Goal: Task Accomplishment & Management: Manage account settings

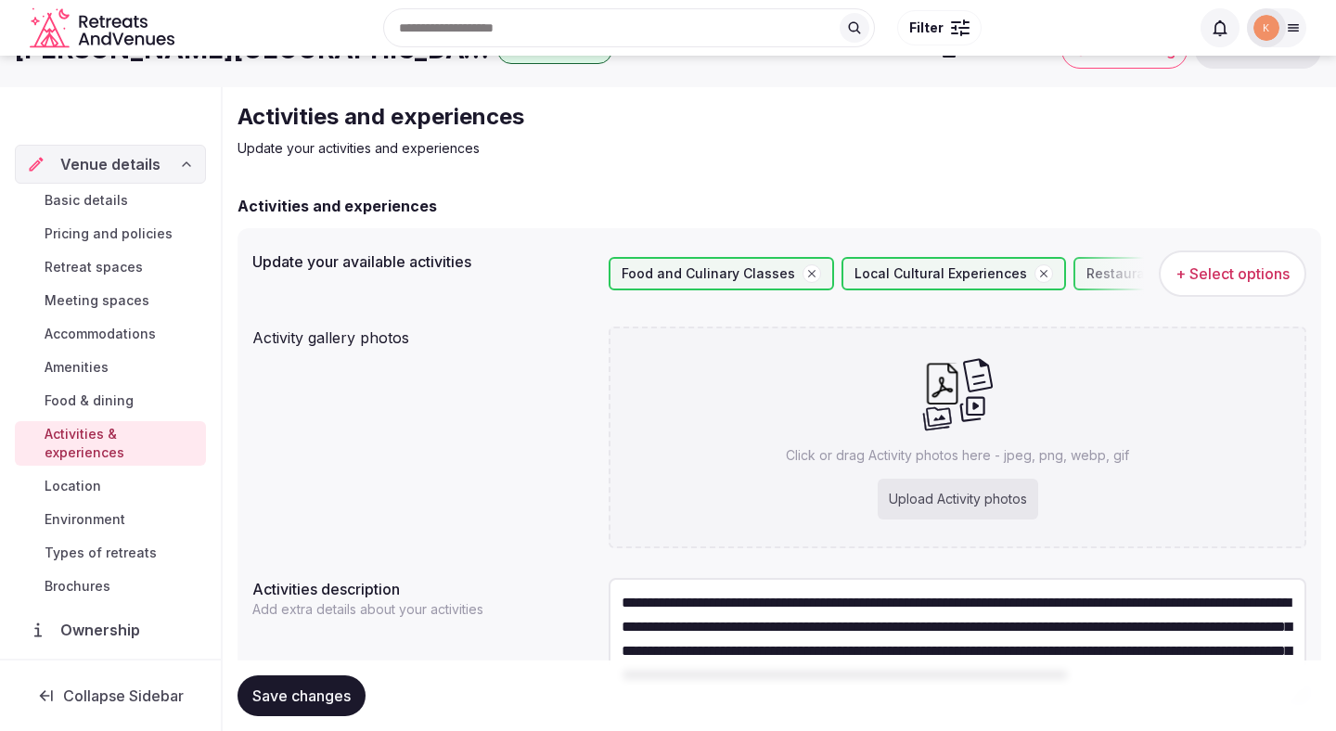
scroll to position [45, 0]
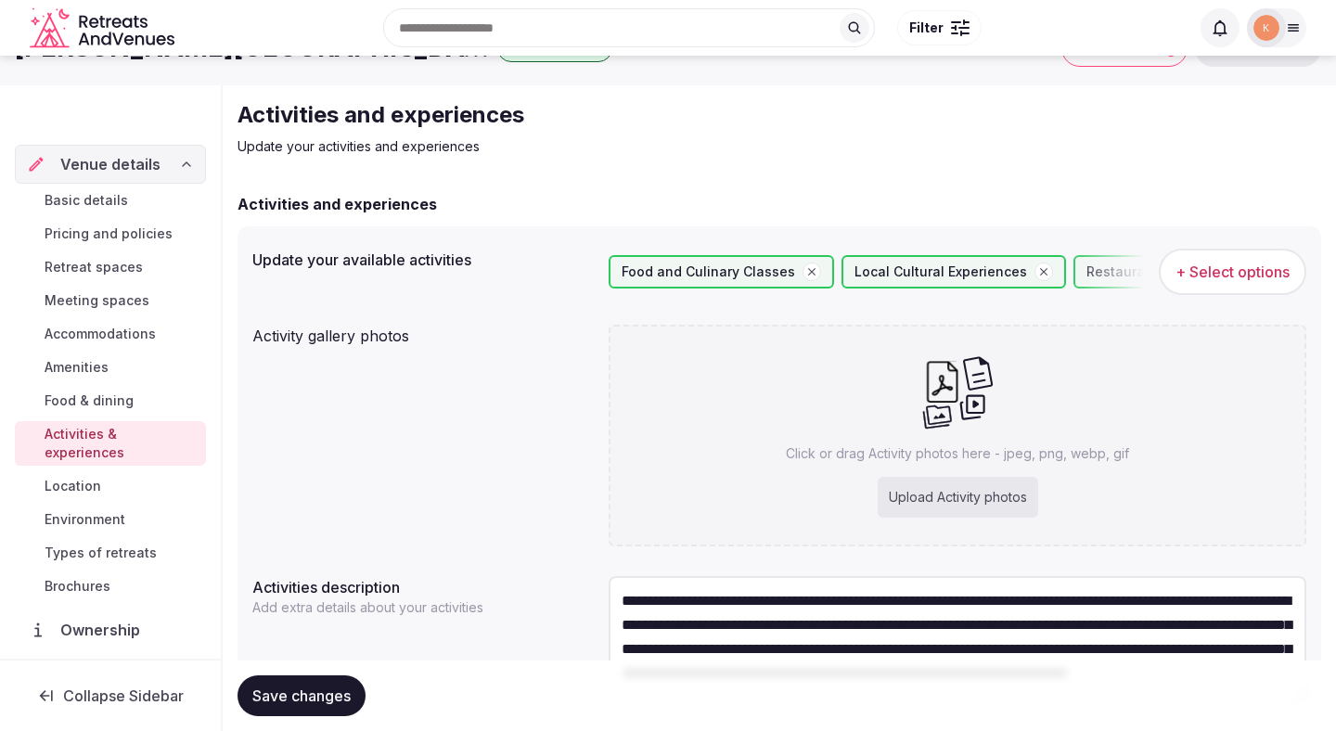
click at [924, 493] on div "Upload Activity photos" at bounding box center [958, 497] width 161 height 41
type input "**********"
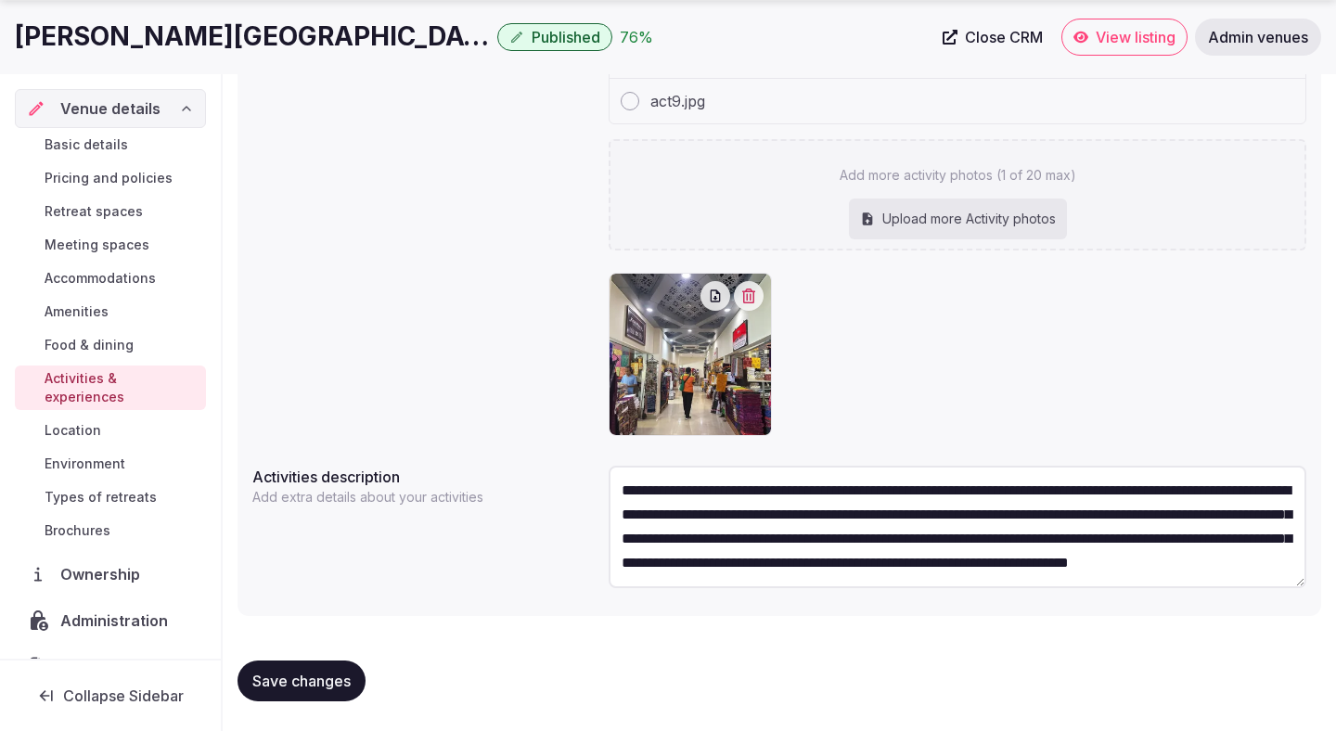
scroll to position [0, 0]
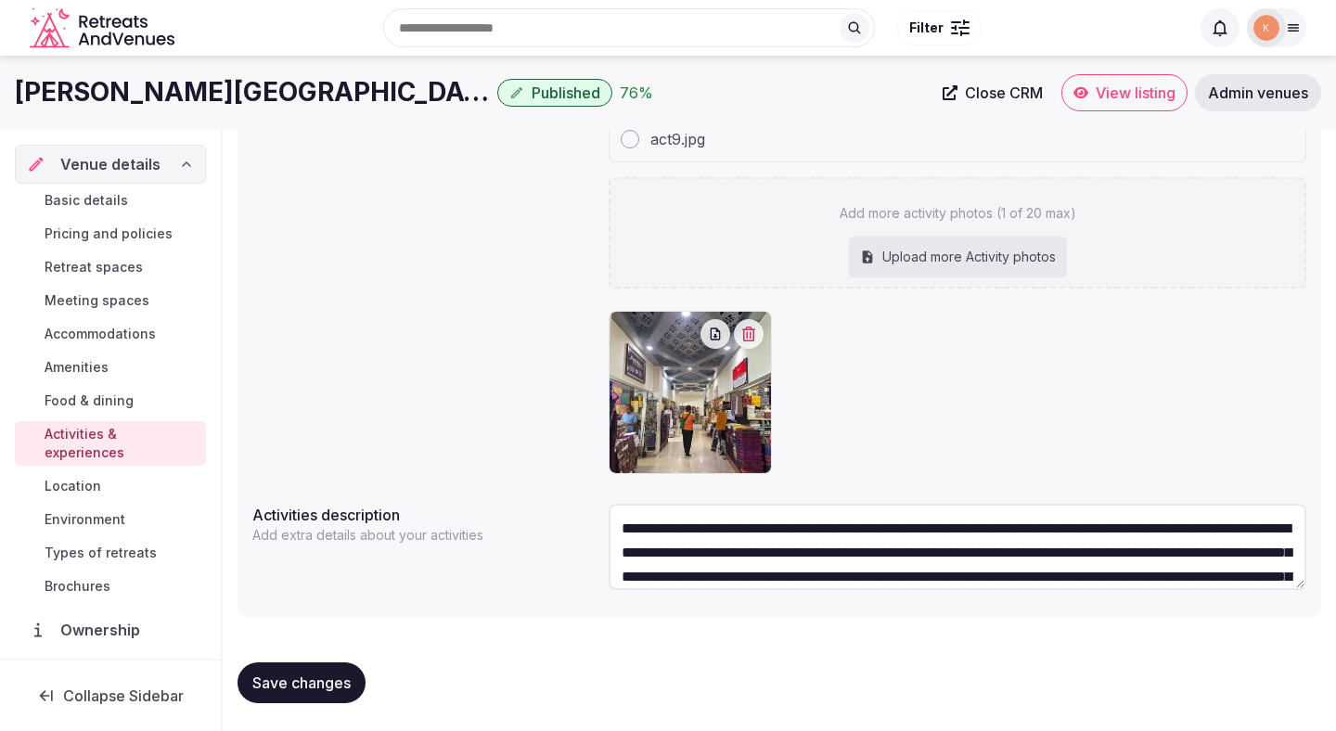
drag, startPoint x: 1300, startPoint y: 582, endPoint x: 1295, endPoint y: 541, distance: 41.1
click at [1295, 541] on textarea "**********" at bounding box center [958, 547] width 698 height 86
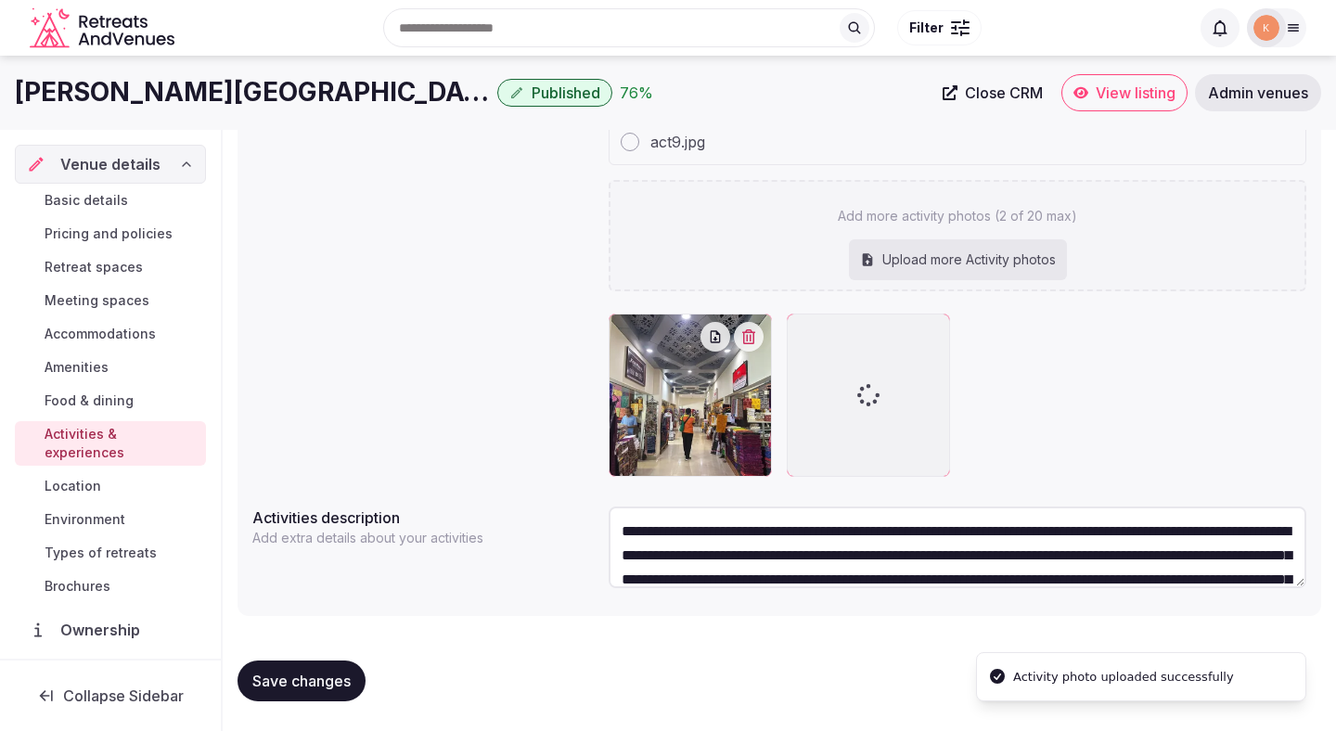
scroll to position [524, 0]
click at [1081, 349] on div at bounding box center [958, 395] width 698 height 163
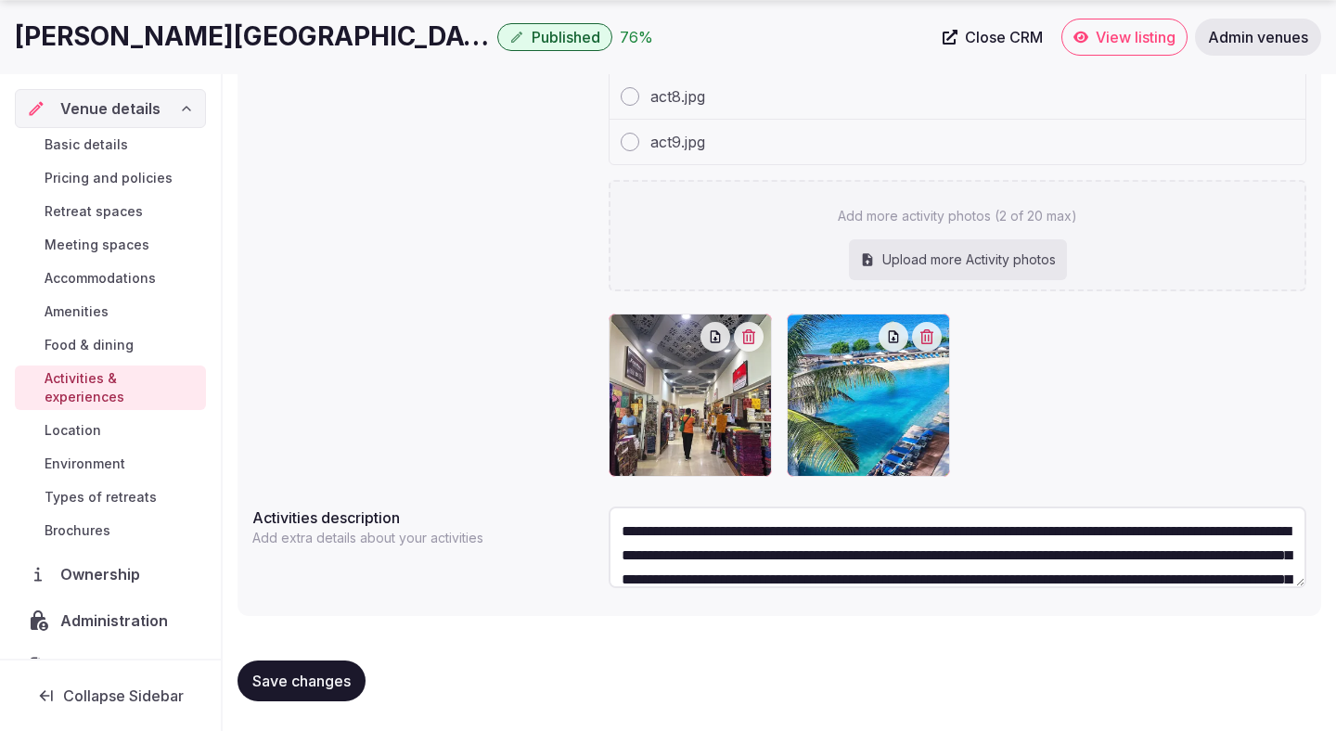
click at [569, 505] on div "Activities description Add extra details about your activities" at bounding box center [422, 523] width 341 height 48
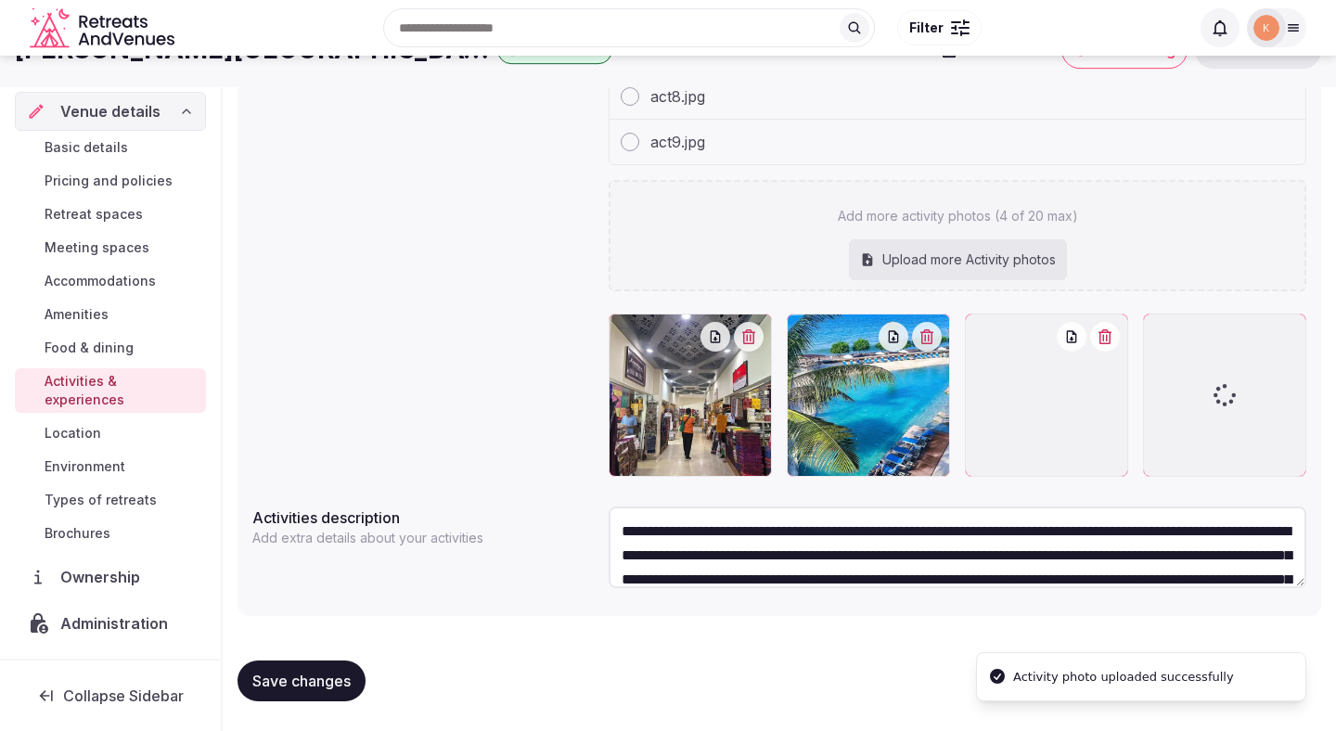
scroll to position [433, 0]
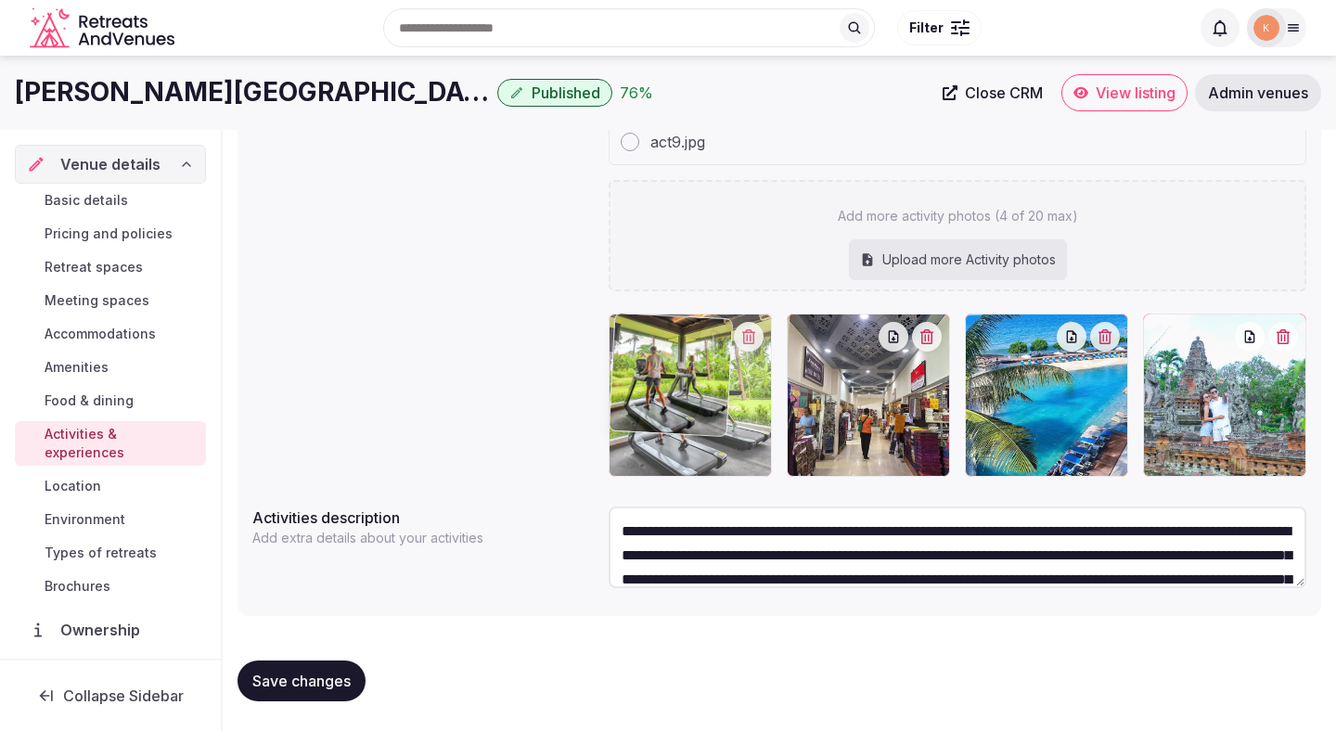
drag, startPoint x: 1206, startPoint y: 420, endPoint x: 730, endPoint y: 417, distance: 476.0
click at [730, 417] on body "Search Popular Destinations Toscana, Italy Riviera Maya, Mexico Indonesia, Bali…" at bounding box center [668, 149] width 1336 height 1163
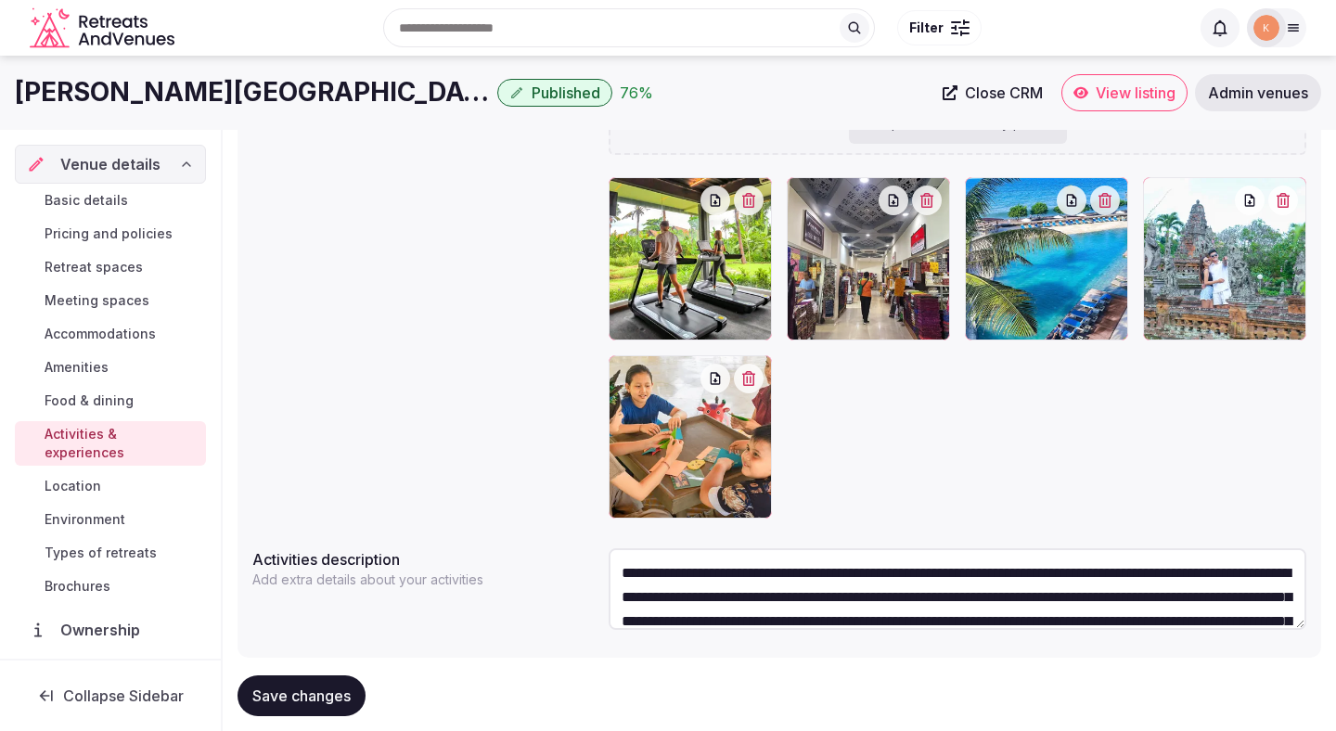
scroll to position [520, 0]
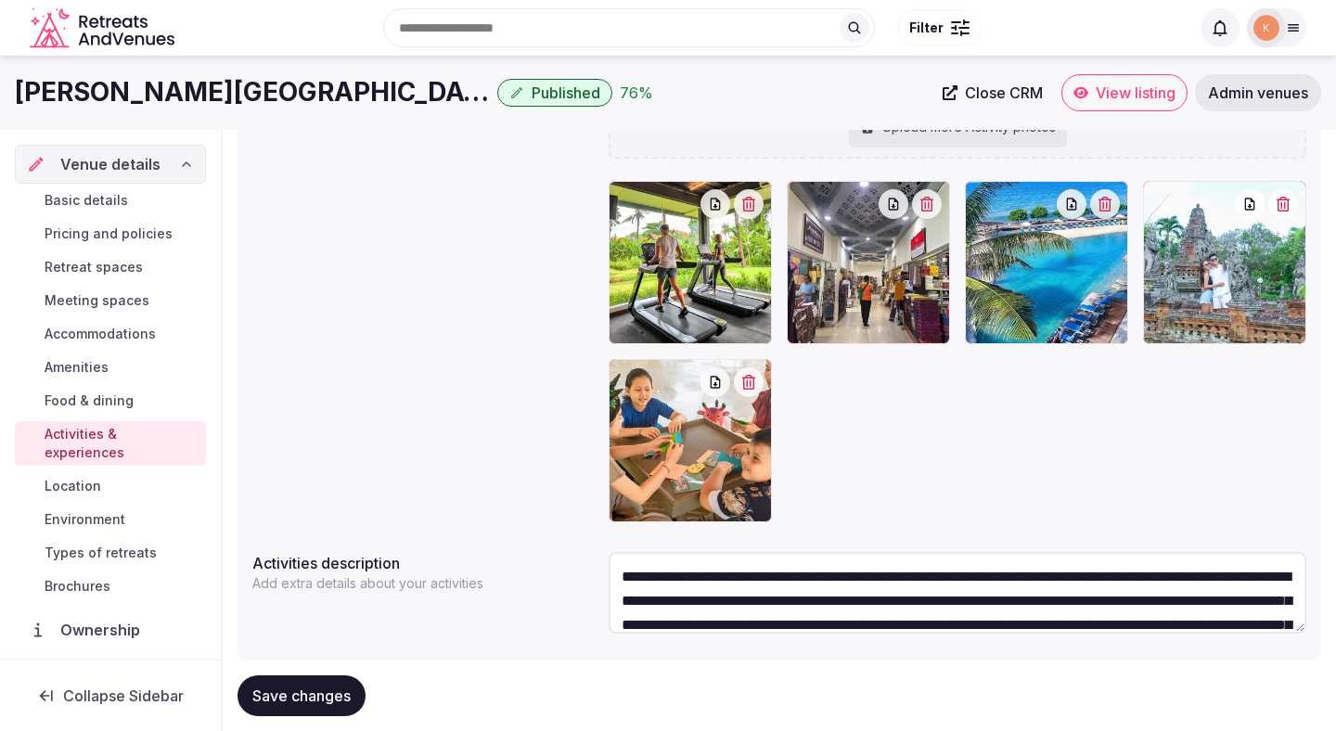
click at [768, 366] on div at bounding box center [690, 440] width 163 height 163
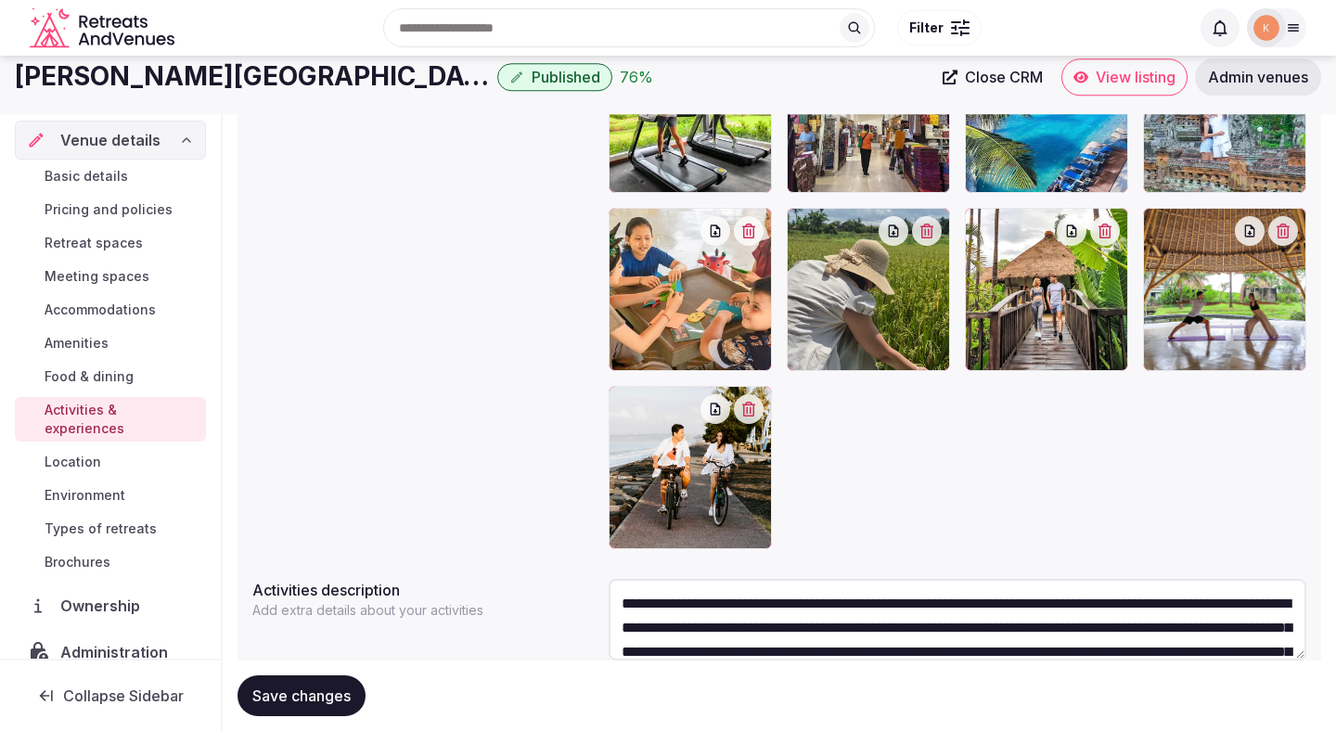
scroll to position [346, 0]
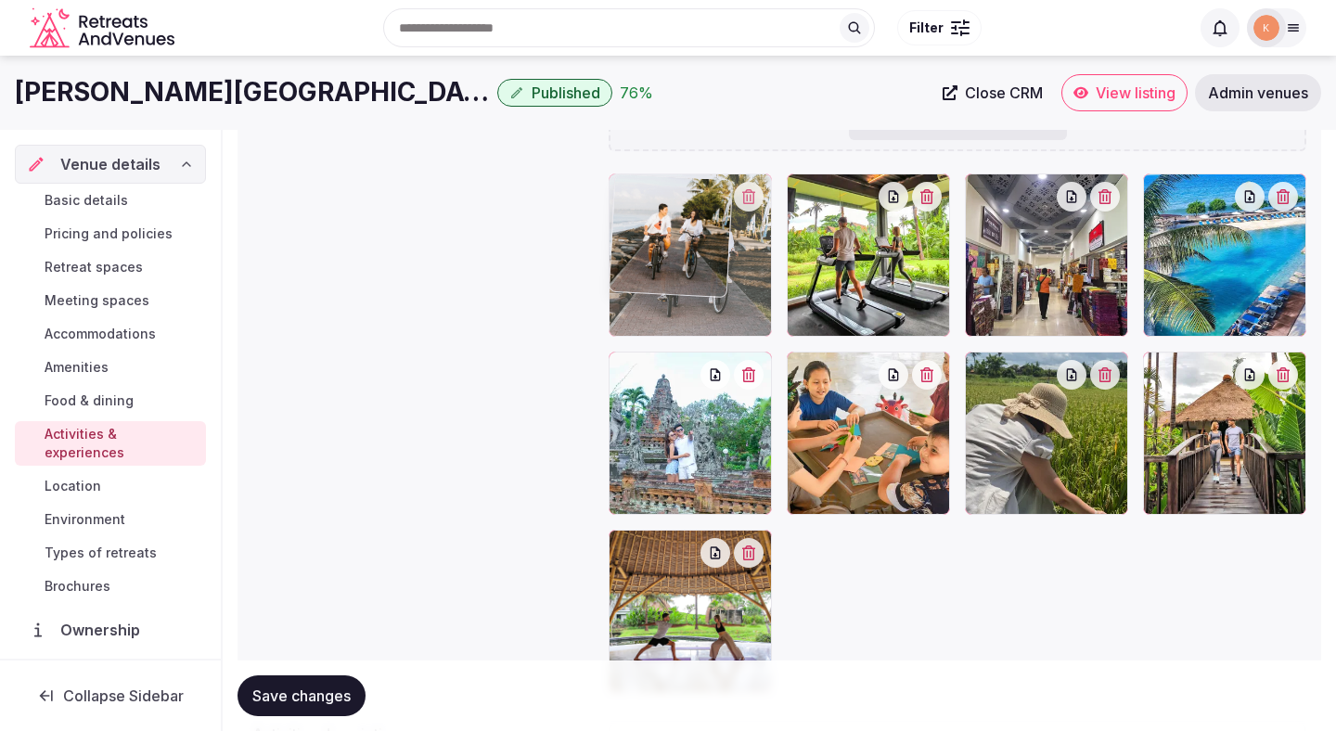
drag, startPoint x: 644, startPoint y: 597, endPoint x: 655, endPoint y: 273, distance: 324.0
click at [655, 273] on body "Search Popular Destinations Toscana, Italy Riviera Maya, Mexico Indonesia, Bali…" at bounding box center [668, 300] width 1336 height 1293
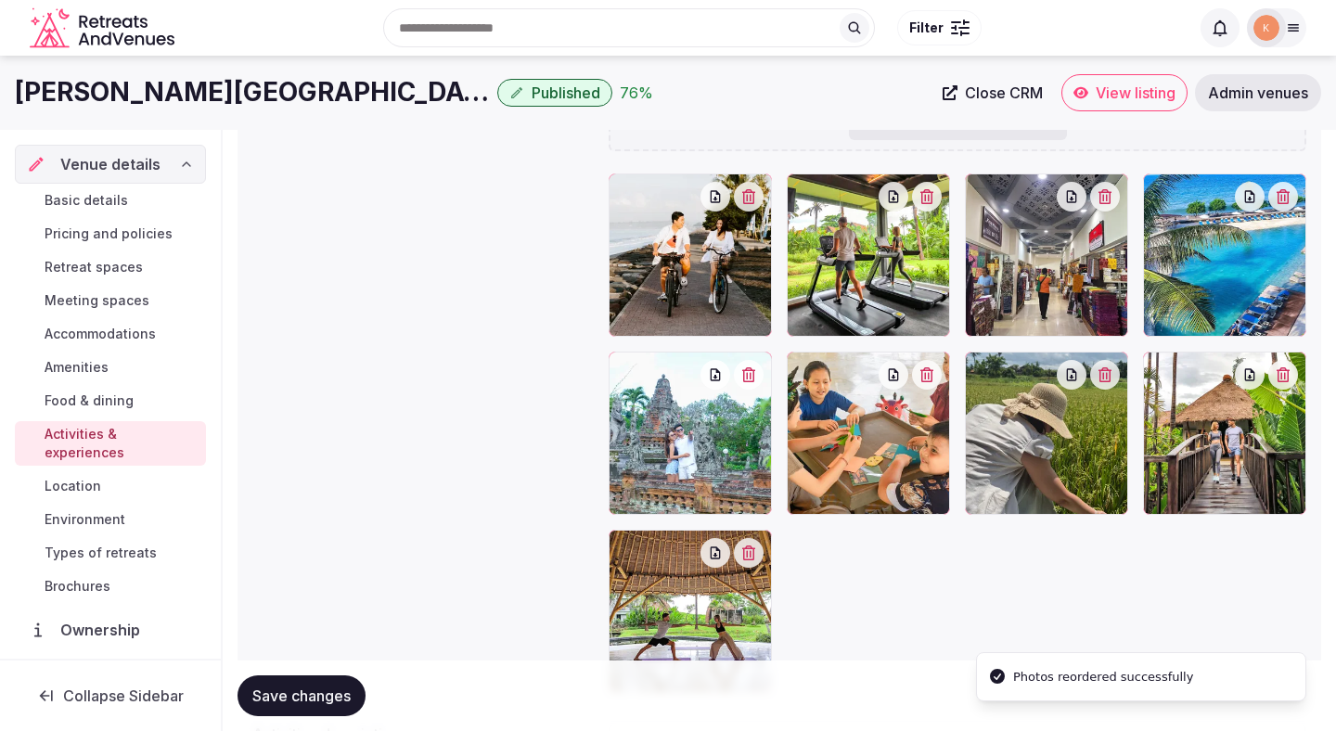
click at [342, 687] on span "Save changes" at bounding box center [301, 696] width 98 height 19
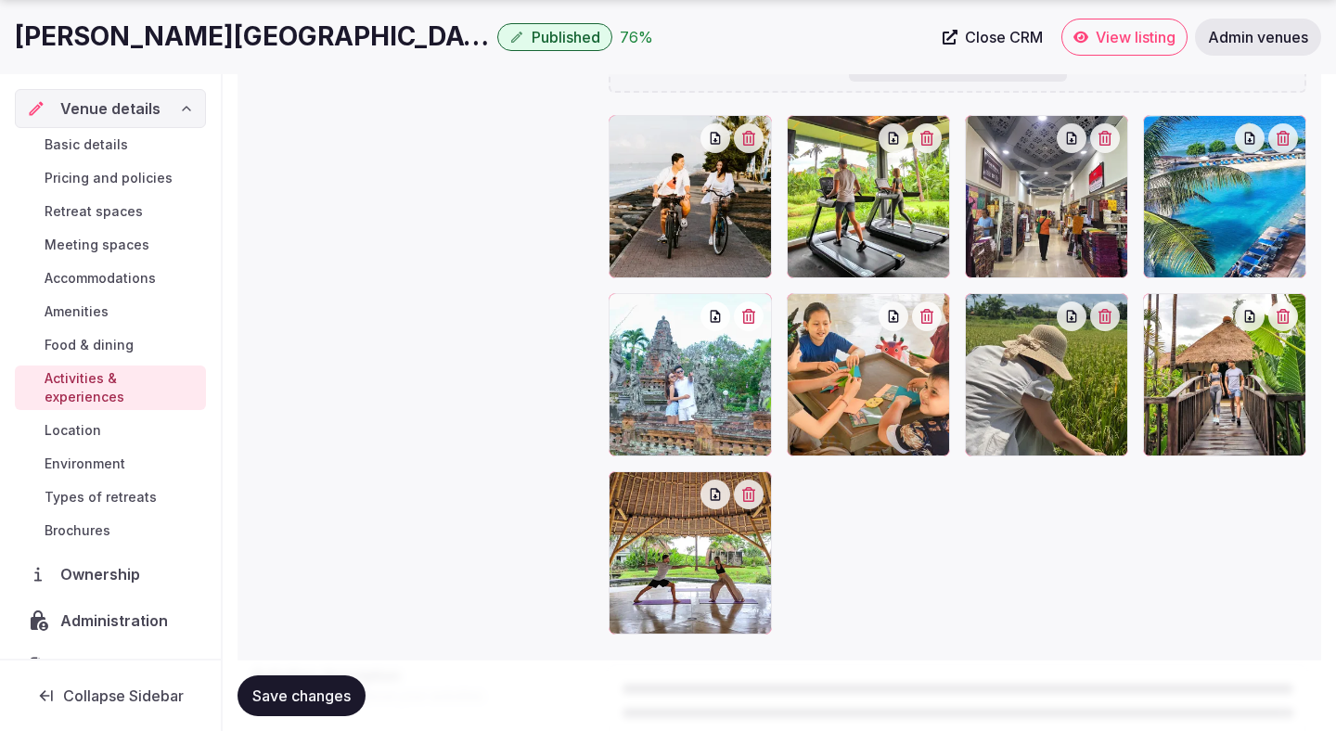
scroll to position [563, 0]
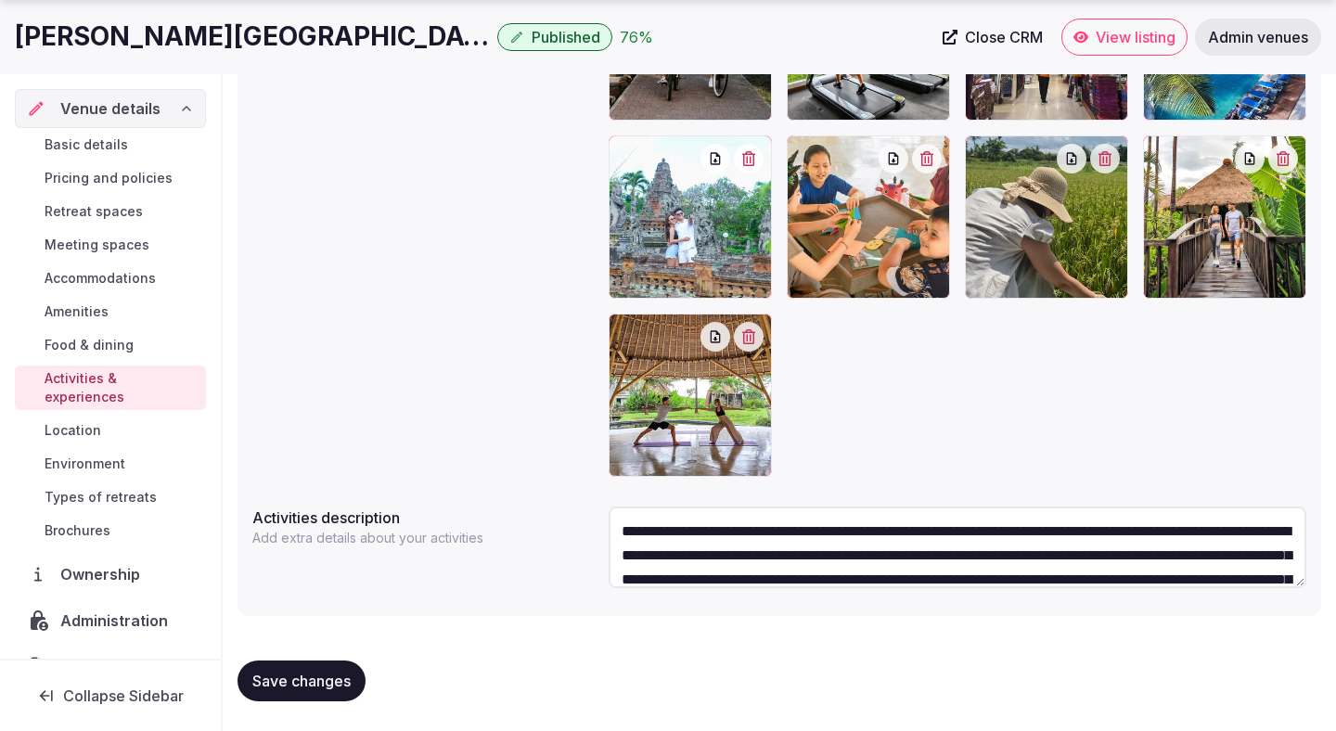
click at [330, 676] on span "Save changes" at bounding box center [301, 681] width 98 height 19
click at [83, 421] on span "Location" at bounding box center [73, 430] width 57 height 19
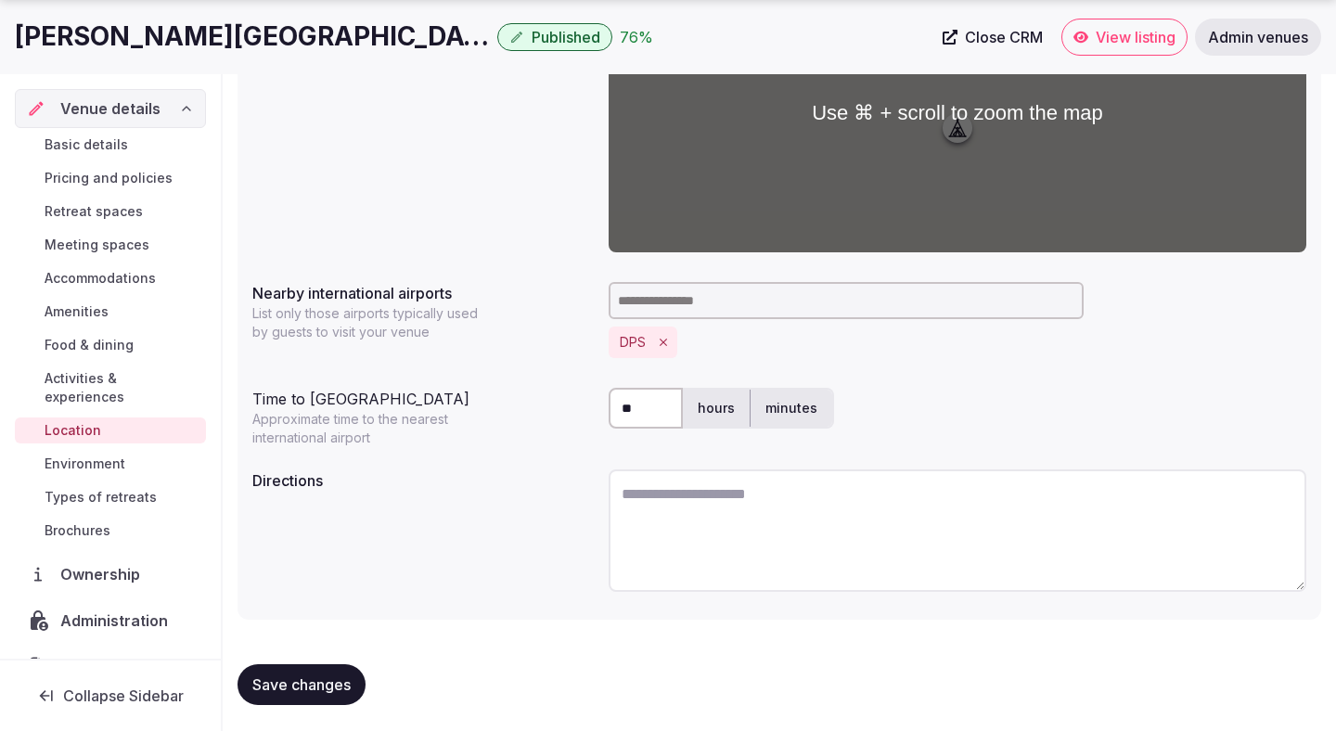
scroll to position [375, 0]
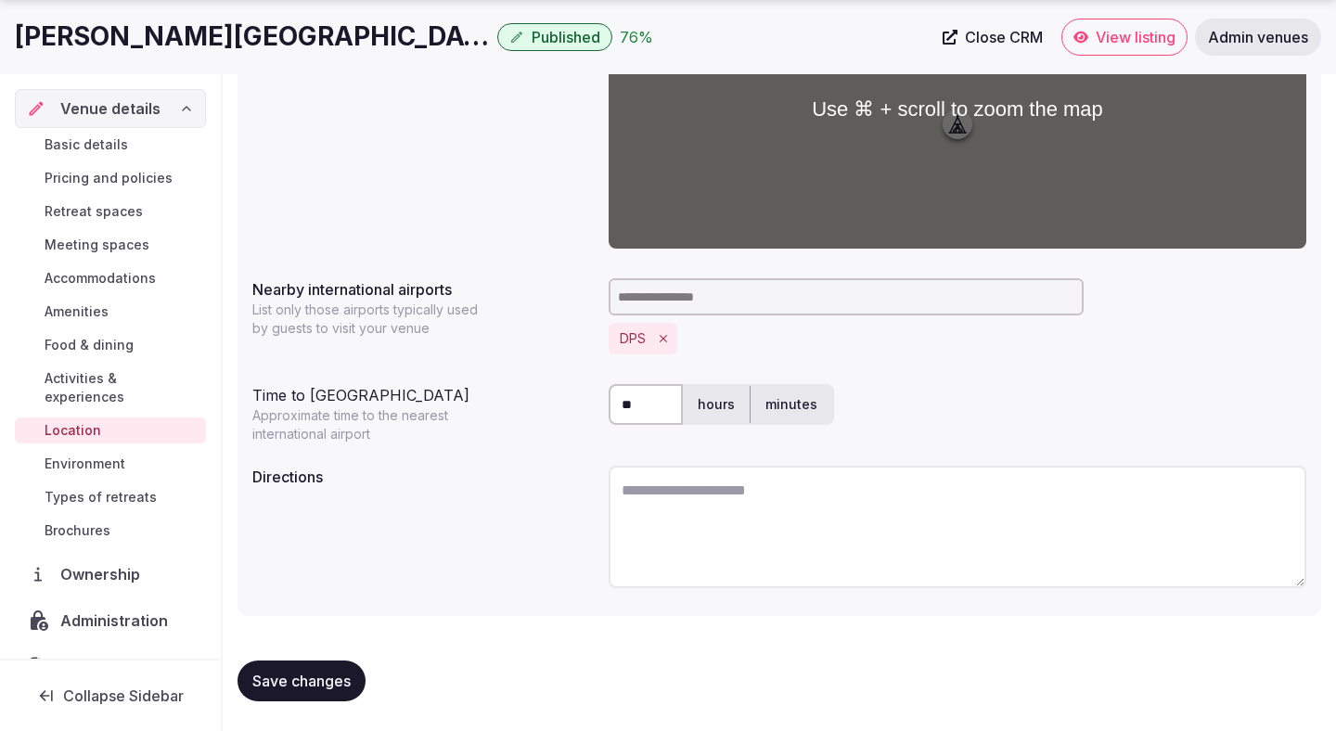
click at [679, 478] on textarea at bounding box center [958, 527] width 698 height 122
paste textarea "**********"
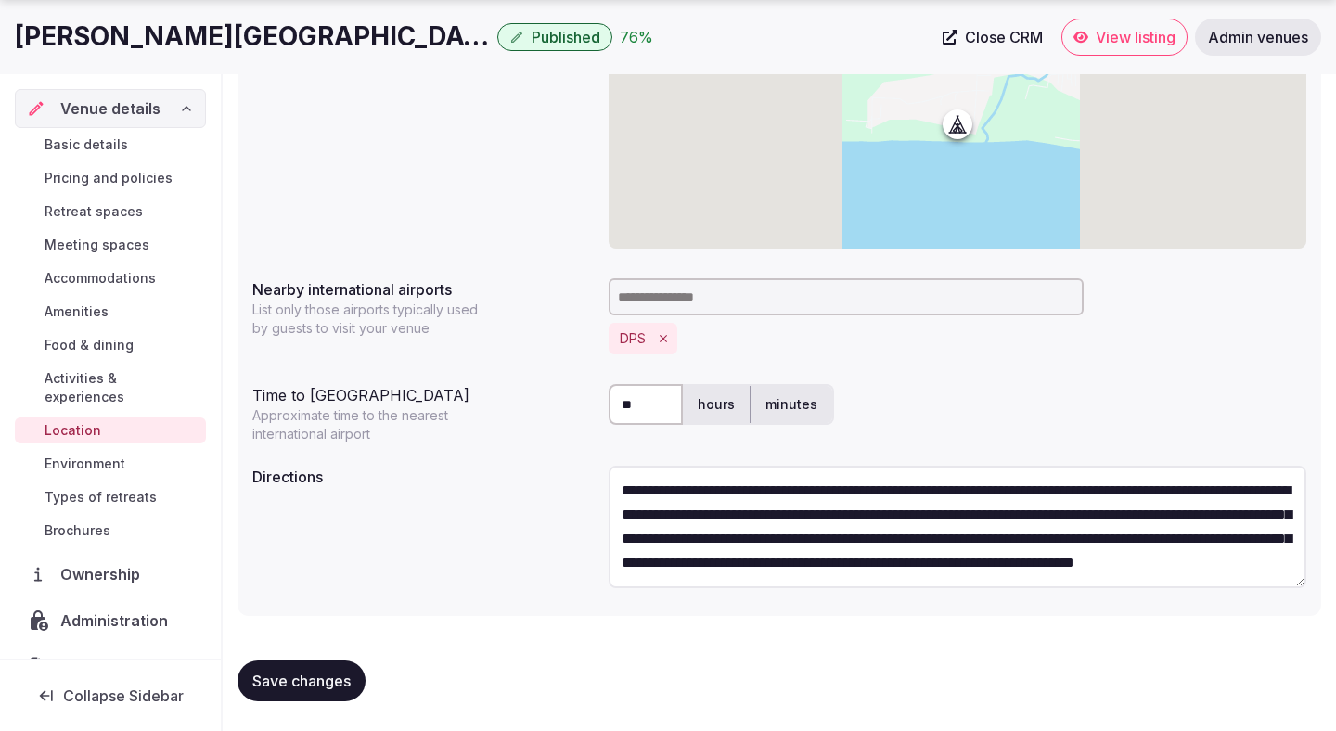
scroll to position [0, 0]
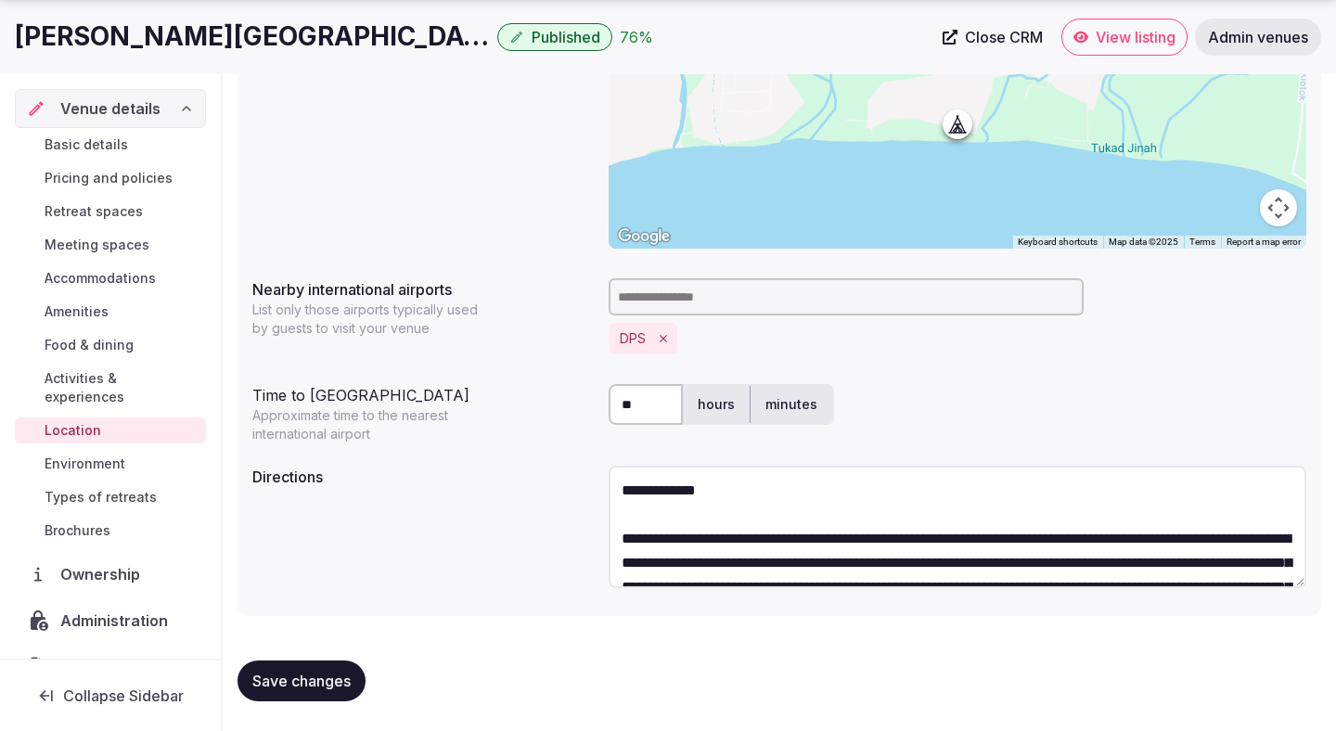
drag, startPoint x: 626, startPoint y: 540, endPoint x: 610, endPoint y: 456, distance: 85.0
click at [610, 456] on div "**********" at bounding box center [780, 256] width 1084 height 720
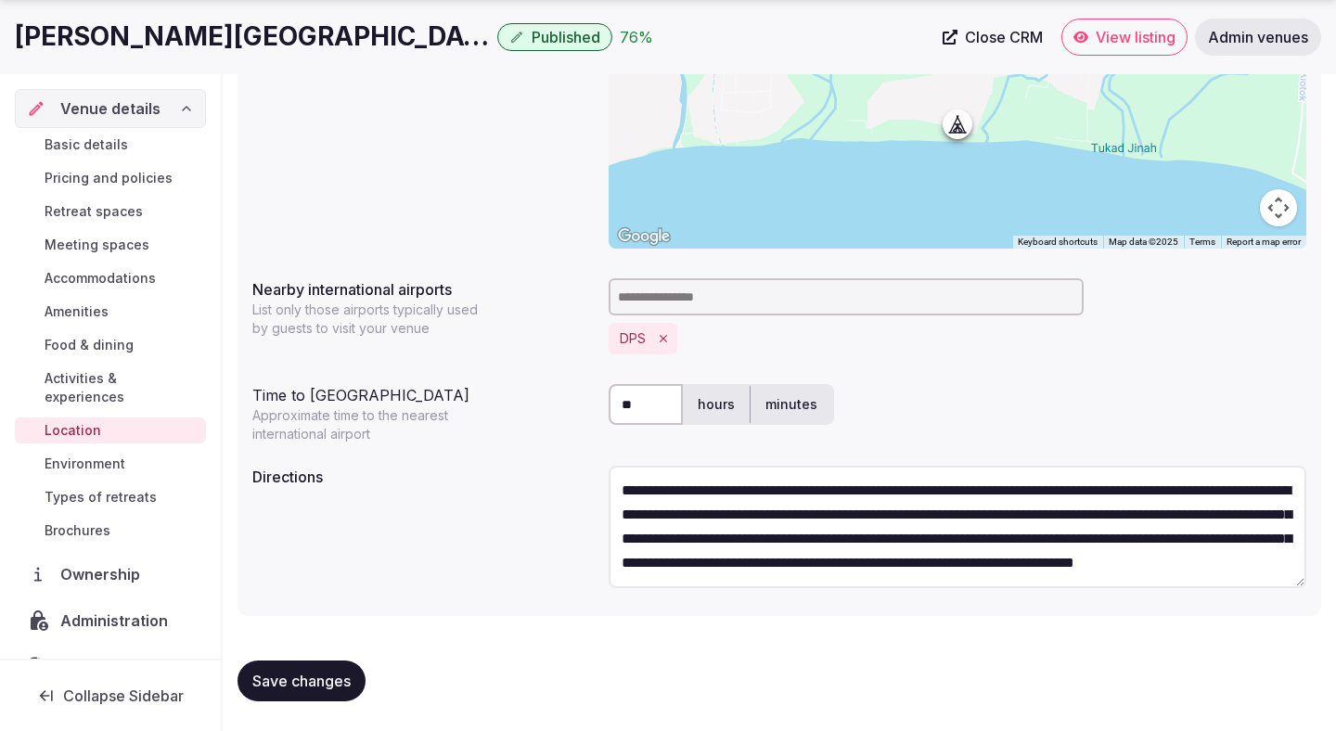
type textarea "**********"
click at [648, 395] on input "**" at bounding box center [646, 404] width 74 height 41
click at [660, 399] on input "**" at bounding box center [646, 404] width 74 height 41
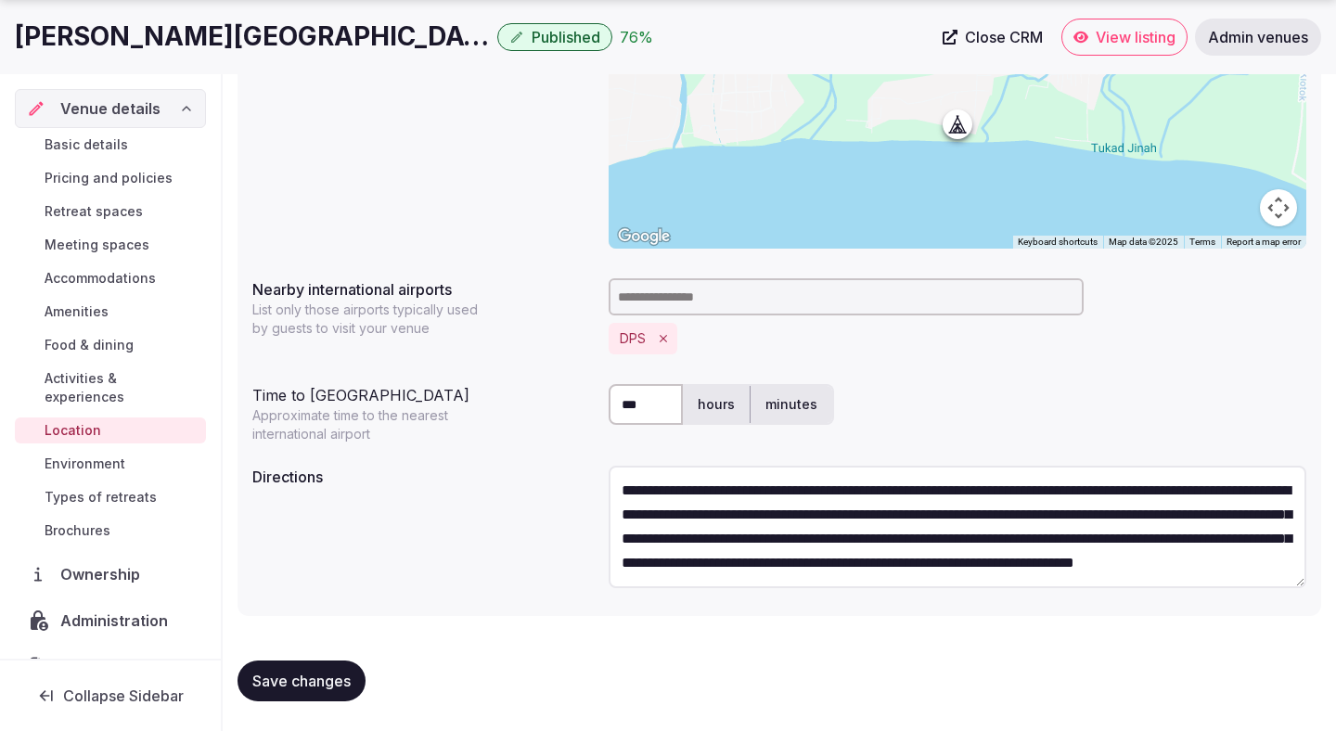
type input "***"
click at [712, 405] on label "hours" at bounding box center [716, 404] width 67 height 48
click at [668, 521] on textarea "**********" at bounding box center [958, 527] width 698 height 122
click at [666, 495] on textarea "**********" at bounding box center [958, 527] width 698 height 122
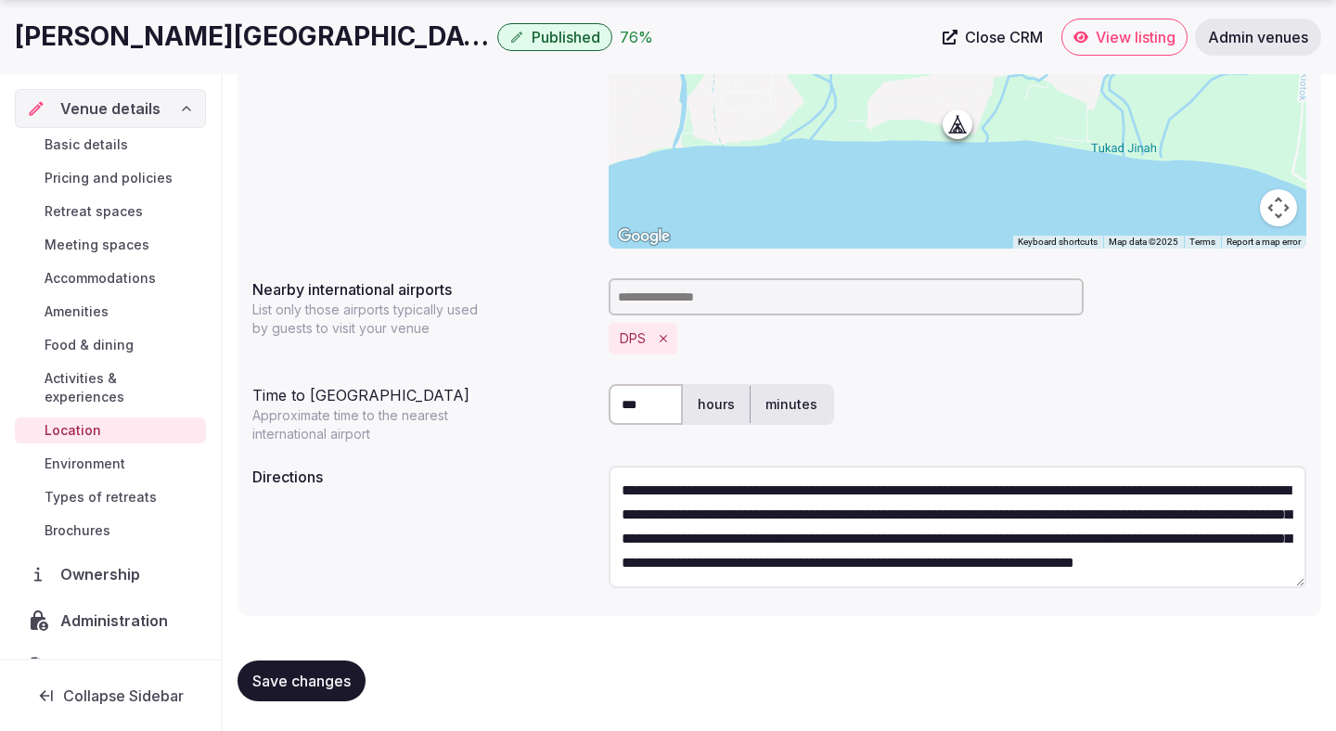
scroll to position [0, 0]
click at [622, 488] on textarea "**********" at bounding box center [958, 527] width 698 height 122
click at [340, 672] on span "Save changes" at bounding box center [301, 681] width 98 height 19
click at [339, 672] on span "Save changes" at bounding box center [301, 681] width 98 height 19
click at [340, 672] on span "Save changes" at bounding box center [301, 681] width 98 height 19
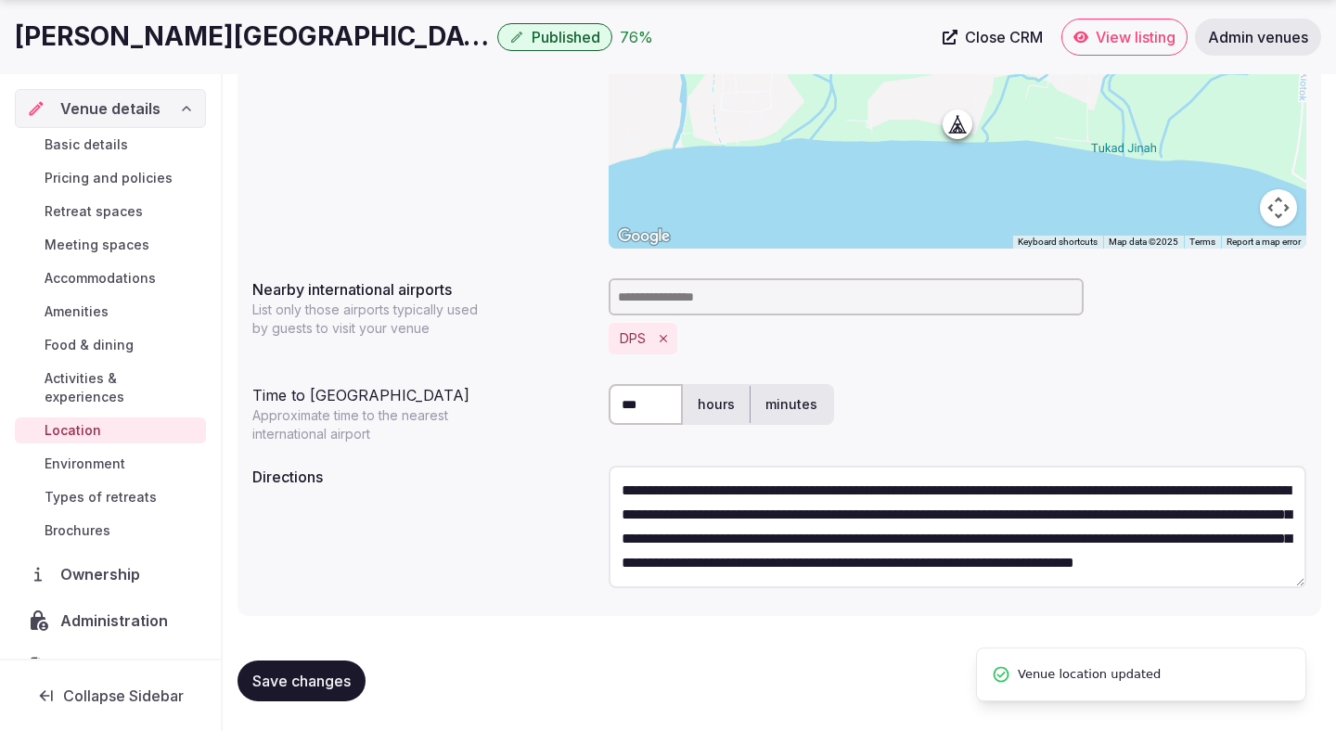
click at [96, 455] on span "Environment" at bounding box center [85, 464] width 81 height 19
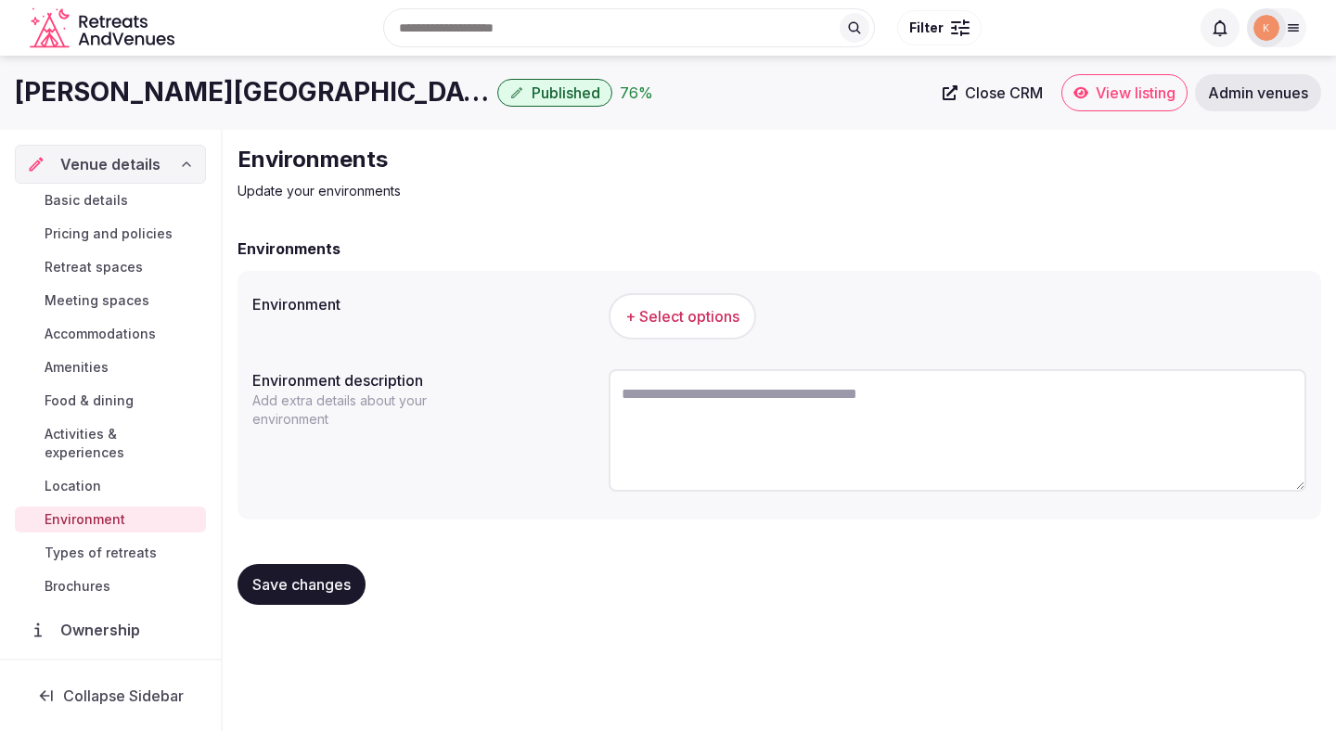
click at [722, 306] on span "+ Select options" at bounding box center [682, 316] width 114 height 20
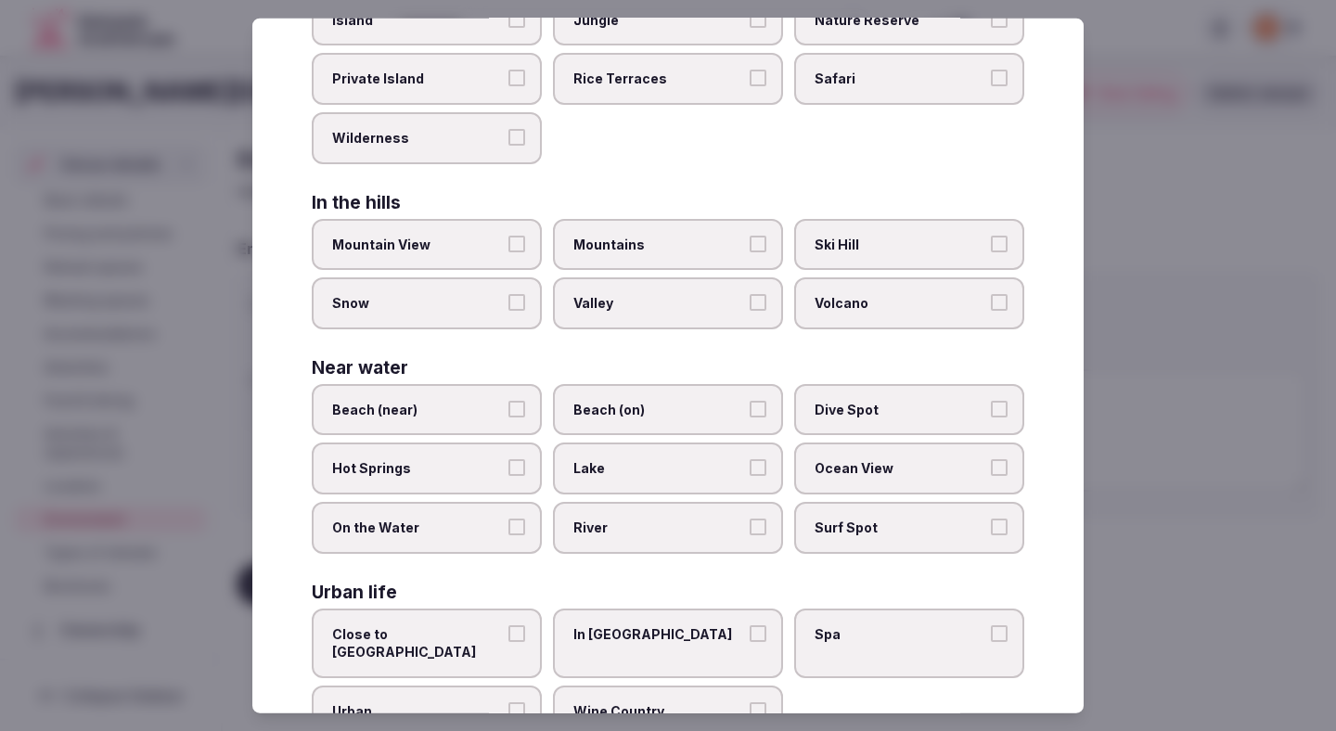
scroll to position [369, 0]
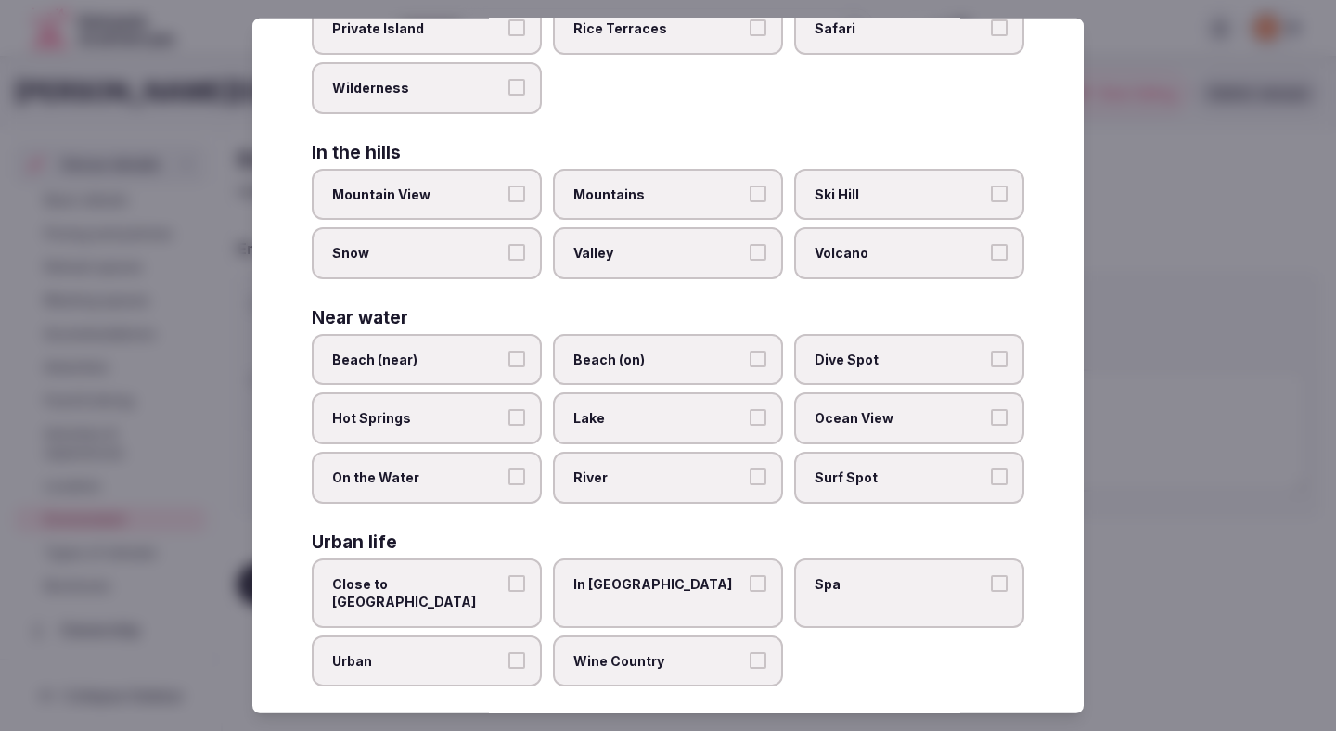
click at [605, 342] on label "Beach (on)" at bounding box center [668, 359] width 230 height 52
click at [750, 350] on button "Beach (on)" at bounding box center [758, 358] width 17 height 17
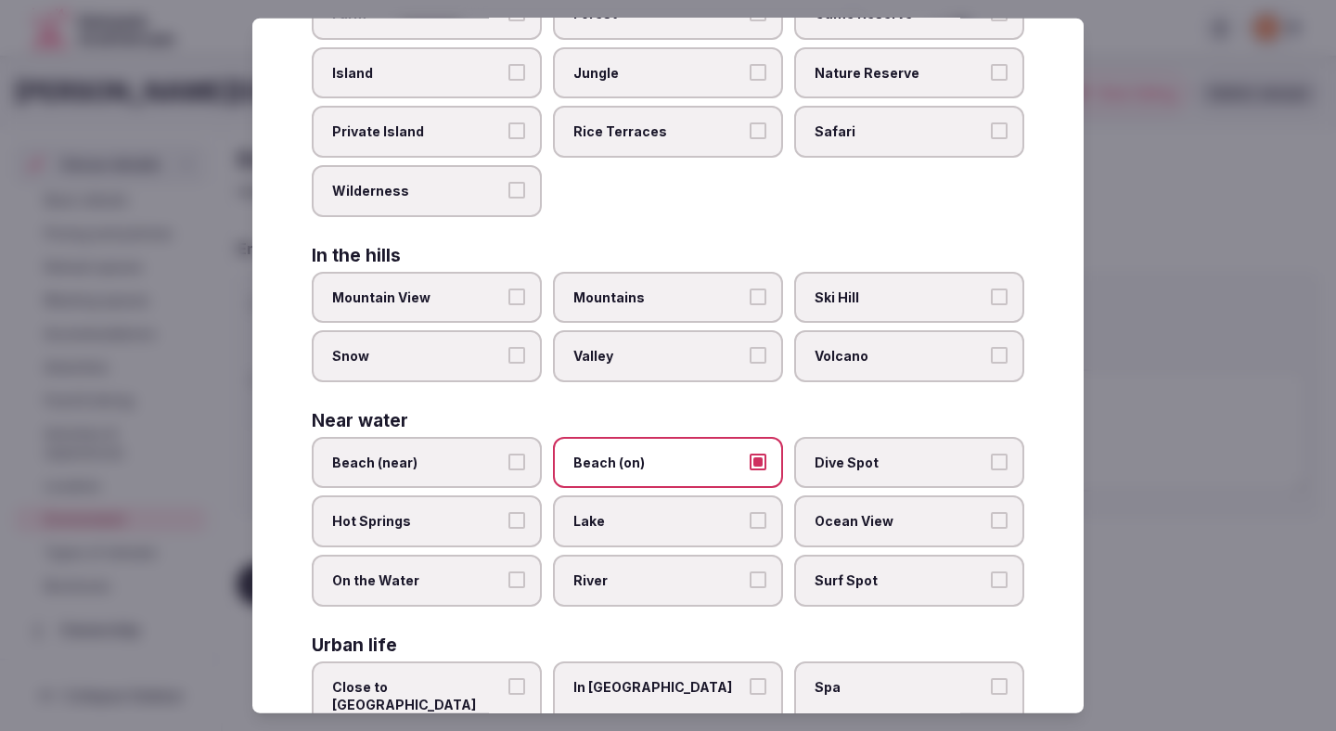
scroll to position [0, 0]
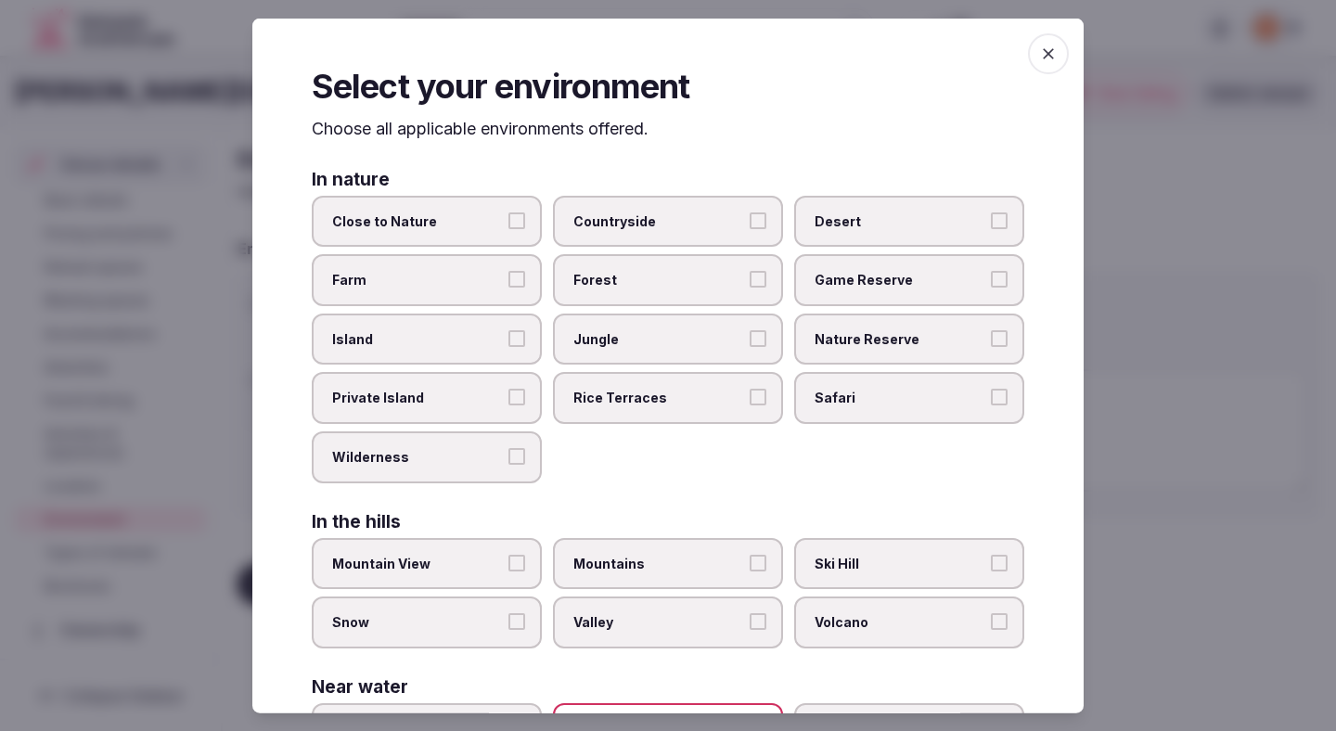
click at [504, 225] on label "Close to Nature" at bounding box center [427, 221] width 230 height 52
click at [508, 225] on button "Close to Nature" at bounding box center [516, 220] width 17 height 17
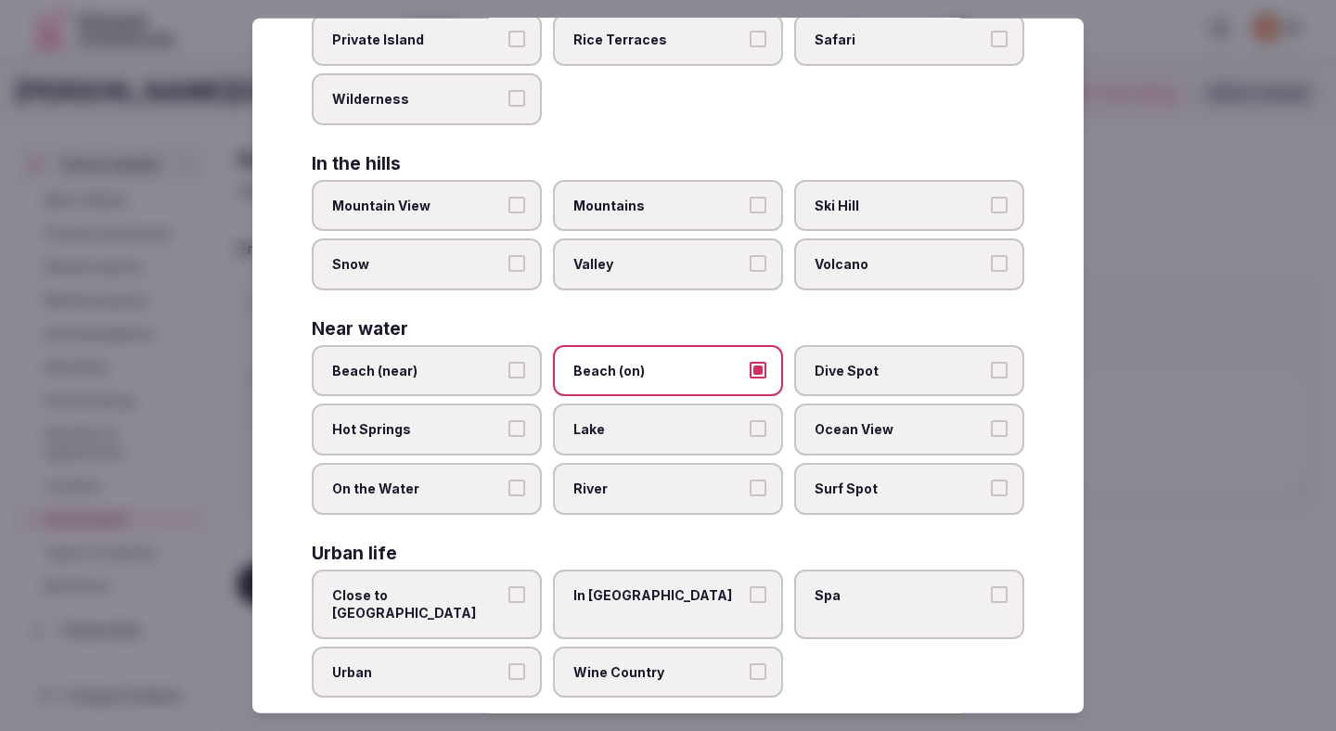
scroll to position [369, 0]
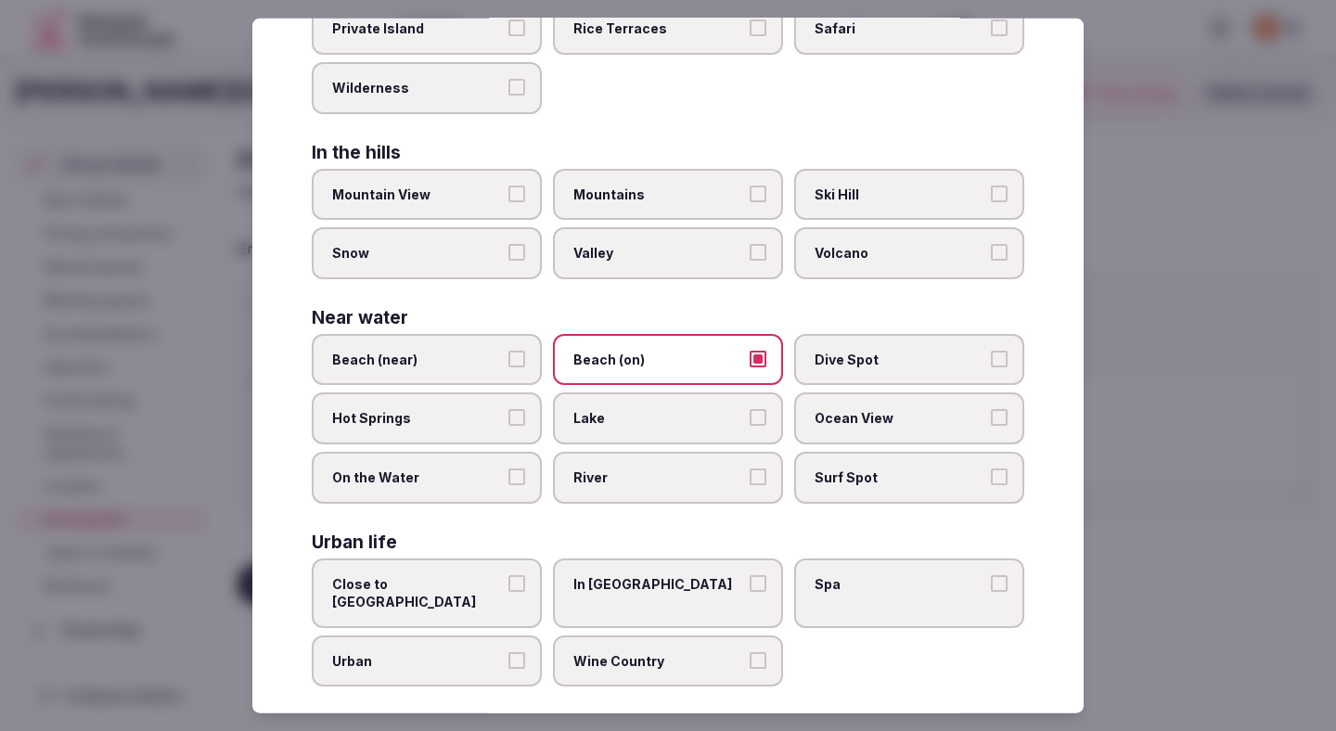
click at [1203, 292] on div at bounding box center [668, 365] width 1336 height 731
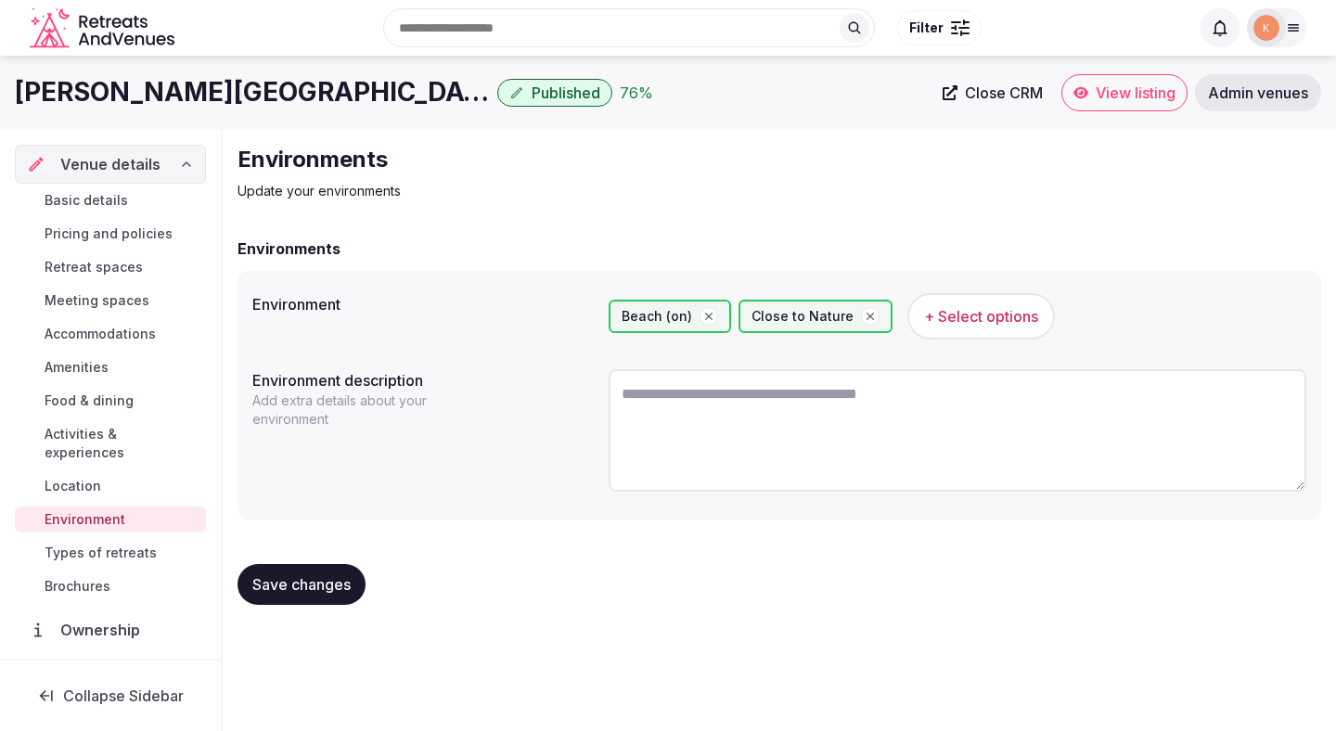
click at [803, 422] on textarea at bounding box center [958, 430] width 698 height 122
paste textarea "**********"
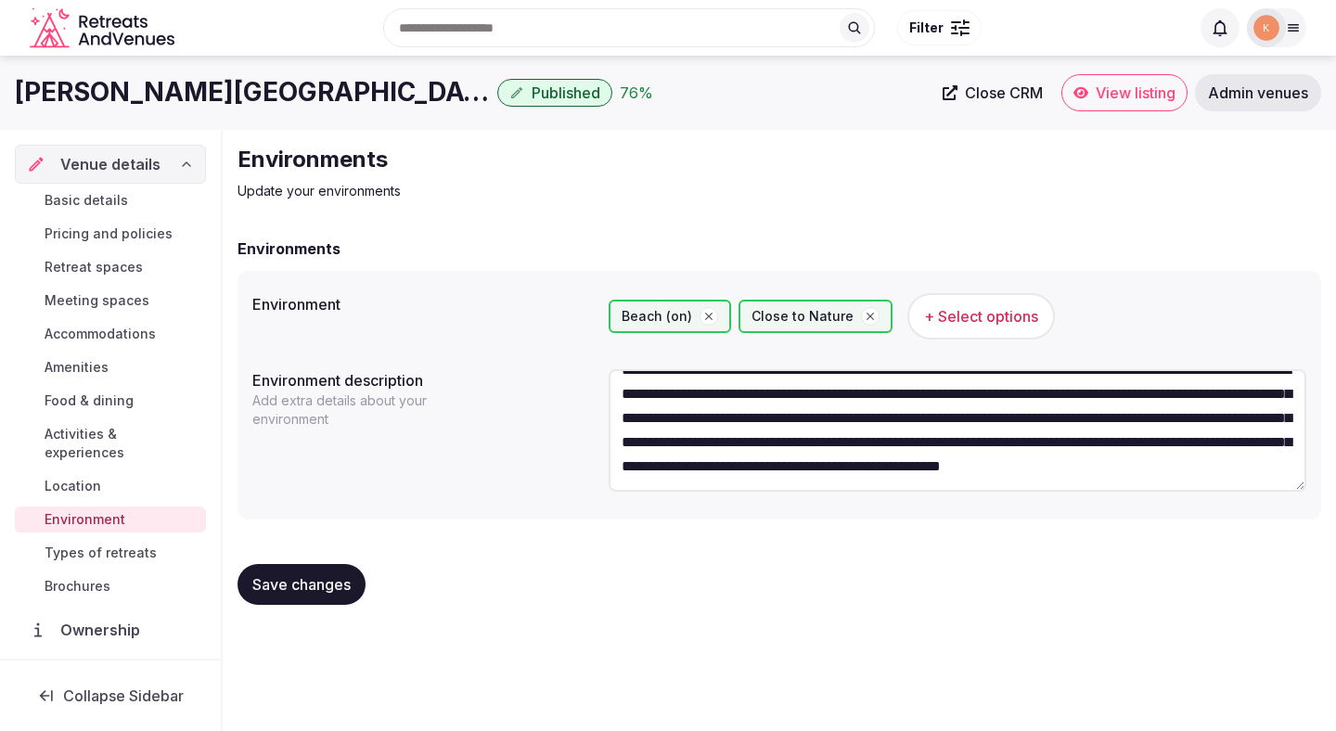
scroll to position [0, 0]
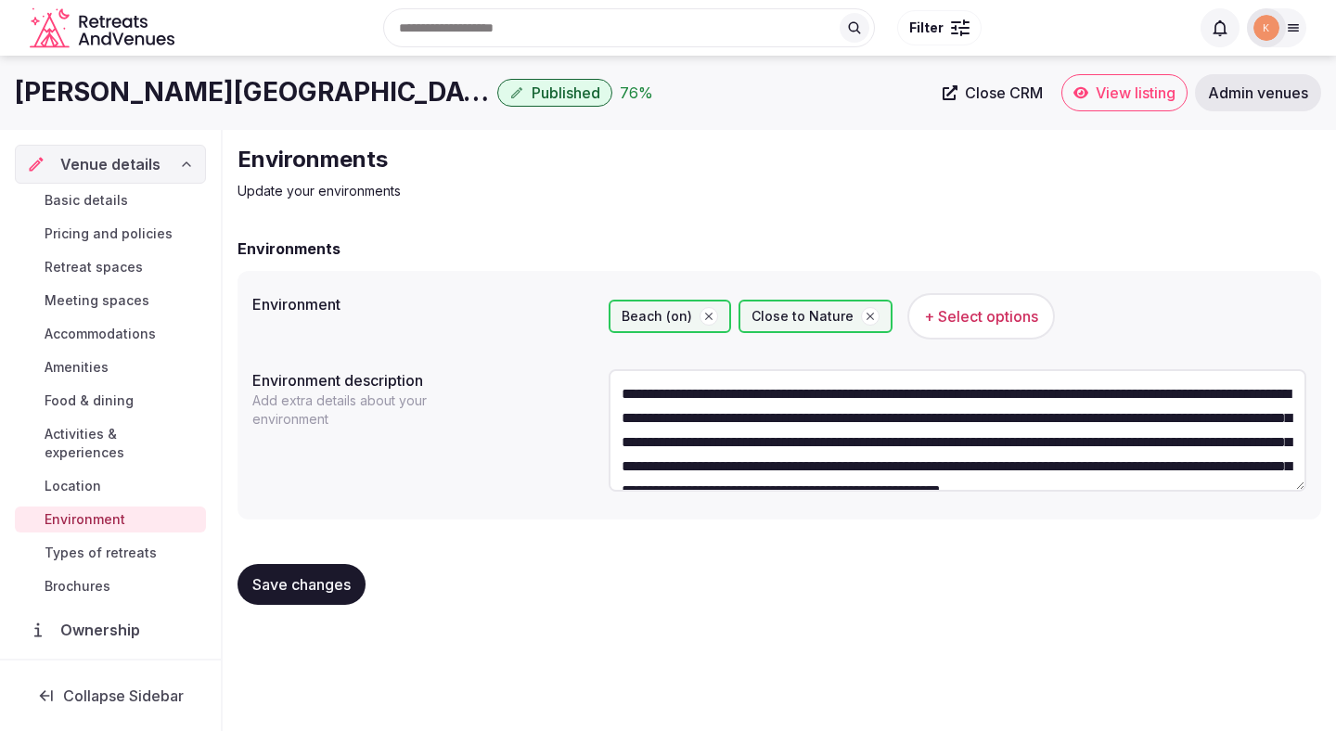
click at [623, 395] on textarea "**********" at bounding box center [958, 430] width 698 height 122
type textarea "**********"
click at [692, 397] on textarea "**********" at bounding box center [958, 430] width 698 height 122
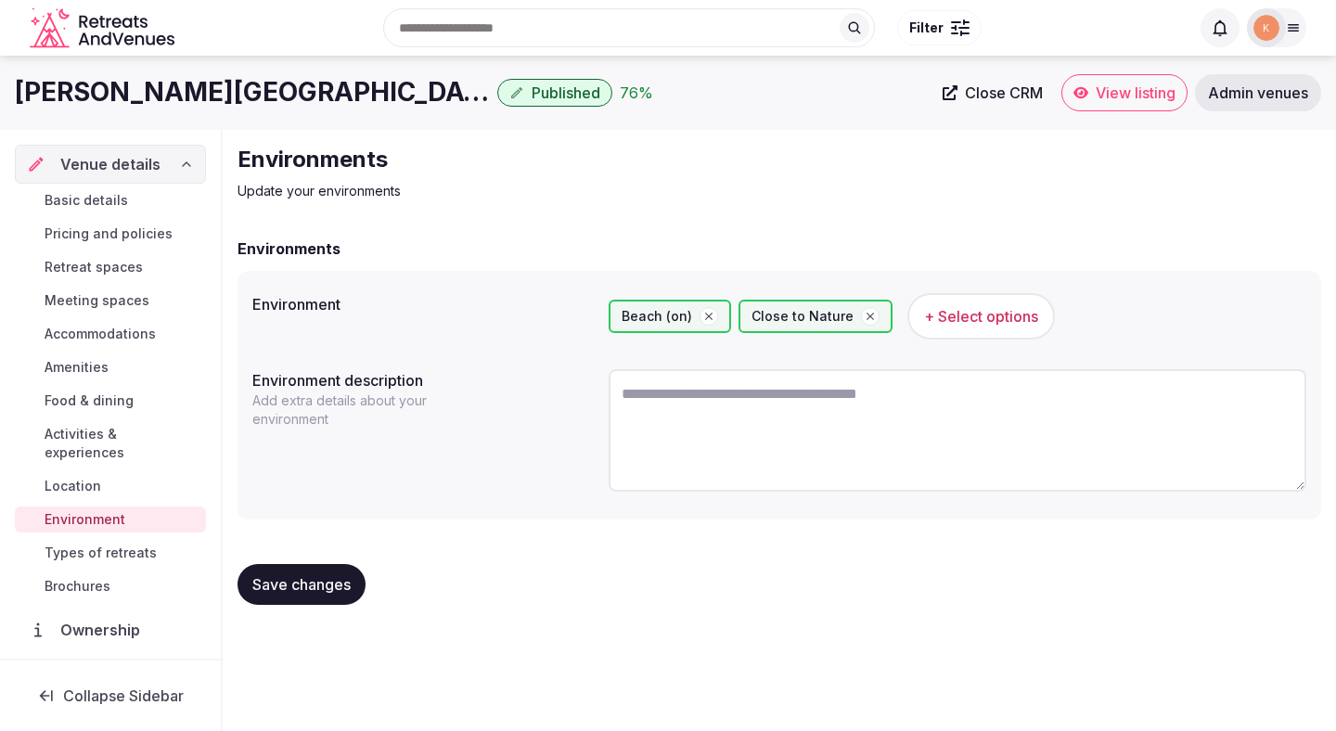
paste textarea "**********"
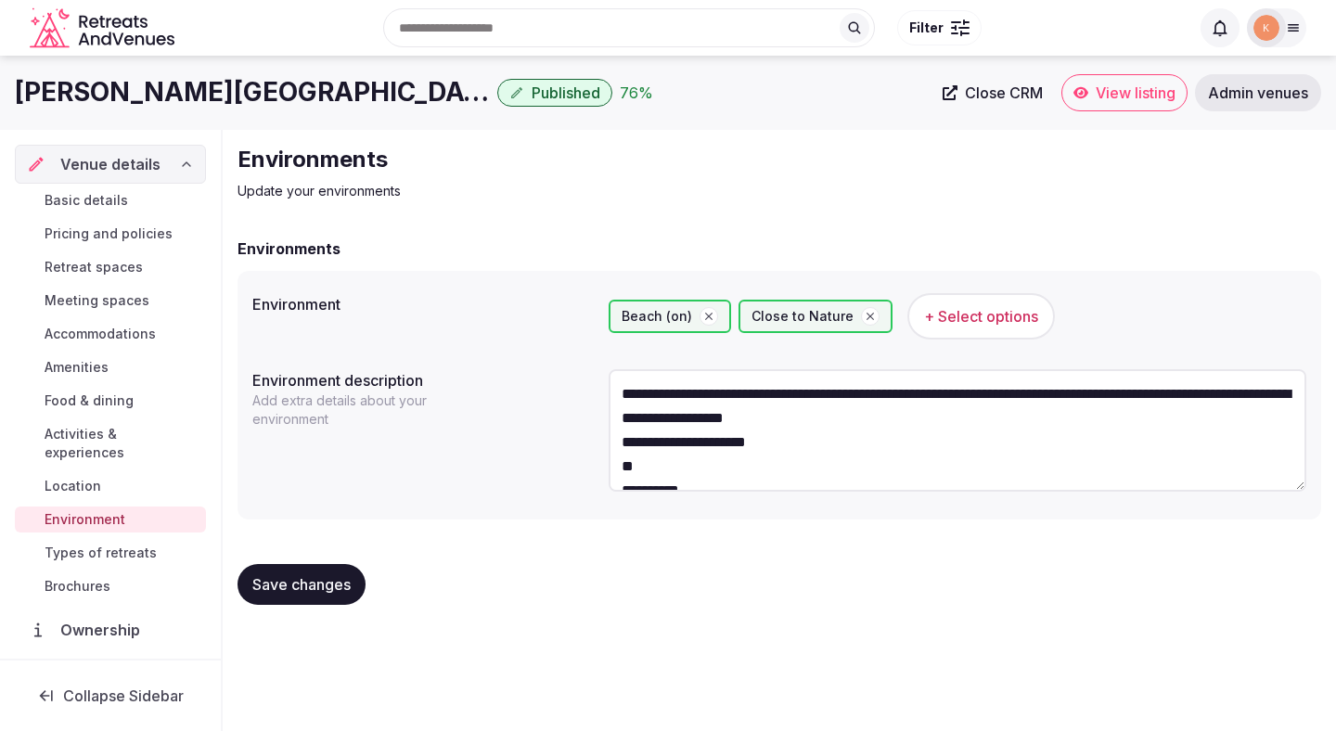
drag, startPoint x: 699, startPoint y: 469, endPoint x: 612, endPoint y: 442, distance: 90.4
click at [612, 442] on textarea "**********" at bounding box center [958, 430] width 698 height 122
drag, startPoint x: 675, startPoint y: 465, endPoint x: 601, endPoint y: 442, distance: 77.8
click at [601, 442] on div "**********" at bounding box center [779, 433] width 1054 height 143
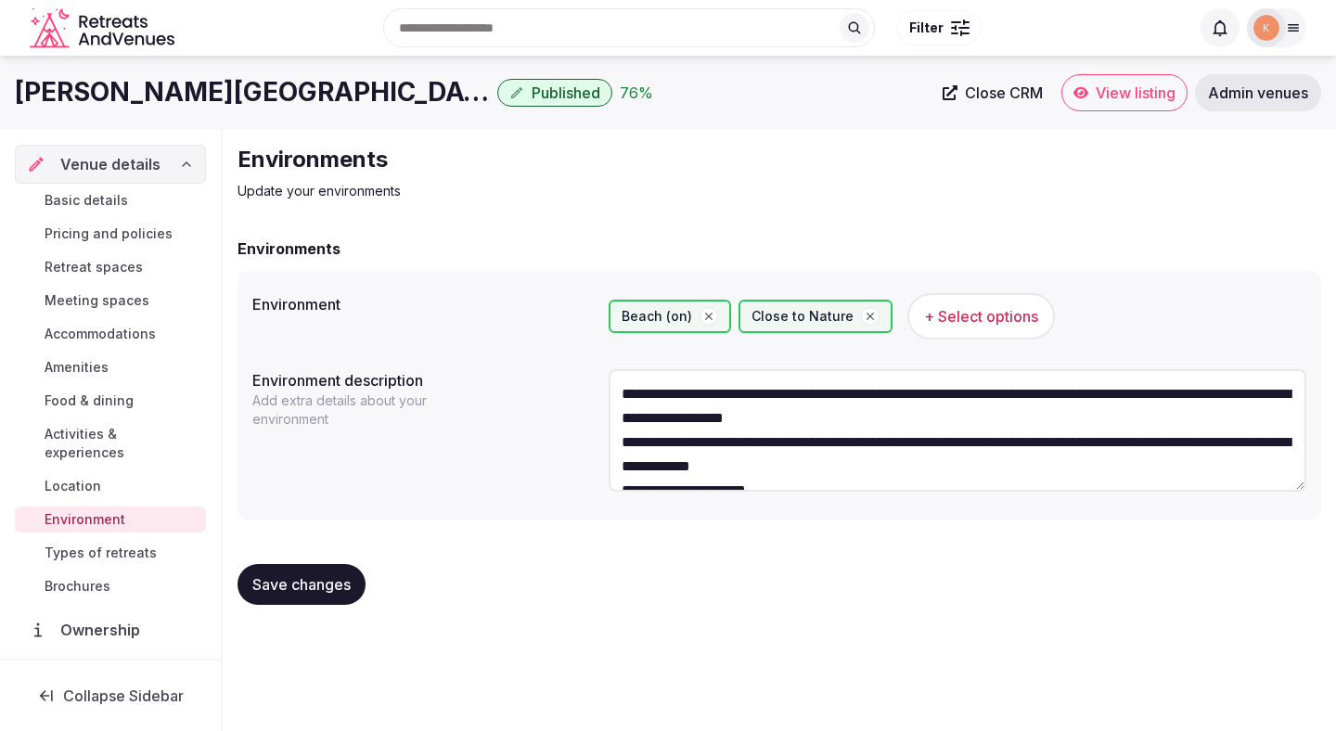
click at [624, 446] on textarea "**********" at bounding box center [958, 430] width 698 height 122
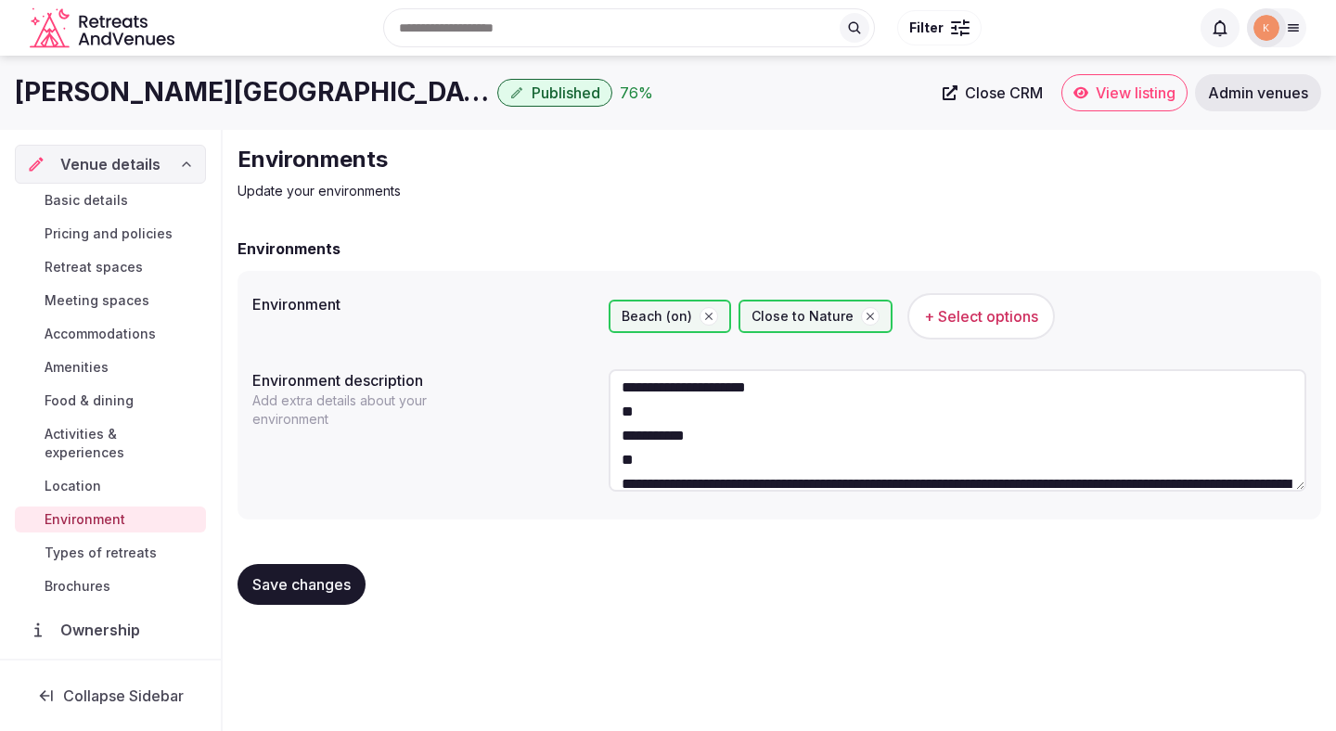
scroll to position [128, 0]
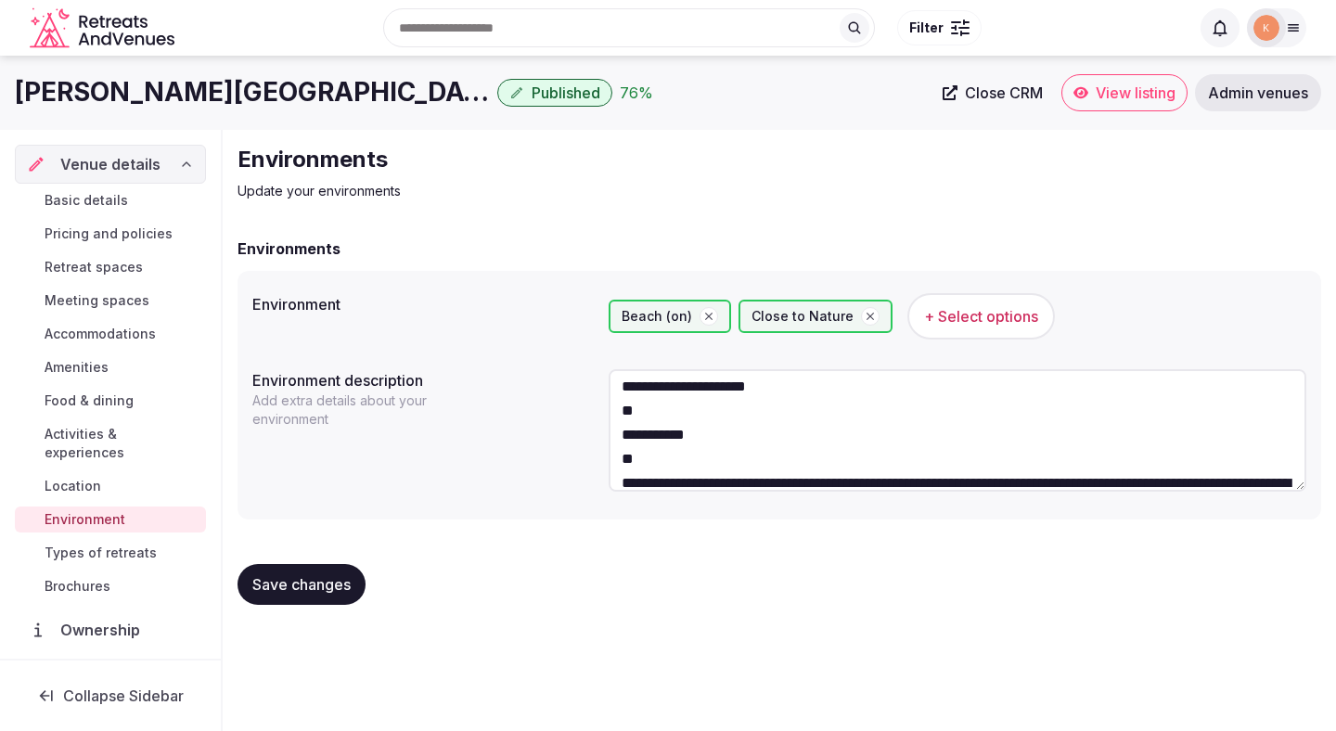
drag, startPoint x: 697, startPoint y: 453, endPoint x: 622, endPoint y: 393, distance: 95.8
click at [622, 393] on textarea "**********" at bounding box center [958, 430] width 698 height 122
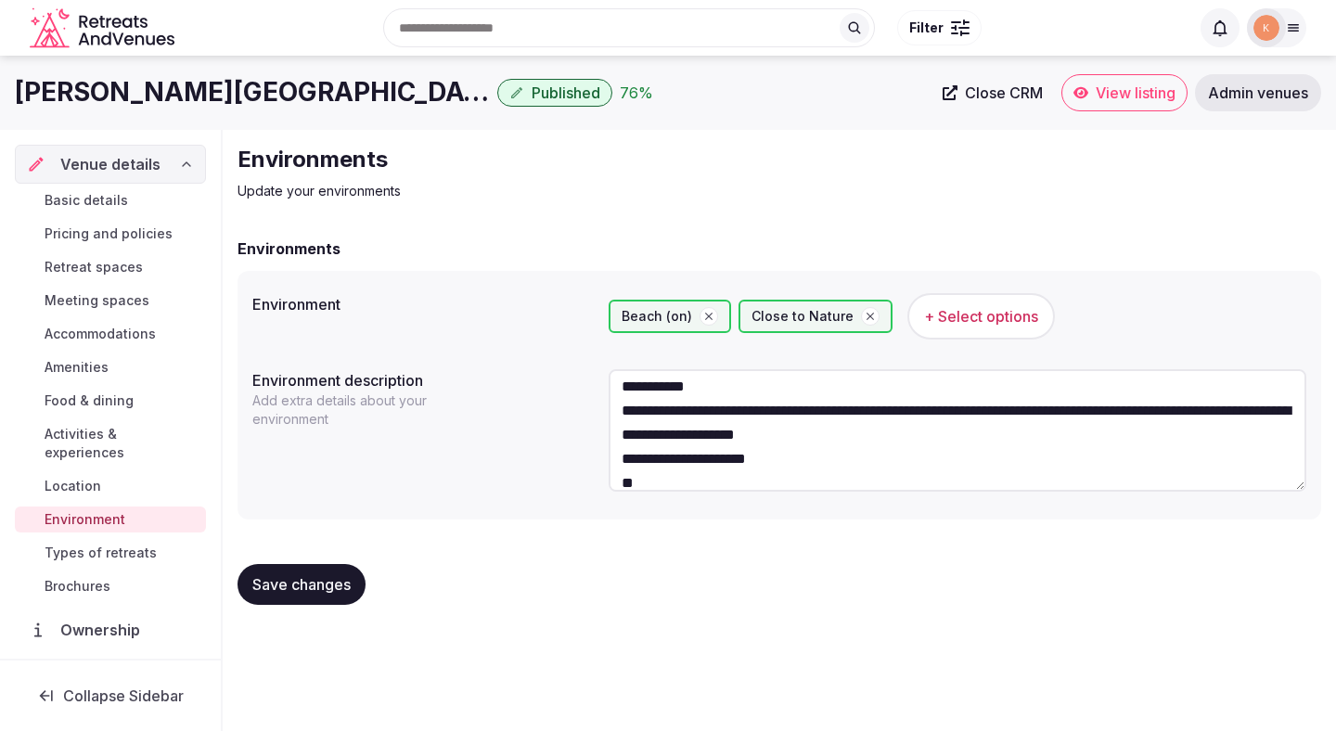
scroll to position [71, 0]
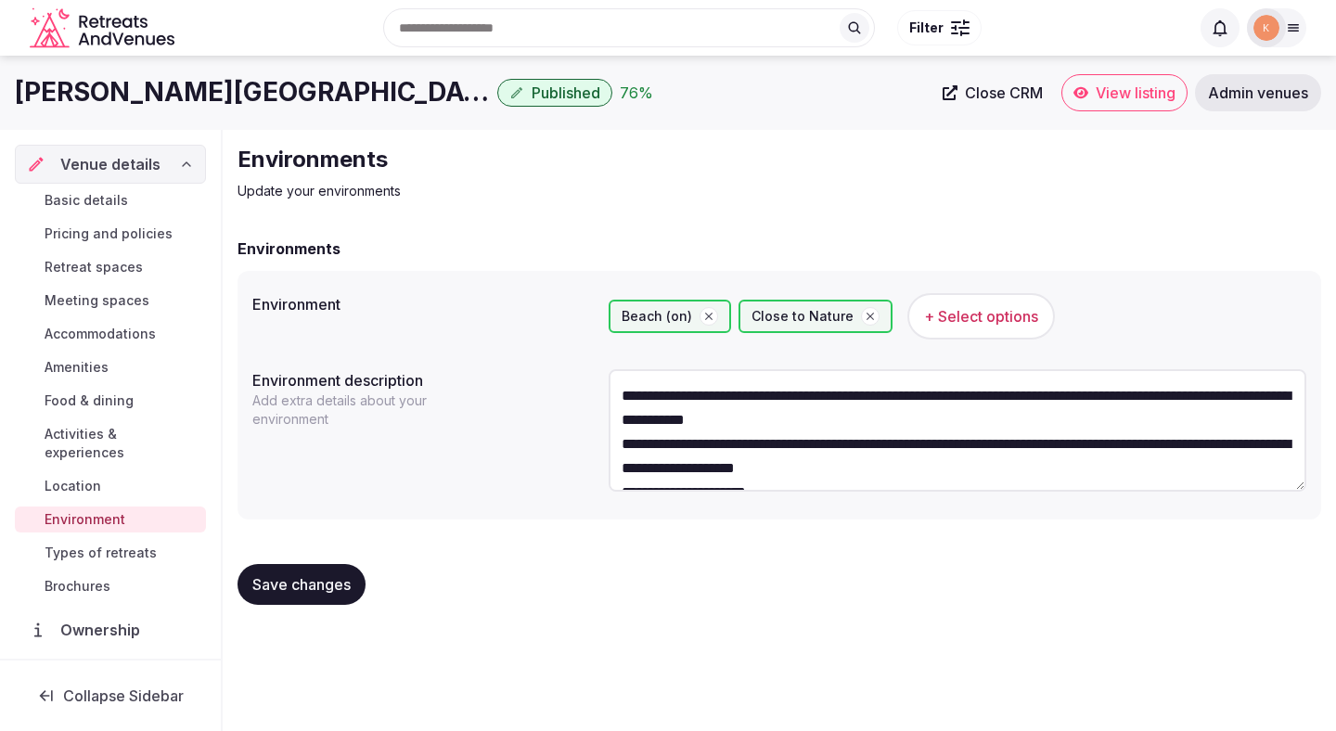
click at [630, 443] on textarea "**********" at bounding box center [958, 430] width 698 height 122
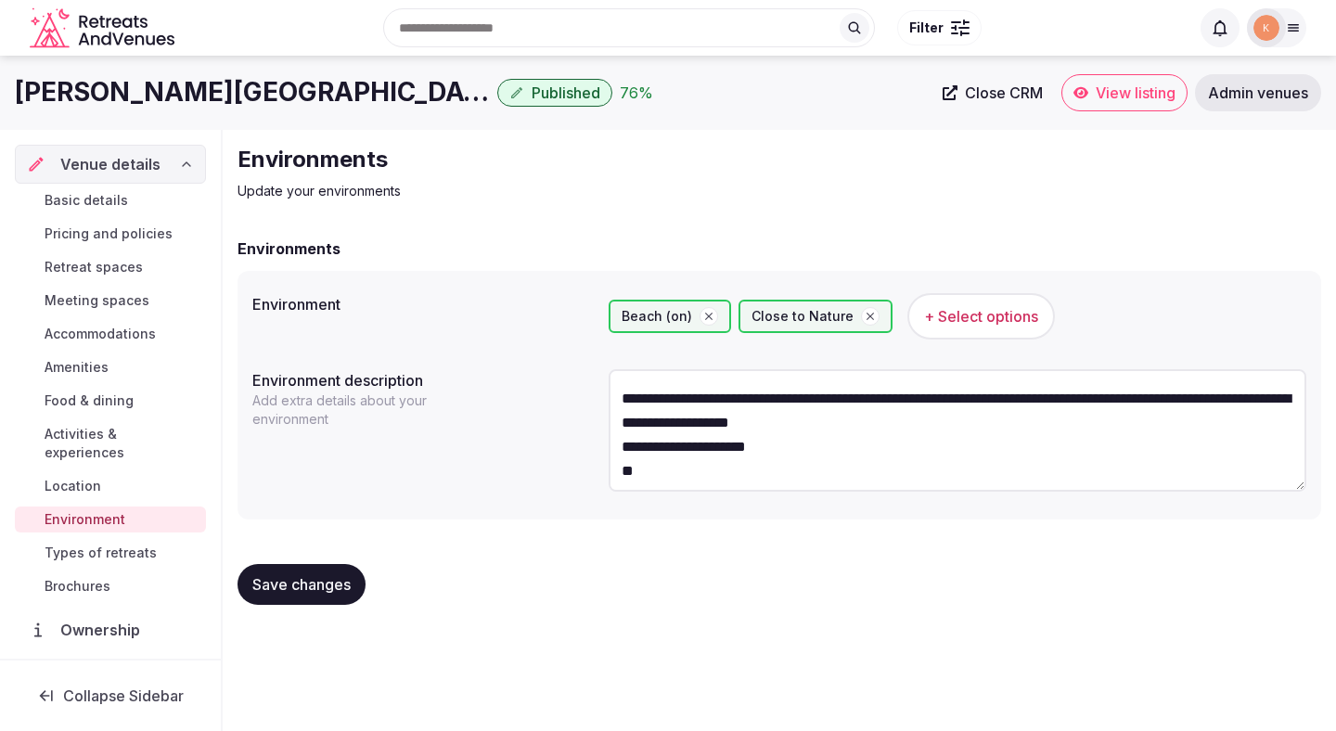
scroll to position [148, 0]
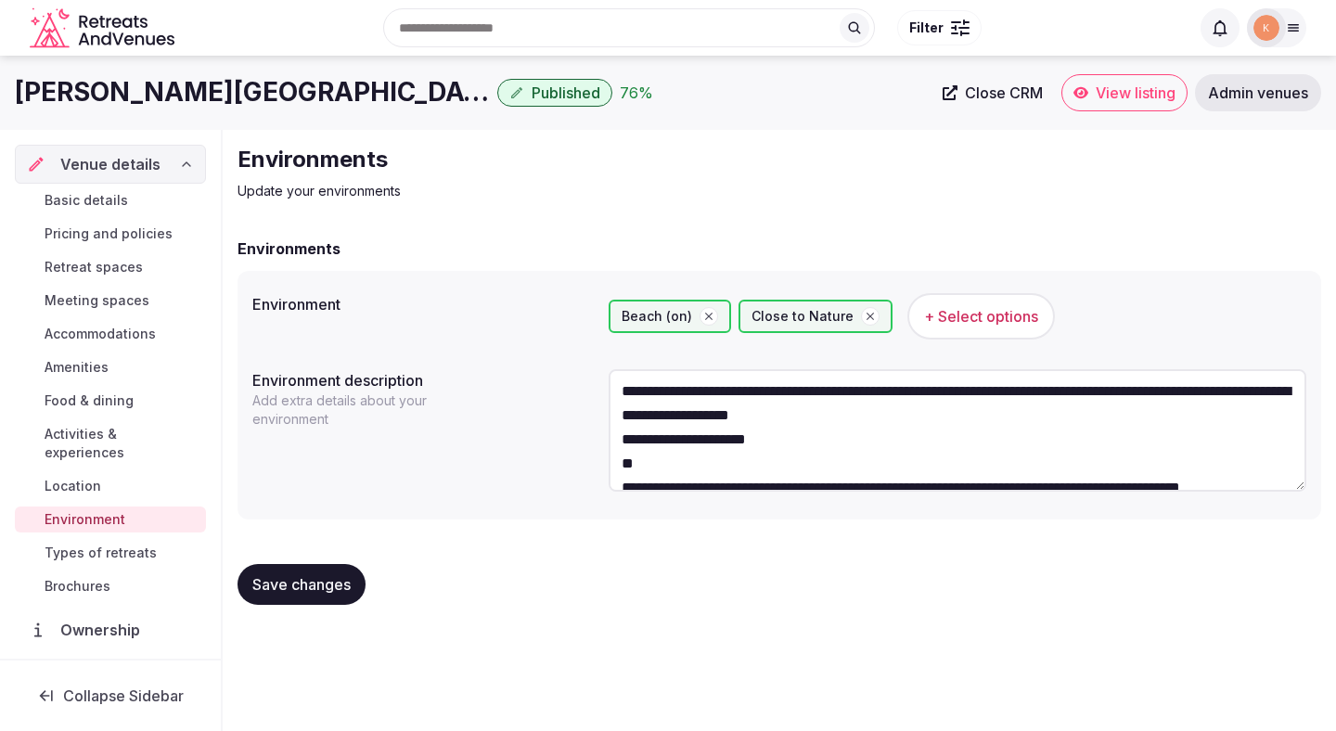
drag, startPoint x: 671, startPoint y: 472, endPoint x: 617, endPoint y: 441, distance: 62.4
click at [617, 441] on textarea "**********" at bounding box center [958, 430] width 698 height 122
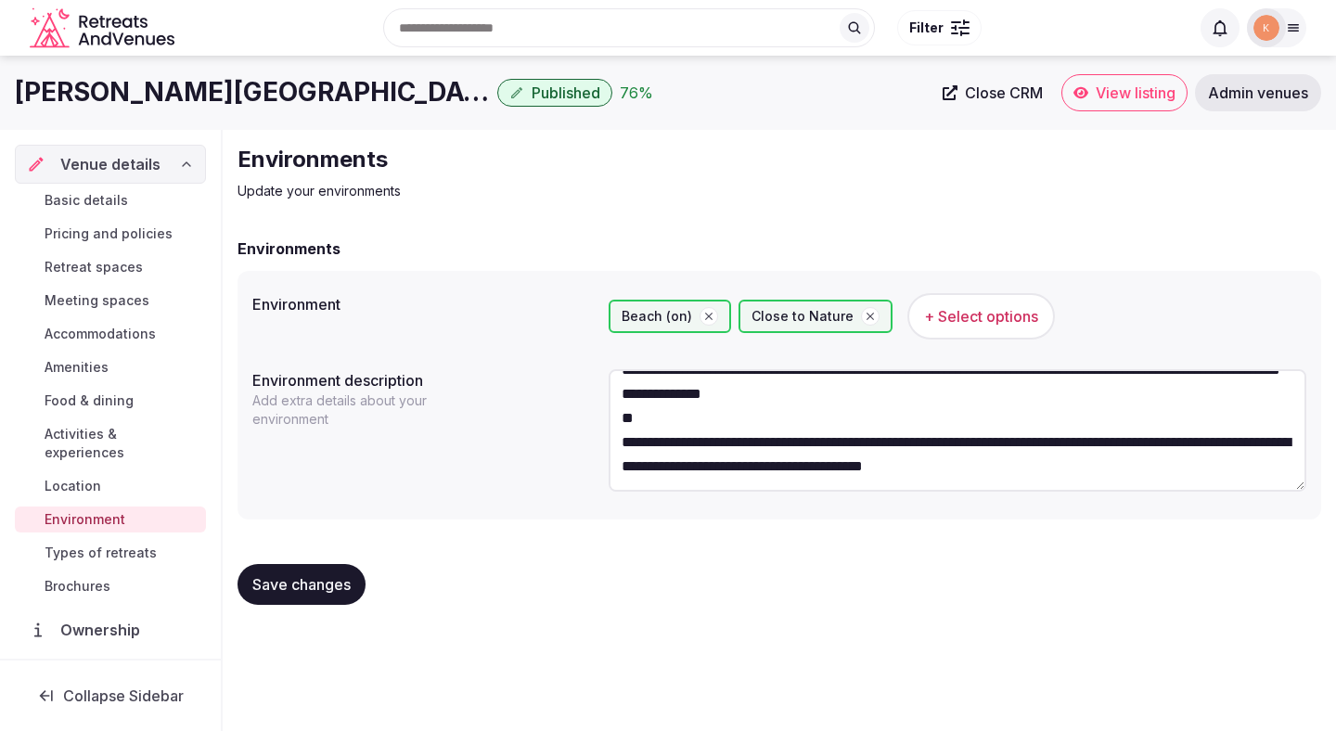
scroll to position [208, 0]
drag, startPoint x: 671, startPoint y: 436, endPoint x: 606, endPoint y: 405, distance: 71.8
click at [606, 405] on div "**********" at bounding box center [779, 433] width 1054 height 143
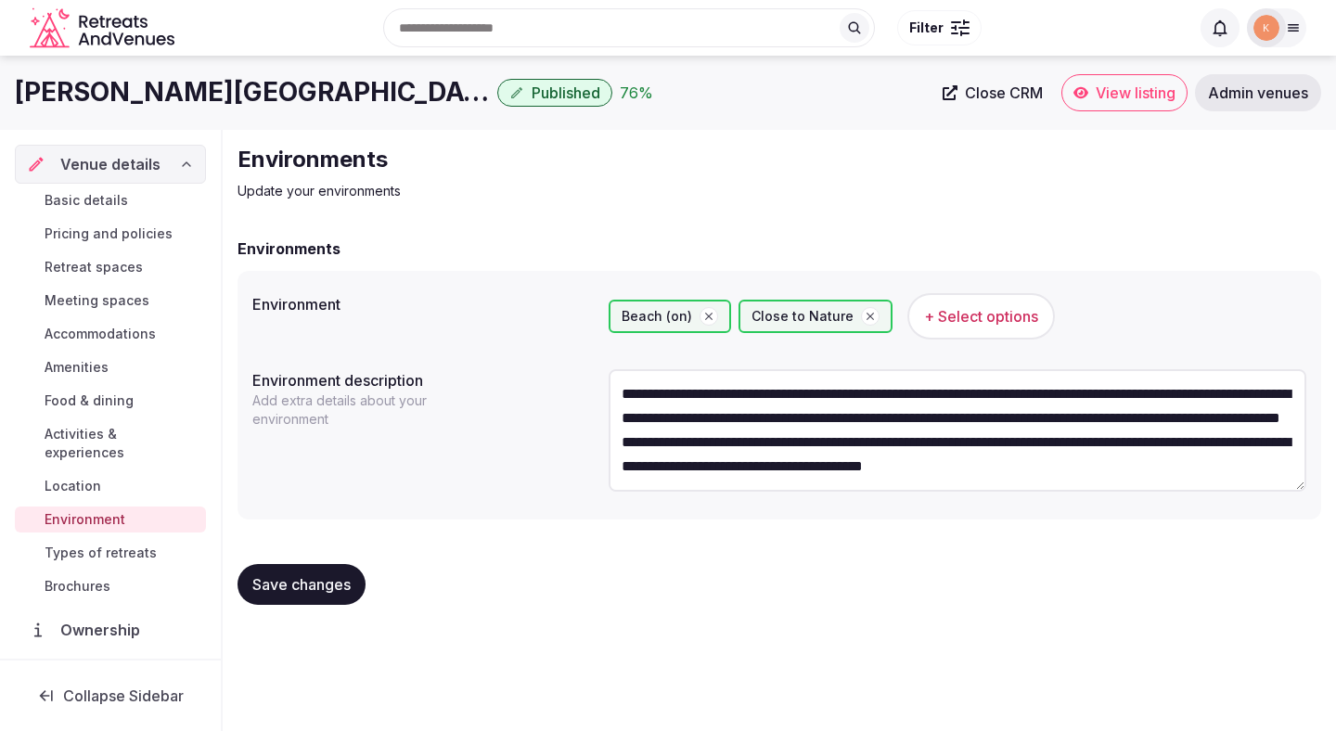
scroll to position [169, 0]
click at [627, 444] on textarea "**********" at bounding box center [958, 430] width 698 height 122
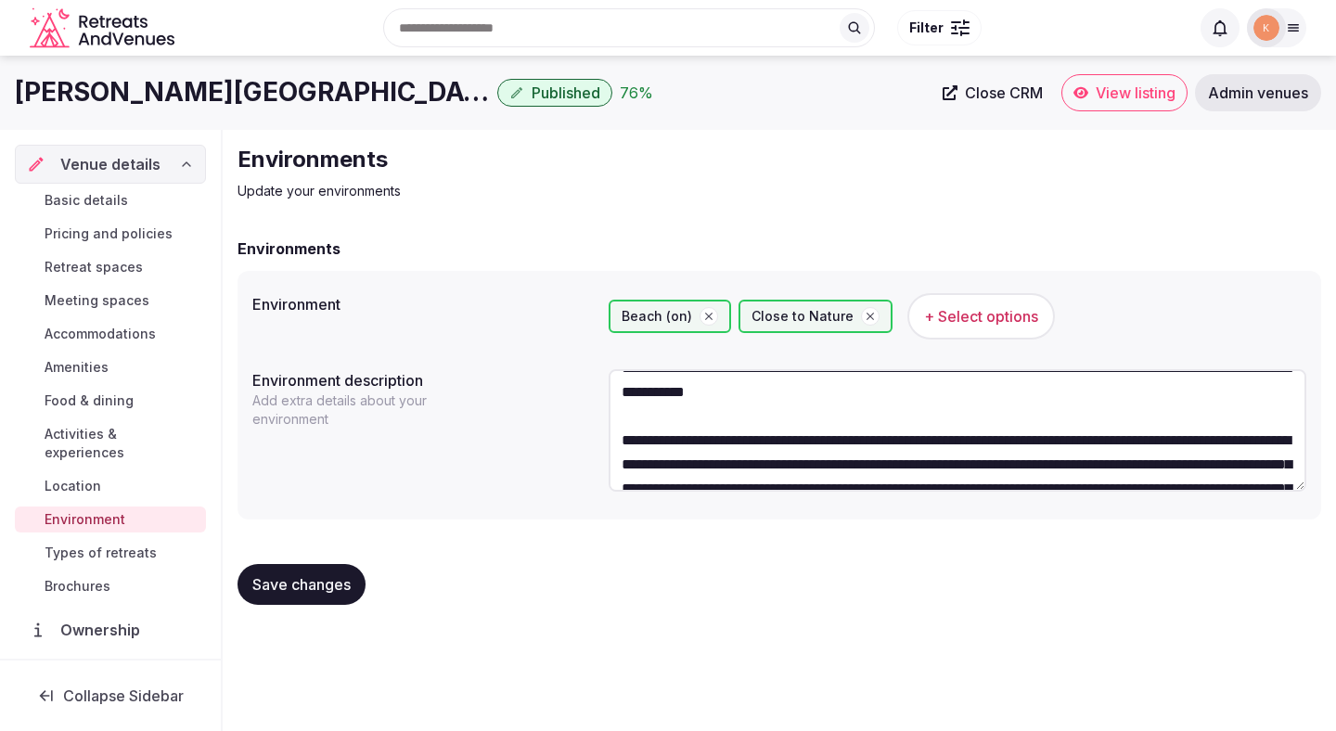
scroll to position [61, 0]
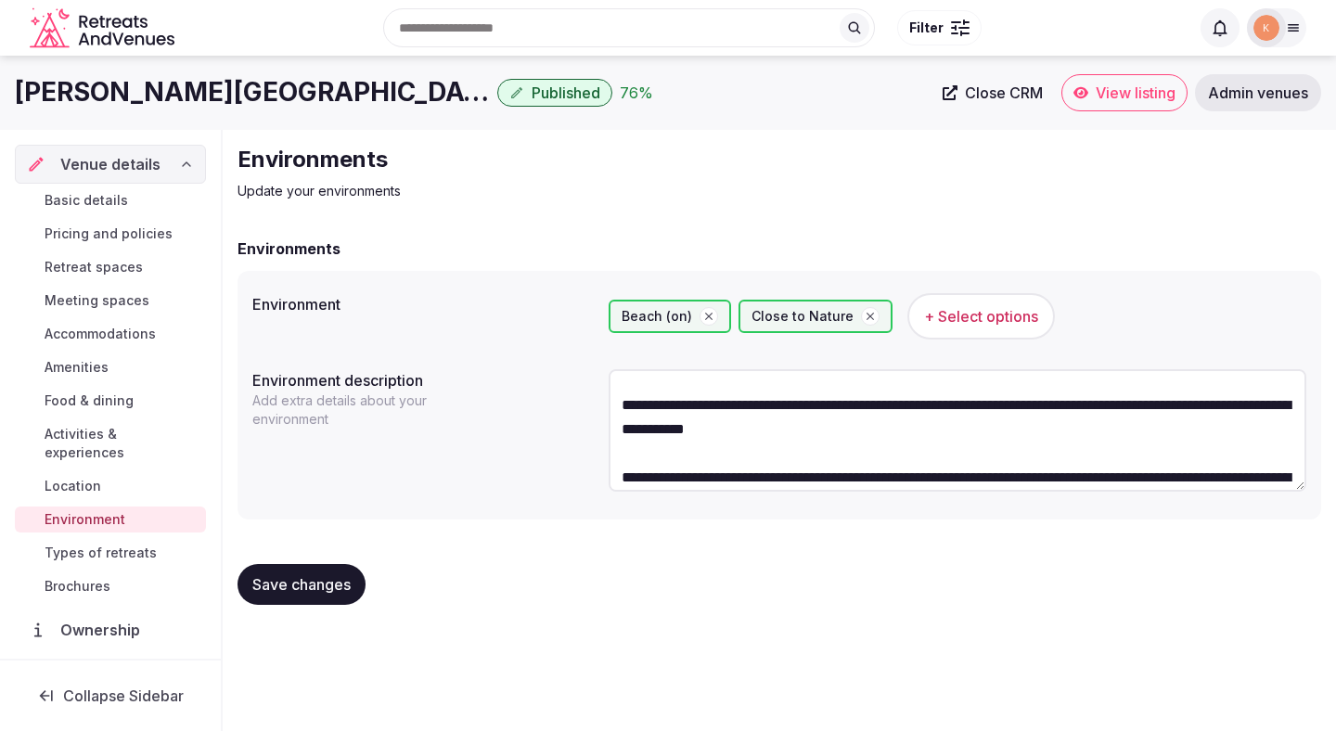
drag, startPoint x: 623, startPoint y: 476, endPoint x: 659, endPoint y: 434, distance: 55.2
click at [659, 434] on textarea "**********" at bounding box center [958, 430] width 698 height 122
click at [655, 473] on textarea "**********" at bounding box center [958, 430] width 698 height 122
click at [621, 481] on textarea "**********" at bounding box center [958, 430] width 698 height 122
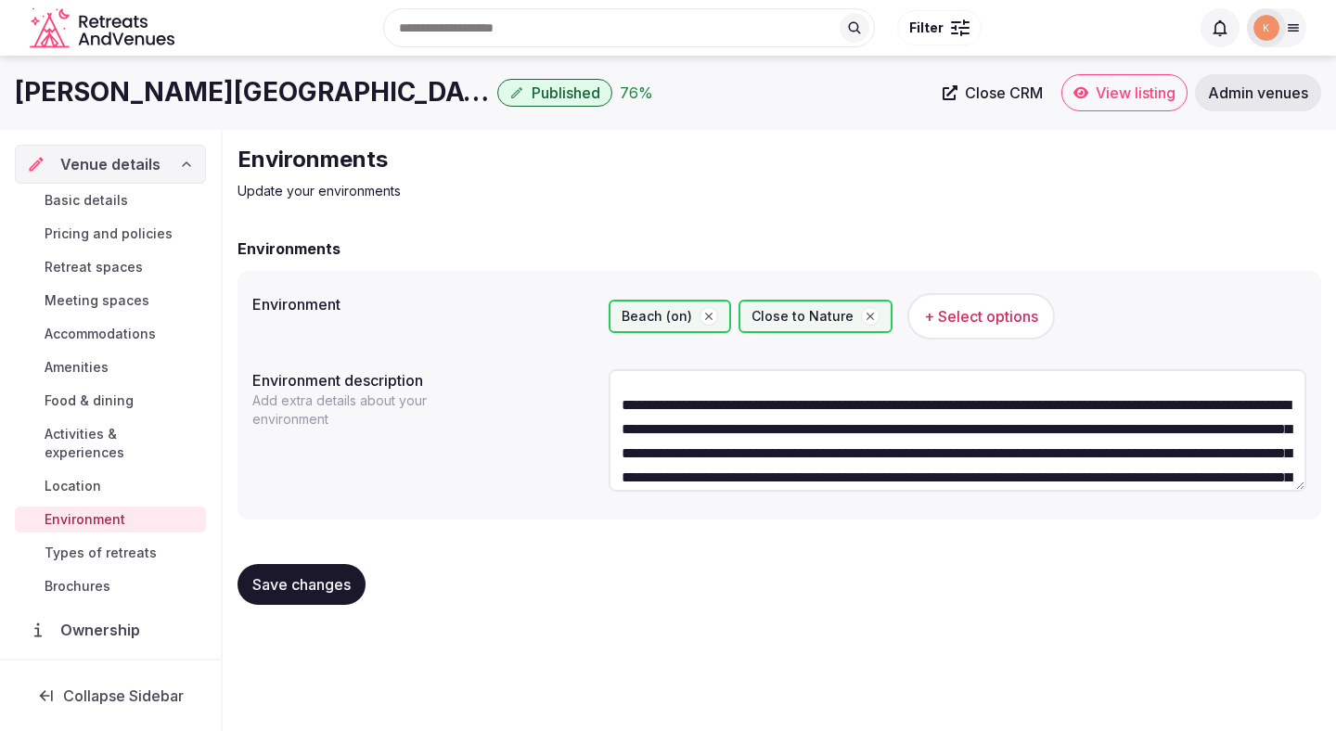
scroll to position [37, 0]
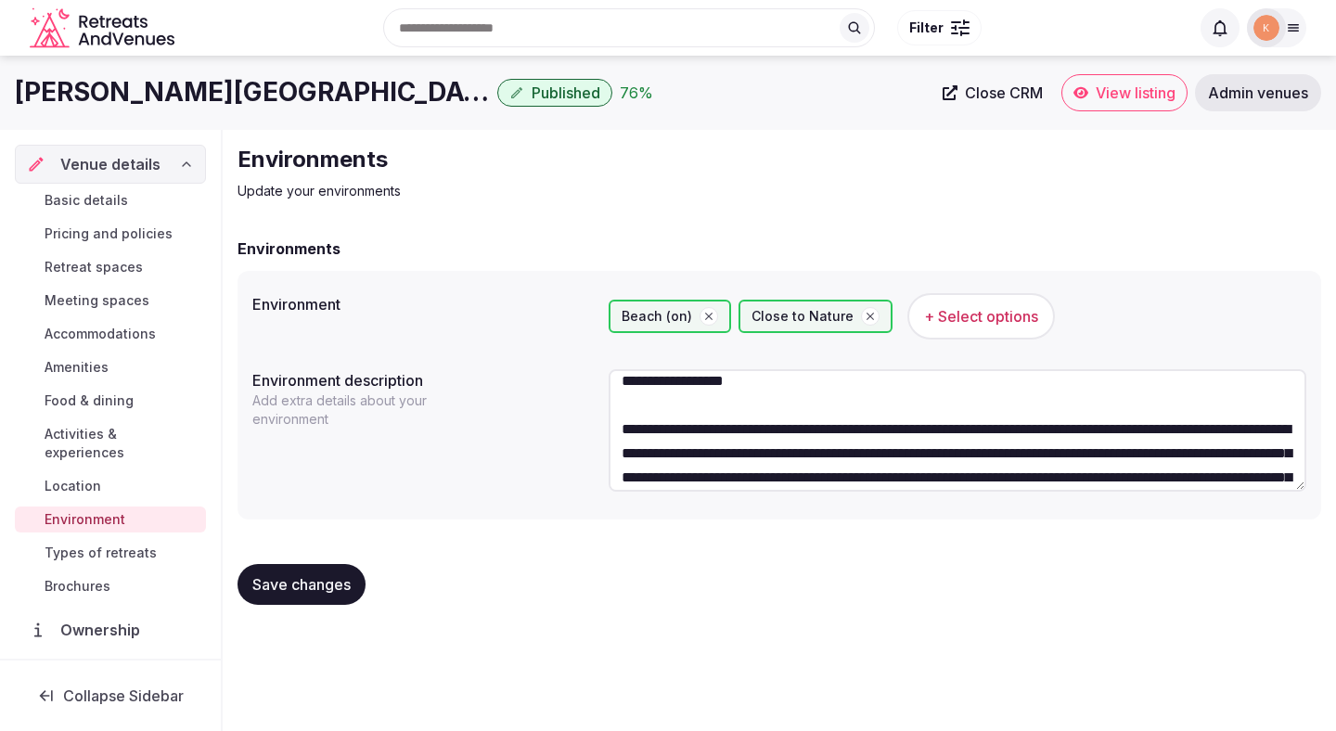
drag, startPoint x: 616, startPoint y: 429, endPoint x: 630, endPoint y: 398, distance: 33.6
click at [630, 398] on textarea "**********" at bounding box center [958, 430] width 698 height 122
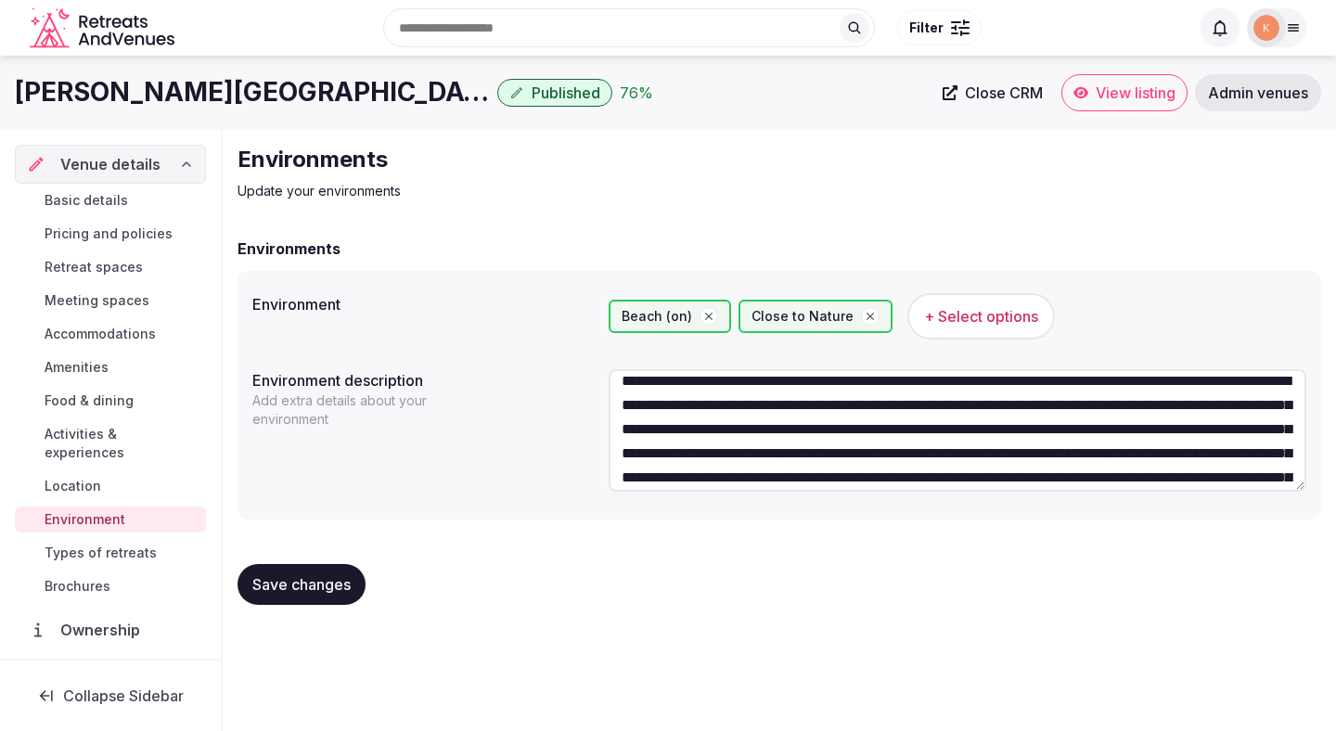
scroll to position [0, 0]
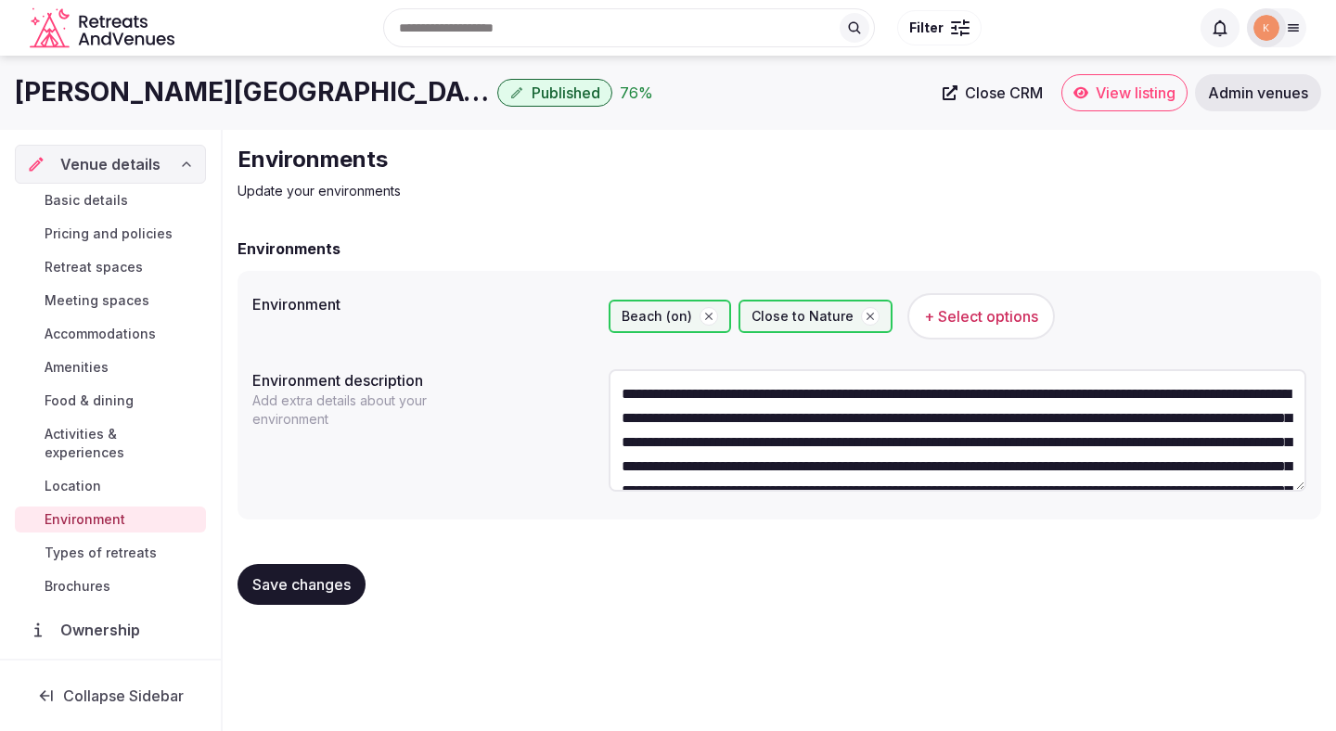
click at [675, 393] on textarea "**********" at bounding box center [958, 430] width 698 height 122
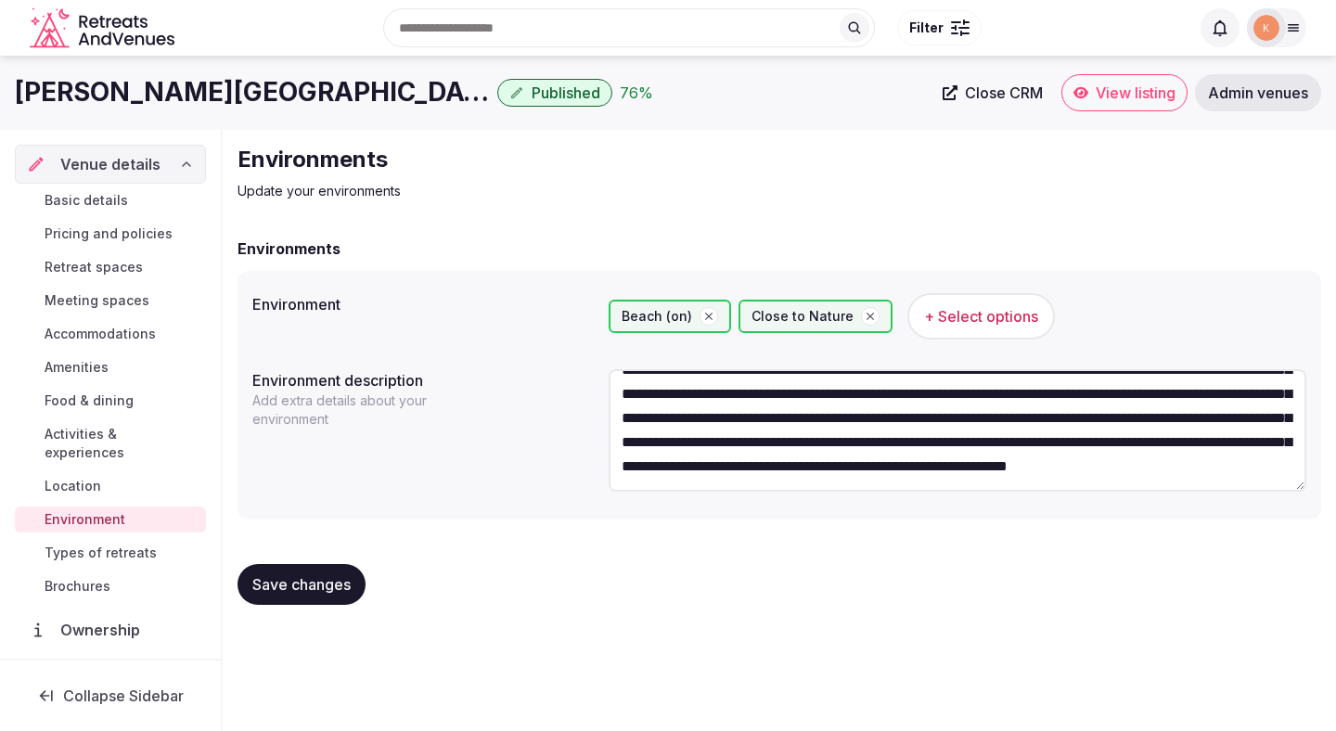
scroll to position [96, 0]
click at [619, 476] on textarea "**********" at bounding box center [958, 430] width 698 height 122
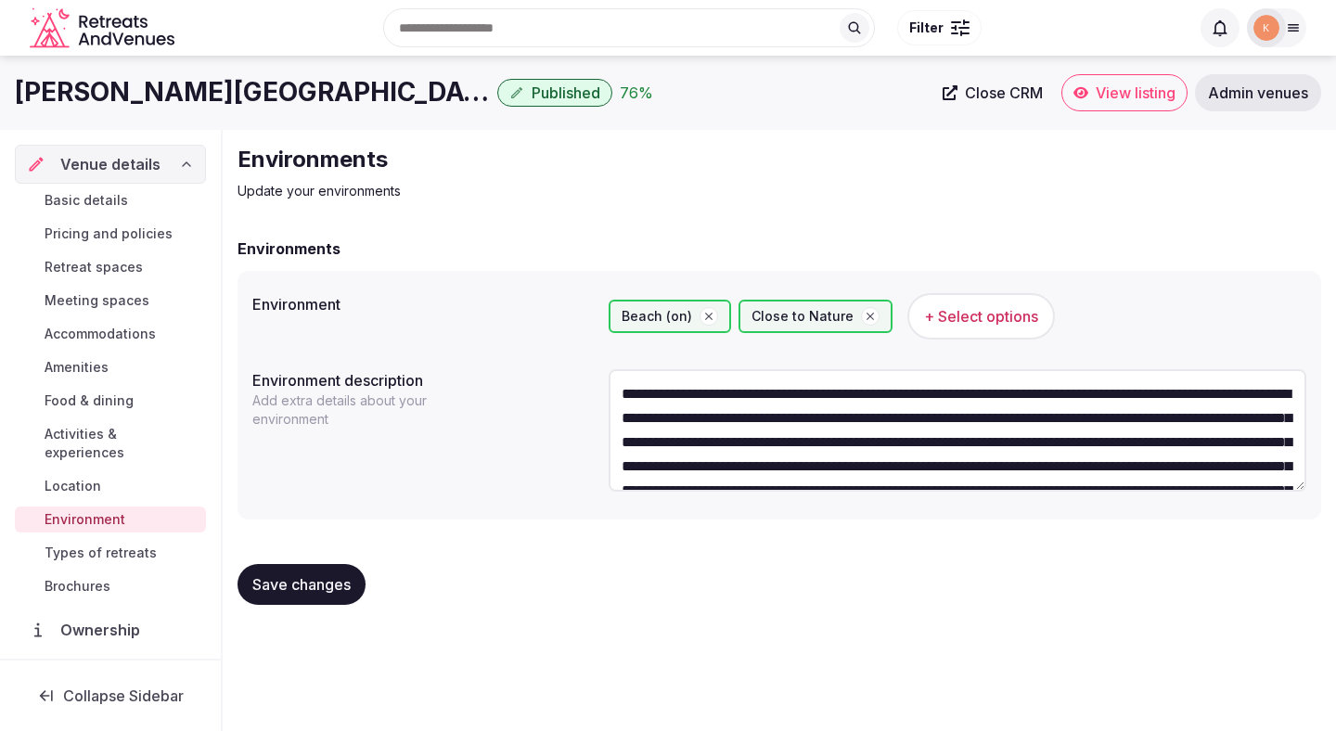
click at [626, 392] on textarea "**********" at bounding box center [958, 430] width 698 height 122
click at [623, 393] on textarea "**********" at bounding box center [958, 430] width 698 height 122
type textarea "**********"
click at [338, 583] on span "Save changes" at bounding box center [301, 584] width 98 height 19
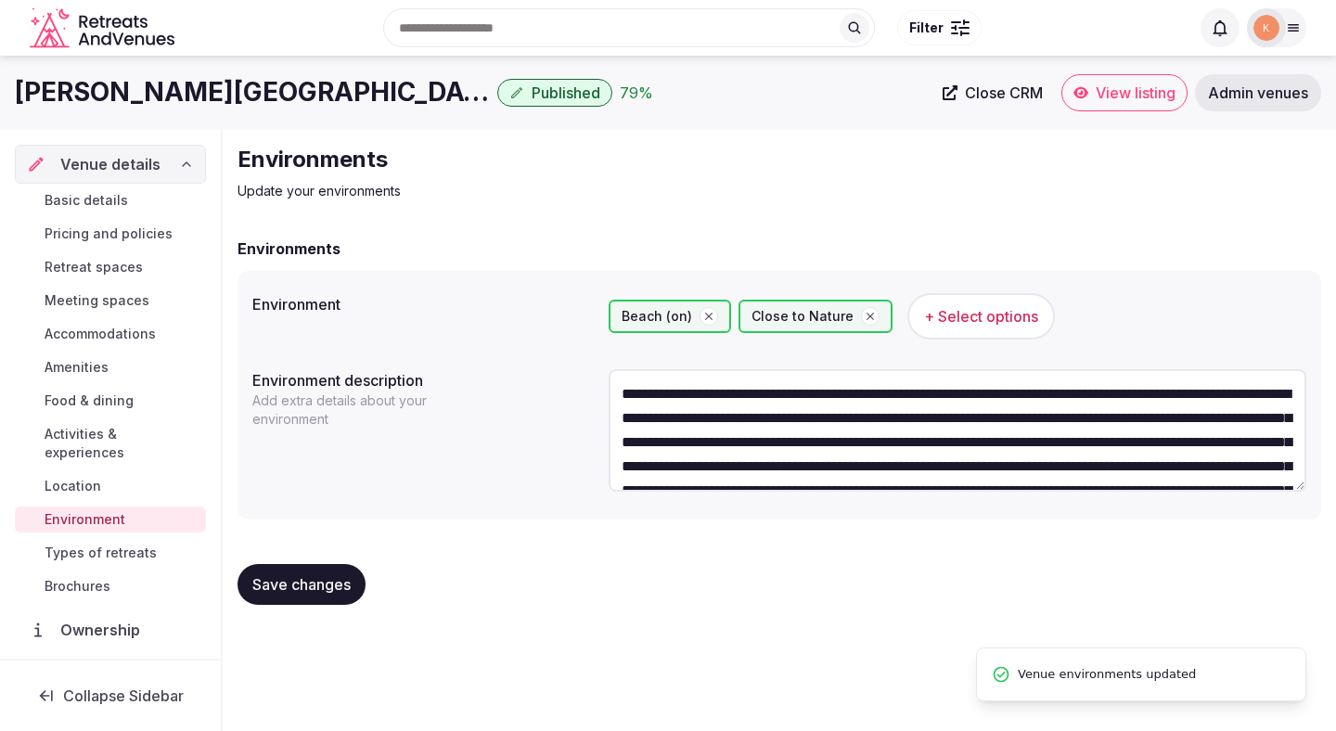
click at [131, 544] on span "Types of retreats" at bounding box center [101, 553] width 112 height 19
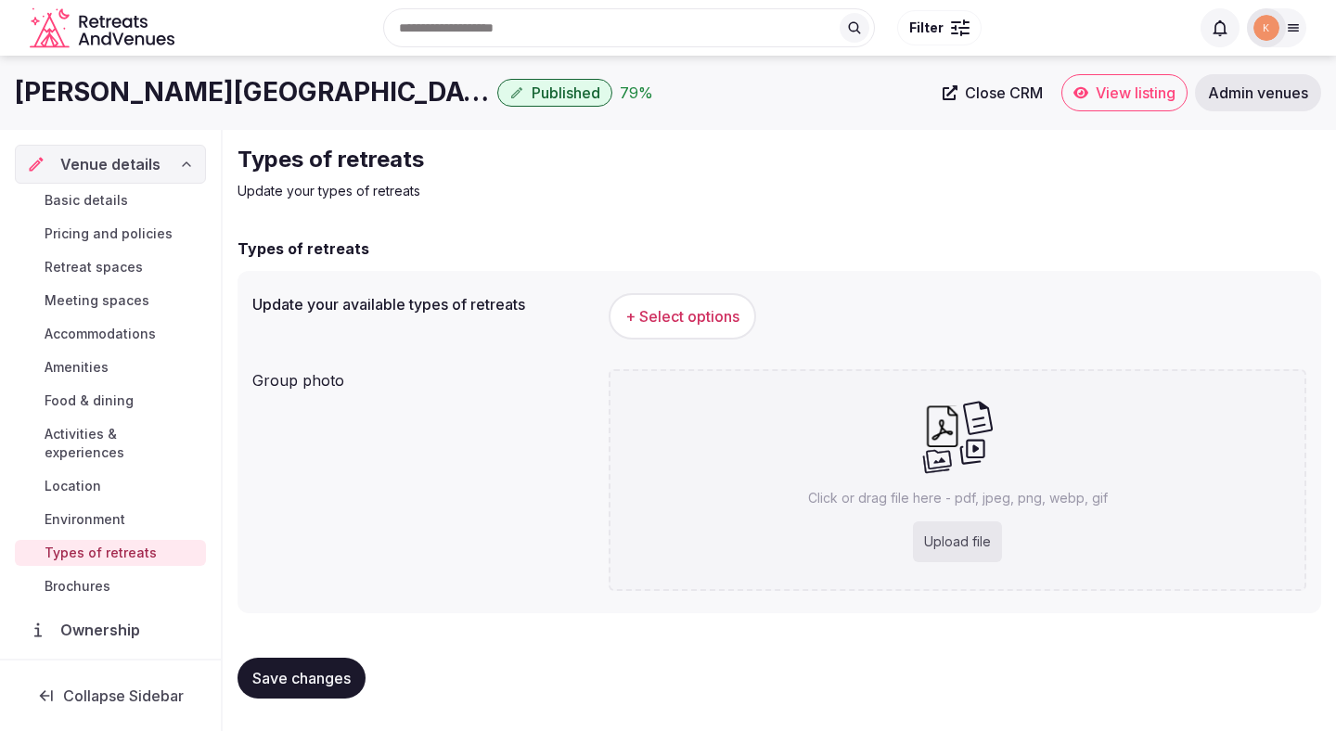
click at [671, 308] on span "+ Select options" at bounding box center [682, 316] width 114 height 20
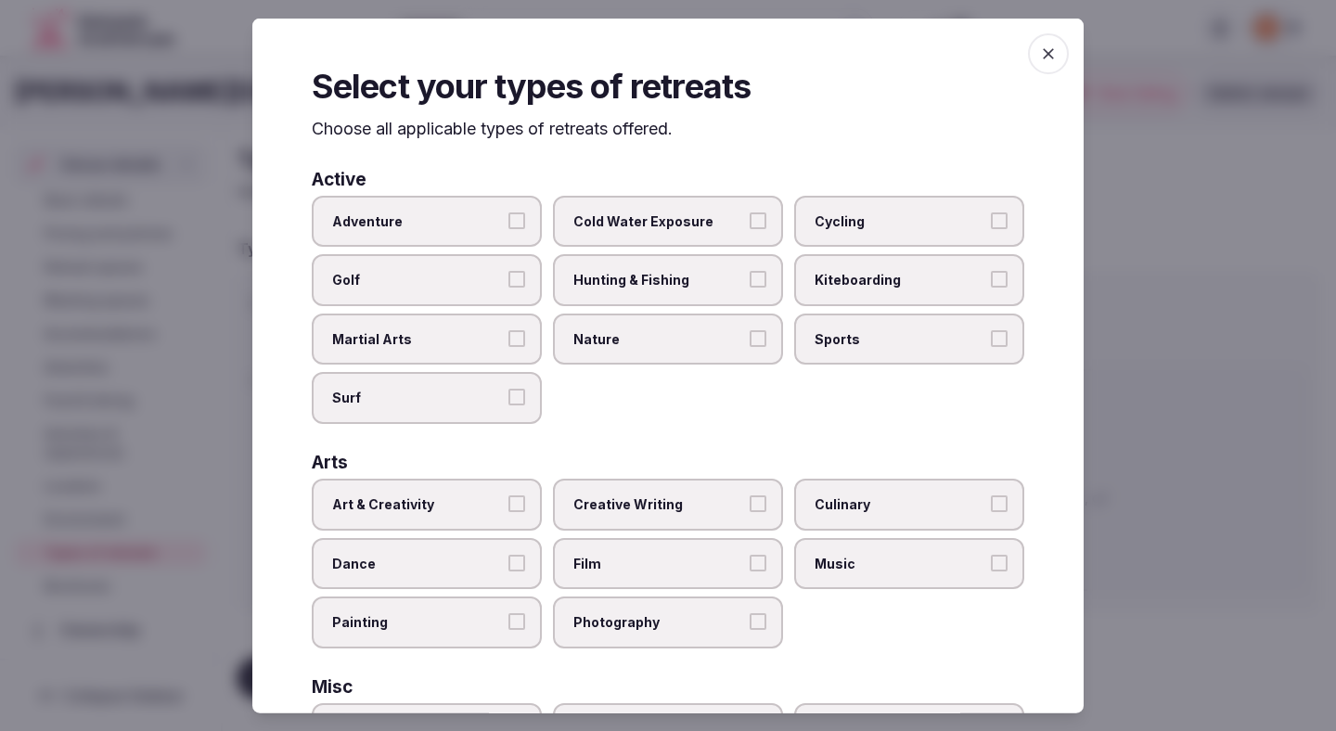
click at [590, 340] on span "Nature" at bounding box center [658, 338] width 171 height 19
click at [750, 340] on button "Nature" at bounding box center [758, 337] width 17 height 17
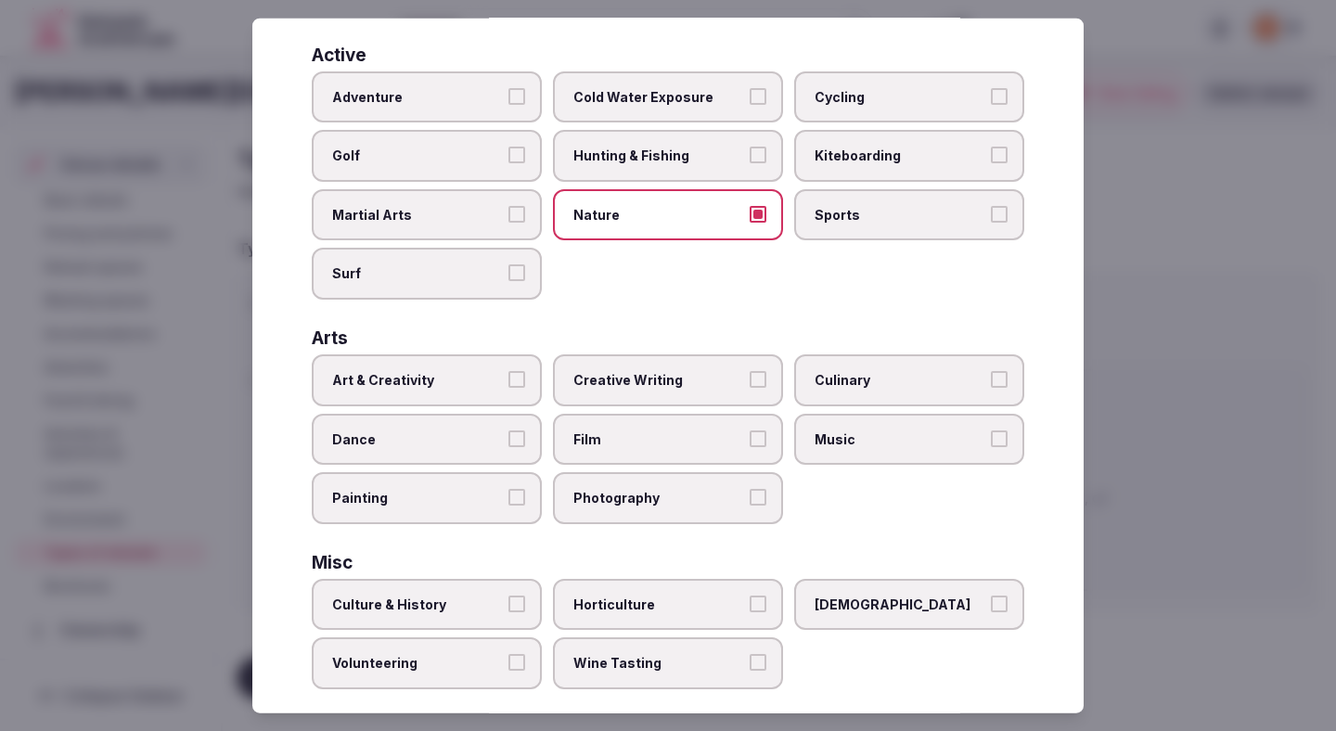
scroll to position [134, 0]
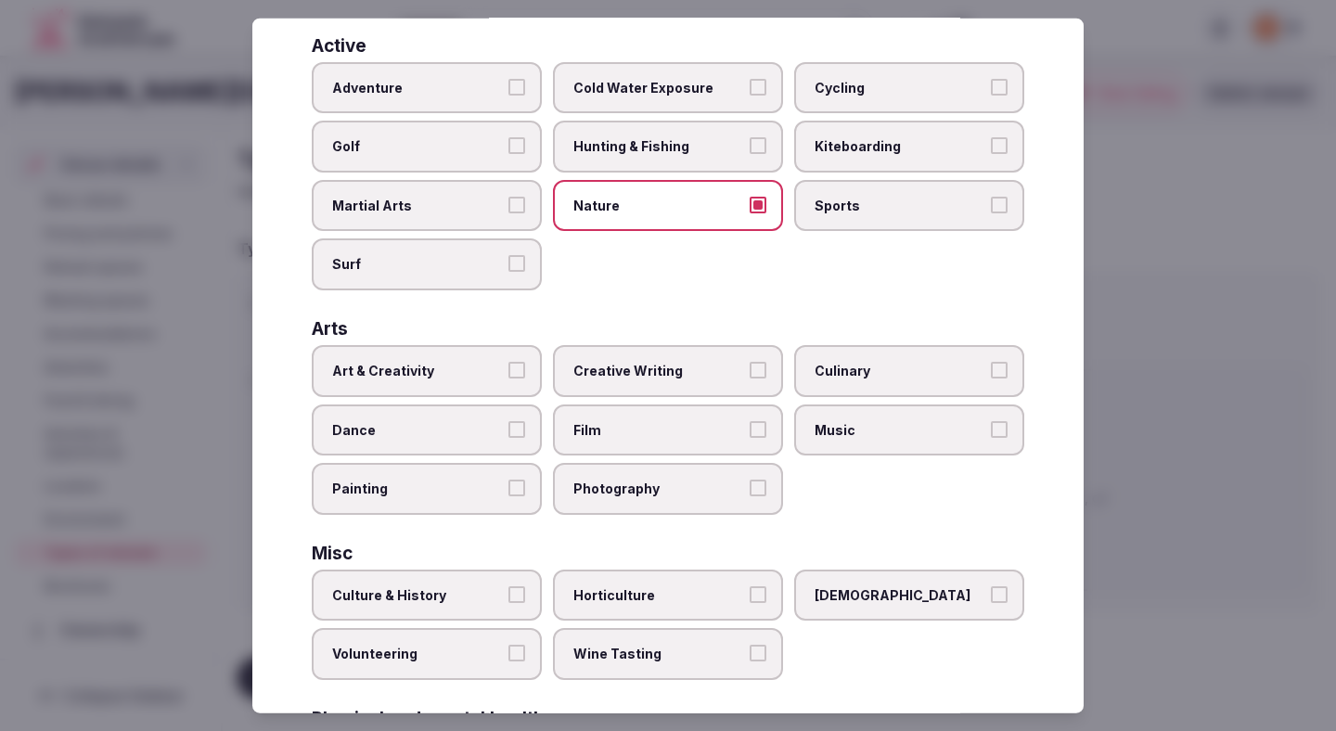
click at [509, 379] on label "Art & Creativity" at bounding box center [427, 371] width 230 height 52
click at [509, 379] on button "Art & Creativity" at bounding box center [516, 370] width 17 height 17
click at [485, 613] on label "Culture & History" at bounding box center [427, 595] width 230 height 52
click at [508, 602] on button "Culture & History" at bounding box center [516, 593] width 17 height 17
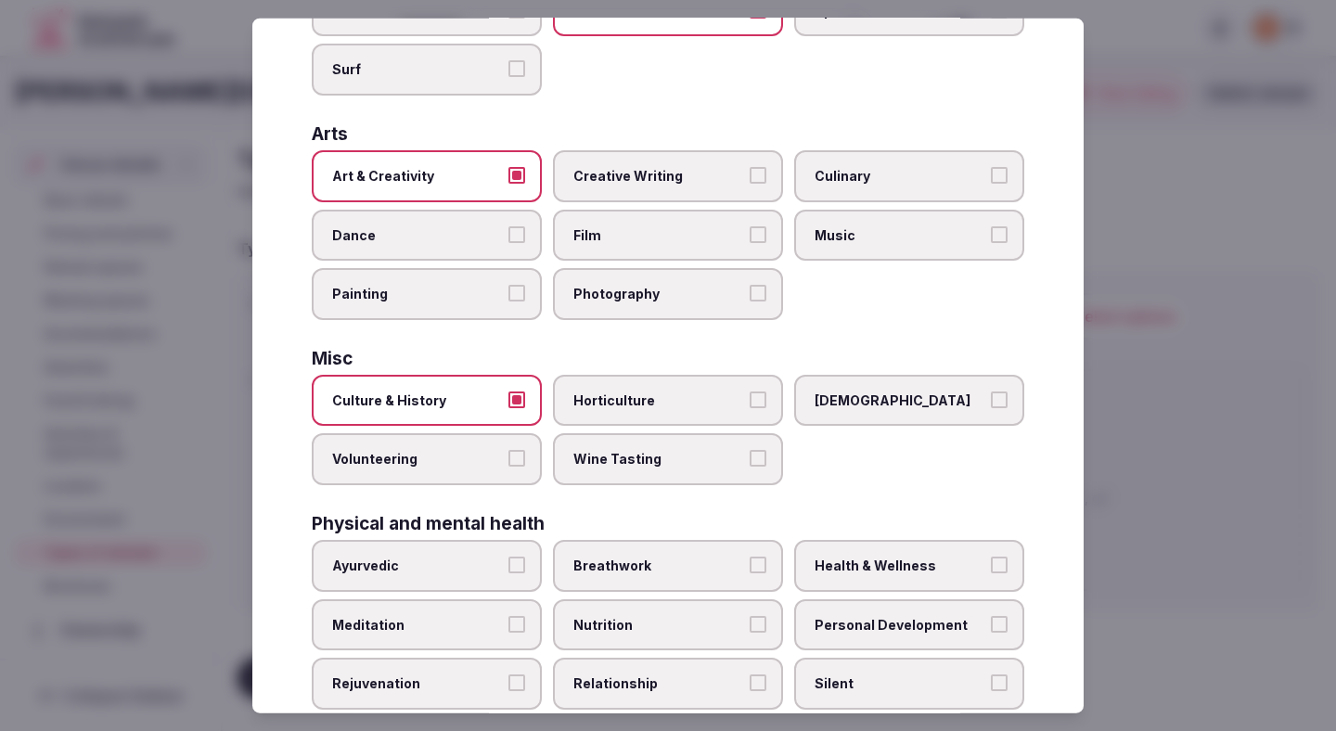
scroll to position [351, 0]
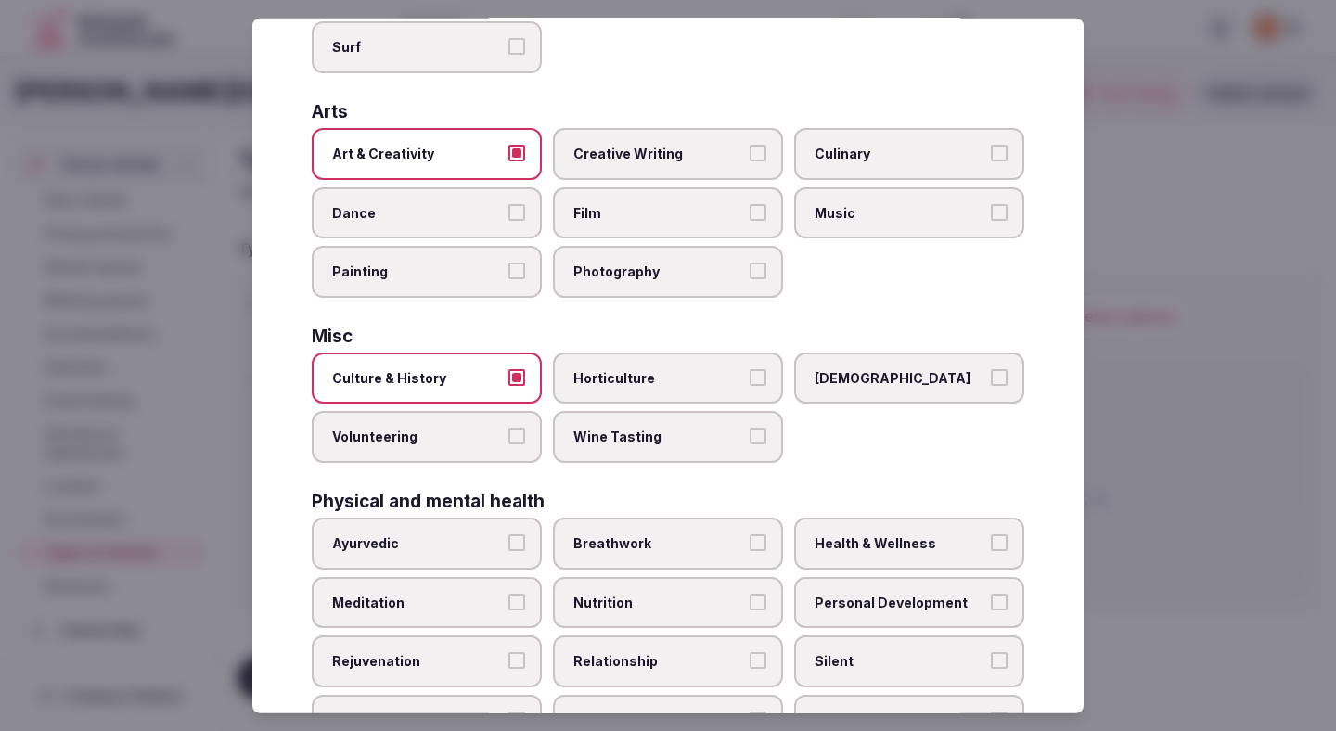
click at [614, 534] on span "Breathwork" at bounding box center [658, 543] width 171 height 19
click at [750, 534] on button "Breathwork" at bounding box center [758, 542] width 17 height 17
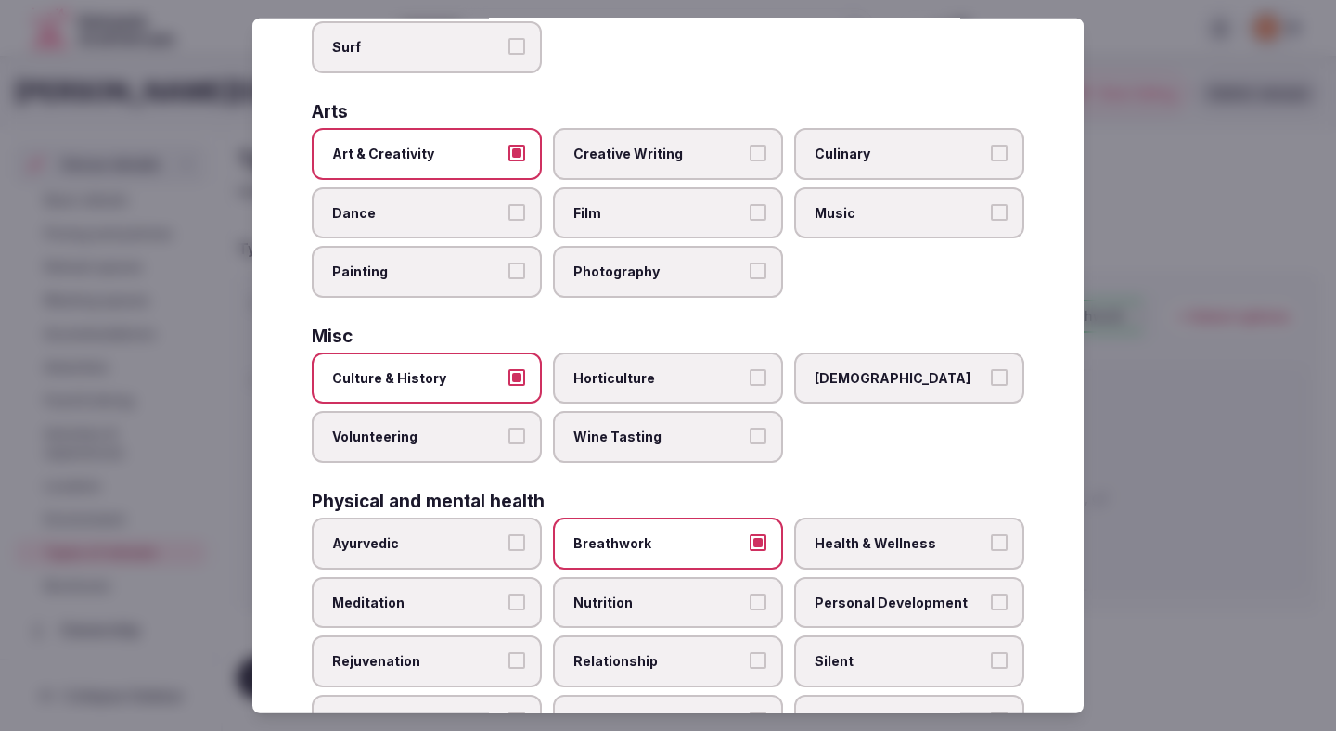
click at [840, 553] on label "Health & Wellness" at bounding box center [909, 544] width 230 height 52
click at [991, 551] on button "Health & Wellness" at bounding box center [999, 542] width 17 height 17
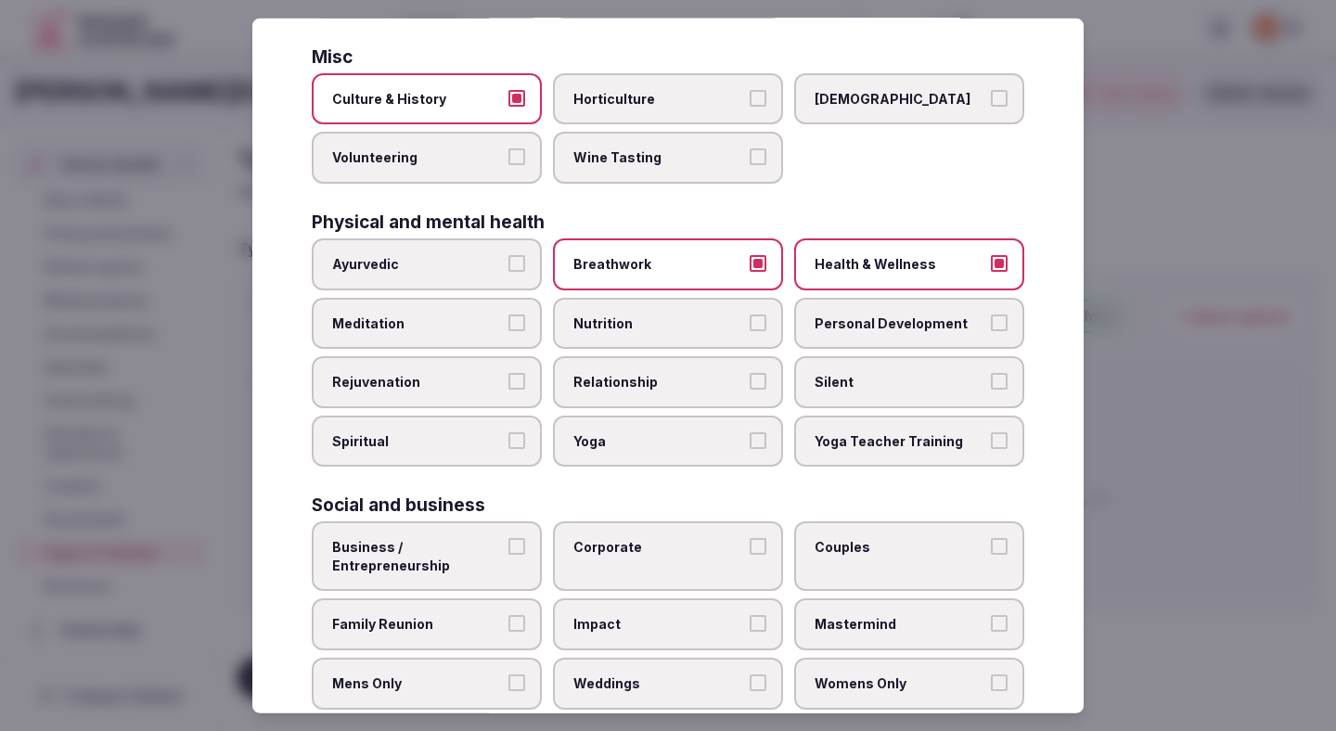
scroll to position [632, 0]
click at [708, 434] on span "Yoga" at bounding box center [658, 439] width 171 height 19
click at [750, 434] on button "Yoga" at bounding box center [758, 438] width 17 height 17
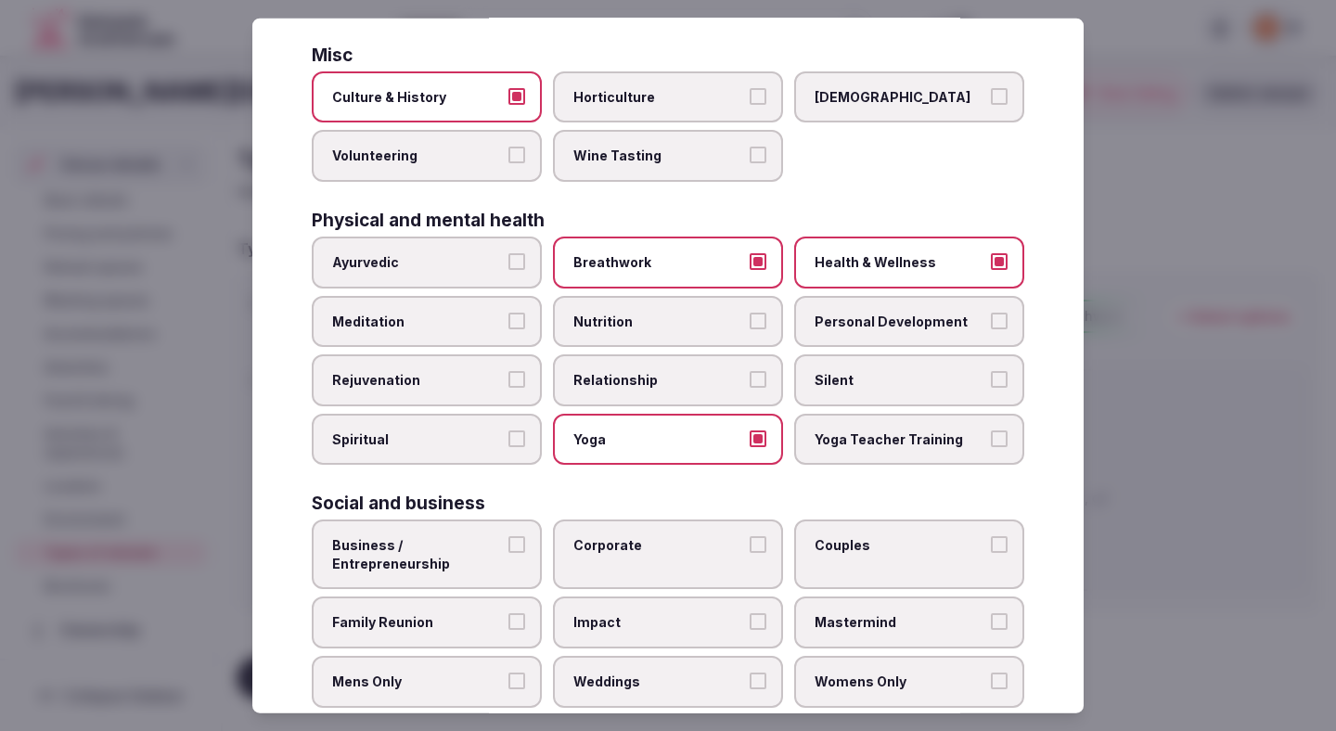
click at [825, 378] on span "Silent" at bounding box center [900, 380] width 171 height 19
click at [991, 378] on button "Silent" at bounding box center [999, 379] width 17 height 17
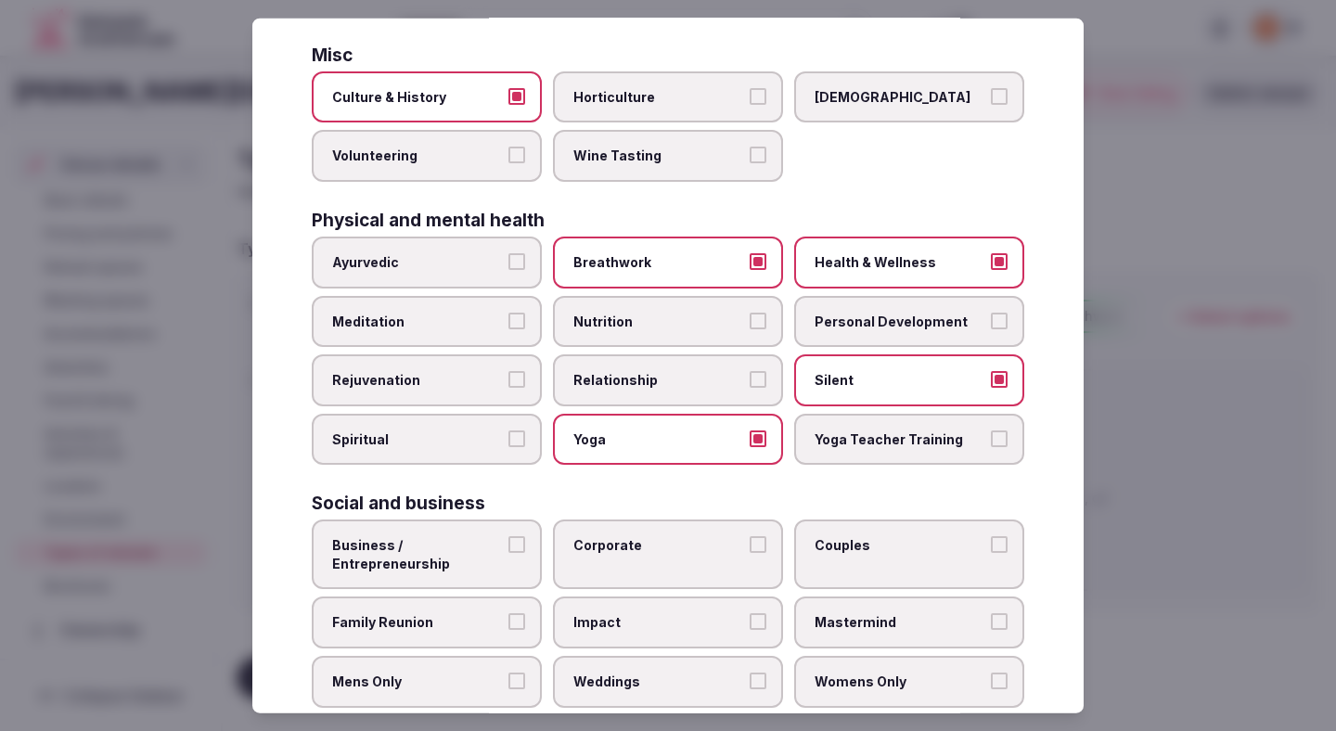
click at [669, 378] on span "Relationship" at bounding box center [658, 380] width 171 height 19
click at [750, 378] on button "Relationship" at bounding box center [758, 379] width 17 height 17
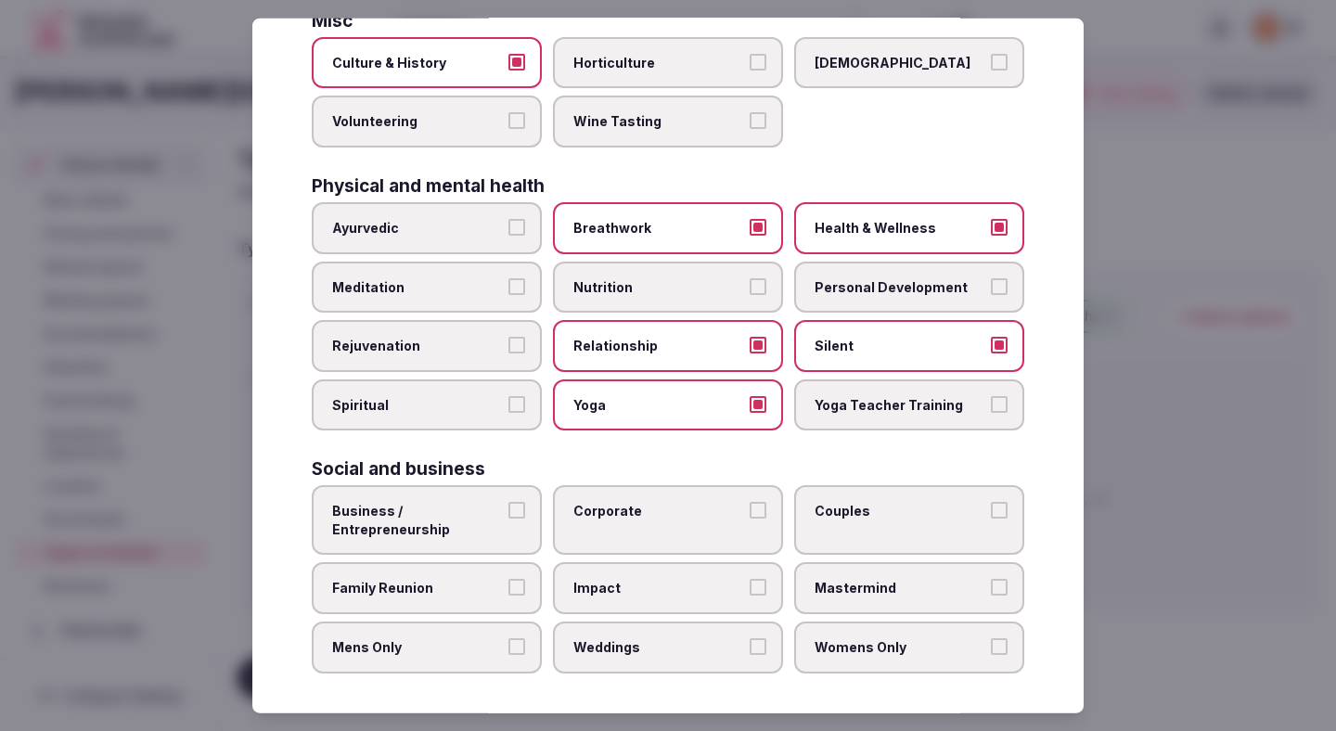
scroll to position [671, 0]
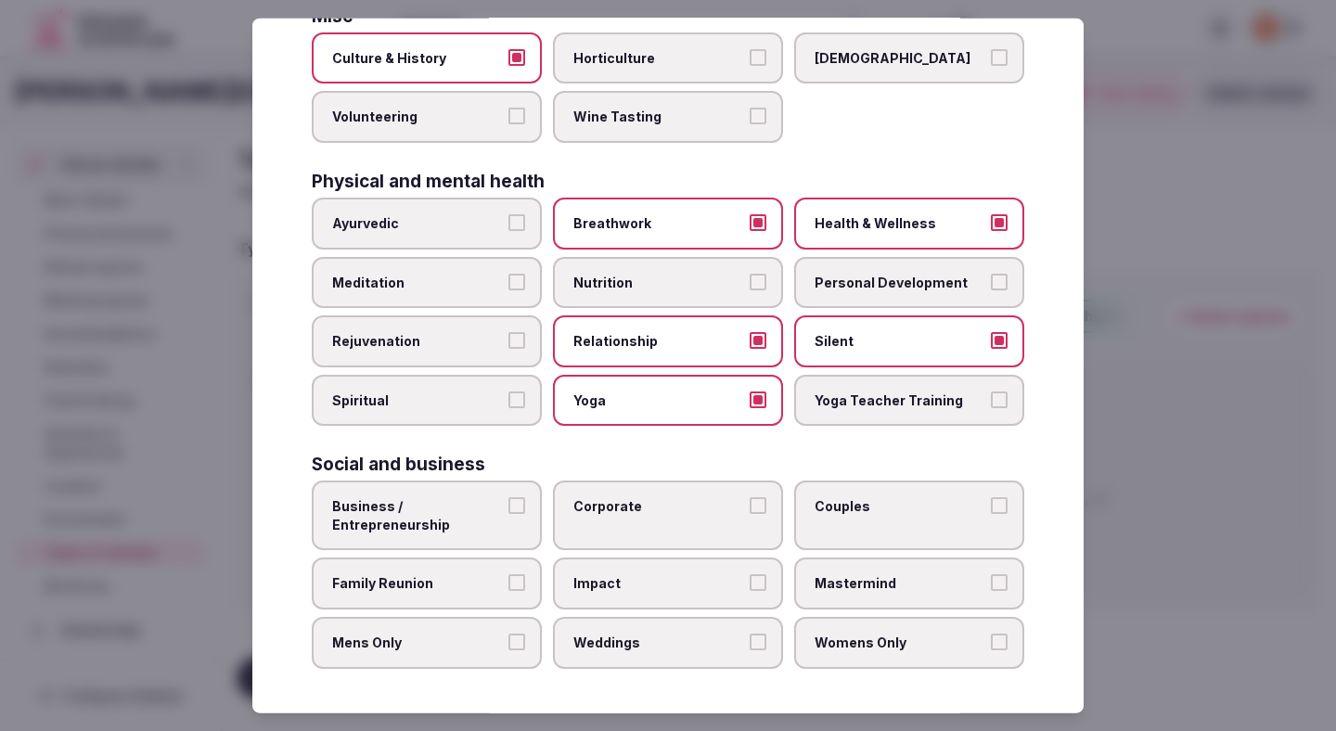
click at [470, 514] on span "Business / Entrepreneurship" at bounding box center [417, 515] width 171 height 36
click at [508, 514] on button "Business / Entrepreneurship" at bounding box center [516, 505] width 17 height 17
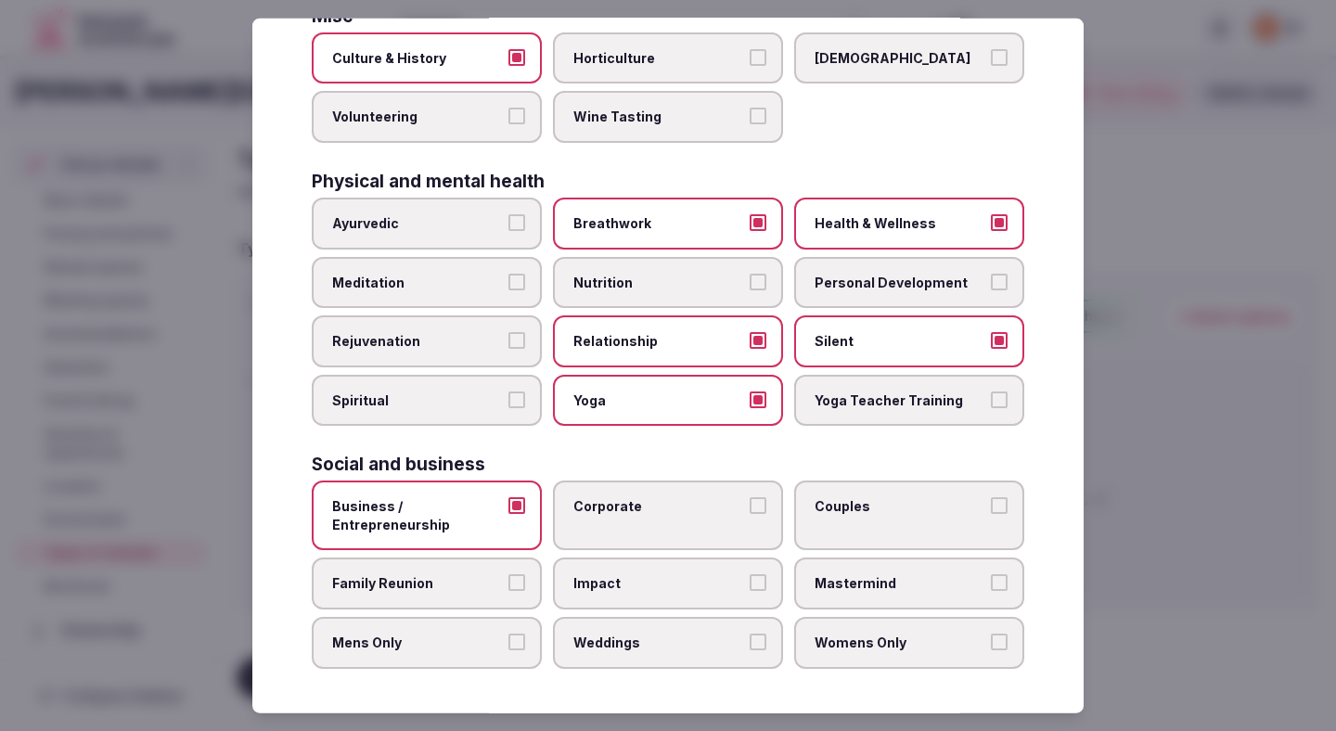
click at [628, 511] on span "Corporate" at bounding box center [658, 506] width 171 height 19
click at [750, 511] on button "Corporate" at bounding box center [758, 505] width 17 height 17
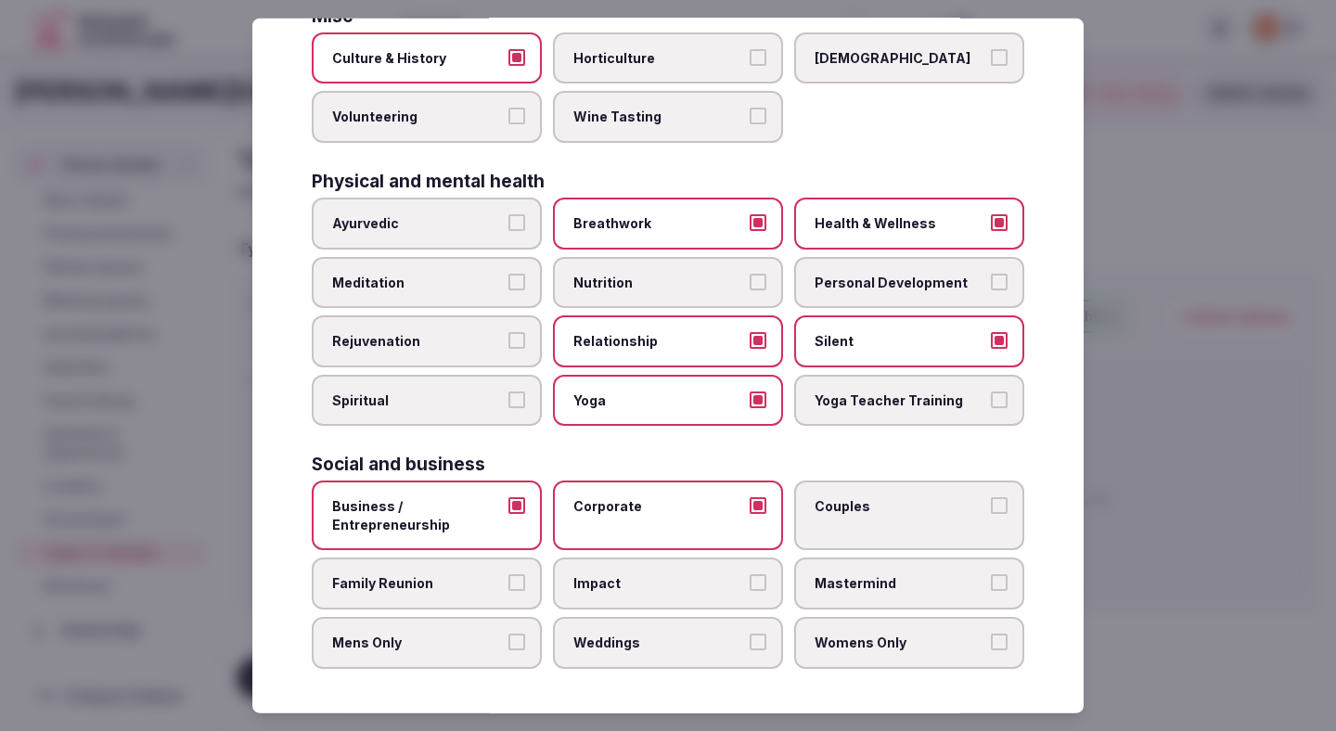
click at [903, 485] on label "Couples" at bounding box center [909, 516] width 230 height 70
click at [991, 497] on button "Couples" at bounding box center [999, 505] width 17 height 17
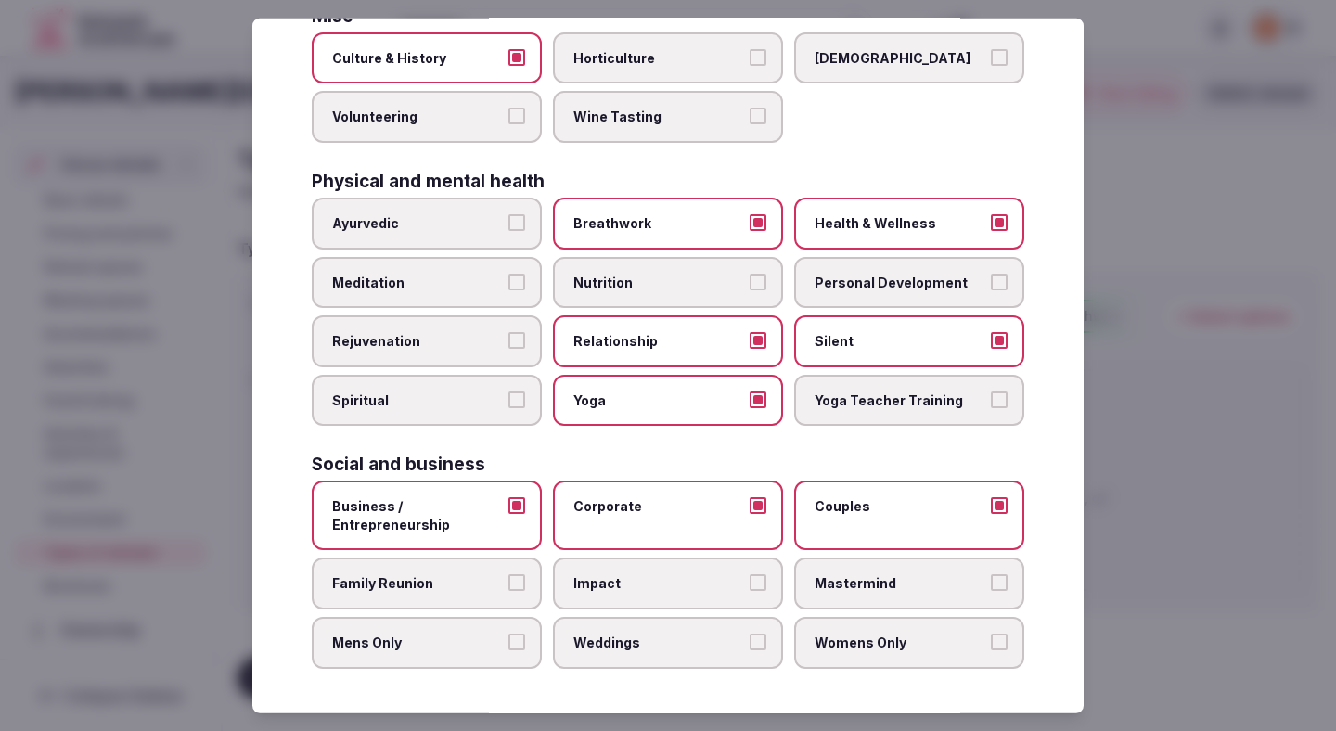
click at [863, 529] on label "Couples" at bounding box center [909, 516] width 230 height 70
click at [991, 514] on button "Couples" at bounding box center [999, 505] width 17 height 17
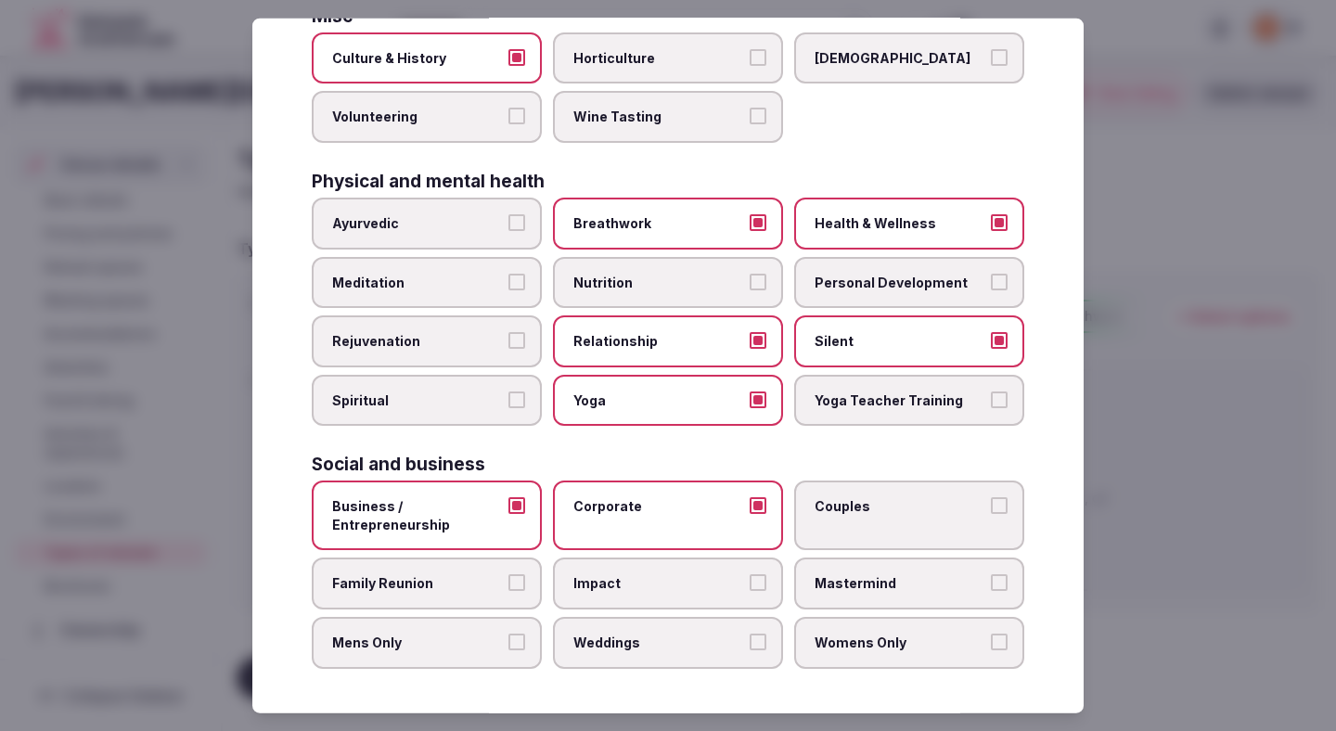
click at [859, 540] on label "Couples" at bounding box center [909, 516] width 230 height 70
click at [991, 514] on button "Couples" at bounding box center [999, 505] width 17 height 17
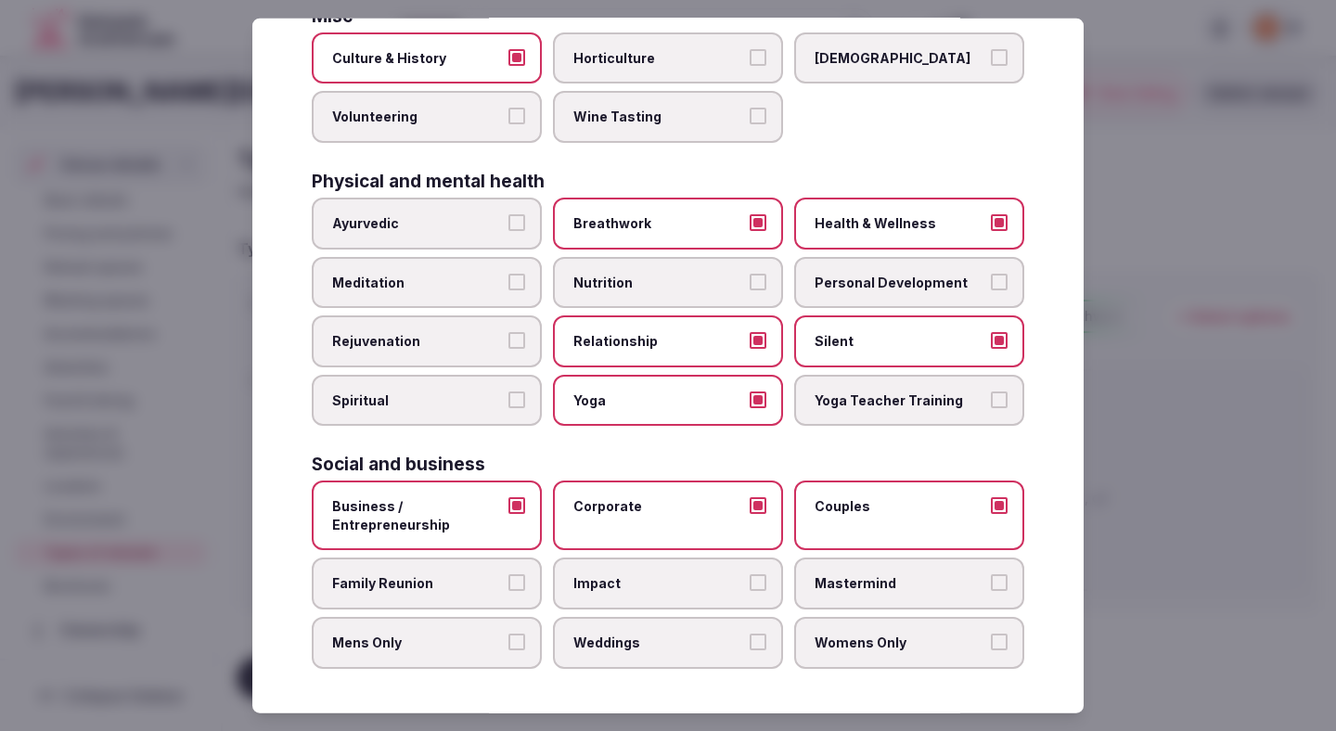
click at [859, 596] on label "Mastermind" at bounding box center [909, 584] width 230 height 52
click at [991, 591] on button "Mastermind" at bounding box center [999, 582] width 17 height 17
click at [856, 644] on span "Womens Only" at bounding box center [900, 643] width 171 height 19
click at [991, 644] on button "Womens Only" at bounding box center [999, 642] width 17 height 17
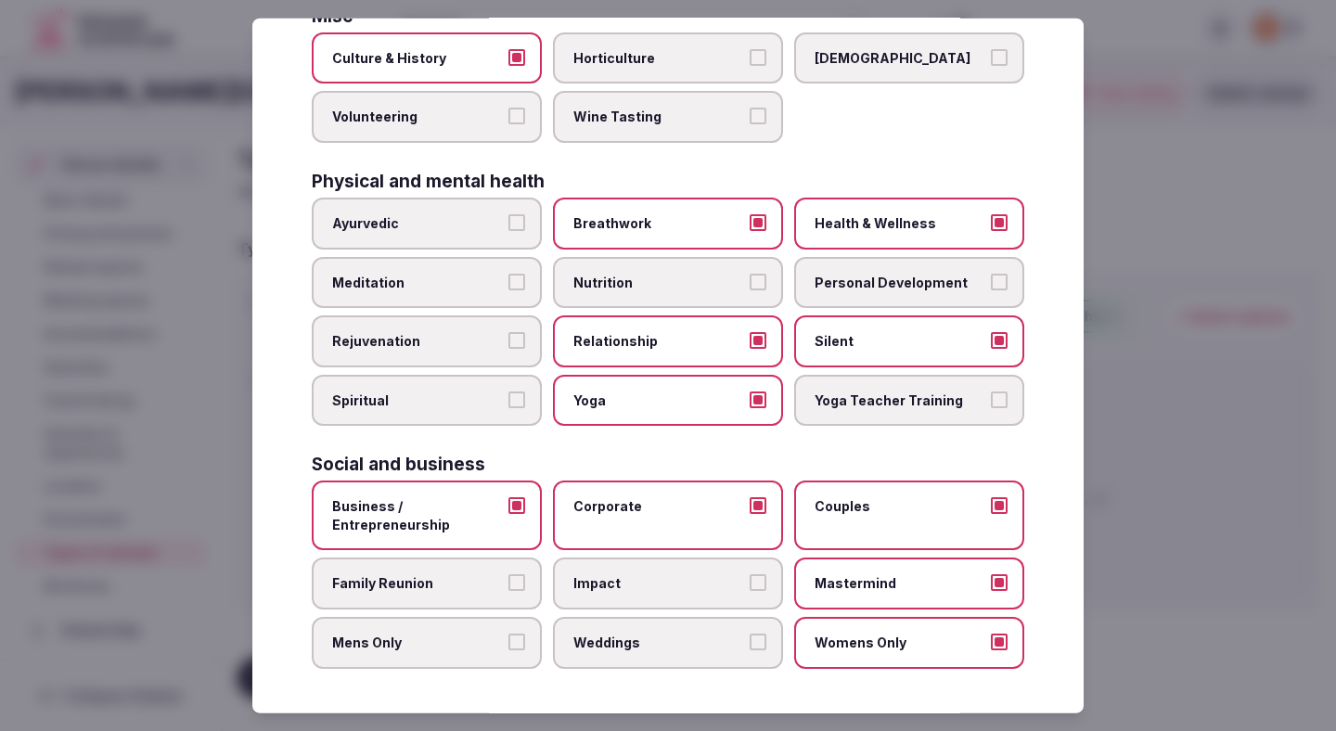
click at [751, 632] on label "Weddings" at bounding box center [668, 643] width 230 height 52
click at [751, 634] on button "Weddings" at bounding box center [758, 642] width 17 height 17
click at [726, 572] on label "Impact" at bounding box center [668, 584] width 230 height 52
click at [750, 574] on button "Impact" at bounding box center [758, 582] width 17 height 17
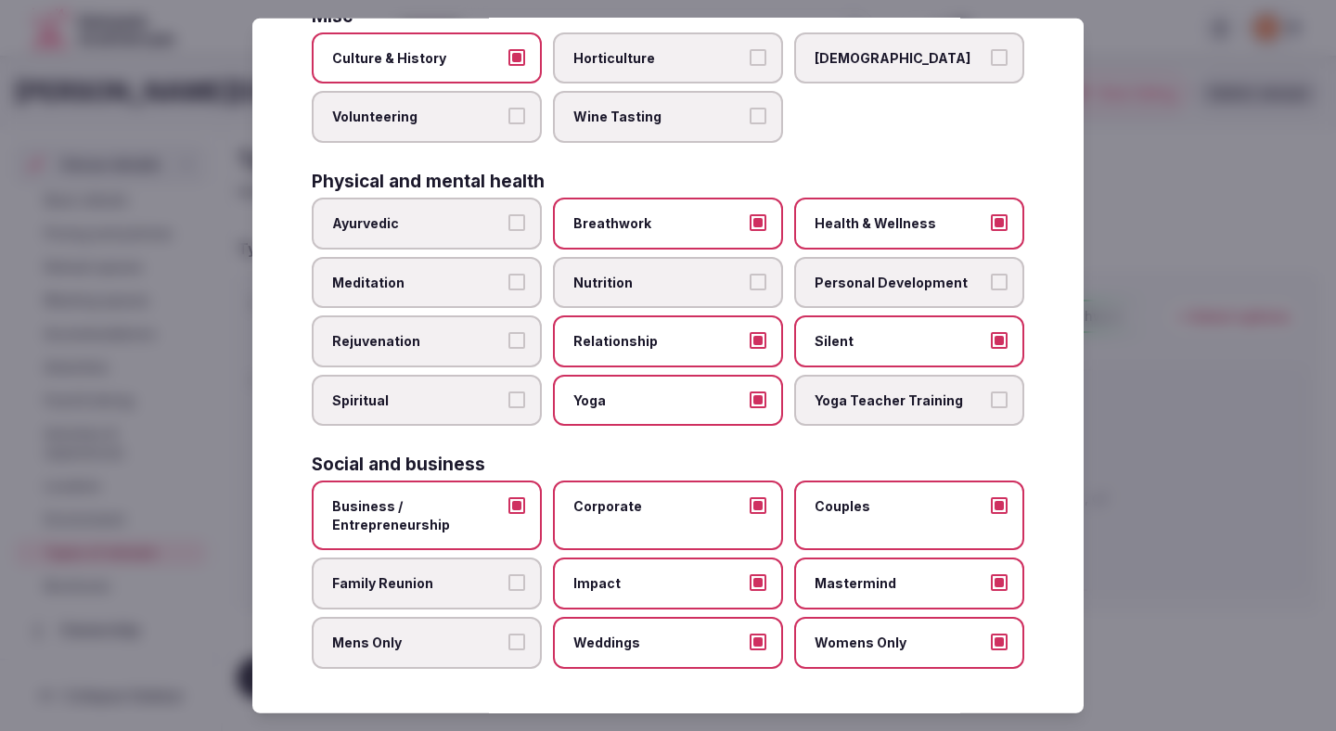
click at [501, 585] on span "Family Reunion" at bounding box center [417, 583] width 171 height 19
click at [508, 585] on button "Family Reunion" at bounding box center [516, 582] width 17 height 17
click at [495, 636] on span "Mens Only" at bounding box center [417, 643] width 171 height 19
click at [508, 636] on button "Mens Only" at bounding box center [516, 642] width 17 height 17
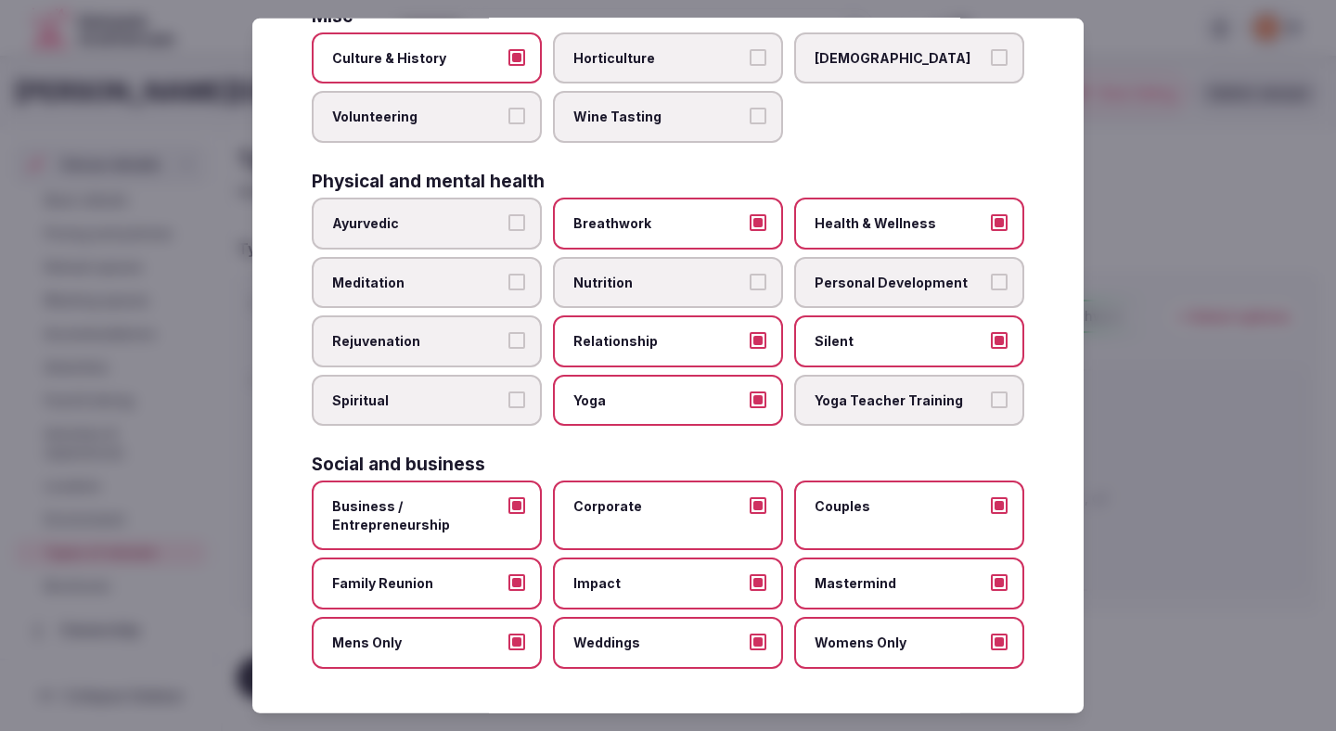
click at [1202, 282] on div at bounding box center [668, 365] width 1336 height 731
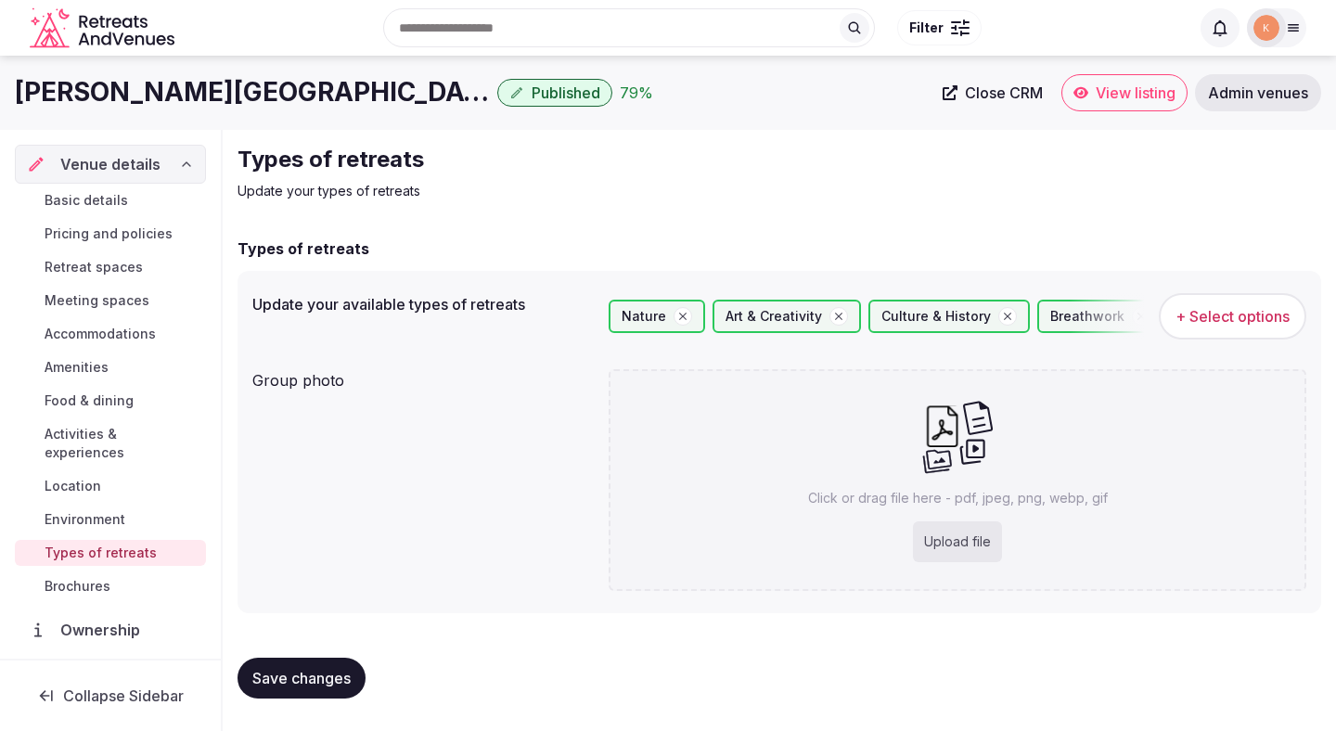
click at [322, 690] on button "Save changes" at bounding box center [302, 678] width 128 height 41
click at [329, 685] on span "Save changes" at bounding box center [301, 678] width 98 height 19
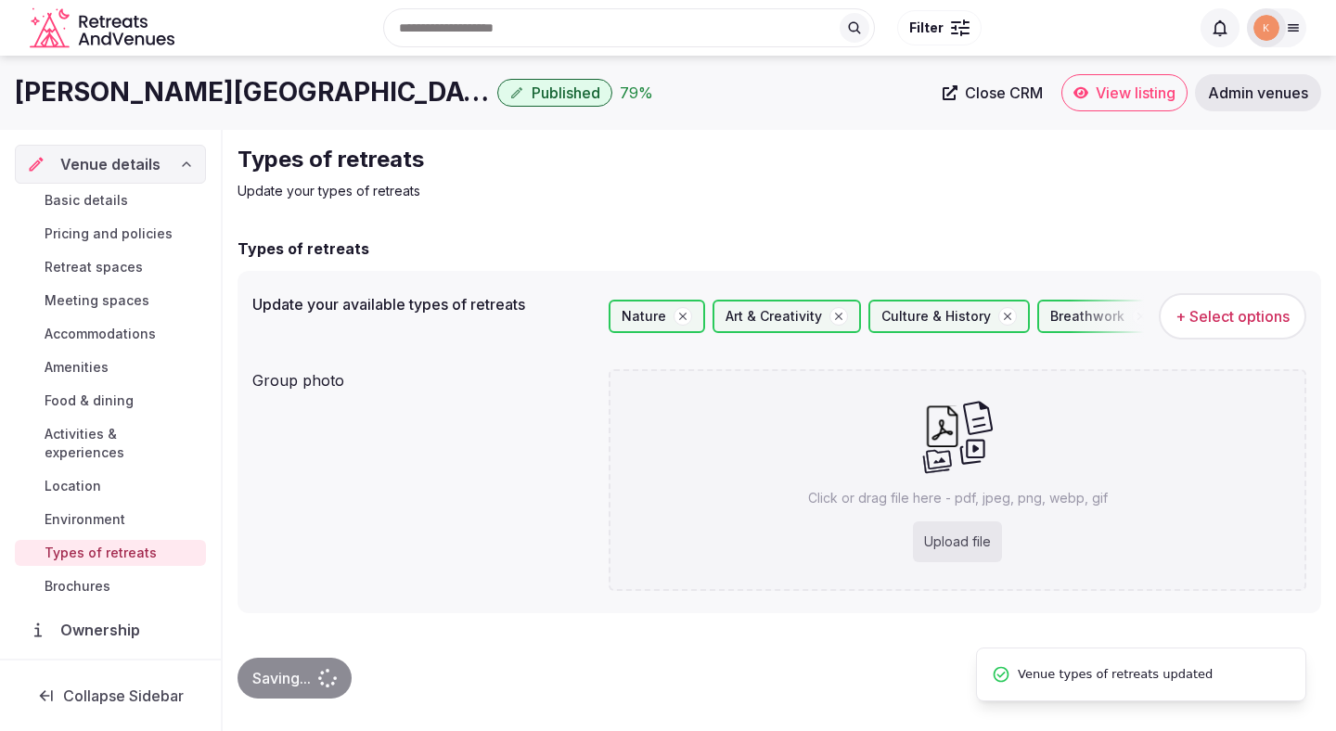
click at [960, 540] on div "Upload file" at bounding box center [957, 541] width 89 height 41
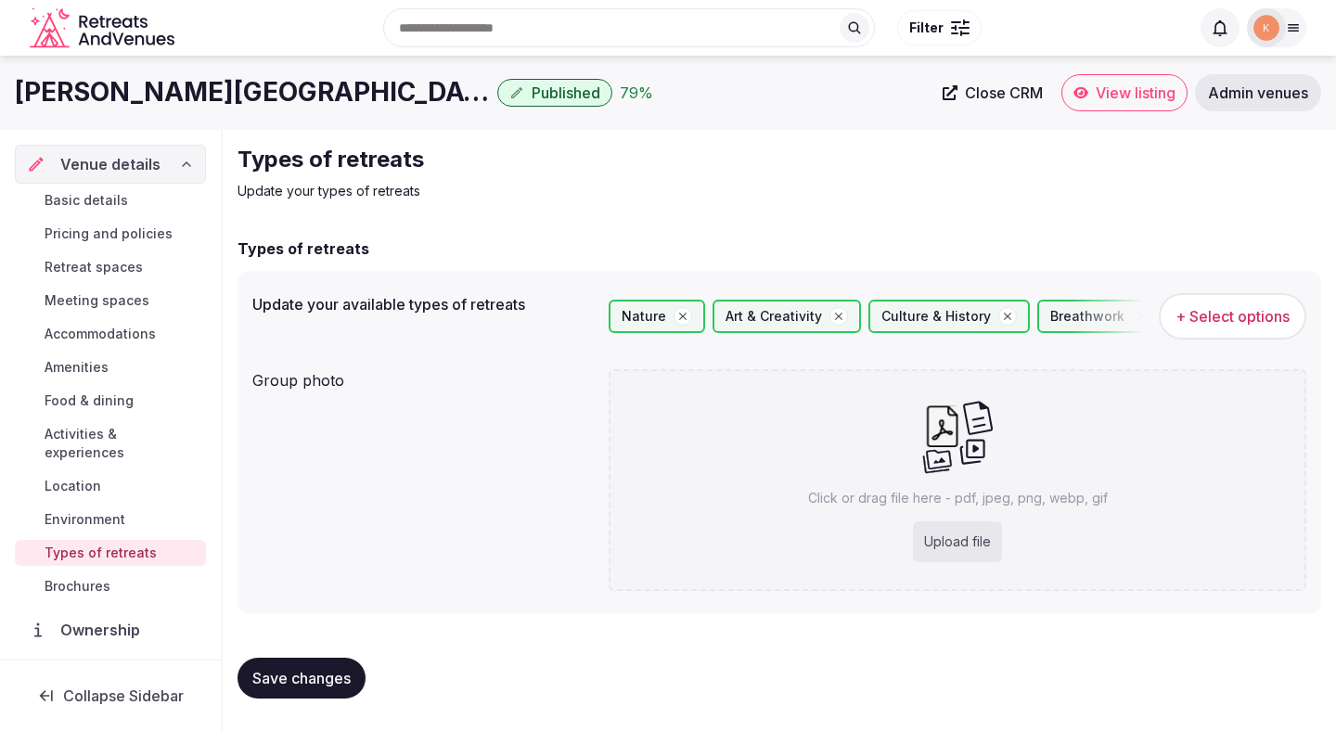
type input "**********"
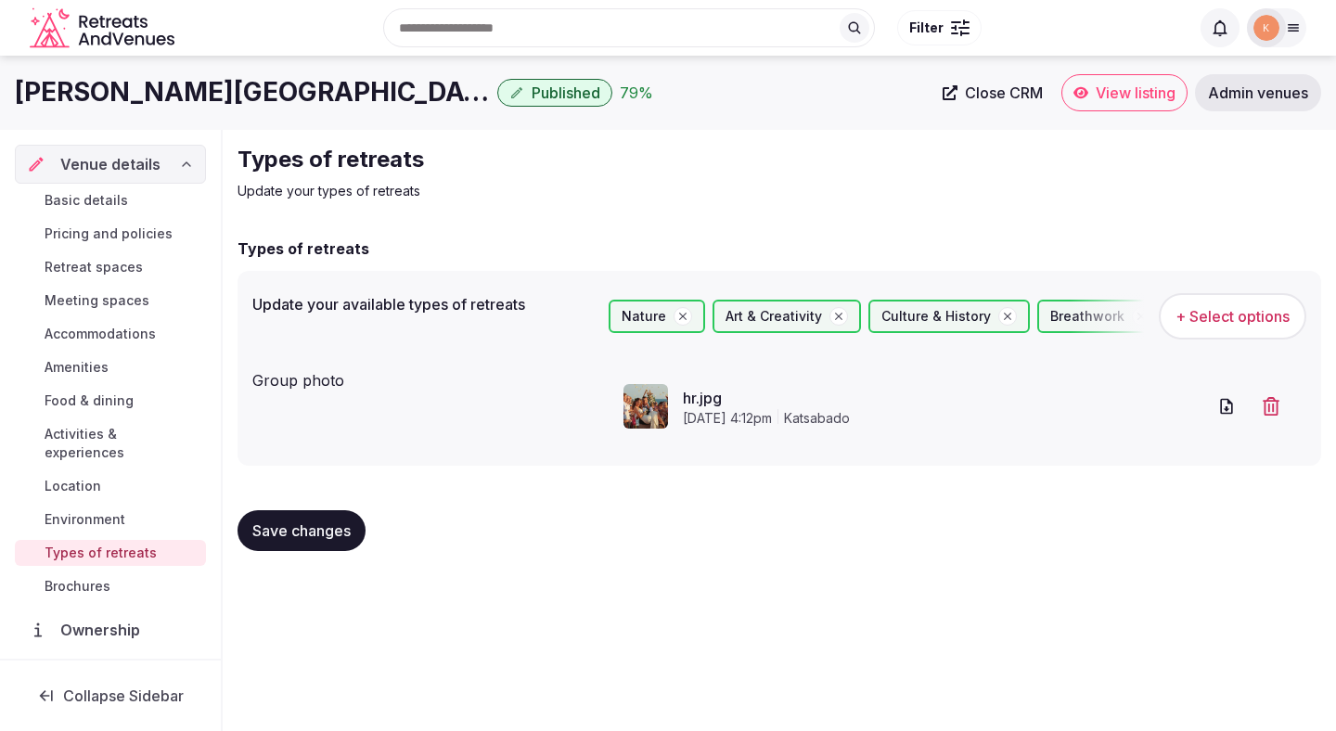
click at [354, 521] on button "Save changes" at bounding box center [302, 530] width 128 height 41
click at [1254, 97] on span "Admin venues" at bounding box center [1258, 92] width 100 height 19
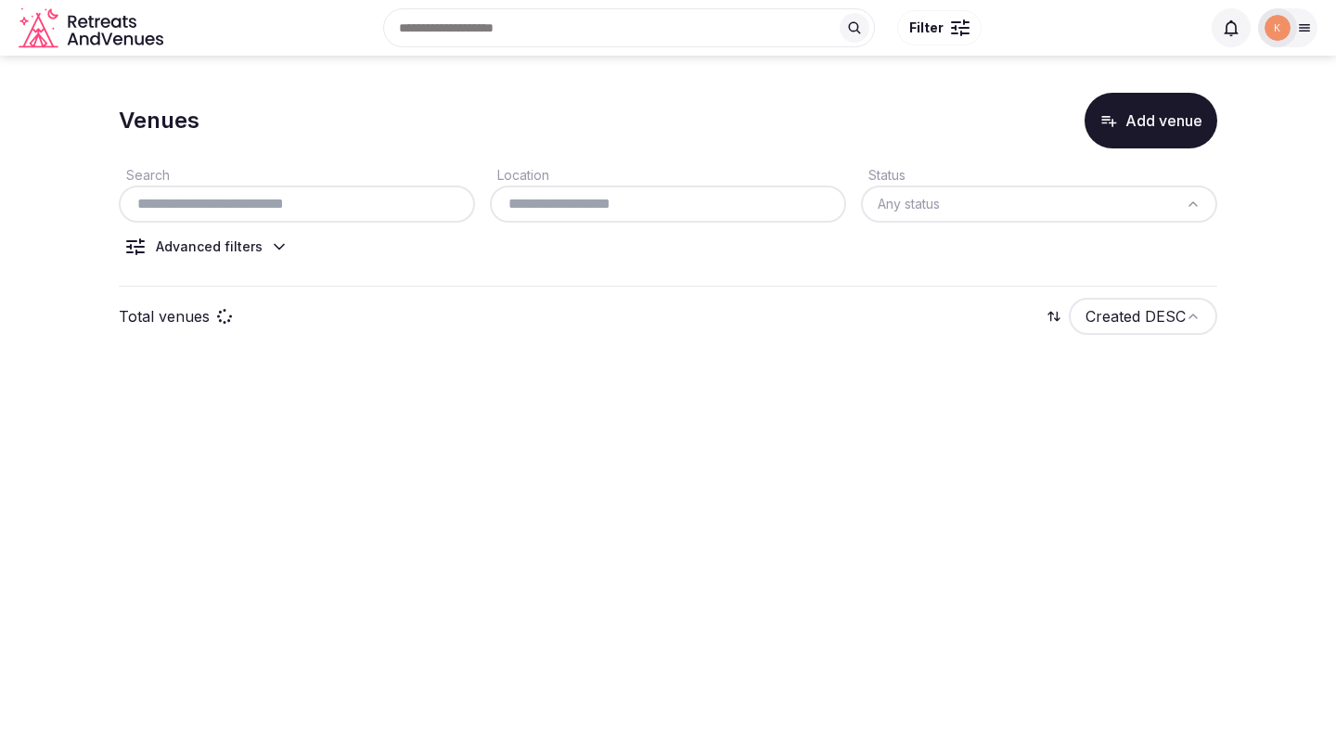
click at [421, 204] on input "text" at bounding box center [296, 204] width 341 height 22
paste input "**********"
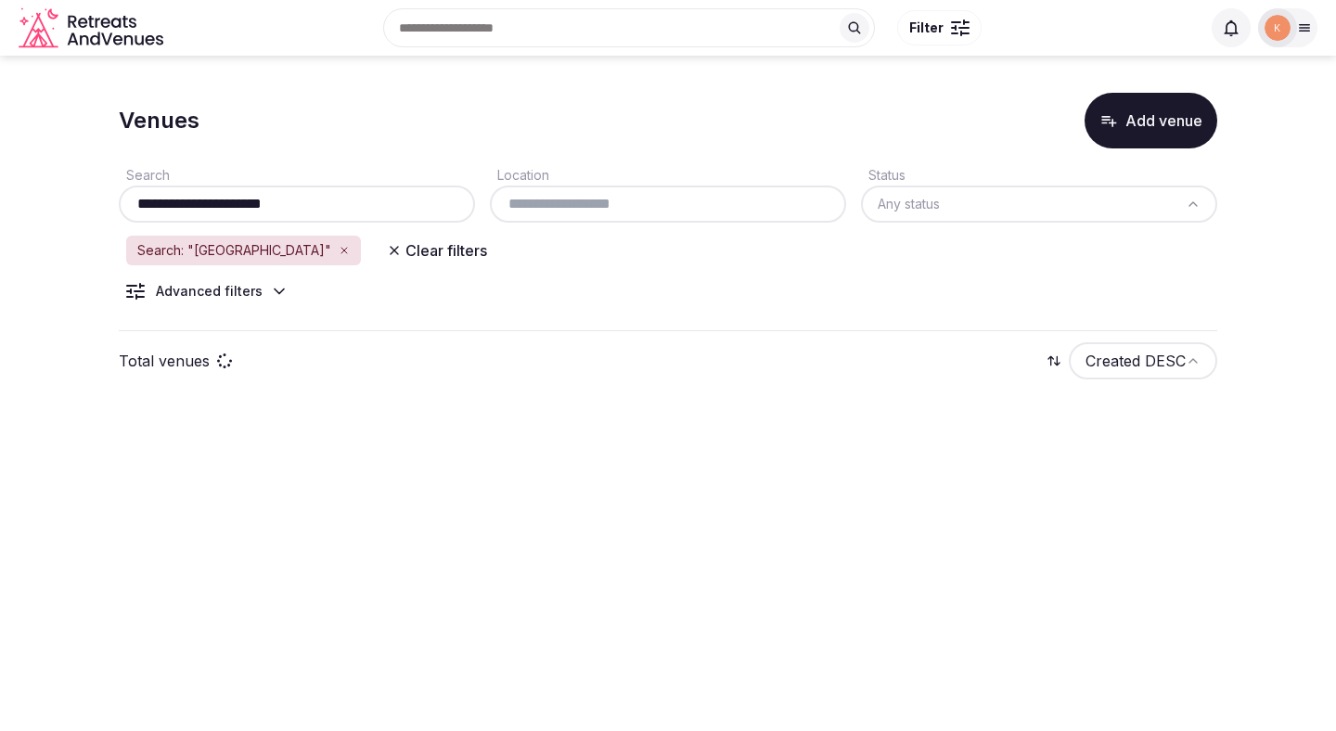
type input "**********"
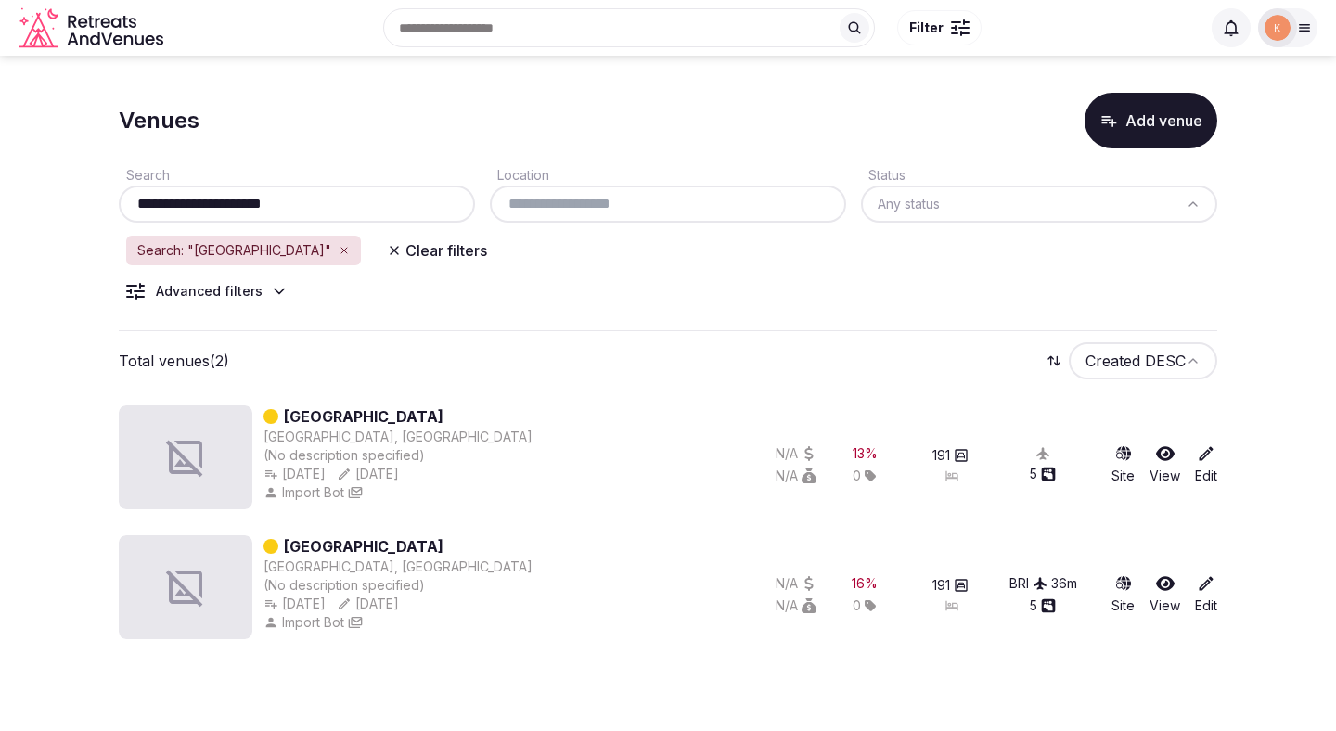
click at [1303, 24] on icon at bounding box center [1304, 27] width 15 height 15
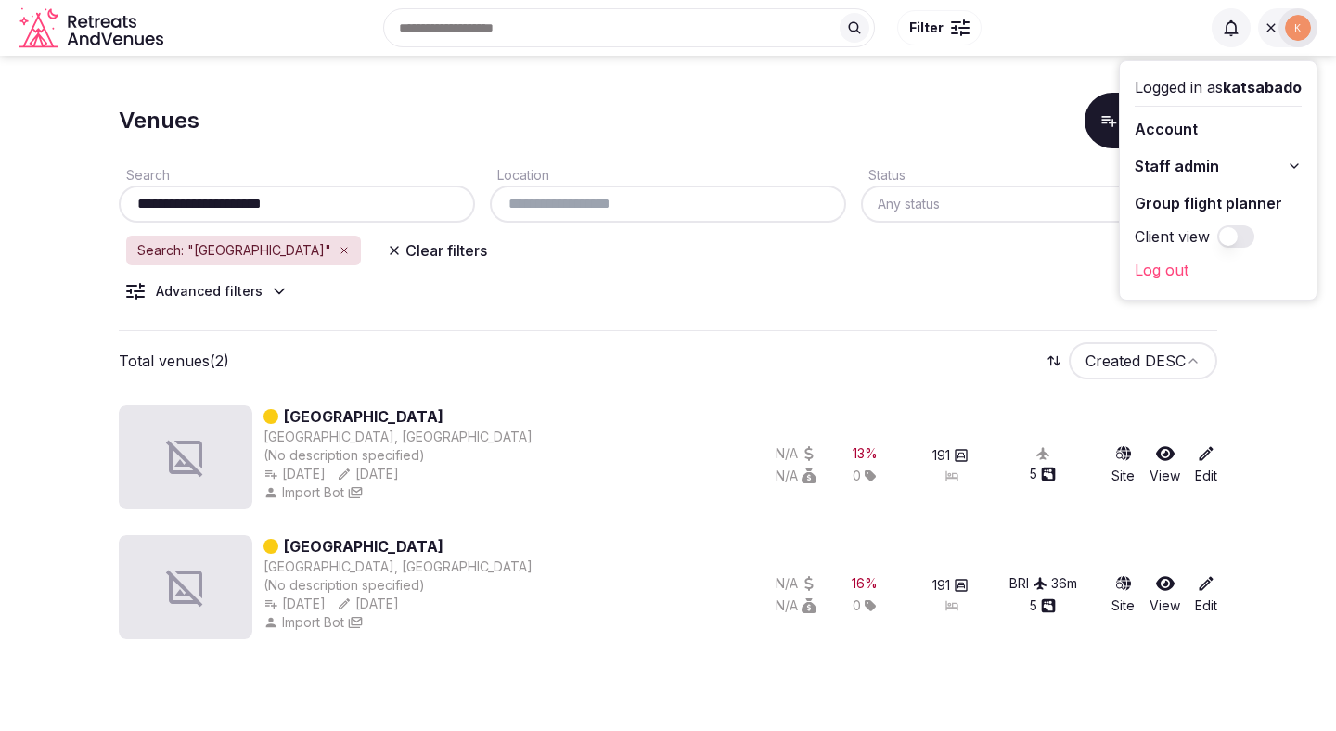
click at [1195, 166] on span "Staff admin" at bounding box center [1177, 166] width 84 height 22
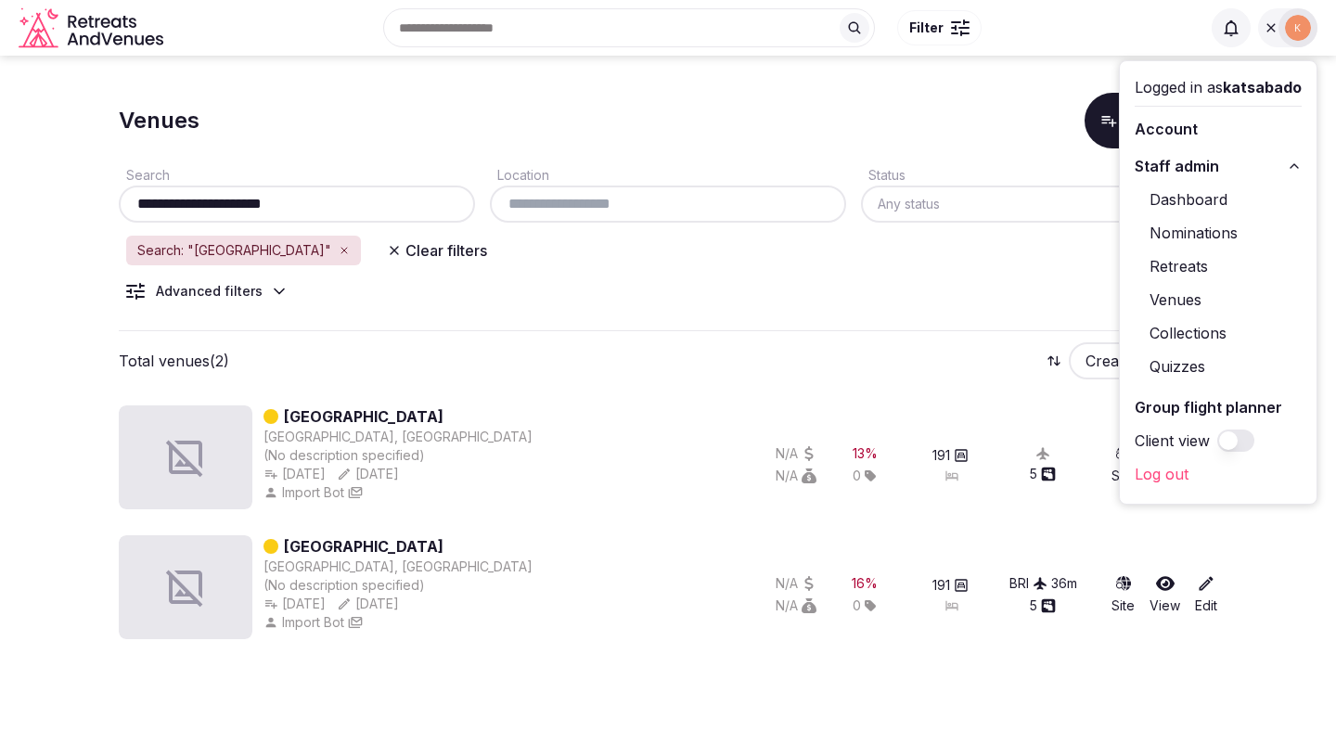
click at [1177, 263] on link "Retreats" at bounding box center [1218, 266] width 167 height 30
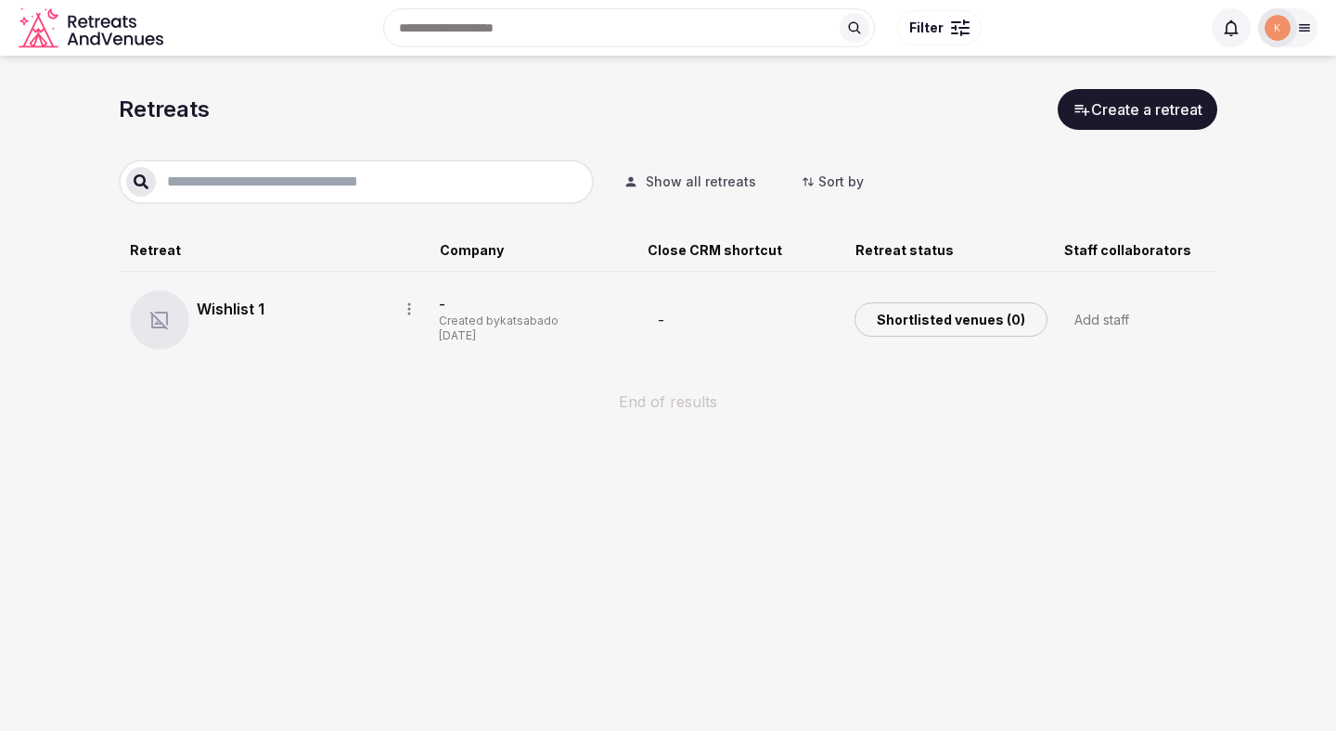
click at [340, 176] on input "text" at bounding box center [371, 182] width 430 height 22
paste input "**********"
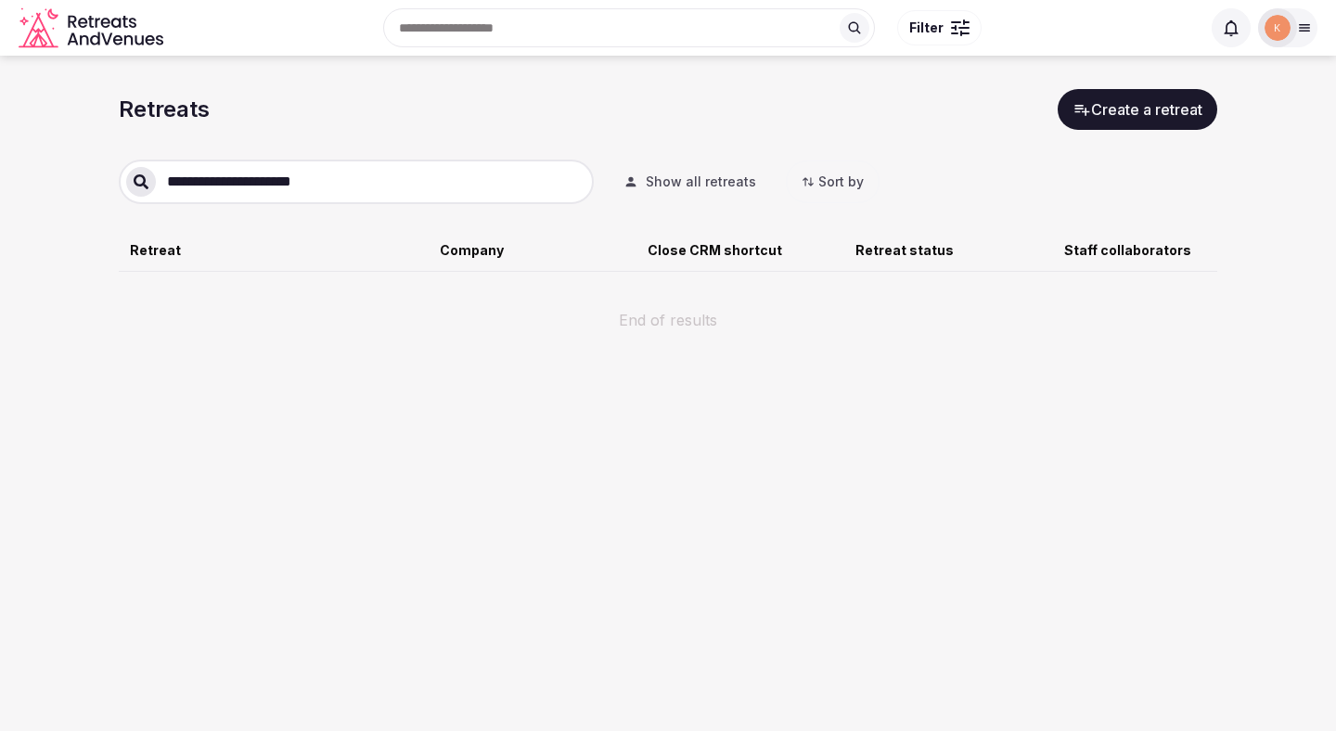
click at [671, 179] on span "Show all retreats" at bounding box center [701, 182] width 110 height 19
click at [671, 180] on span "Filter by staff" at bounding box center [689, 182] width 86 height 19
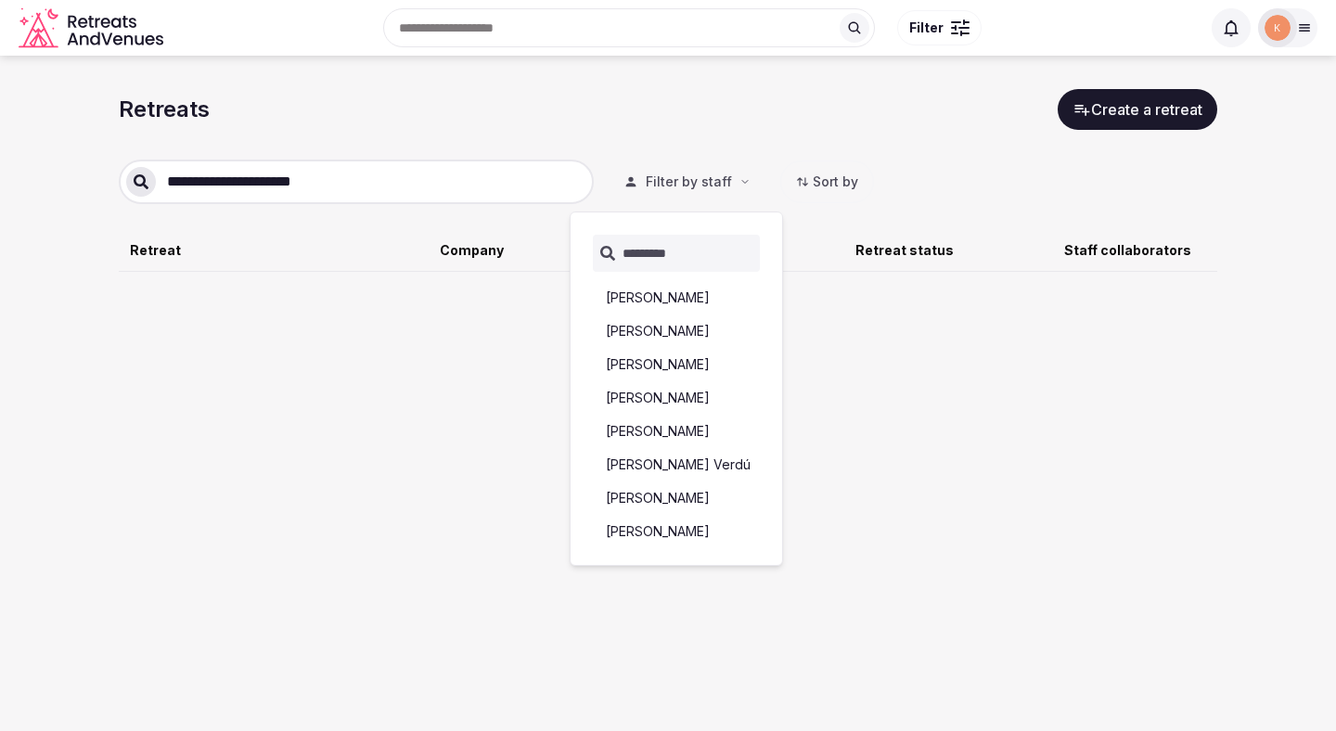
click at [671, 181] on span "Filter by staff" at bounding box center [689, 182] width 86 height 19
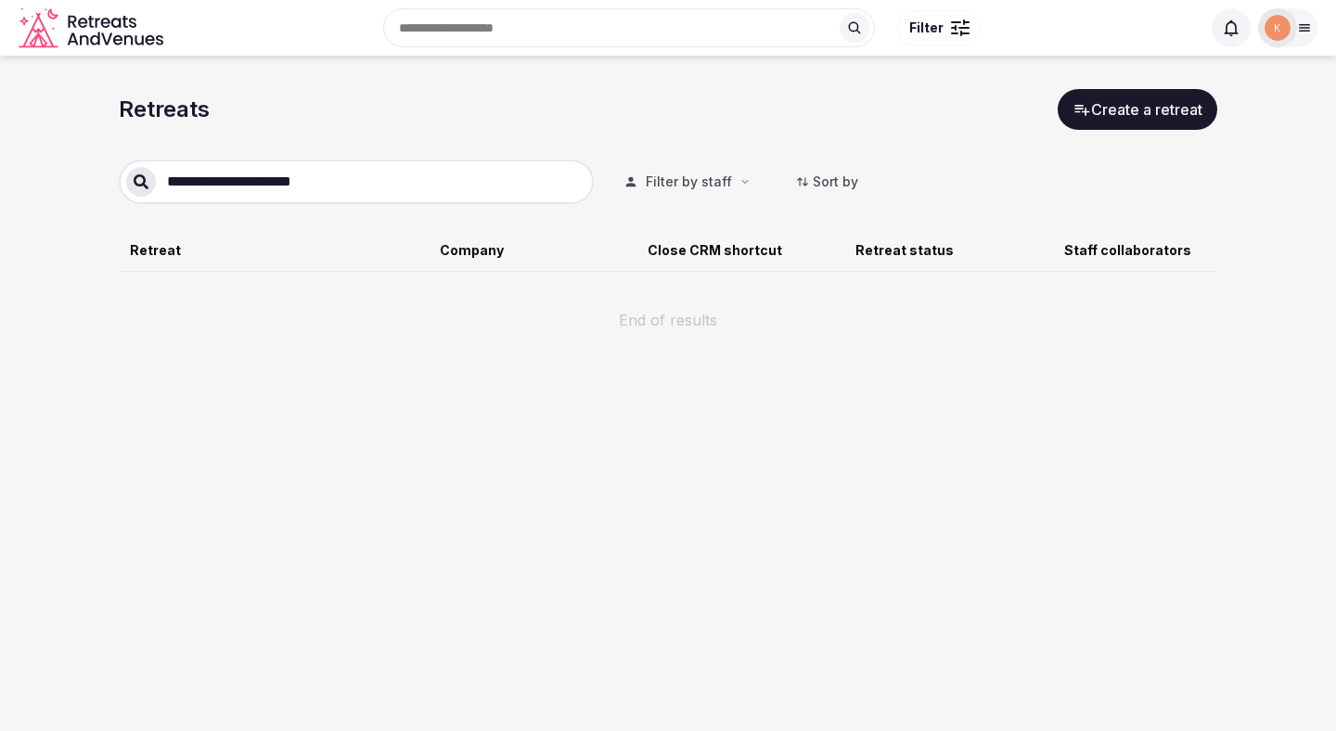
click at [365, 174] on input "**********" at bounding box center [371, 182] width 430 height 22
drag, startPoint x: 276, startPoint y: 183, endPoint x: 410, endPoint y: 184, distance: 133.6
click at [410, 184] on input "**********" at bounding box center [371, 182] width 430 height 22
click at [412, 180] on input "**********" at bounding box center [371, 182] width 430 height 22
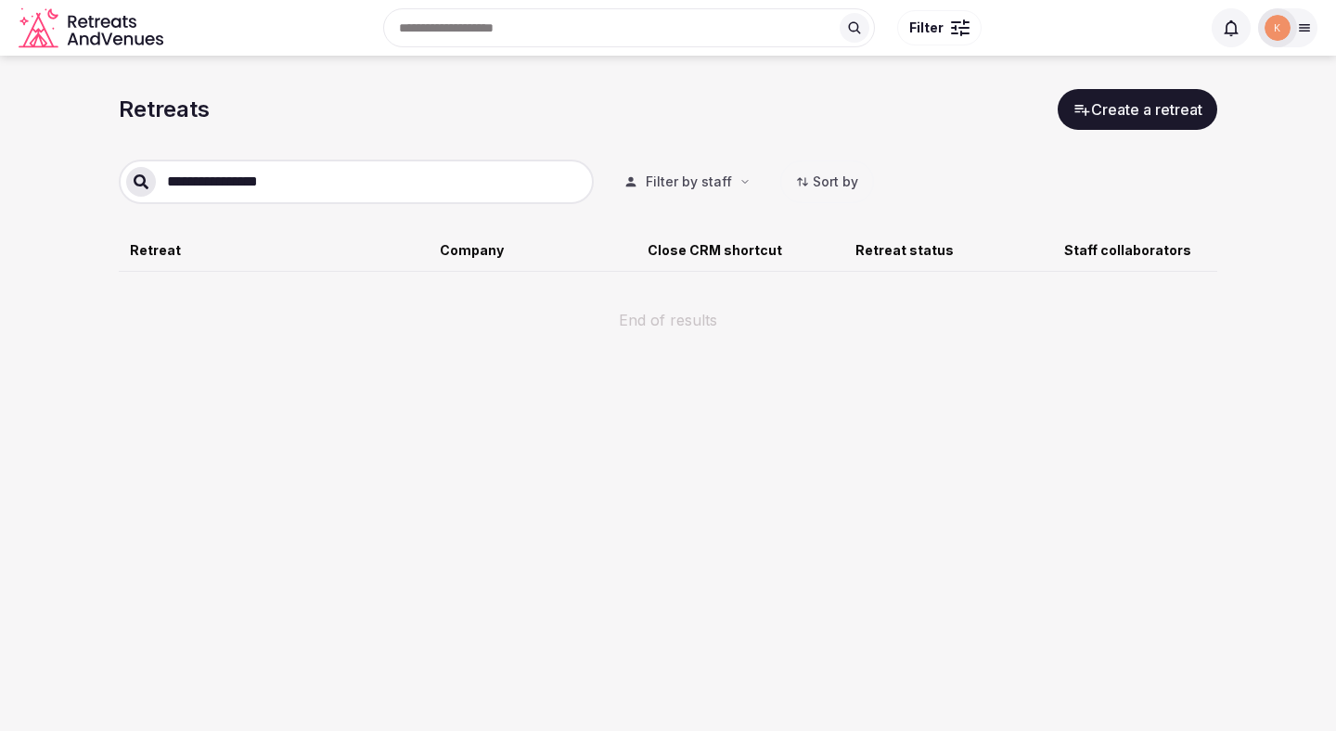
click at [412, 180] on input "**********" at bounding box center [371, 182] width 430 height 22
paste input "text"
type input "**********"
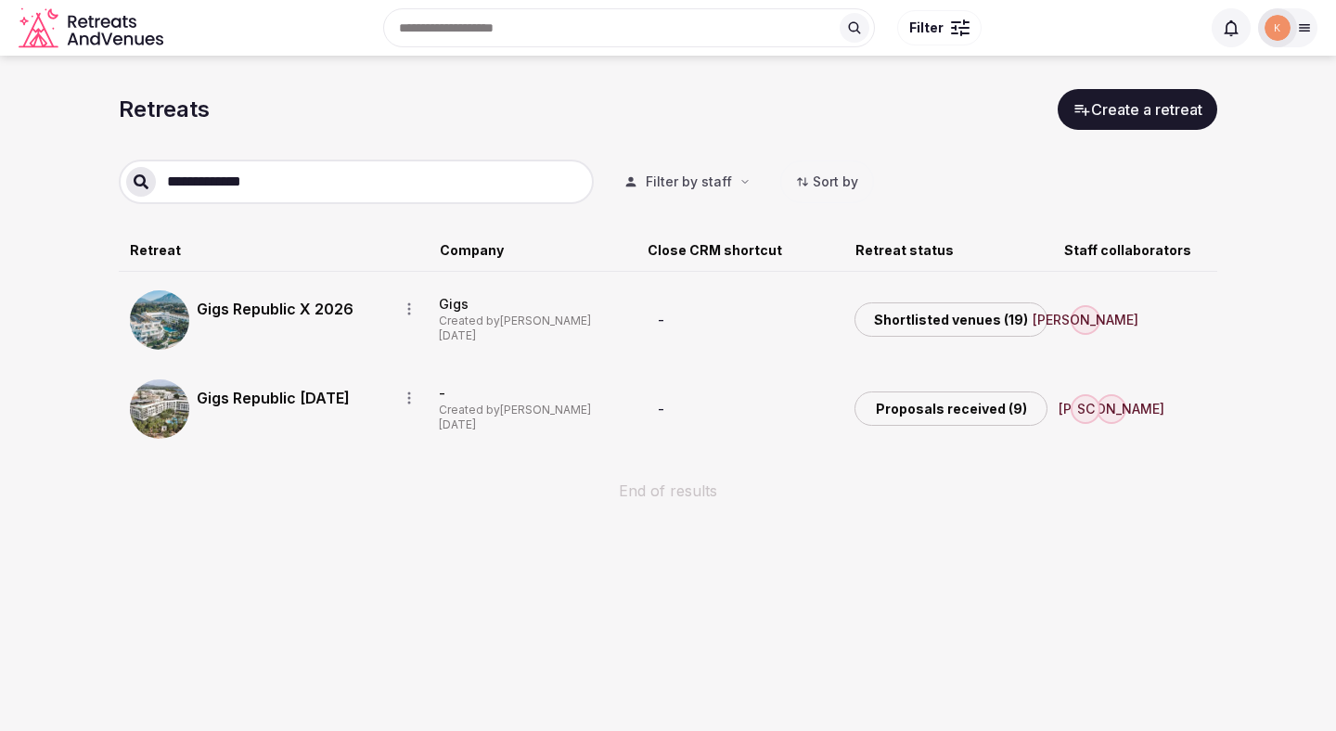
click at [261, 310] on link "Gigs Republic X 2026" at bounding box center [290, 309] width 186 height 22
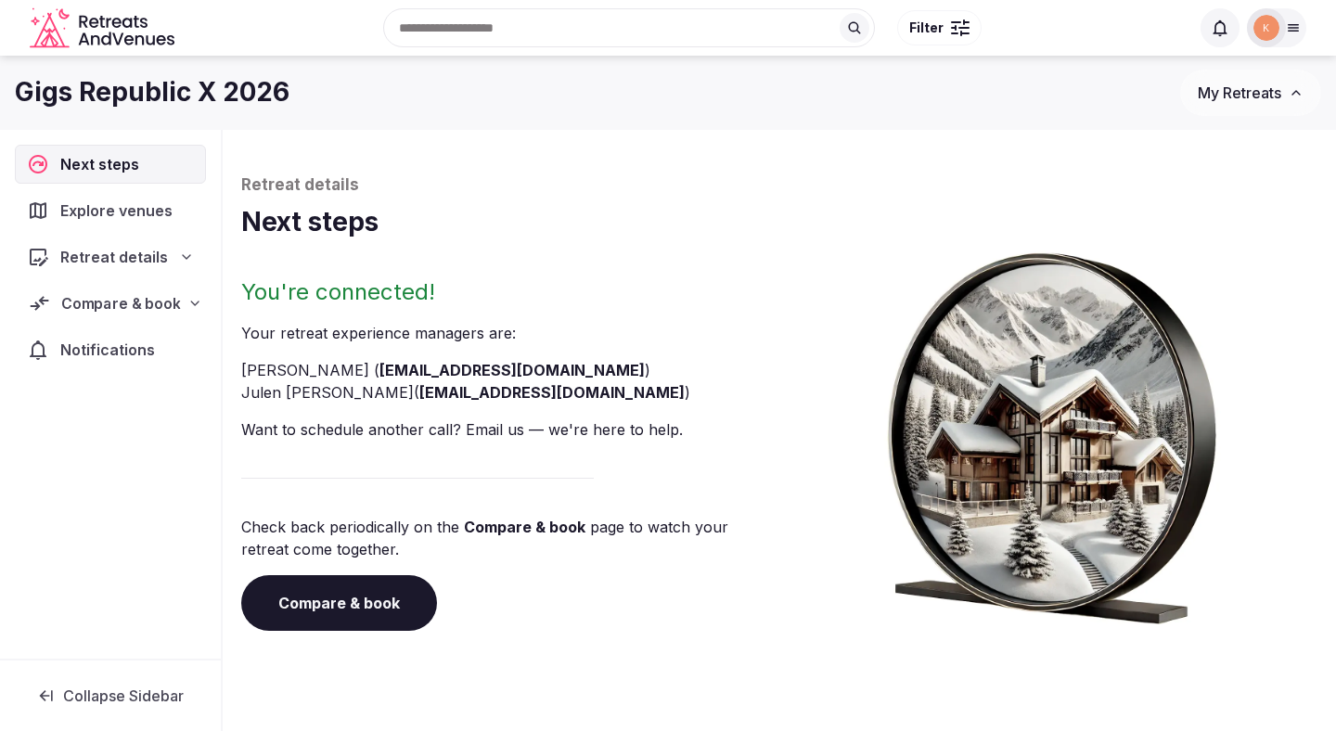
click at [125, 315] on div "Compare & book" at bounding box center [110, 303] width 187 height 38
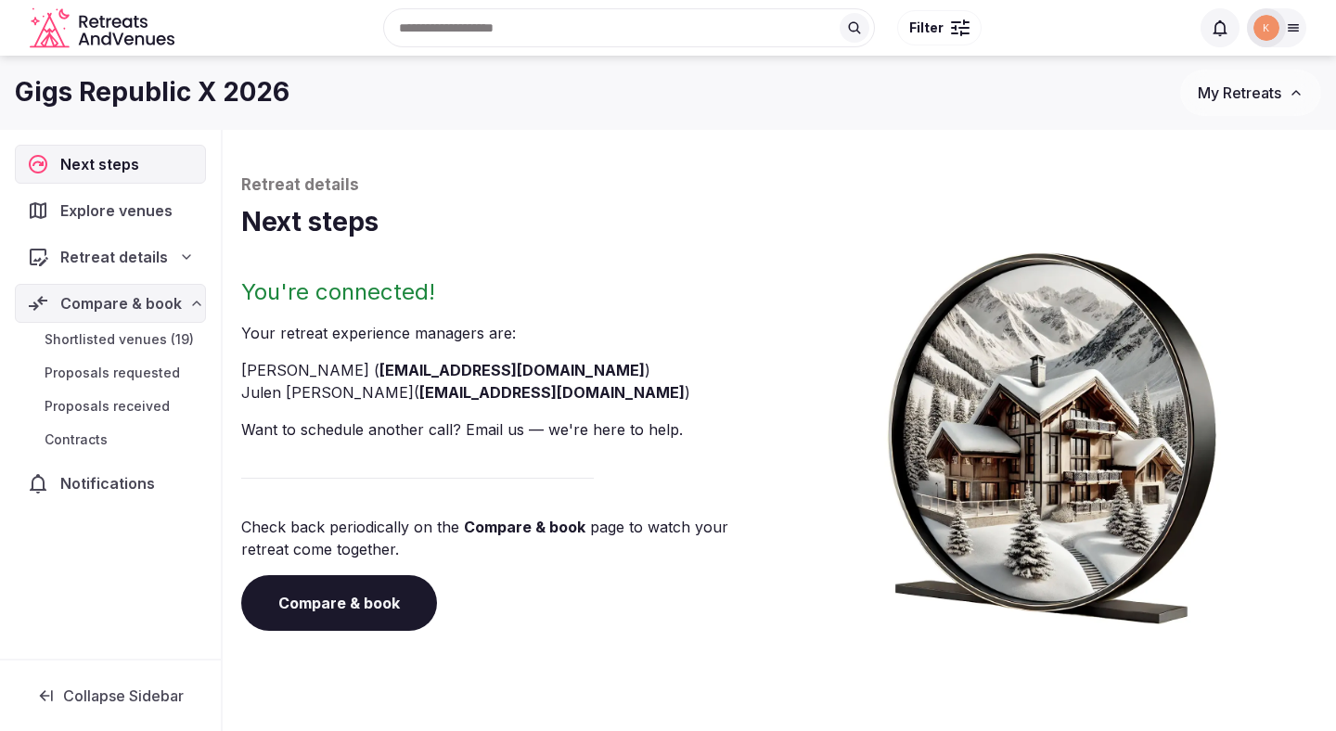
click at [123, 336] on span "Shortlisted venues (19)" at bounding box center [119, 339] width 149 height 19
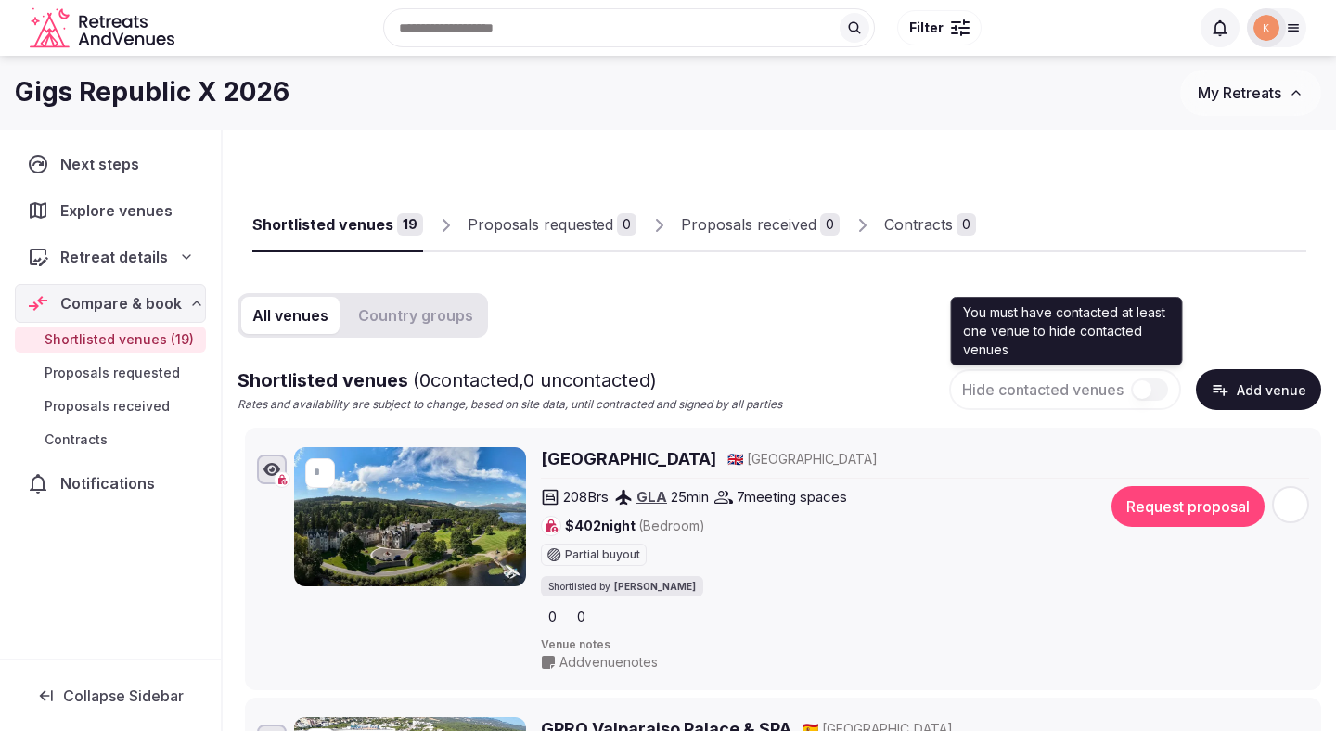
click at [1097, 398] on span "Hide contacted venues" at bounding box center [1042, 389] width 161 height 19
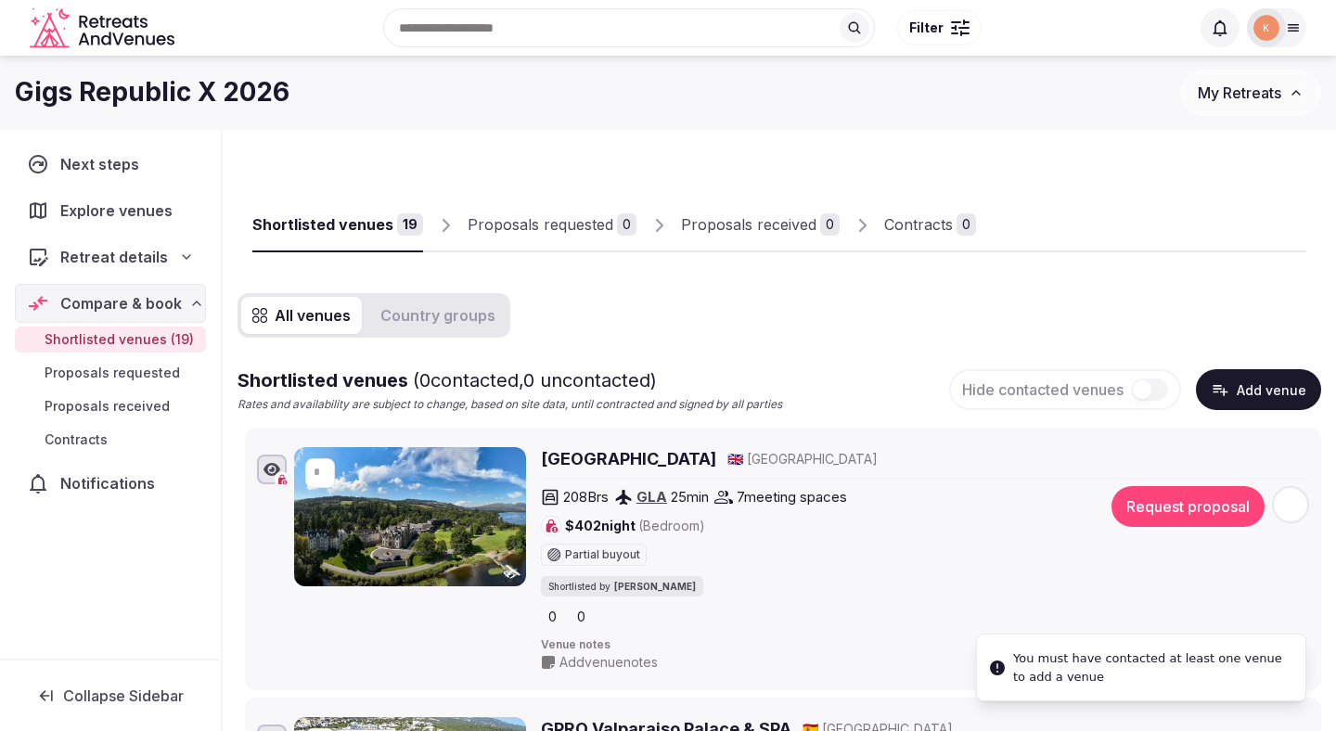
click at [1275, 387] on button "Add venue" at bounding box center [1258, 389] width 125 height 41
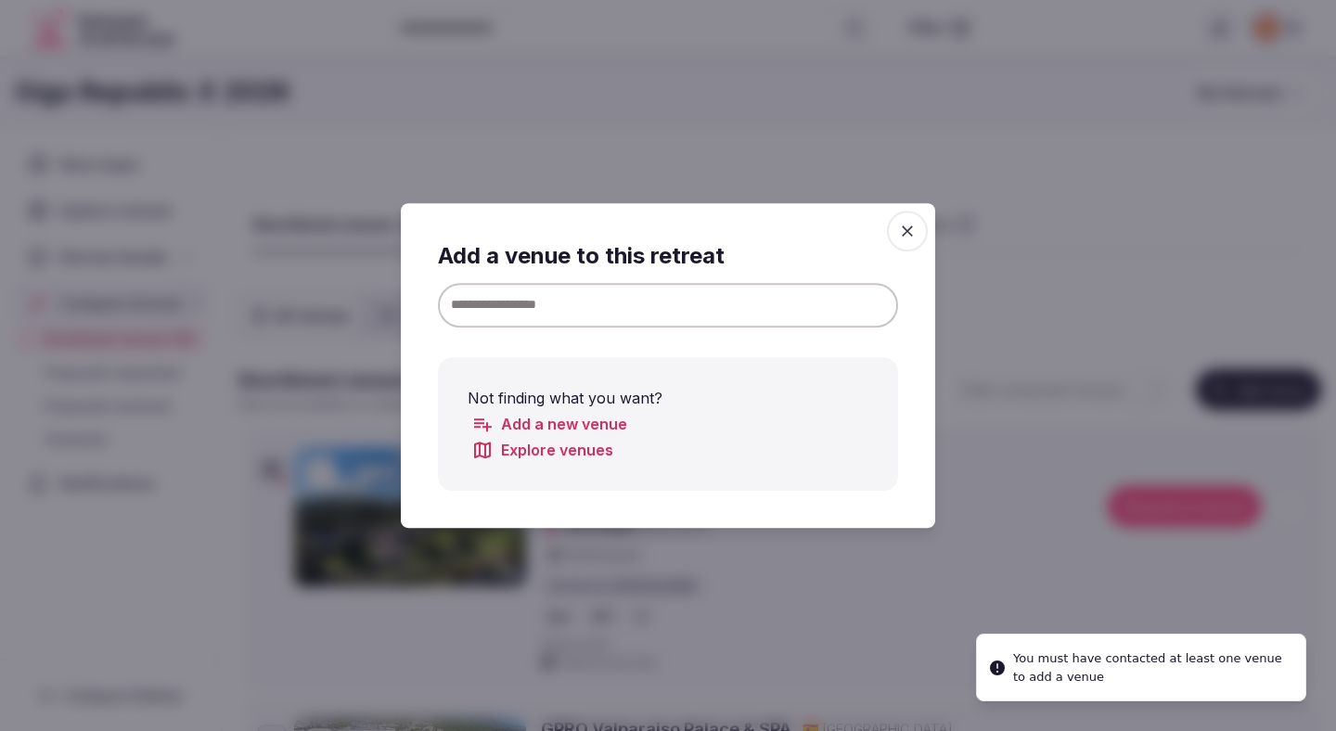
click at [713, 298] on input at bounding box center [668, 305] width 460 height 45
paste input "**********"
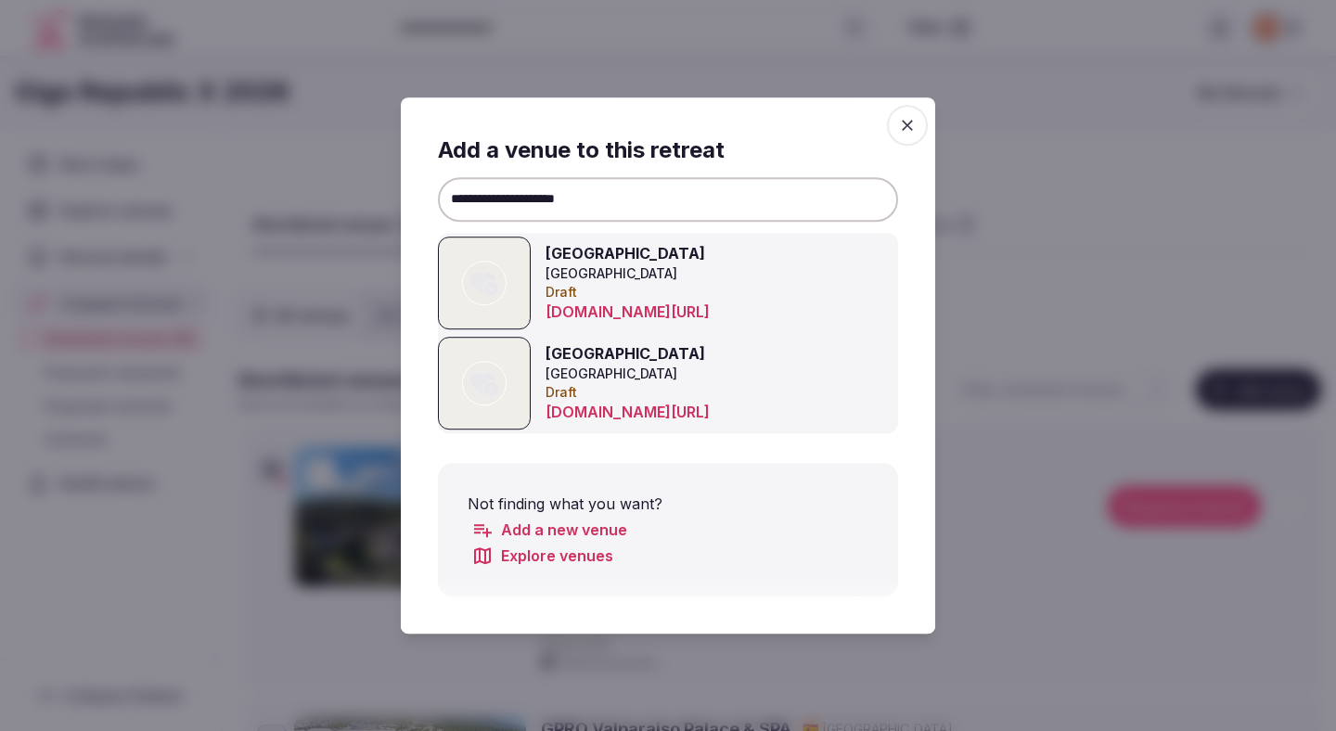
type input "**********"
click at [492, 386] on icon at bounding box center [484, 383] width 28 height 37
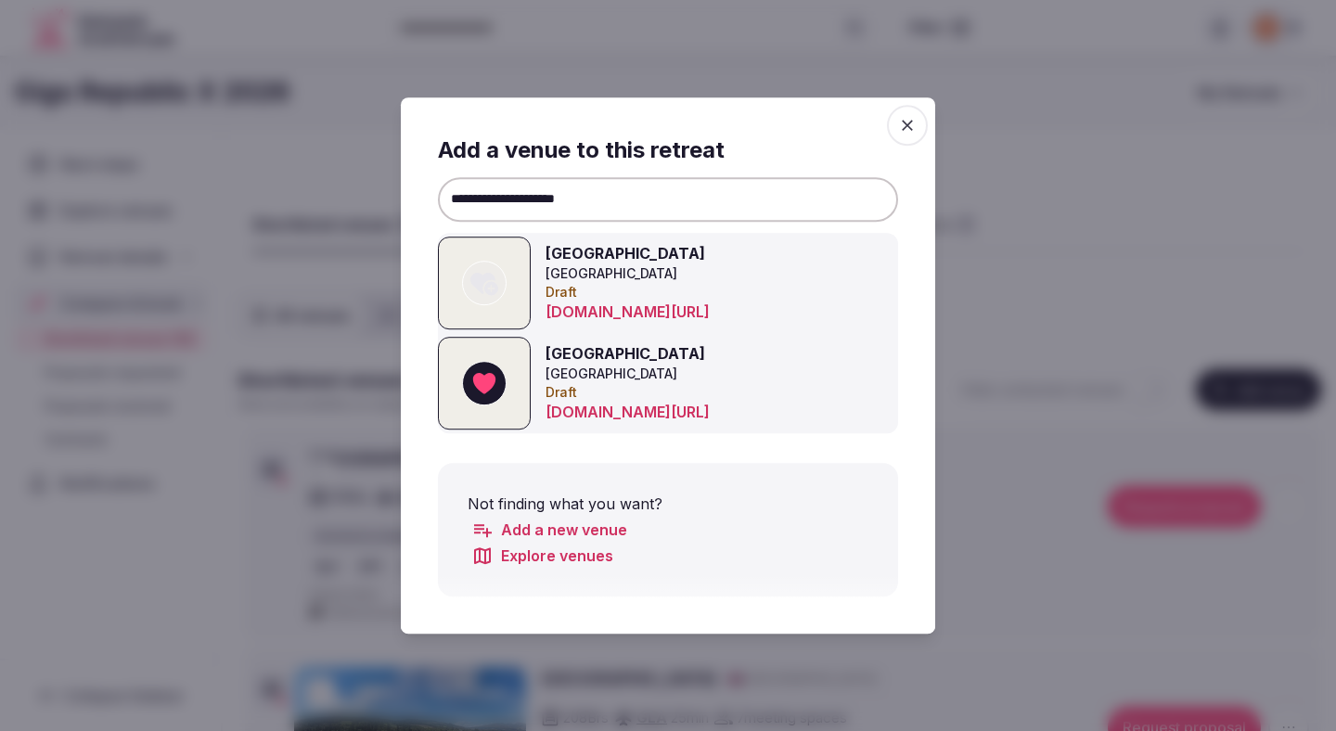
click at [911, 118] on icon "button" at bounding box center [907, 125] width 19 height 19
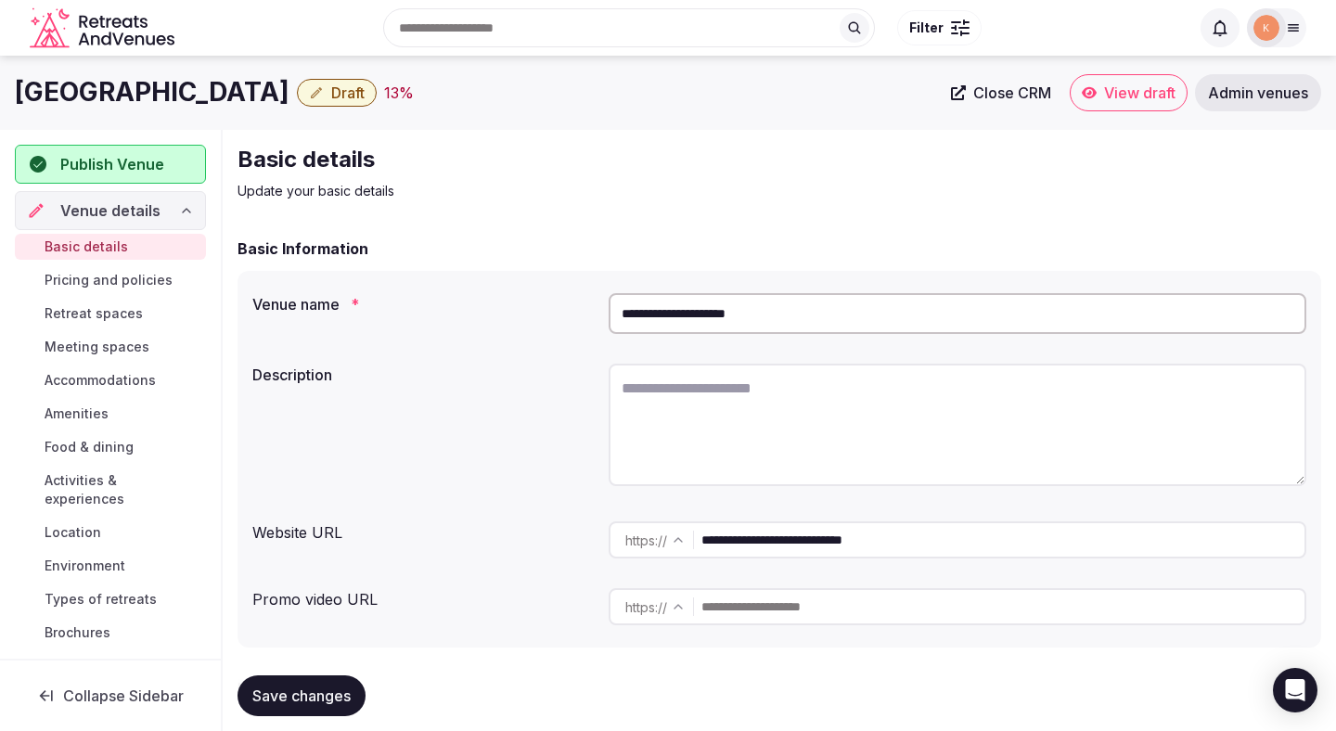
click at [687, 303] on input "**********" at bounding box center [958, 313] width 698 height 41
click at [689, 316] on input "**********" at bounding box center [958, 313] width 698 height 41
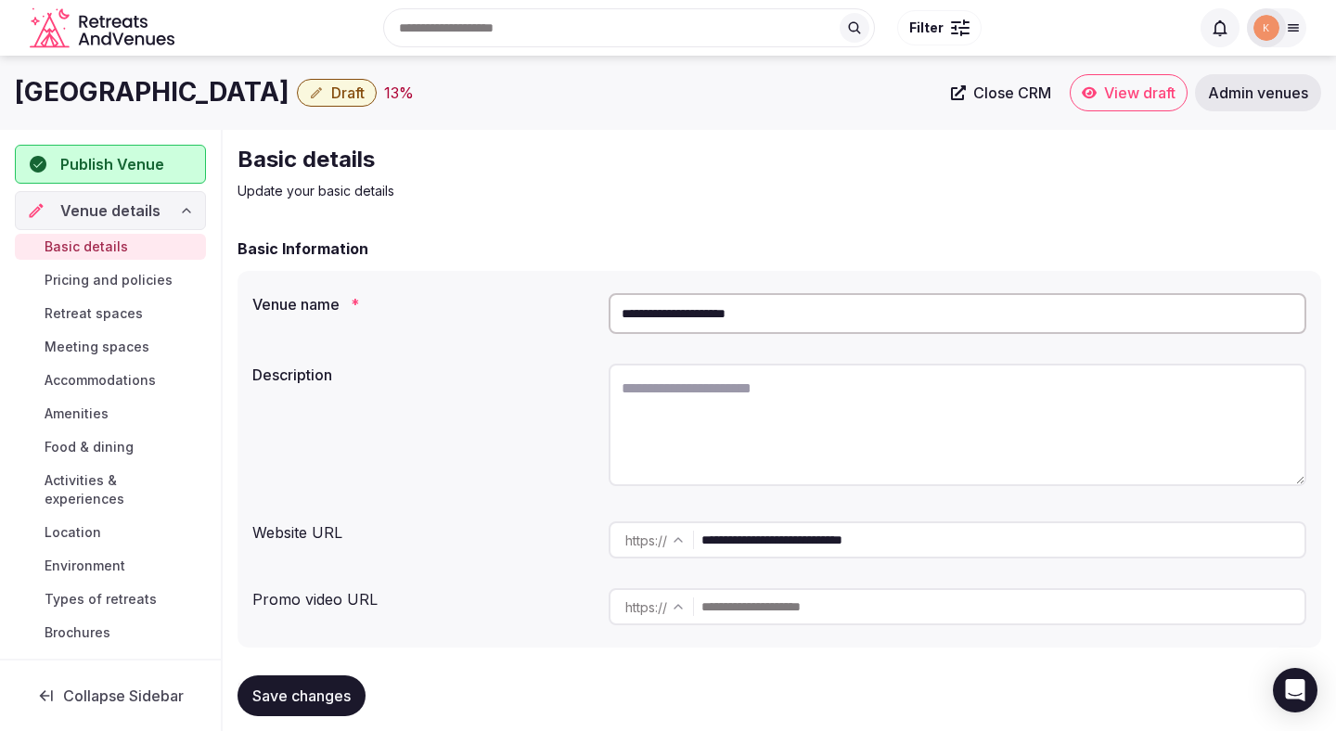
click at [689, 316] on input "**********" at bounding box center [958, 313] width 698 height 41
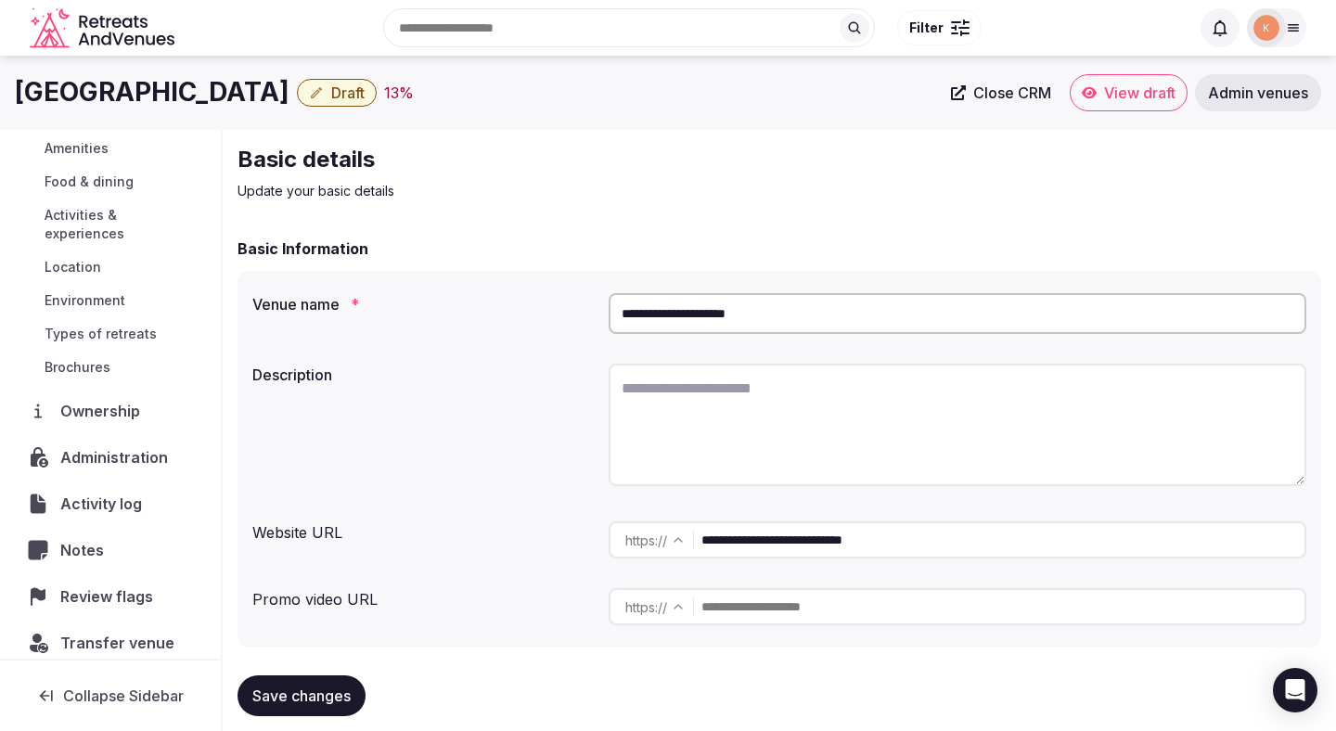
click at [101, 632] on span "Transfer venue" at bounding box center [117, 643] width 114 height 22
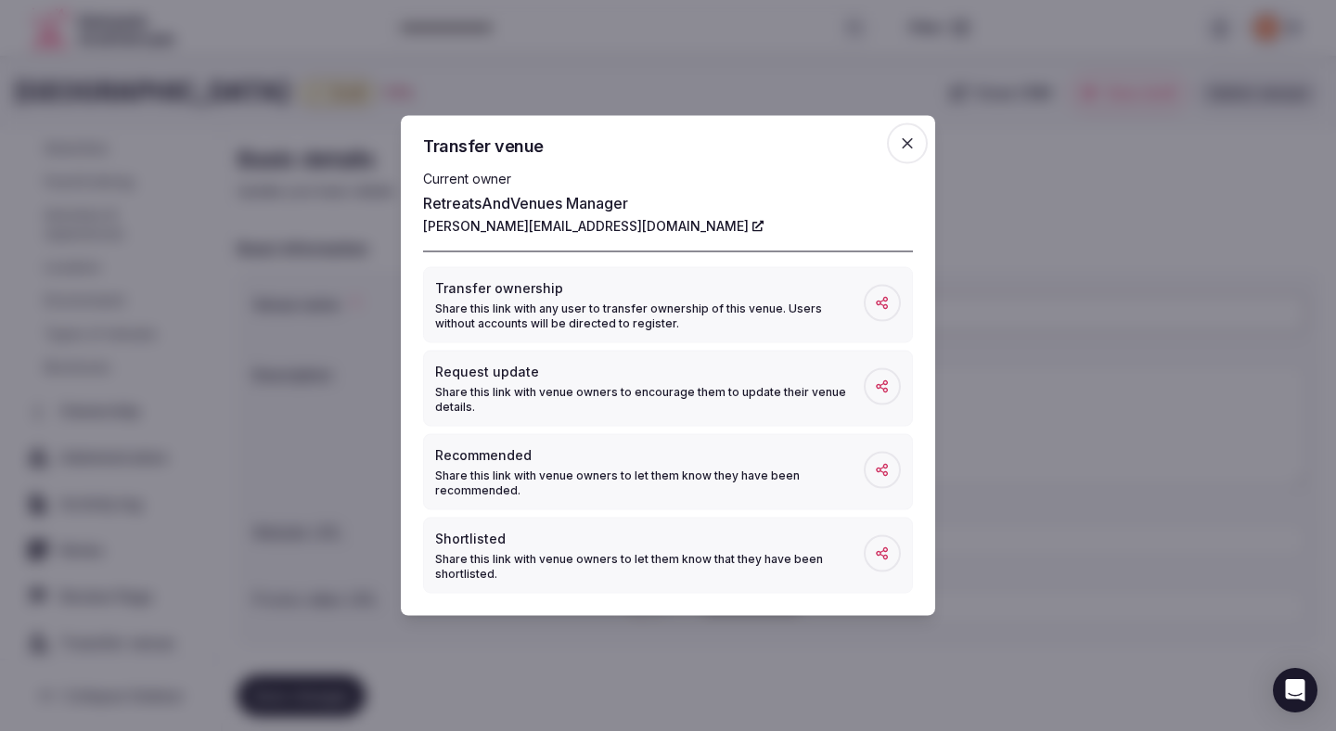
click at [320, 185] on div at bounding box center [668, 365] width 1336 height 731
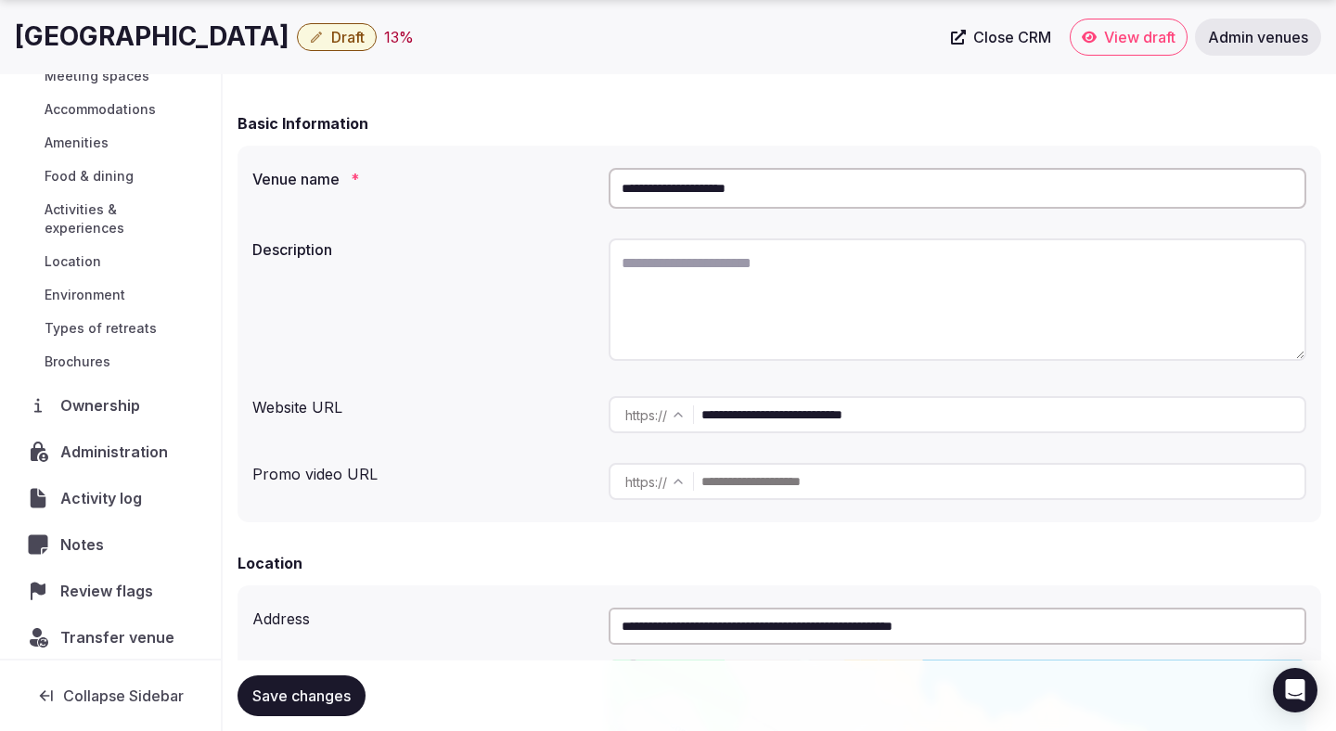
scroll to position [210, 0]
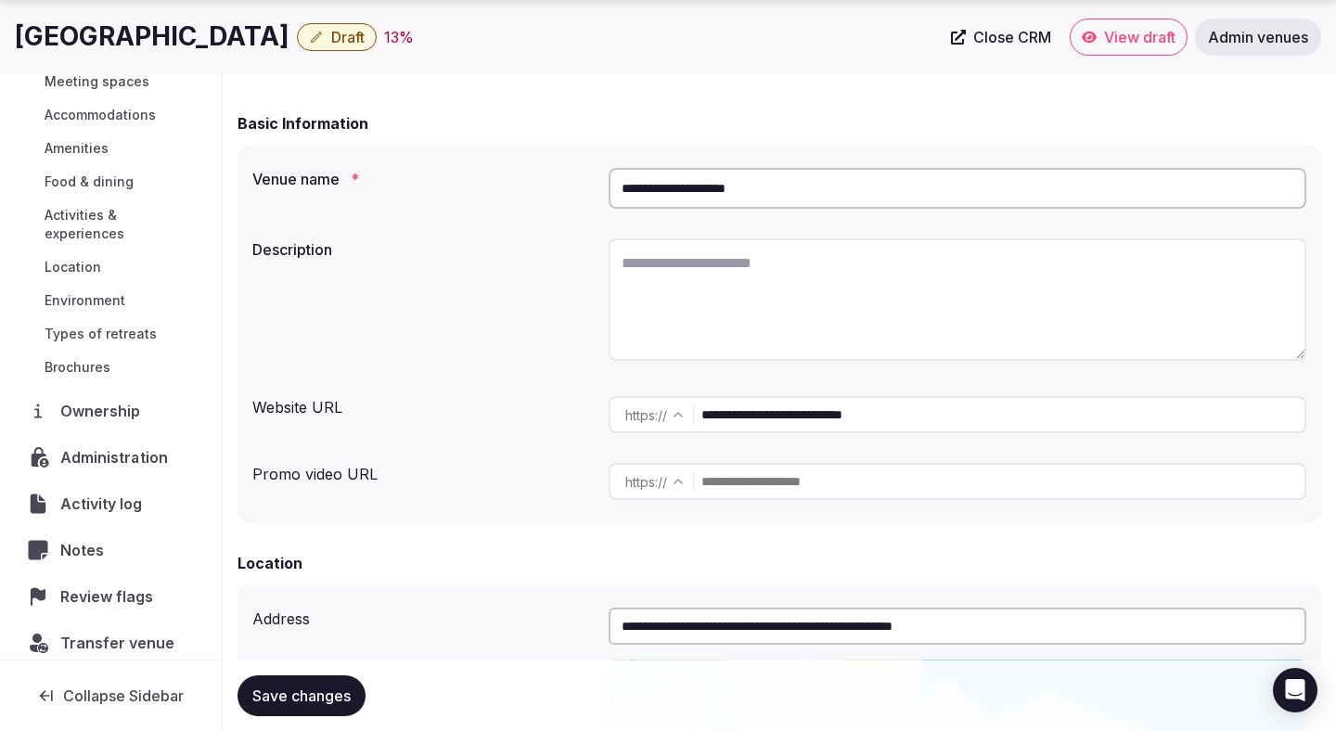
click at [114, 450] on div "Administration" at bounding box center [110, 457] width 189 height 39
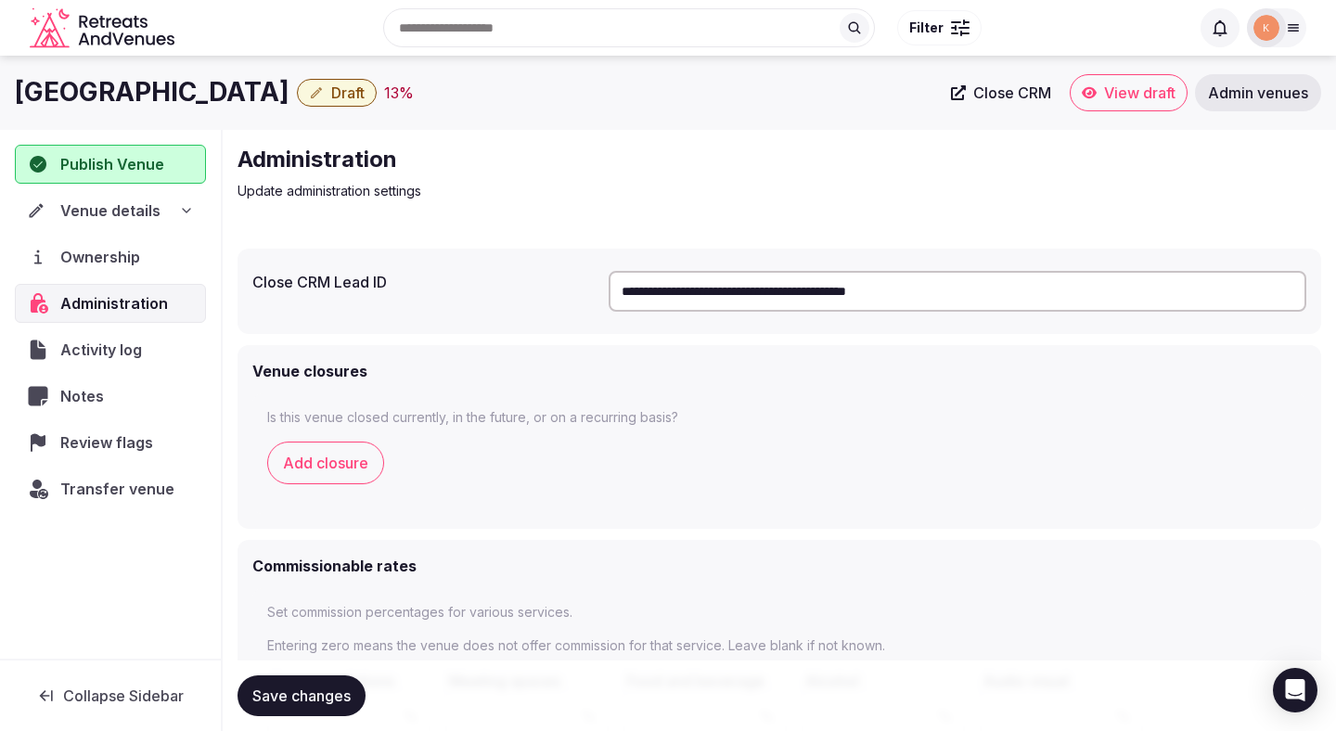
click at [802, 306] on input "**********" at bounding box center [958, 291] width 698 height 41
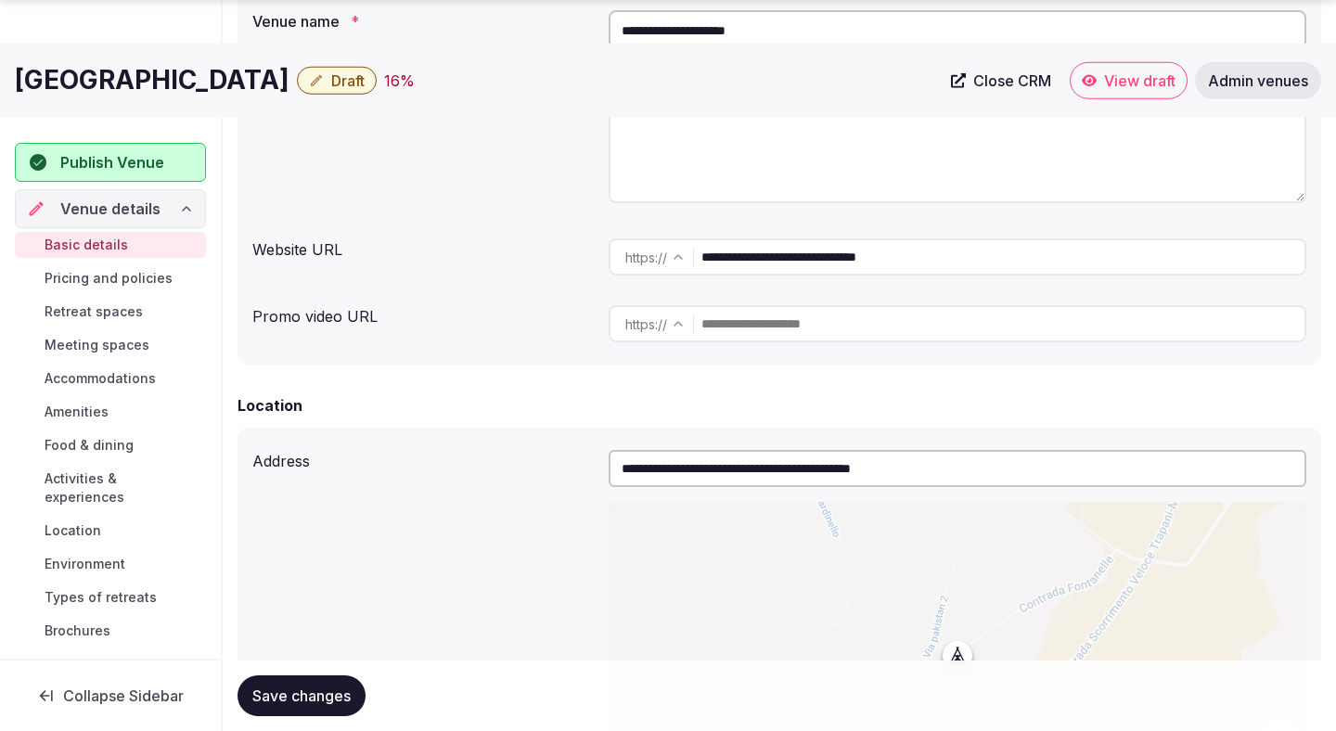
scroll to position [286, 0]
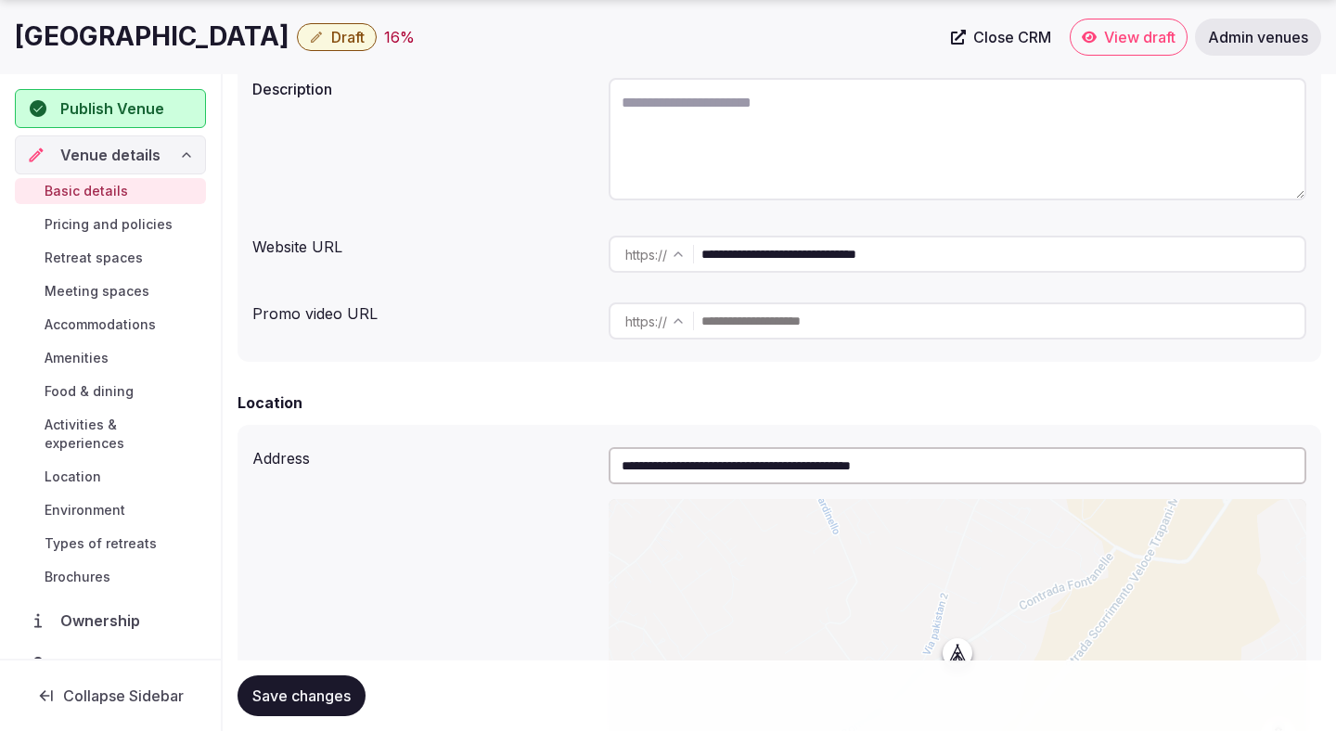
click at [774, 248] on input "**********" at bounding box center [1002, 254] width 603 height 37
drag, startPoint x: 299, startPoint y: 43, endPoint x: 16, endPoint y: 43, distance: 283.0
click at [16, 43] on h1 "[GEOGRAPHIC_DATA]" at bounding box center [152, 37] width 275 height 36
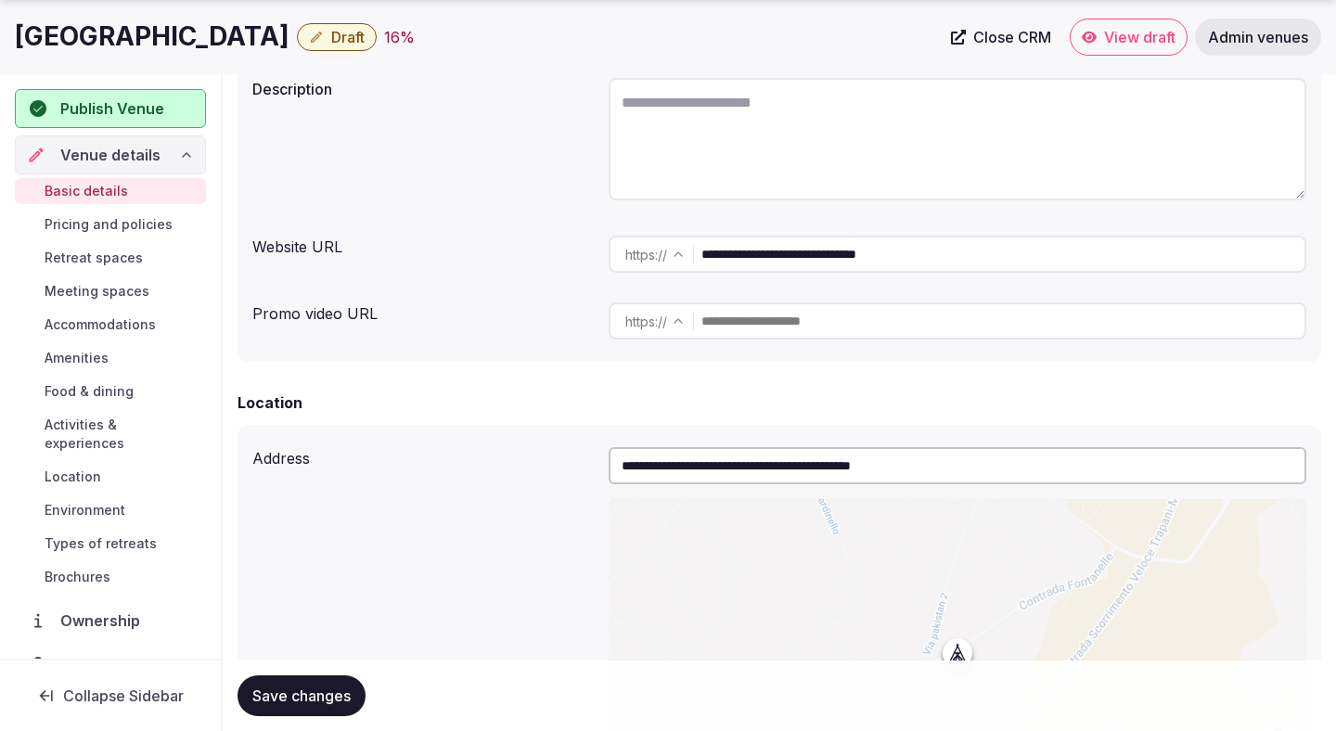
copy h1 "[GEOGRAPHIC_DATA]"
click at [88, 76] on div "Publish Venue Venue details Basic details Pricing and policies Retreat spaces M…" at bounding box center [110, 366] width 221 height 584
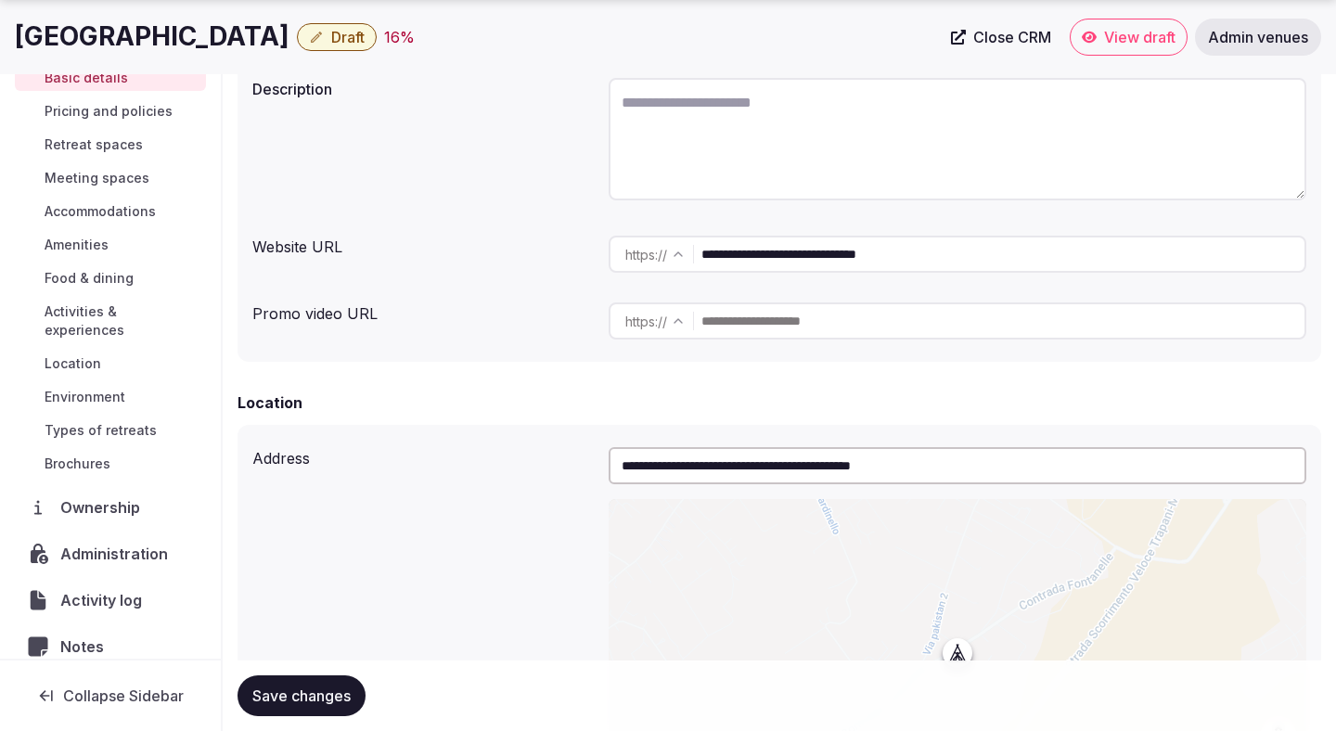
scroll to position [131, 0]
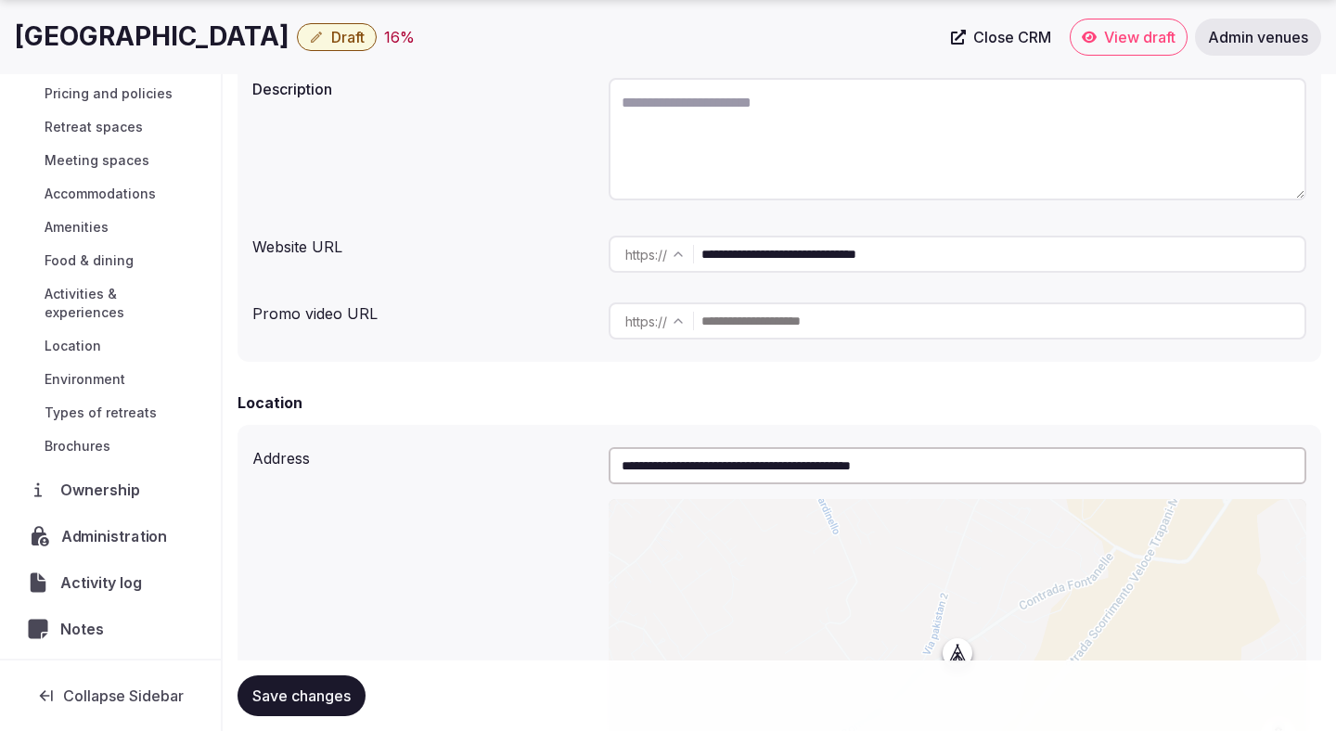
click at [114, 525] on span "Administration" at bounding box center [117, 536] width 113 height 22
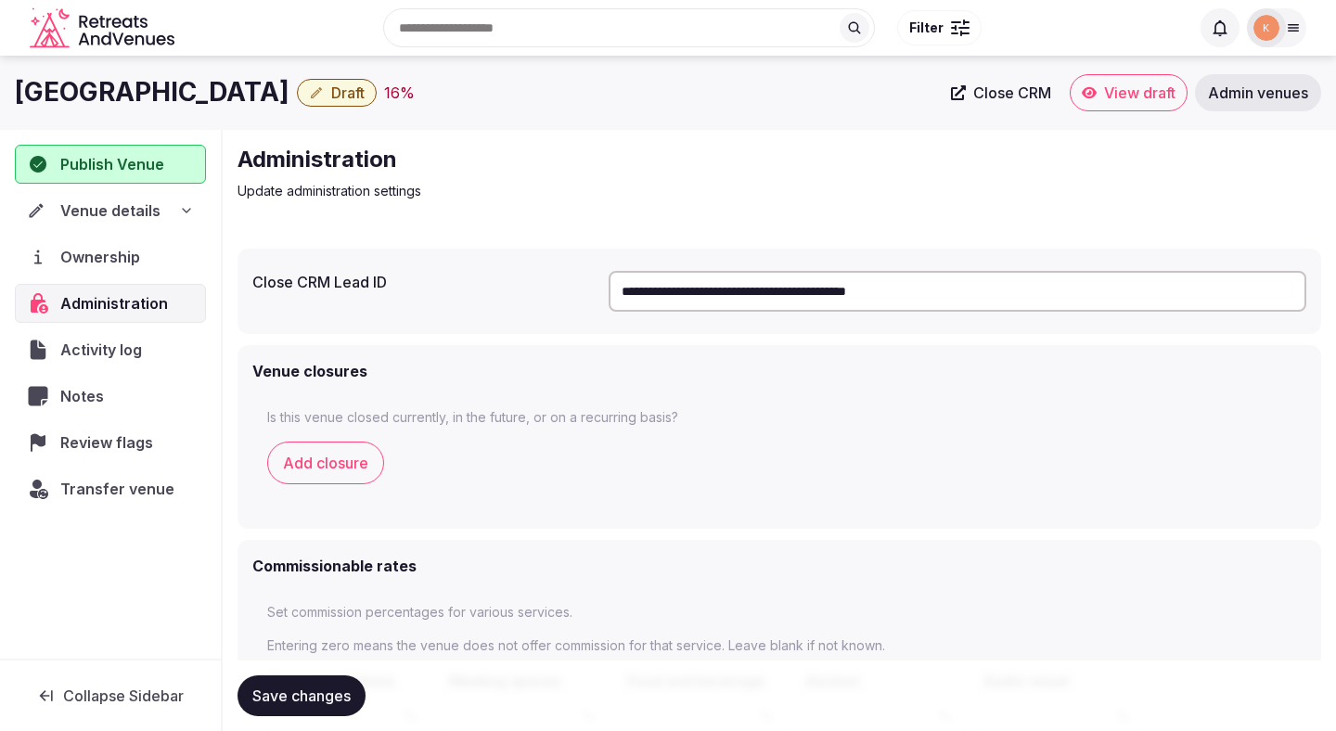
click at [747, 285] on input "**********" at bounding box center [958, 291] width 698 height 41
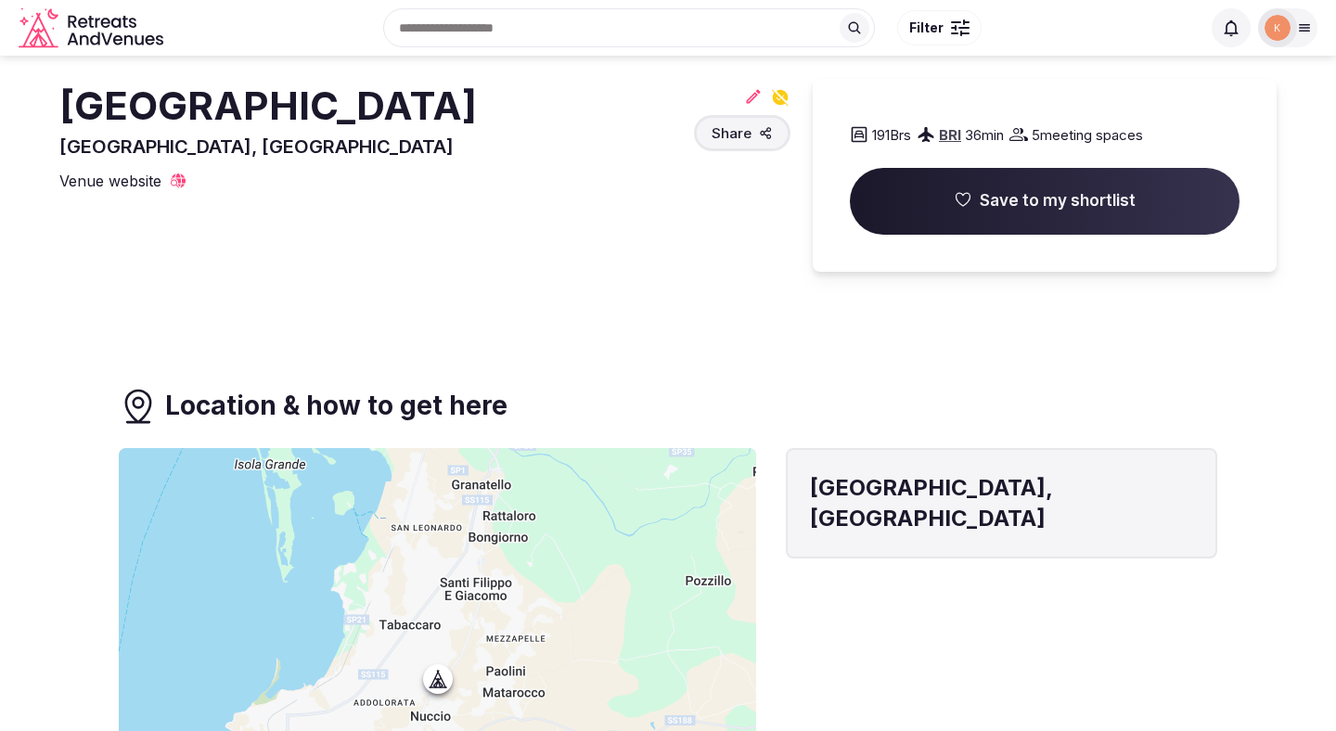
scroll to position [17, 0]
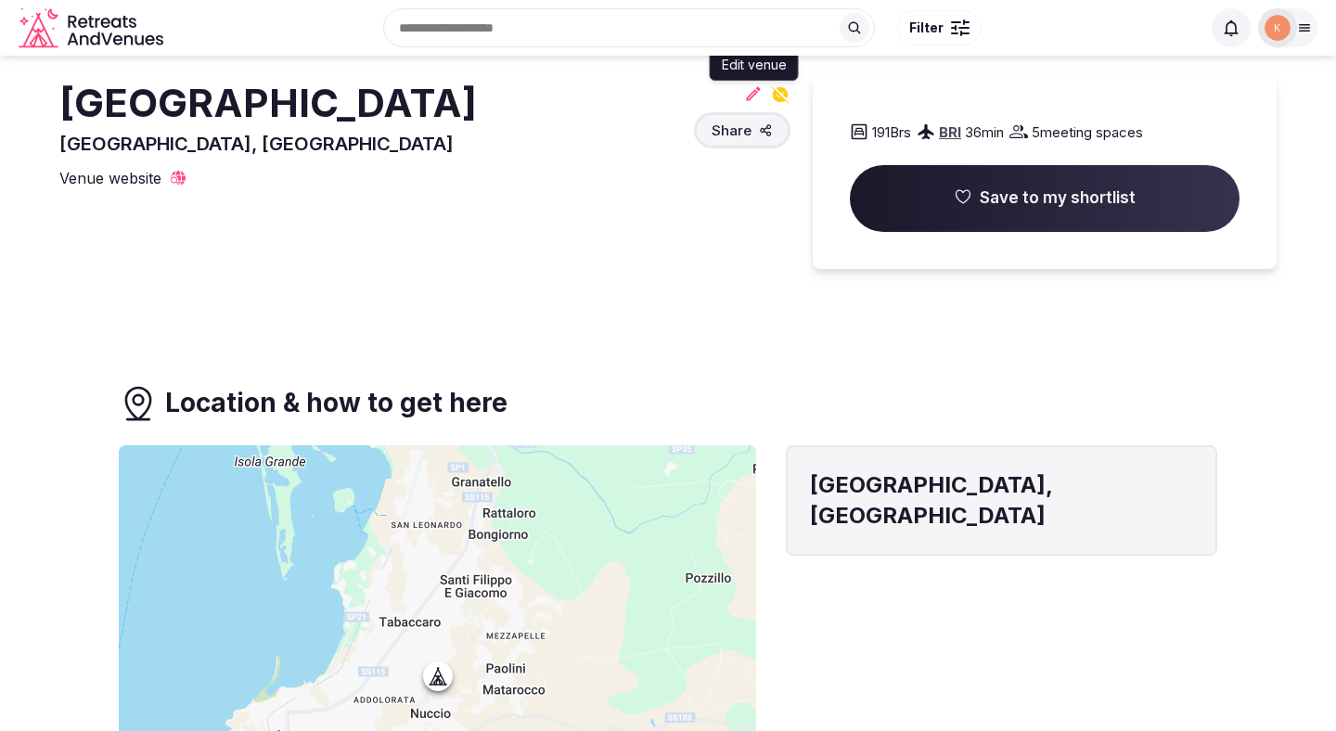
click at [752, 92] on icon at bounding box center [754, 93] width 14 height 14
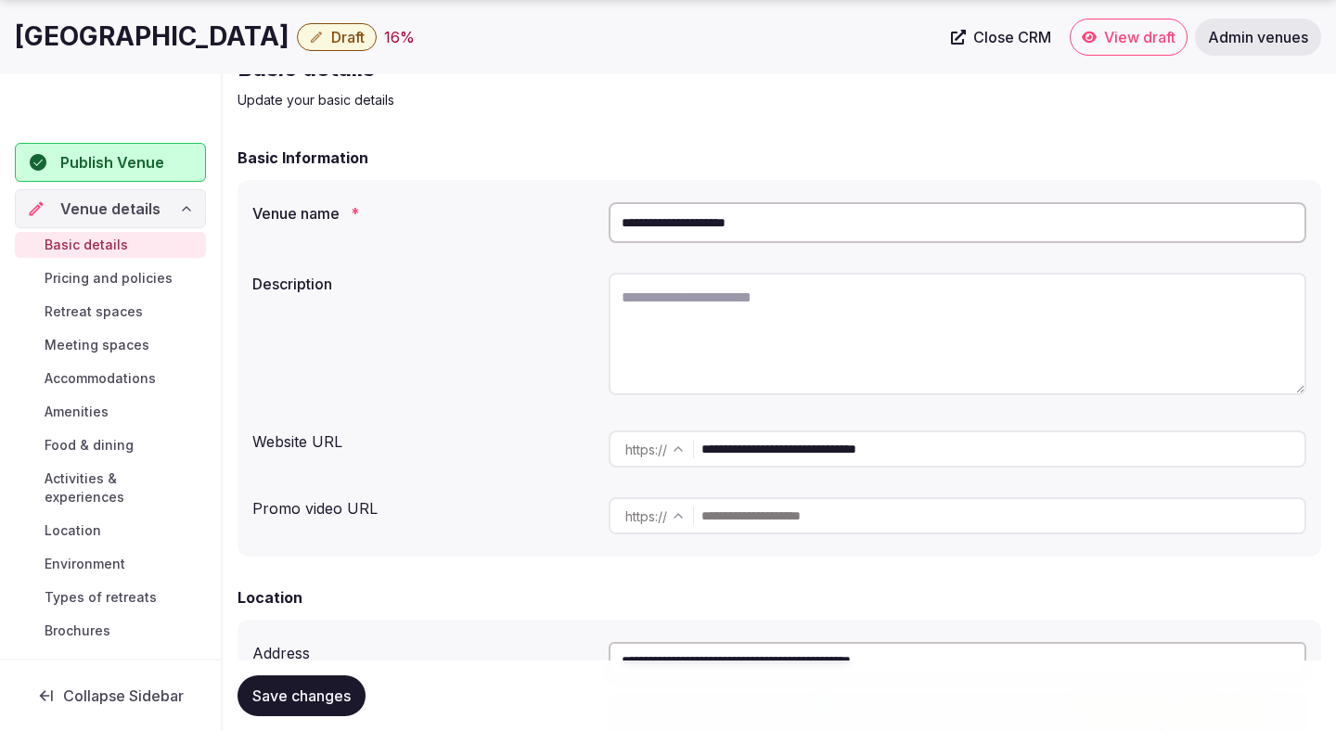
scroll to position [93, 0]
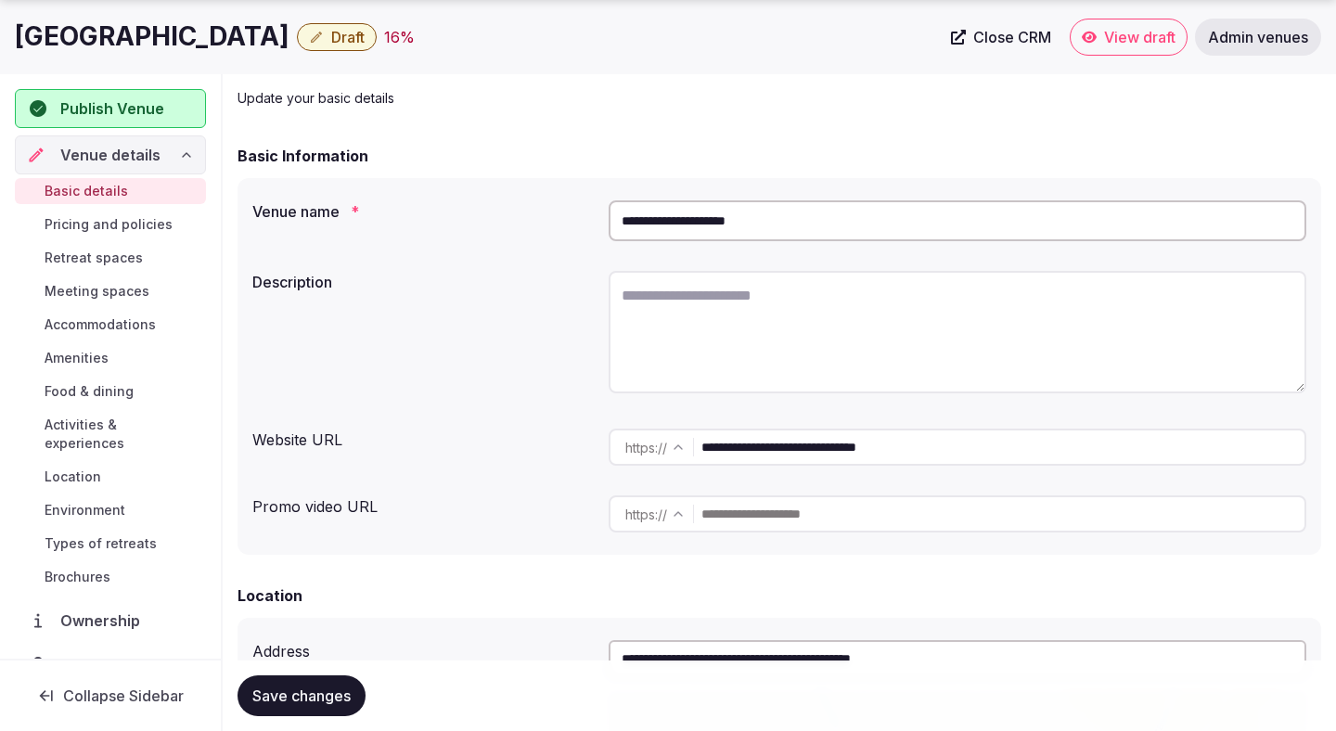
click at [834, 475] on div "**********" at bounding box center [780, 366] width 1084 height 377
click at [851, 447] on input "**********" at bounding box center [1002, 447] width 603 height 37
click at [790, 228] on input "**********" at bounding box center [958, 220] width 698 height 41
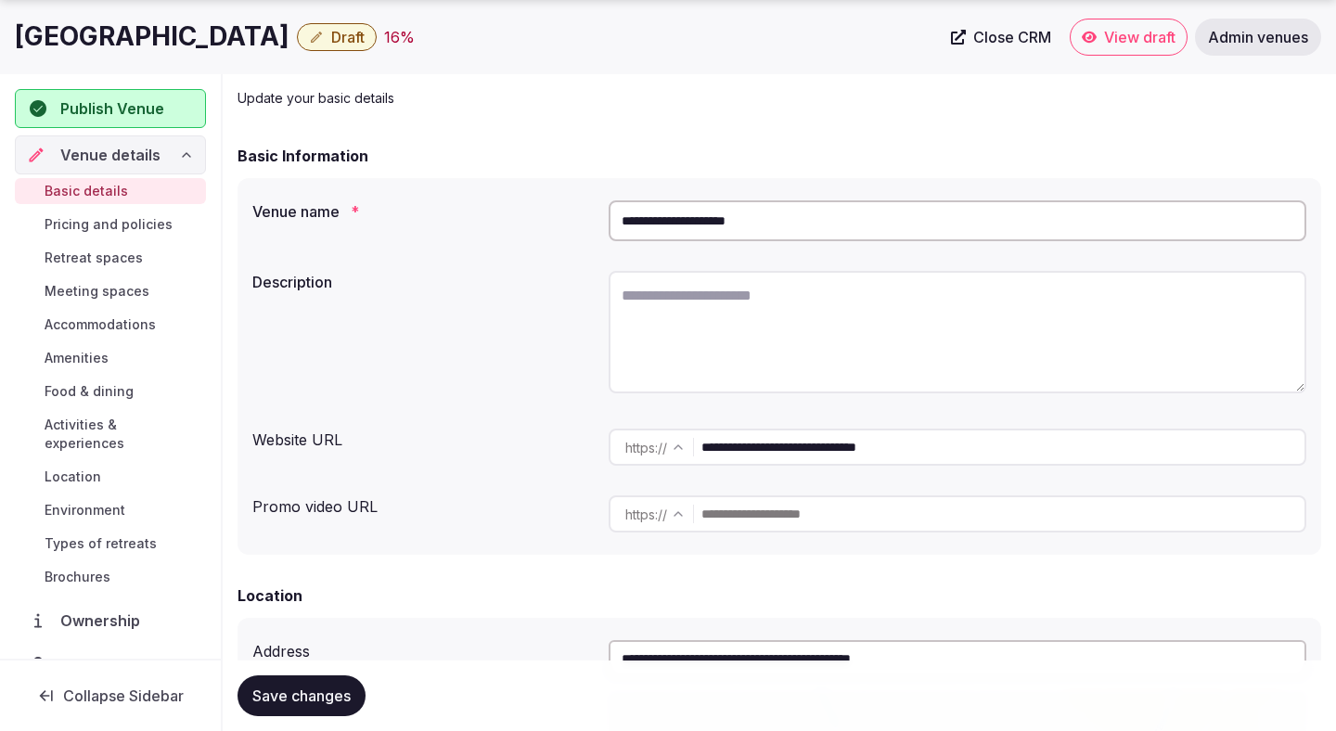
click at [790, 228] on input "**********" at bounding box center [958, 220] width 698 height 41
click at [725, 304] on textarea at bounding box center [958, 332] width 698 height 122
paste textarea "**********"
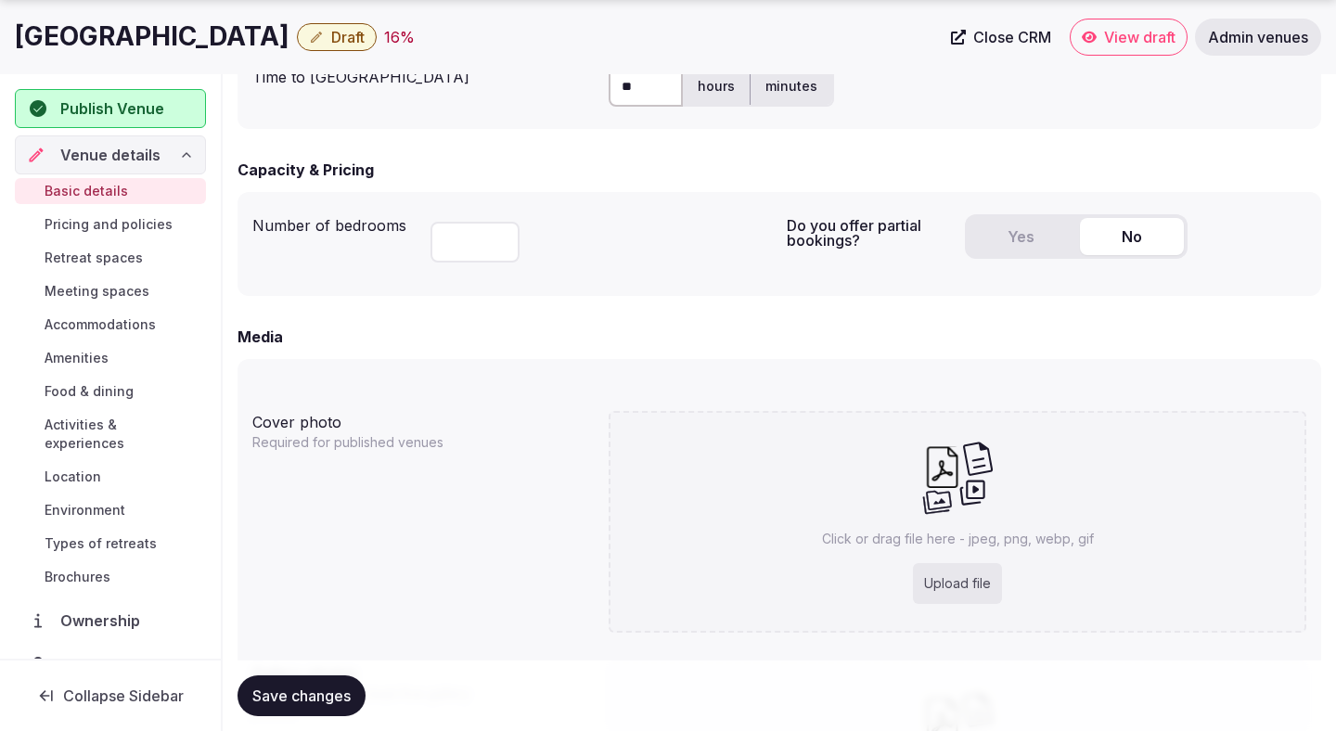
scroll to position [1134, 0]
type textarea "**********"
click at [995, 244] on button "Yes" at bounding box center [1021, 235] width 104 height 37
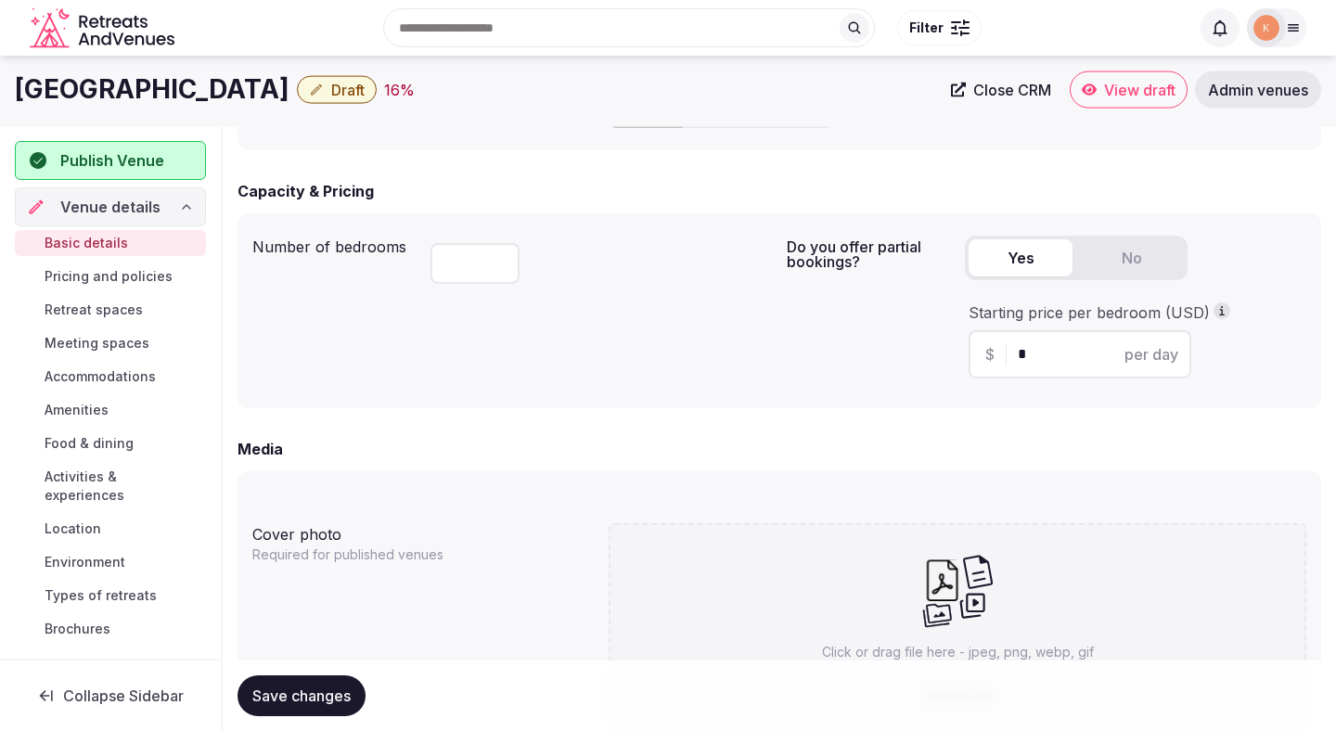
scroll to position [1099, 0]
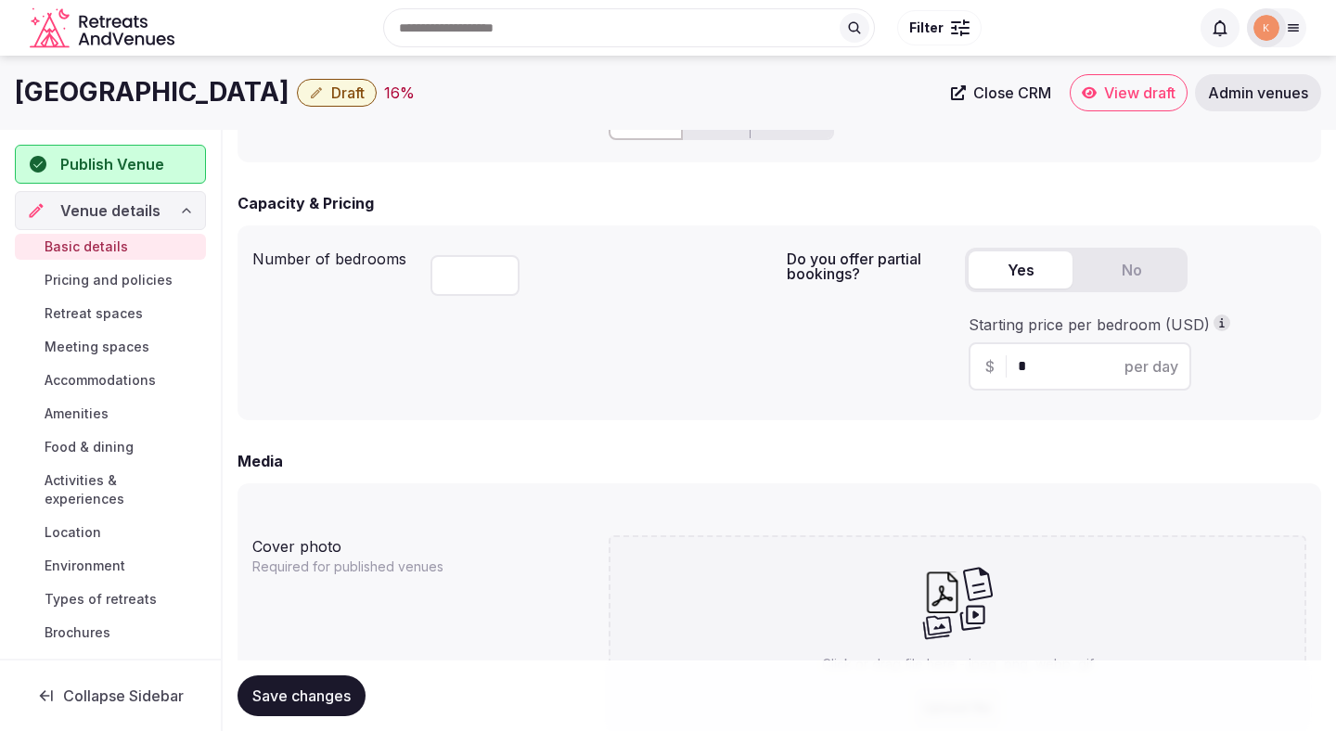
click at [1039, 366] on input "*" at bounding box center [1096, 366] width 157 height 22
type input "***"
click at [777, 372] on div "Number of bedrooms *** Do you offer partial bookings? Yes No Starting price per…" at bounding box center [779, 322] width 1054 height 165
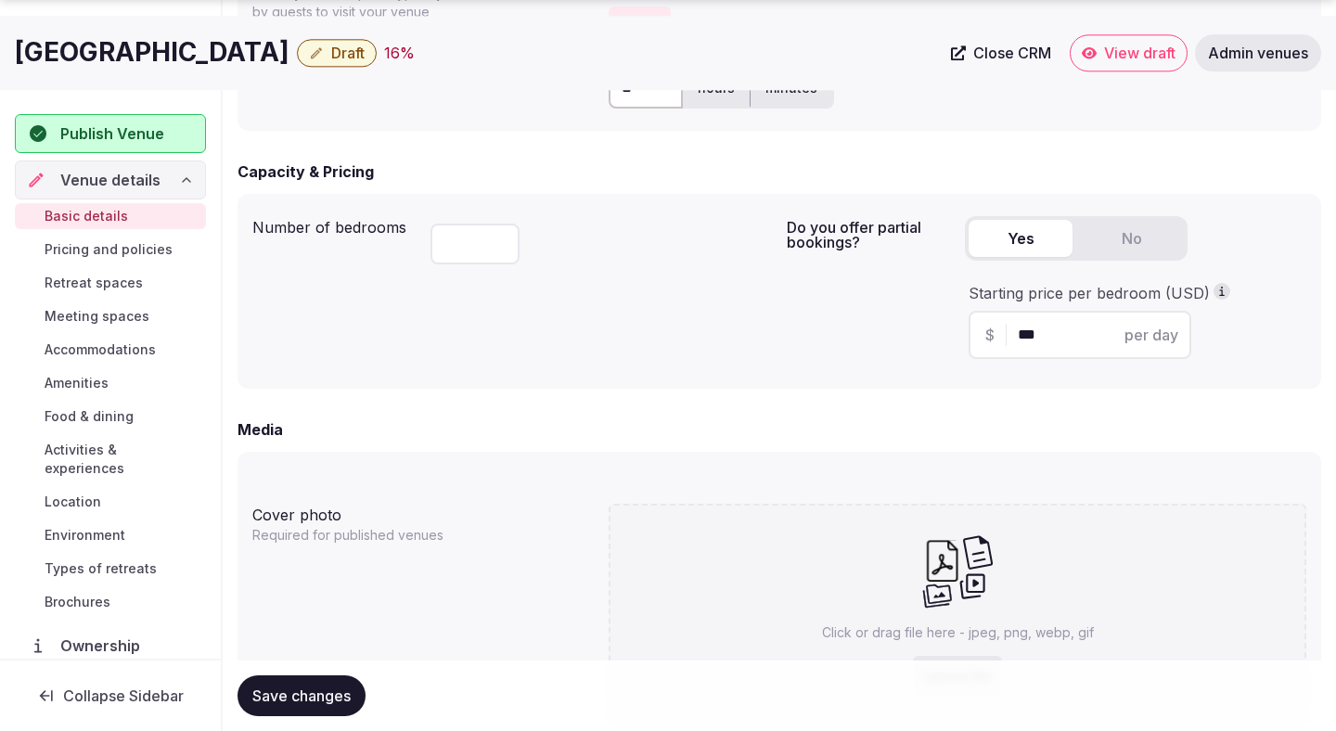
scroll to position [1137, 0]
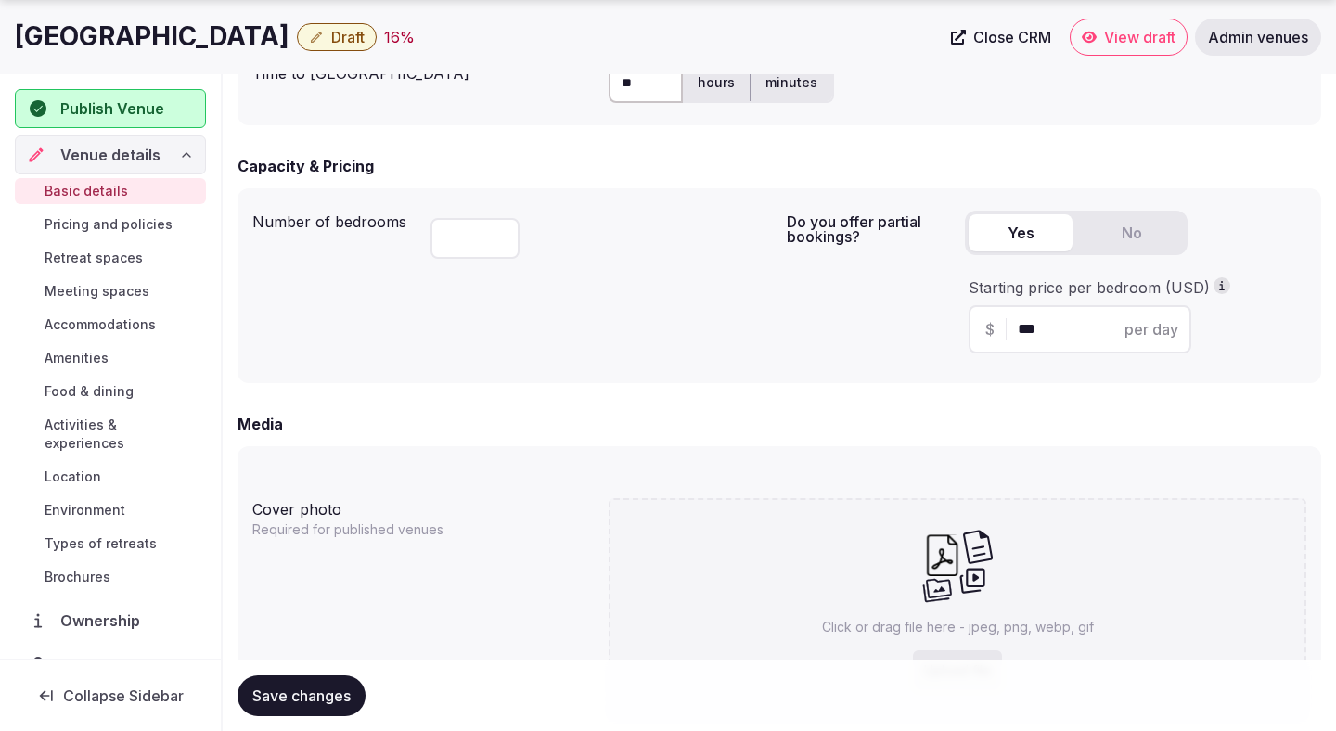
click at [791, 366] on div "Do you offer partial bookings? Yes No Starting price per bedroom (USD) $ *** pe…" at bounding box center [1047, 285] width 520 height 165
click at [302, 701] on span "Save changes" at bounding box center [301, 696] width 98 height 19
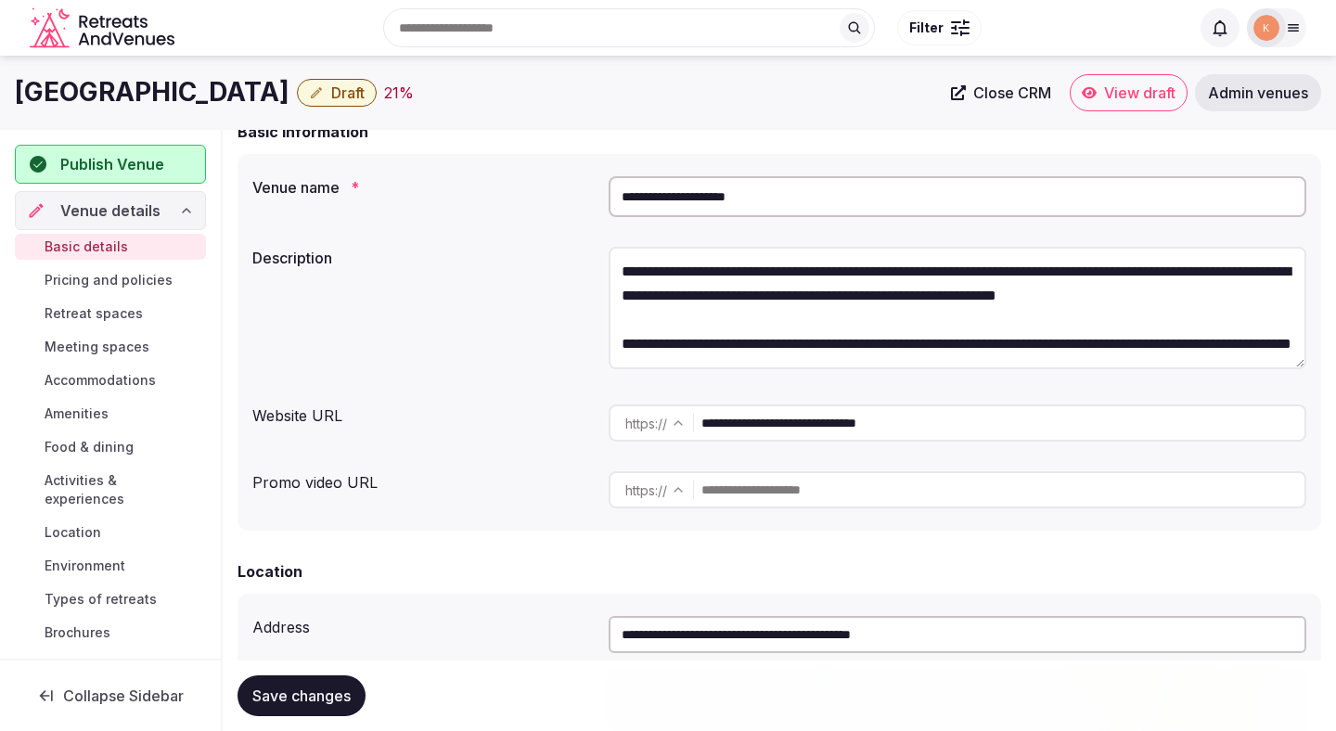
scroll to position [49, 0]
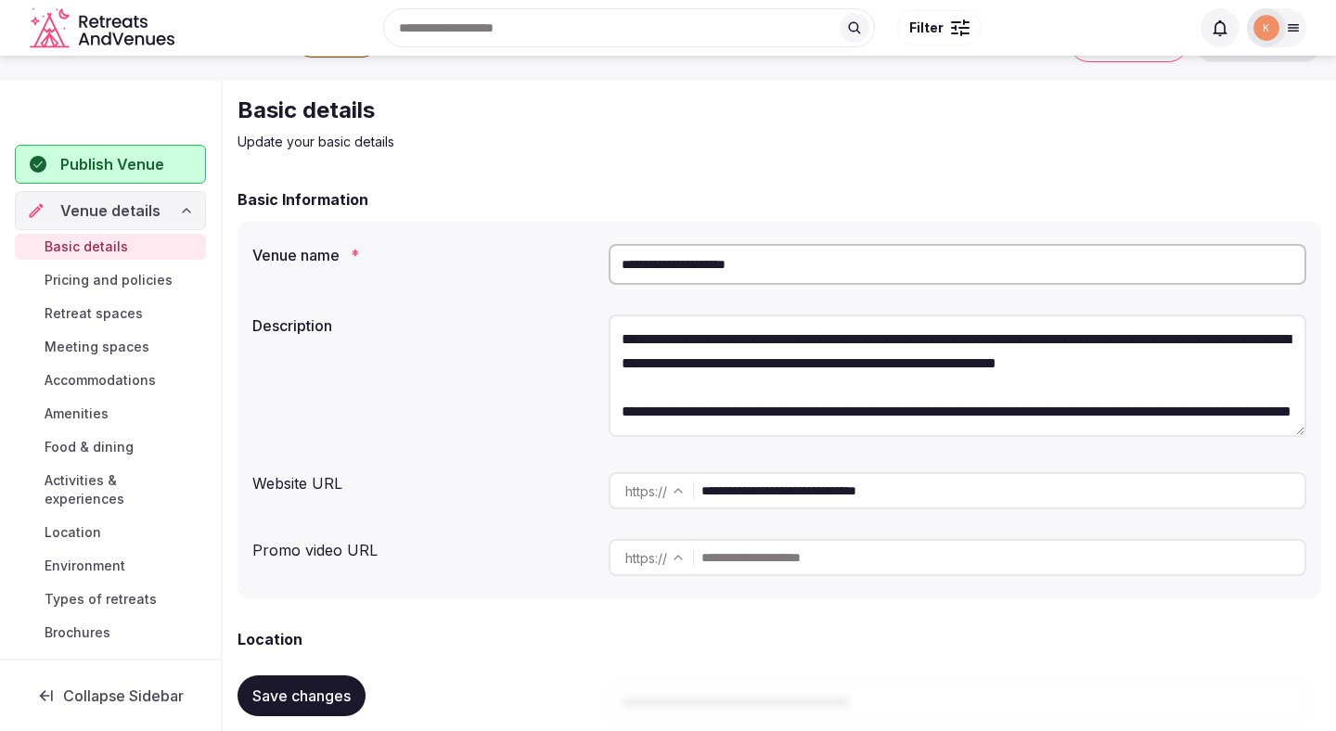
click at [781, 262] on input "**********" at bounding box center [958, 264] width 698 height 41
paste input "**********"
type input "**********"
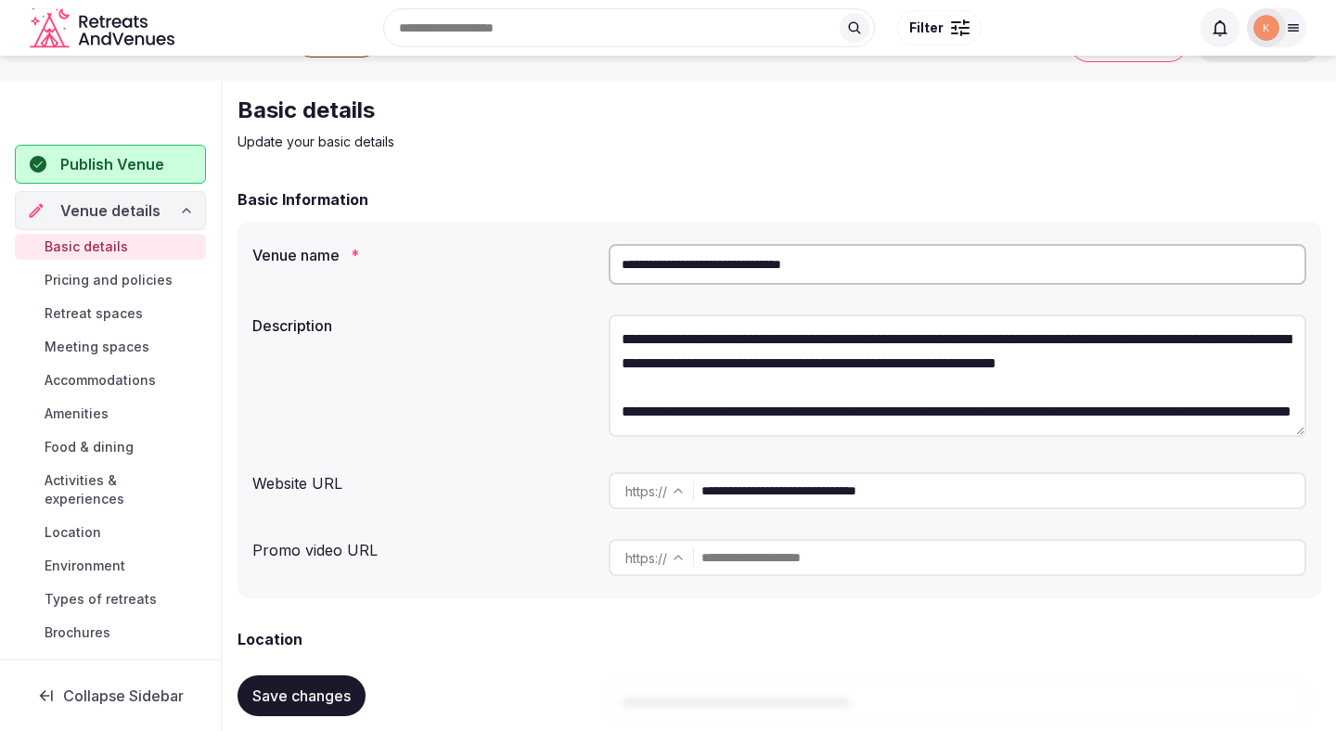
click at [277, 703] on span "Save changes" at bounding box center [301, 696] width 98 height 19
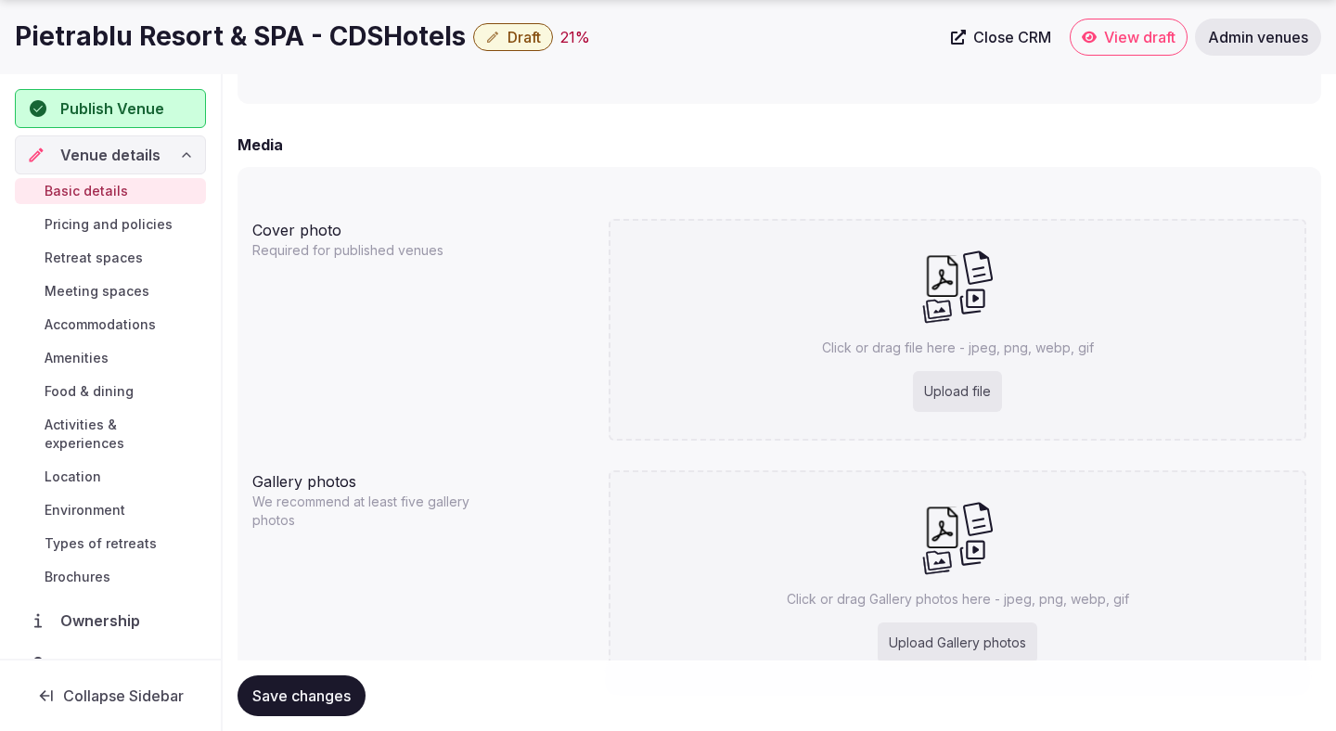
scroll to position [1423, 0]
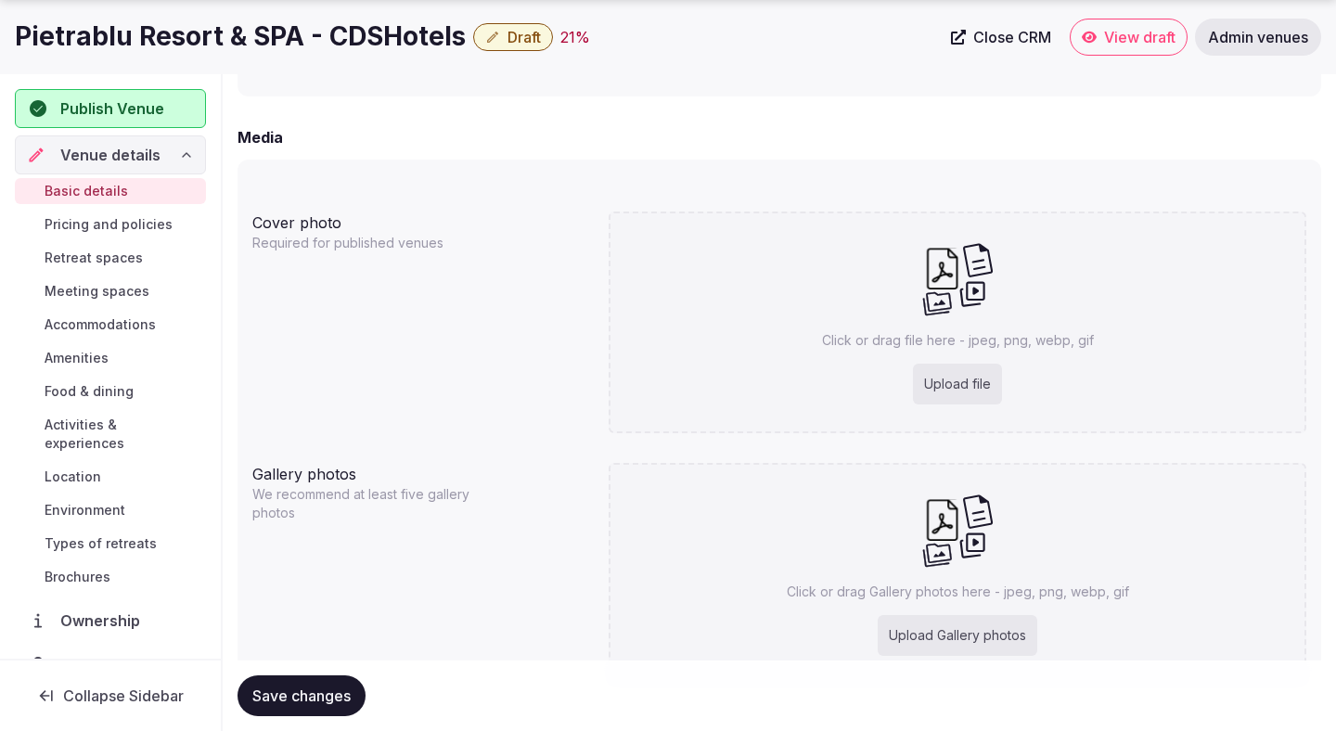
click at [964, 396] on div "Upload file" at bounding box center [957, 384] width 89 height 41
type input "**********"
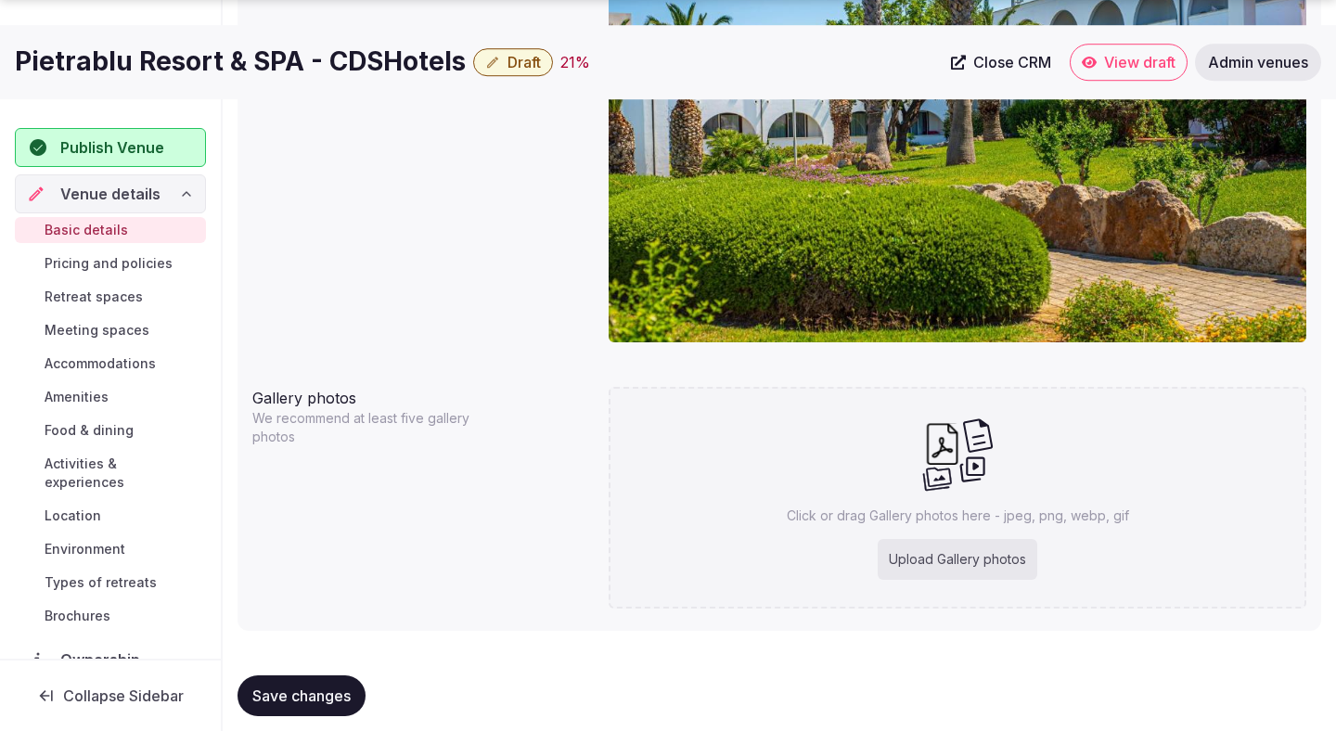
scroll to position [1690, 0]
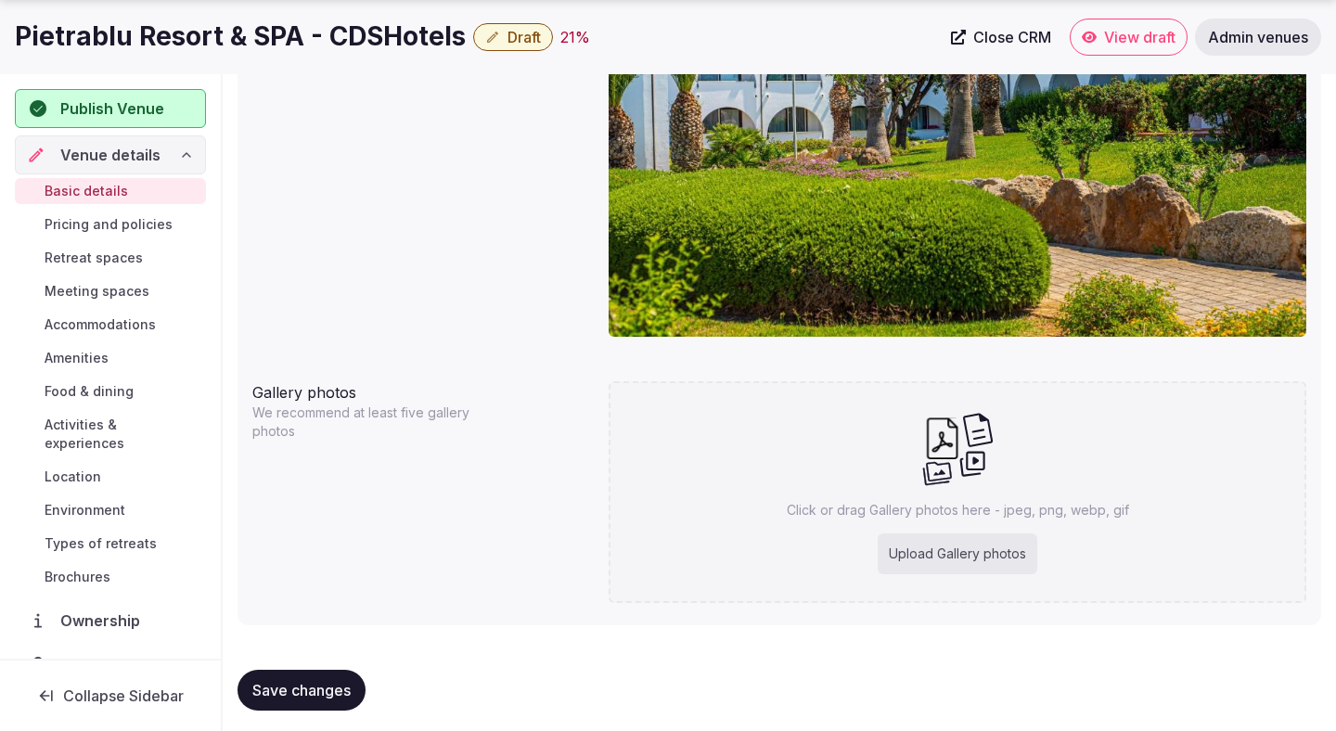
click at [980, 559] on div "Upload Gallery photos" at bounding box center [958, 553] width 160 height 41
type input "**********"
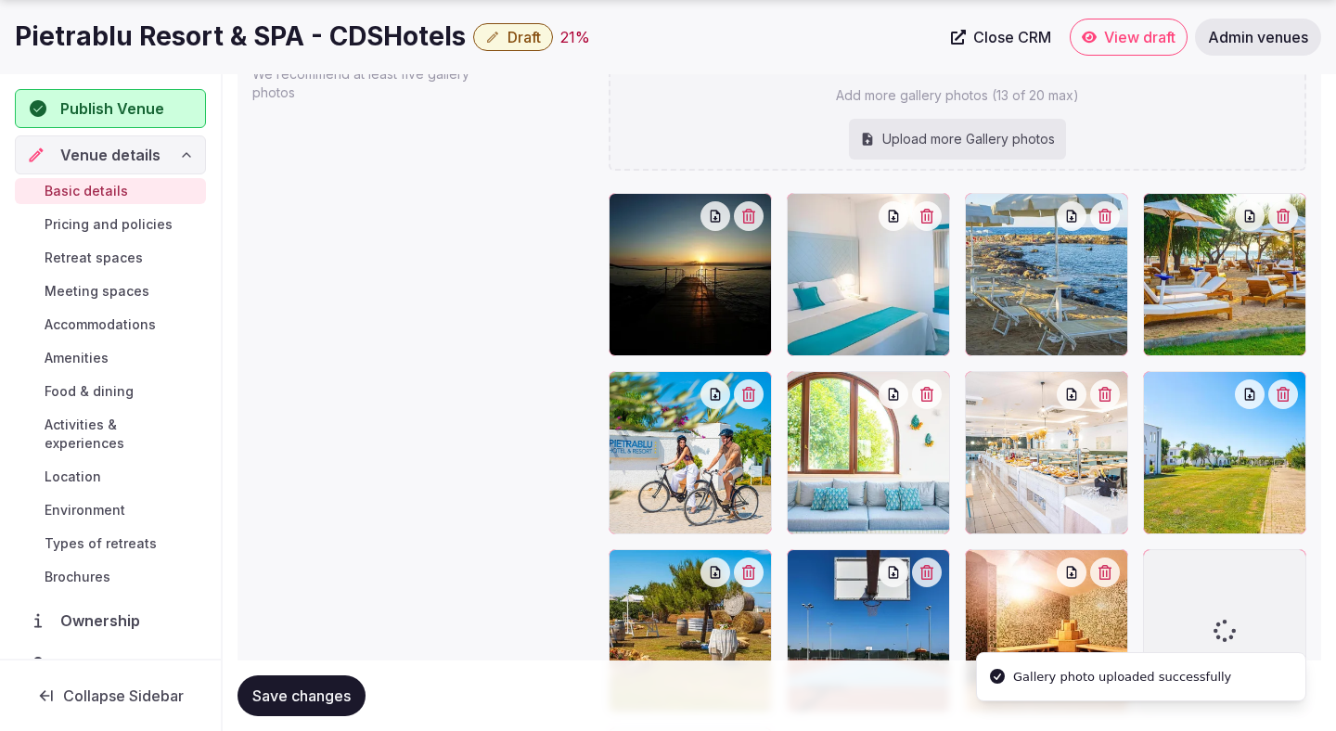
scroll to position [2030, 0]
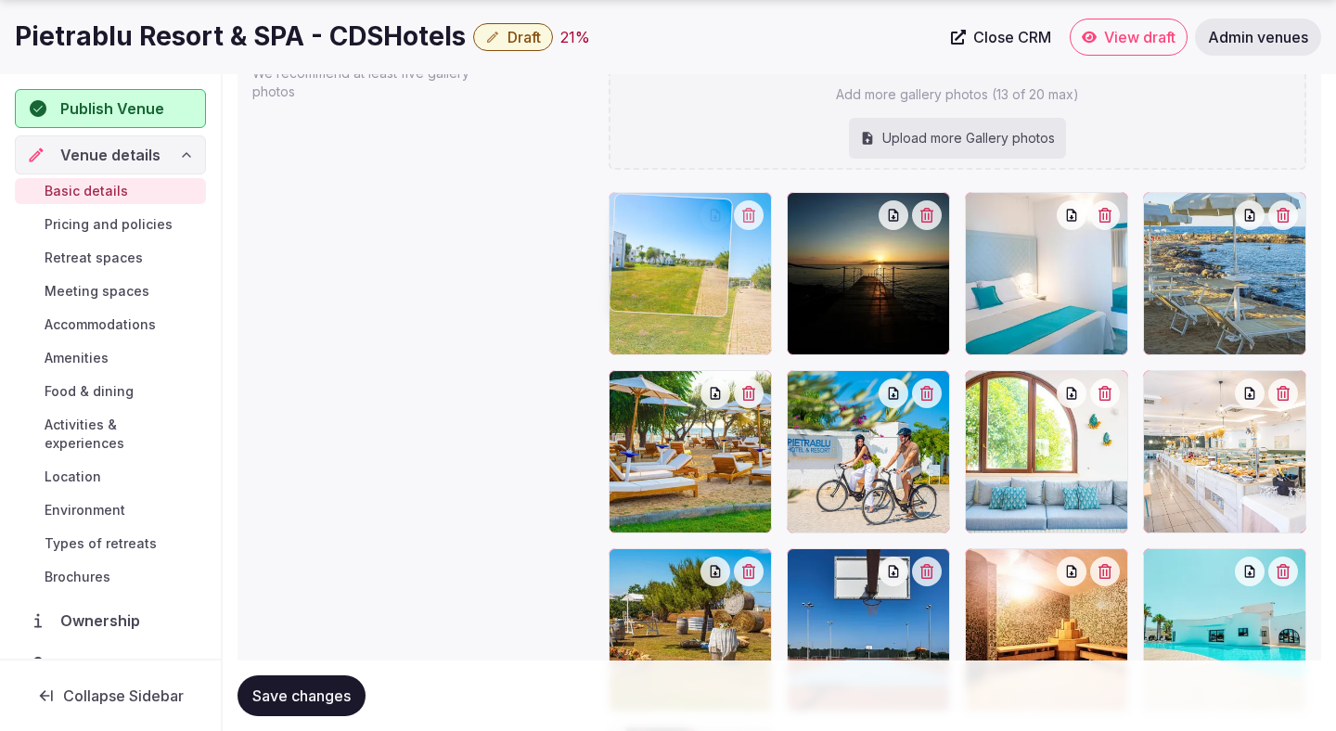
drag, startPoint x: 1212, startPoint y: 443, endPoint x: 765, endPoint y: 250, distance: 486.6
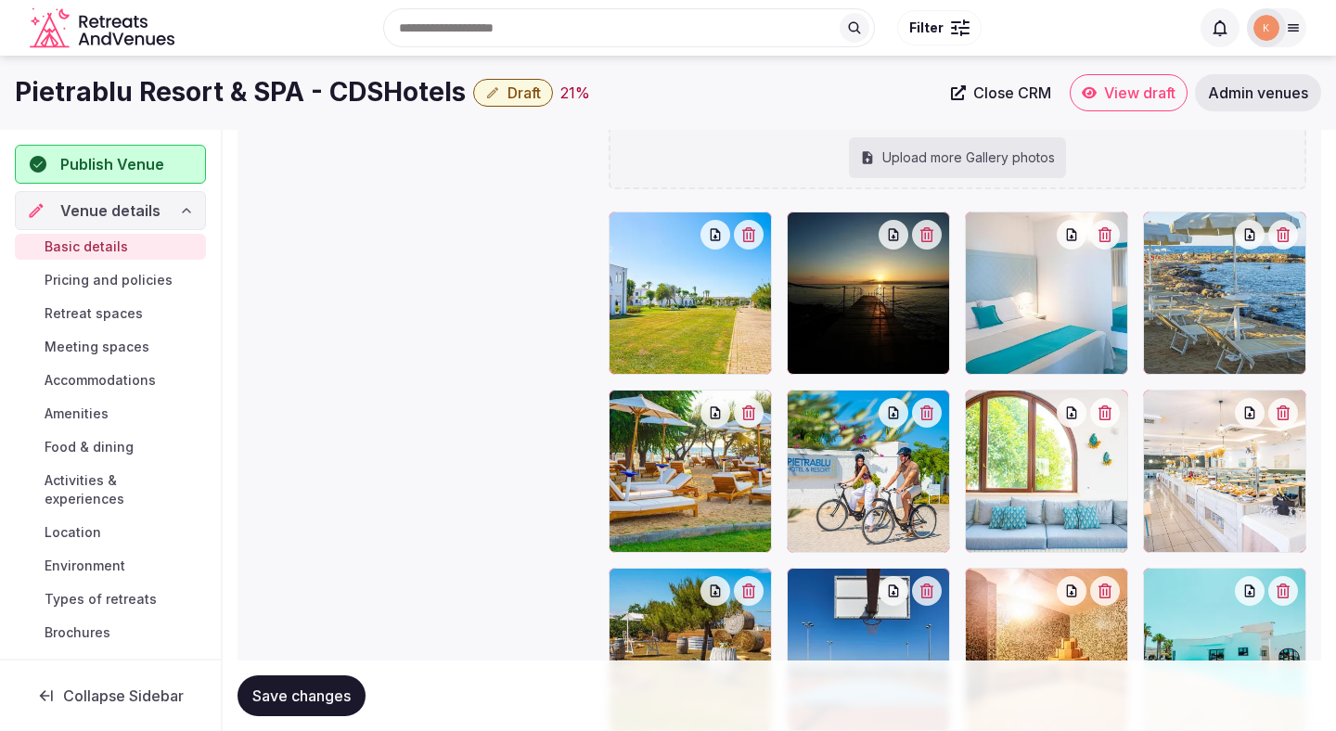
scroll to position [2006, 0]
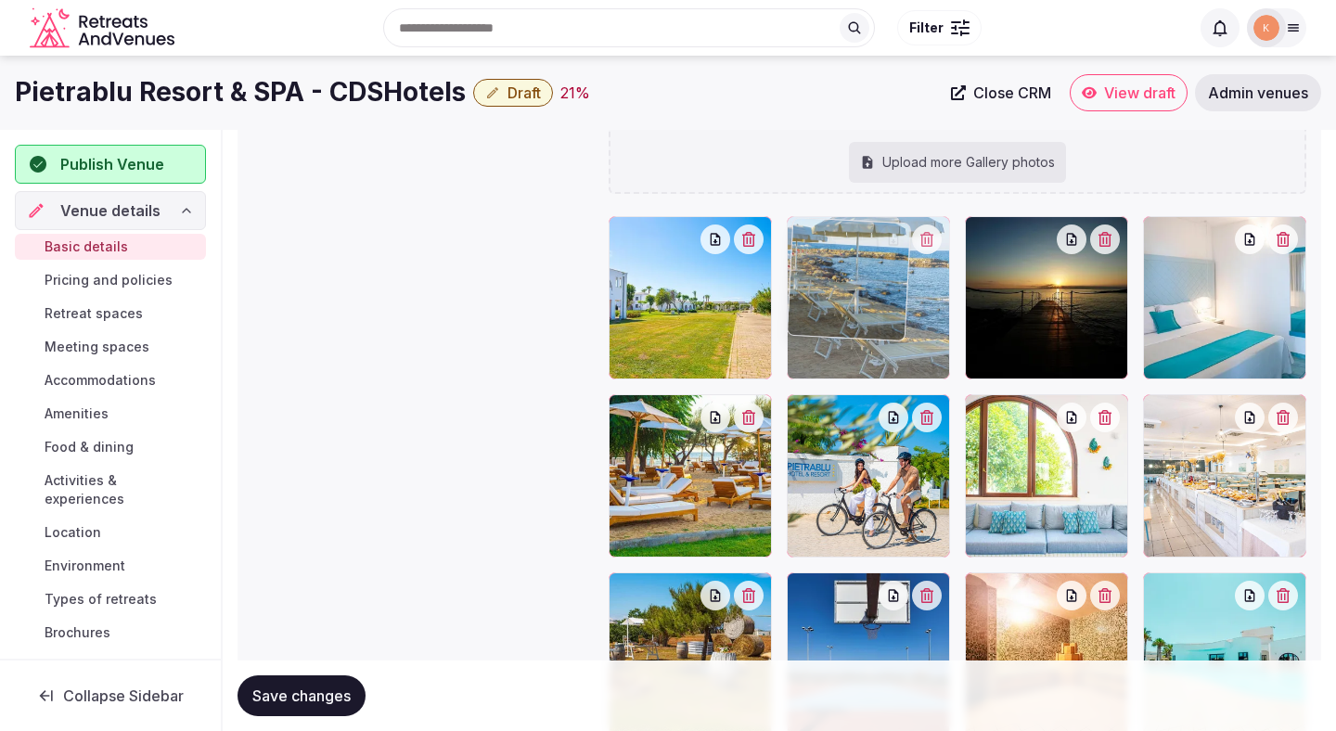
drag, startPoint x: 1231, startPoint y: 278, endPoint x: 886, endPoint y: 281, distance: 345.1
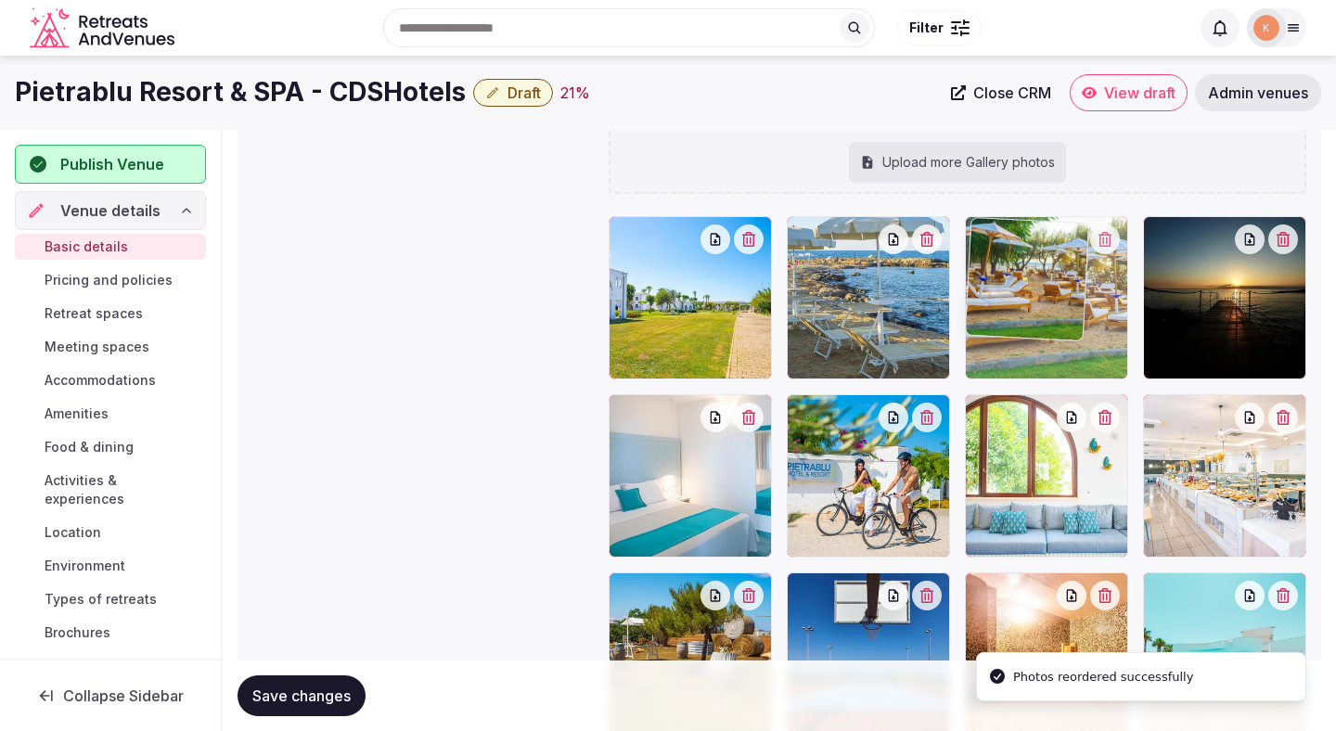
drag, startPoint x: 712, startPoint y: 495, endPoint x: 1077, endPoint y: 320, distance: 405.0
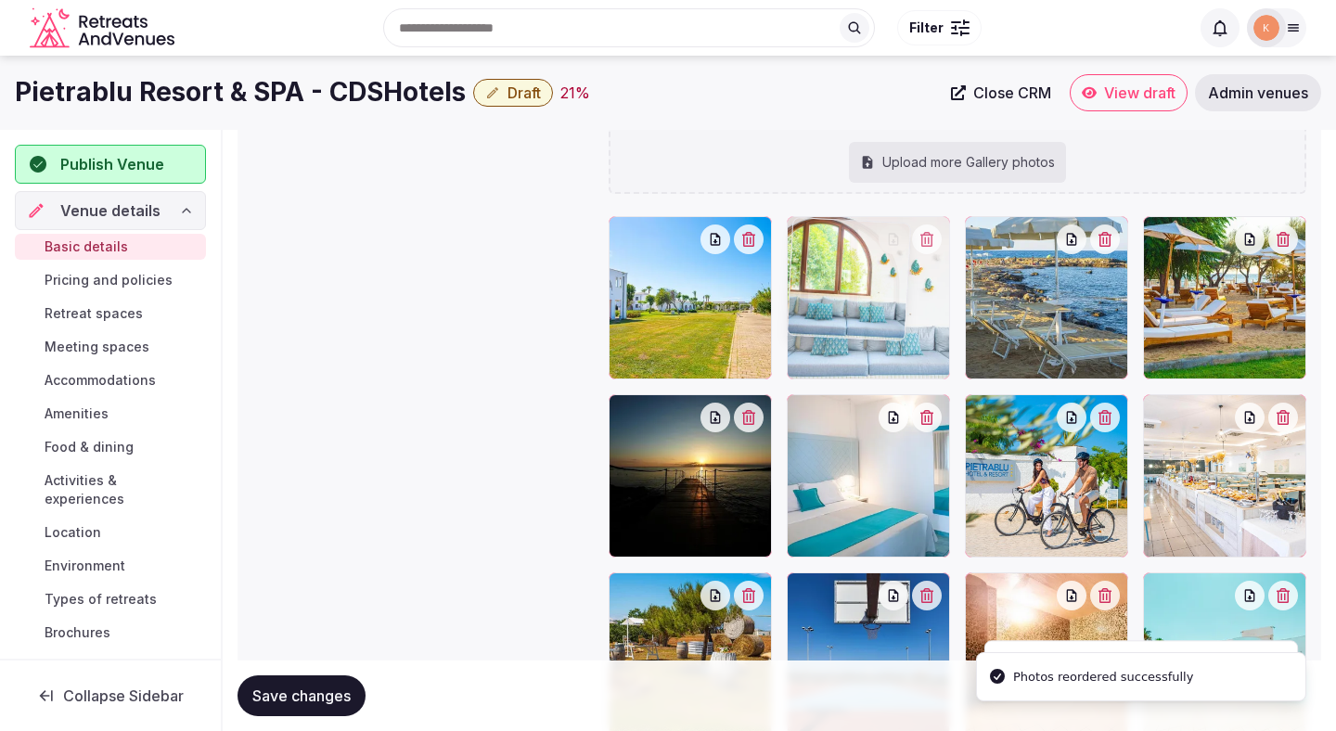
drag, startPoint x: 1048, startPoint y: 463, endPoint x: 899, endPoint y: 357, distance: 183.0
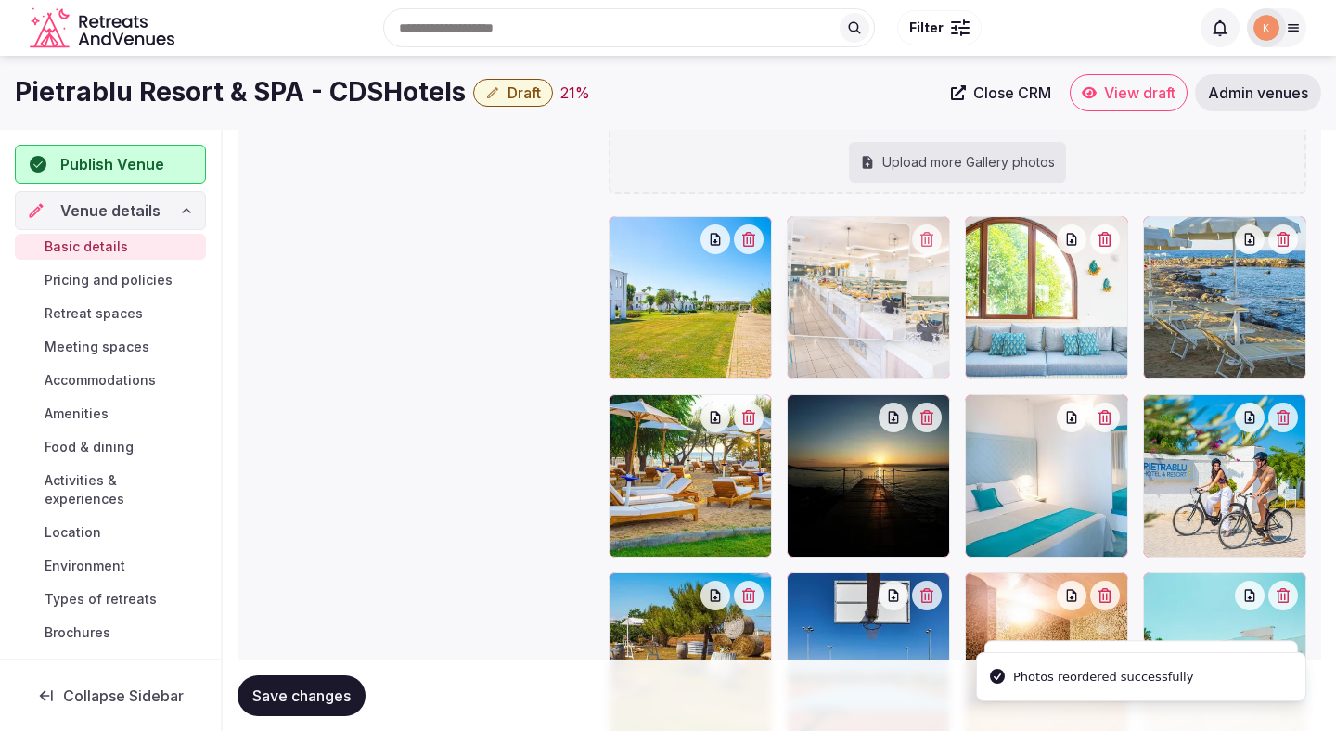
drag, startPoint x: 1188, startPoint y: 468, endPoint x: 826, endPoint y: 310, distance: 395.6
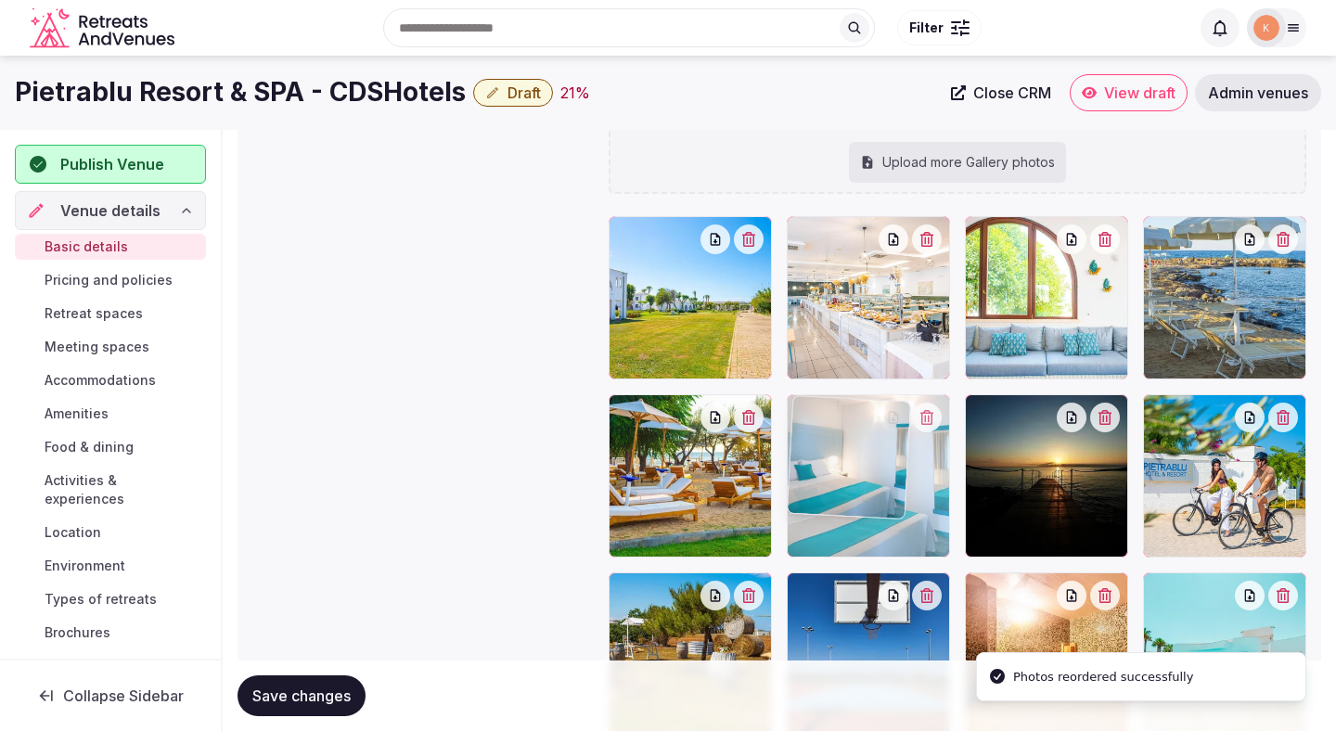
drag, startPoint x: 1085, startPoint y: 496, endPoint x: 906, endPoint y: 499, distance: 180.0
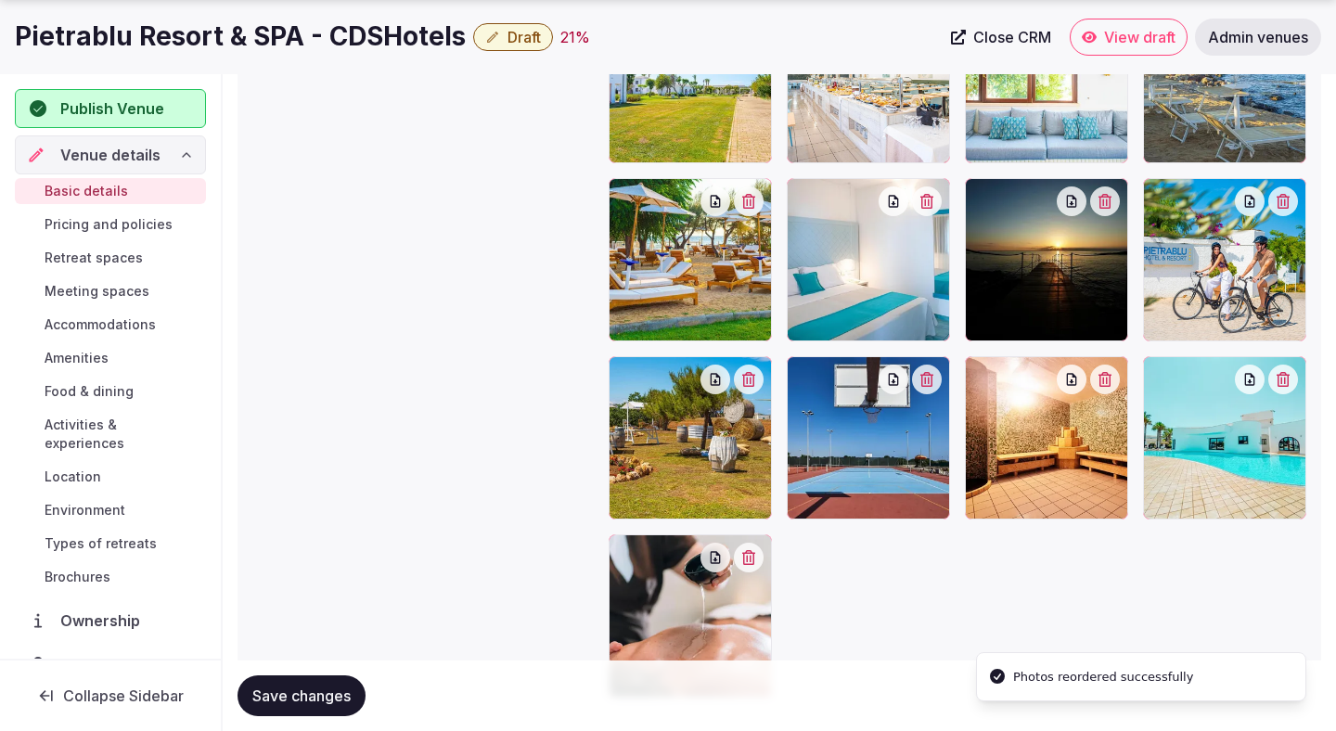
scroll to position [2230, 0]
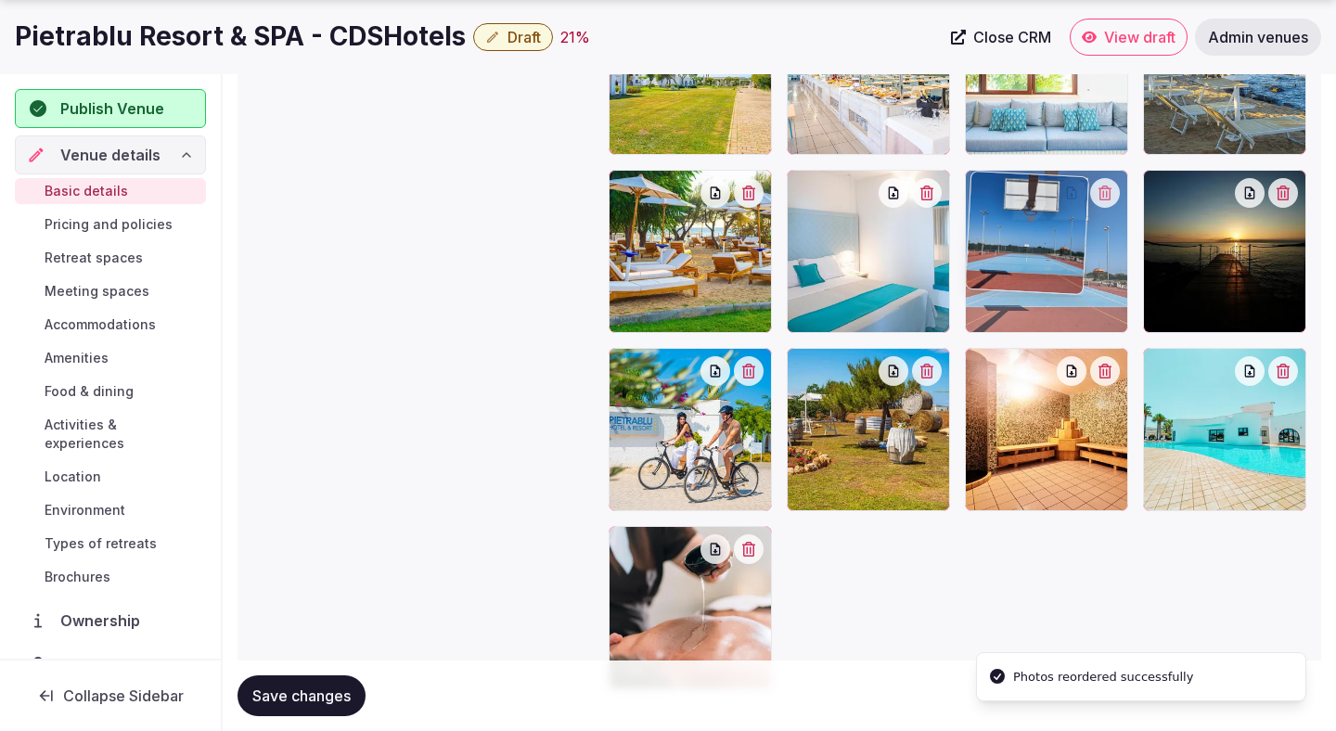
drag, startPoint x: 891, startPoint y: 471, endPoint x: 1062, endPoint y: 263, distance: 269.5
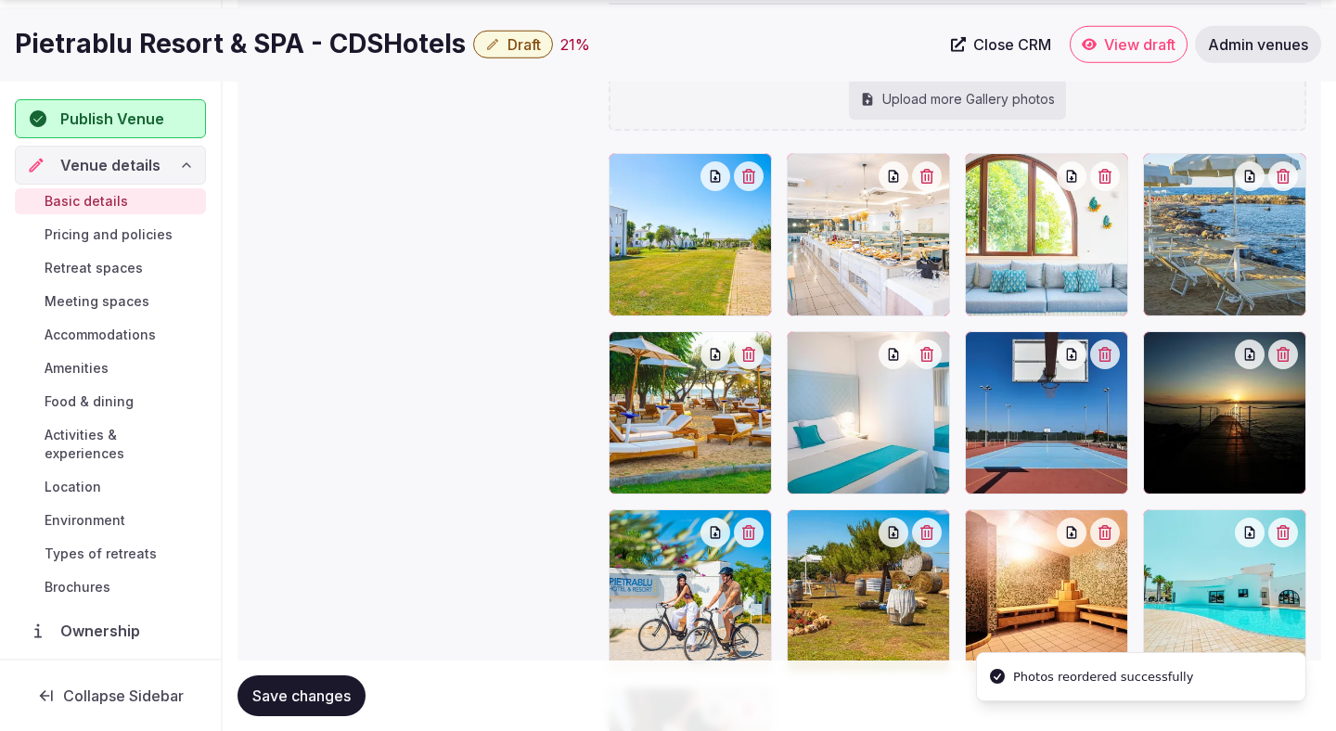
scroll to position [2169, 0]
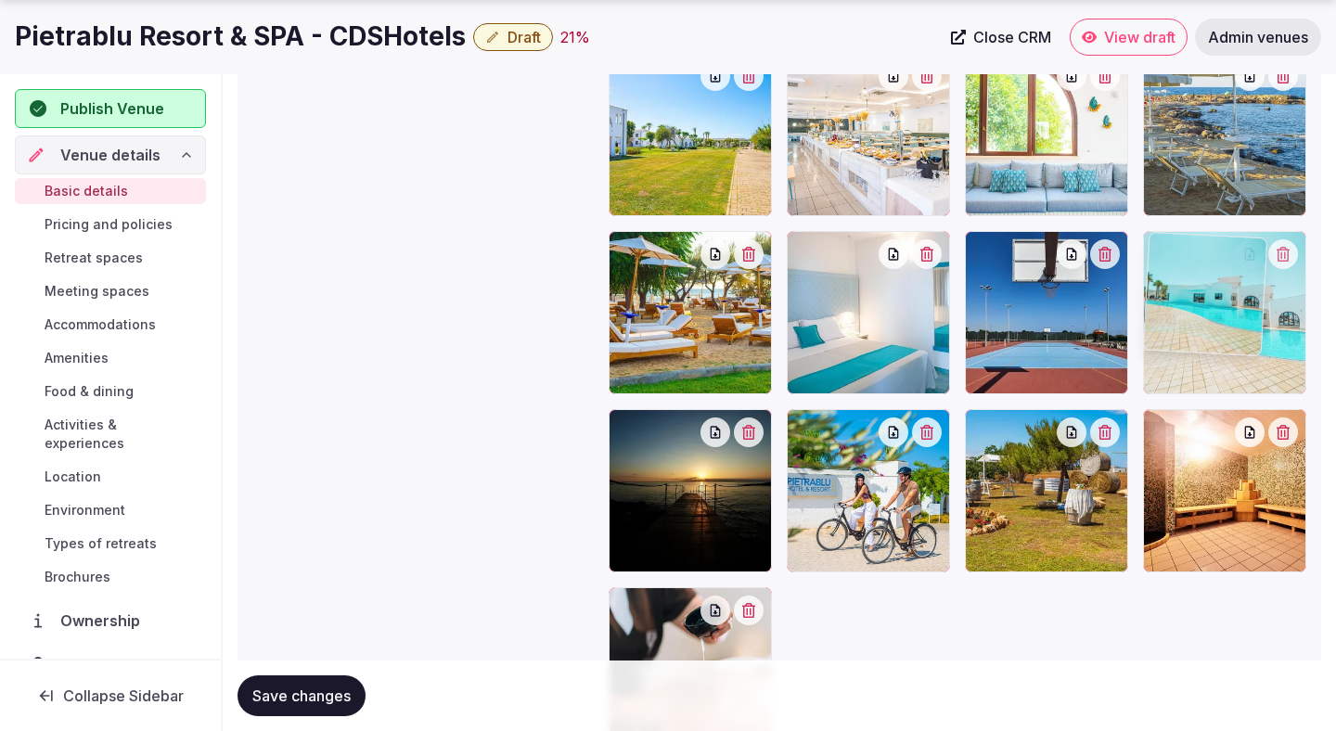
drag, startPoint x: 1211, startPoint y: 482, endPoint x: 1205, endPoint y: 341, distance: 141.1
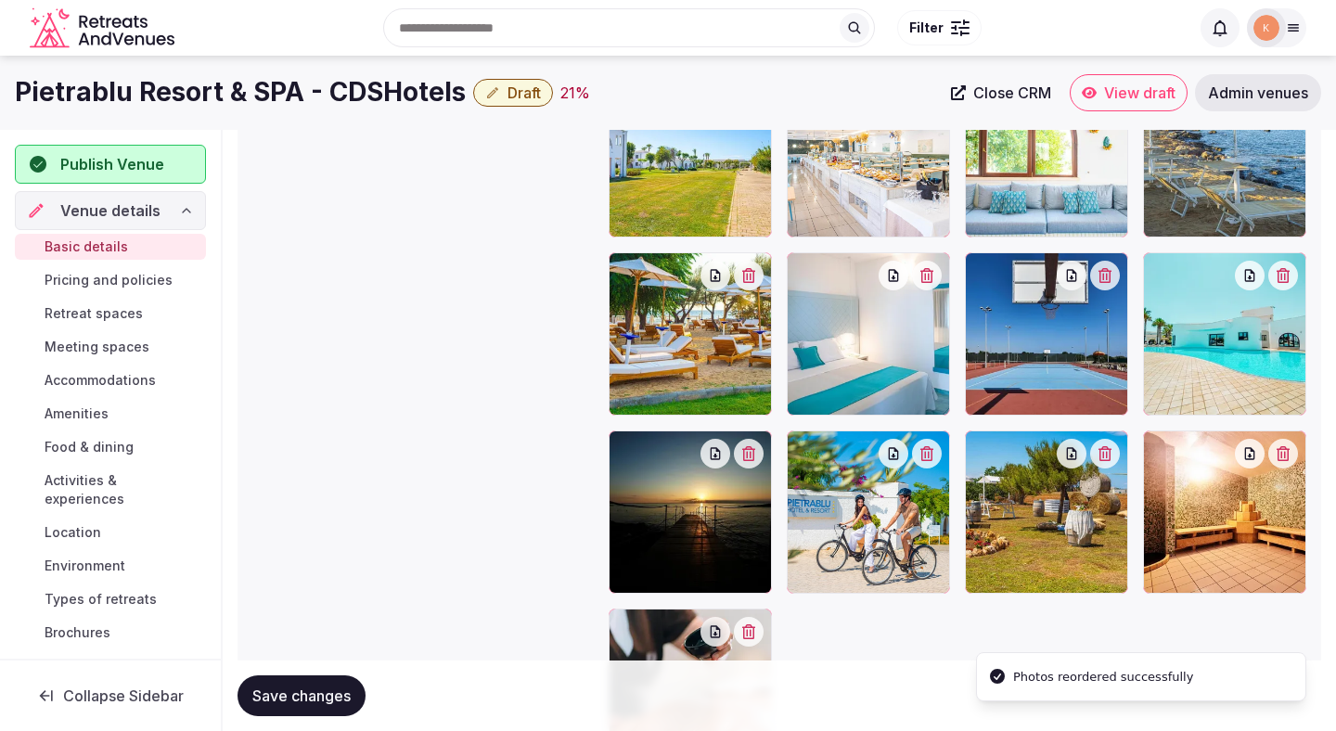
scroll to position [2144, 0]
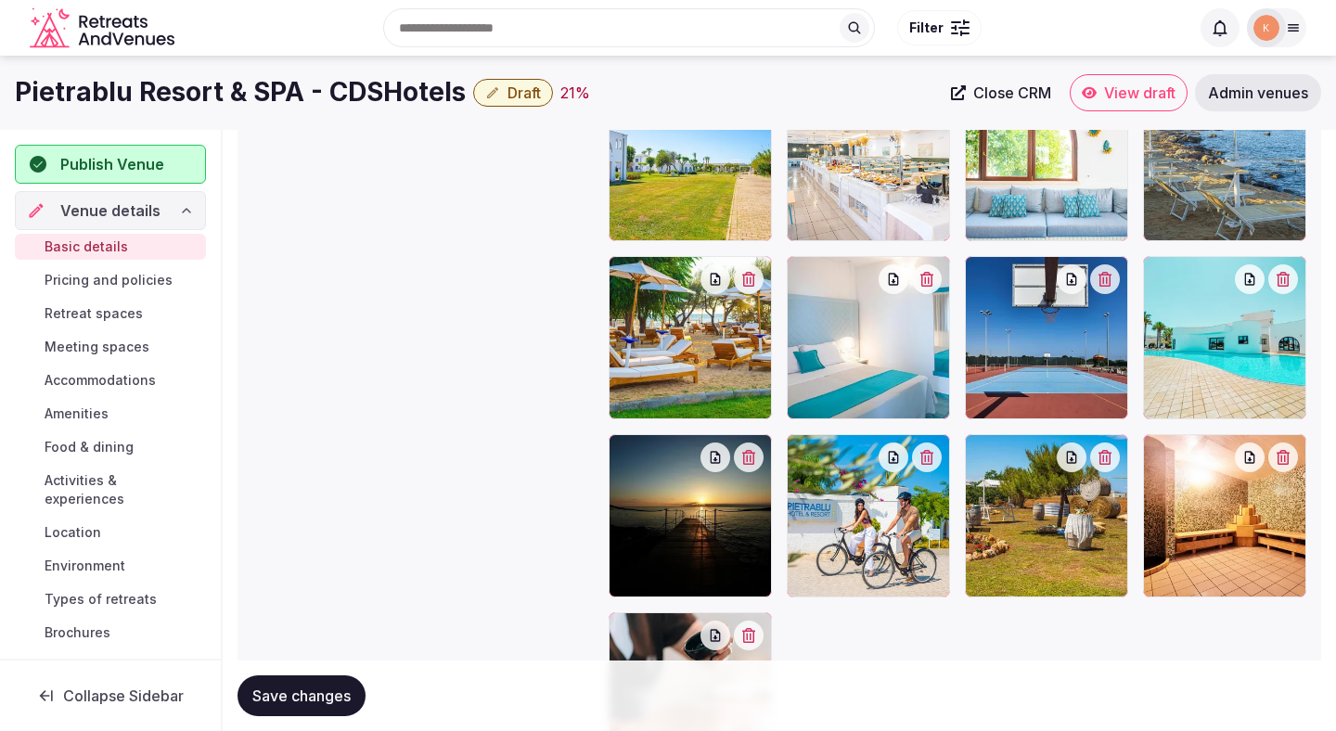
click at [353, 681] on button "Save changes" at bounding box center [302, 695] width 128 height 41
click at [337, 701] on span "Save changes" at bounding box center [301, 696] width 98 height 19
click at [135, 280] on span "Pricing and policies" at bounding box center [109, 280] width 128 height 19
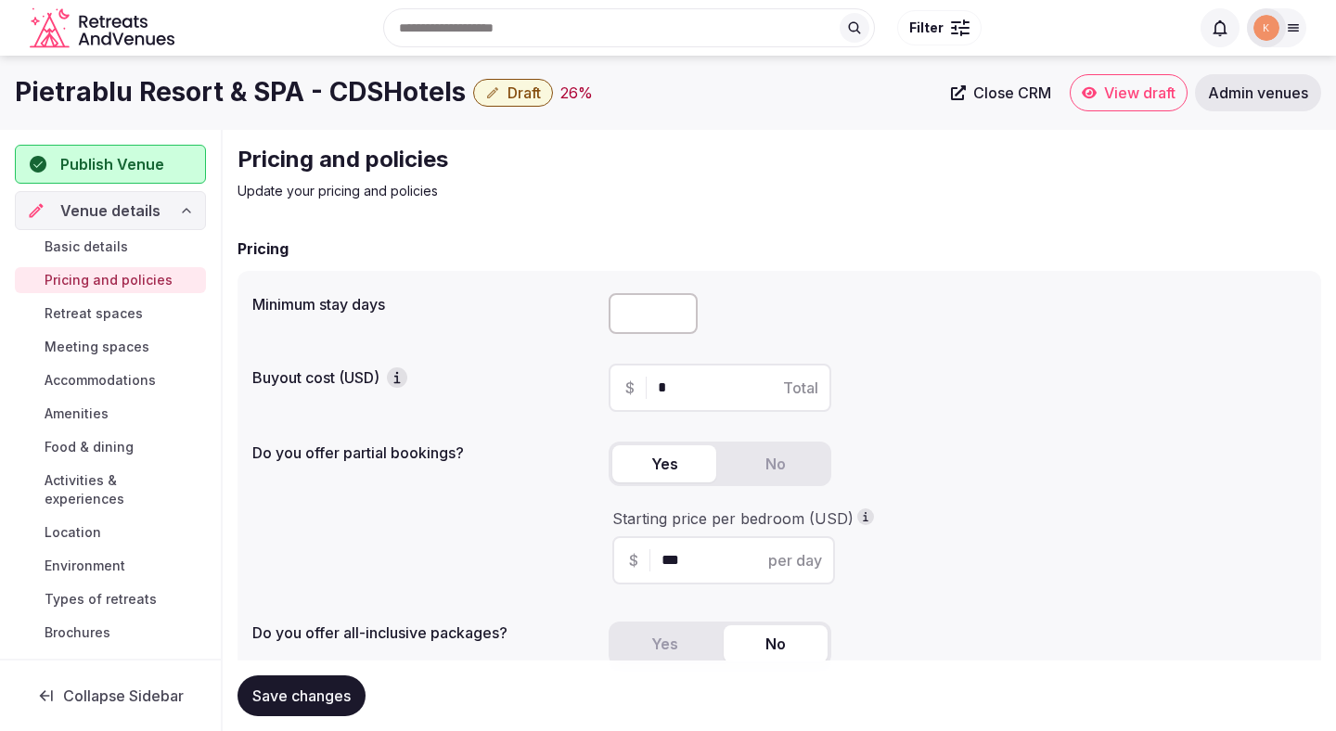
click at [109, 321] on span "Retreat spaces" at bounding box center [94, 313] width 98 height 19
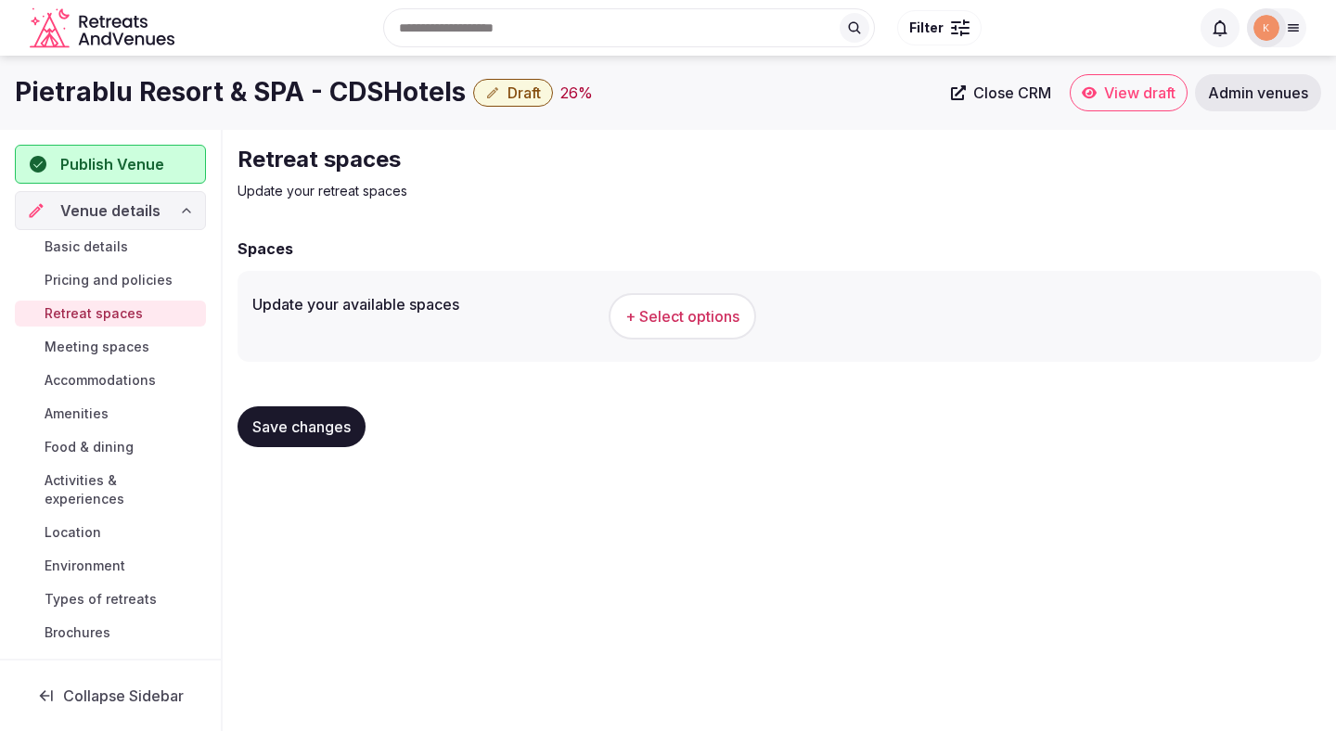
click at [676, 315] on span "+ Select options" at bounding box center [682, 316] width 114 height 20
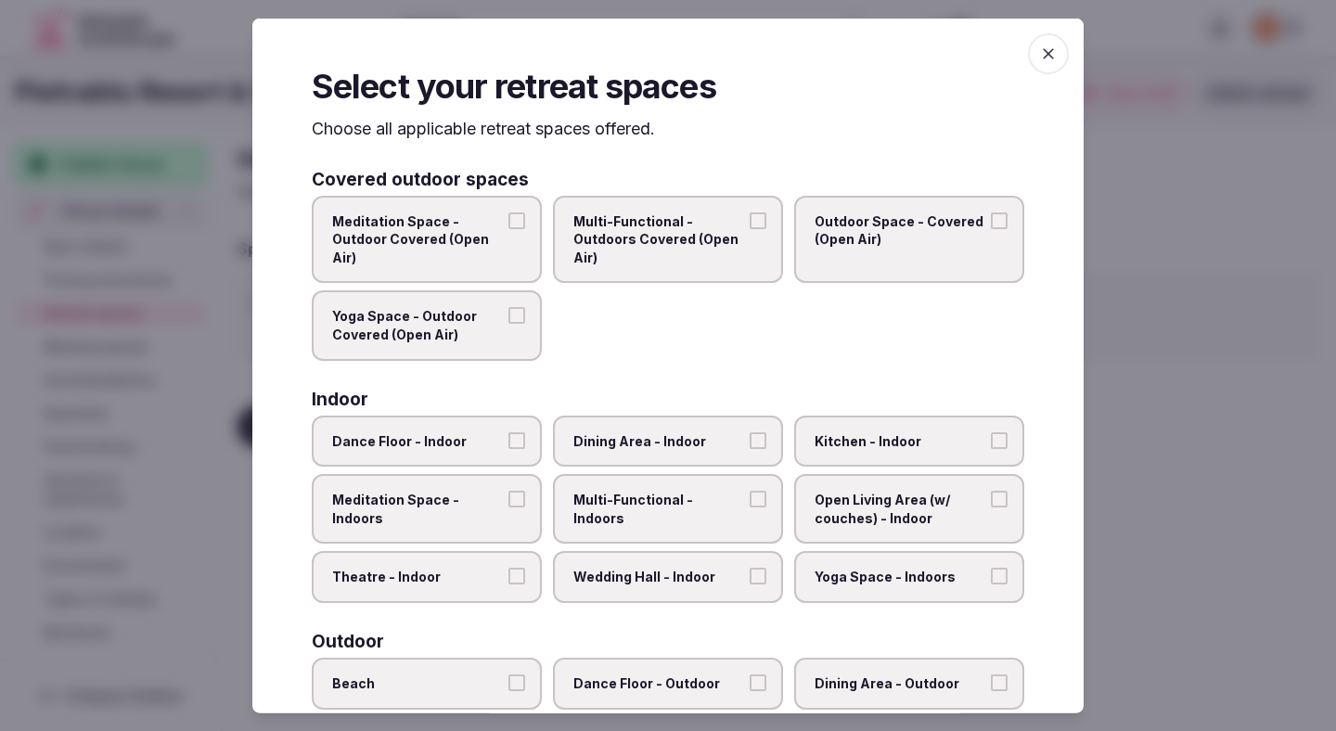
scroll to position [44, 0]
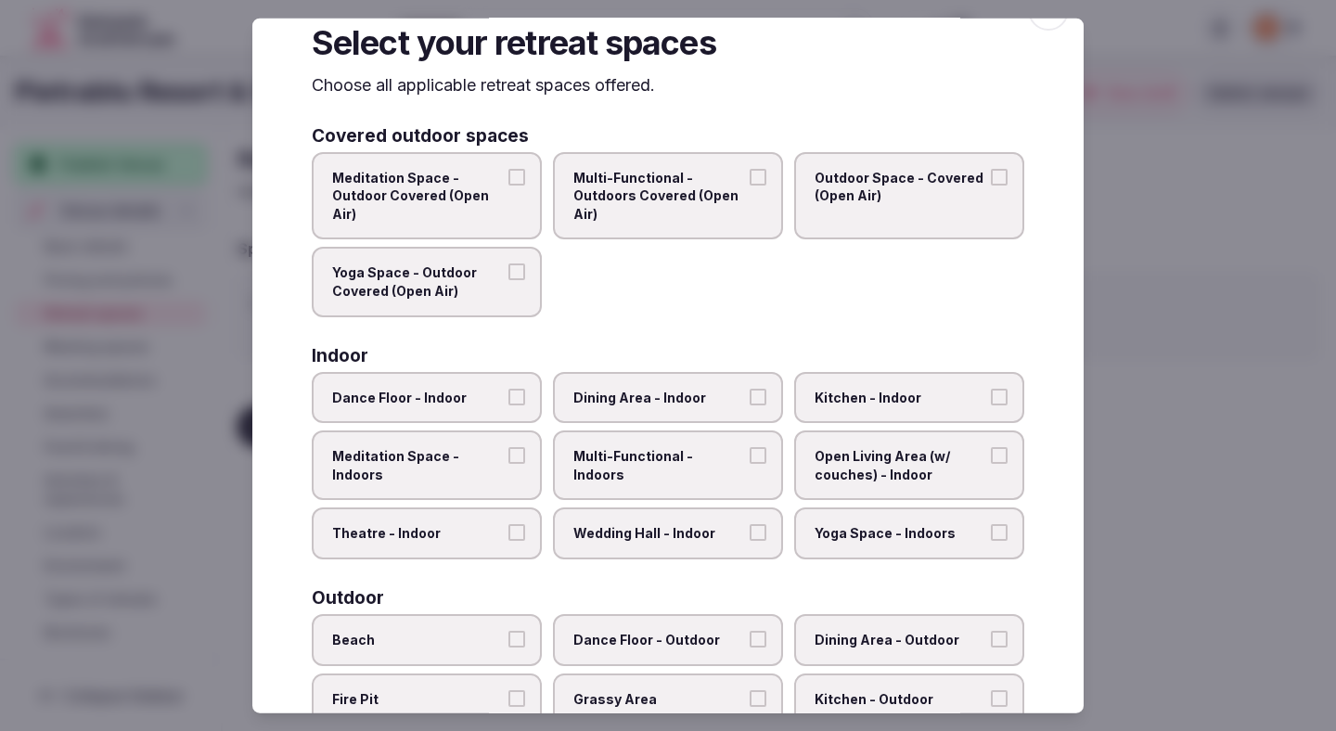
click at [449, 524] on span "Theatre - Indoor" at bounding box center [417, 533] width 171 height 19
click at [508, 524] on button "Theatre - Indoor" at bounding box center [516, 532] width 17 height 17
click at [609, 521] on label "Wedding Hall - Indoor" at bounding box center [668, 533] width 230 height 52
click at [750, 524] on button "Wedding Hall - Indoor" at bounding box center [758, 532] width 17 height 17
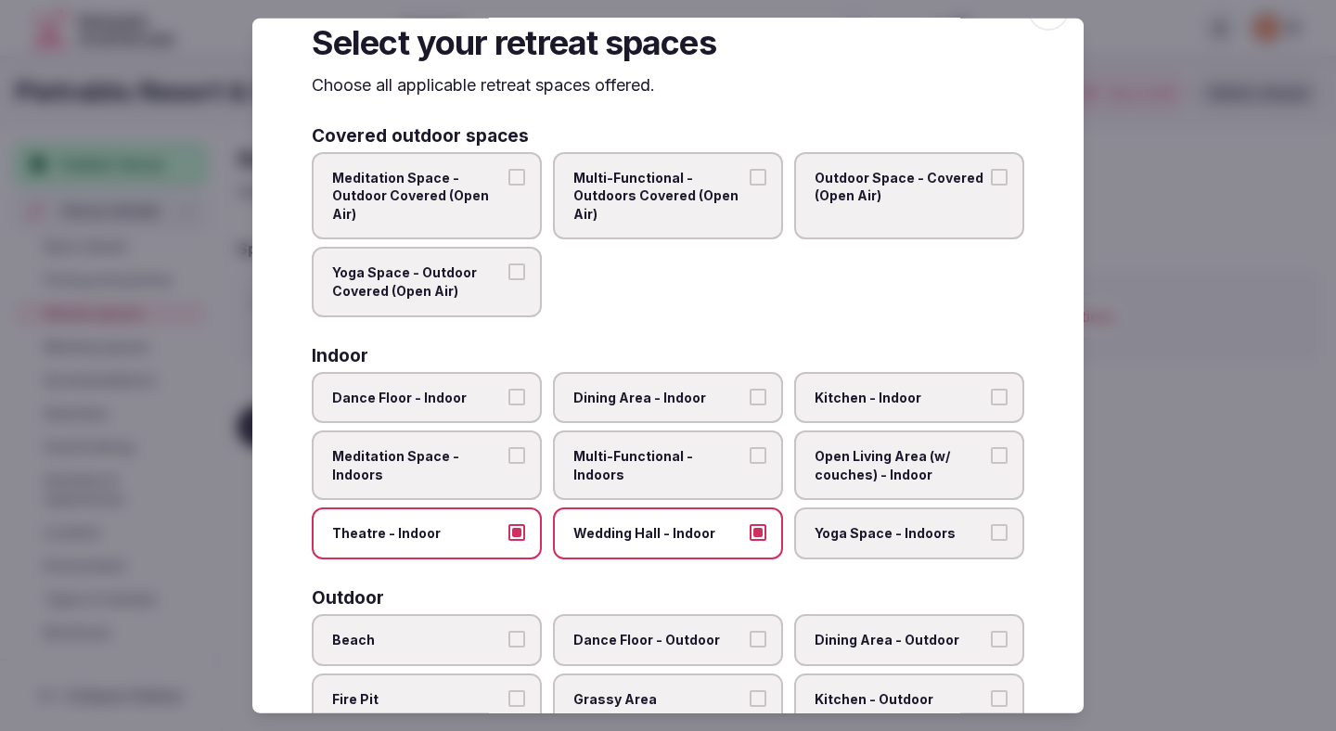
click at [611, 444] on label "Multi-Functional - Indoors" at bounding box center [668, 465] width 230 height 70
click at [750, 447] on button "Multi-Functional - Indoors" at bounding box center [758, 455] width 17 height 17
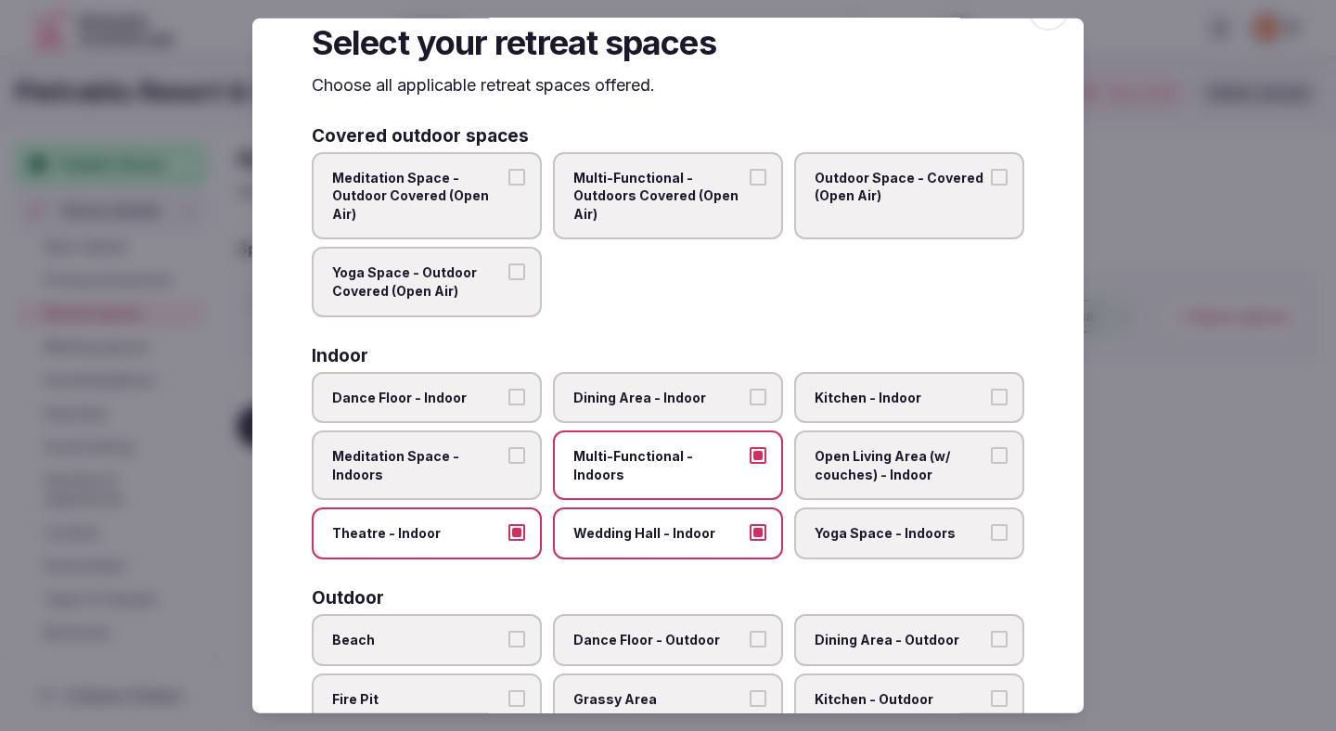
click at [615, 387] on label "Dining Area - Indoor" at bounding box center [668, 397] width 230 height 52
click at [750, 388] on button "Dining Area - Indoor" at bounding box center [758, 396] width 17 height 17
click at [872, 466] on span "Open Living Area (w/ couches) - Indoor" at bounding box center [900, 465] width 171 height 36
click at [991, 464] on button "Open Living Area (w/ couches) - Indoor" at bounding box center [999, 455] width 17 height 17
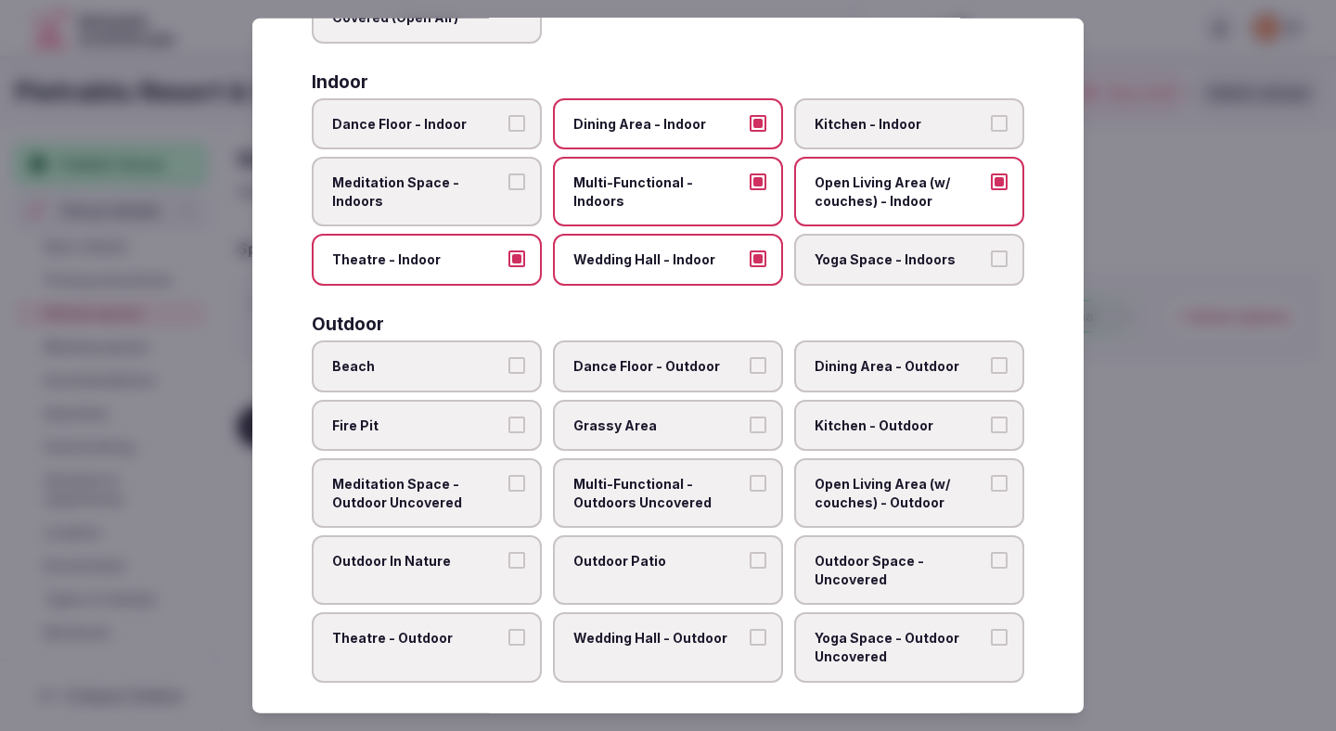
scroll to position [323, 0]
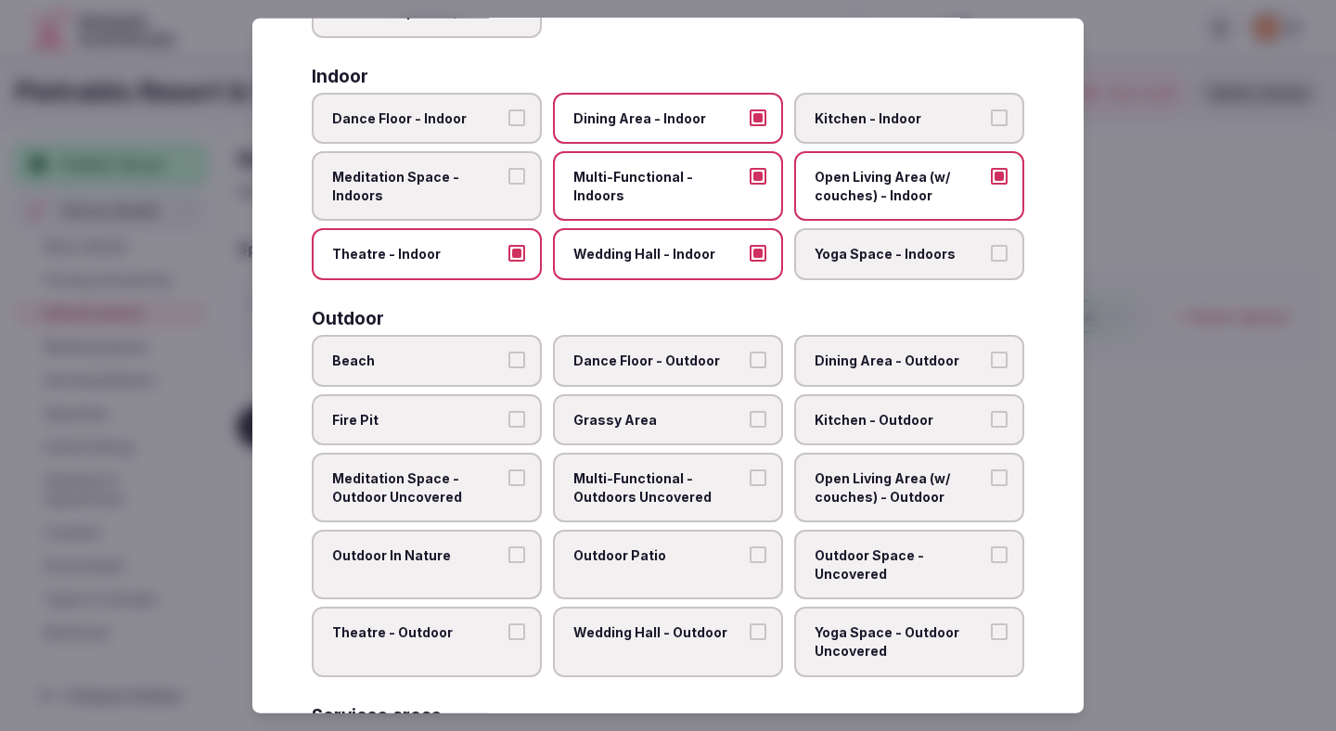
click at [466, 615] on label "Theatre - Outdoor" at bounding box center [427, 642] width 230 height 70
click at [508, 623] on button "Theatre - Outdoor" at bounding box center [516, 631] width 17 height 17
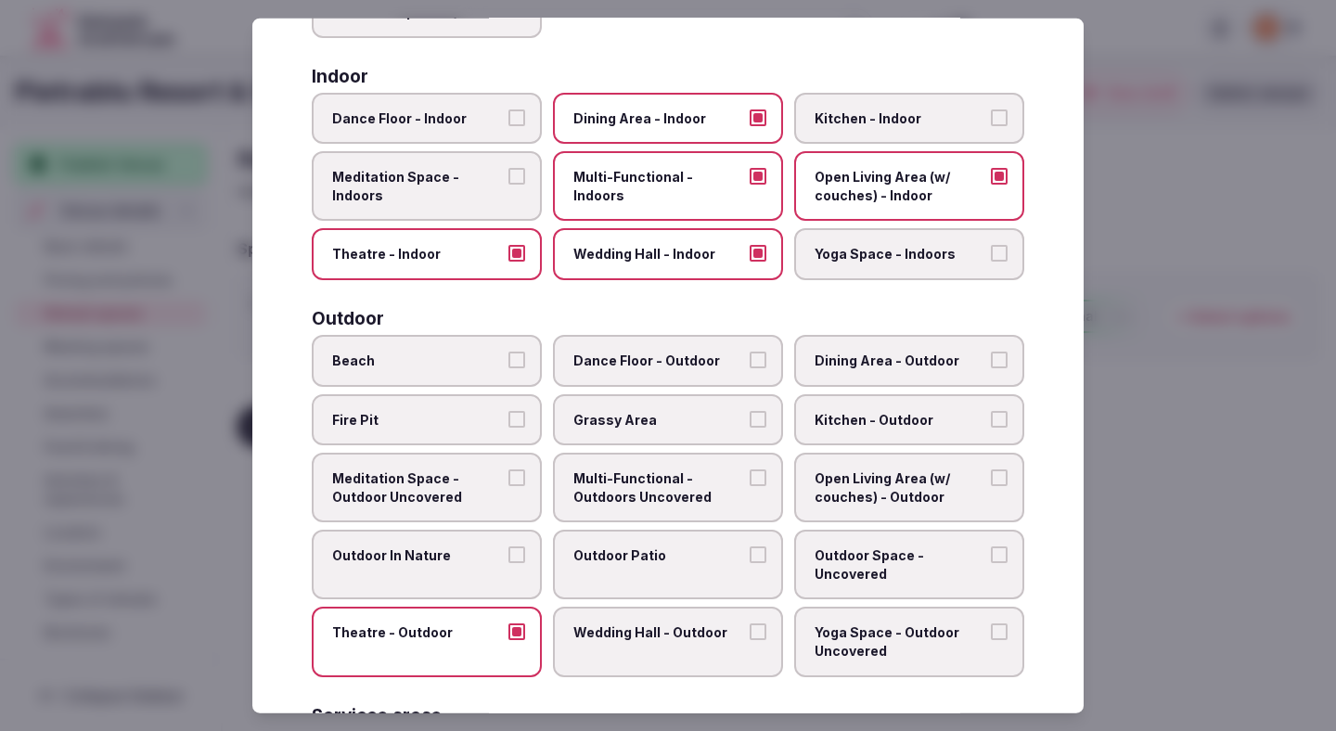
click at [466, 559] on span "Outdoor In Nature" at bounding box center [417, 555] width 171 height 19
click at [508, 559] on button "Outdoor In Nature" at bounding box center [516, 554] width 17 height 17
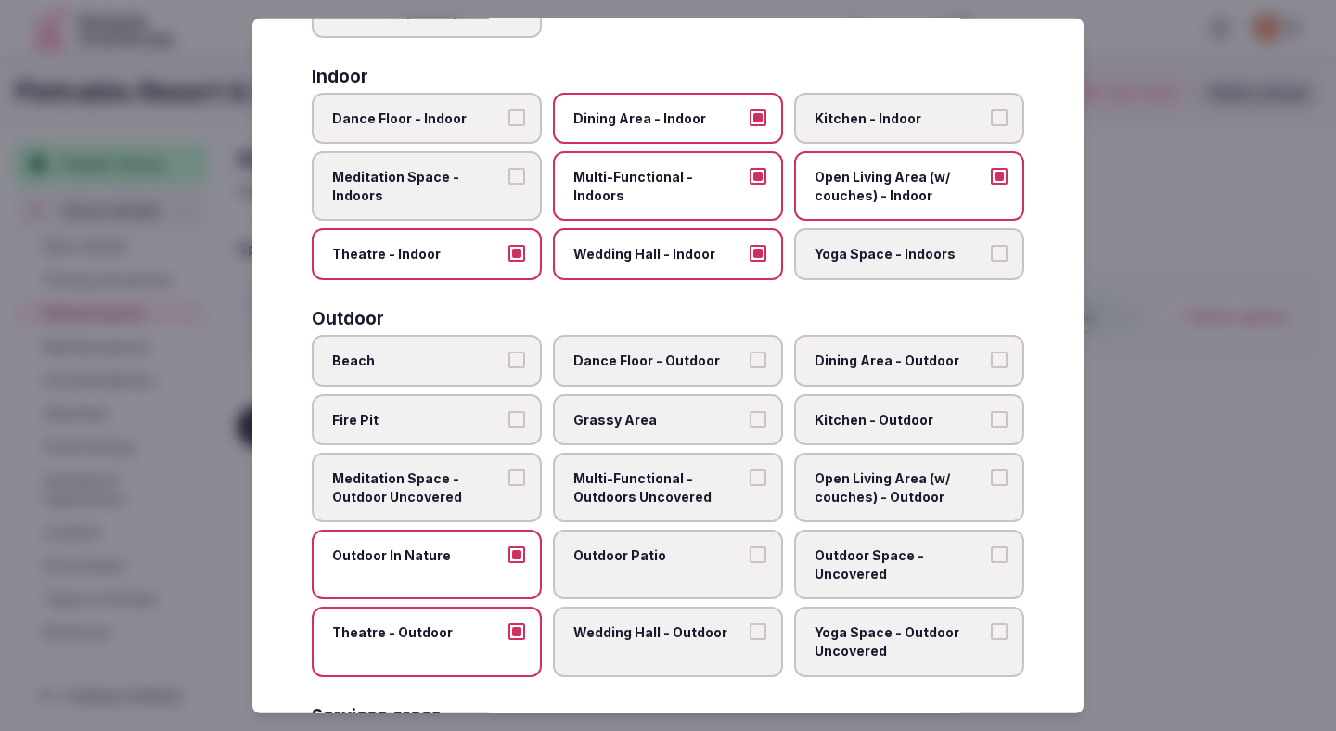
click at [628, 417] on span "Grassy Area" at bounding box center [658, 419] width 171 height 19
click at [750, 417] on button "Grassy Area" at bounding box center [758, 418] width 17 height 17
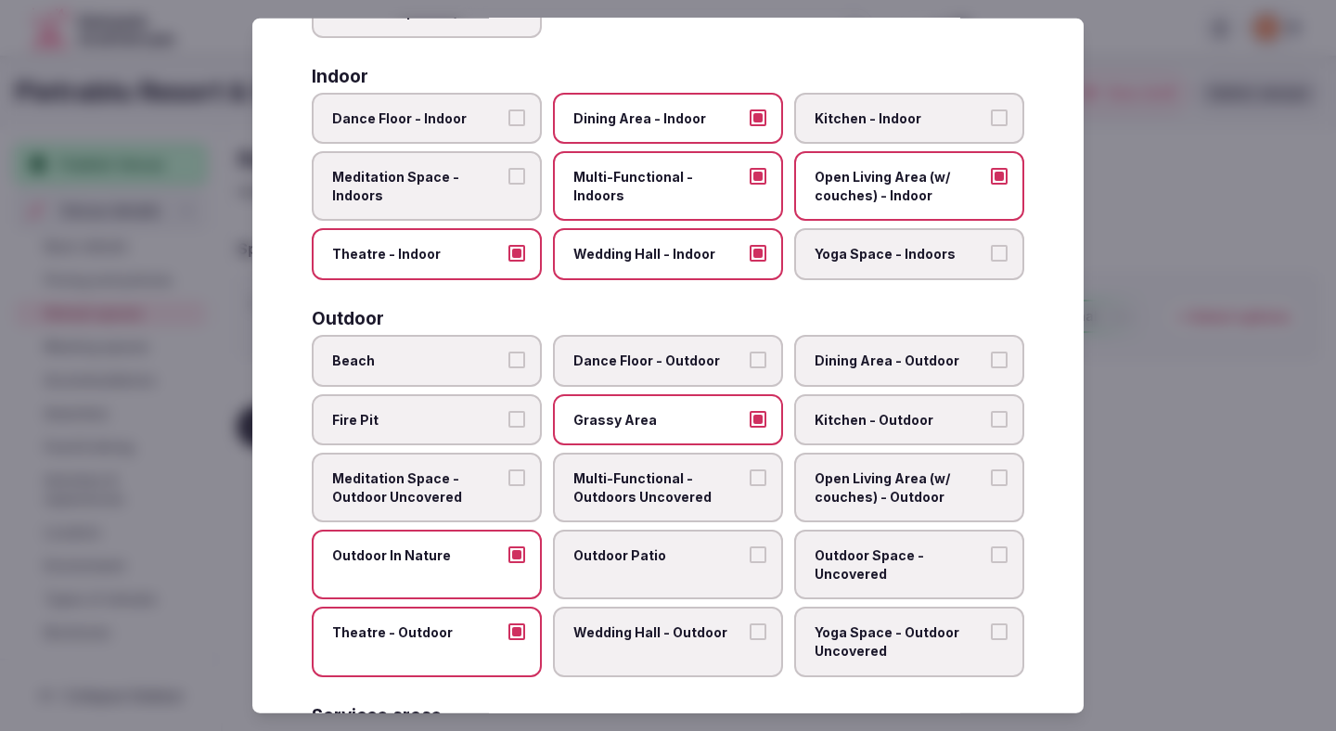
click at [885, 320] on div "Outdoor" at bounding box center [668, 319] width 713 height 18
click at [877, 340] on label "Dining Area - Outdoor" at bounding box center [909, 361] width 230 height 52
click at [991, 352] on button "Dining Area - Outdoor" at bounding box center [999, 360] width 17 height 17
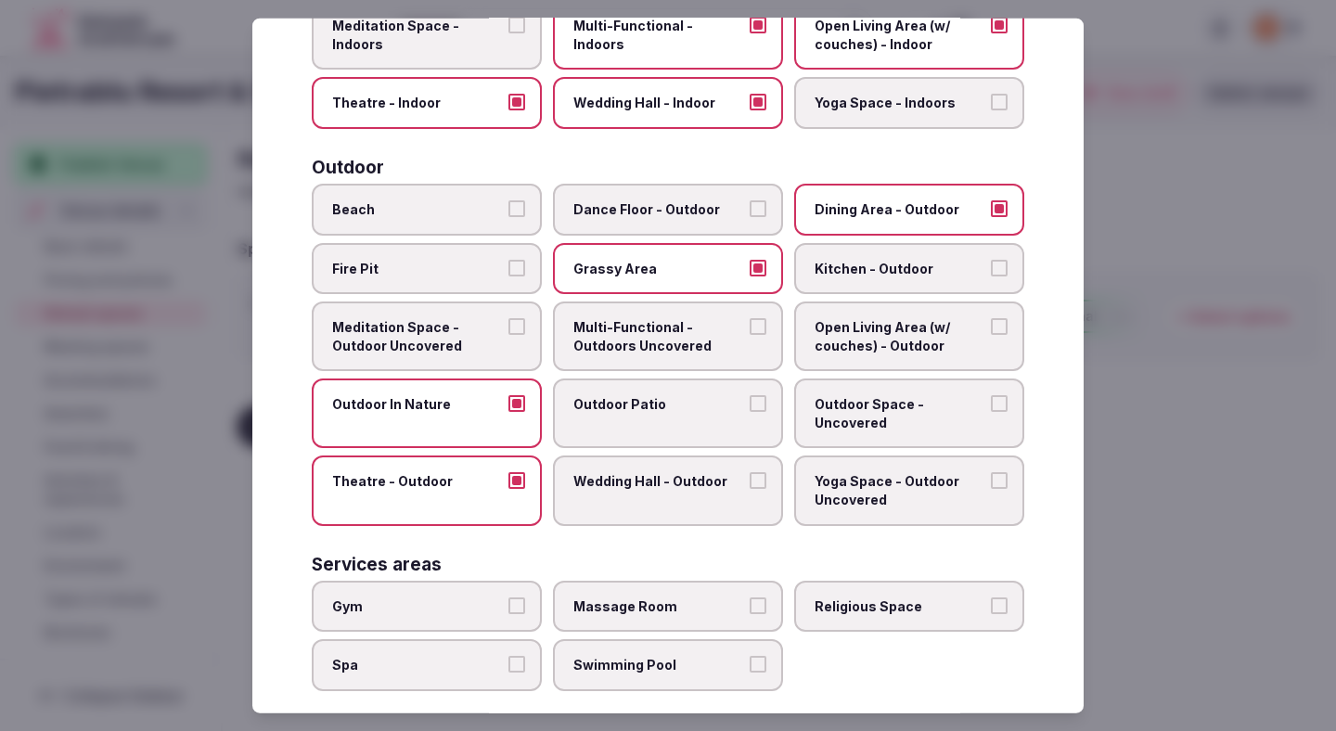
scroll to position [739, 0]
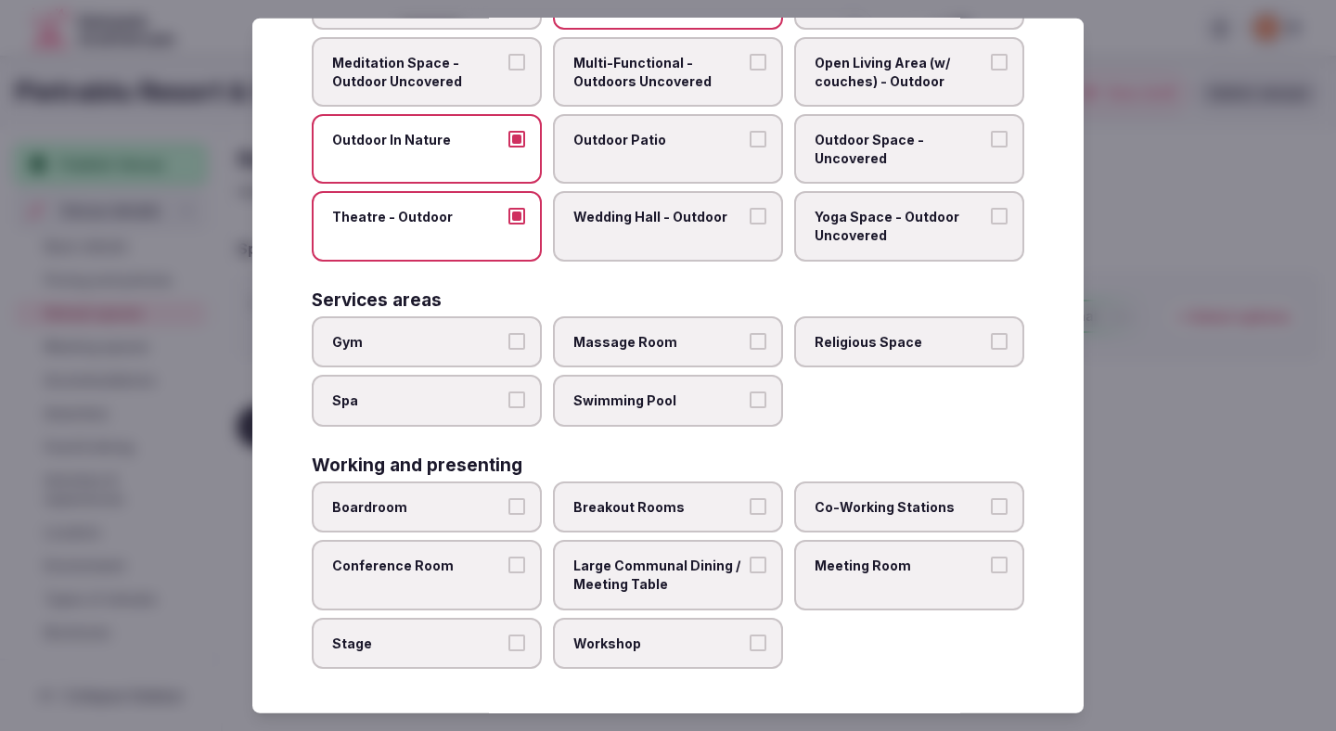
click at [518, 335] on button "Gym" at bounding box center [516, 340] width 17 height 17
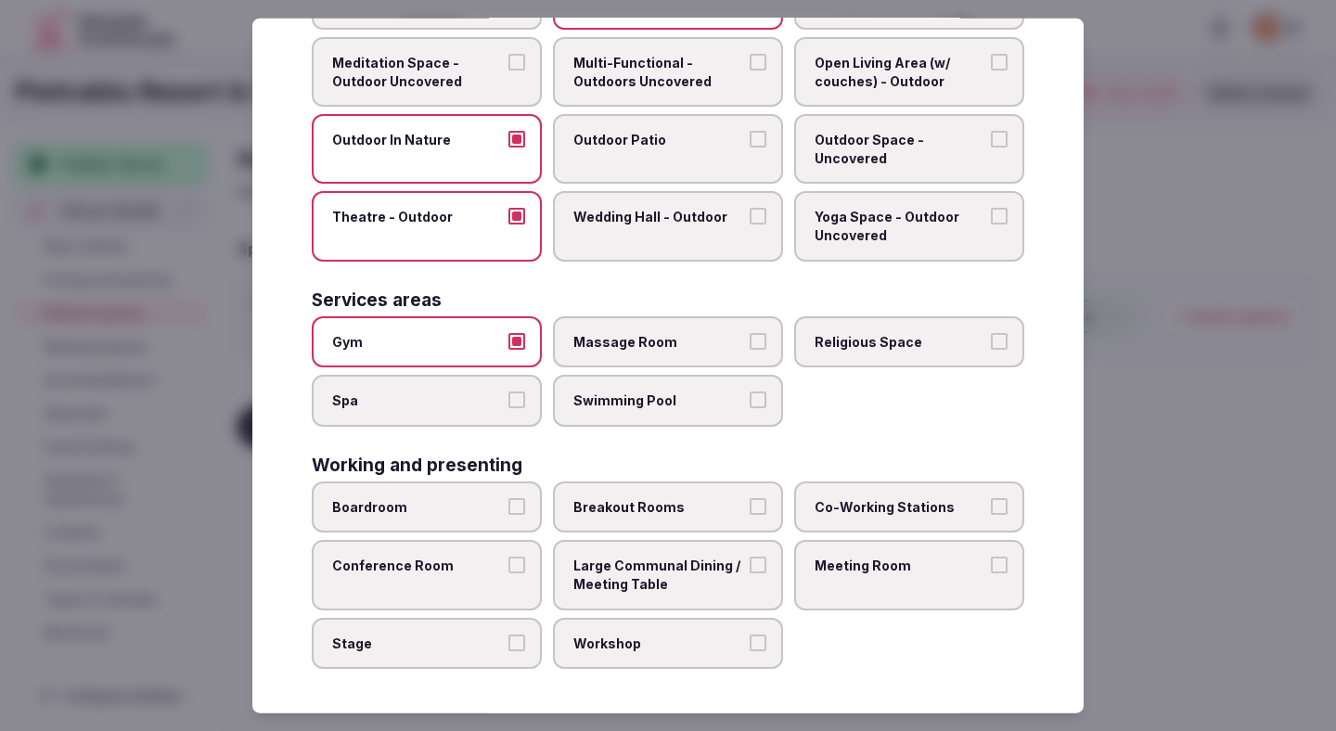
click at [634, 379] on label "Swimming Pool" at bounding box center [668, 401] width 230 height 52
click at [750, 392] on button "Swimming Pool" at bounding box center [758, 400] width 17 height 17
click at [500, 519] on label "Boardroom" at bounding box center [427, 508] width 230 height 52
click at [508, 515] on button "Boardroom" at bounding box center [516, 506] width 17 height 17
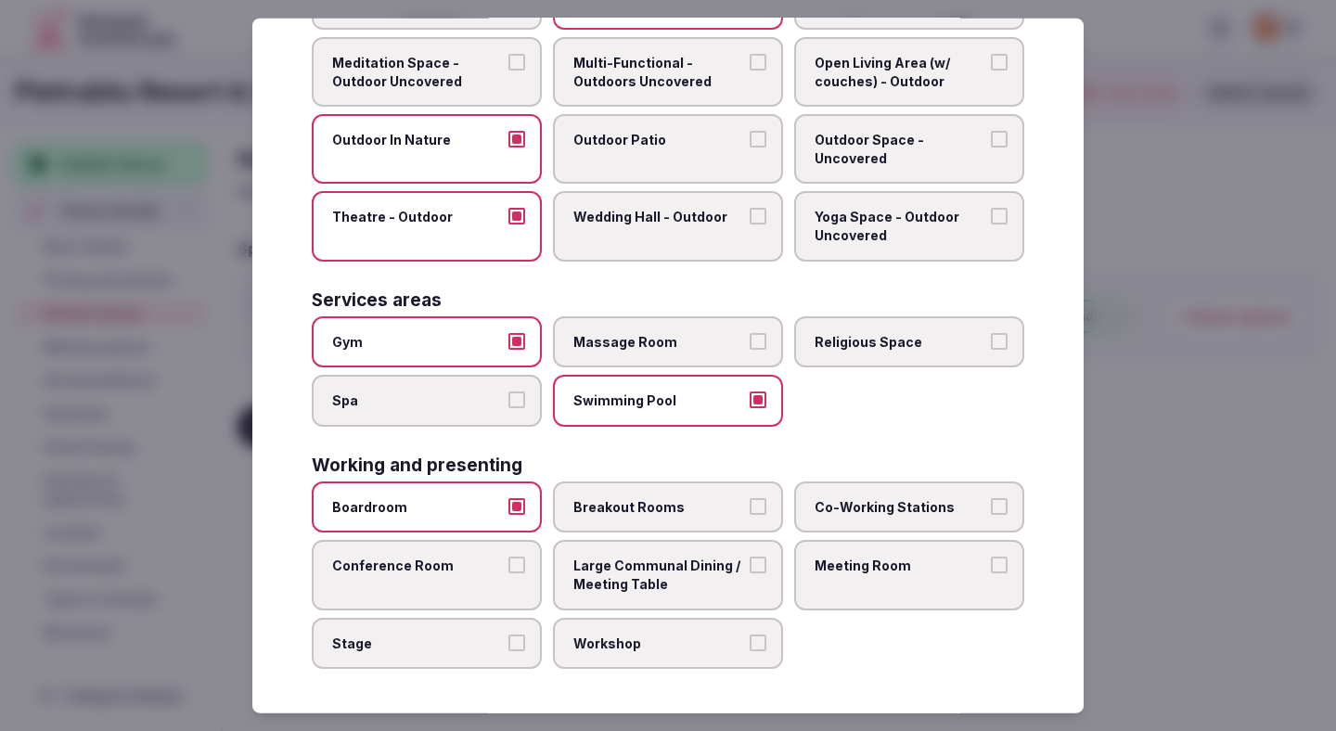
click at [497, 586] on label "Conference Room" at bounding box center [427, 575] width 230 height 70
click at [508, 573] on button "Conference Room" at bounding box center [516, 565] width 17 height 17
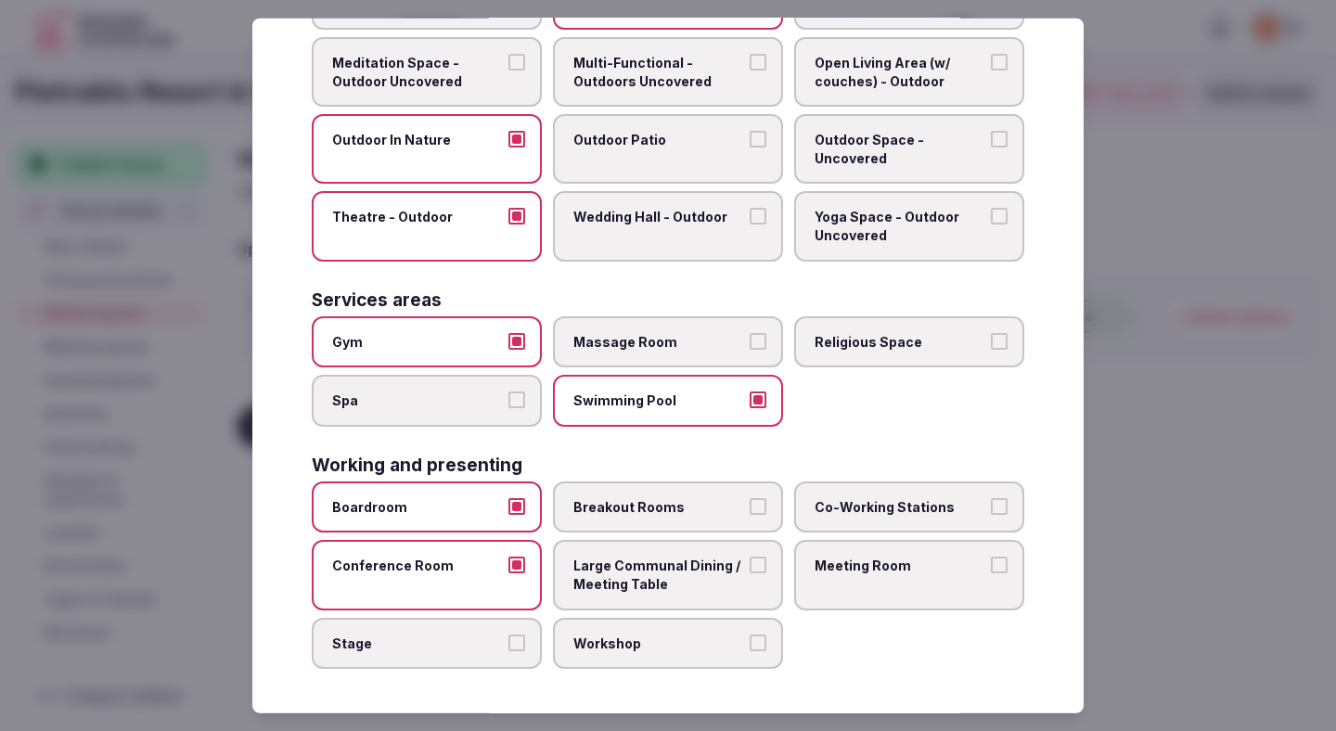
click at [496, 634] on span "Stage" at bounding box center [417, 643] width 171 height 19
click at [508, 634] on button "Stage" at bounding box center [516, 642] width 17 height 17
click at [607, 631] on label "Workshop" at bounding box center [668, 643] width 230 height 52
click at [750, 634] on button "Workshop" at bounding box center [758, 642] width 17 height 17
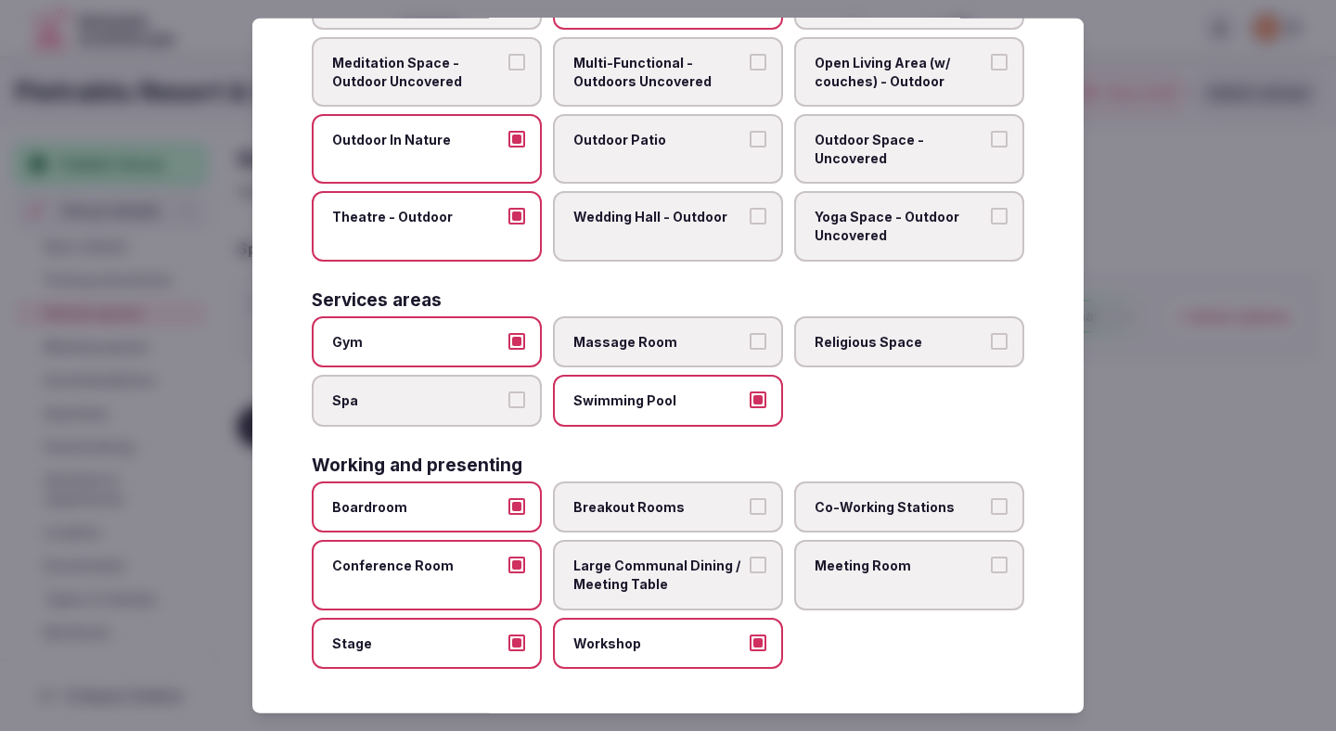
click at [607, 574] on span "Large Communal Dining / Meeting Table" at bounding box center [658, 575] width 171 height 36
click at [750, 573] on button "Large Communal Dining / Meeting Table" at bounding box center [758, 565] width 17 height 17
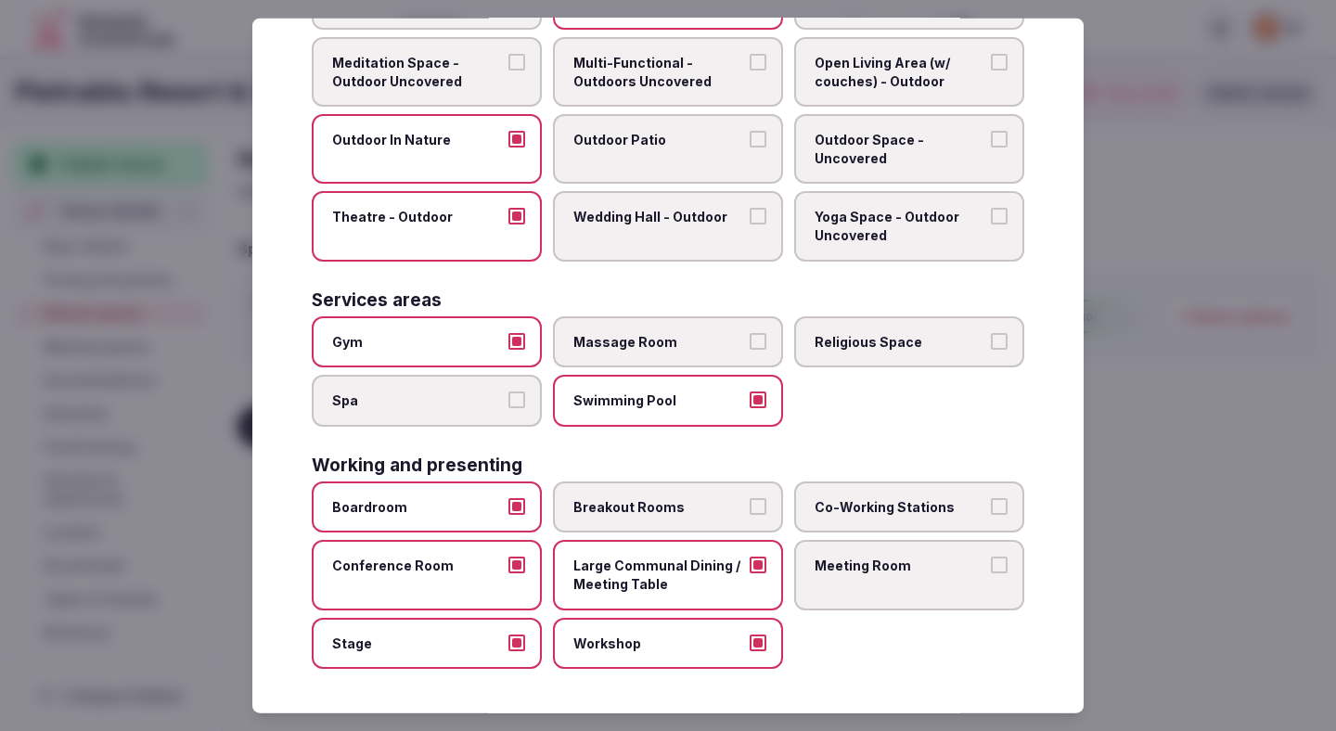
click at [619, 533] on div "Boardroom Breakout Rooms Co-Working Stations Conference Room Large Communal Din…" at bounding box center [668, 575] width 713 height 187
click at [674, 507] on span "Breakout Rooms" at bounding box center [658, 507] width 171 height 19
click at [750, 507] on button "Breakout Rooms" at bounding box center [758, 506] width 17 height 17
click at [905, 499] on span "Co-Working Stations" at bounding box center [900, 507] width 171 height 19
click at [991, 499] on button "Co-Working Stations" at bounding box center [999, 506] width 17 height 17
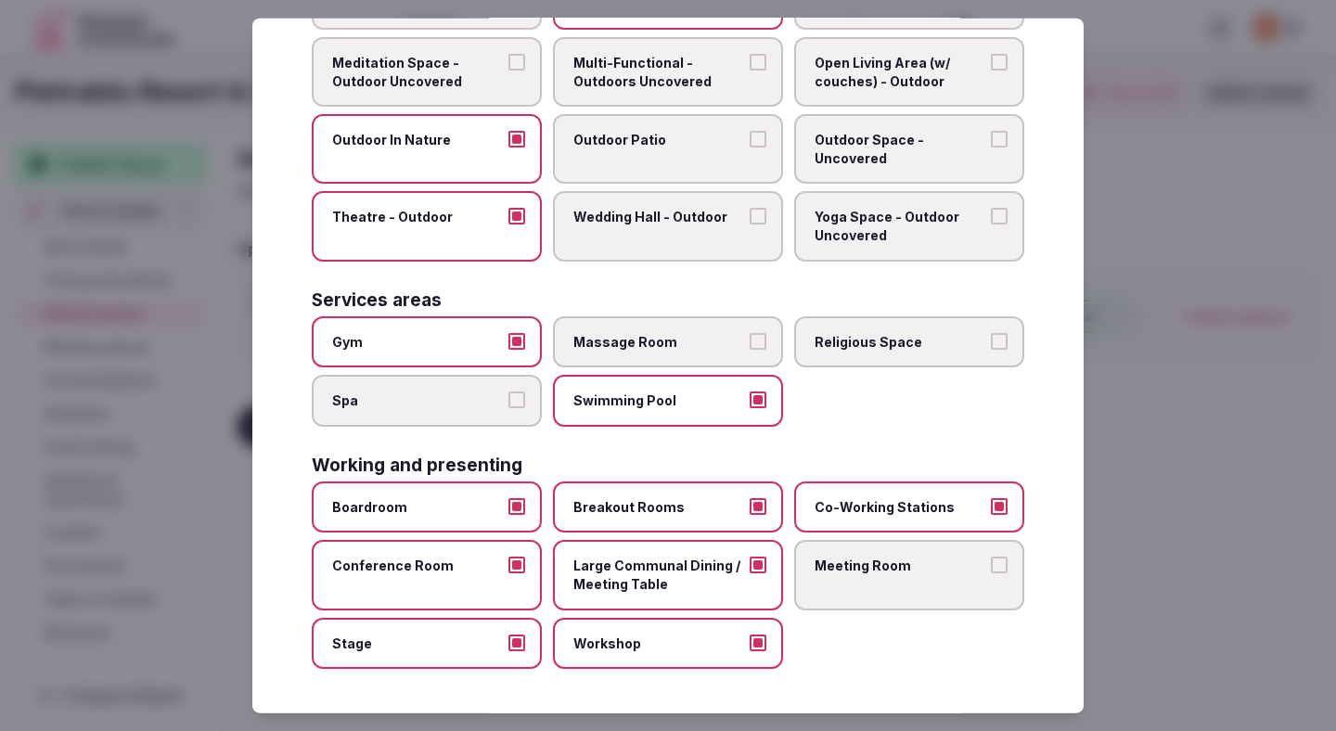
click at [892, 559] on span "Meeting Room" at bounding box center [900, 566] width 171 height 19
click at [991, 559] on button "Meeting Room" at bounding box center [999, 565] width 17 height 17
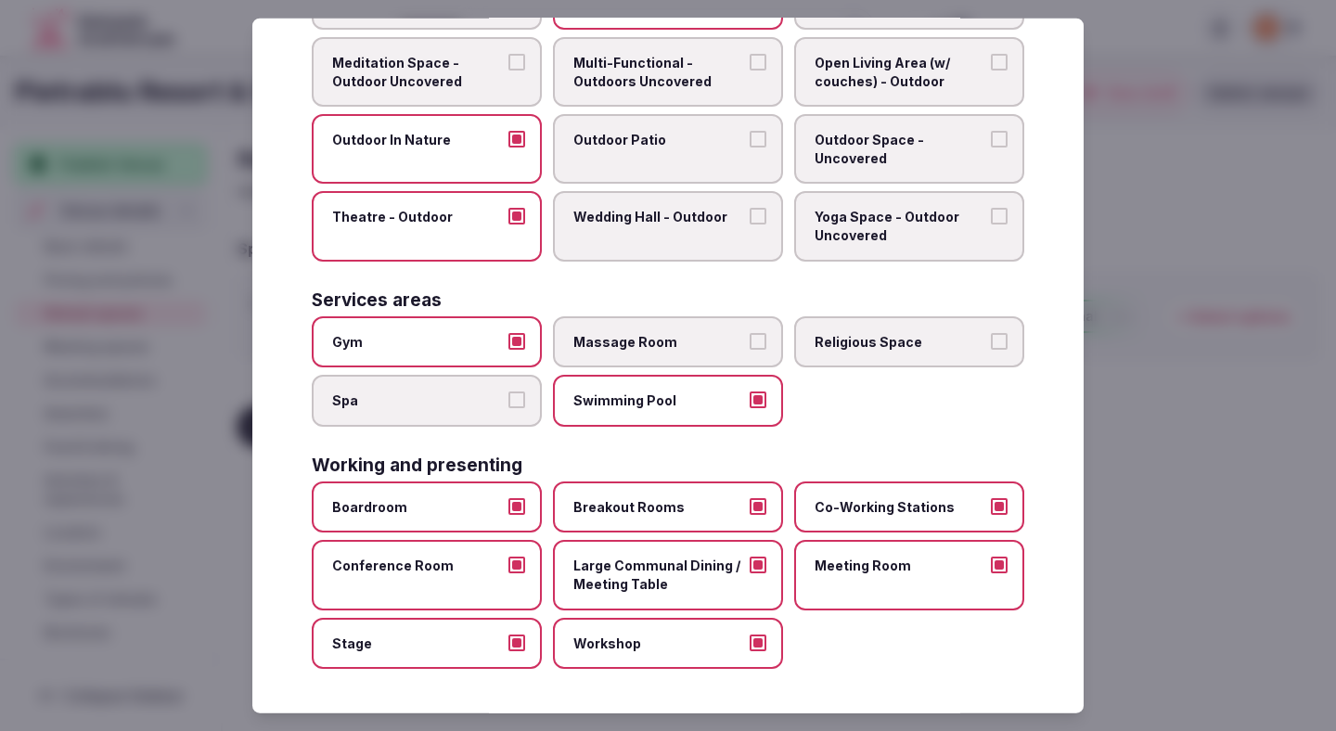
click at [1221, 446] on div at bounding box center [668, 365] width 1336 height 731
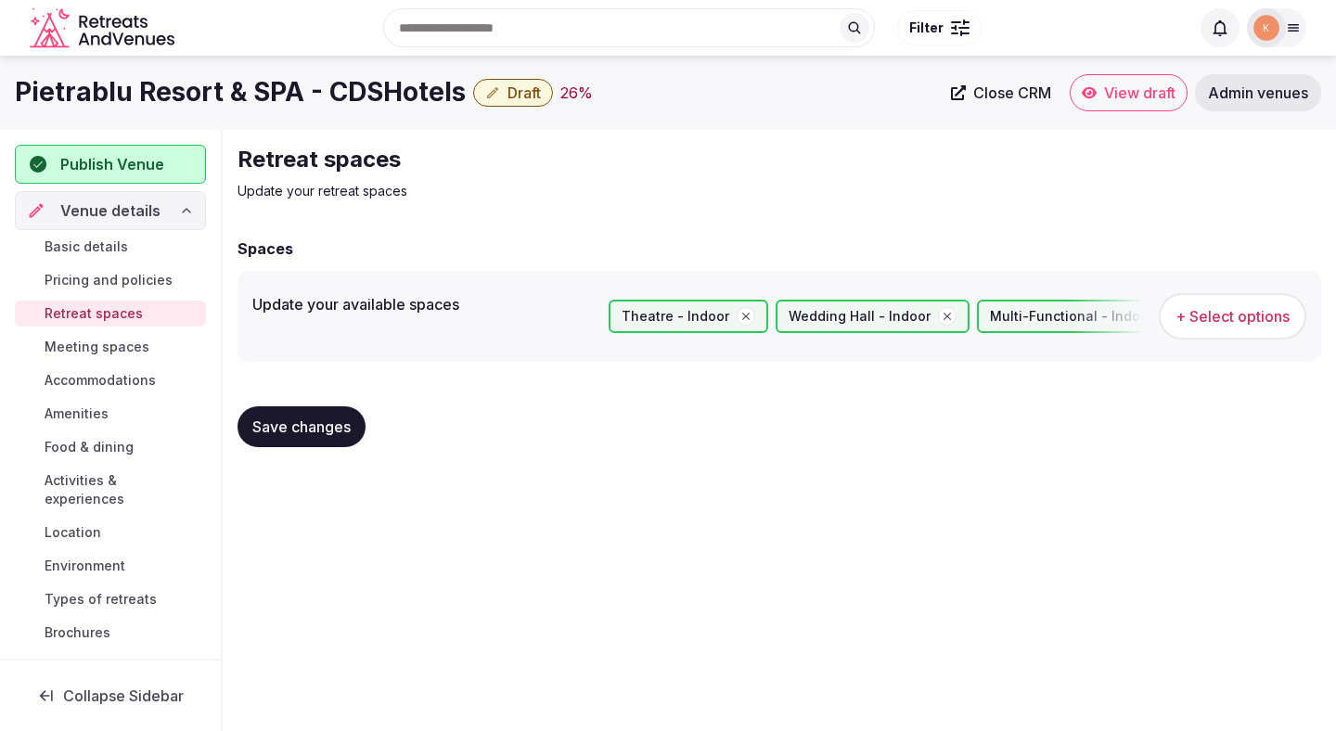
click at [331, 405] on div "Save changes" at bounding box center [780, 427] width 1084 height 71
click at [331, 420] on span "Save changes" at bounding box center [301, 426] width 98 height 19
click at [88, 341] on span "Meeting spaces" at bounding box center [97, 347] width 105 height 19
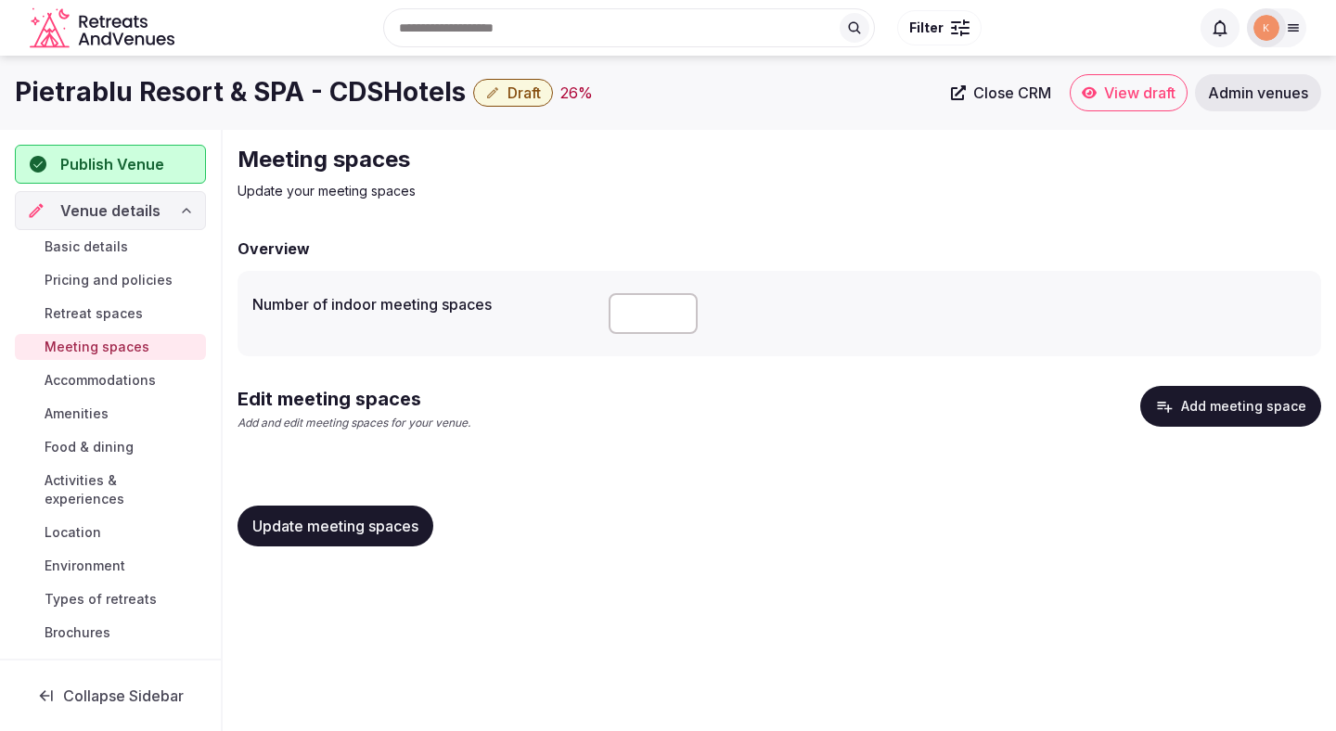
click at [109, 446] on span "Food & dining" at bounding box center [89, 447] width 89 height 19
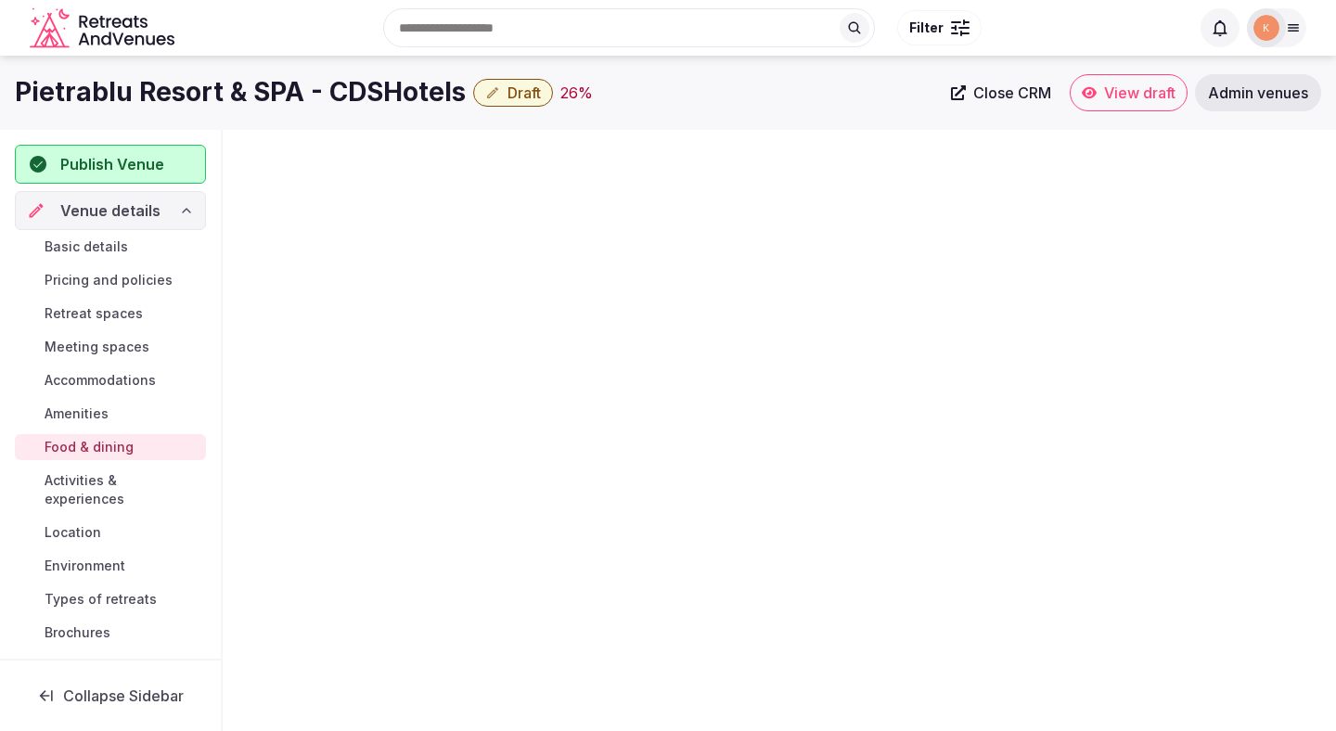
click at [109, 485] on span "Activities & experiences" at bounding box center [122, 489] width 154 height 37
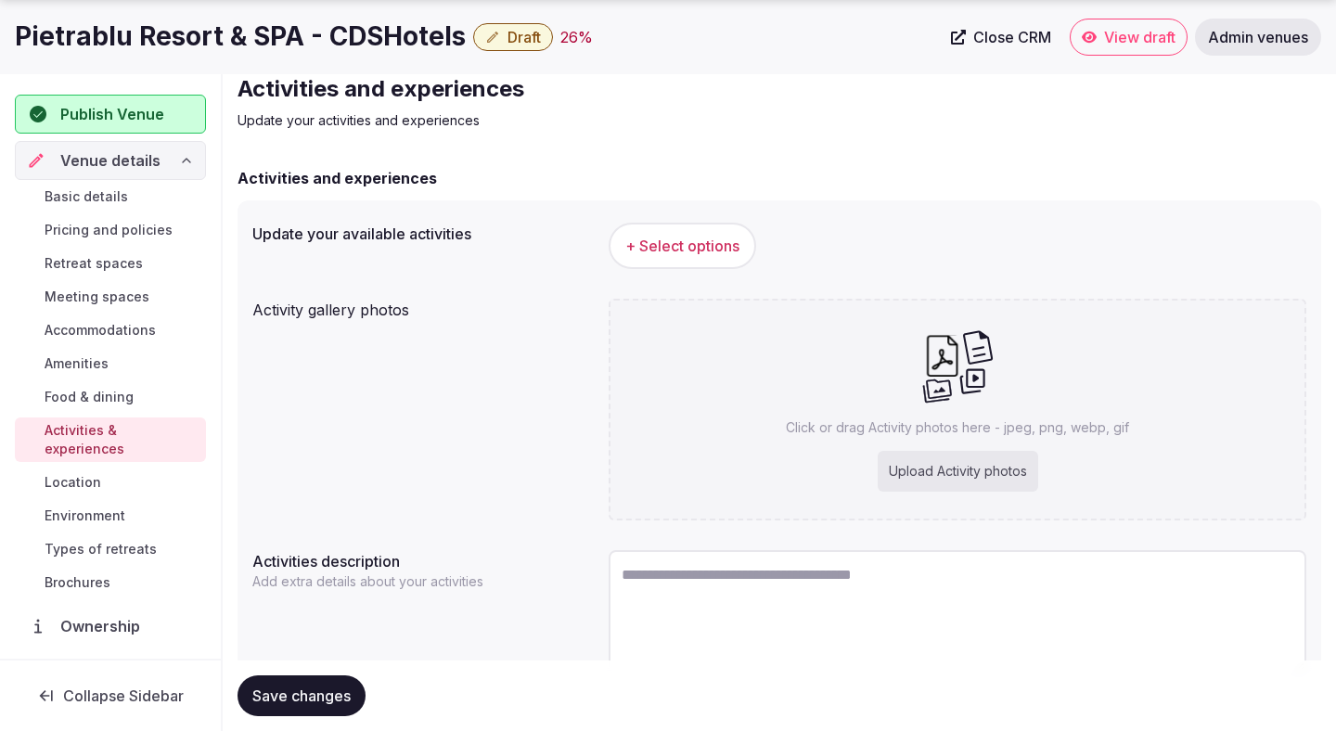
scroll to position [156, 0]
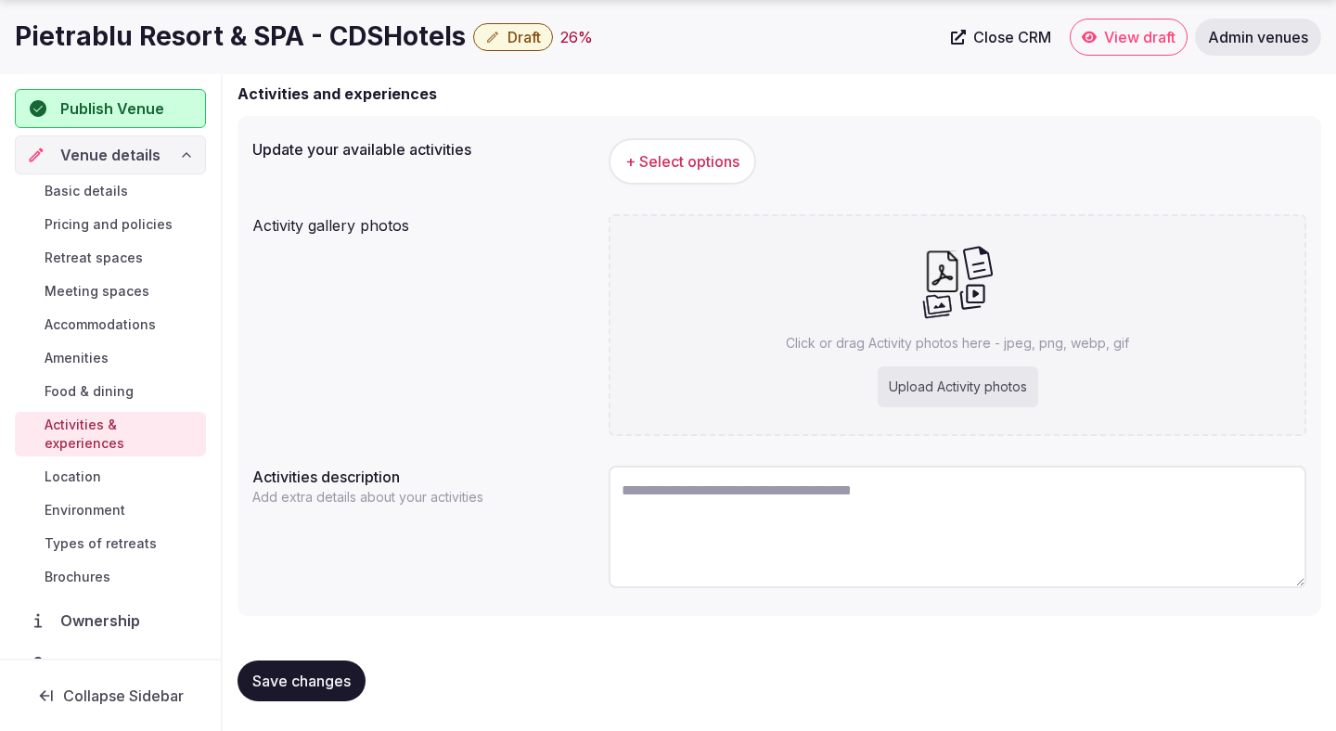
click at [673, 483] on textarea at bounding box center [958, 527] width 698 height 122
paste textarea "**********"
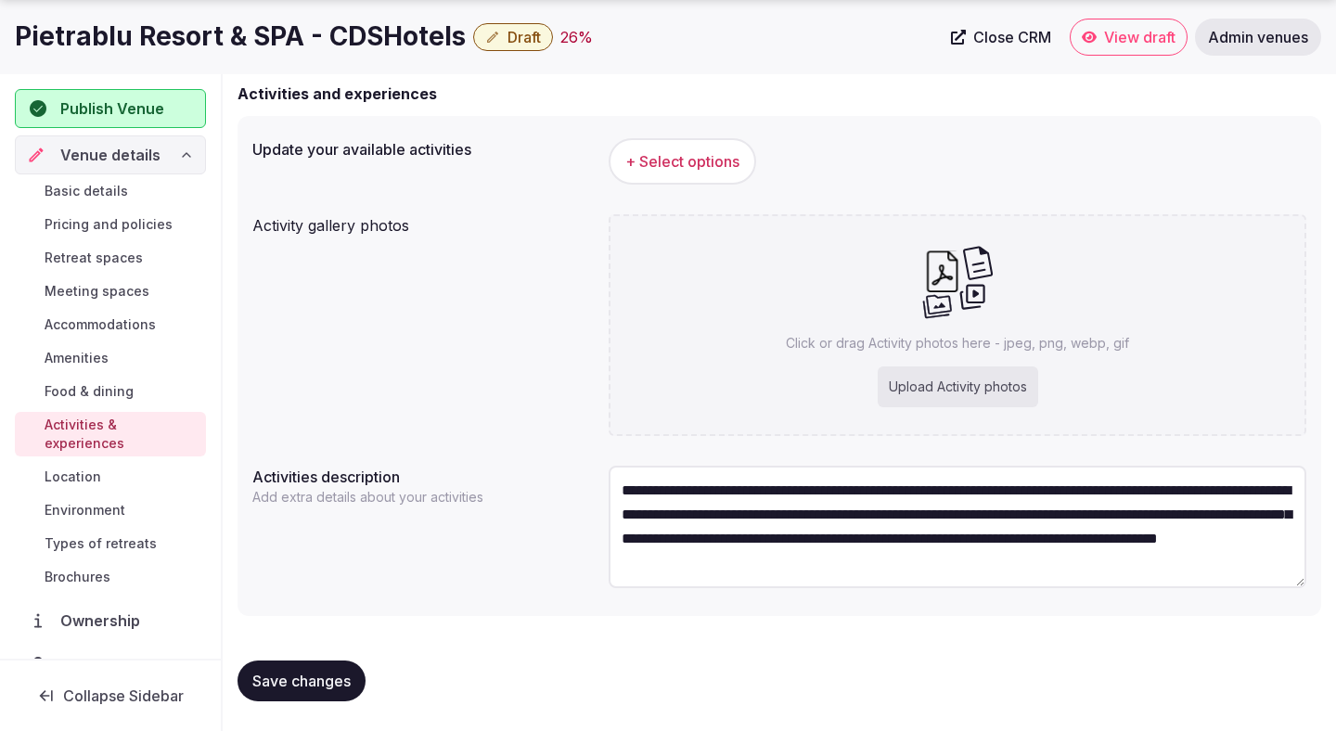
drag, startPoint x: 843, startPoint y: 489, endPoint x: 717, endPoint y: 486, distance: 126.2
click at [717, 486] on textarea "**********" at bounding box center [958, 527] width 698 height 122
click at [1200, 490] on textarea "**********" at bounding box center [958, 527] width 698 height 122
drag, startPoint x: 1213, startPoint y: 487, endPoint x: 675, endPoint y: 516, distance: 537.9
click at [675, 516] on textarea "**********" at bounding box center [958, 527] width 698 height 122
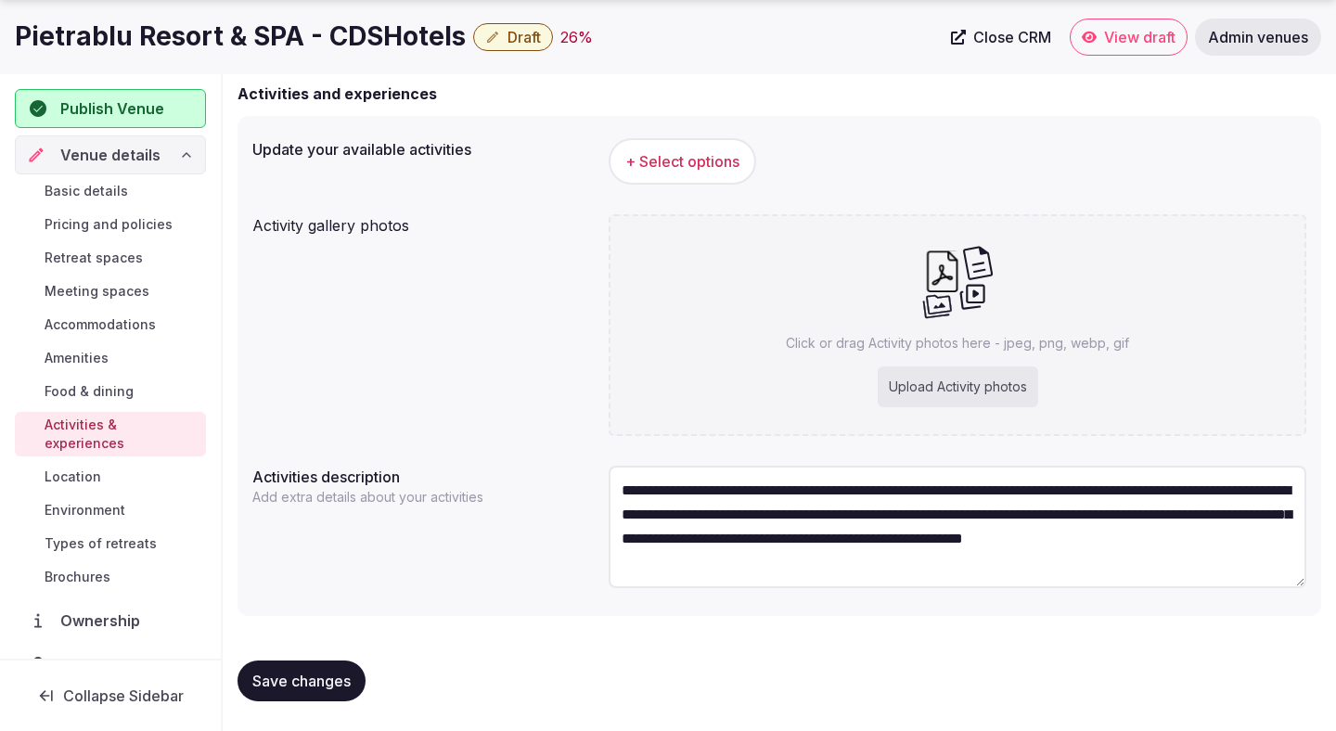
type textarea "**********"
click at [731, 487] on textarea "**********" at bounding box center [958, 527] width 698 height 122
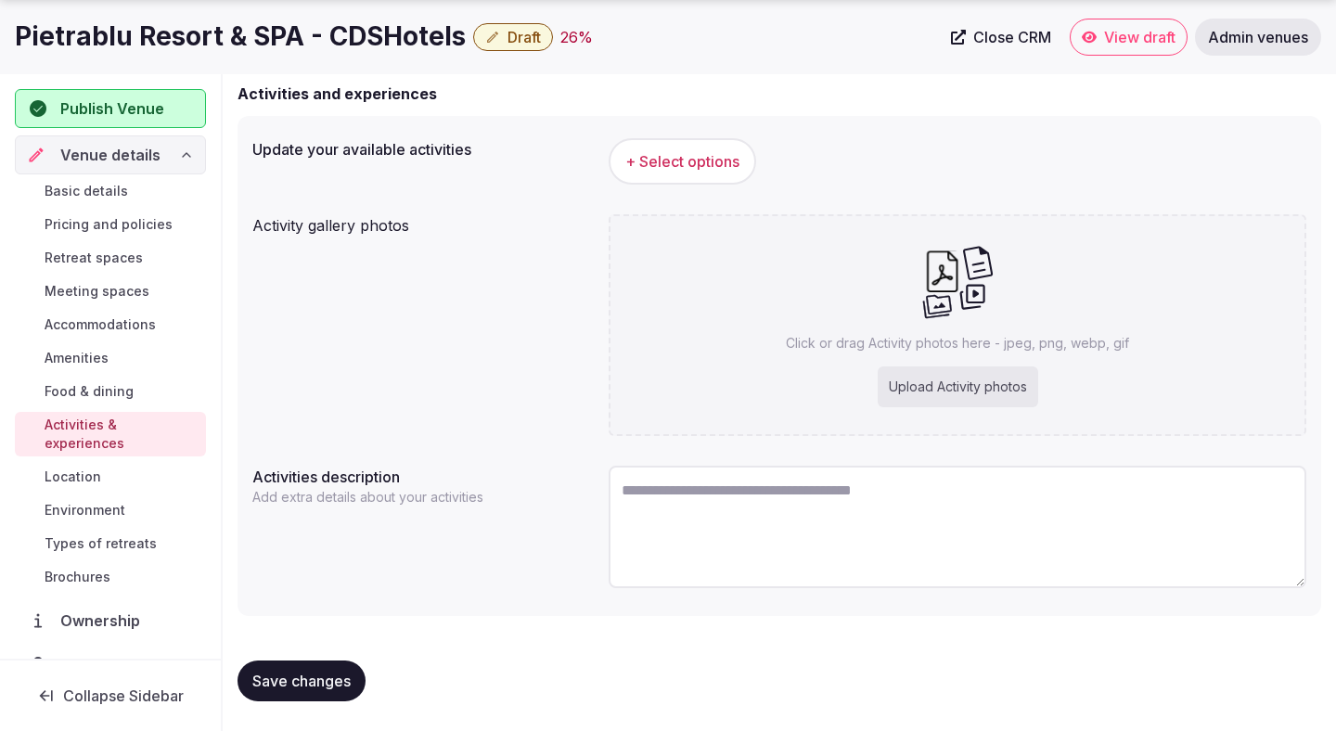
click at [739, 141] on button "+ Select options" at bounding box center [683, 161] width 148 height 46
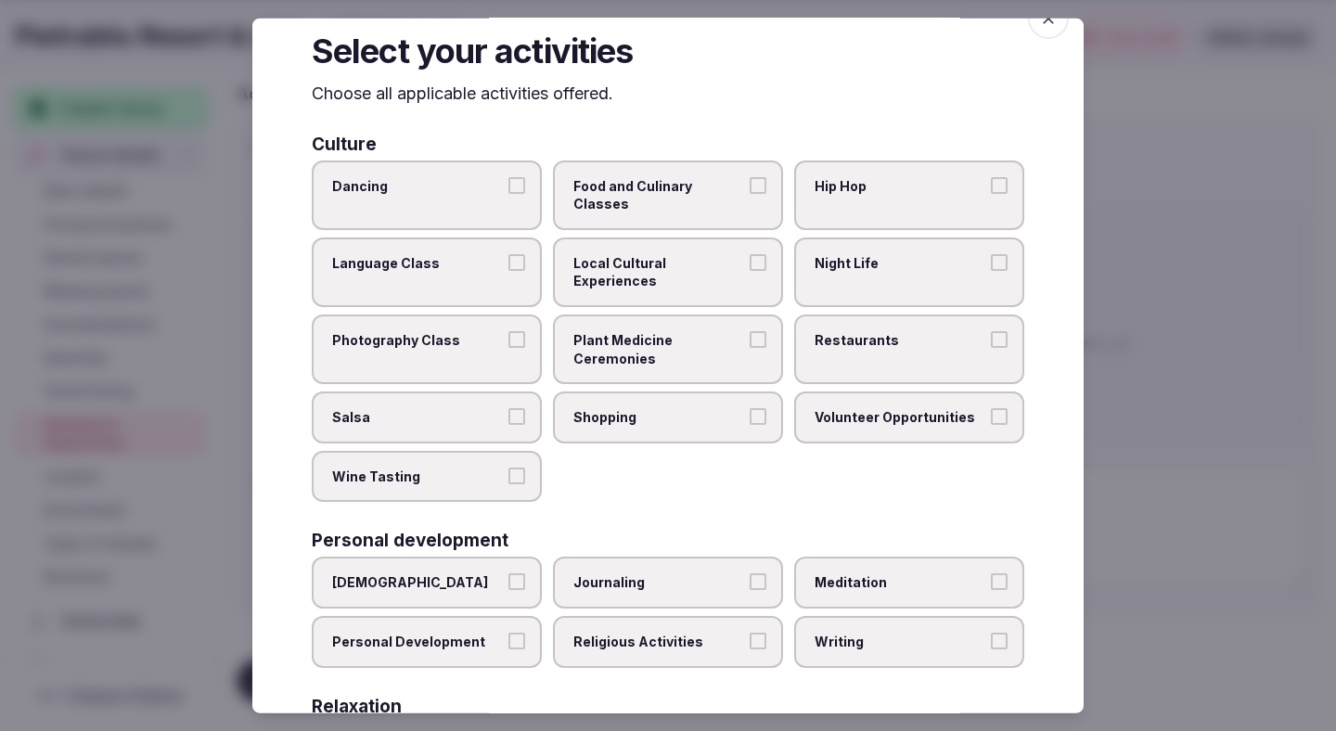
scroll to position [25, 0]
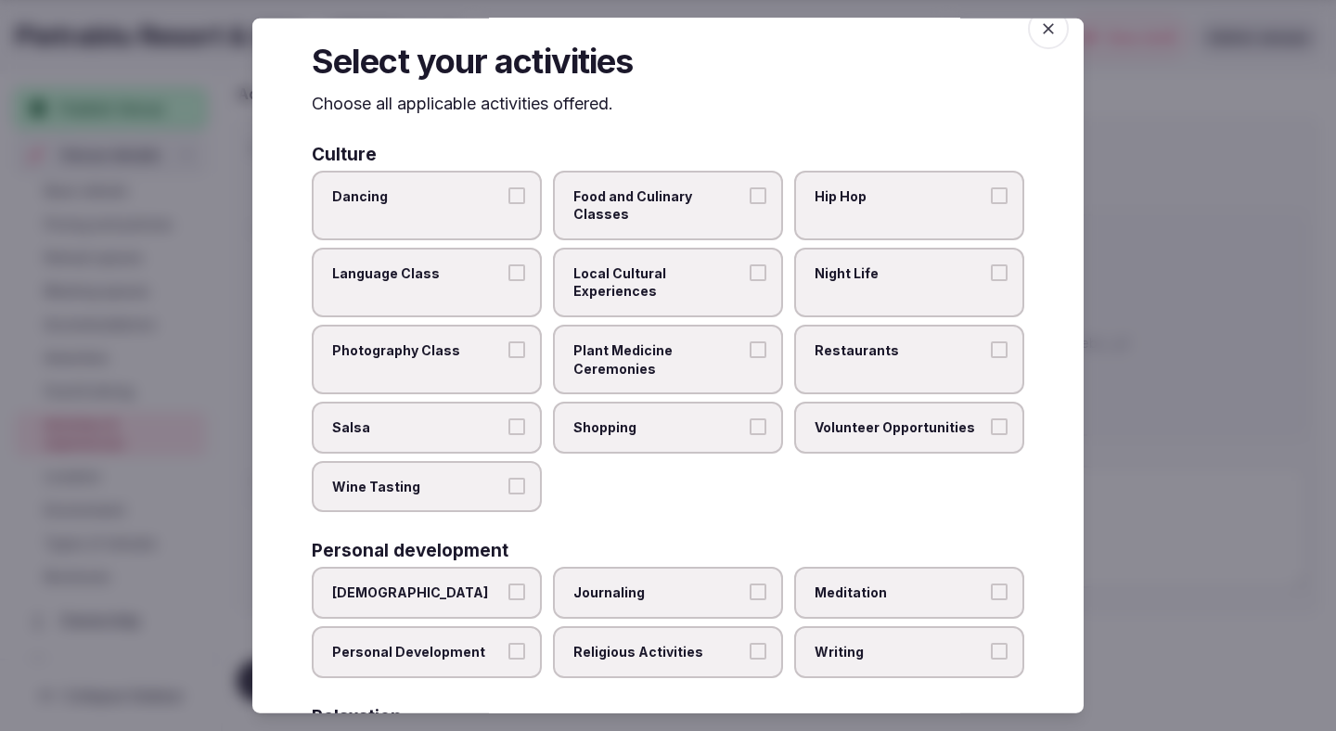
click at [1141, 214] on div at bounding box center [668, 365] width 1336 height 731
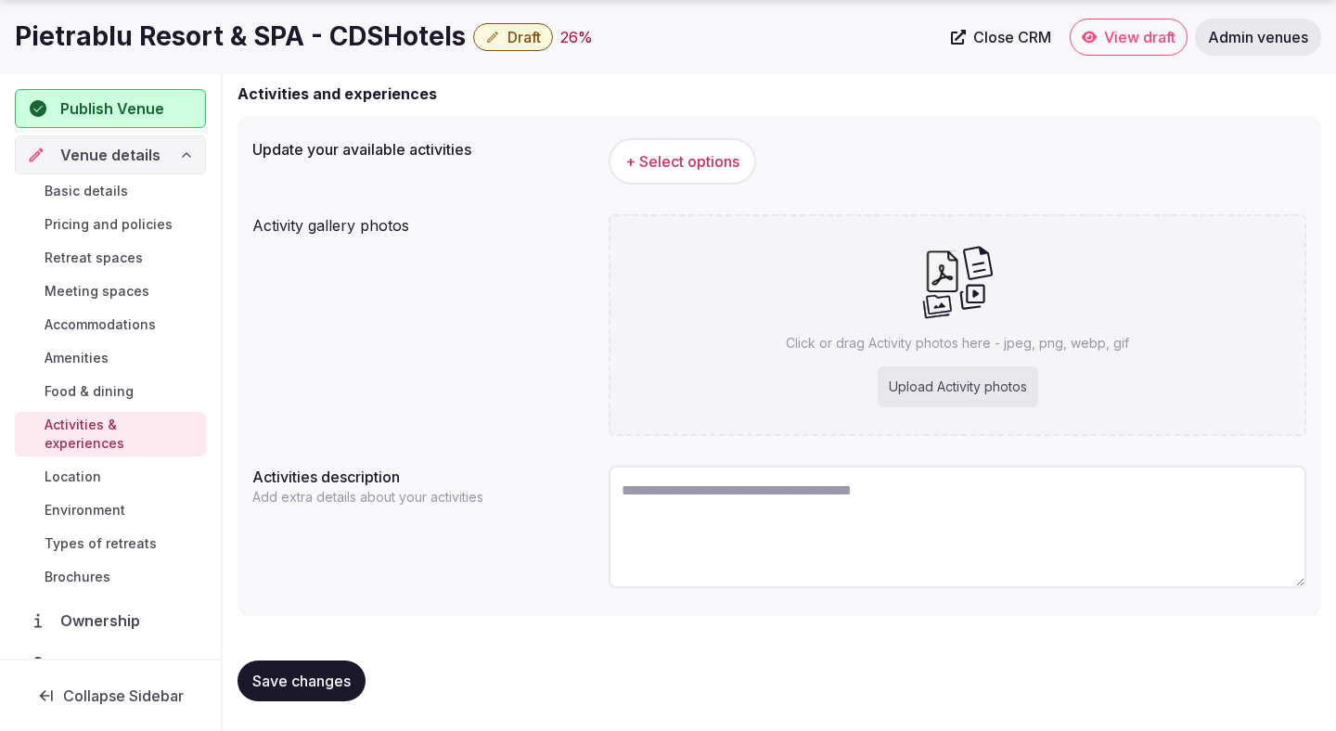
click at [135, 246] on link "Retreat spaces" at bounding box center [110, 258] width 191 height 26
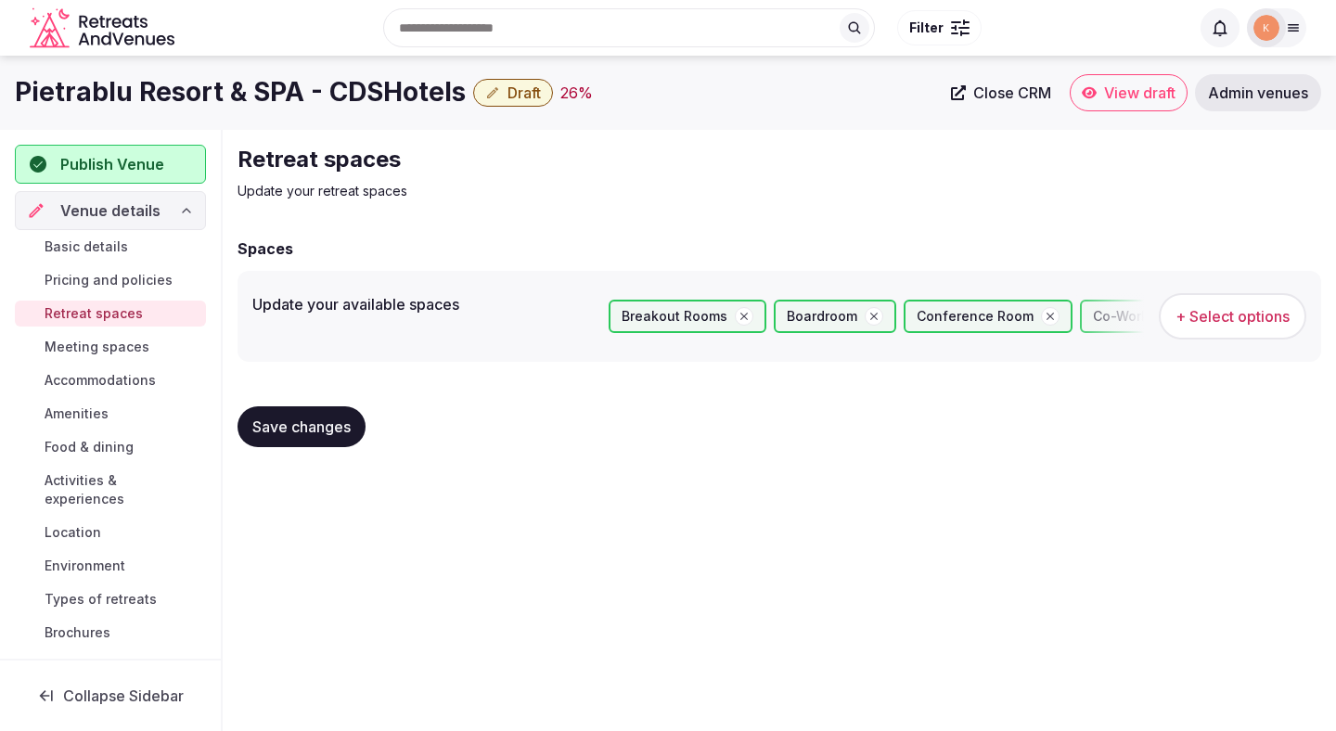
click at [325, 425] on span "Save changes" at bounding box center [301, 426] width 98 height 19
click at [122, 345] on span "Meeting spaces" at bounding box center [97, 347] width 105 height 19
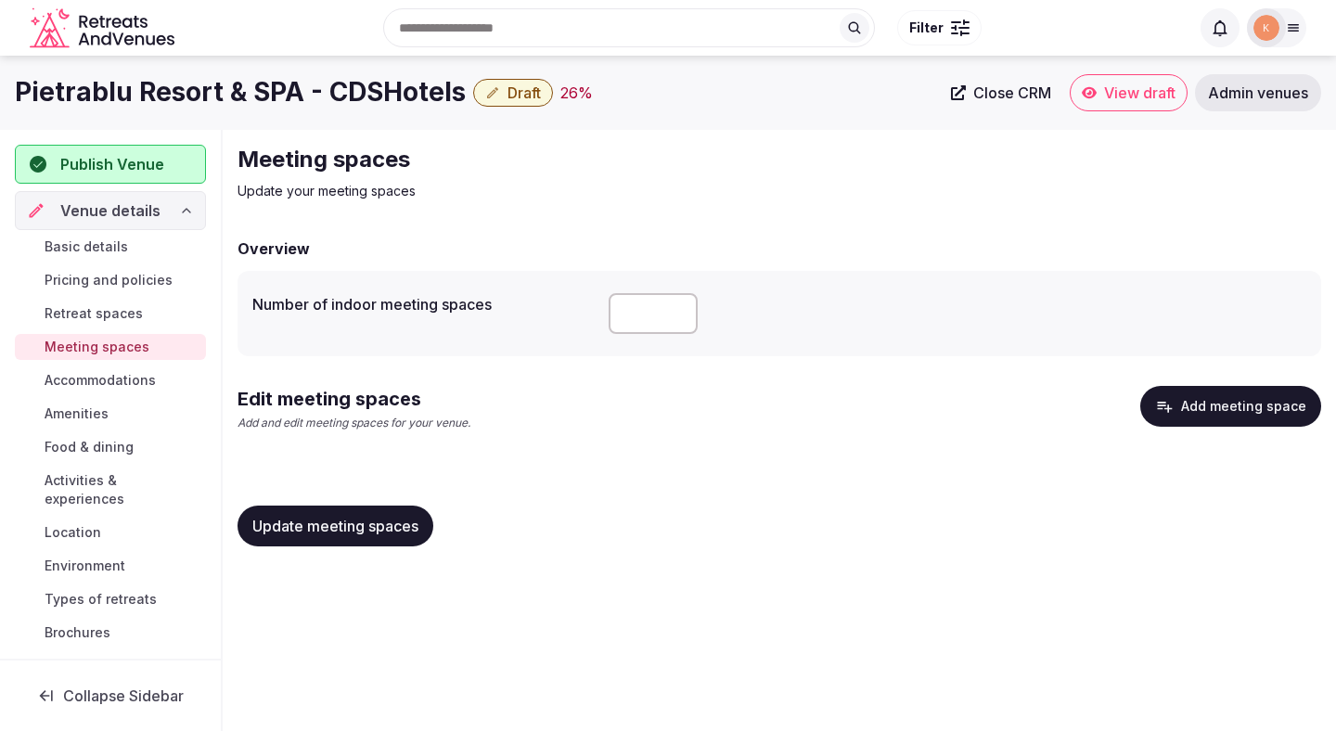
click at [1225, 392] on button "Add meeting space" at bounding box center [1230, 406] width 181 height 41
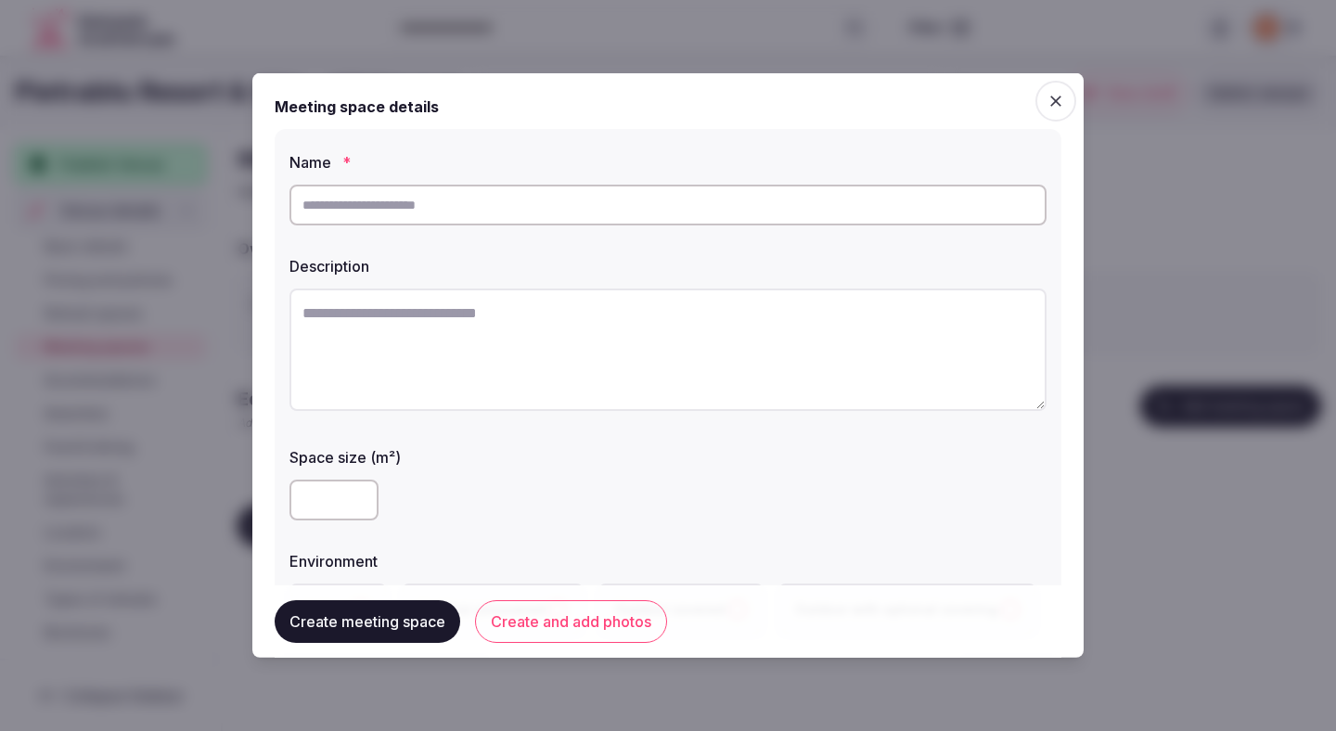
click at [739, 219] on input "text" at bounding box center [667, 205] width 757 height 41
type input "**********"
click at [707, 268] on label "Description" at bounding box center [667, 266] width 757 height 15
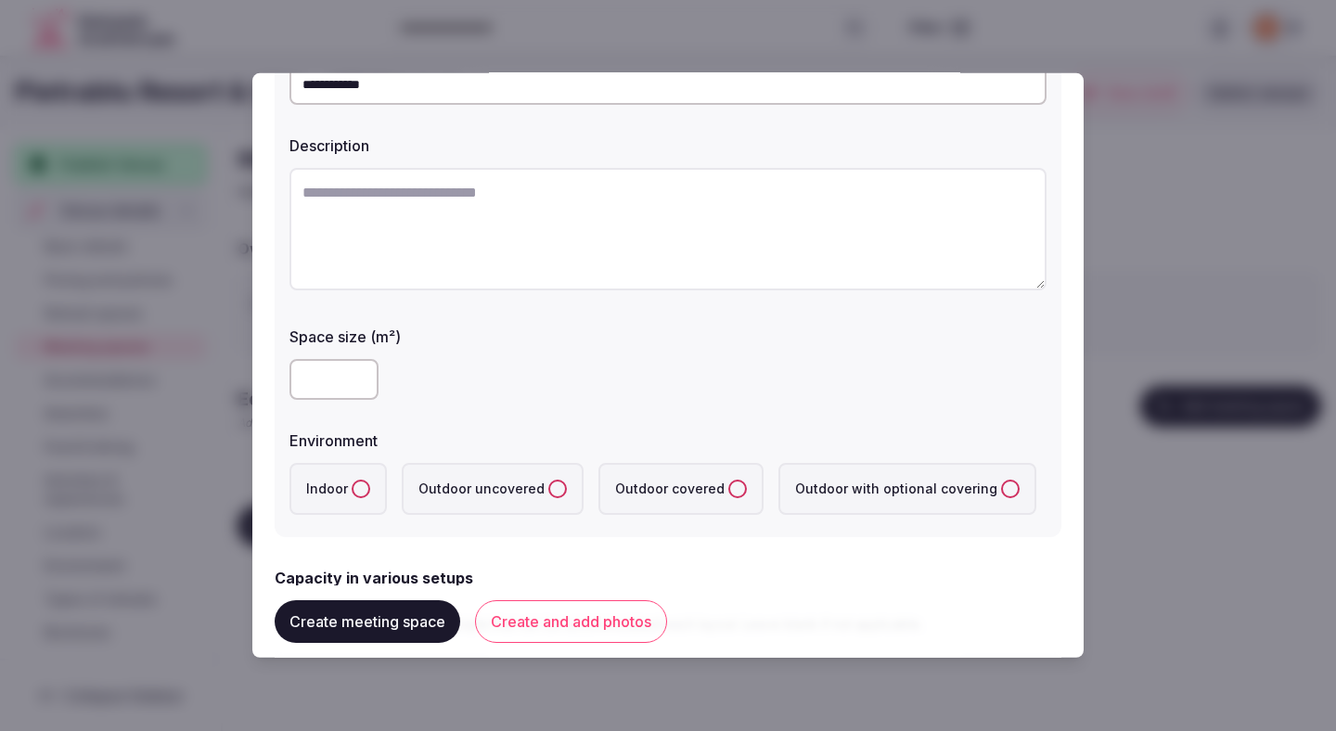
scroll to position [130, 0]
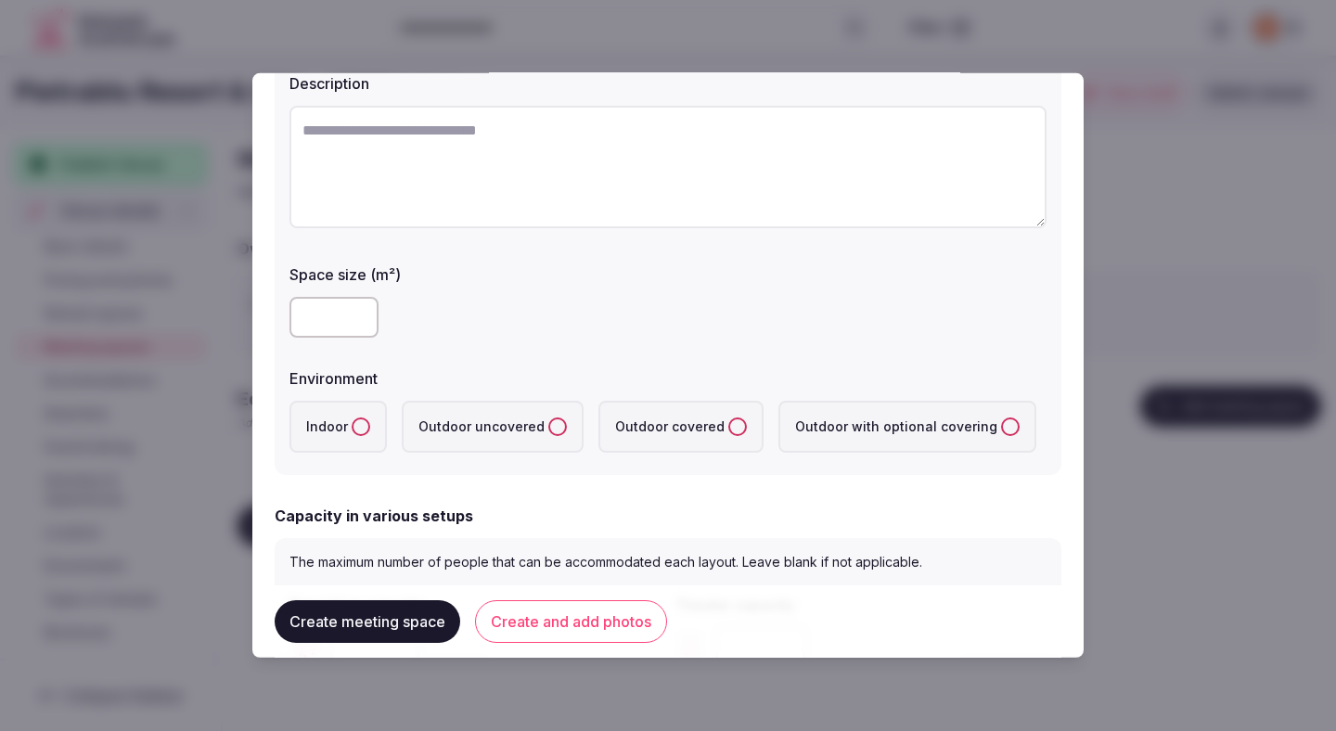
click at [348, 432] on label "Indoor" at bounding box center [337, 427] width 97 height 52
click at [352, 432] on button "Indoor" at bounding box center [361, 426] width 19 height 19
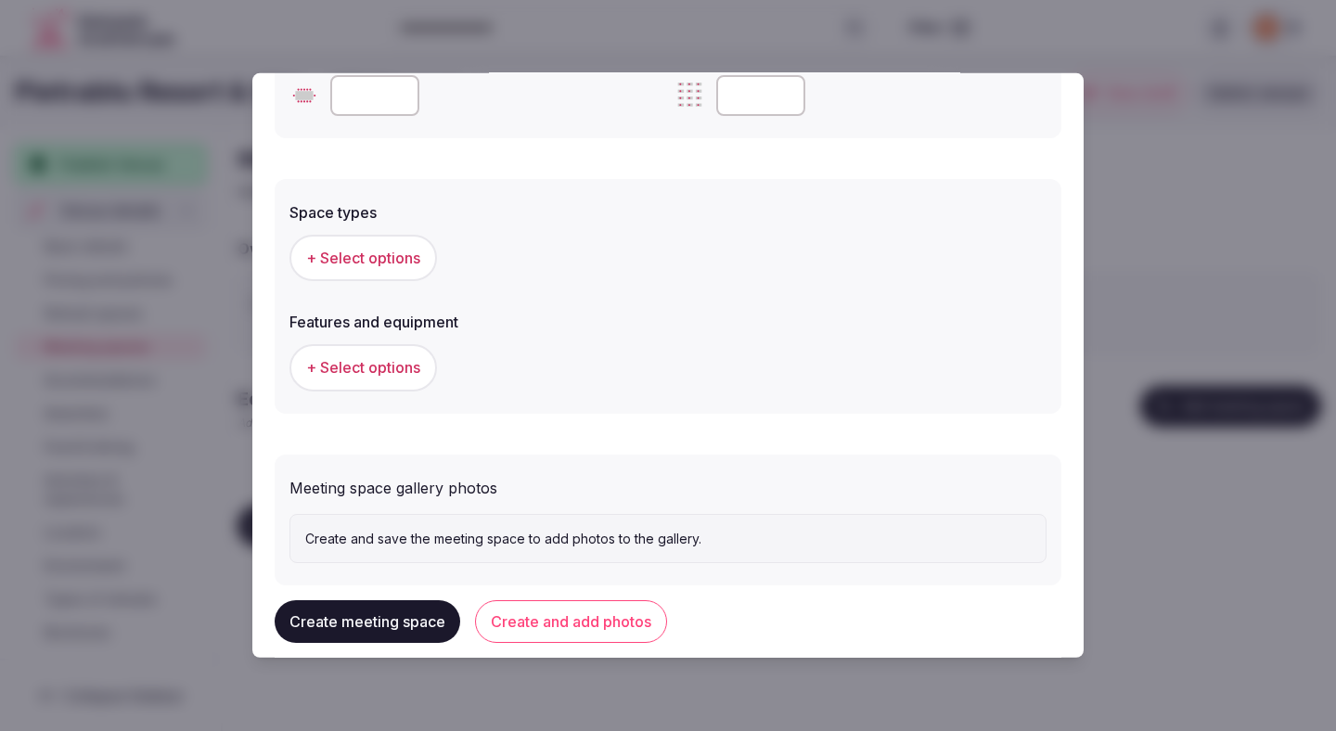
scroll to position [950, 0]
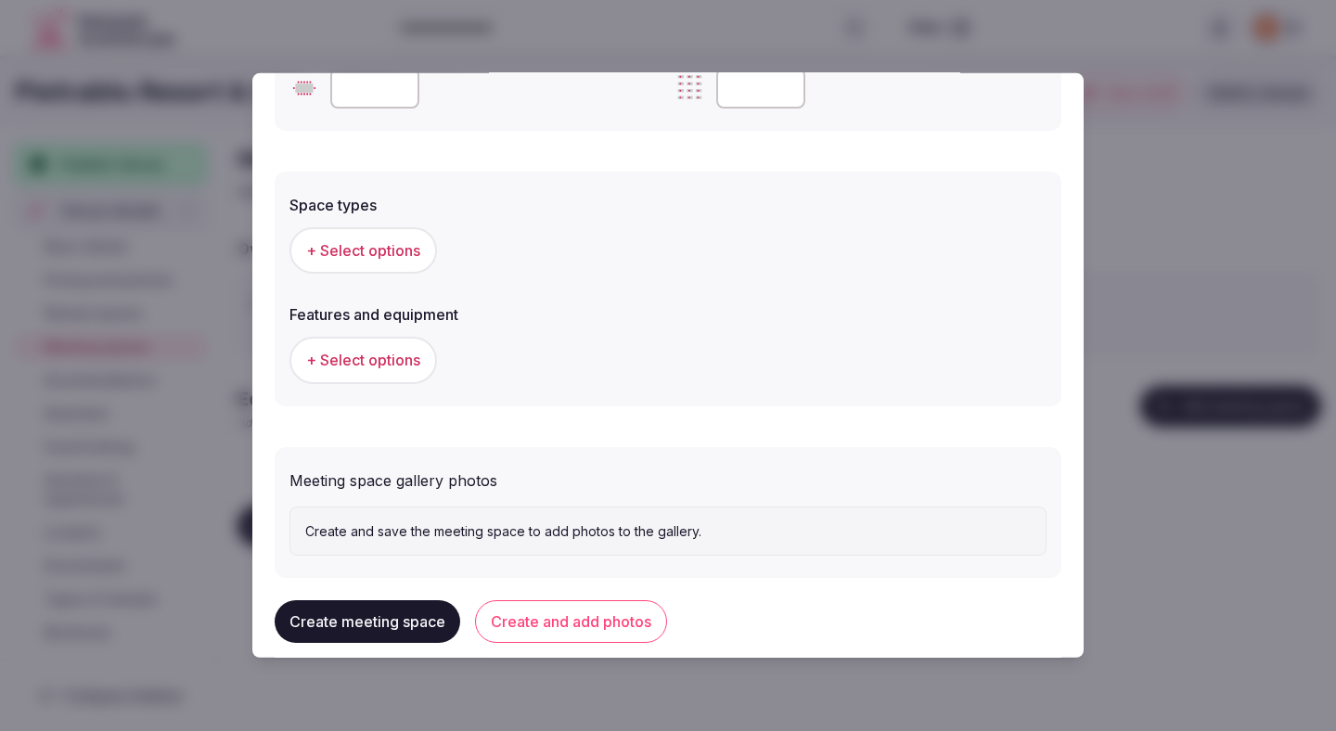
click at [395, 263] on button "+ Select options" at bounding box center [363, 250] width 148 height 46
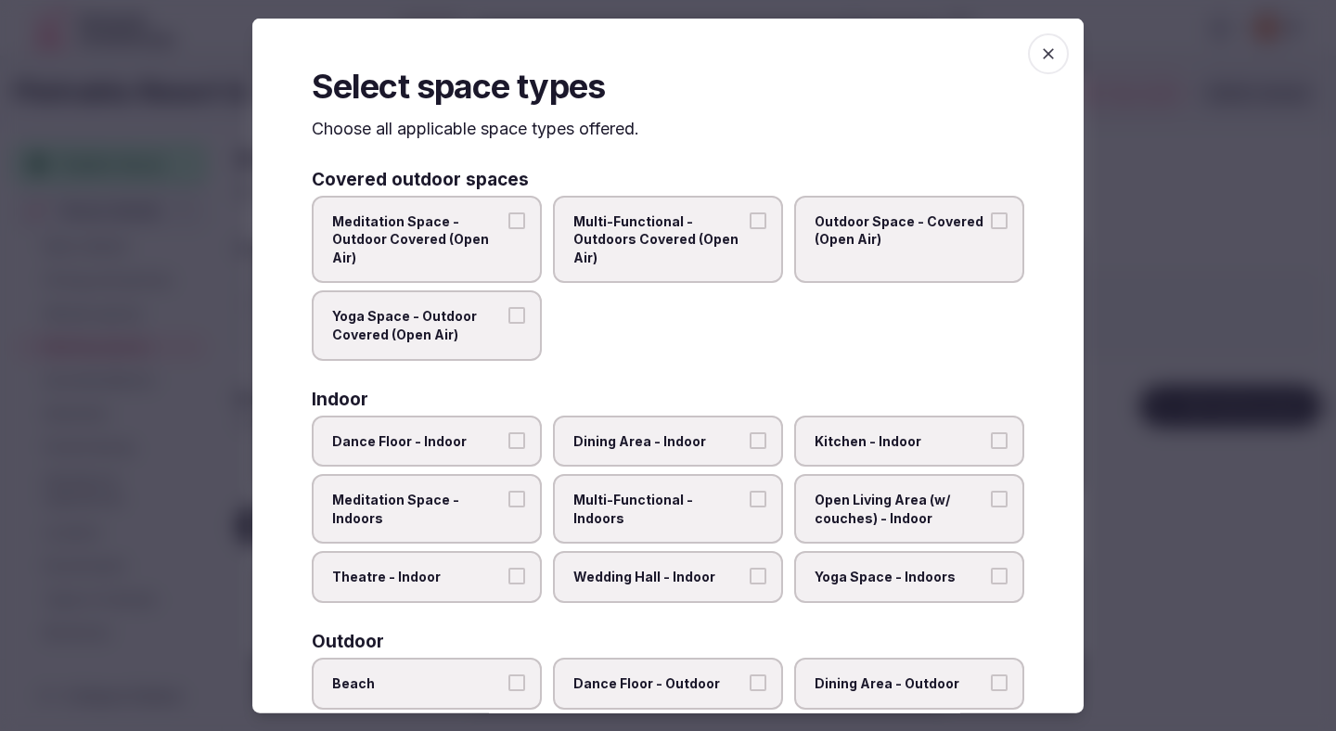
click at [487, 562] on label "Theatre - Indoor" at bounding box center [427, 577] width 230 height 52
click at [508, 568] on button "Theatre - Indoor" at bounding box center [516, 576] width 17 height 17
click at [609, 567] on label "Wedding Hall - Indoor" at bounding box center [668, 577] width 230 height 52
click at [750, 568] on button "Wedding Hall - Indoor" at bounding box center [758, 576] width 17 height 17
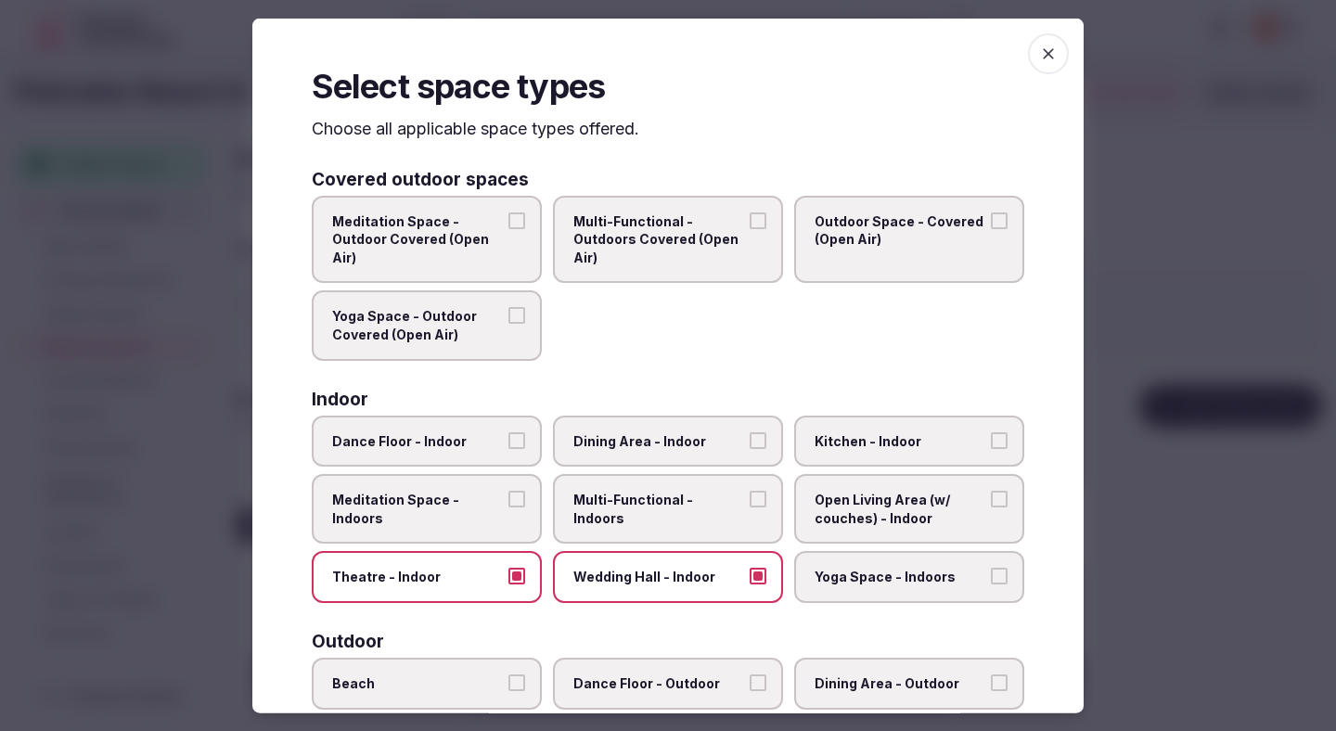
click at [612, 519] on label "Multi-Functional - Indoors" at bounding box center [668, 509] width 230 height 70
click at [750, 507] on button "Multi-Functional - Indoors" at bounding box center [758, 499] width 17 height 17
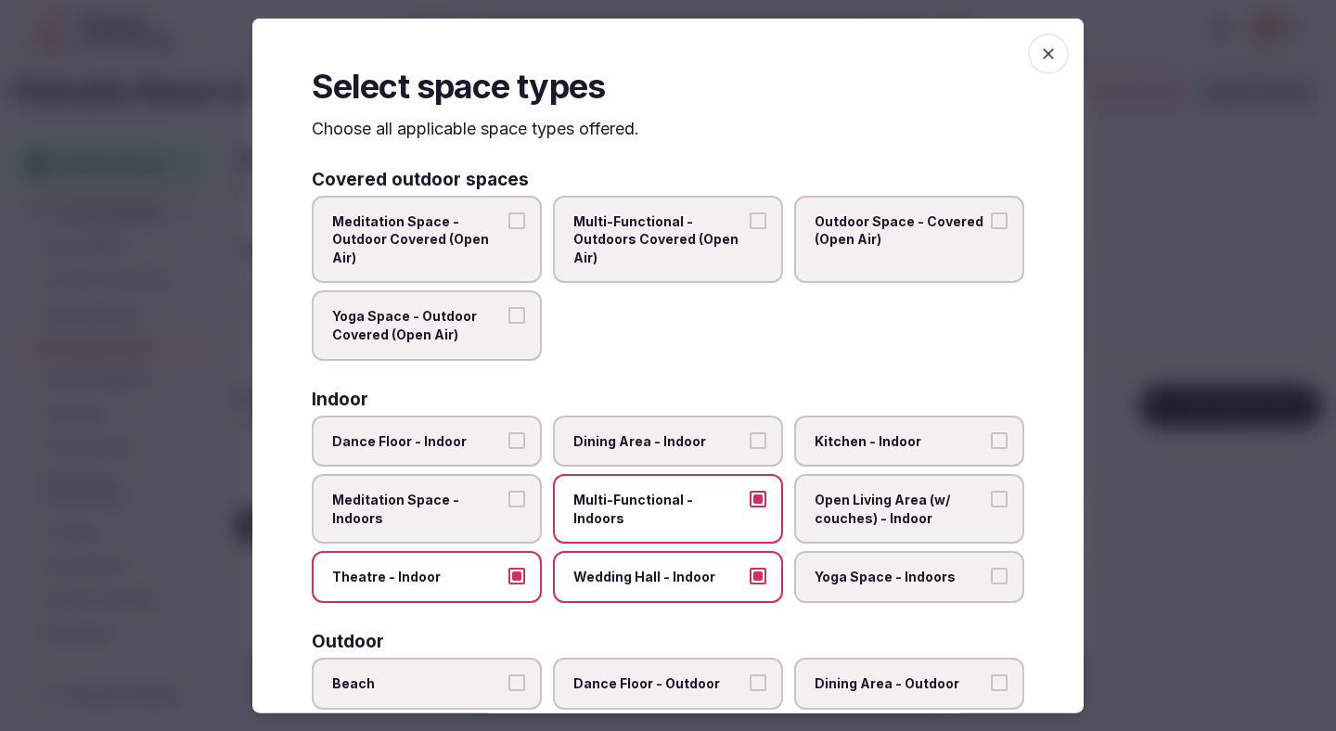
click at [639, 447] on span "Dining Area - Indoor" at bounding box center [658, 440] width 171 height 19
click at [750, 447] on button "Dining Area - Indoor" at bounding box center [758, 439] width 17 height 17
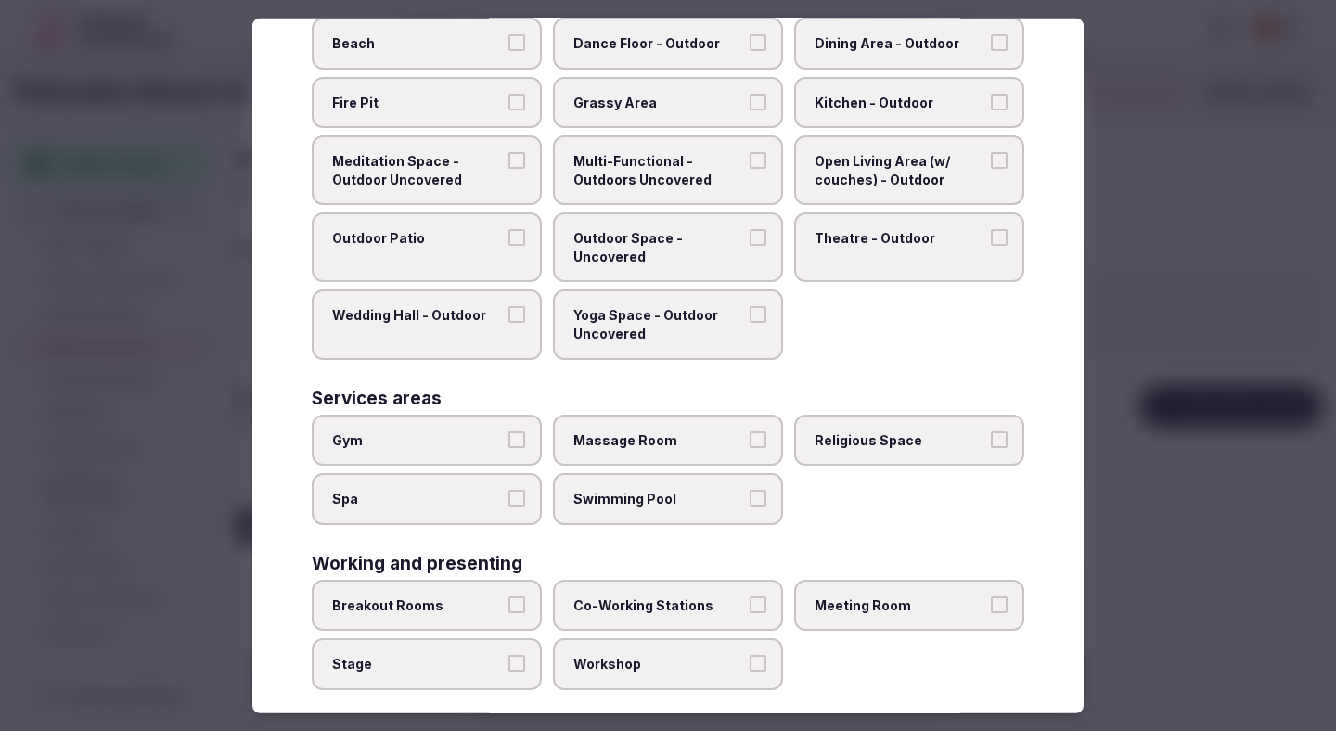
scroll to position [662, 0]
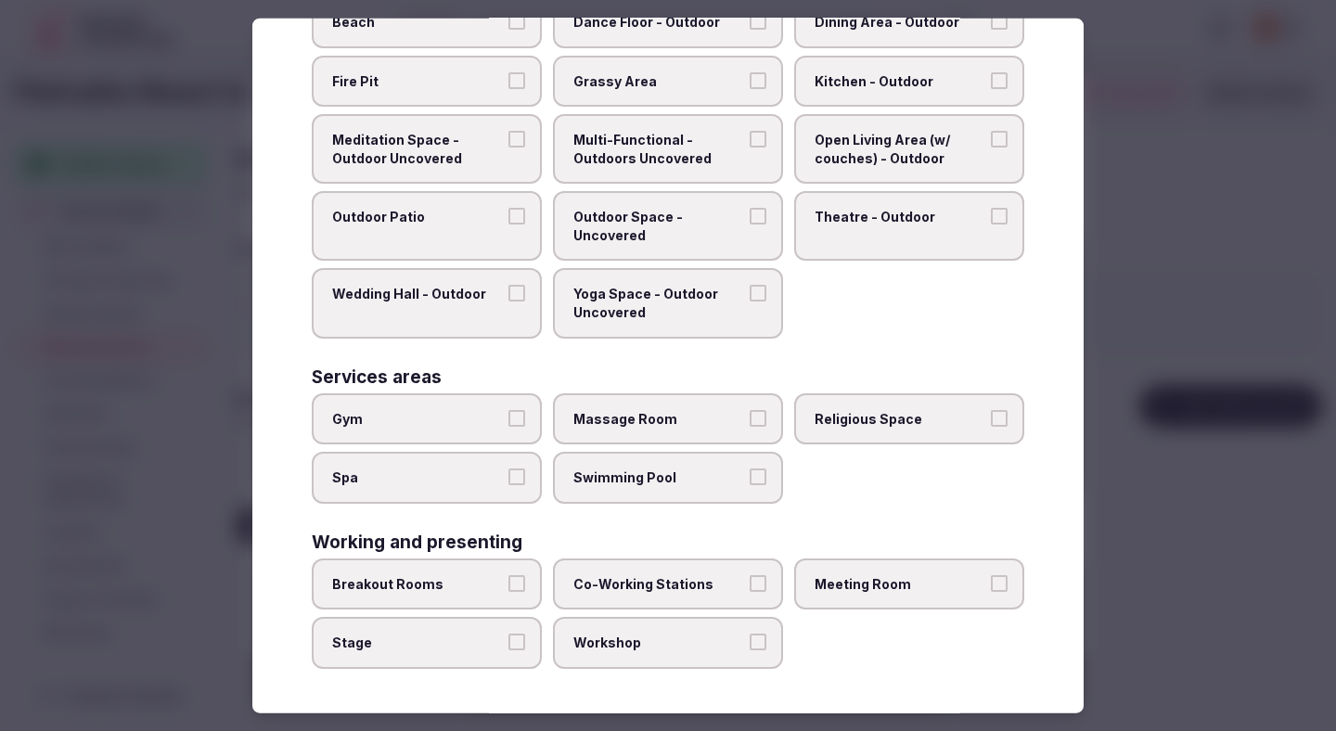
click at [444, 581] on span "Breakout Rooms" at bounding box center [417, 584] width 171 height 19
click at [508, 581] on button "Breakout Rooms" at bounding box center [516, 583] width 17 height 17
click at [438, 634] on span "Stage" at bounding box center [417, 643] width 171 height 19
click at [508, 634] on button "Stage" at bounding box center [516, 642] width 17 height 17
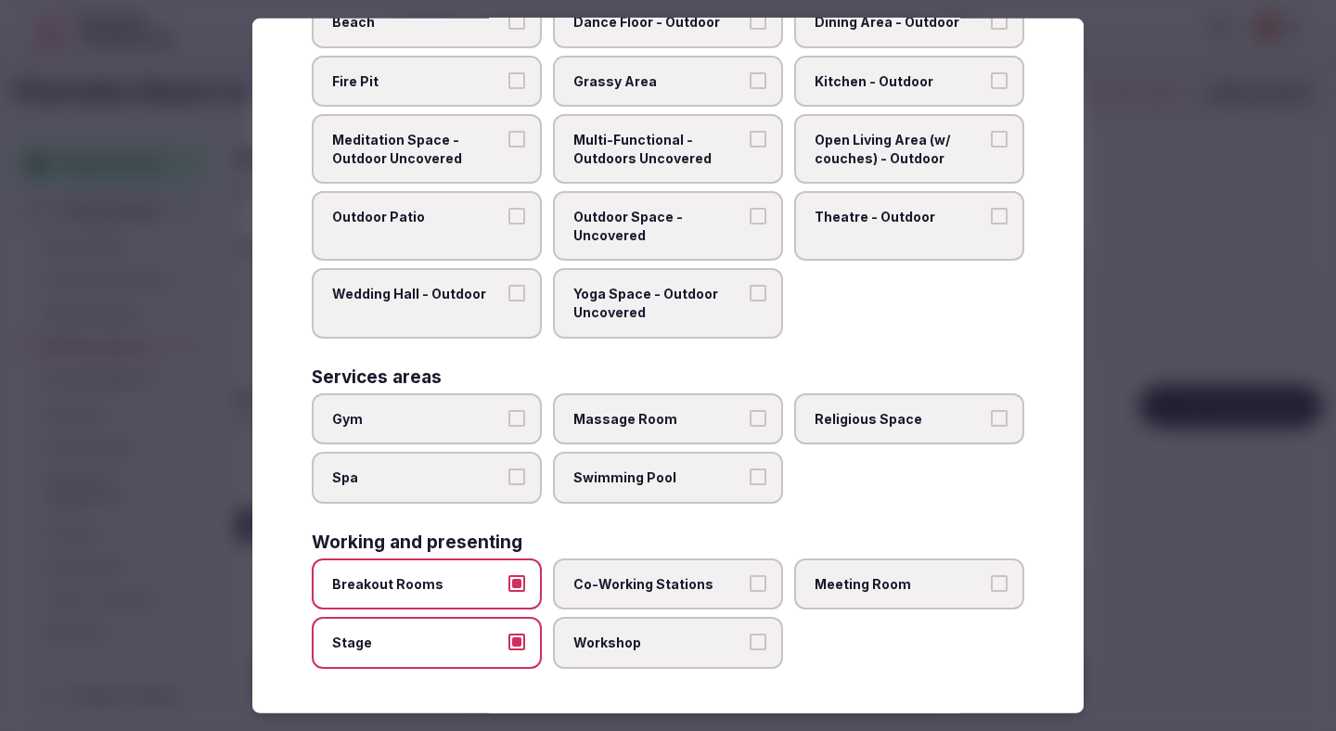
click at [649, 592] on span "Co-Working Stations" at bounding box center [658, 584] width 171 height 19
click at [750, 592] on button "Co-Working Stations" at bounding box center [758, 583] width 17 height 17
click at [638, 639] on span "Workshop" at bounding box center [658, 643] width 171 height 19
click at [750, 639] on button "Workshop" at bounding box center [758, 642] width 17 height 17
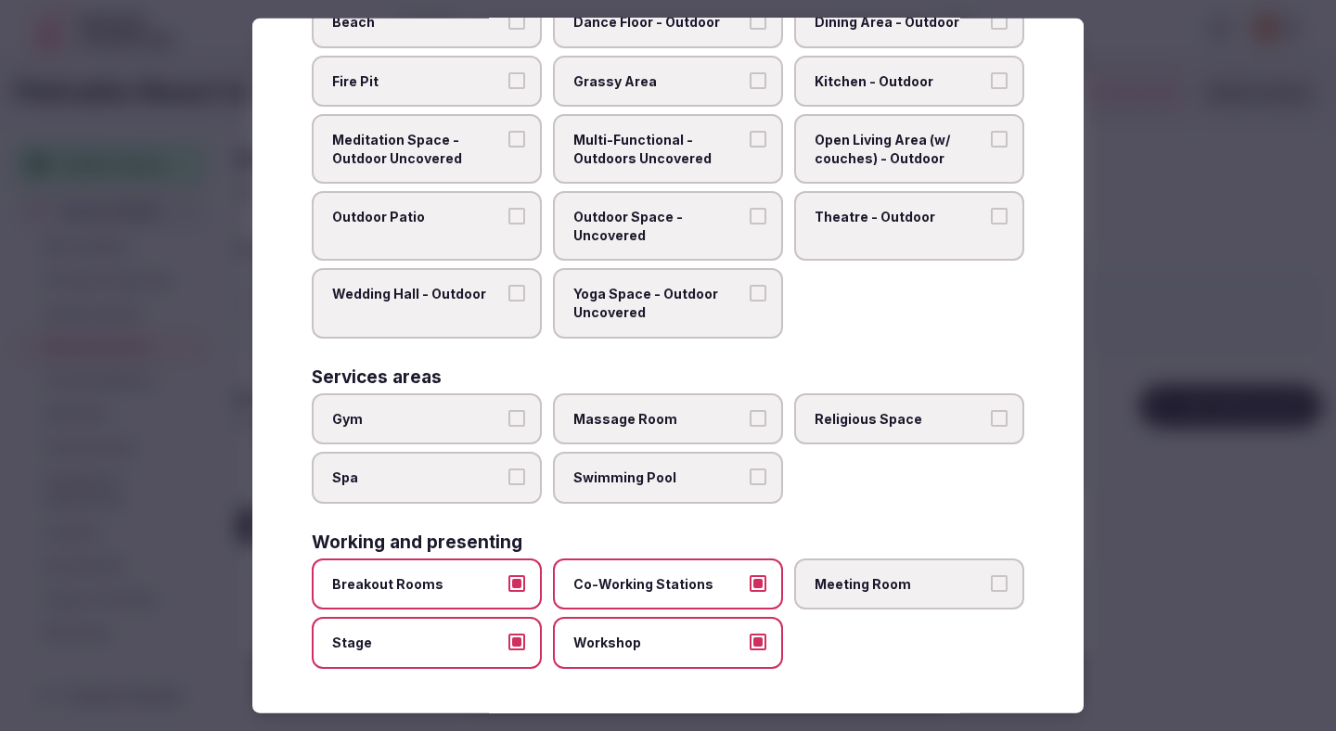
click at [895, 590] on span "Meeting Room" at bounding box center [900, 584] width 171 height 19
click at [991, 590] on button "Meeting Room" at bounding box center [999, 583] width 17 height 17
click at [1137, 477] on div at bounding box center [668, 365] width 1336 height 731
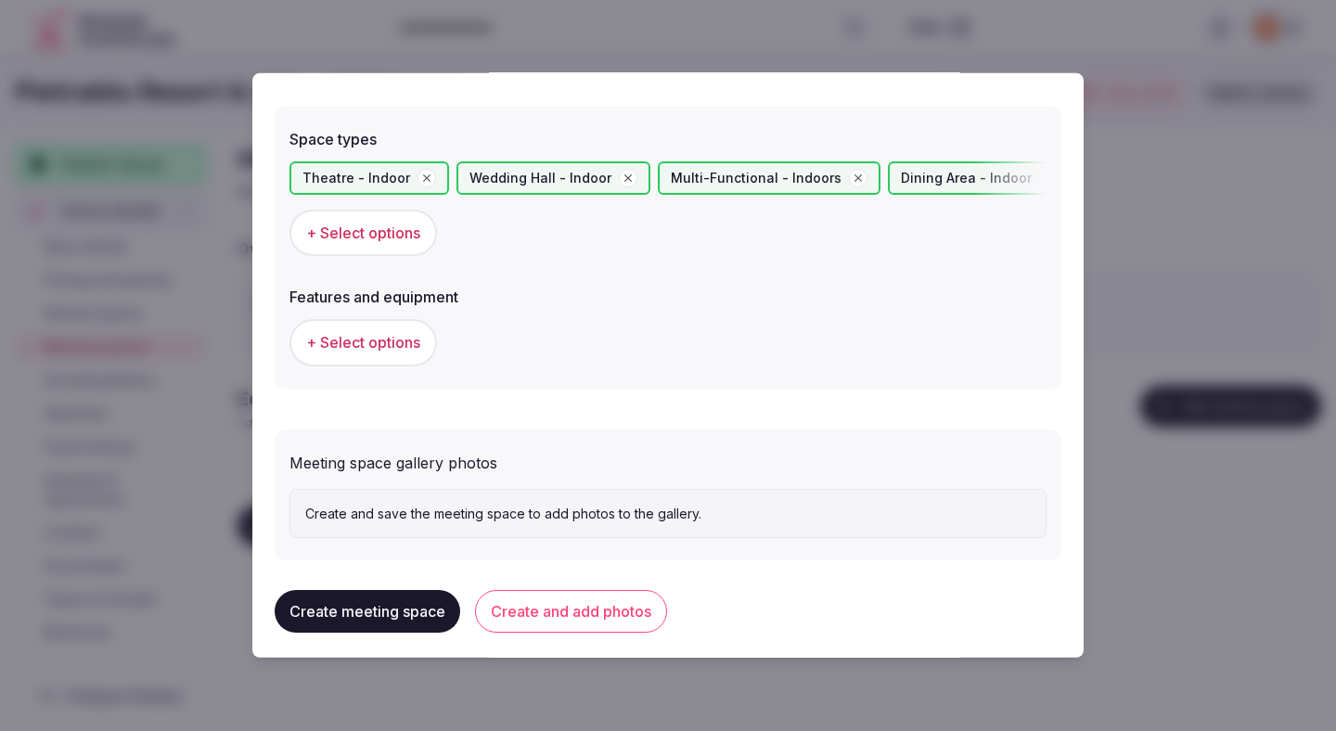
scroll to position [1028, 0]
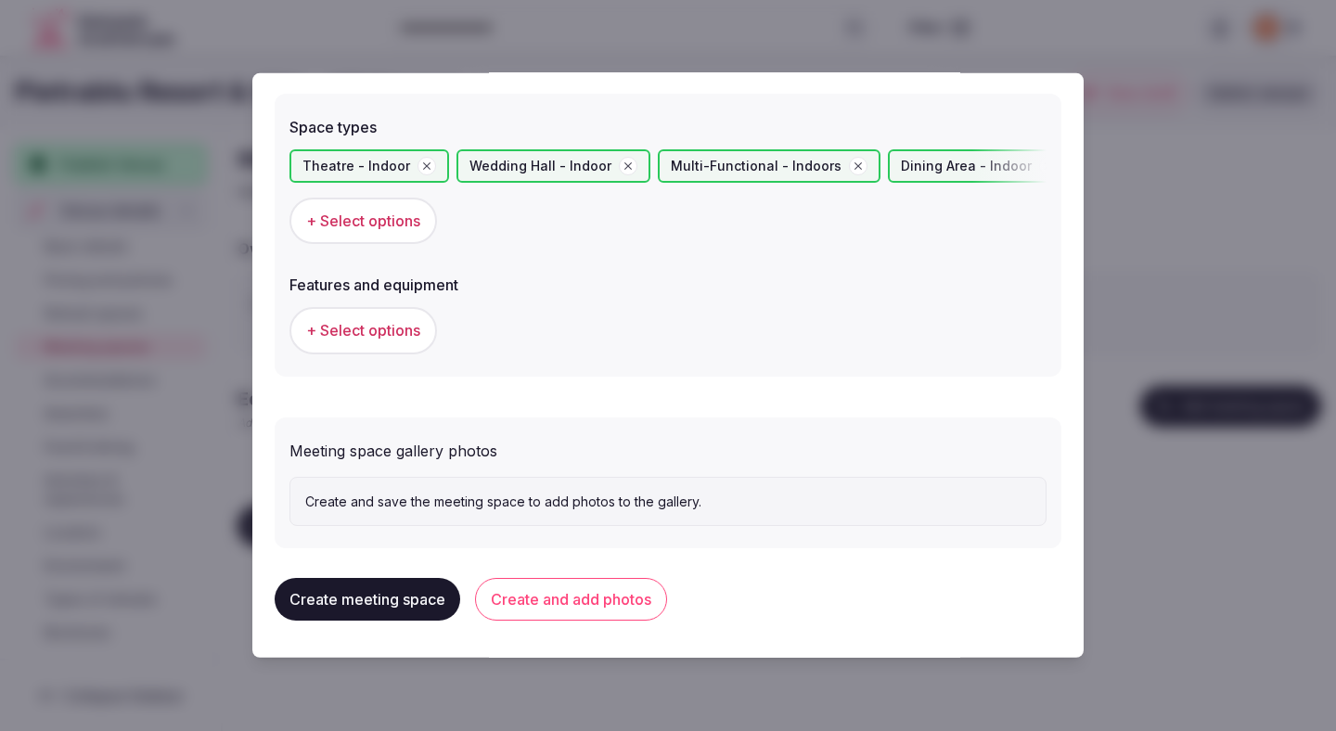
click at [414, 330] on span "+ Select options" at bounding box center [363, 330] width 114 height 20
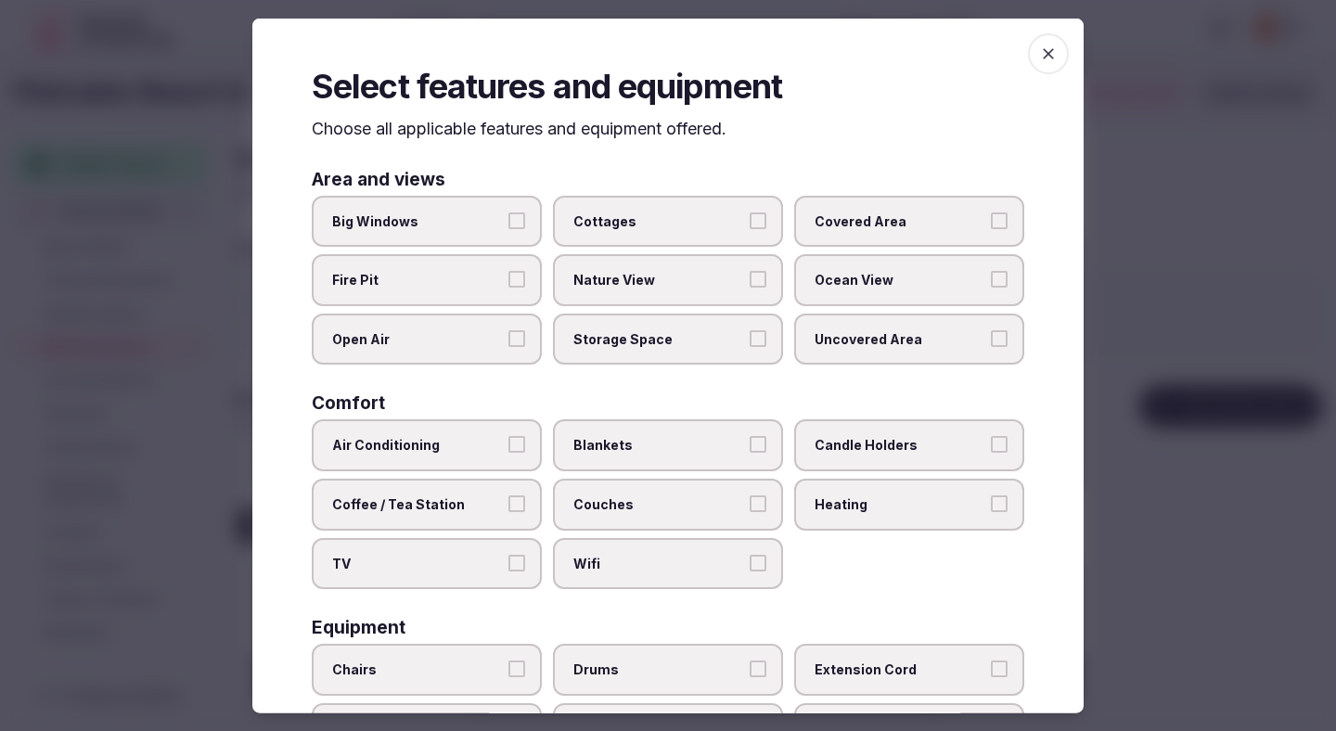
click at [428, 456] on label "Air Conditioning" at bounding box center [427, 445] width 230 height 52
click at [508, 453] on button "Air Conditioning" at bounding box center [516, 444] width 17 height 17
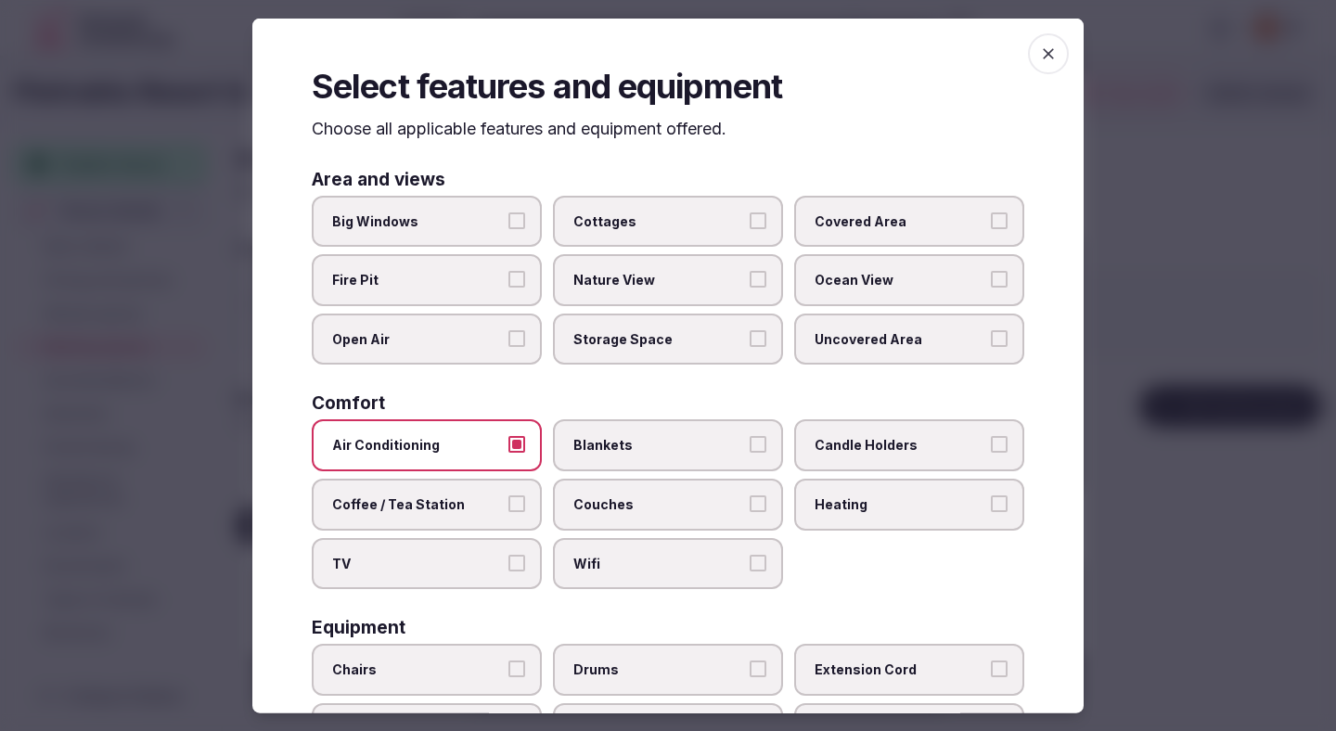
click at [430, 582] on label "TV" at bounding box center [427, 563] width 230 height 52
click at [508, 571] on button "TV" at bounding box center [516, 562] width 17 height 17
click at [591, 564] on span "Wifi" at bounding box center [658, 563] width 171 height 19
click at [750, 564] on button "Wifi" at bounding box center [758, 562] width 17 height 17
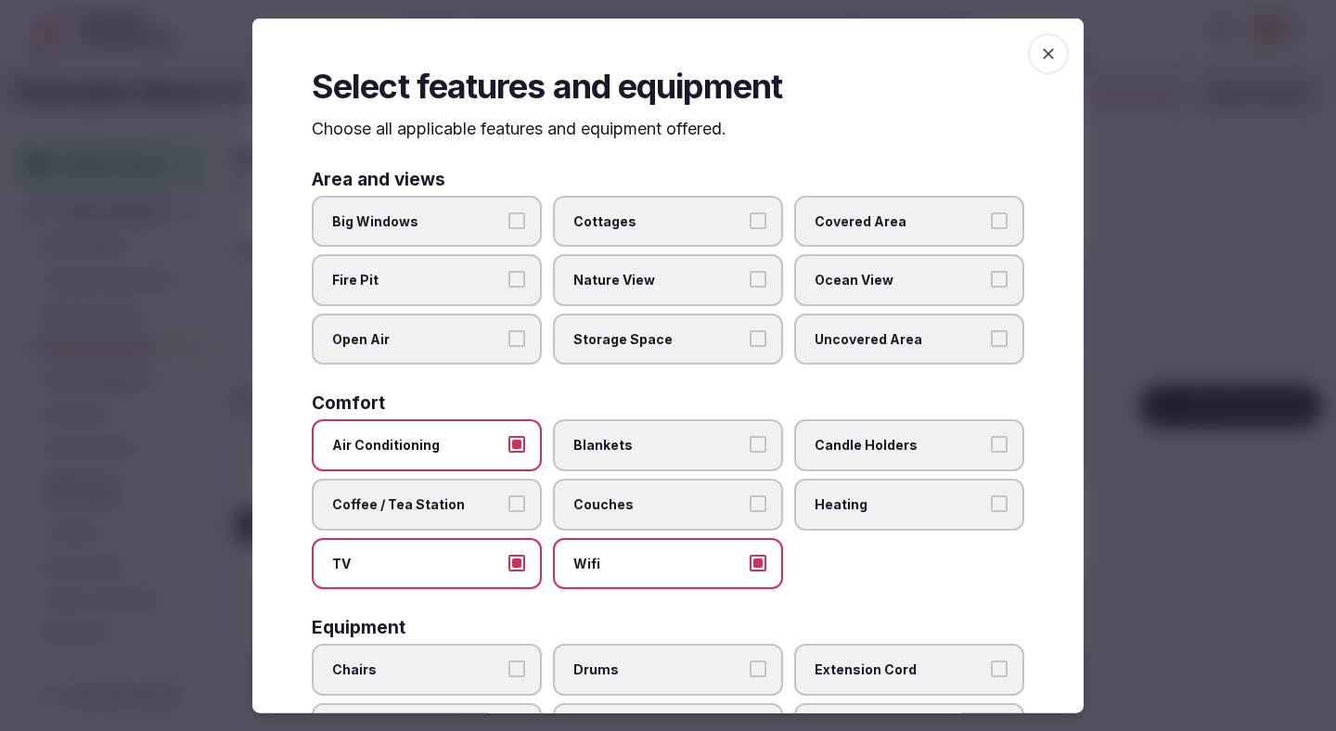
scroll to position [469, 0]
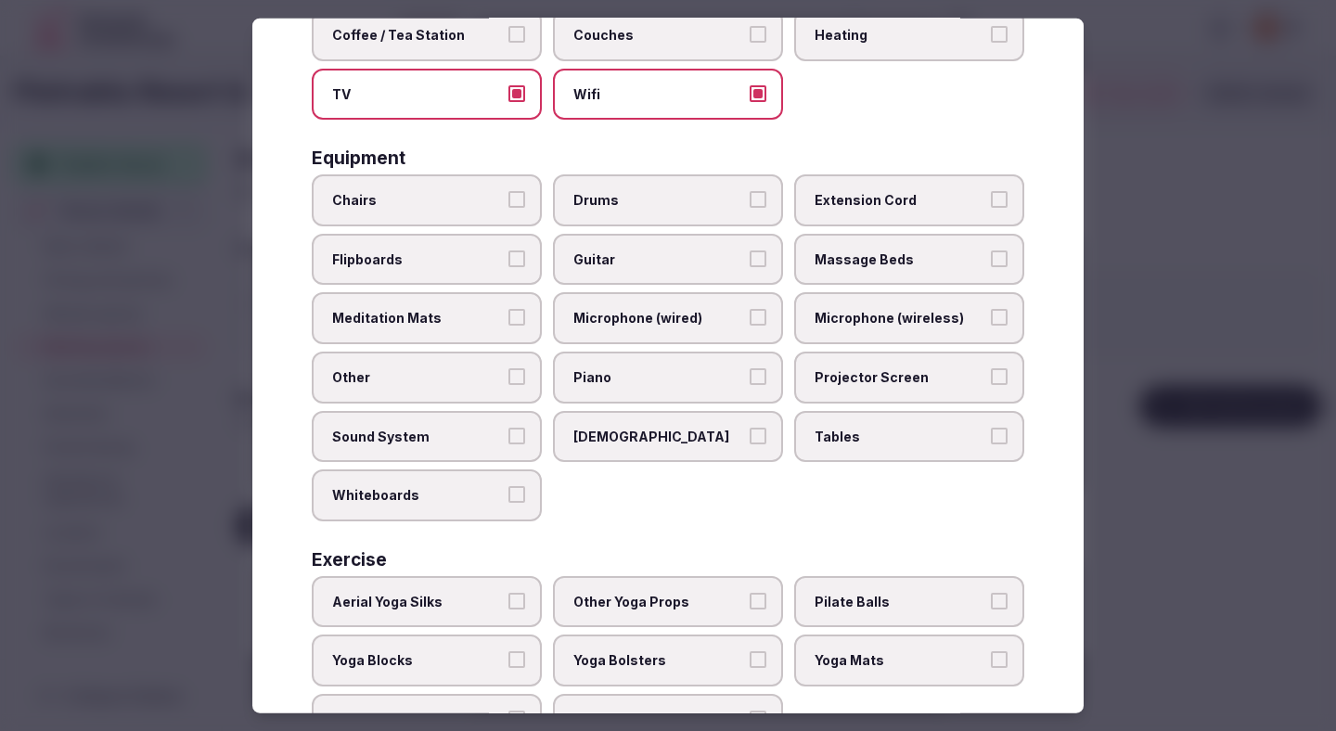
click at [453, 205] on span "Chairs" at bounding box center [417, 200] width 171 height 19
click at [508, 205] on button "Chairs" at bounding box center [516, 199] width 17 height 17
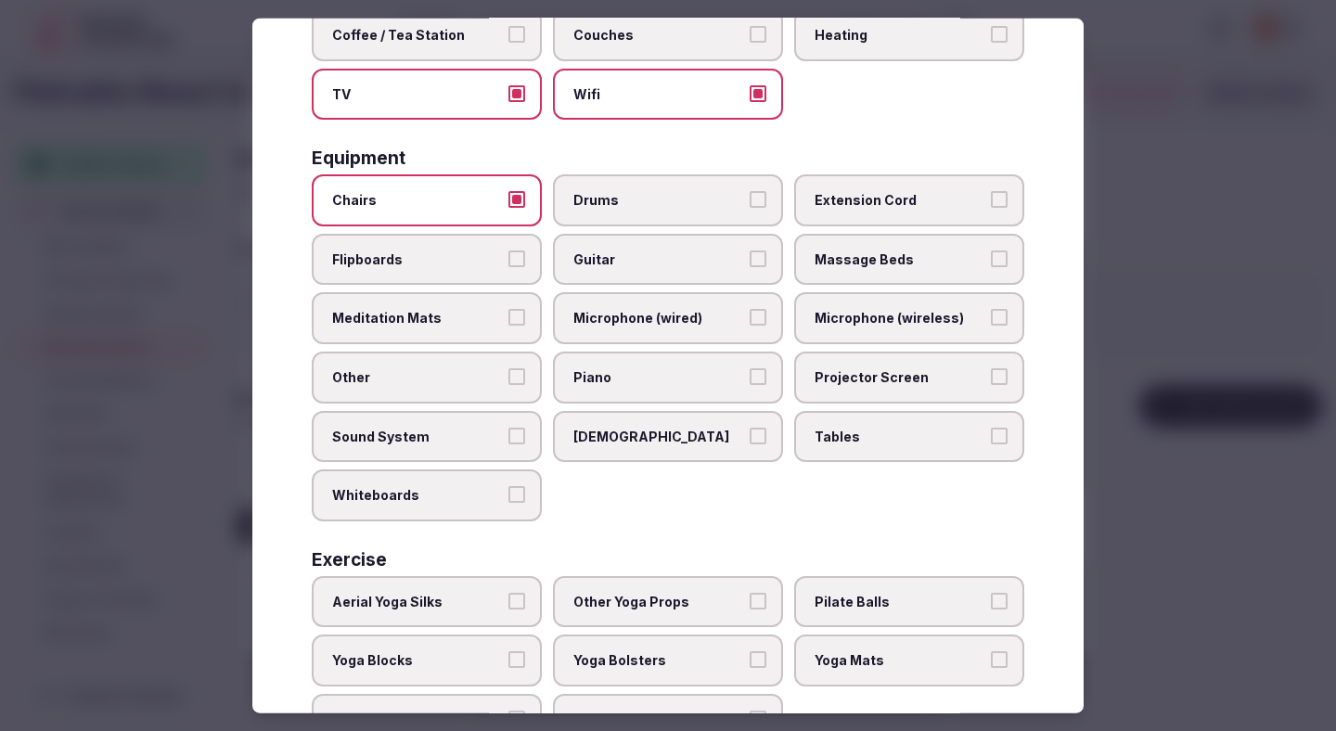
click at [826, 435] on span "Tables" at bounding box center [900, 436] width 171 height 19
click at [991, 435] on button "Tables" at bounding box center [999, 435] width 17 height 17
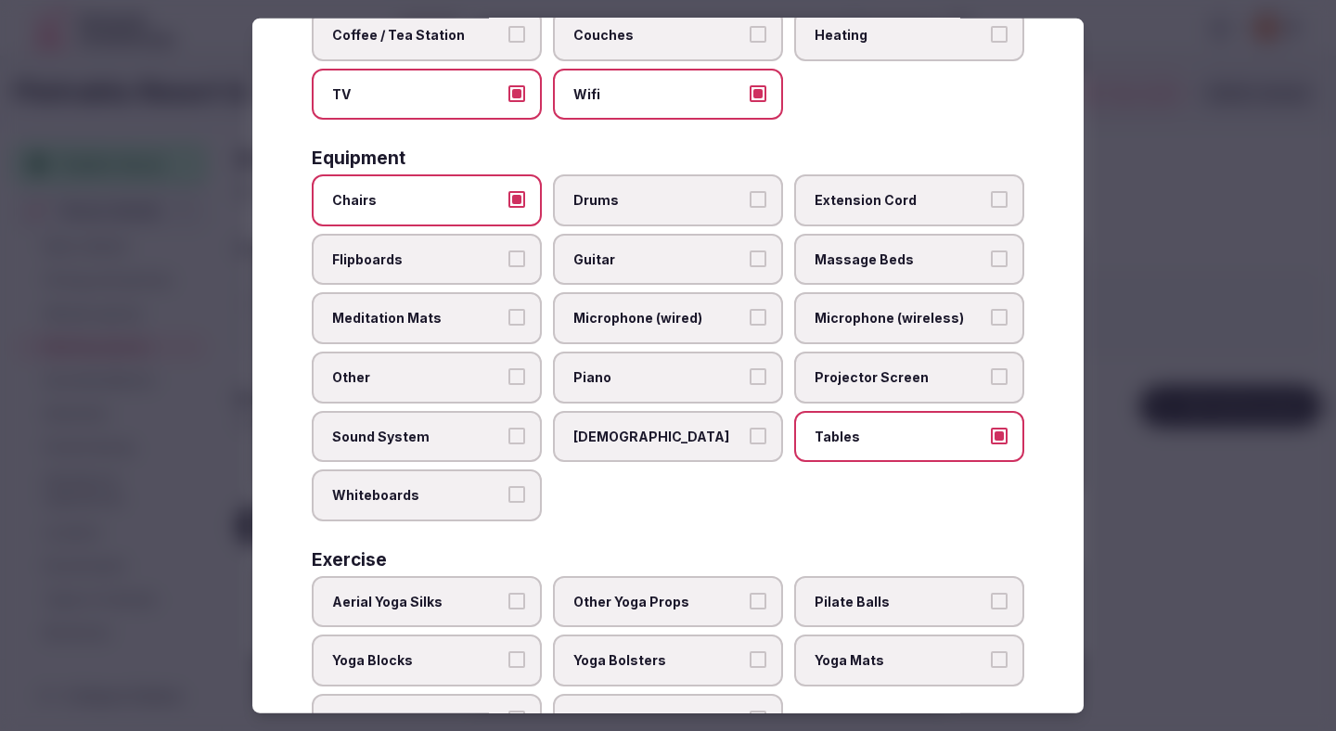
scroll to position [546, 0]
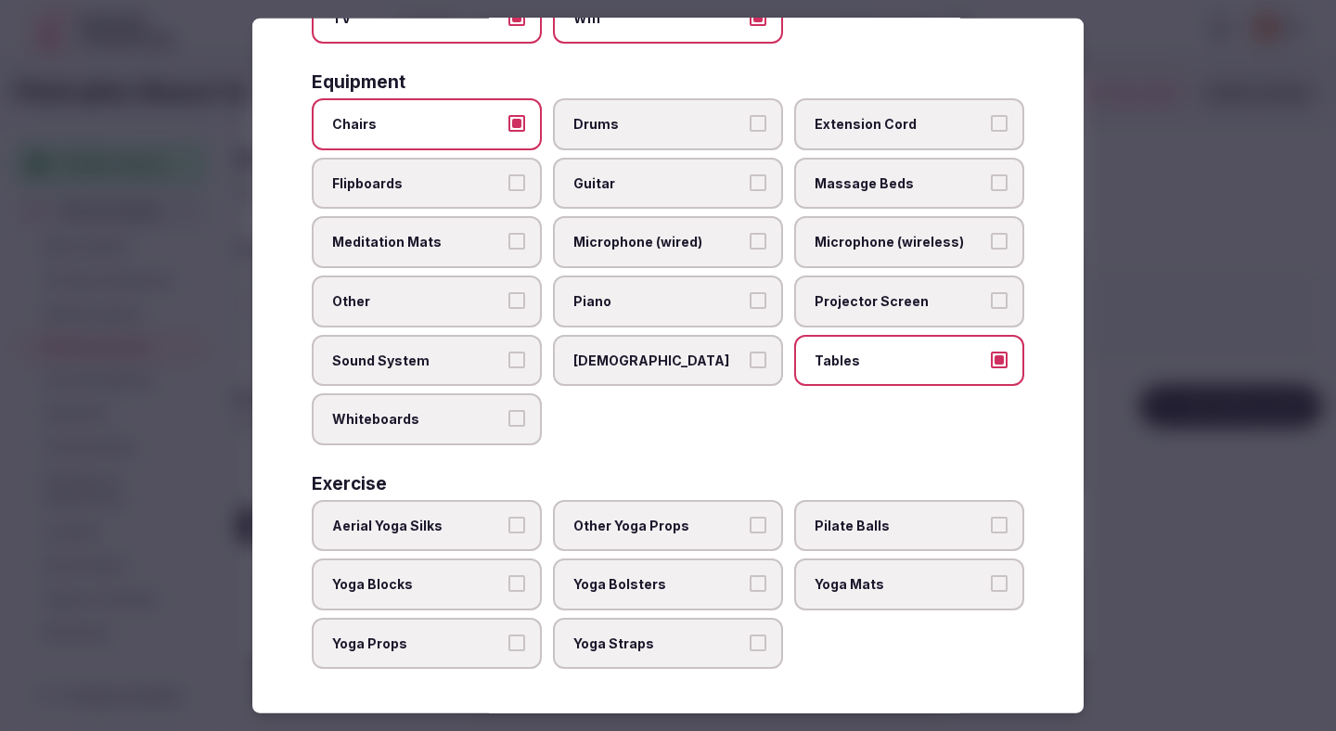
click at [1277, 225] on div at bounding box center [668, 365] width 1336 height 731
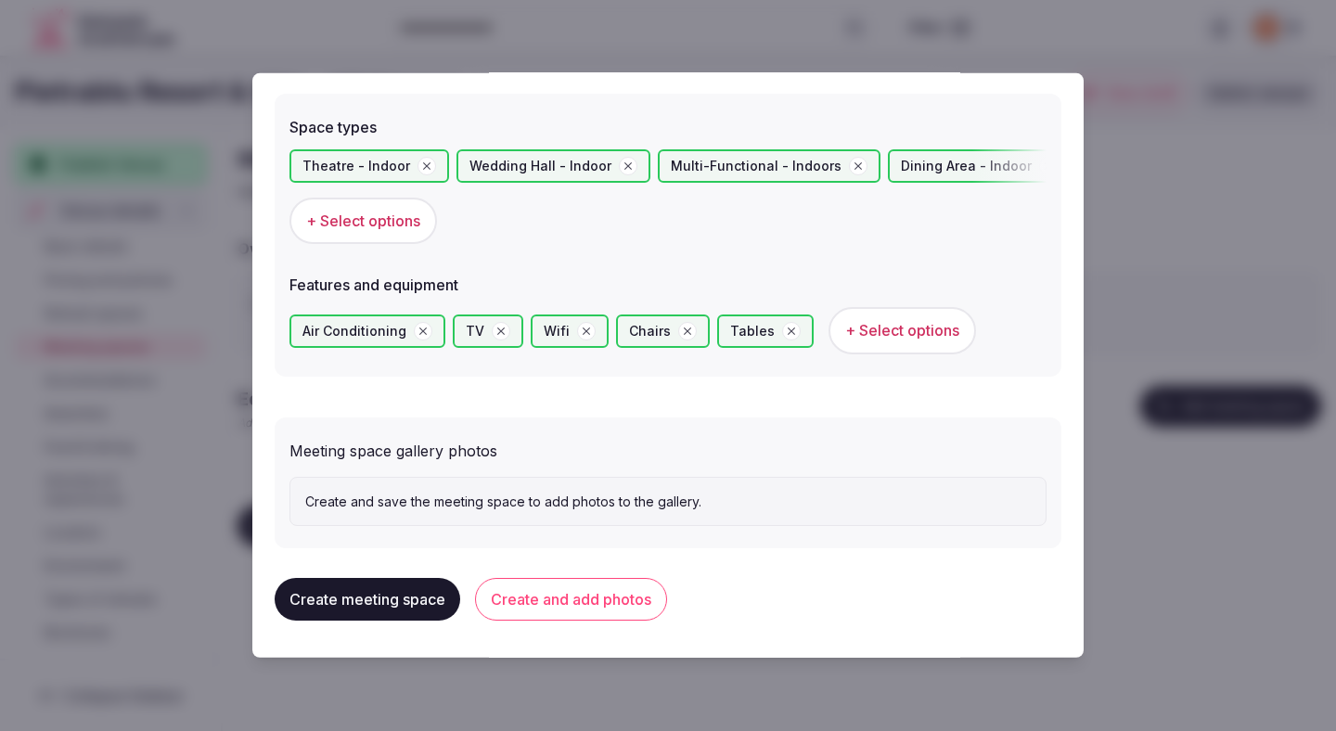
click at [601, 596] on button "Create and add photos" at bounding box center [571, 599] width 192 height 43
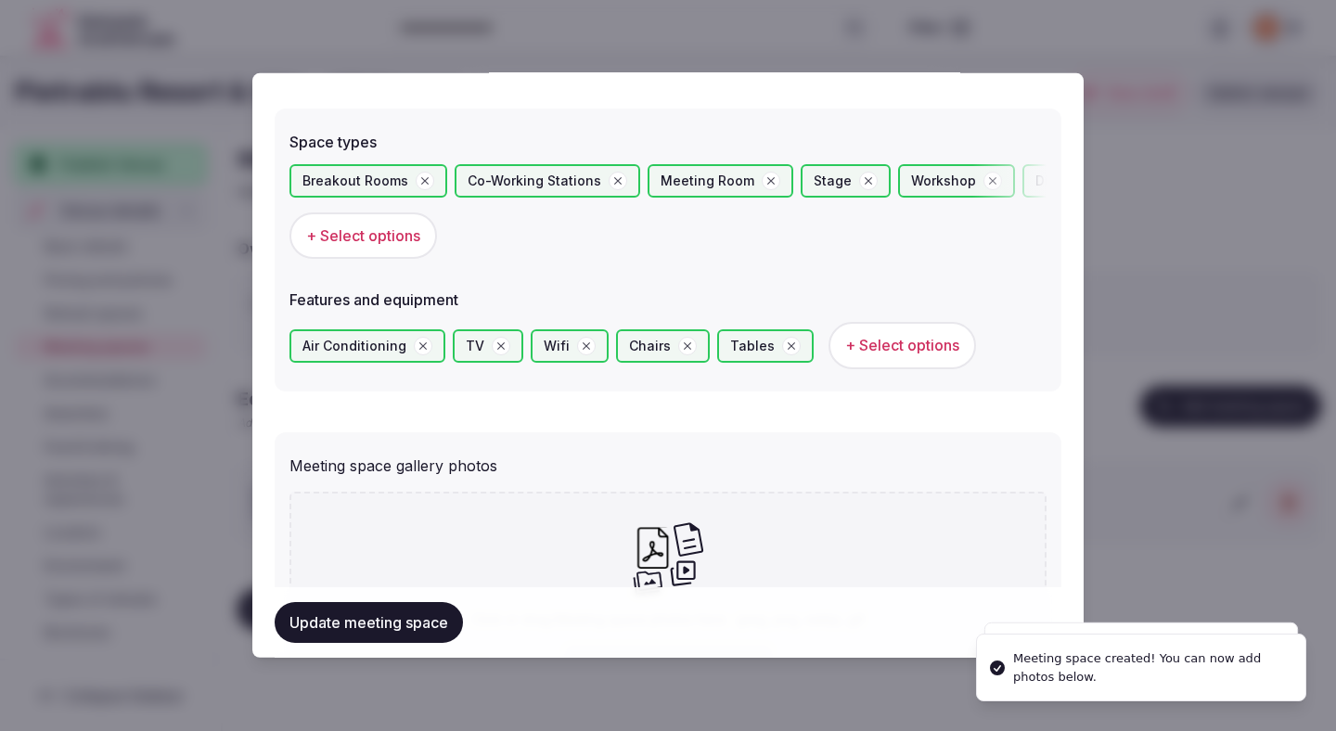
scroll to position [1199, 0]
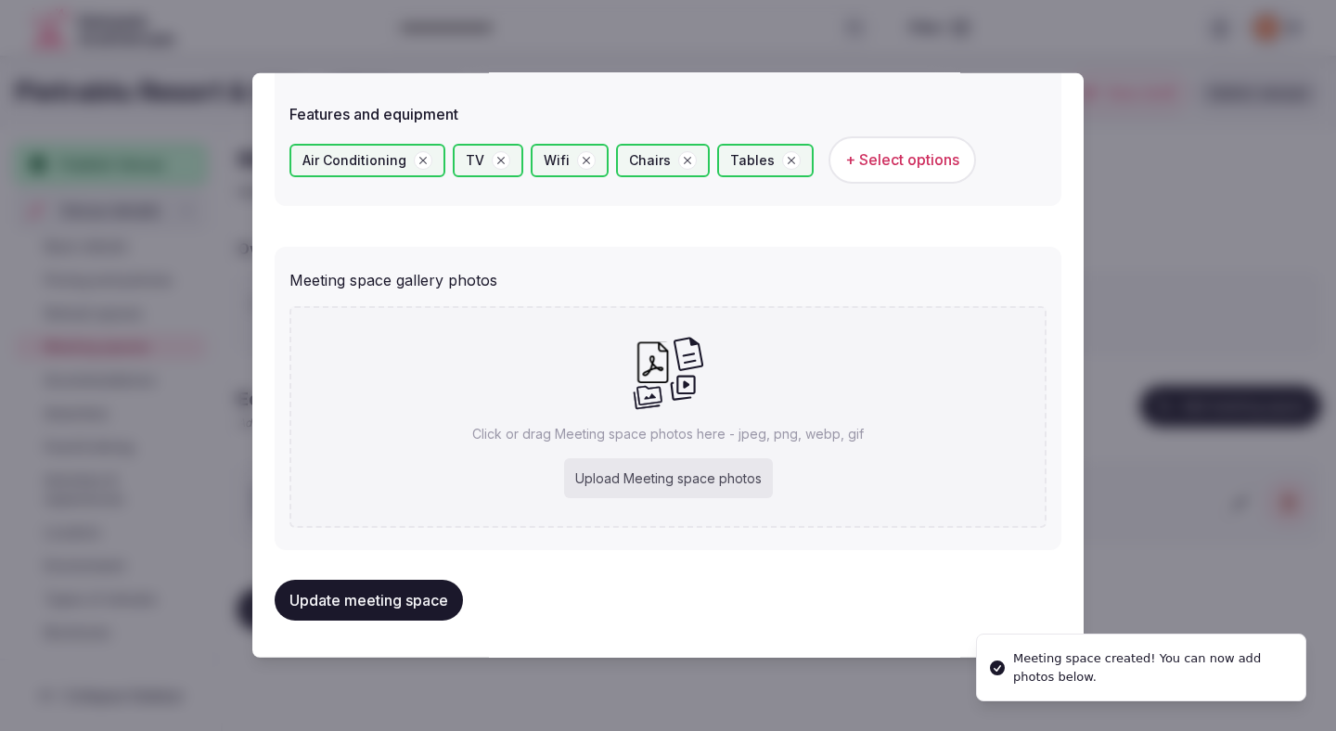
click at [642, 491] on div "Upload Meeting space photos" at bounding box center [668, 478] width 209 height 41
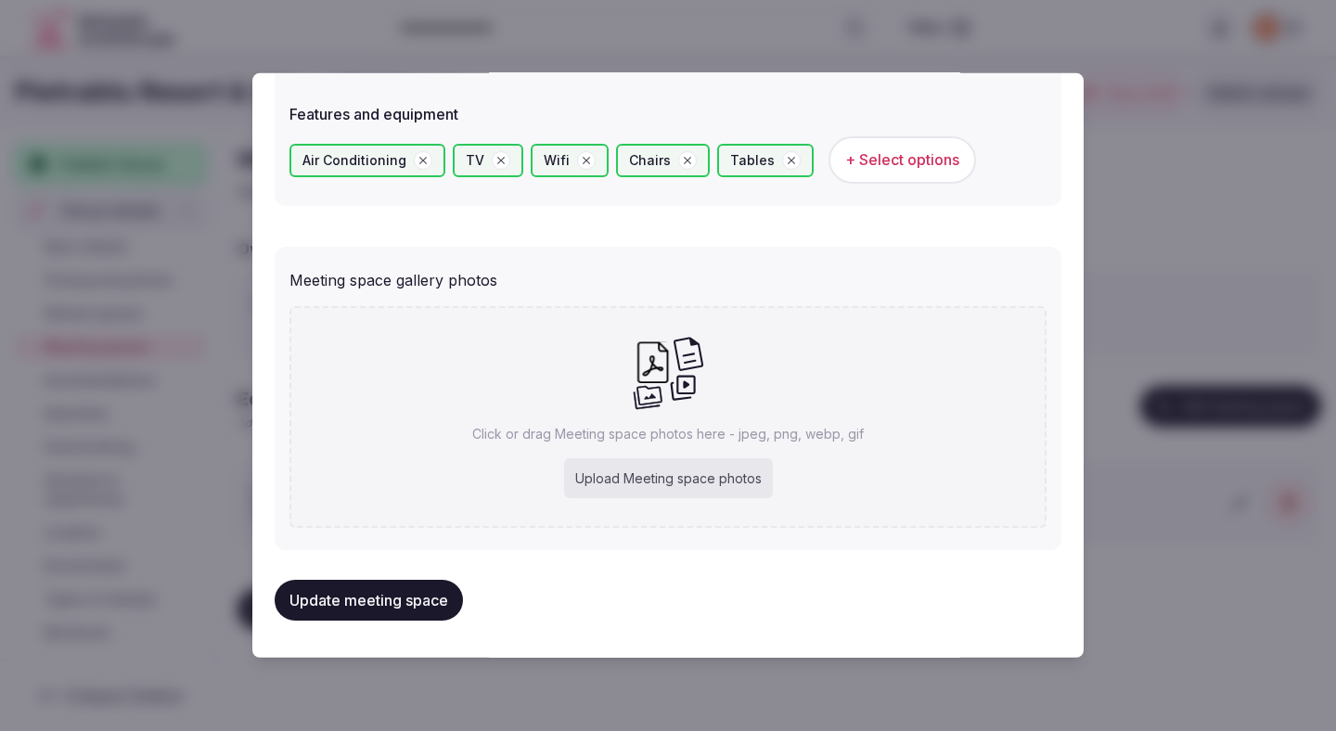
type input "**********"
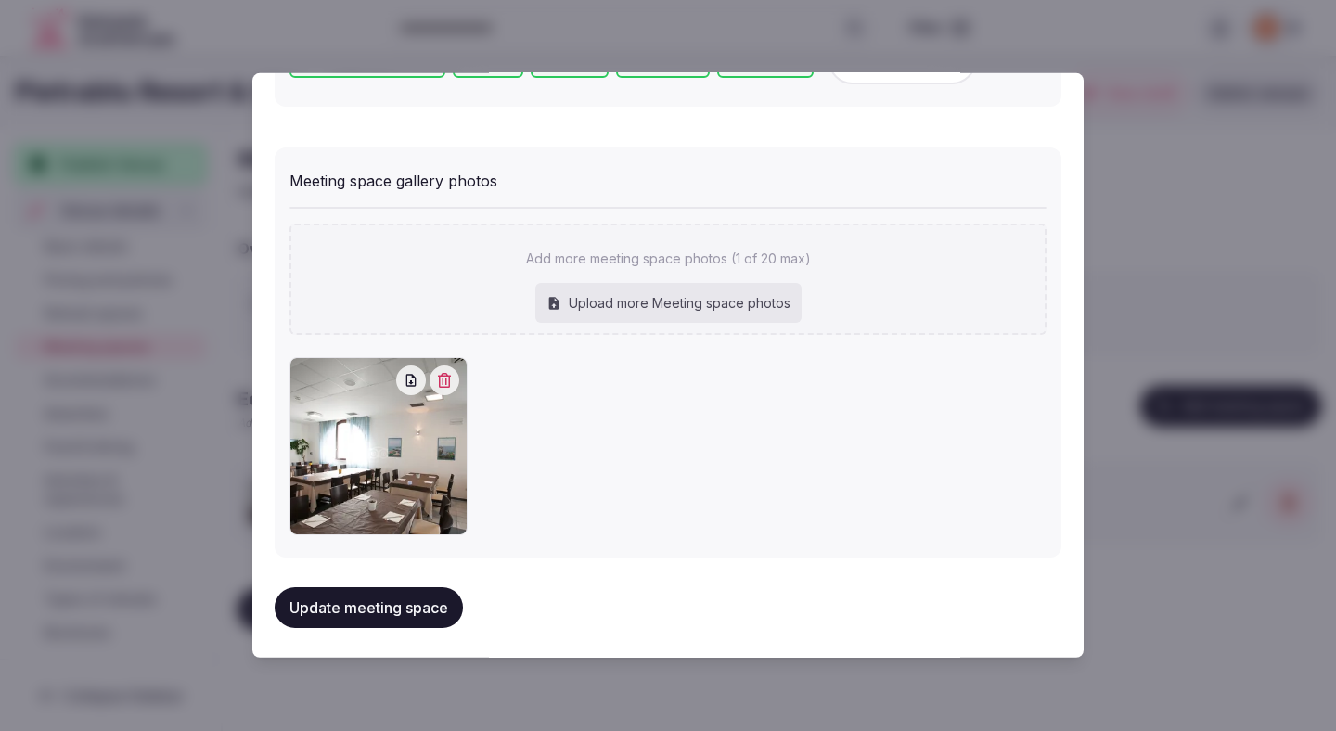
scroll to position [1305, 0]
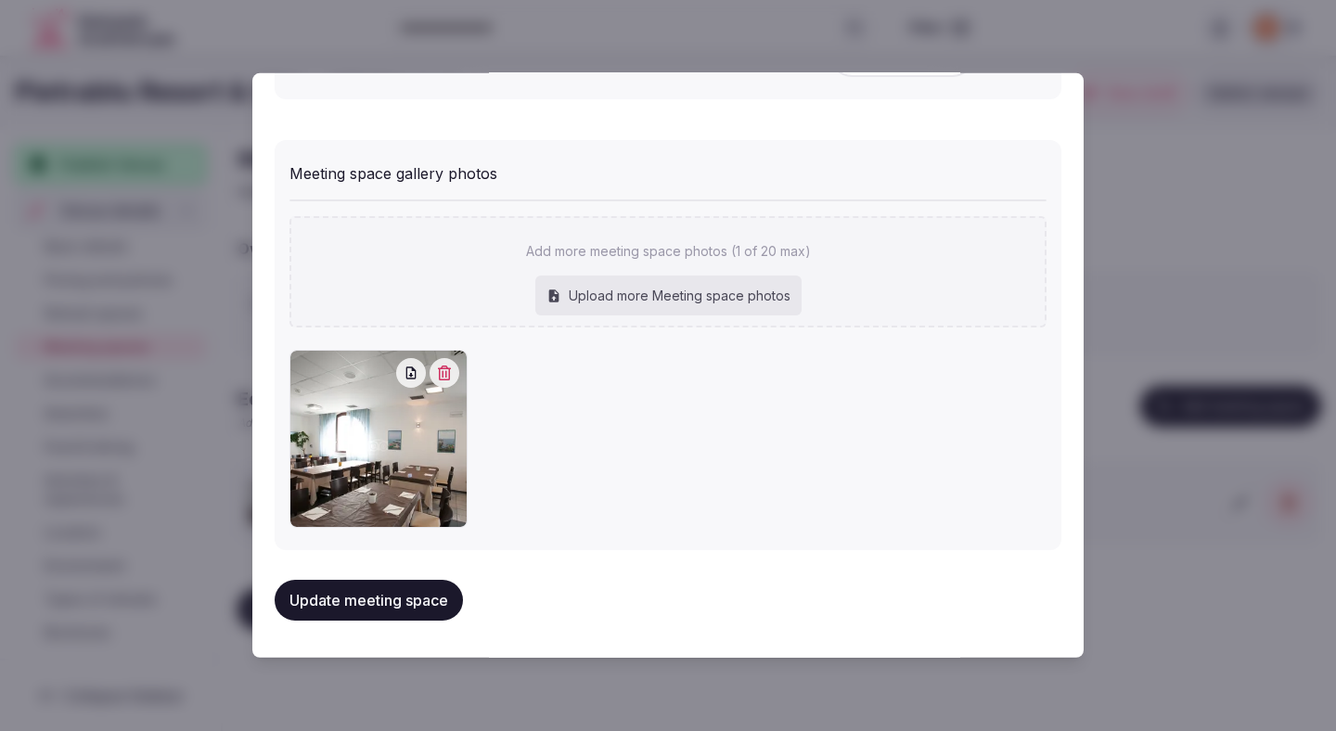
click at [451, 371] on icon "button" at bounding box center [444, 373] width 15 height 15
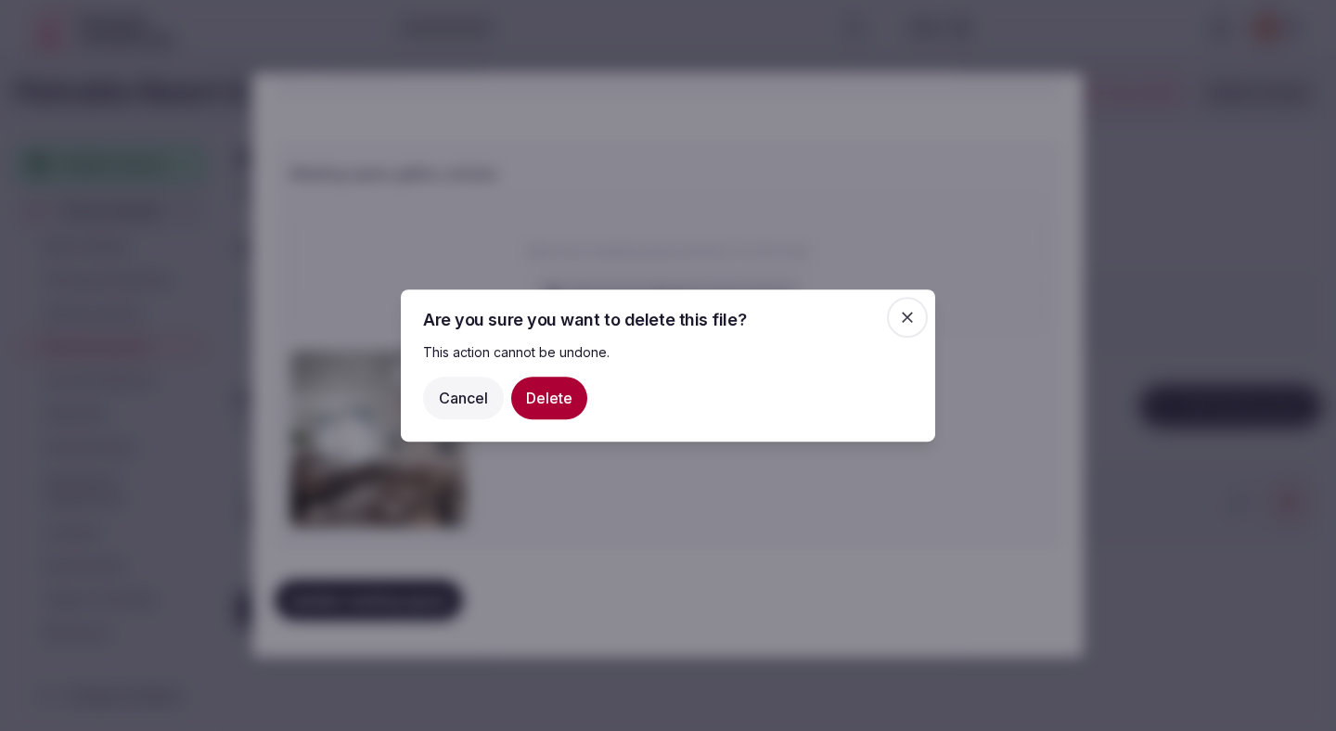
click at [556, 407] on button "Delete" at bounding box center [549, 398] width 76 height 43
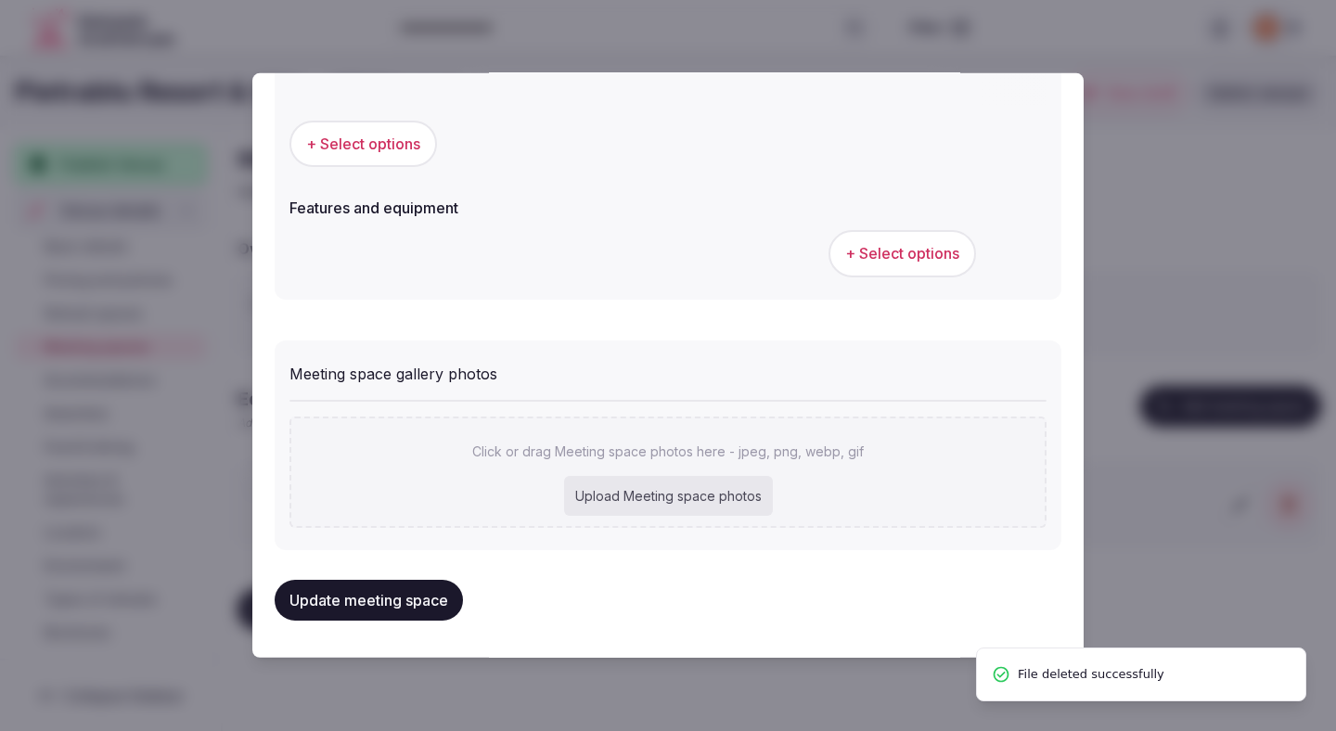
scroll to position [1105, 0]
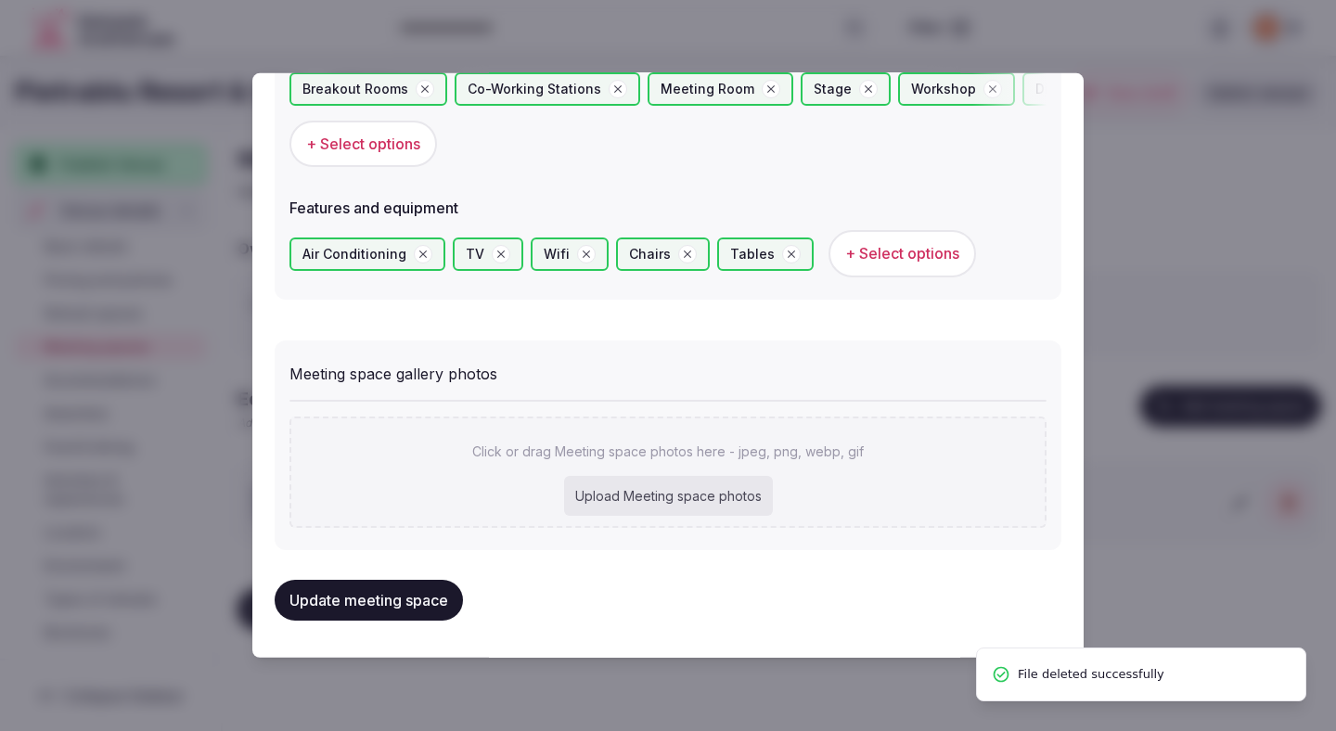
click at [356, 608] on button "Update meeting space" at bounding box center [369, 600] width 188 height 41
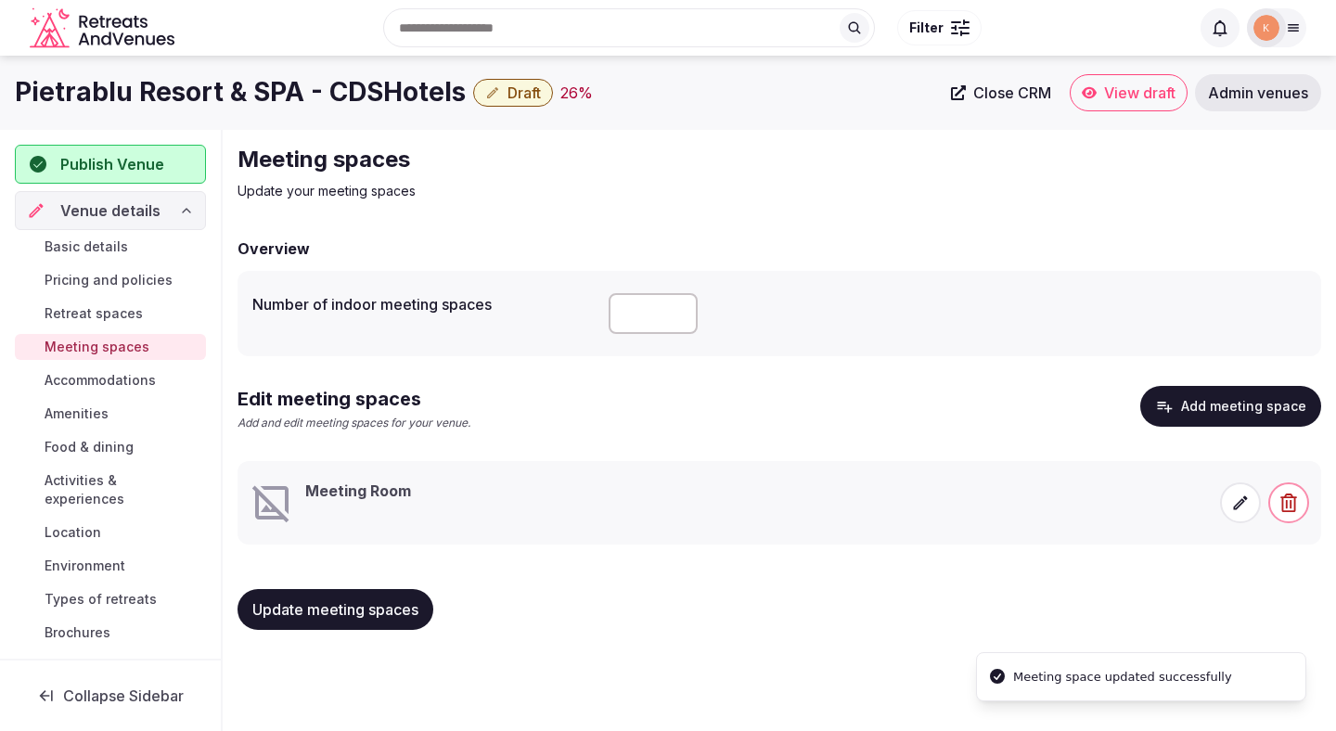
click at [136, 378] on span "Accommodations" at bounding box center [100, 380] width 111 height 19
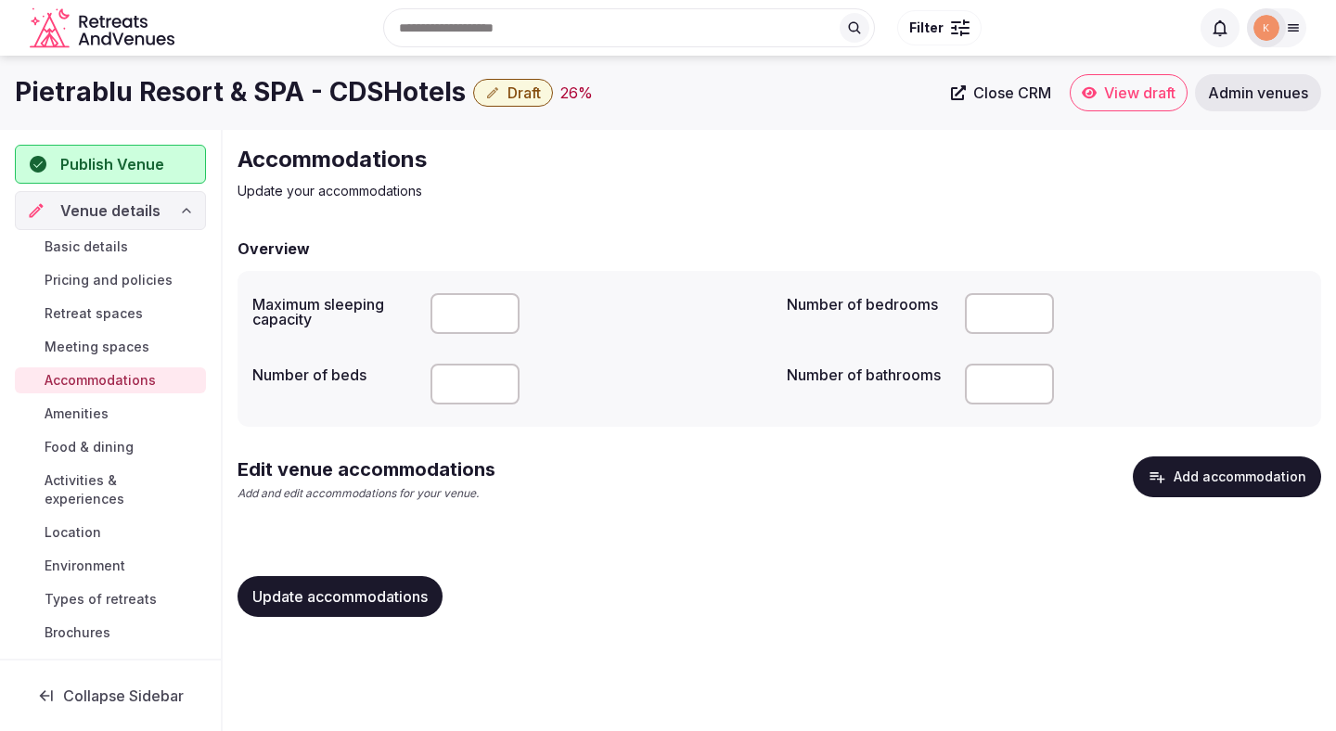
click at [78, 523] on span "Location" at bounding box center [73, 532] width 57 height 19
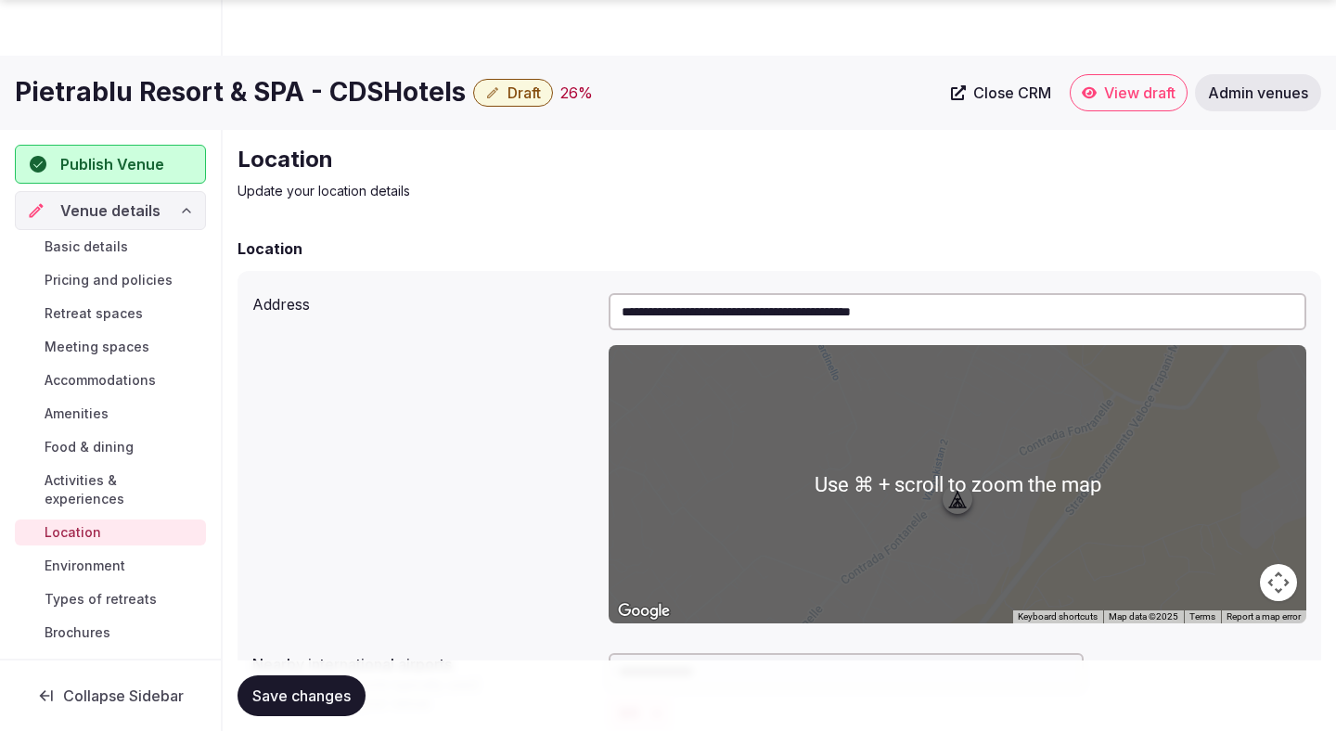
scroll to position [366, 0]
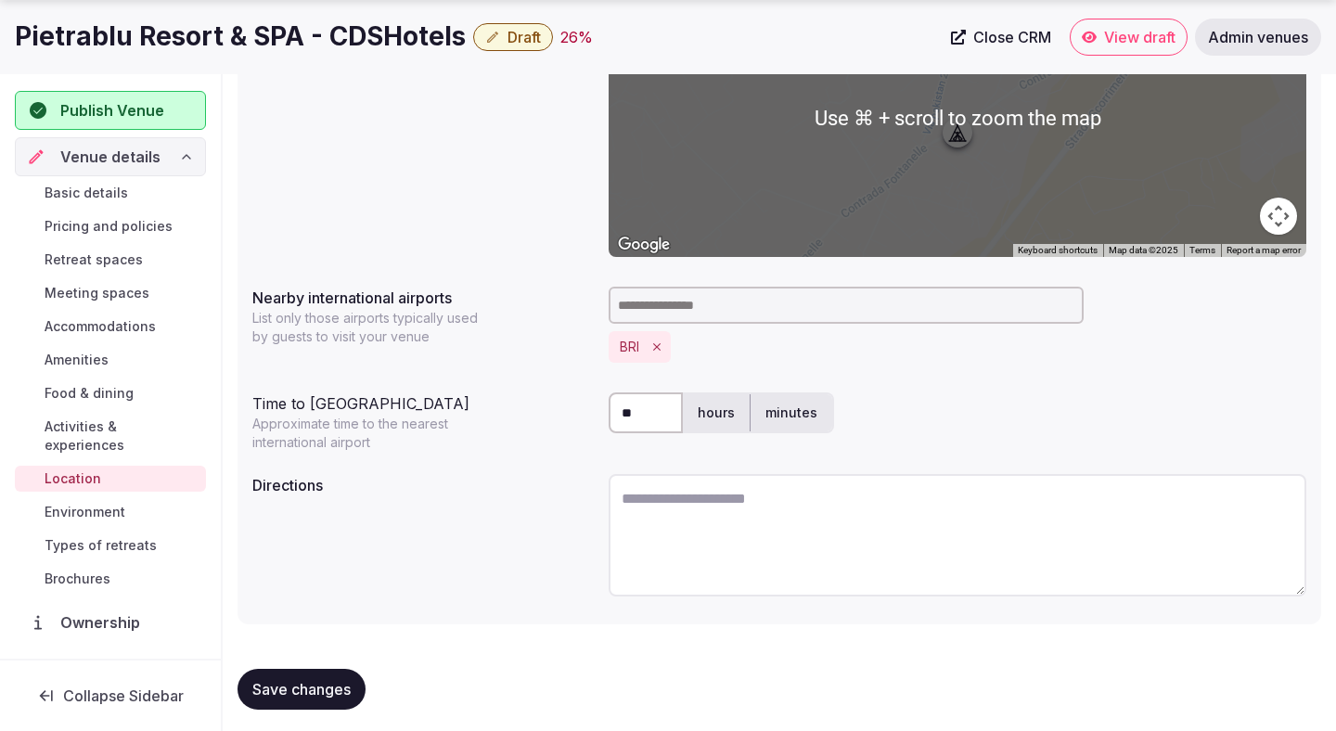
click at [698, 508] on textarea at bounding box center [958, 535] width 698 height 122
paste textarea "**********"
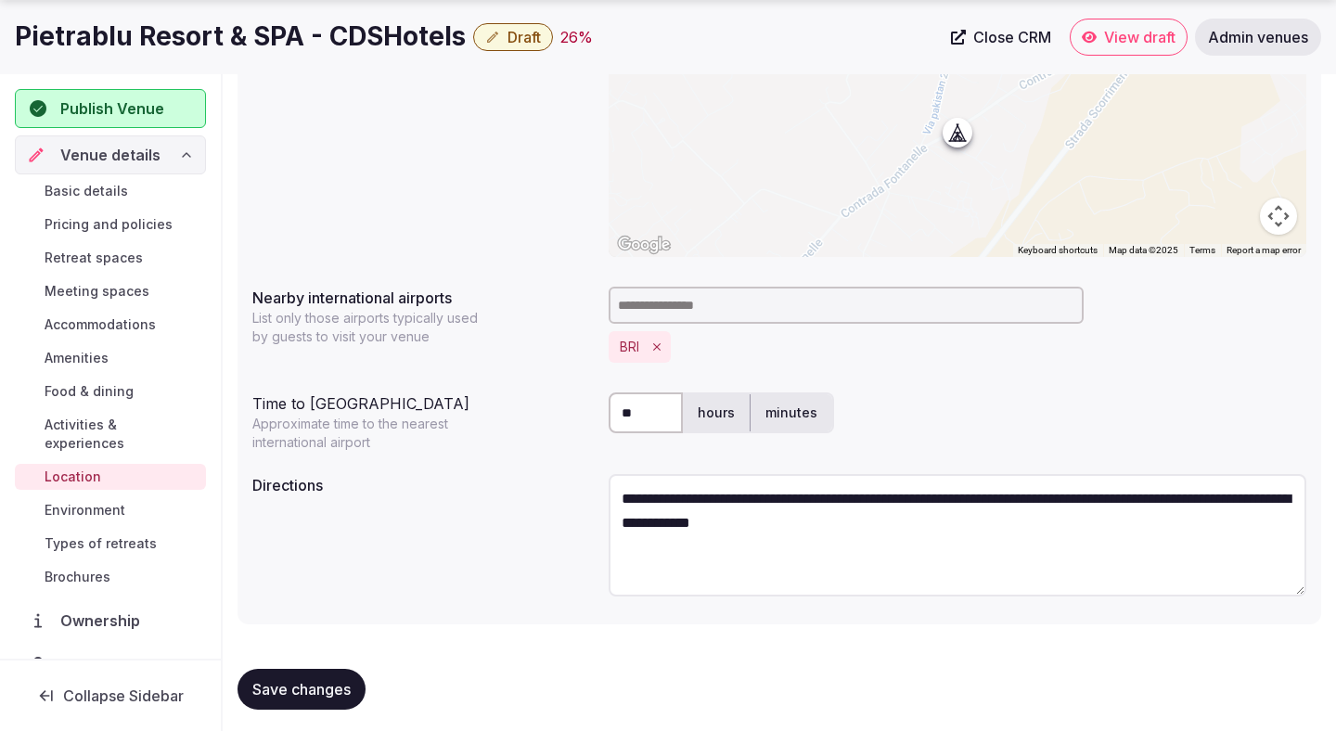
type textarea "**********"
click at [342, 683] on span "Save changes" at bounding box center [301, 689] width 98 height 19
click at [137, 425] on span "Activities & experiences" at bounding box center [122, 434] width 154 height 37
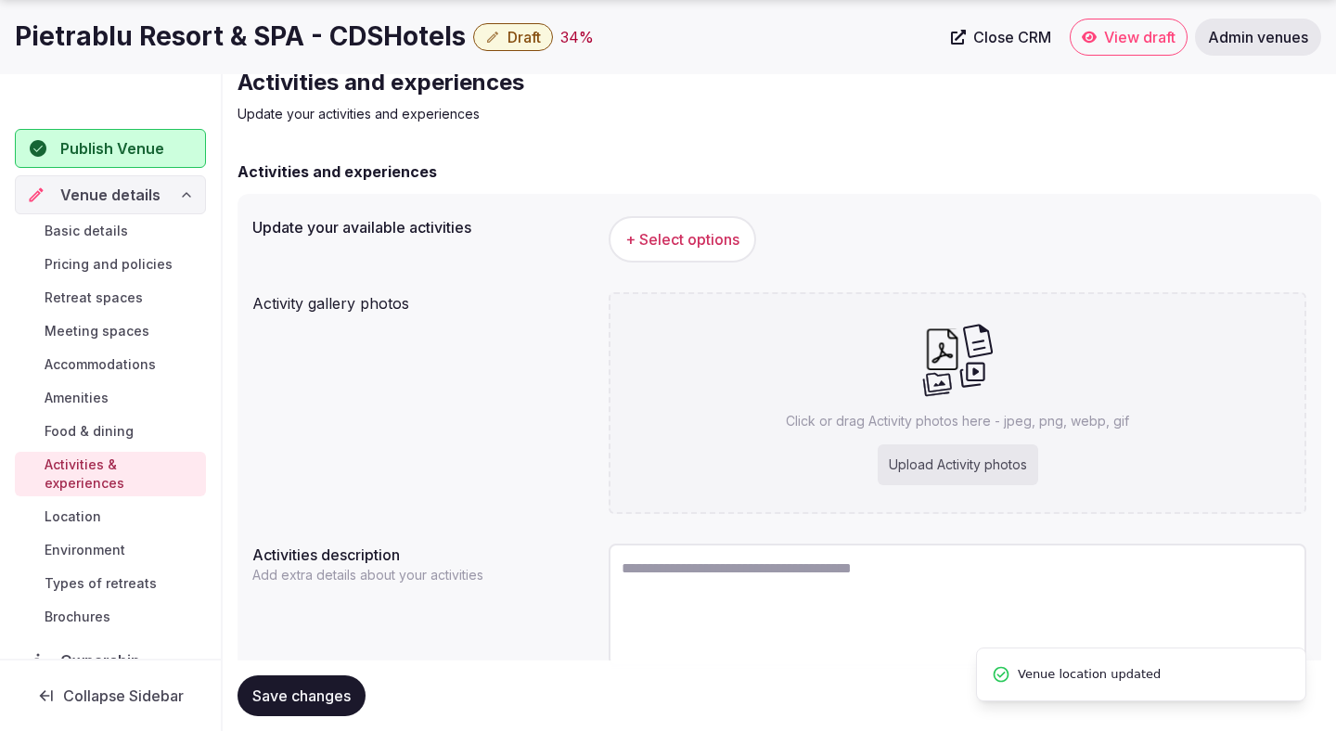
scroll to position [90, 0]
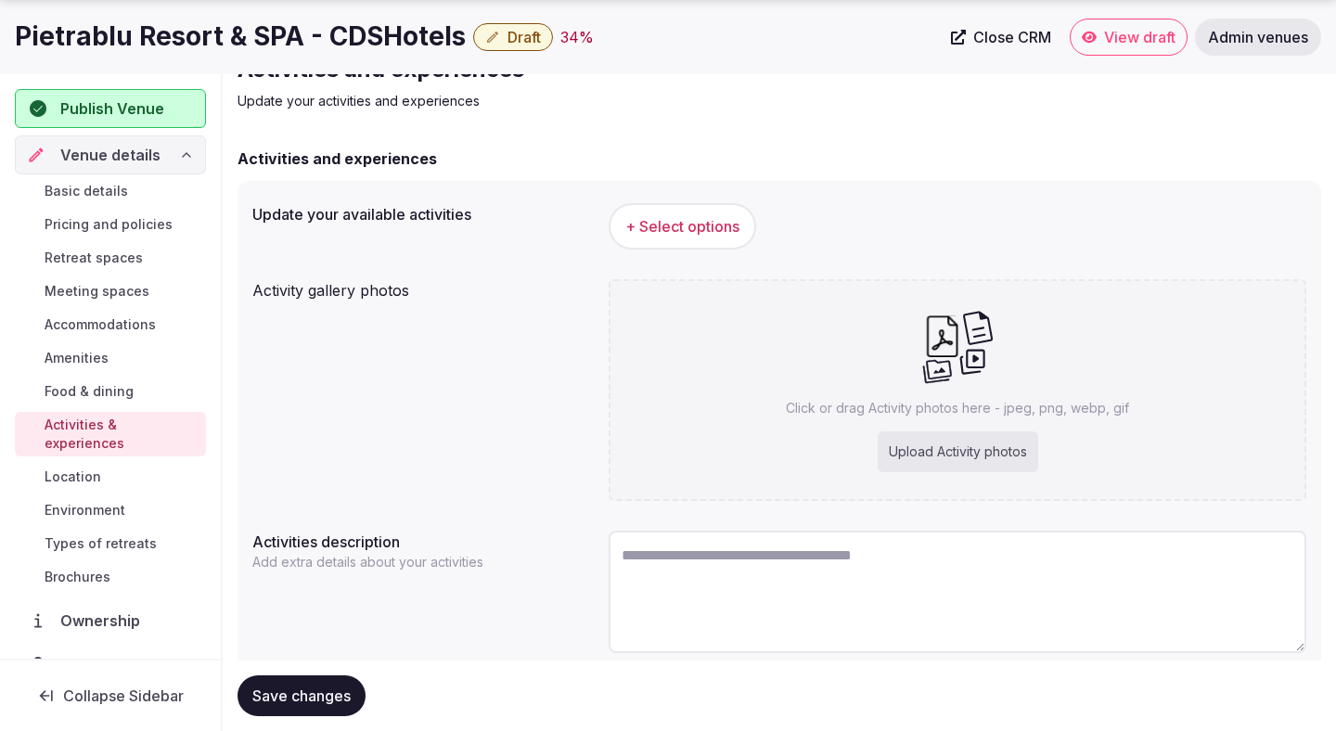
click at [123, 327] on span "Accommodations" at bounding box center [100, 324] width 111 height 19
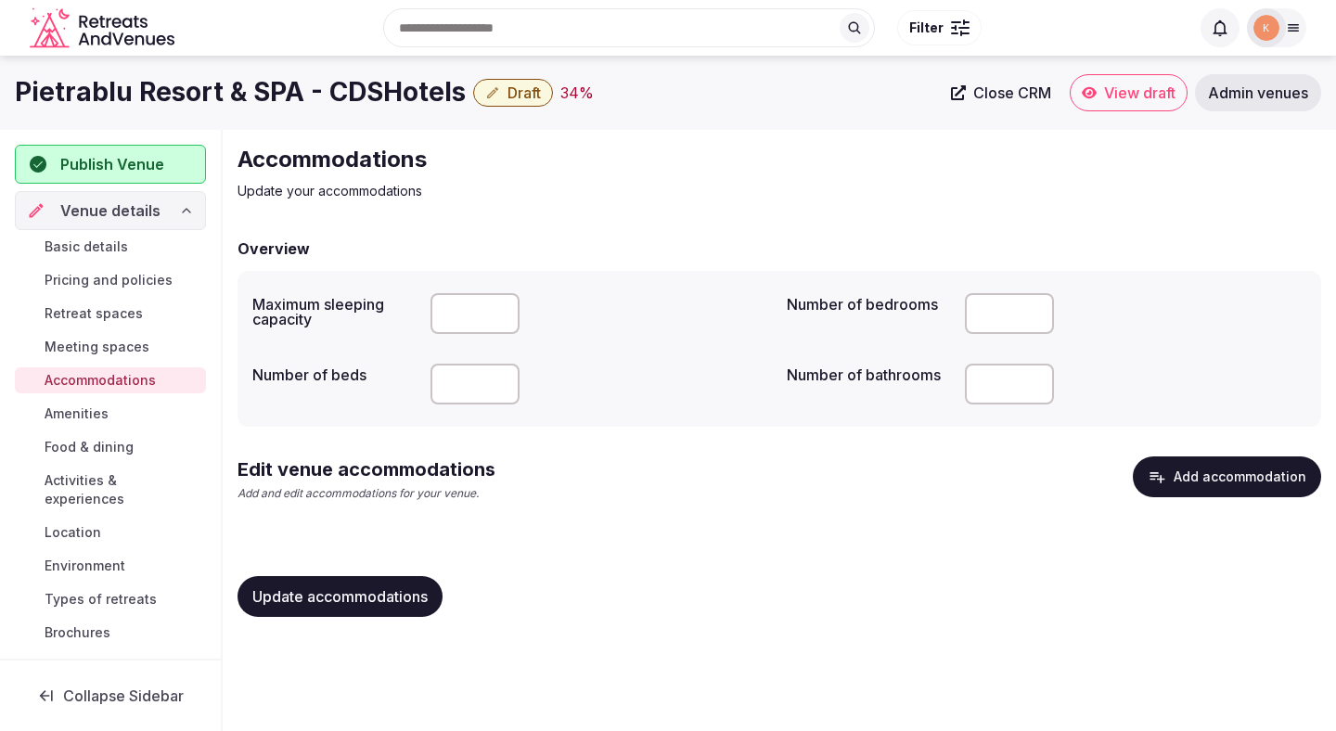
click at [1268, 484] on button "Add accommodation" at bounding box center [1227, 476] width 188 height 41
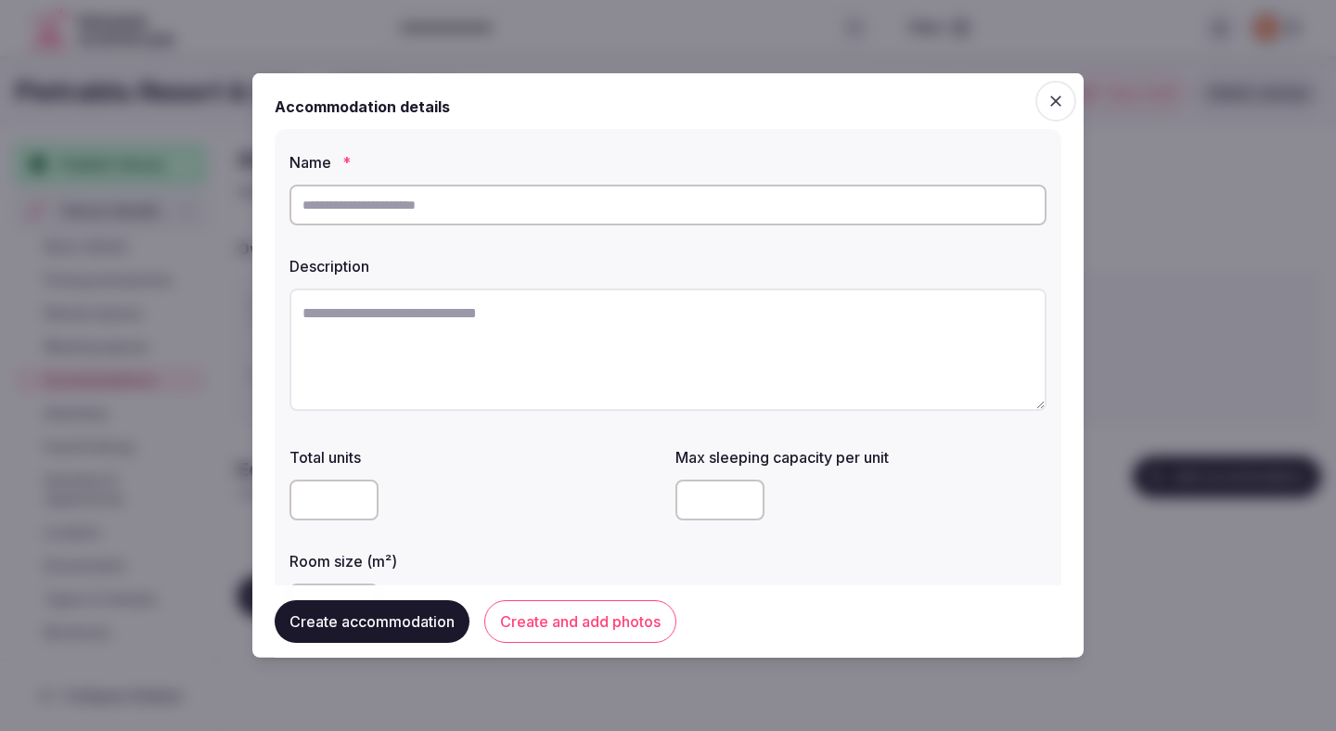
click at [790, 209] on input "text" at bounding box center [667, 205] width 757 height 41
paste input "**********"
type input "**********"
click at [738, 264] on label "Description" at bounding box center [667, 266] width 757 height 15
click at [561, 316] on textarea at bounding box center [667, 350] width 757 height 122
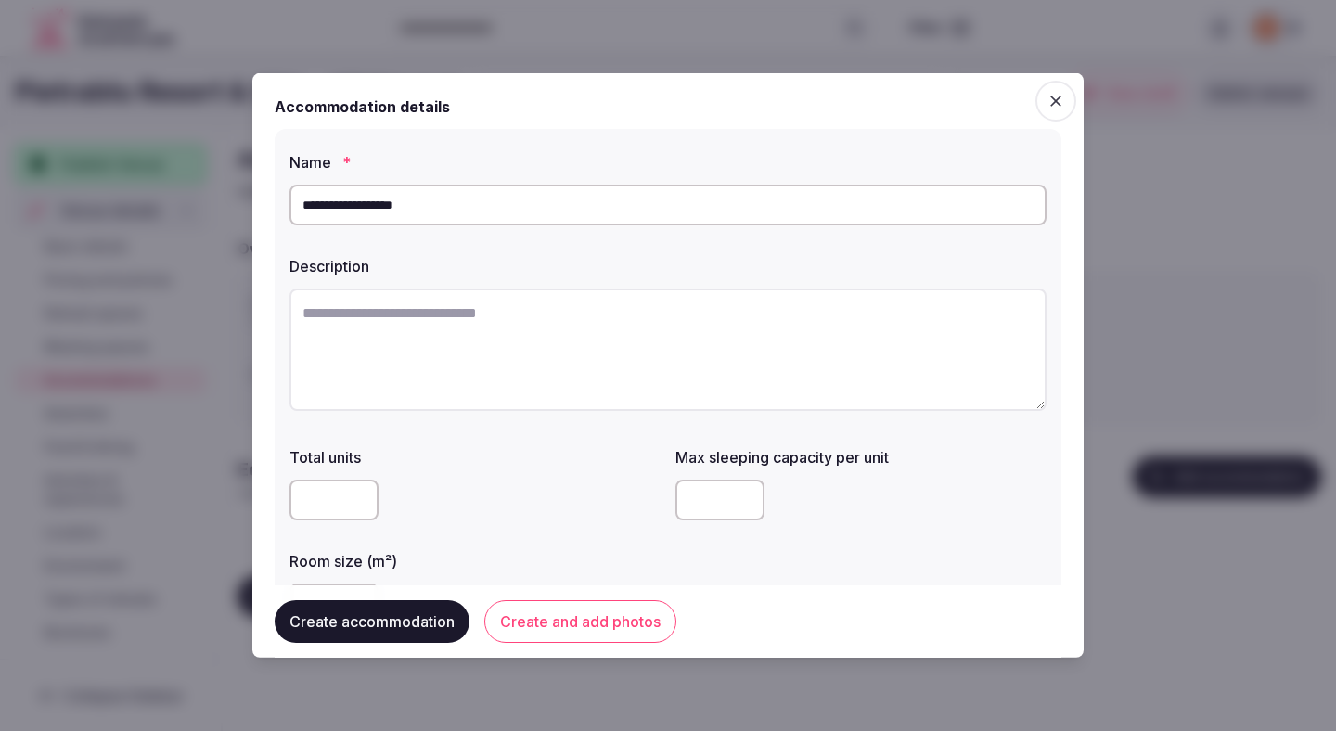
paste textarea "**********"
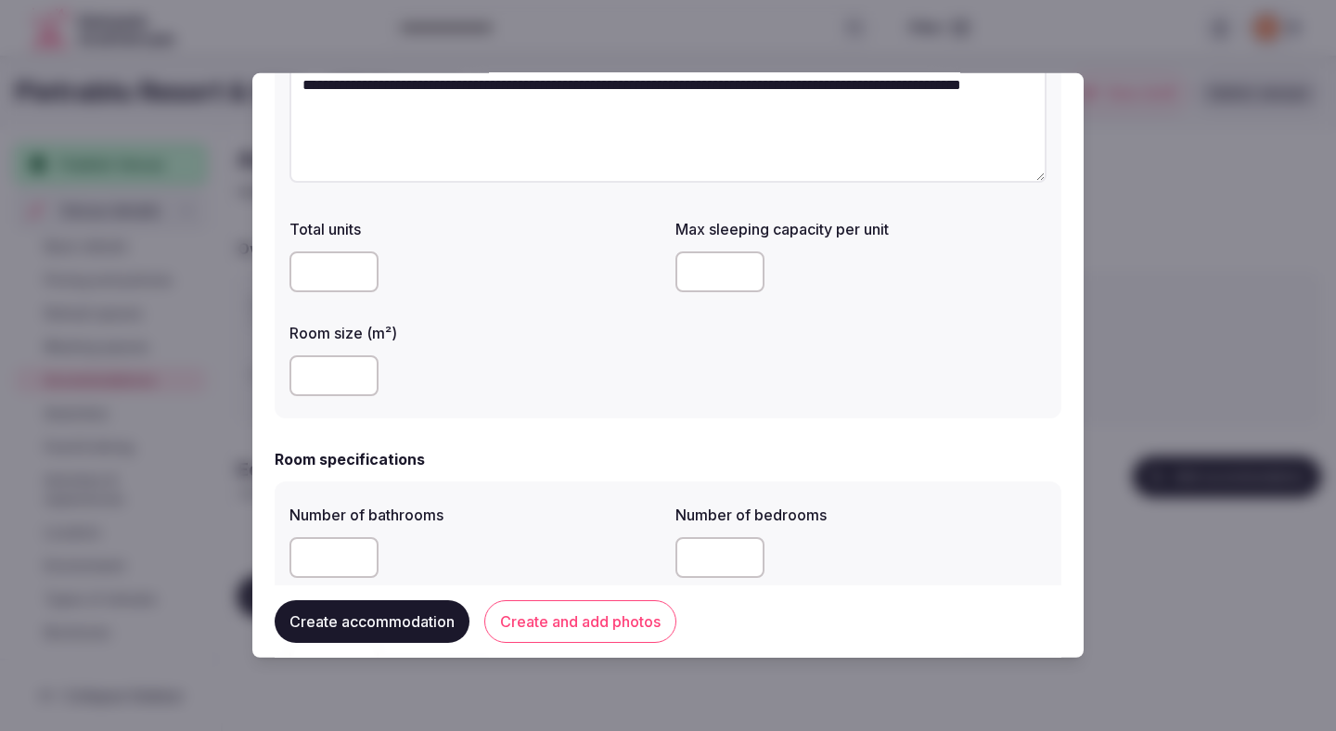
scroll to position [239, 0]
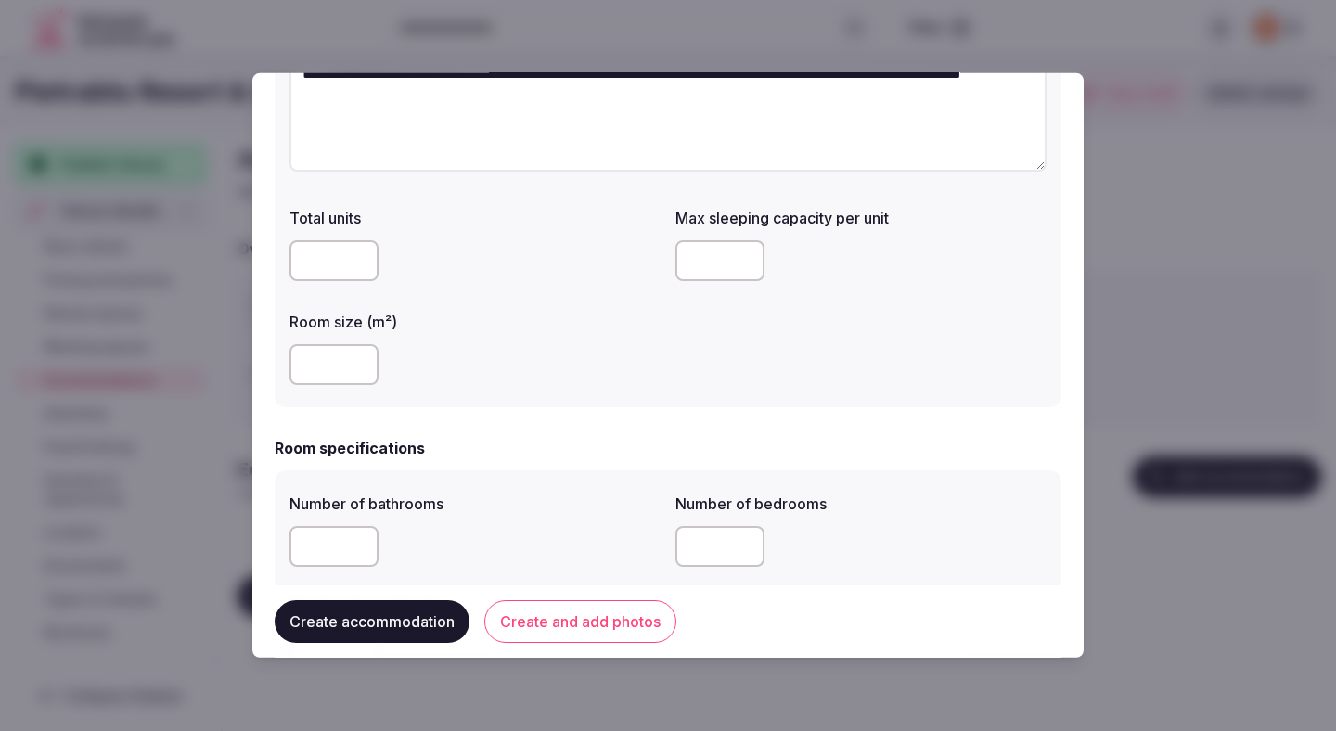
type textarea "**********"
click at [715, 260] on input "number" at bounding box center [719, 260] width 89 height 41
type input "*"
click at [606, 329] on div "Room size (m²)" at bounding box center [474, 347] width 371 height 89
click at [325, 368] on input "number" at bounding box center [333, 364] width 89 height 41
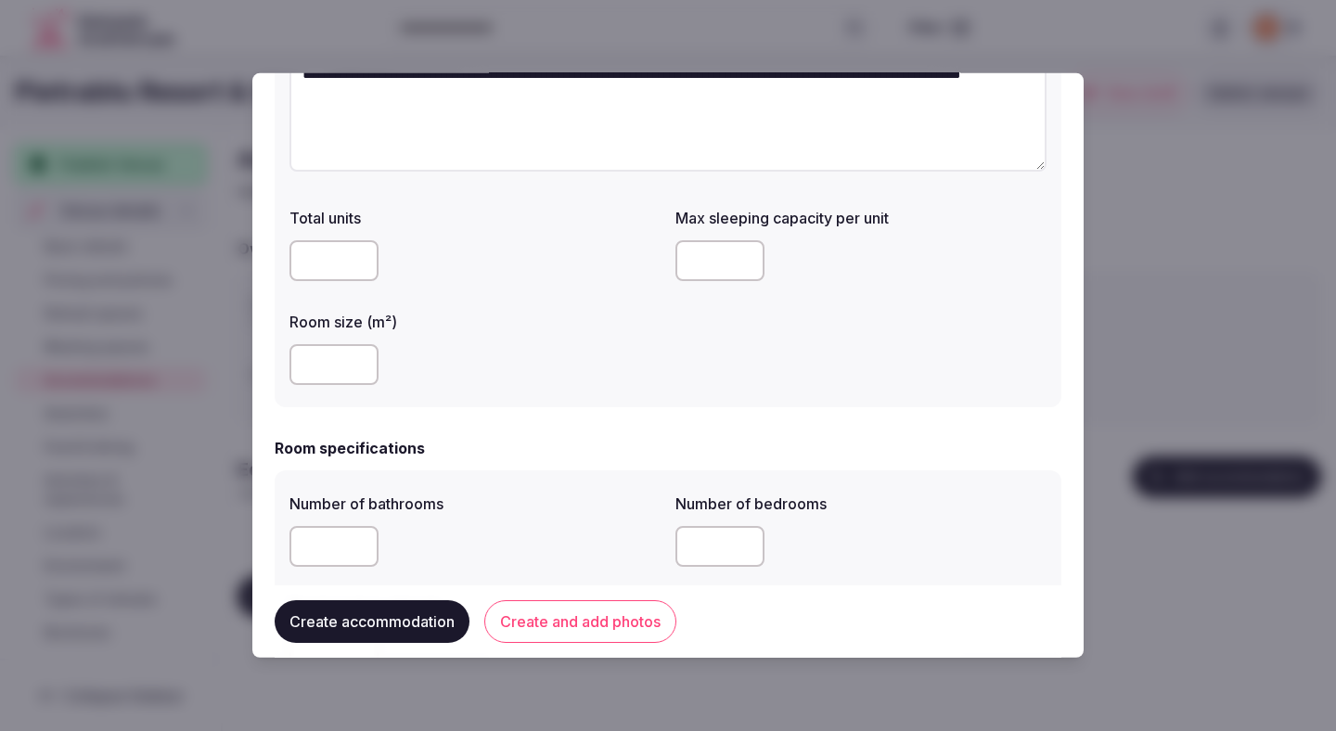
type input "**"
click at [509, 335] on div "Room size (m²) **" at bounding box center [474, 347] width 371 height 89
click at [509, 336] on div "Room size (m²) **" at bounding box center [474, 347] width 371 height 89
click at [500, 333] on div "Room size (m²) **" at bounding box center [474, 347] width 371 height 89
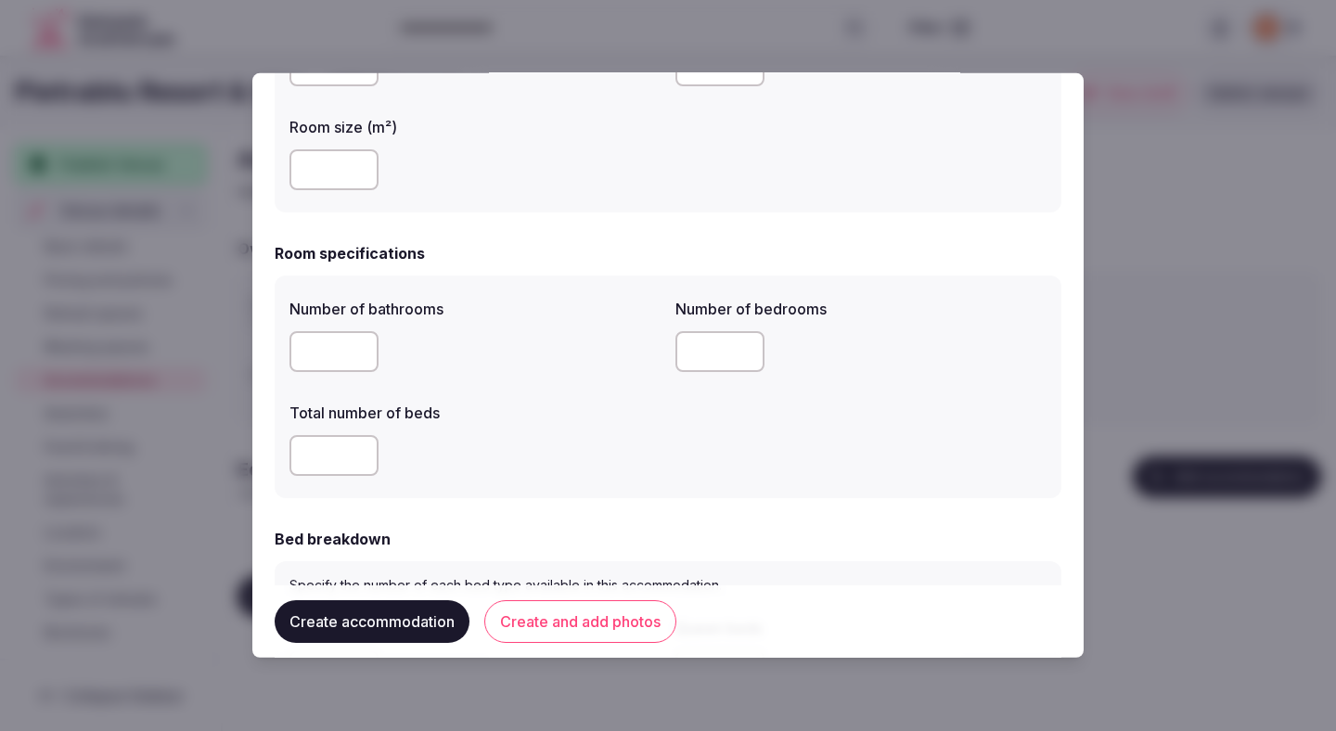
scroll to position [443, 0]
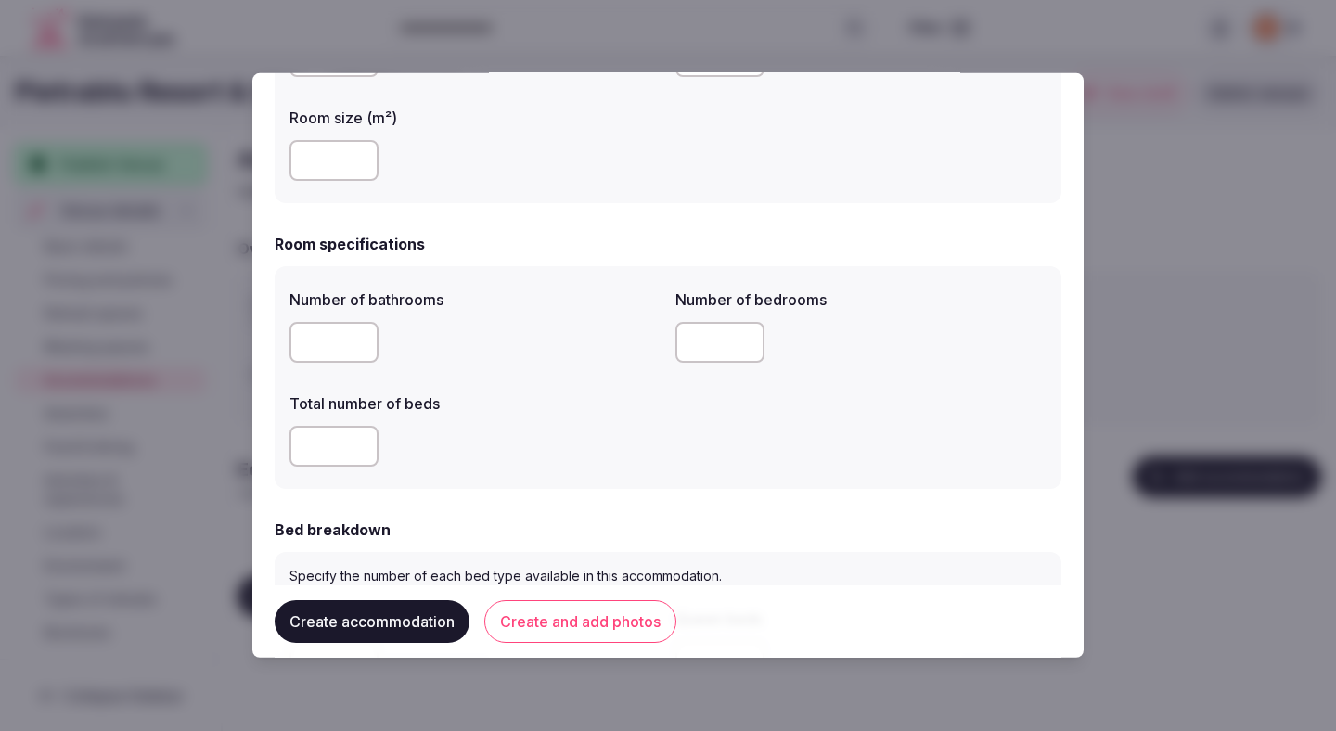
click at [302, 361] on input "number" at bounding box center [333, 342] width 89 height 41
type input "*"
click at [451, 372] on div "Number of bathrooms * Number of bedrooms * Total number of beds *" at bounding box center [667, 377] width 757 height 193
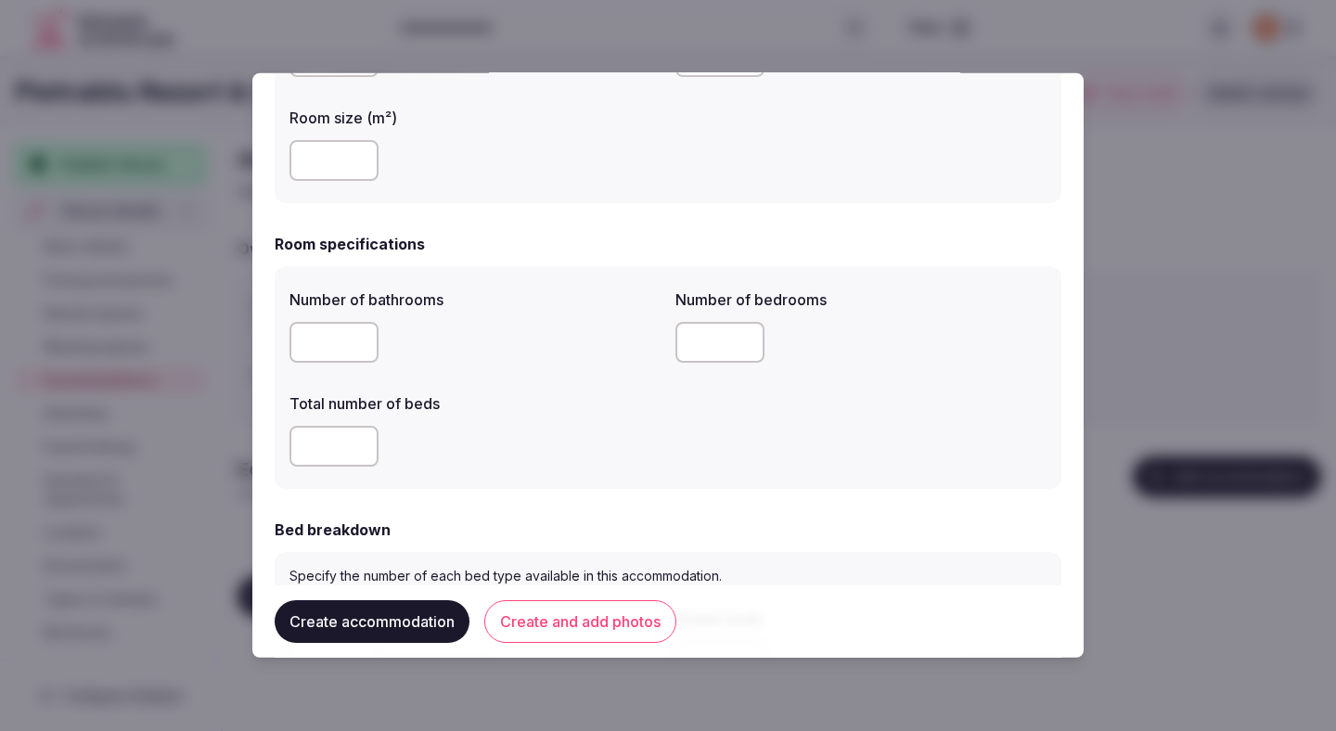
click at [451, 372] on div "Number of bathrooms * Number of bedrooms * Total number of beds *" at bounding box center [667, 377] width 757 height 193
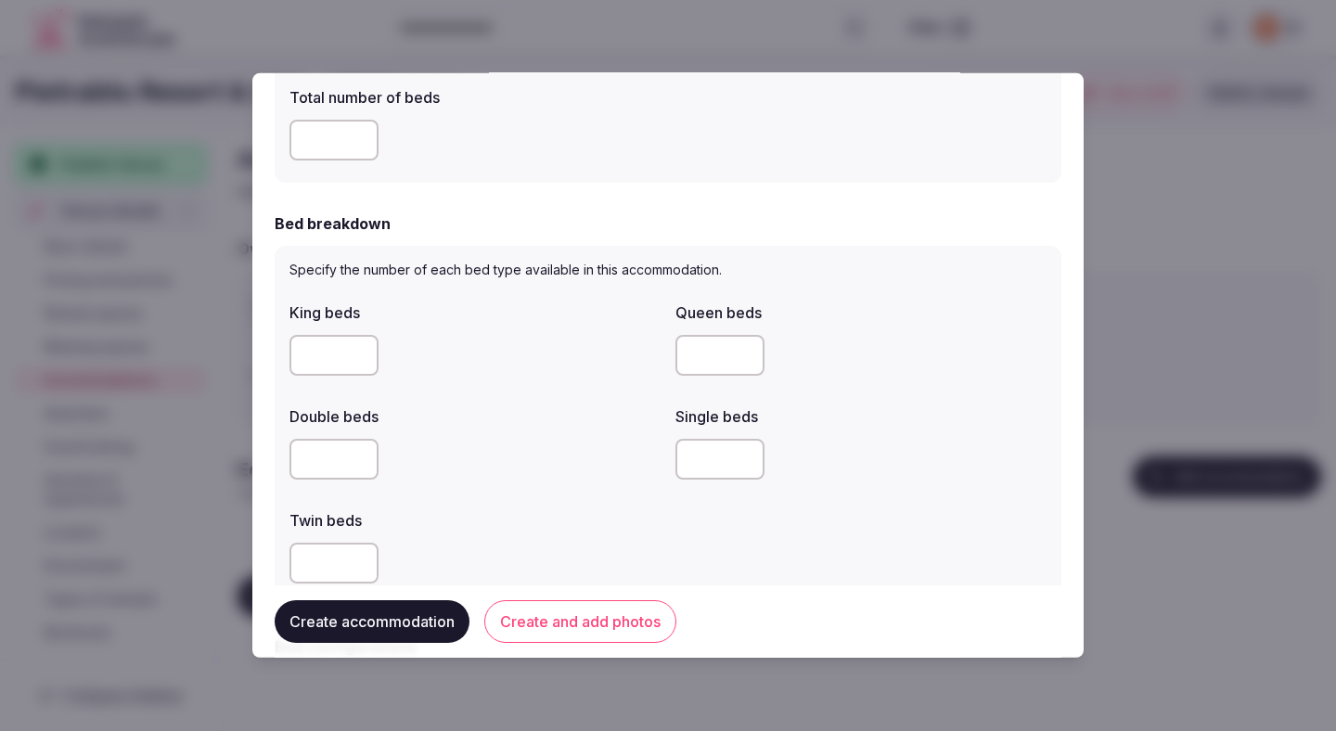
scroll to position [767, 0]
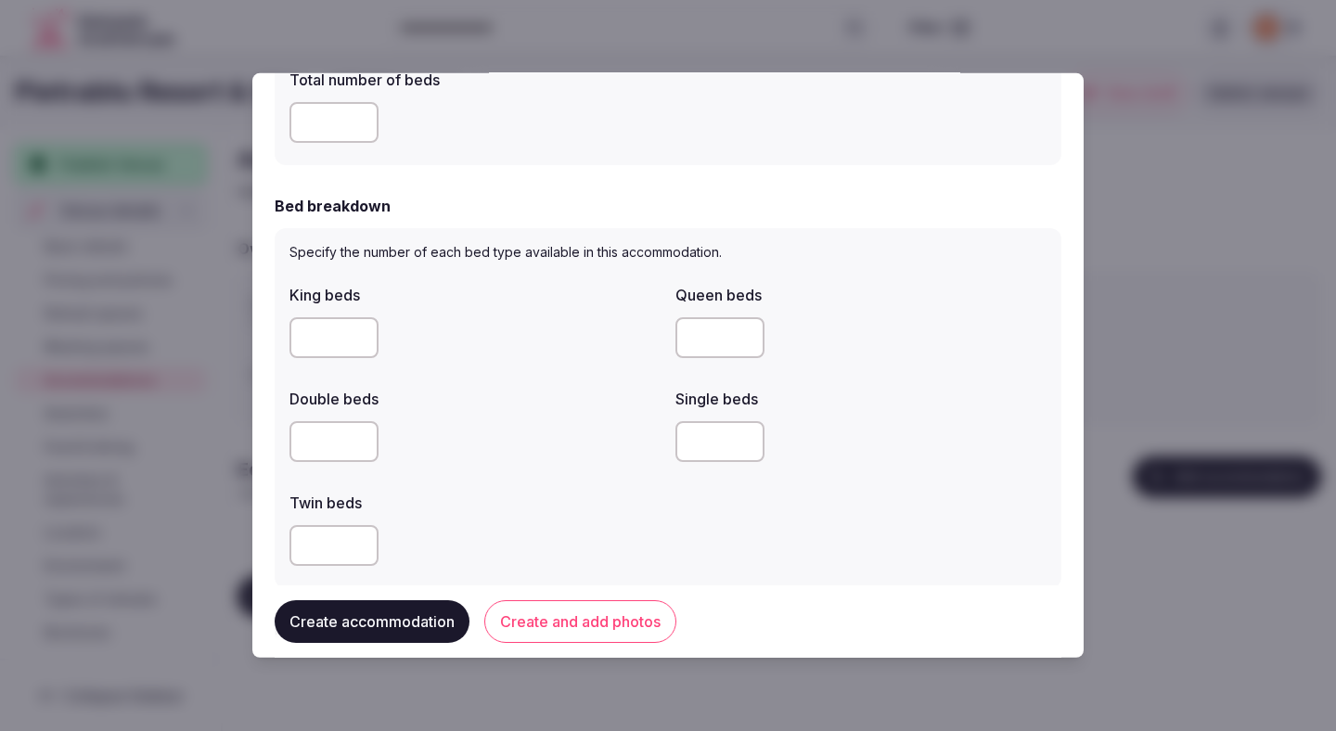
click at [711, 348] on input "*" at bounding box center [719, 337] width 89 height 41
type input "*"
click at [563, 435] on div at bounding box center [474, 441] width 371 height 41
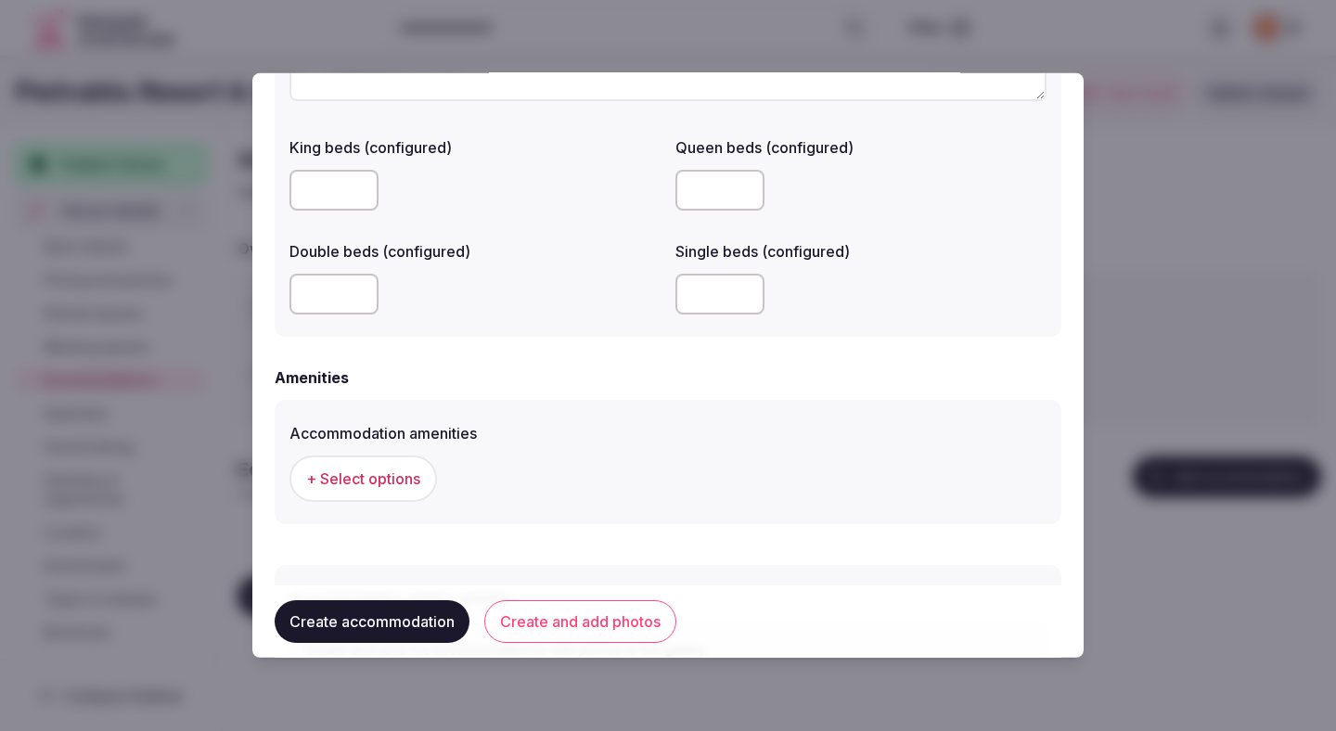
scroll to position [1583, 0]
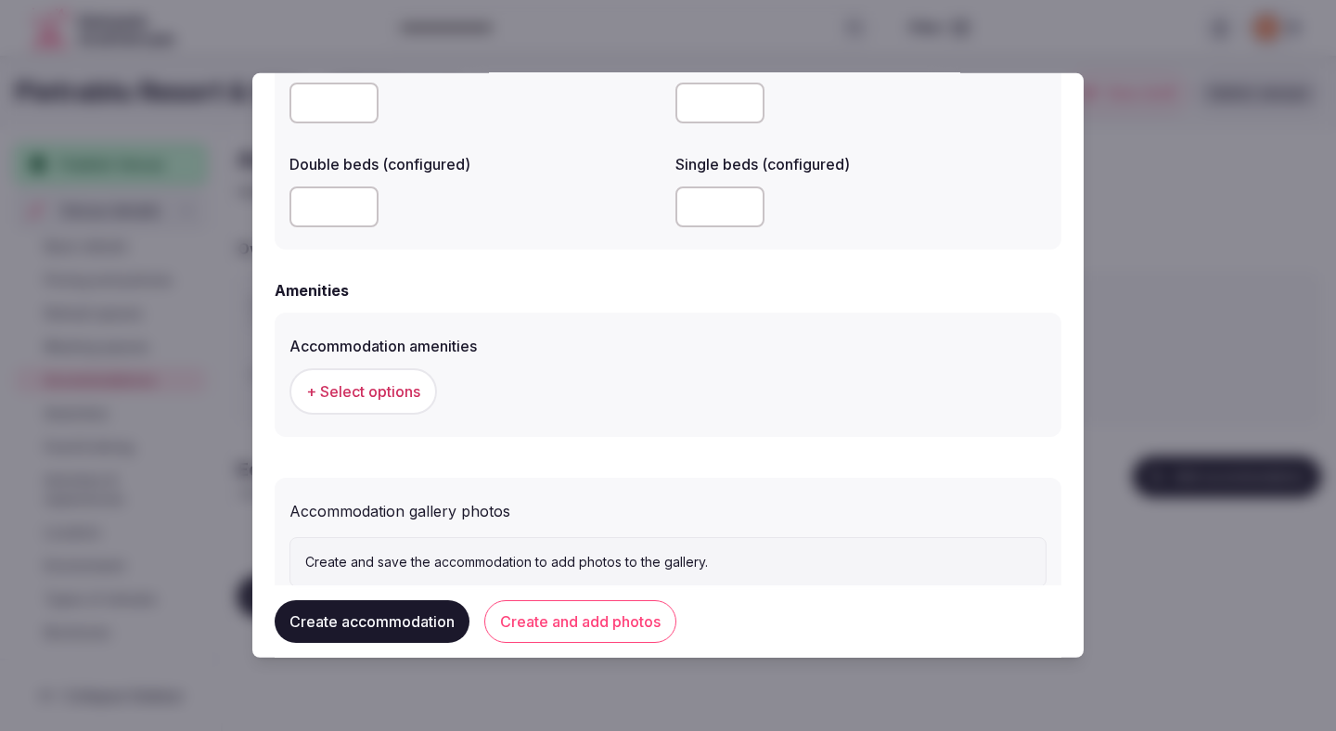
click at [410, 397] on span "+ Select options" at bounding box center [363, 391] width 114 height 20
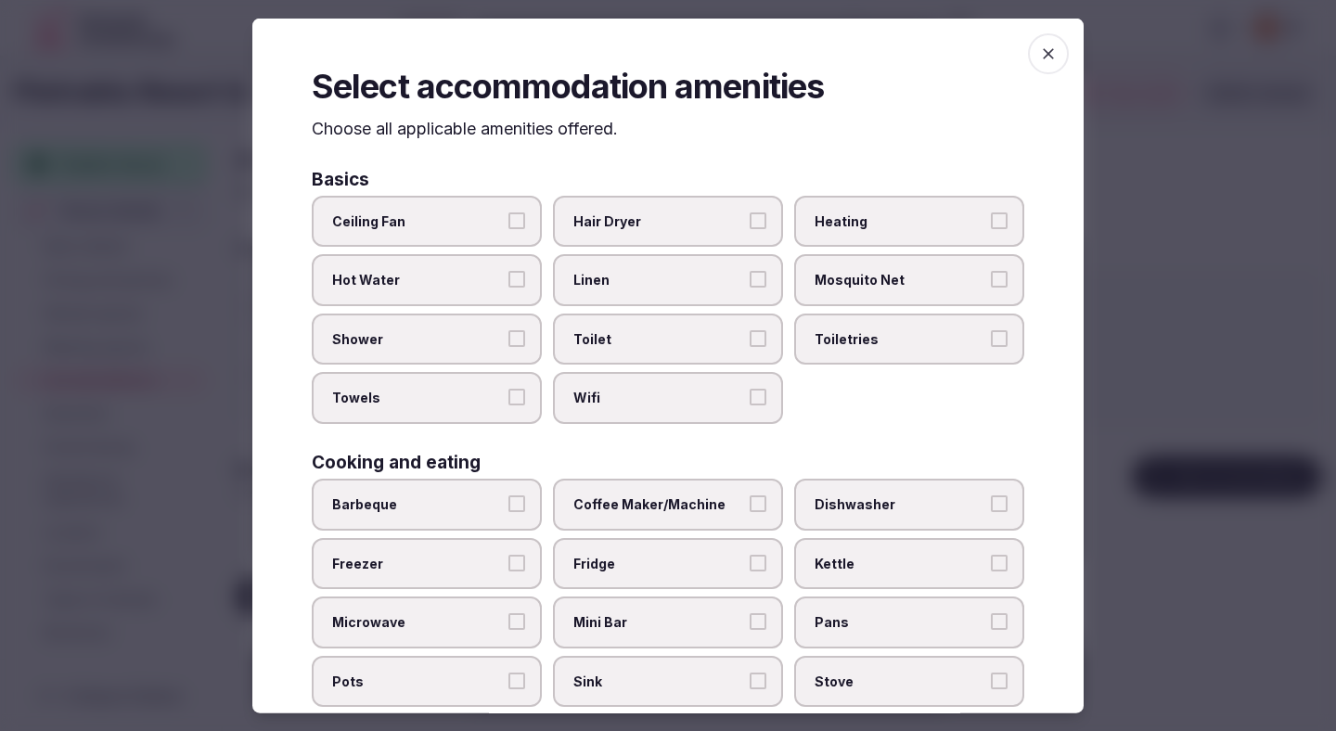
click at [470, 223] on span "Ceiling Fan" at bounding box center [417, 221] width 171 height 19
click at [508, 223] on button "Ceiling Fan" at bounding box center [516, 220] width 17 height 17
click at [470, 274] on span "Hot Water" at bounding box center [417, 280] width 171 height 19
click at [508, 274] on button "Hot Water" at bounding box center [516, 279] width 17 height 17
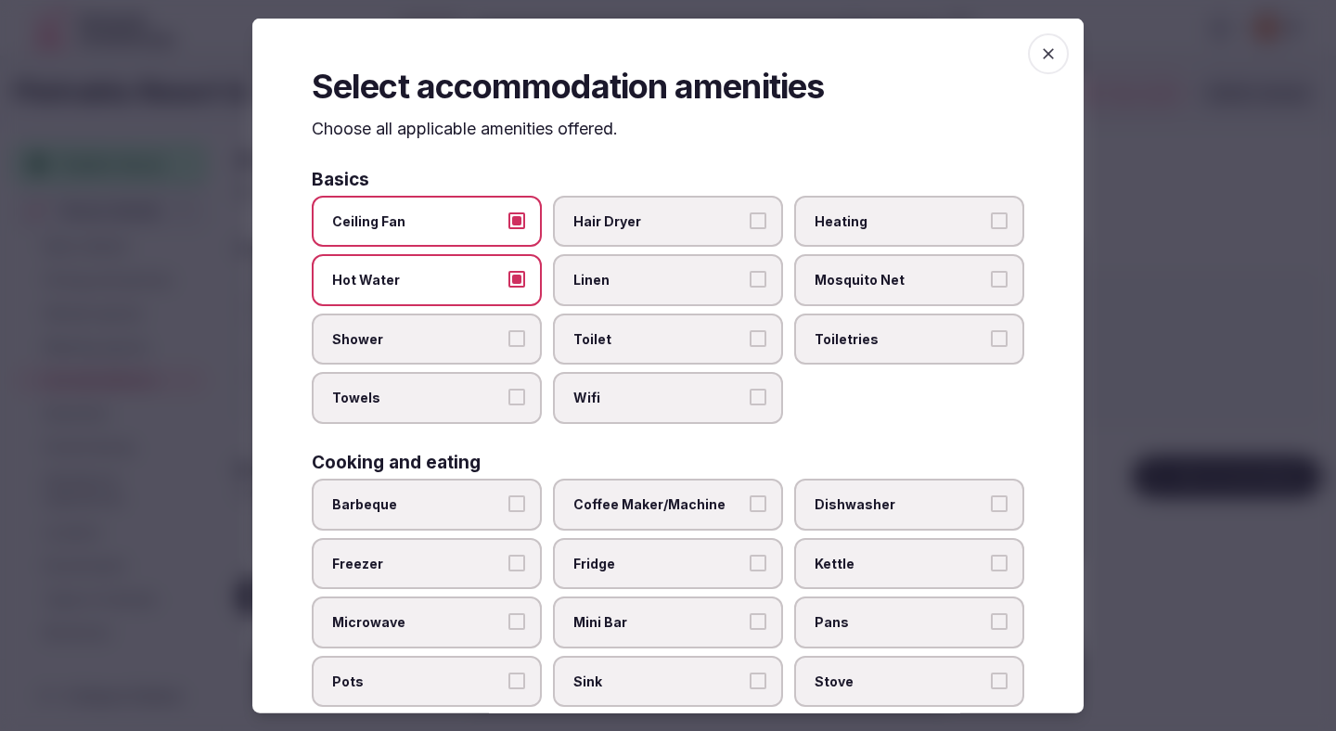
click at [470, 336] on span "Shower" at bounding box center [417, 338] width 171 height 19
click at [508, 336] on button "Shower" at bounding box center [516, 337] width 17 height 17
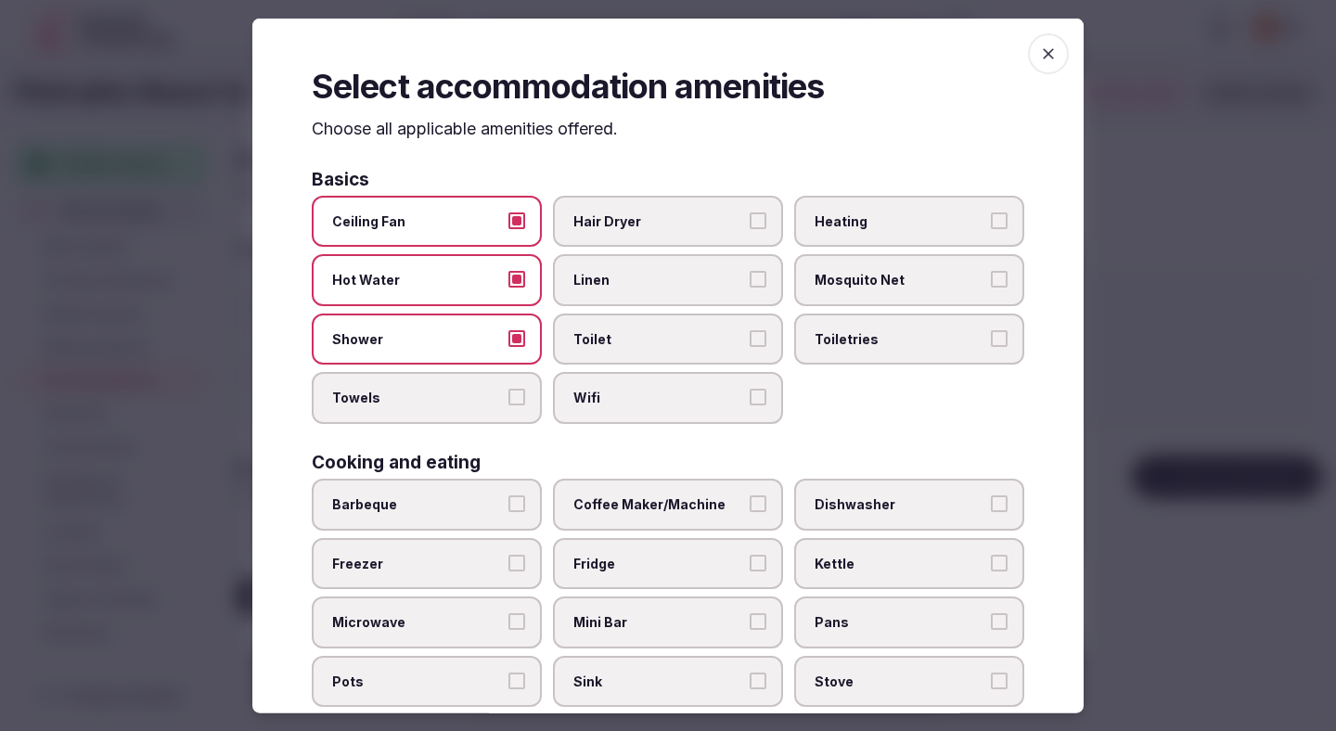
click at [466, 400] on span "Towels" at bounding box center [417, 398] width 171 height 19
click at [508, 400] on button "Towels" at bounding box center [516, 397] width 17 height 17
click at [612, 407] on label "Wifi" at bounding box center [668, 398] width 230 height 52
click at [750, 405] on button "Wifi" at bounding box center [758, 397] width 17 height 17
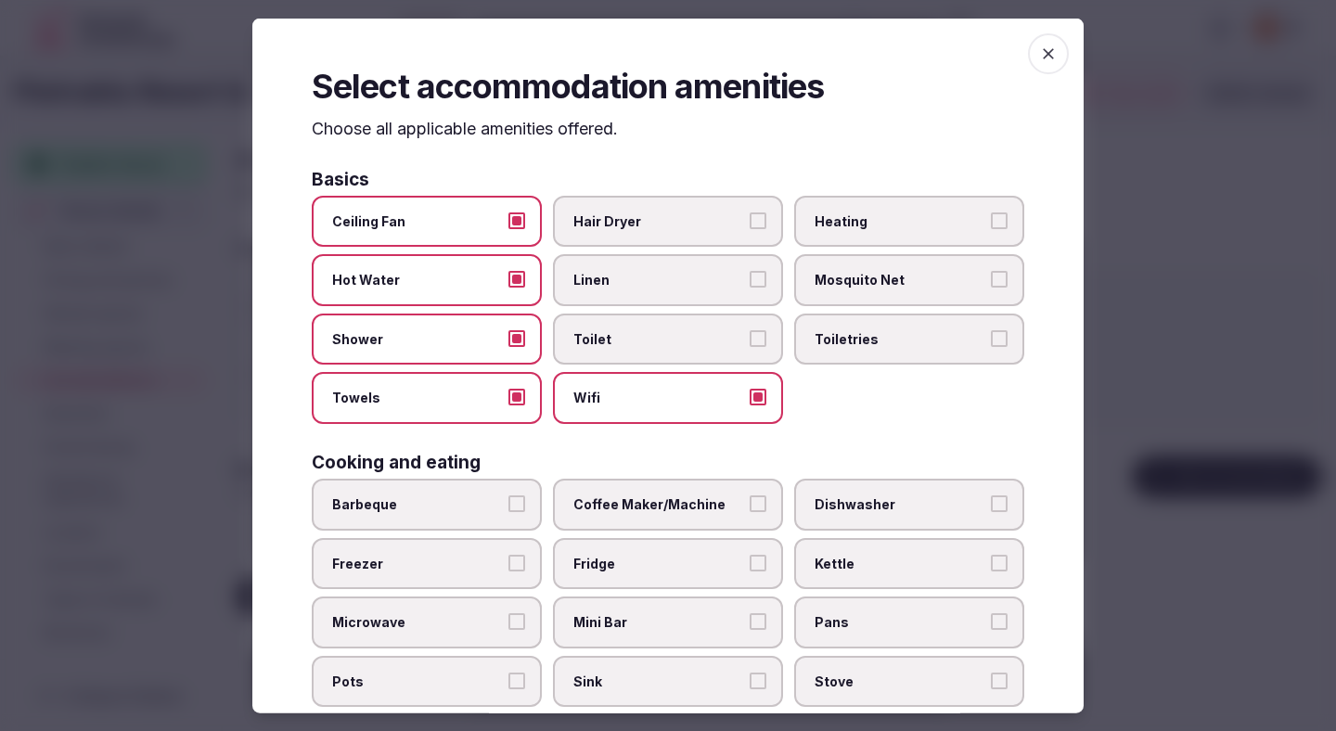
click at [612, 358] on label "Toilet" at bounding box center [668, 339] width 230 height 52
click at [750, 346] on button "Toilet" at bounding box center [758, 337] width 17 height 17
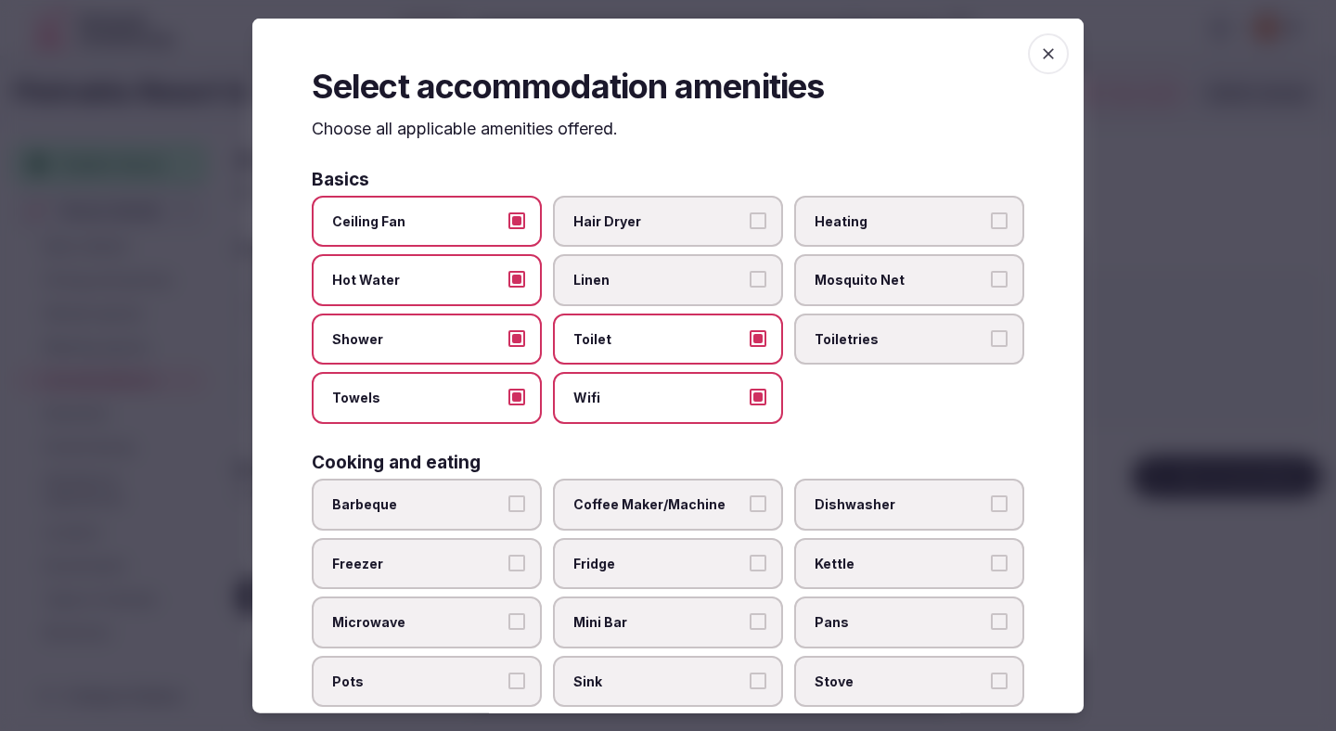
click at [617, 275] on span "Linen" at bounding box center [658, 280] width 171 height 19
click at [750, 275] on button "Linen" at bounding box center [758, 279] width 17 height 17
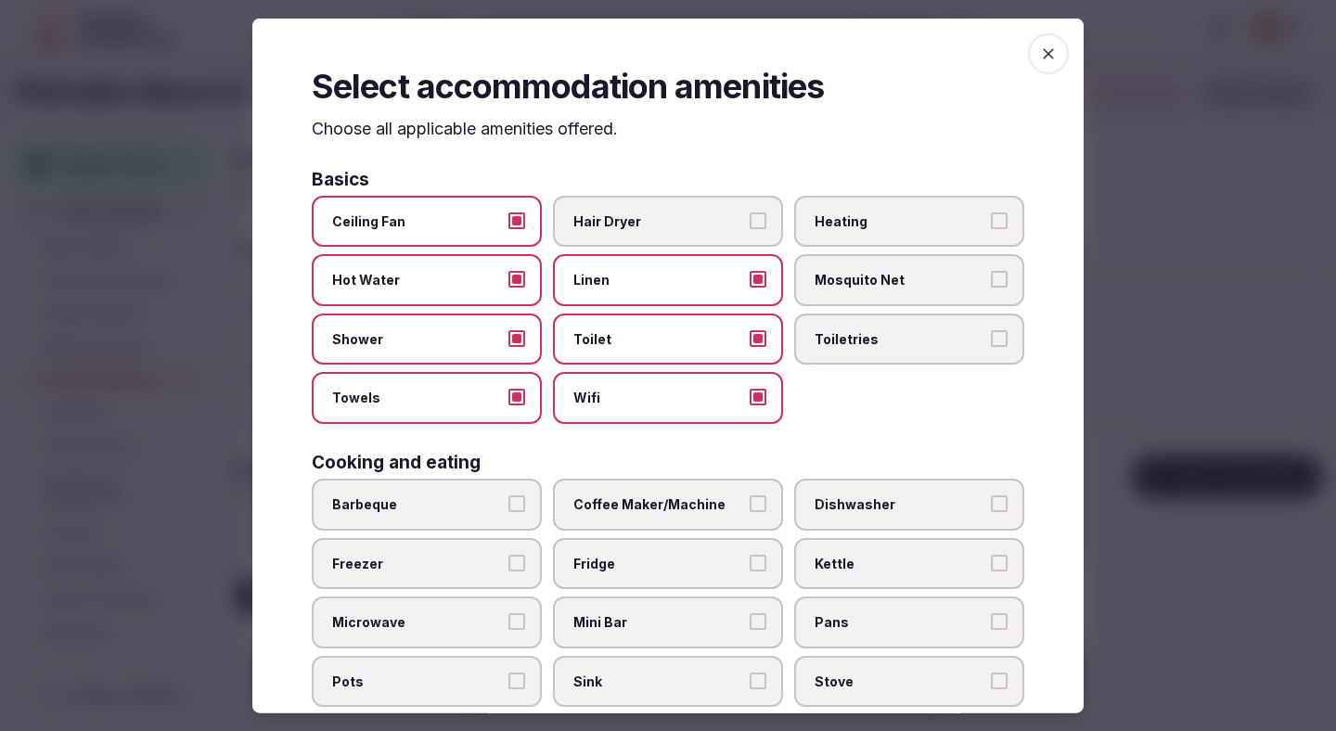
click at [636, 210] on label "Hair Dryer" at bounding box center [668, 221] width 230 height 52
click at [750, 212] on button "Hair Dryer" at bounding box center [758, 220] width 17 height 17
click at [869, 228] on span "Heating" at bounding box center [900, 221] width 171 height 19
click at [991, 228] on button "Heating" at bounding box center [999, 220] width 17 height 17
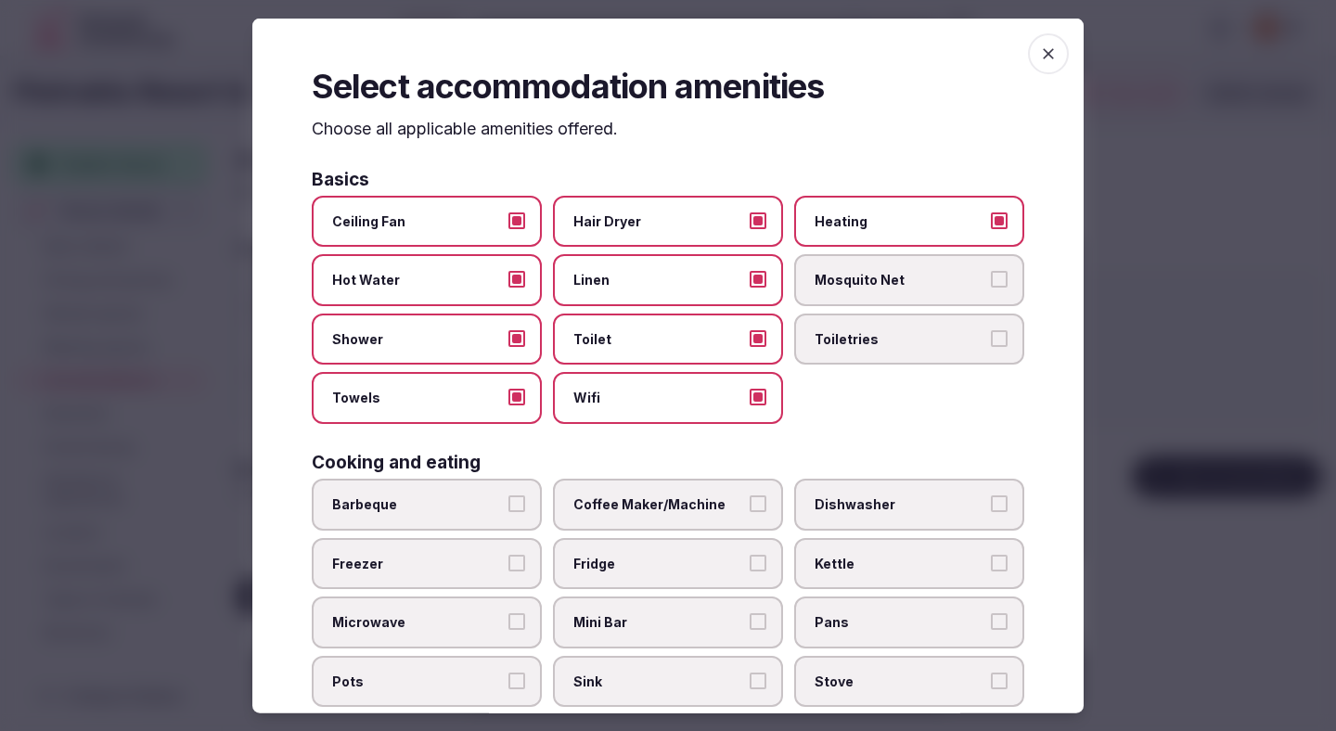
click at [845, 337] on span "Toiletries" at bounding box center [900, 338] width 171 height 19
click at [991, 337] on button "Toiletries" at bounding box center [999, 337] width 17 height 17
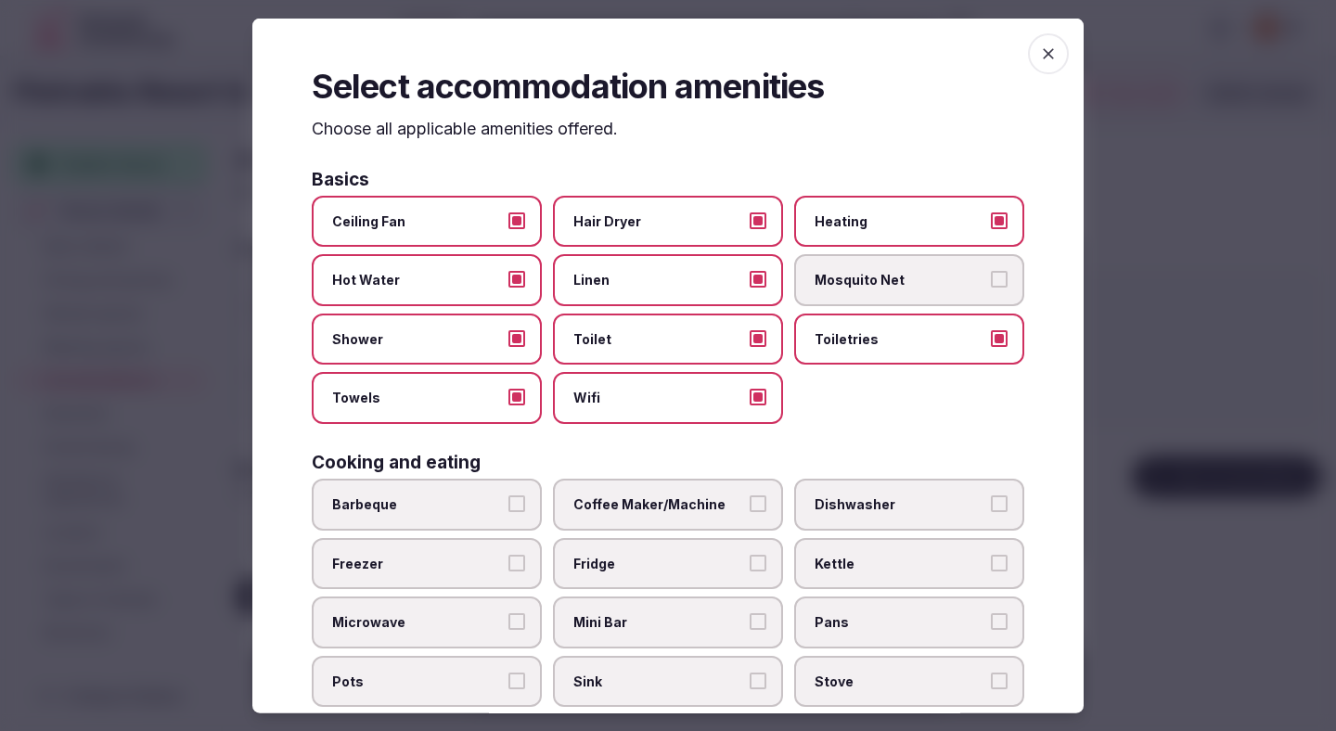
scroll to position [56, 0]
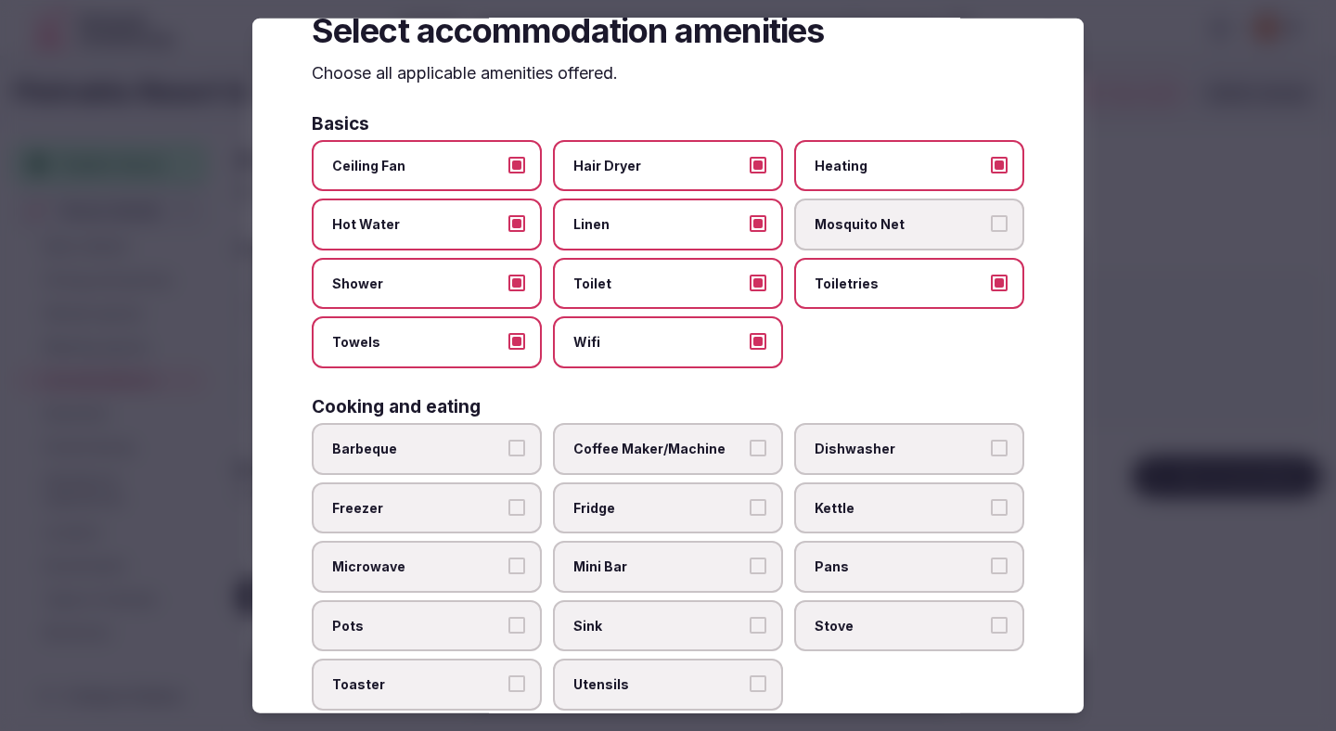
click at [676, 428] on label "Coffee Maker/Machine" at bounding box center [668, 449] width 230 height 52
click at [750, 440] on button "Coffee Maker/Machine" at bounding box center [758, 448] width 17 height 17
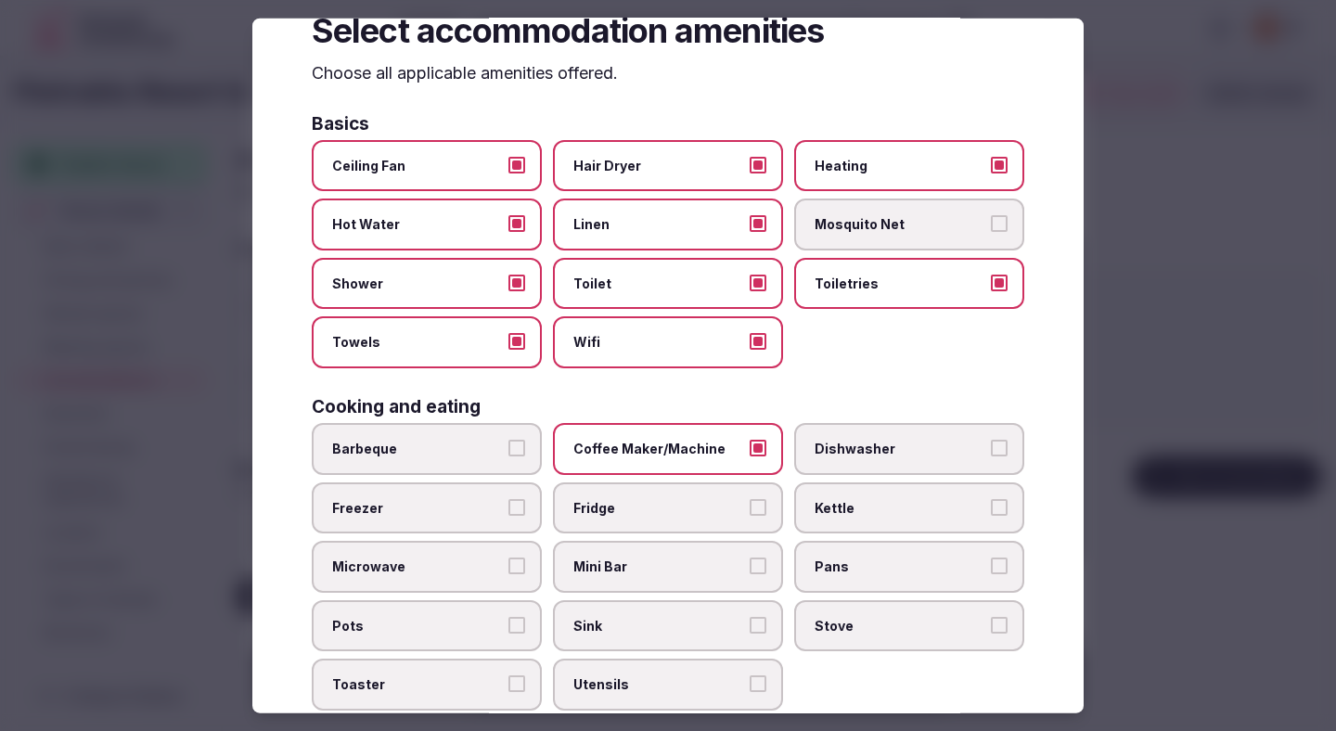
click at [660, 491] on label "Fridge" at bounding box center [668, 508] width 230 height 52
click at [750, 498] on button "Fridge" at bounding box center [758, 506] width 17 height 17
click at [659, 558] on span "Mini Bar" at bounding box center [658, 567] width 171 height 19
click at [750, 558] on button "Mini Bar" at bounding box center [758, 566] width 17 height 17
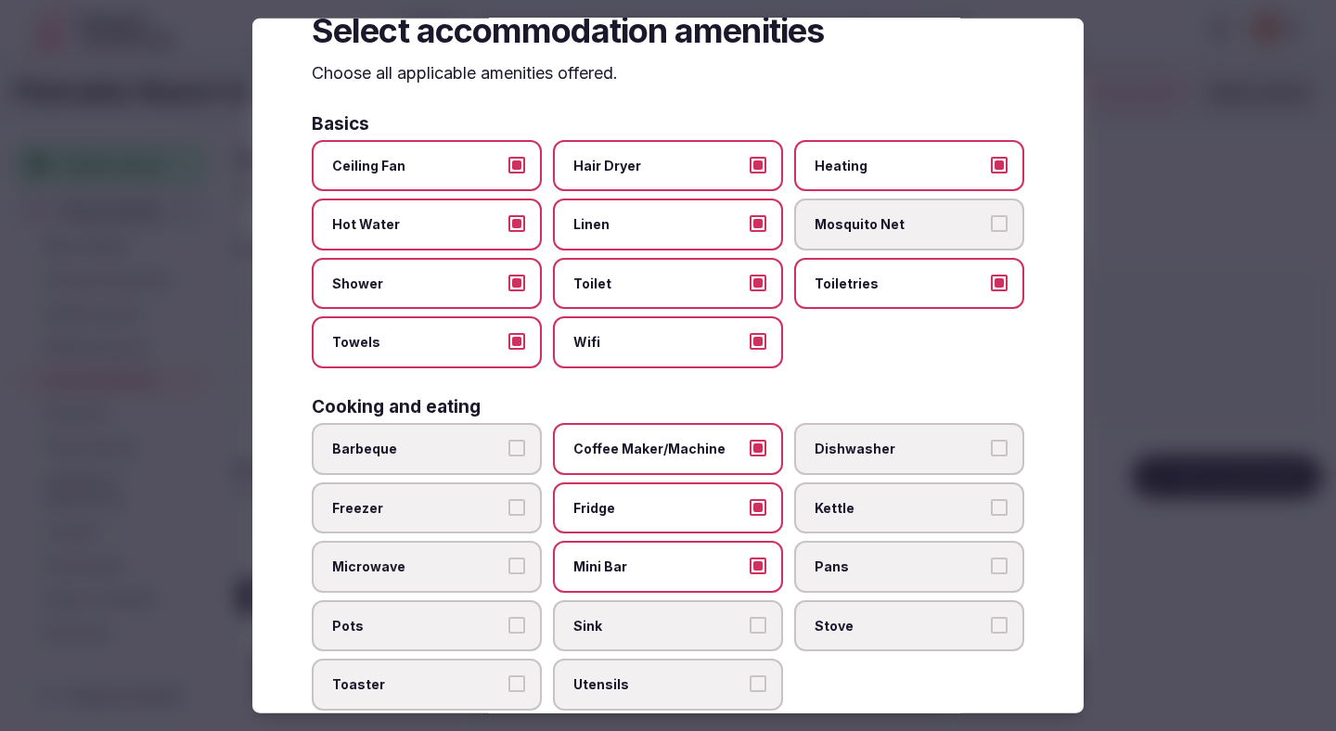
click at [829, 522] on label "Kettle" at bounding box center [909, 508] width 230 height 52
click at [991, 515] on button "Kettle" at bounding box center [999, 506] width 17 height 17
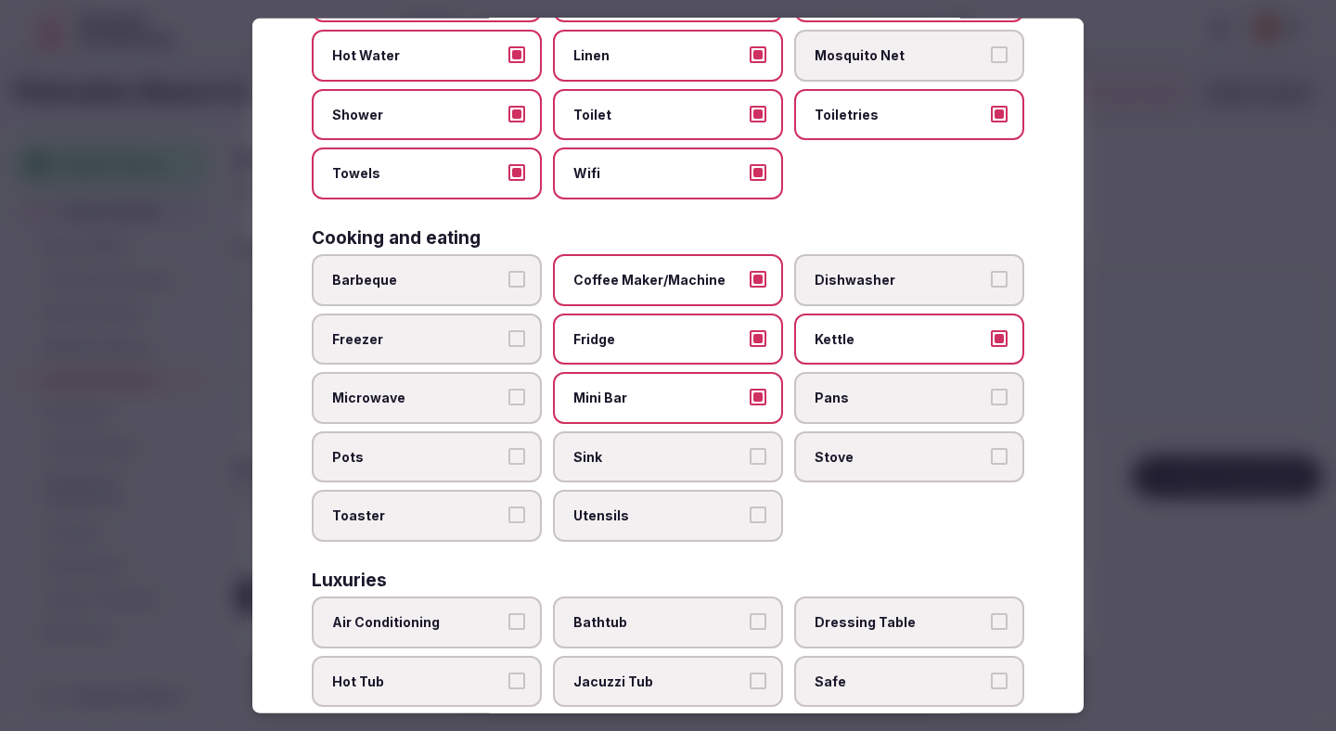
click at [469, 404] on span "Microwave" at bounding box center [417, 398] width 171 height 19
click at [508, 404] on button "Microwave" at bounding box center [516, 397] width 17 height 17
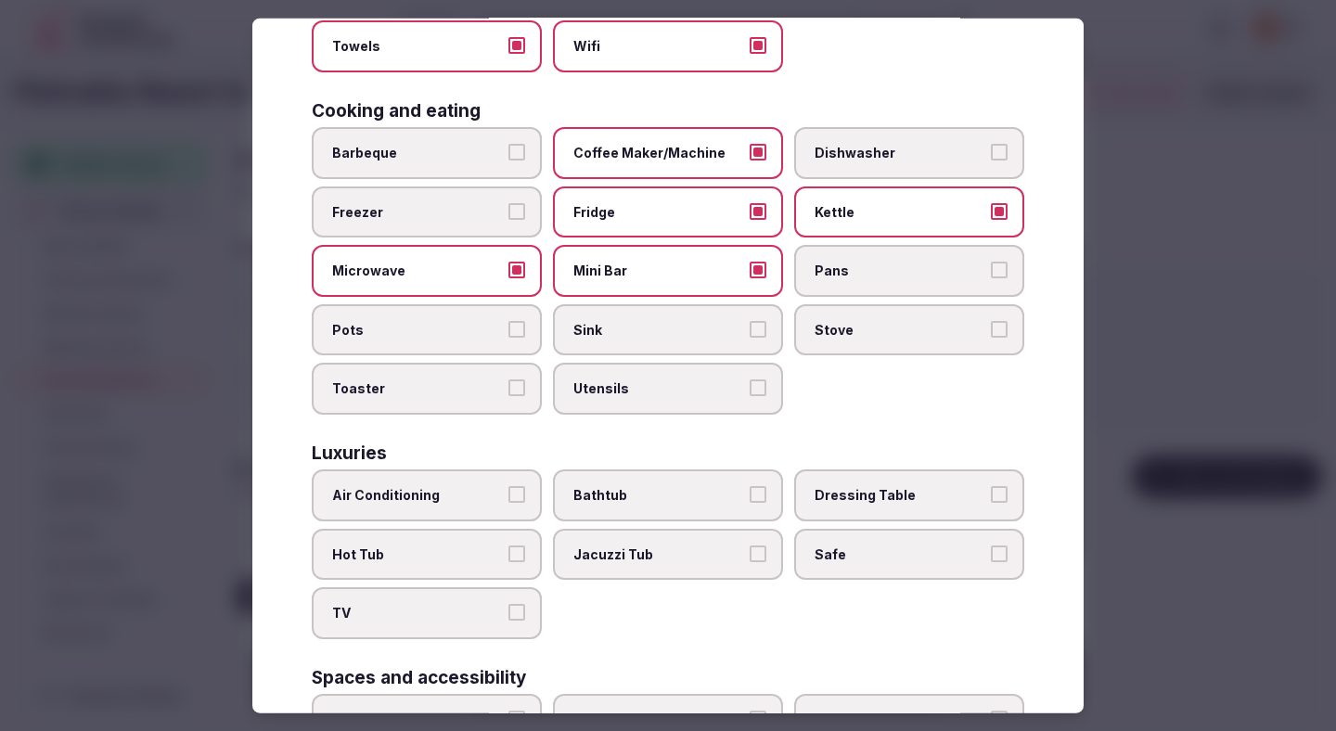
scroll to position [495, 0]
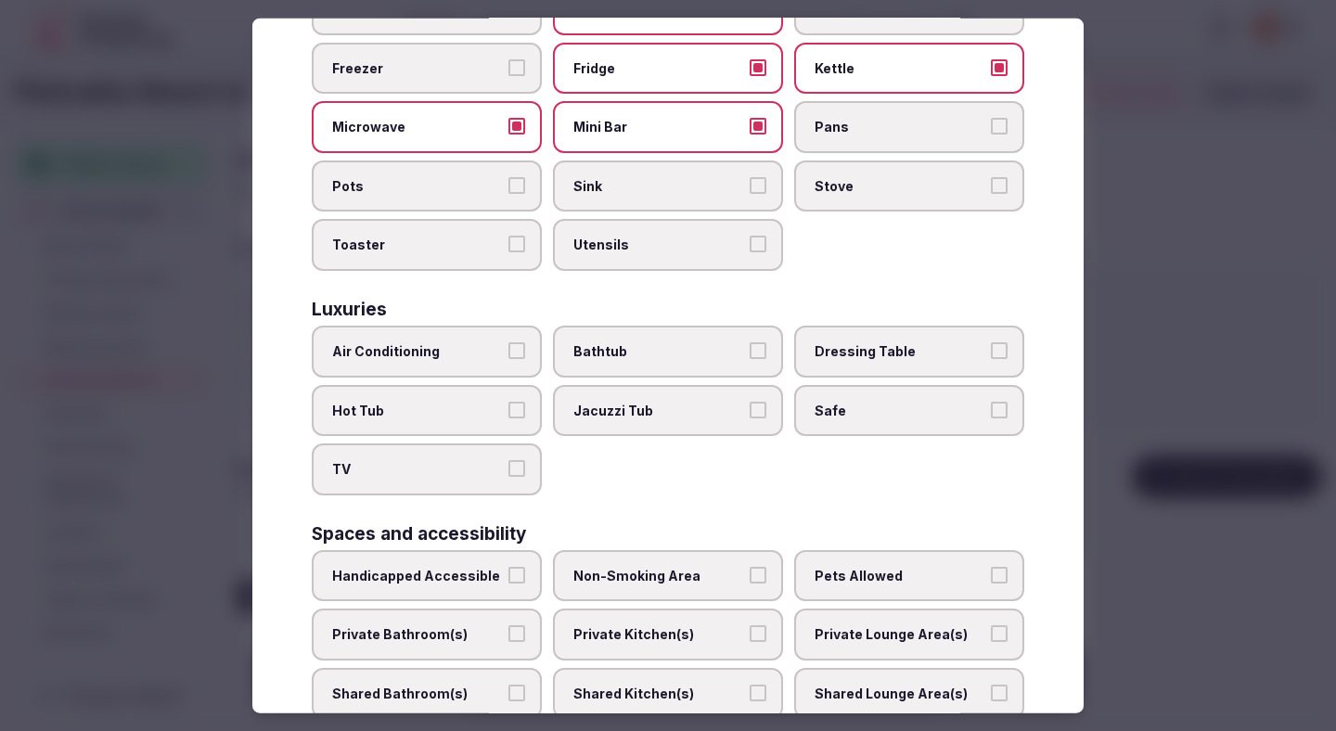
click at [459, 364] on label "Air Conditioning" at bounding box center [427, 352] width 230 height 52
click at [508, 359] on button "Air Conditioning" at bounding box center [516, 350] width 17 height 17
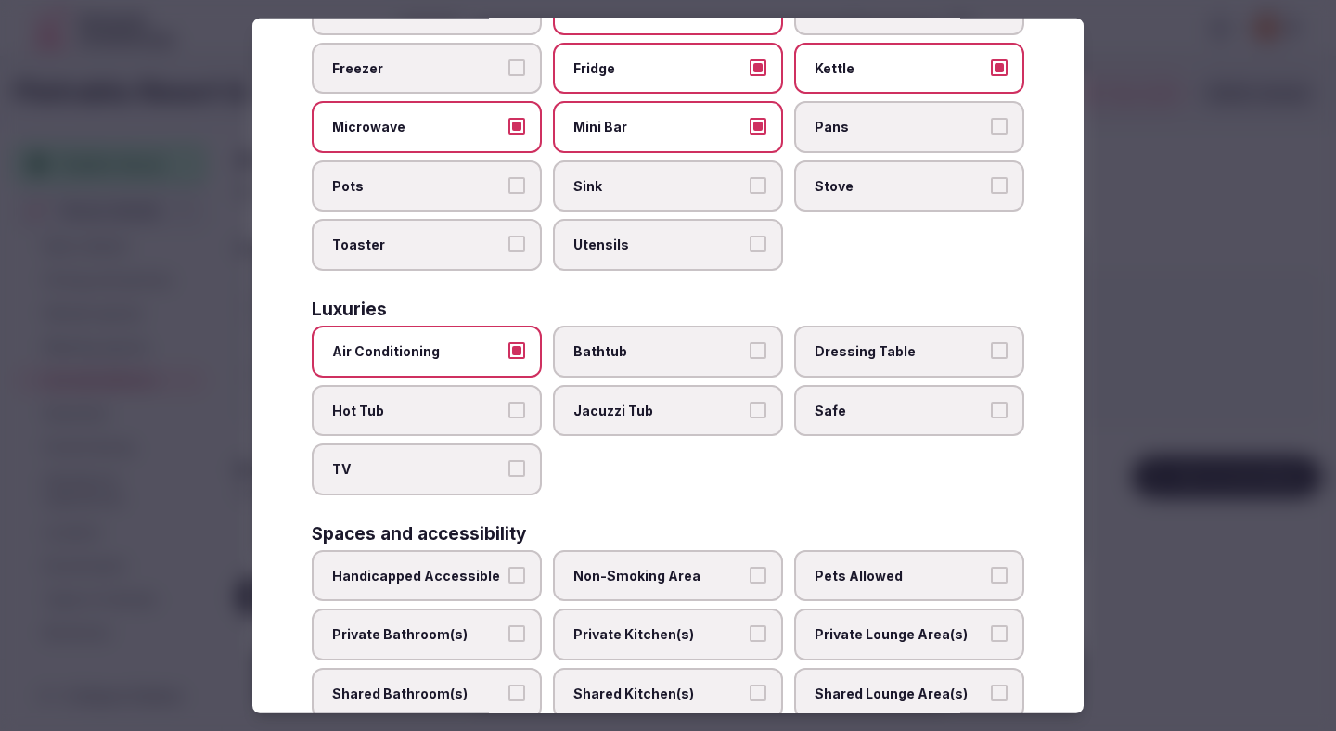
click at [468, 449] on label "TV" at bounding box center [427, 469] width 230 height 52
click at [508, 460] on button "TV" at bounding box center [516, 468] width 17 height 17
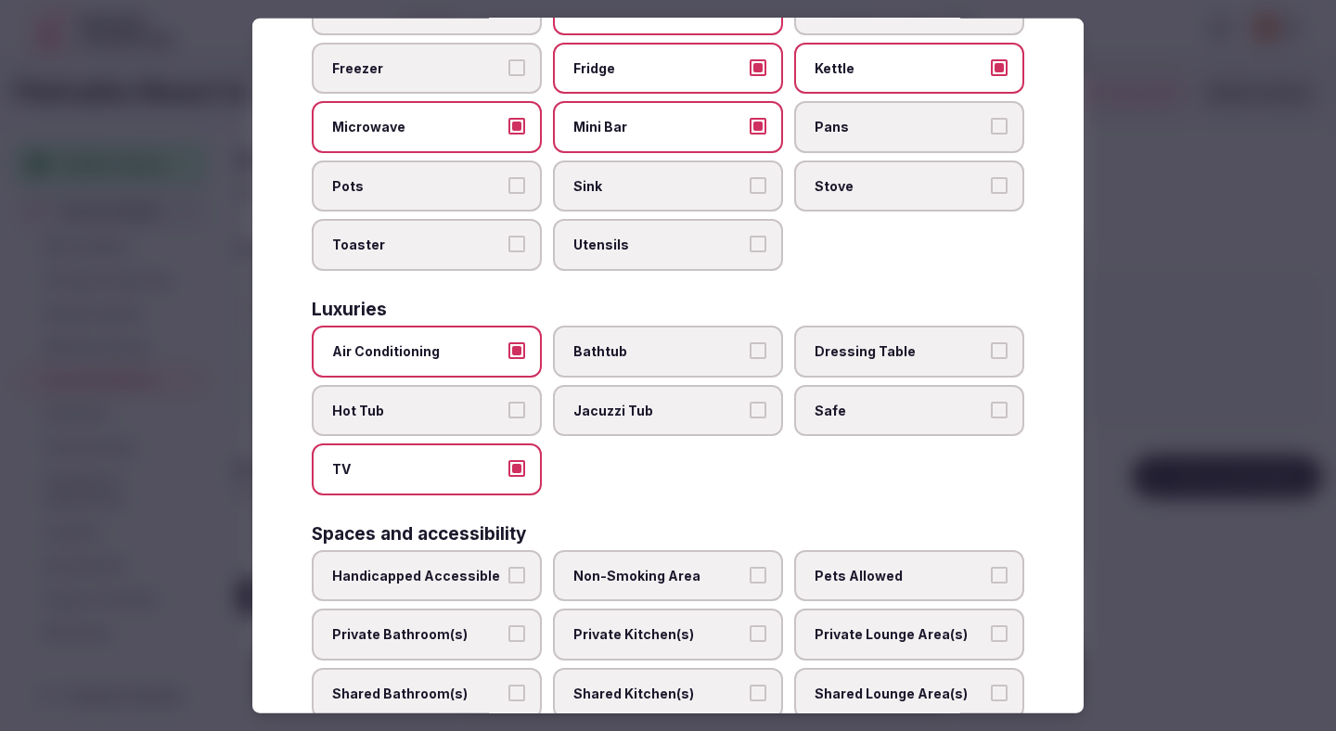
click at [827, 409] on span "Safe" at bounding box center [900, 410] width 171 height 19
click at [991, 409] on button "Safe" at bounding box center [999, 409] width 17 height 17
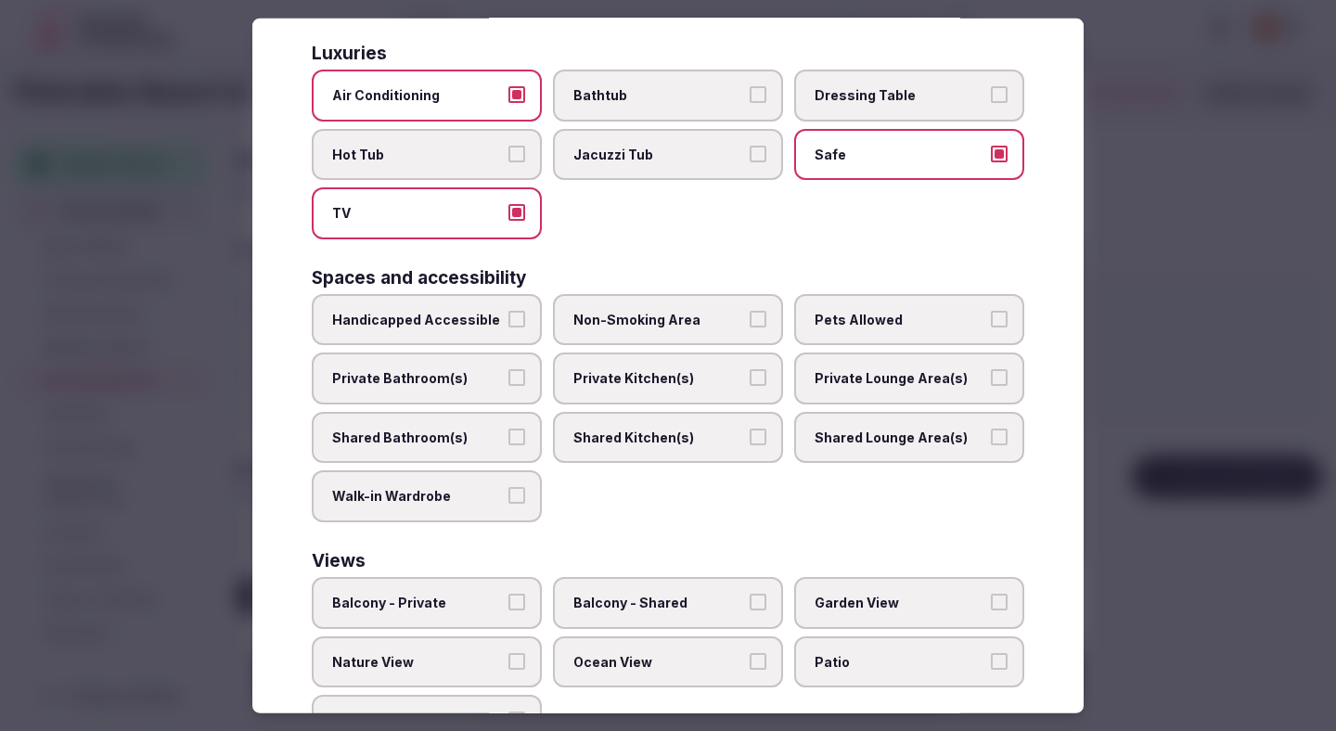
scroll to position [763, 0]
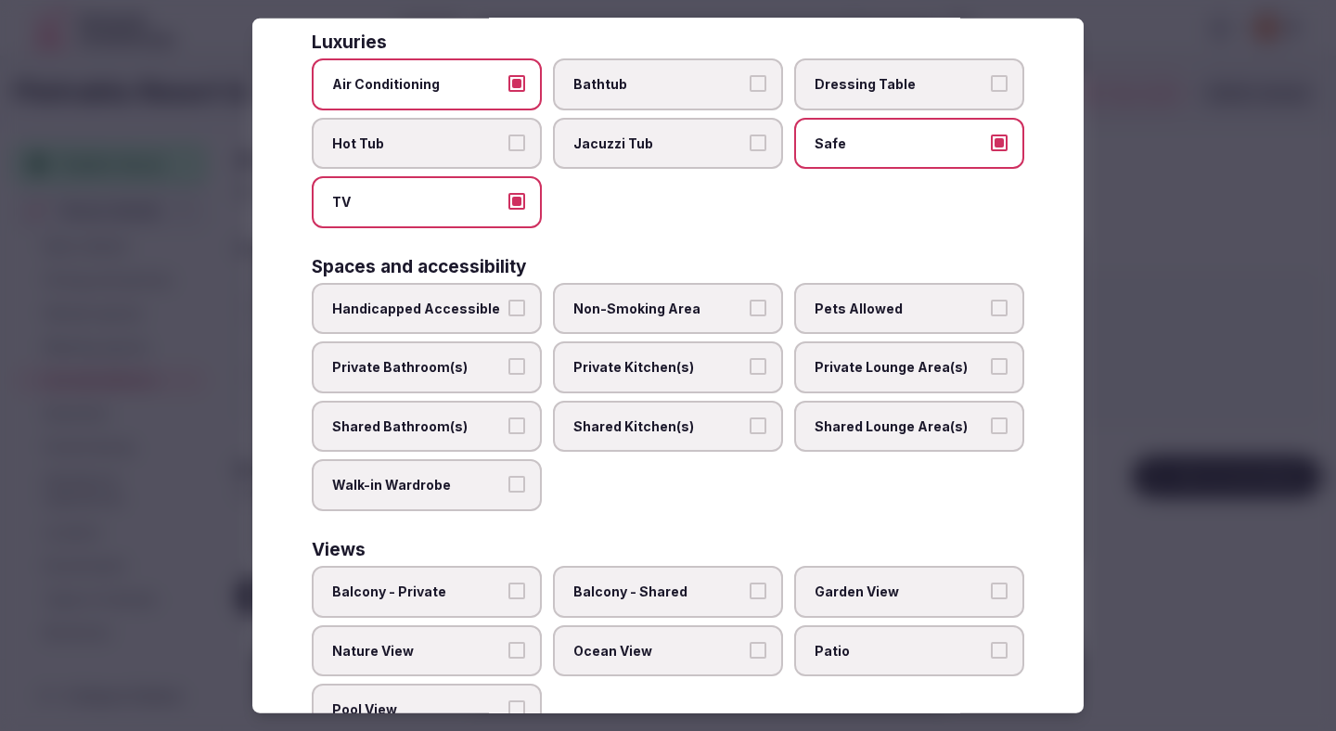
click at [490, 365] on span "Private Bathroom(s)" at bounding box center [417, 367] width 171 height 19
click at [508, 365] on button "Private Bathroom(s)" at bounding box center [516, 366] width 17 height 17
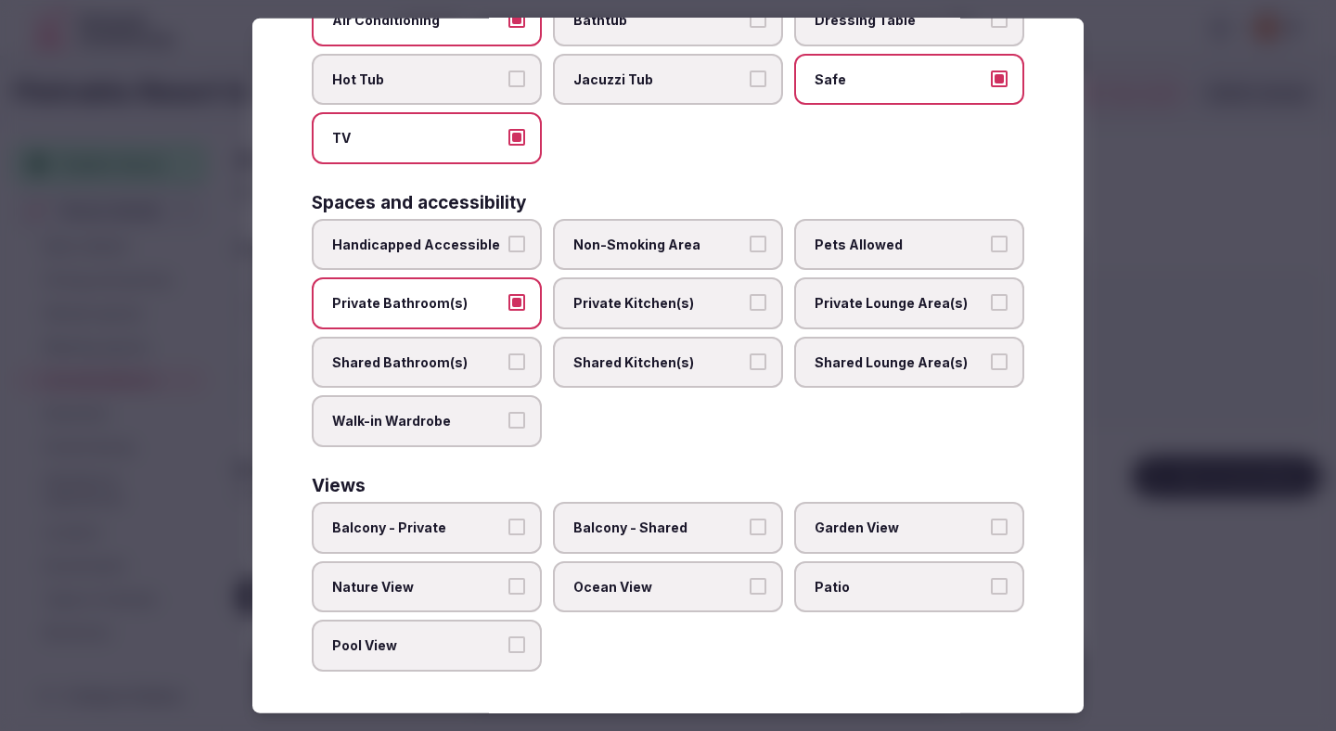
scroll to position [829, 0]
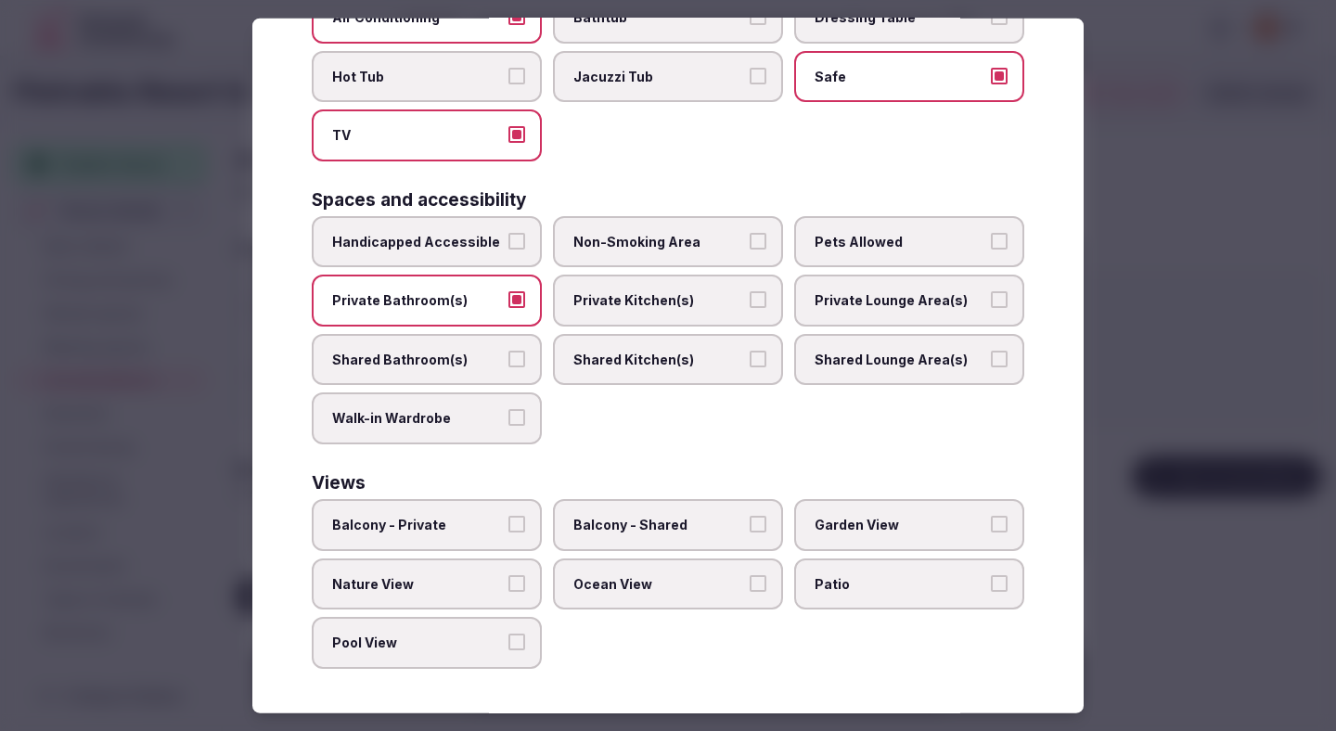
click at [649, 246] on span "Non-Smoking Area" at bounding box center [658, 241] width 171 height 19
click at [750, 246] on button "Non-Smoking Area" at bounding box center [758, 240] width 17 height 17
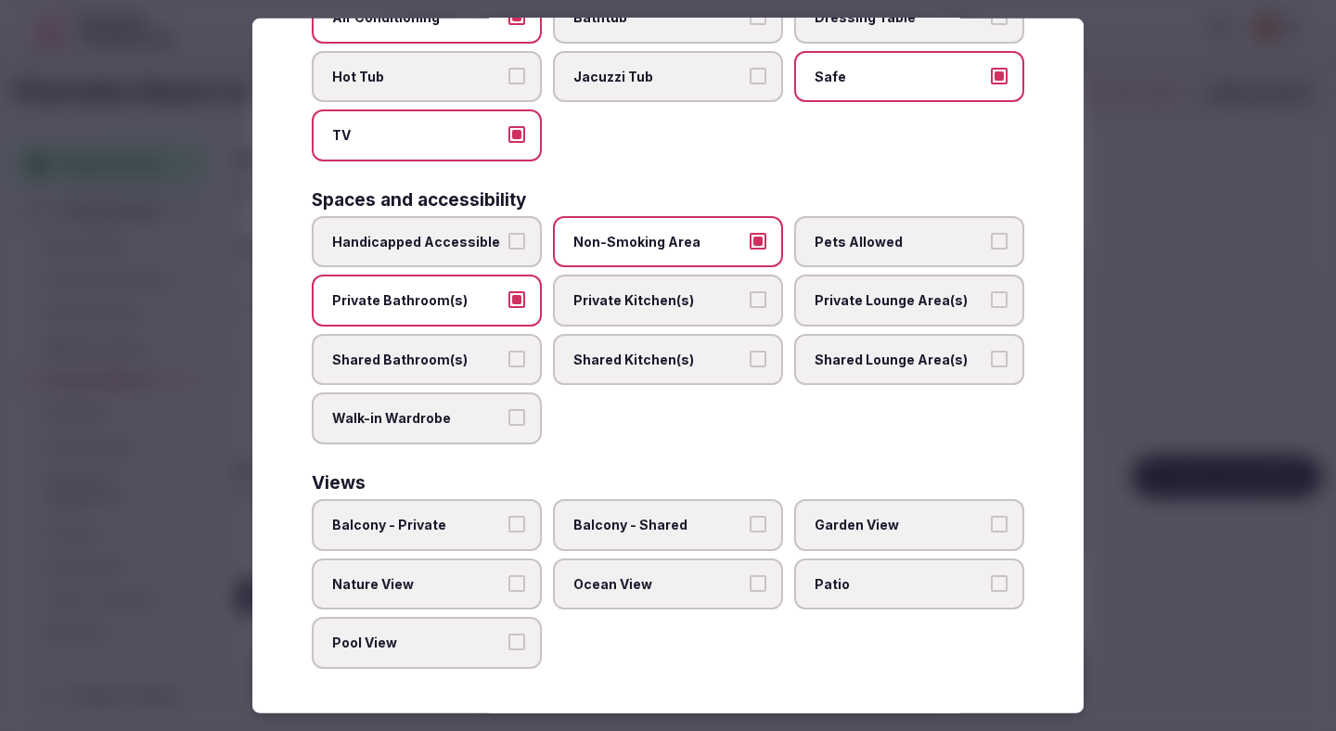
click at [826, 579] on span "Patio" at bounding box center [900, 583] width 171 height 19
click at [991, 579] on button "Patio" at bounding box center [999, 582] width 17 height 17
click at [838, 551] on div "Balcony - Private Balcony - Shared Garden View Nature View Ocean View Patio Poo…" at bounding box center [668, 584] width 713 height 170
click at [838, 521] on span "Garden View" at bounding box center [900, 525] width 171 height 19
click at [991, 521] on button "Garden View" at bounding box center [999, 524] width 17 height 17
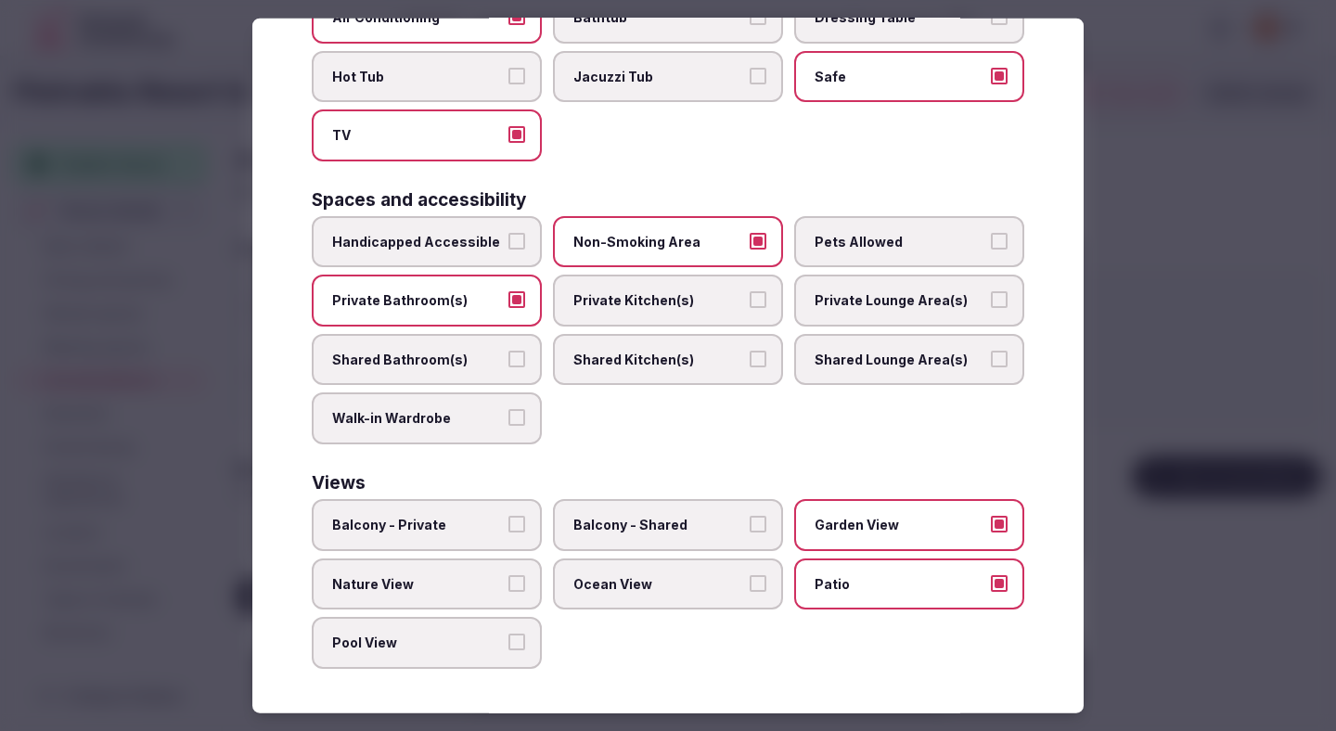
click at [1202, 246] on div at bounding box center [668, 365] width 1336 height 731
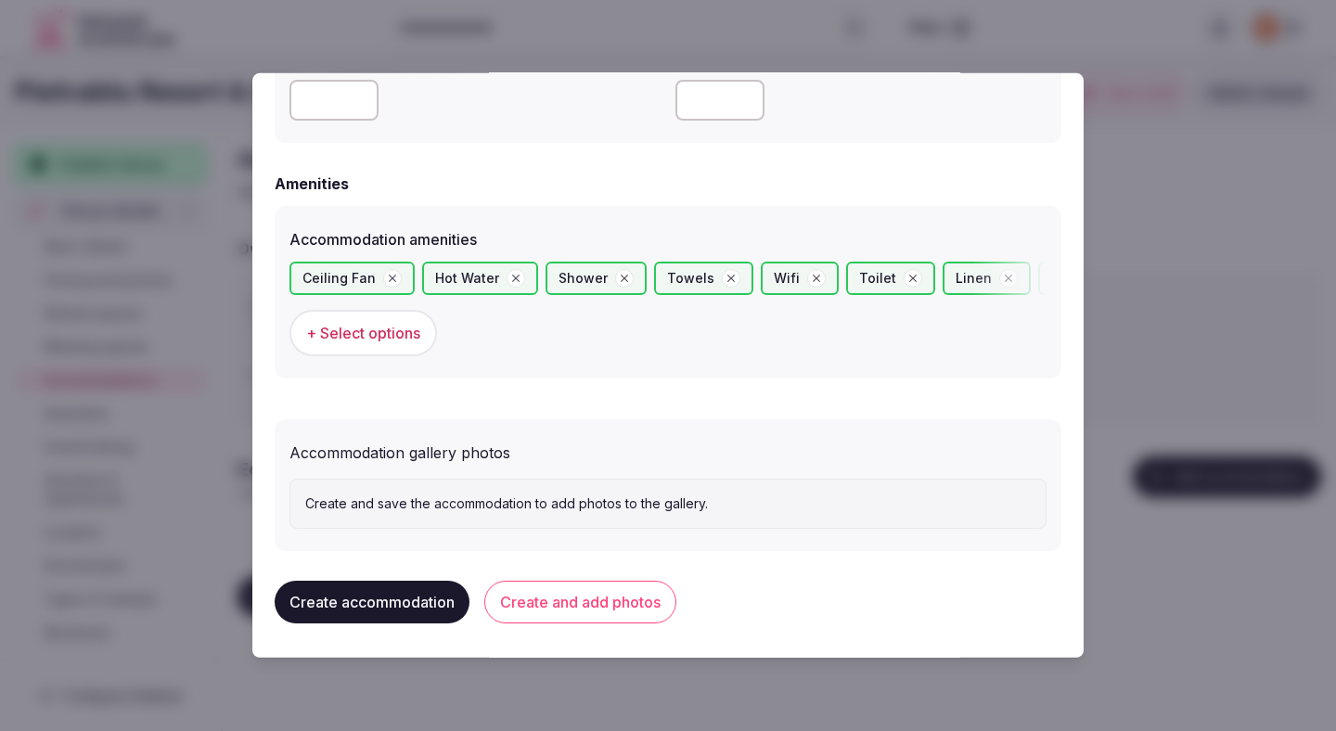
scroll to position [1692, 0]
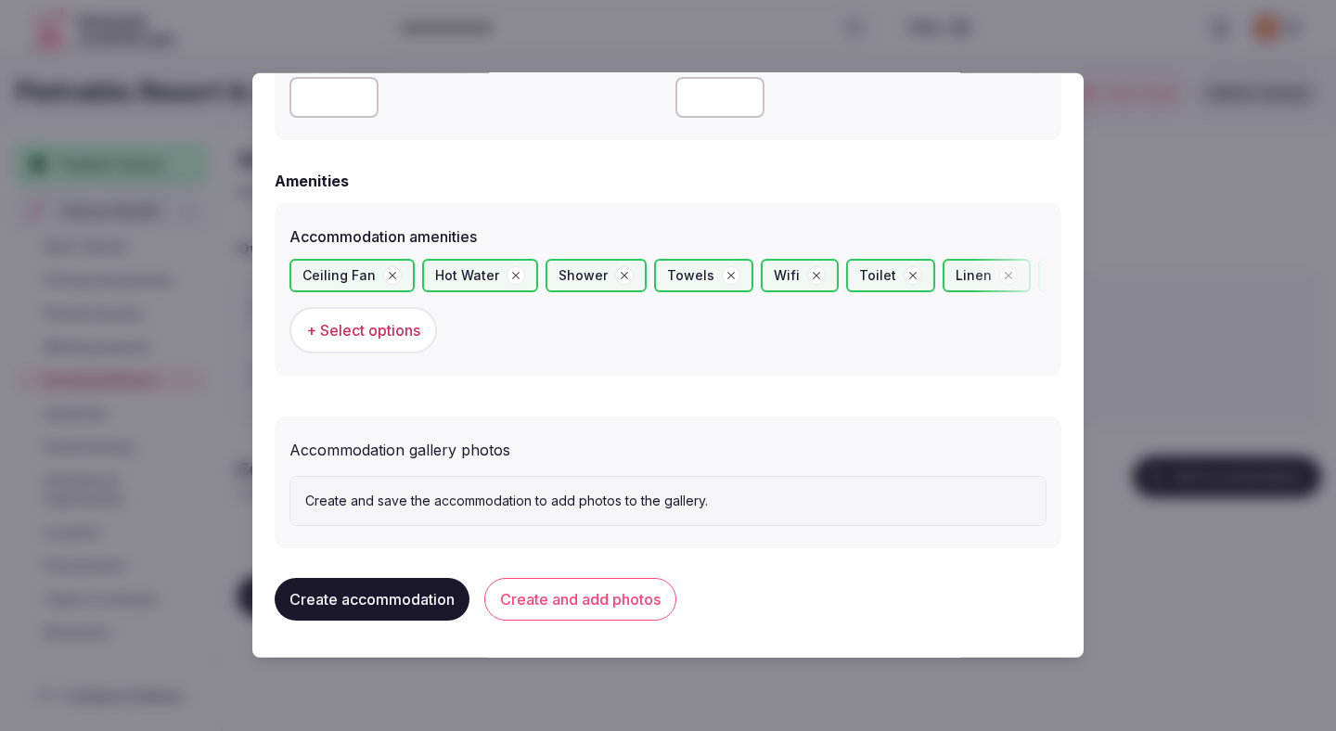
click at [597, 596] on button "Create and add photos" at bounding box center [580, 599] width 192 height 43
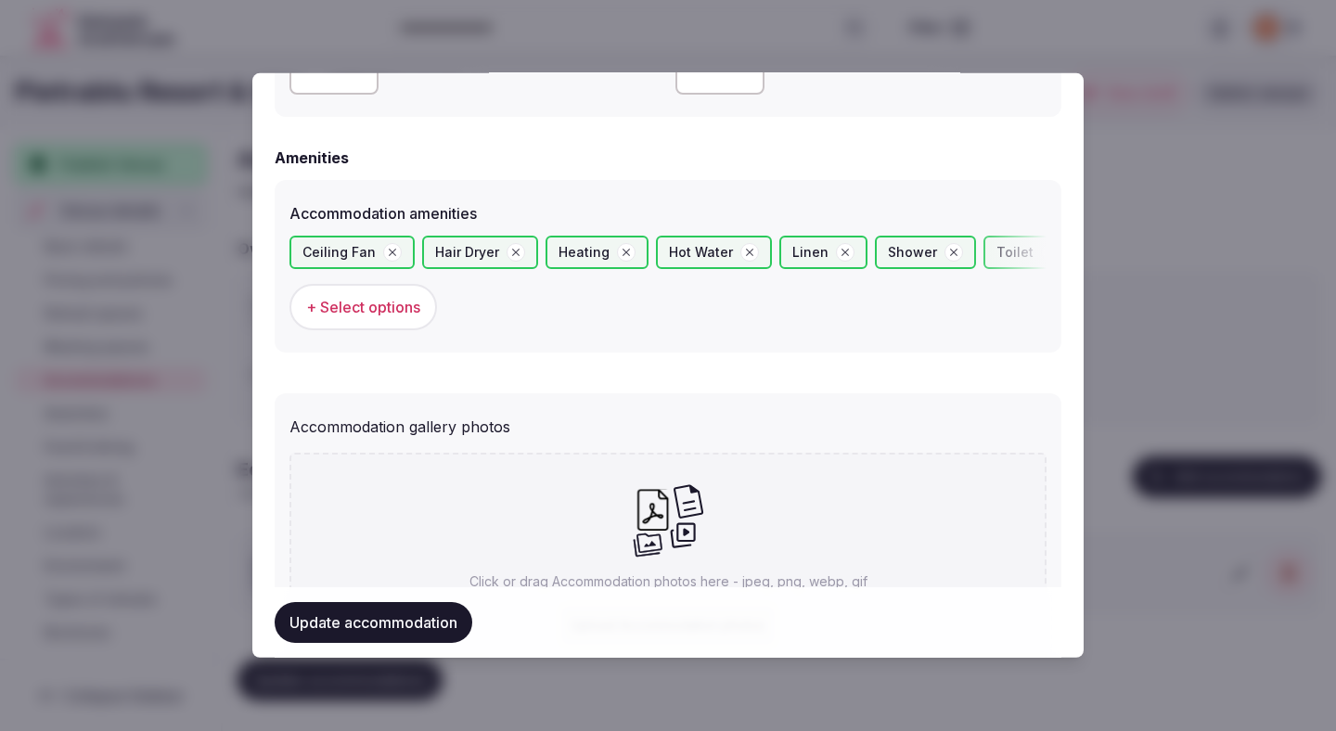
scroll to position [1863, 0]
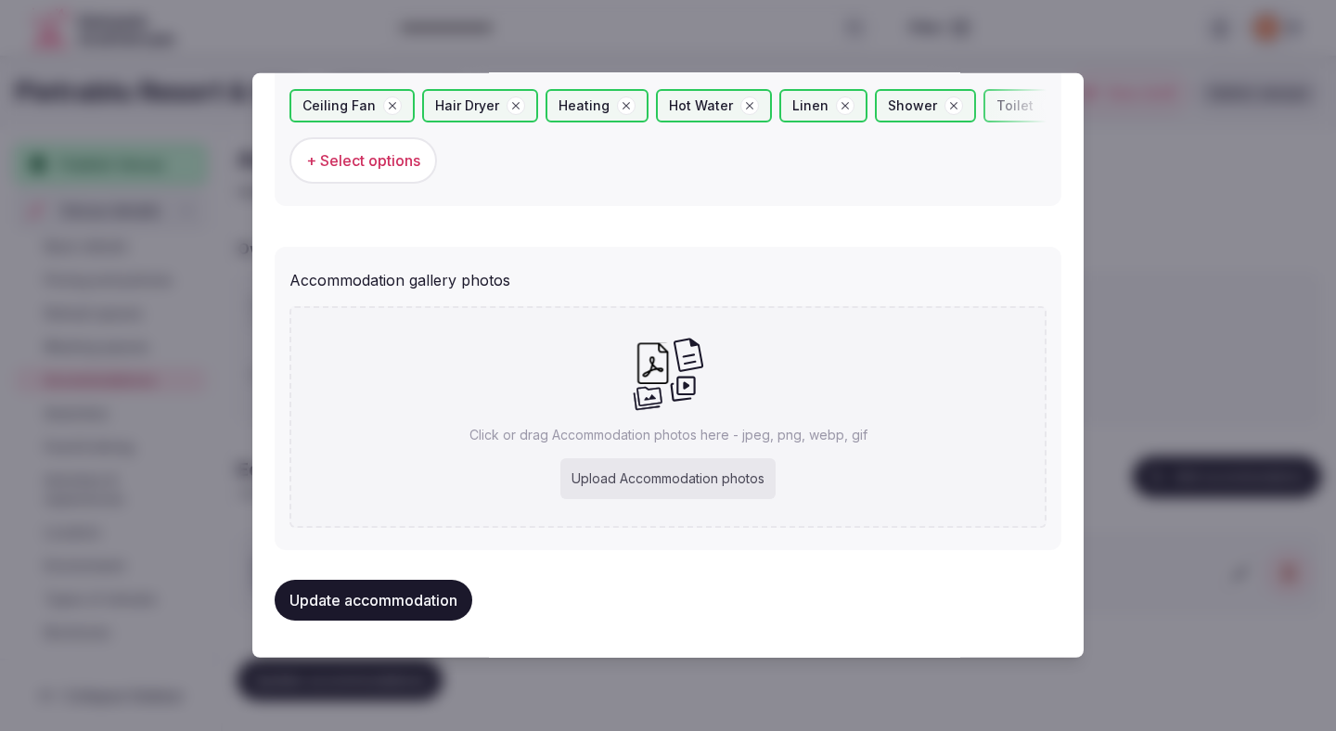
click at [652, 469] on div "Upload Accommodation photos" at bounding box center [667, 478] width 215 height 41
type input "**********"
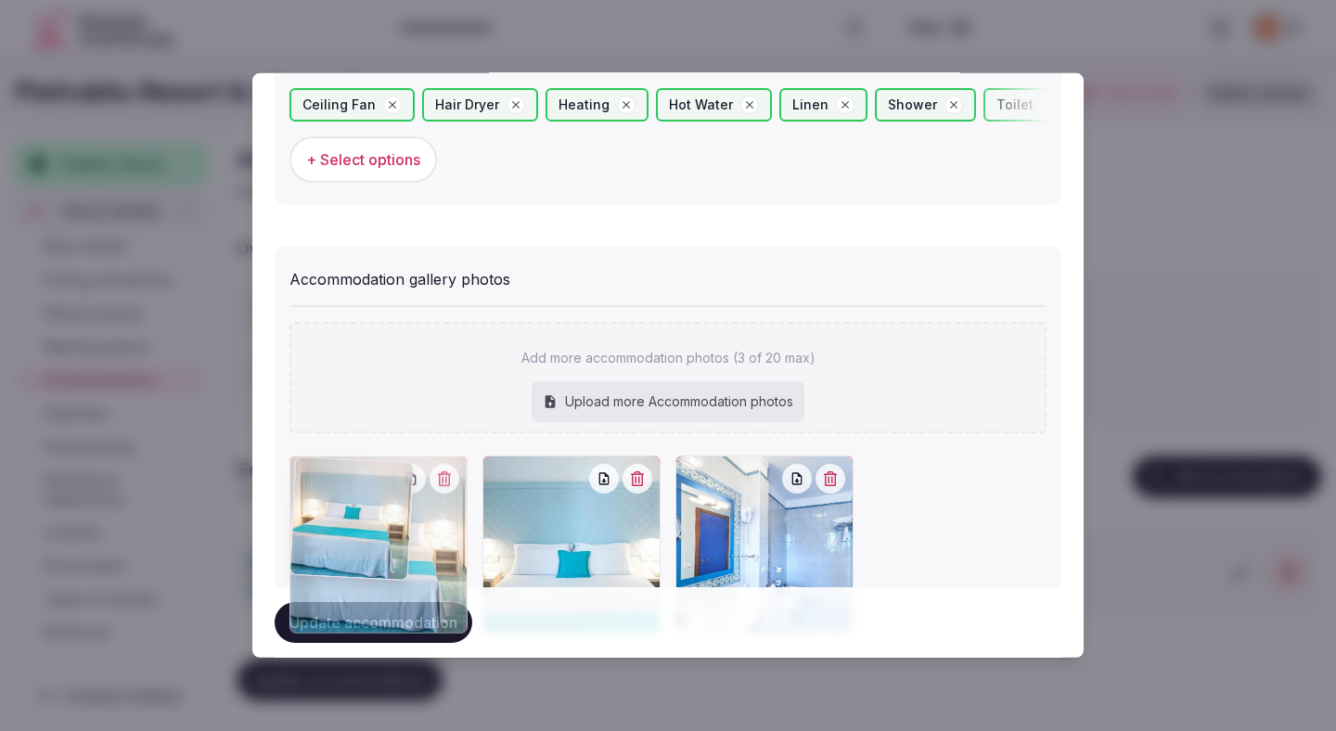
drag, startPoint x: 748, startPoint y: 513, endPoint x: 395, endPoint y: 523, distance: 352.7
click at [395, 523] on div at bounding box center [378, 545] width 178 height 178
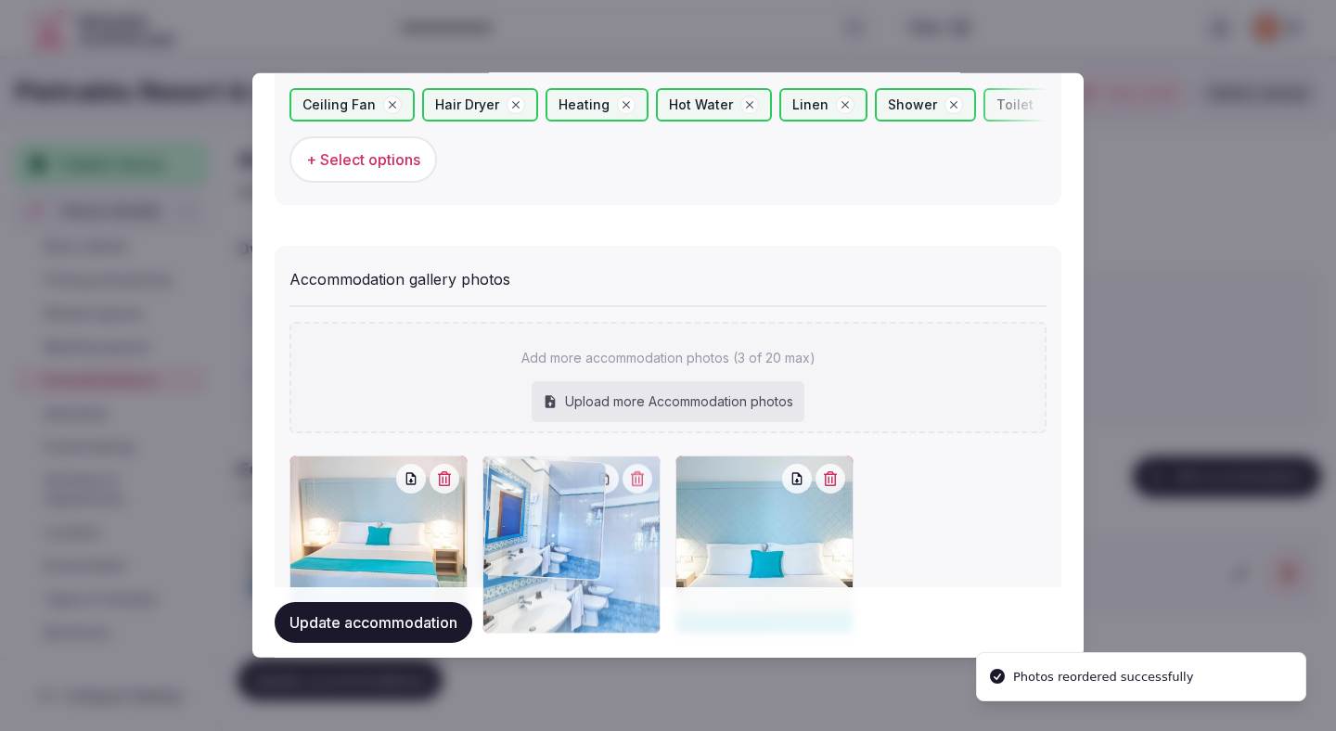
drag, startPoint x: 765, startPoint y: 518, endPoint x: 615, endPoint y: 531, distance: 150.9
click at [615, 531] on div at bounding box center [571, 545] width 178 height 178
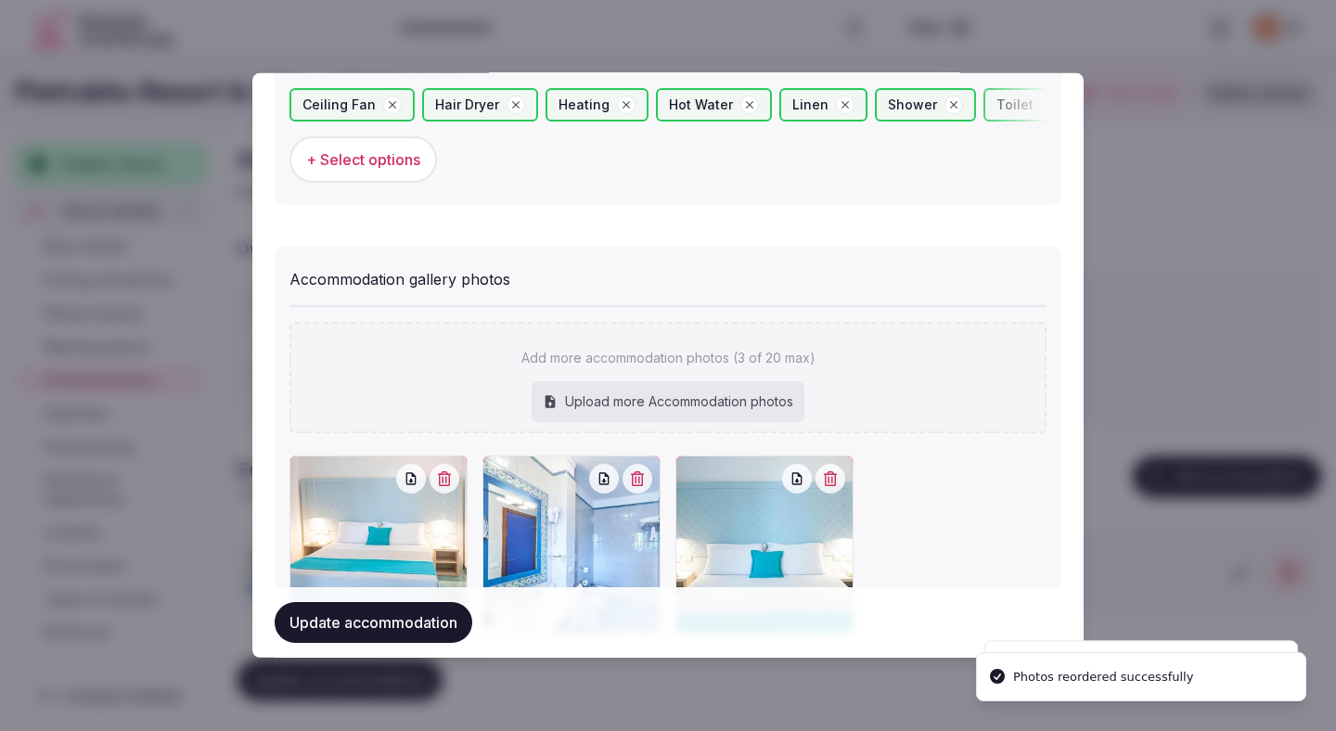
scroll to position [1970, 0]
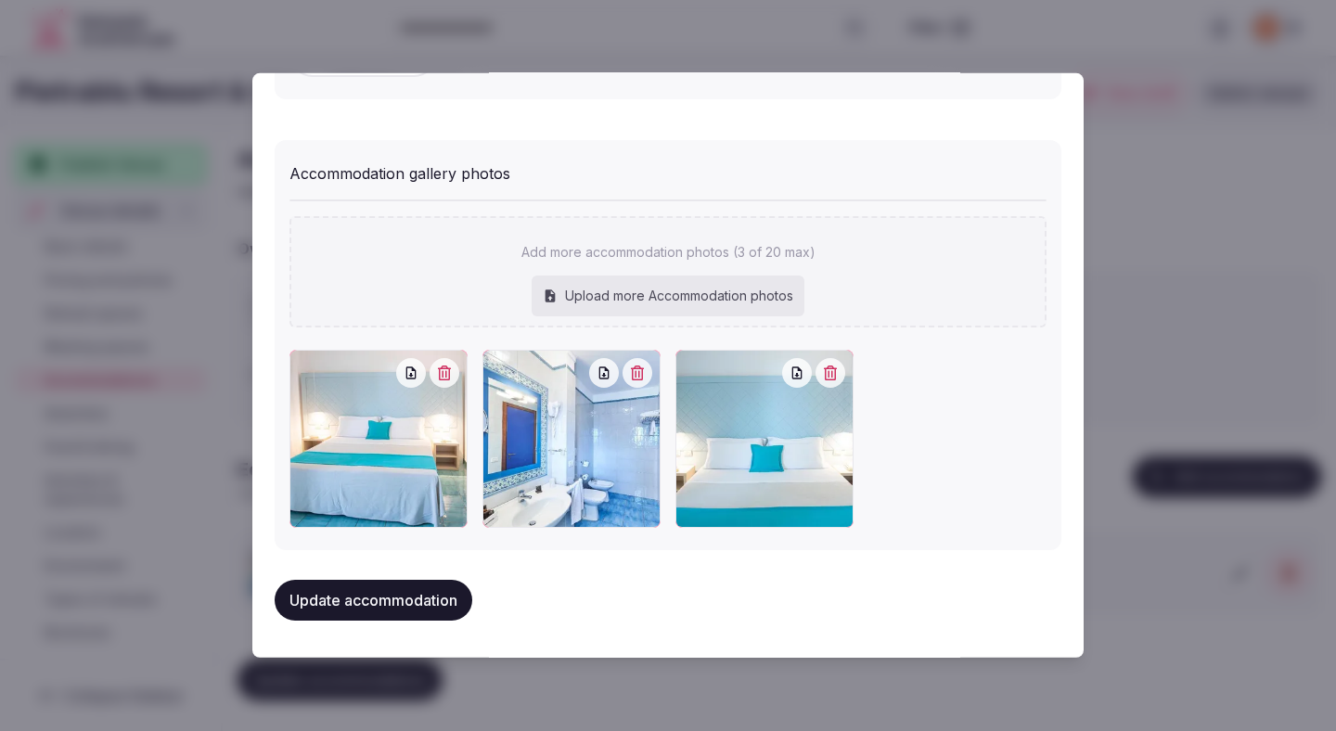
click at [454, 589] on button "Update accommodation" at bounding box center [374, 600] width 198 height 41
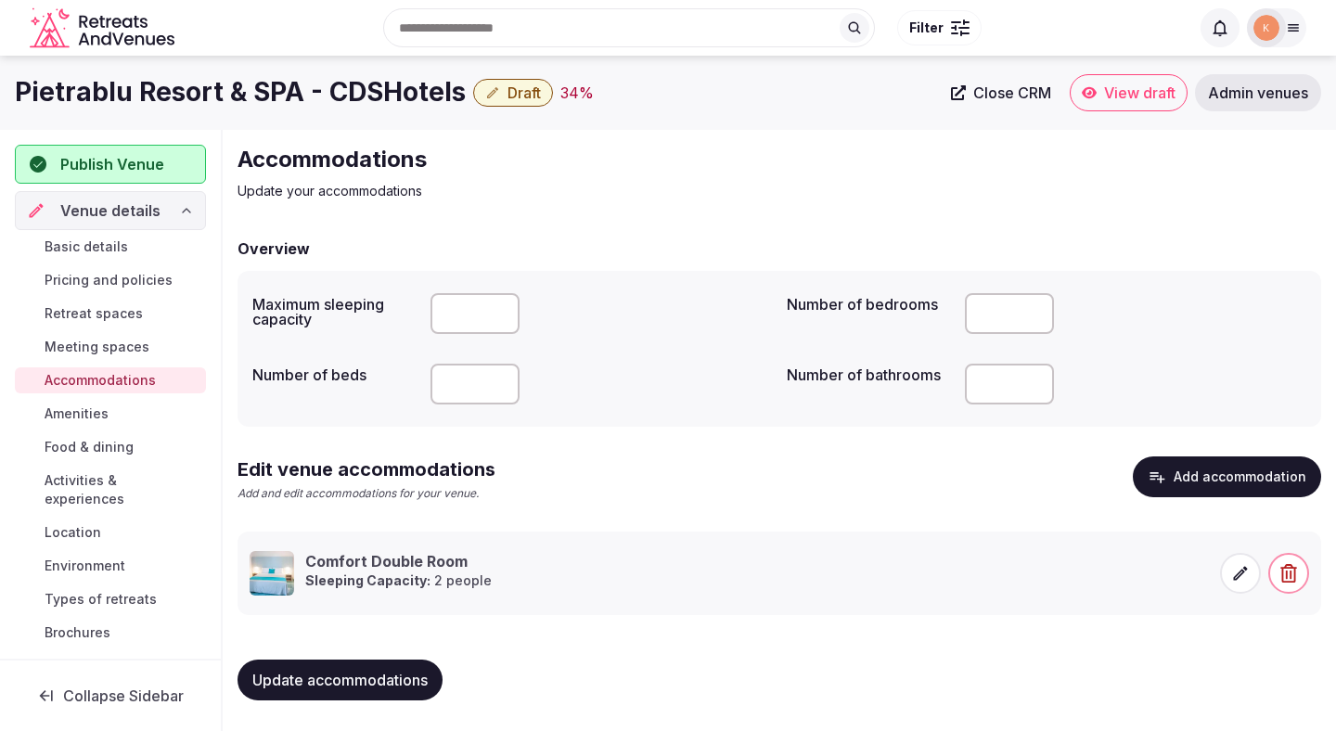
click at [373, 683] on span "Update accommodations" at bounding box center [339, 680] width 175 height 19
click at [372, 687] on span "Update accommodations" at bounding box center [339, 680] width 175 height 19
click at [95, 414] on span "Amenities" at bounding box center [77, 414] width 64 height 19
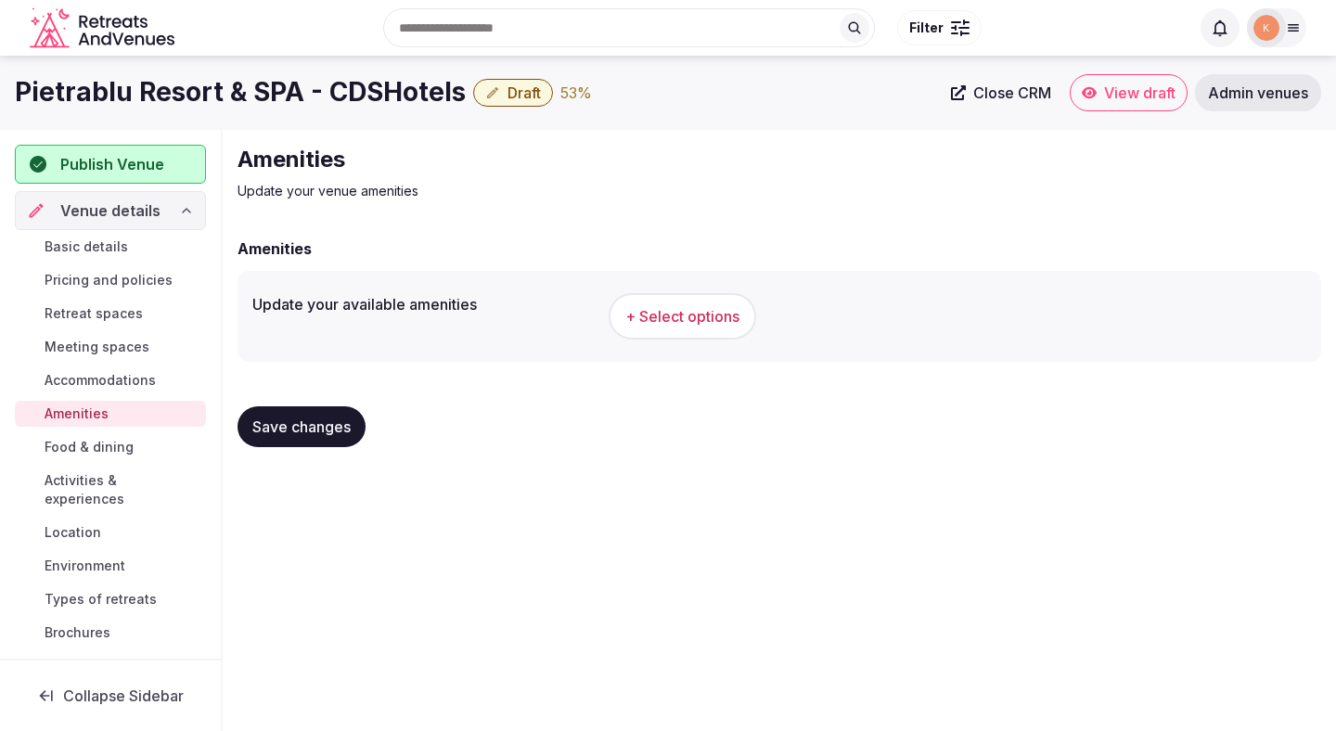
click at [647, 313] on span "+ Select options" at bounding box center [682, 316] width 114 height 20
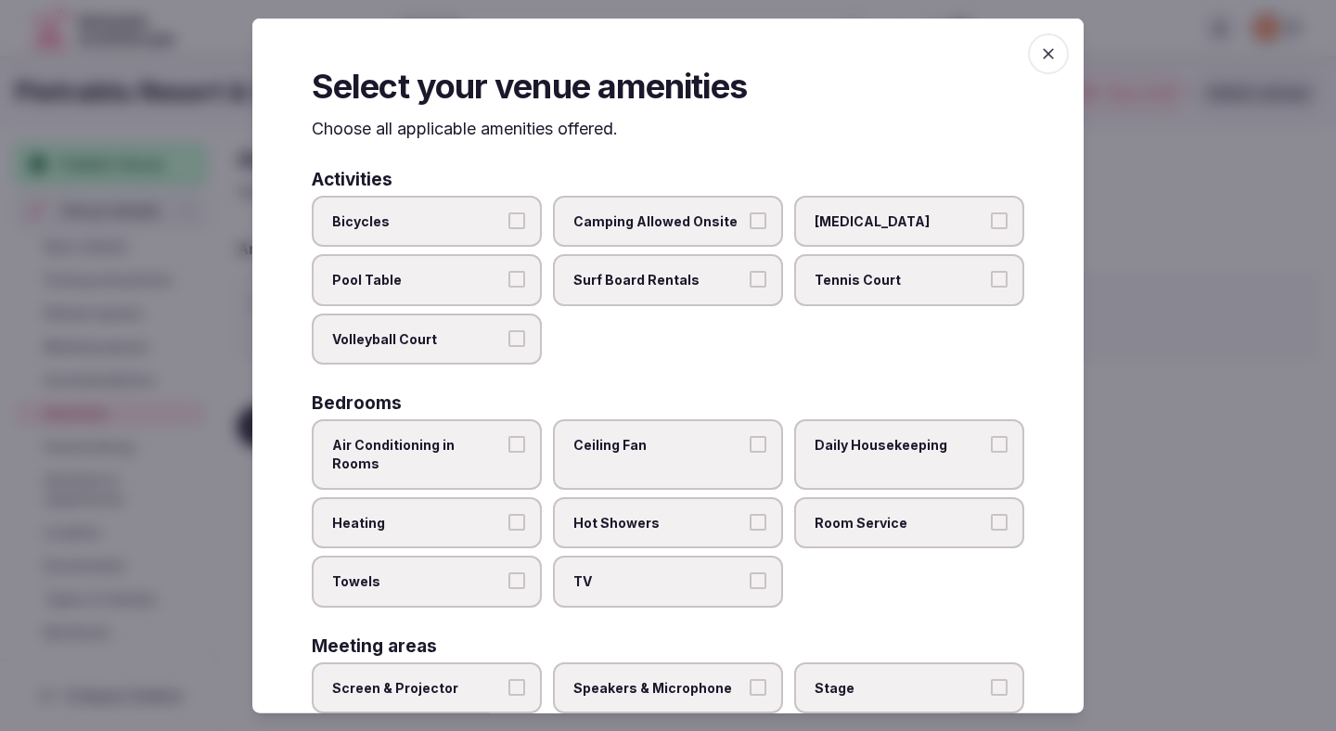
click at [443, 207] on label "Bicycles" at bounding box center [427, 221] width 230 height 52
click at [508, 212] on button "Bicycles" at bounding box center [516, 220] width 17 height 17
click at [847, 294] on label "Tennis Court" at bounding box center [909, 280] width 230 height 52
click at [991, 288] on button "Tennis Court" at bounding box center [999, 279] width 17 height 17
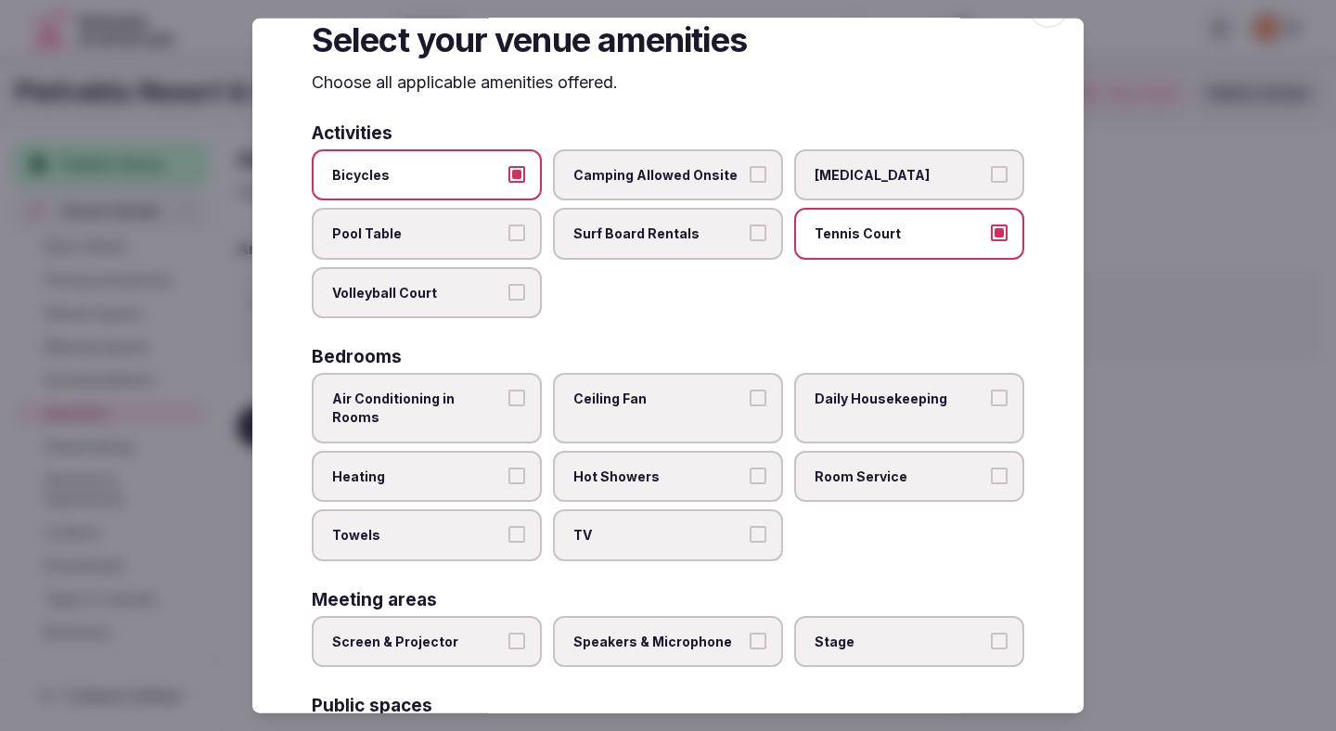
scroll to position [51, 0]
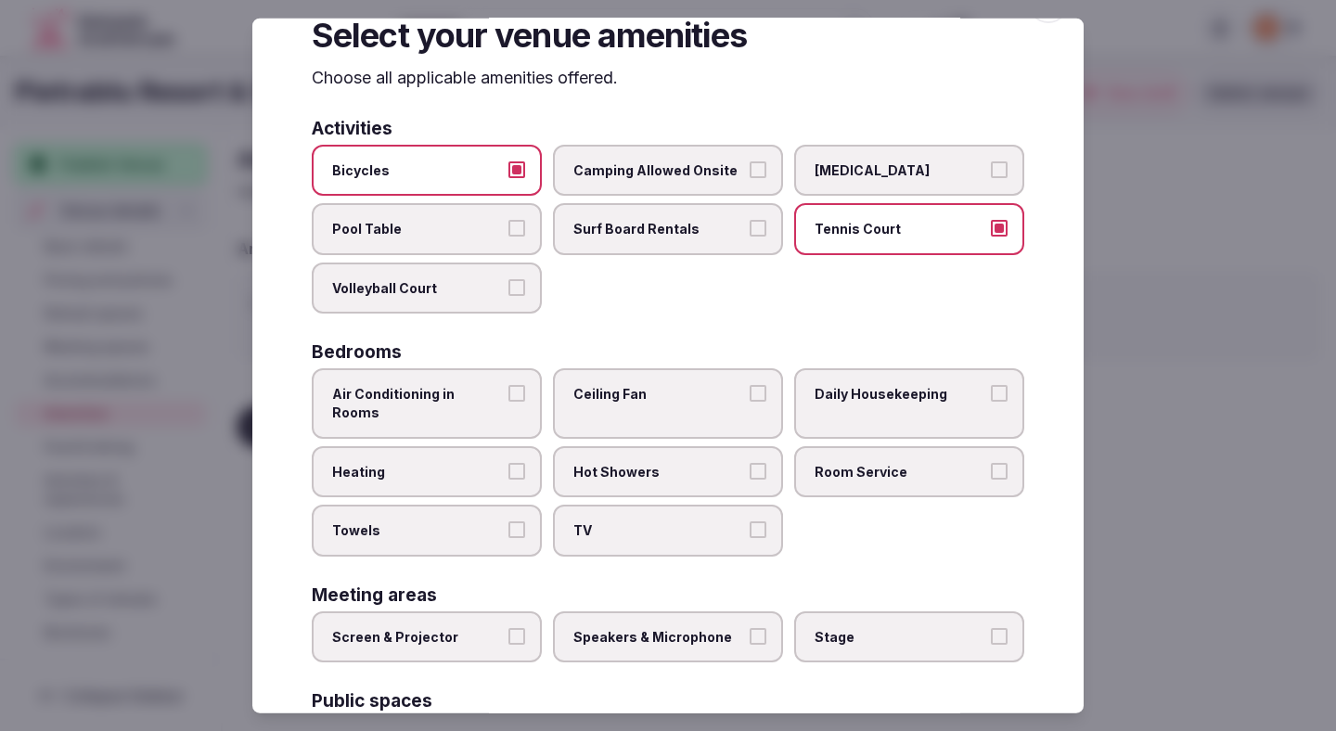
click at [480, 400] on span "Air Conditioning in Rooms" at bounding box center [417, 403] width 171 height 36
click at [508, 400] on button "Air Conditioning in Rooms" at bounding box center [516, 393] width 17 height 17
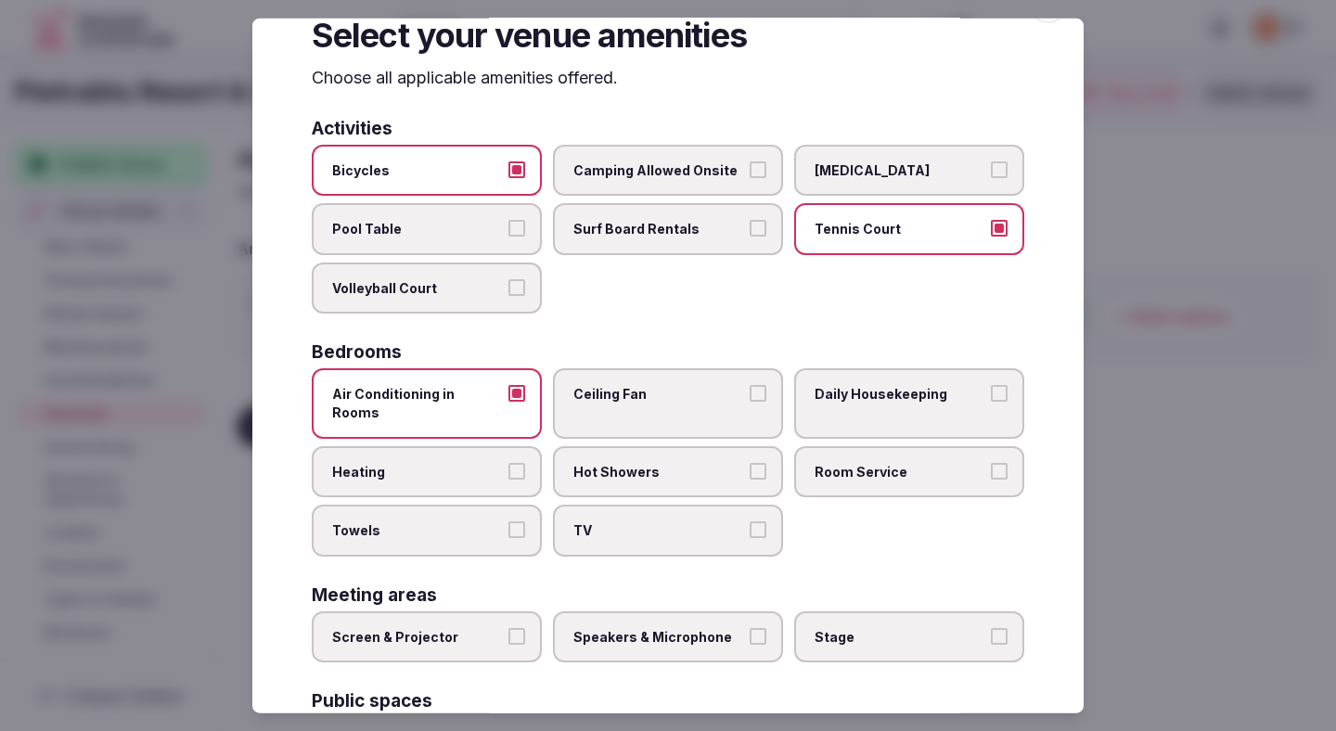
click at [471, 462] on span "Heating" at bounding box center [417, 471] width 171 height 19
click at [508, 462] on button "Heating" at bounding box center [516, 470] width 17 height 17
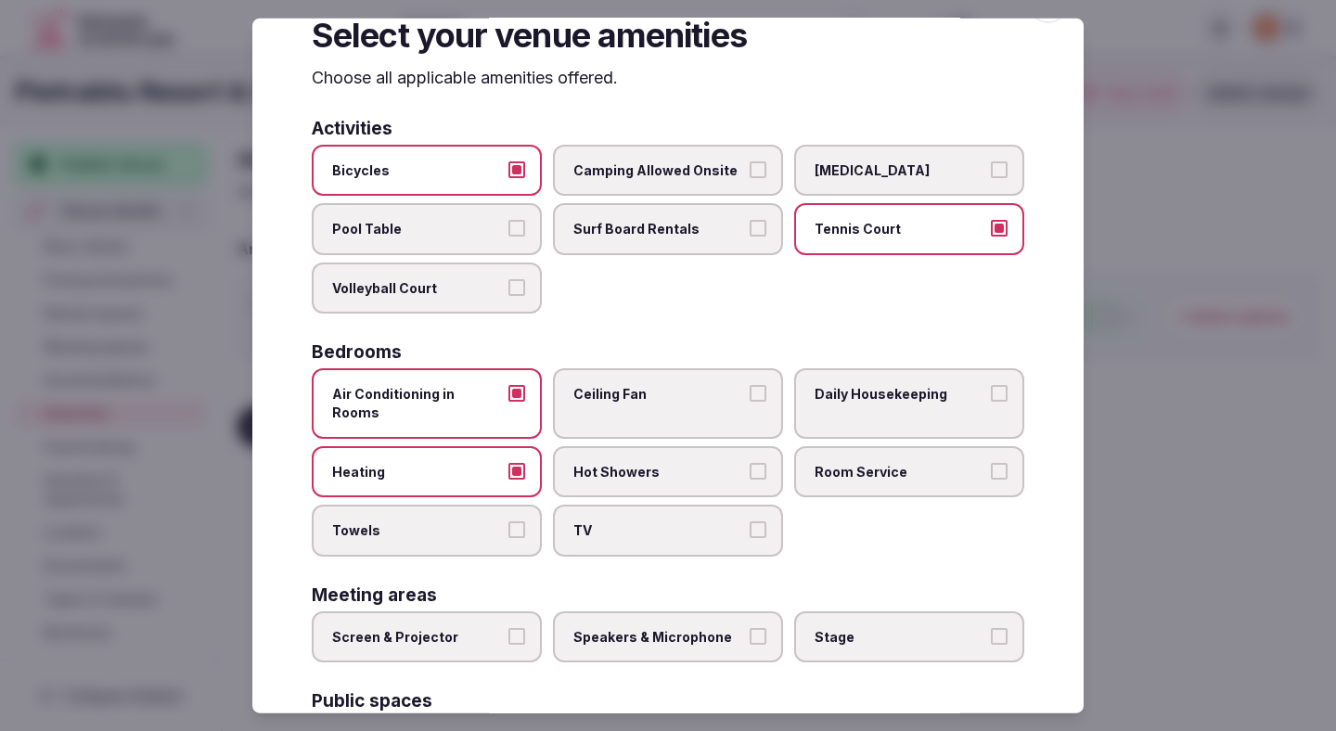
click at [469, 521] on span "Towels" at bounding box center [417, 530] width 171 height 19
click at [508, 521] on button "Towels" at bounding box center [516, 529] width 17 height 17
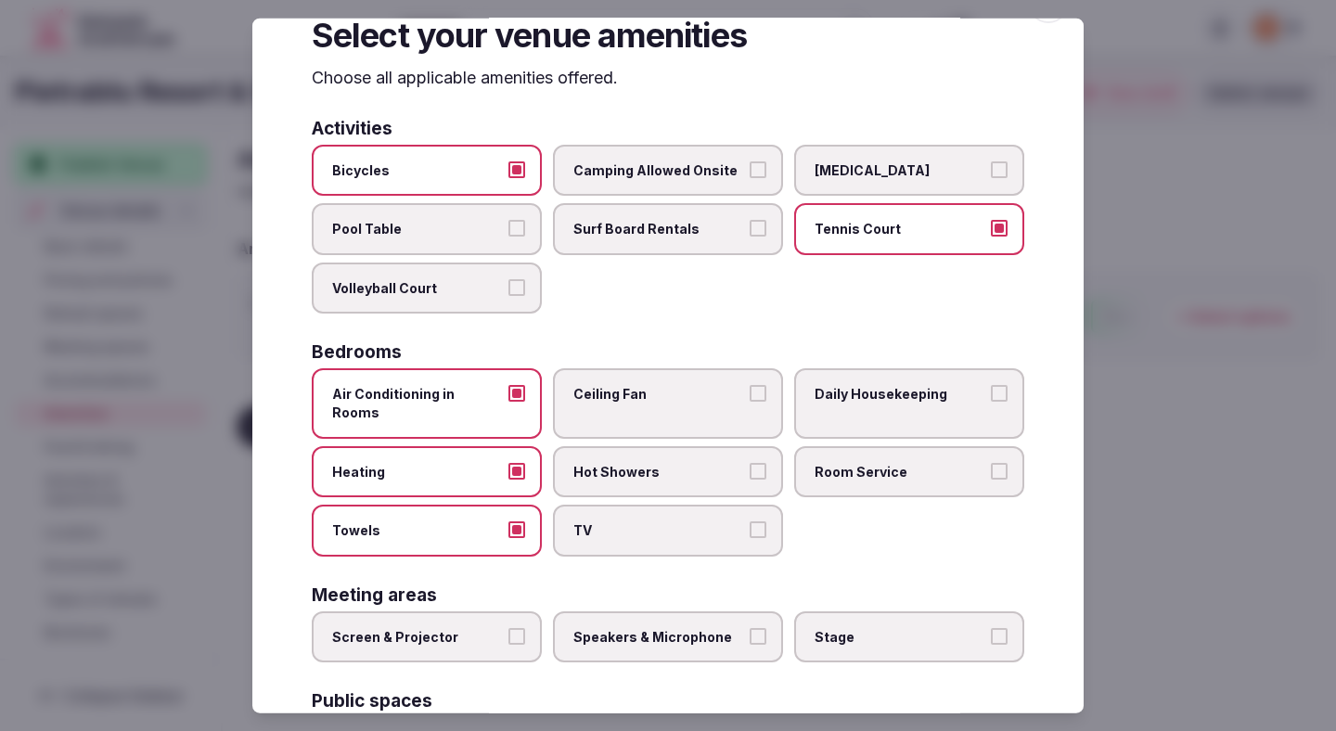
click at [641, 521] on span "TV" at bounding box center [658, 530] width 171 height 19
click at [750, 521] on button "TV" at bounding box center [758, 529] width 17 height 17
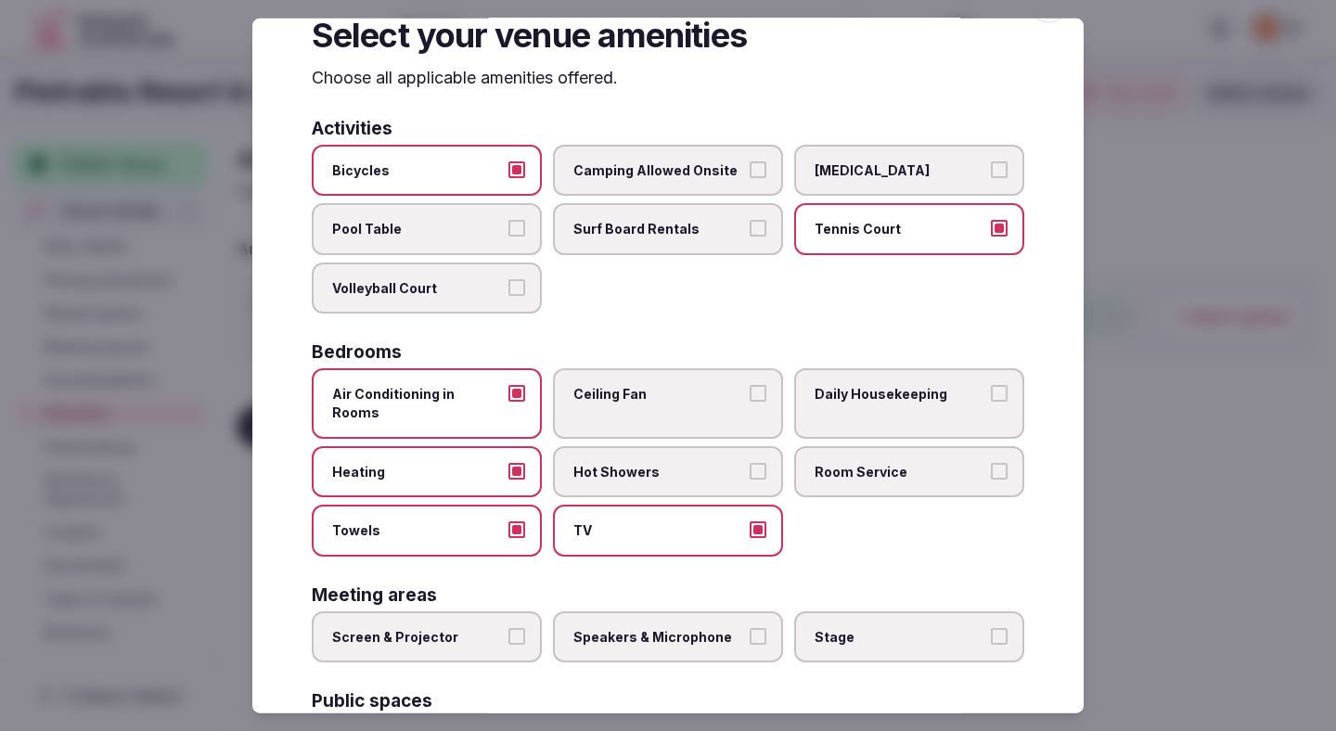
click at [641, 425] on div "Air Conditioning in Rooms Ceiling Fan Daily Housekeeping Heating Hot Showers Ro…" at bounding box center [668, 461] width 713 height 187
click at [641, 398] on span "Ceiling Fan" at bounding box center [658, 394] width 171 height 19
click at [750, 398] on button "Ceiling Fan" at bounding box center [758, 393] width 17 height 17
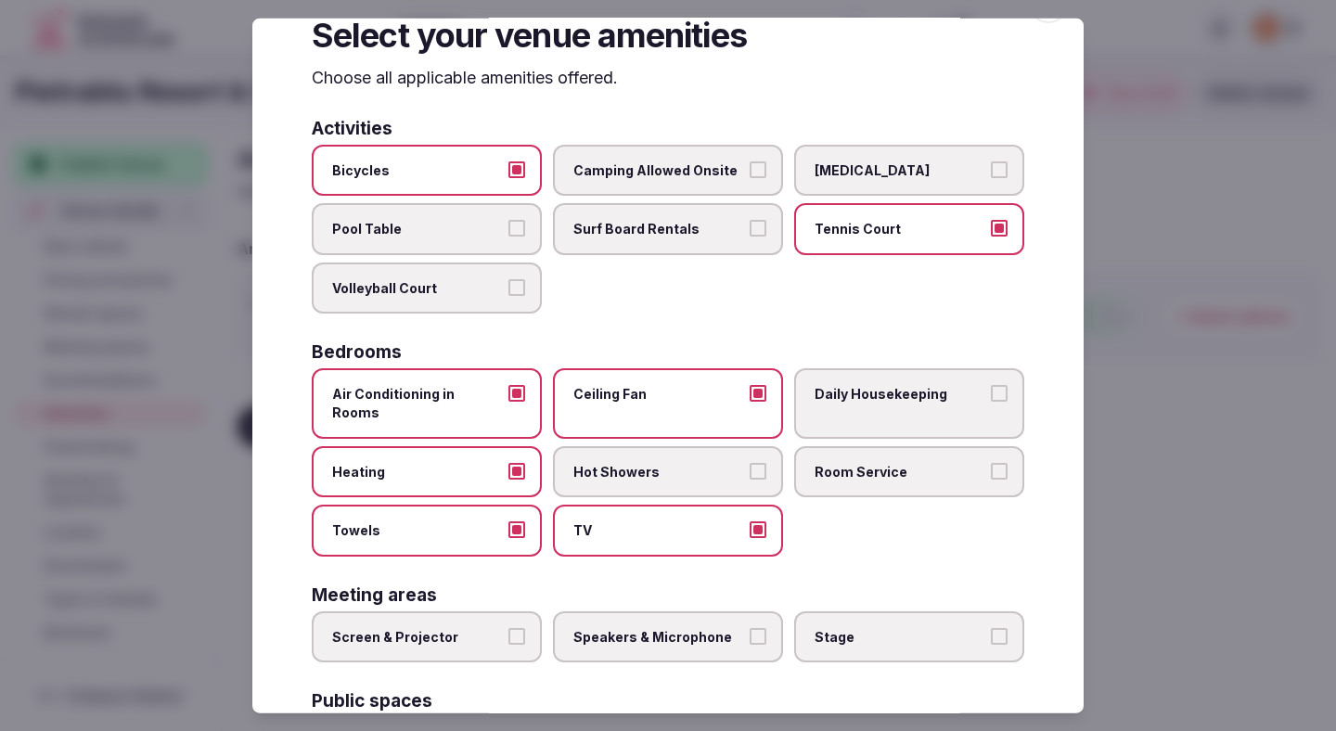
click at [643, 462] on span "Hot Showers" at bounding box center [658, 471] width 171 height 19
click at [750, 462] on button "Hot Showers" at bounding box center [758, 470] width 17 height 17
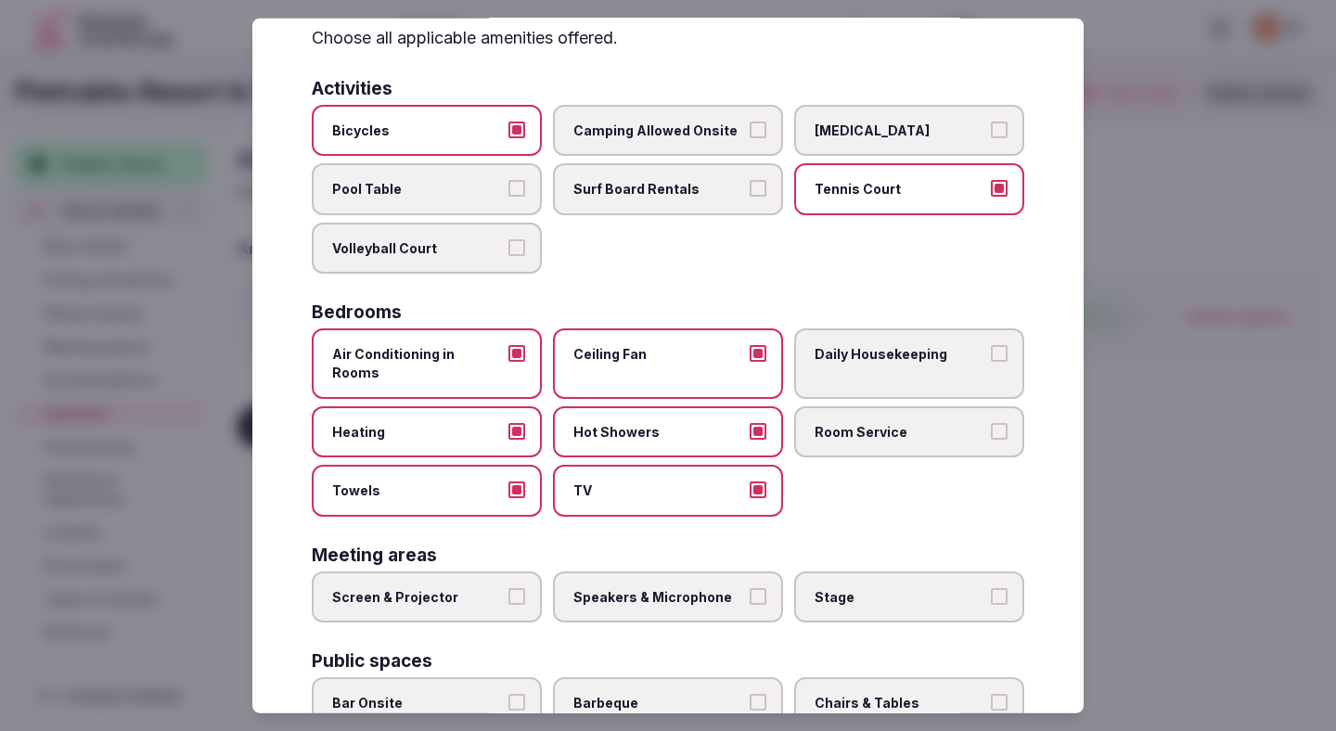
scroll to position [139, 0]
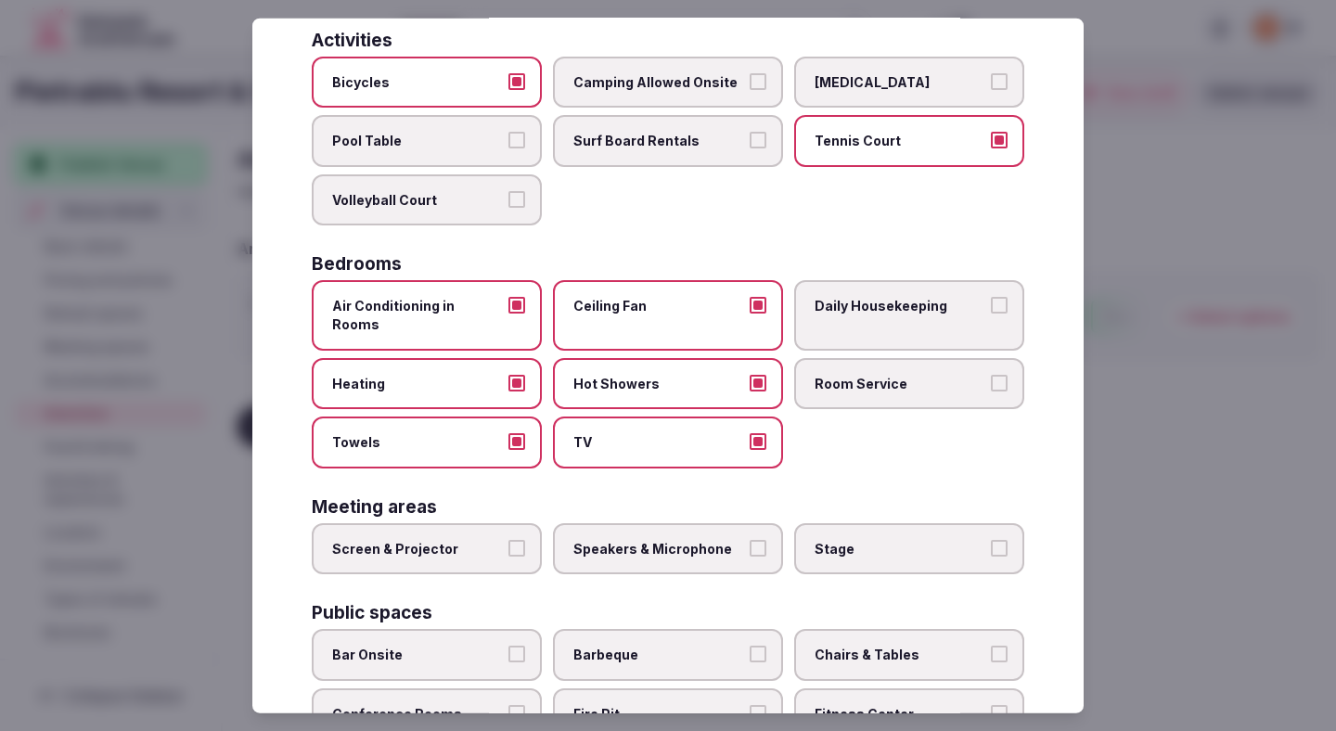
click at [687, 539] on span "Speakers & Microphone" at bounding box center [658, 548] width 171 height 19
click at [750, 539] on button "Speakers & Microphone" at bounding box center [758, 547] width 17 height 17
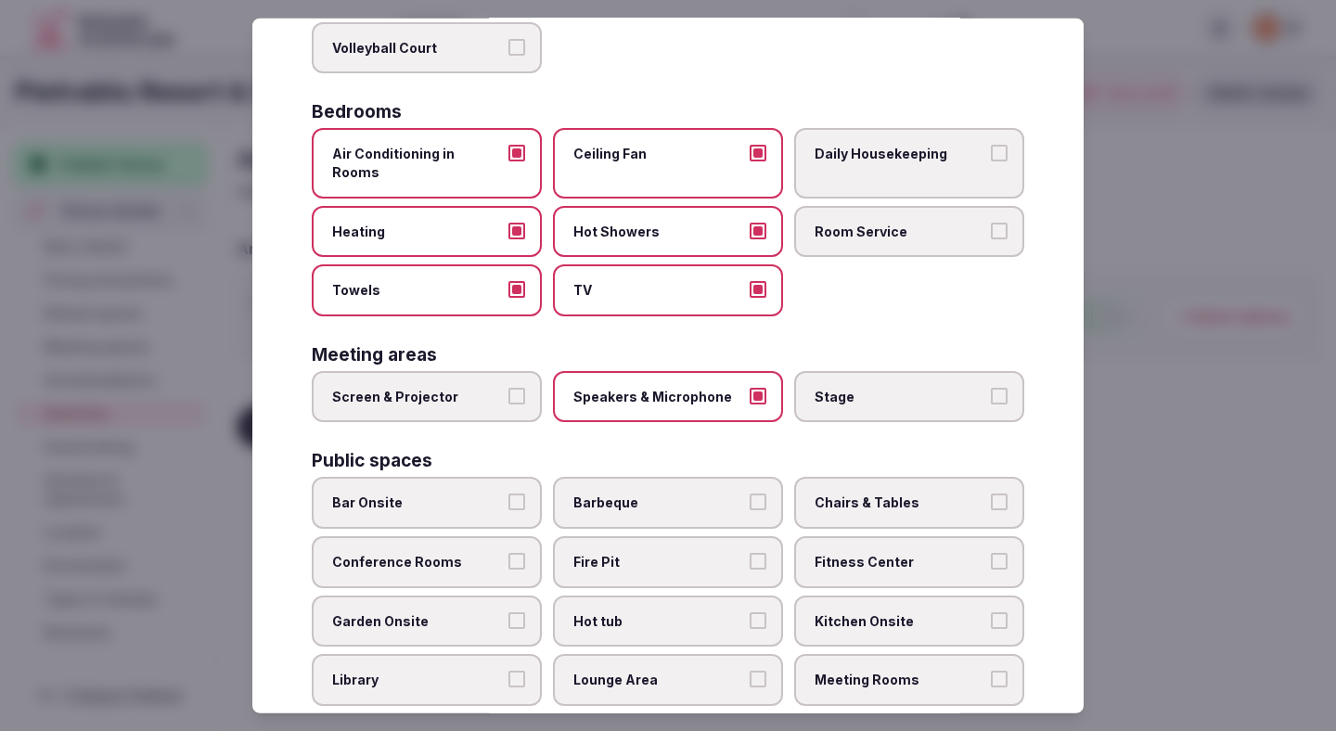
scroll to position [342, 0]
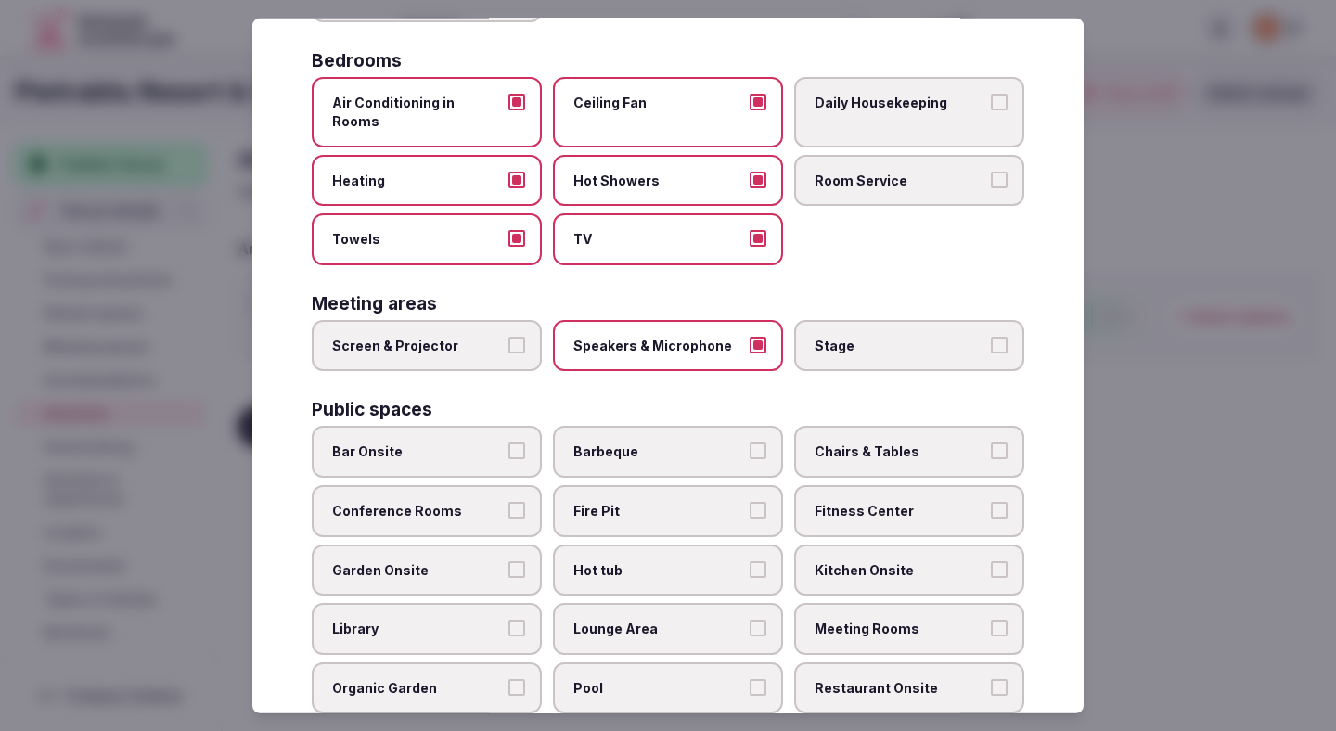
click at [463, 336] on span "Screen & Projector" at bounding box center [417, 345] width 171 height 19
click at [508, 336] on button "Screen & Projector" at bounding box center [516, 344] width 17 height 17
click at [858, 443] on span "Chairs & Tables" at bounding box center [900, 452] width 171 height 19
click at [991, 443] on button "Chairs & Tables" at bounding box center [999, 451] width 17 height 17
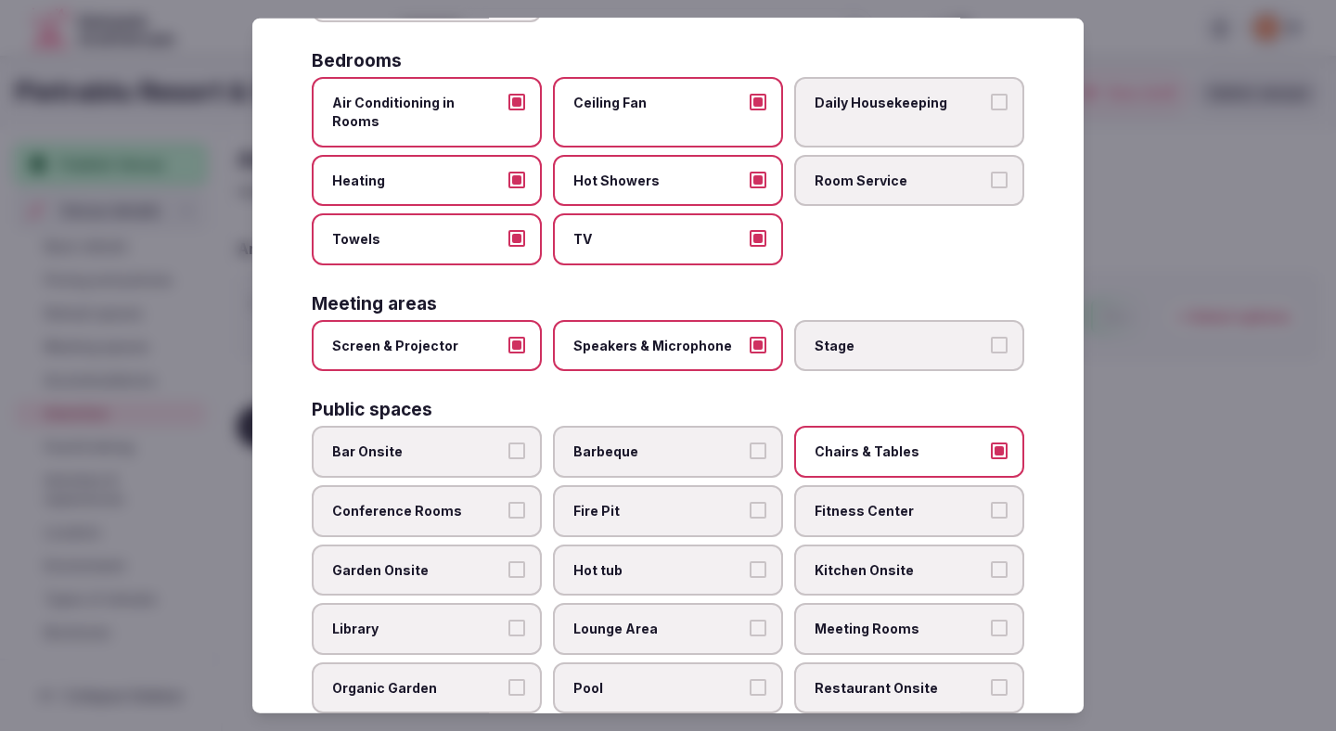
click at [451, 502] on span "Conference Rooms" at bounding box center [417, 511] width 171 height 19
click at [508, 502] on button "Conference Rooms" at bounding box center [516, 510] width 17 height 17
click at [856, 502] on span "Fitness Center" at bounding box center [900, 511] width 171 height 19
click at [991, 502] on button "Fitness Center" at bounding box center [999, 510] width 17 height 17
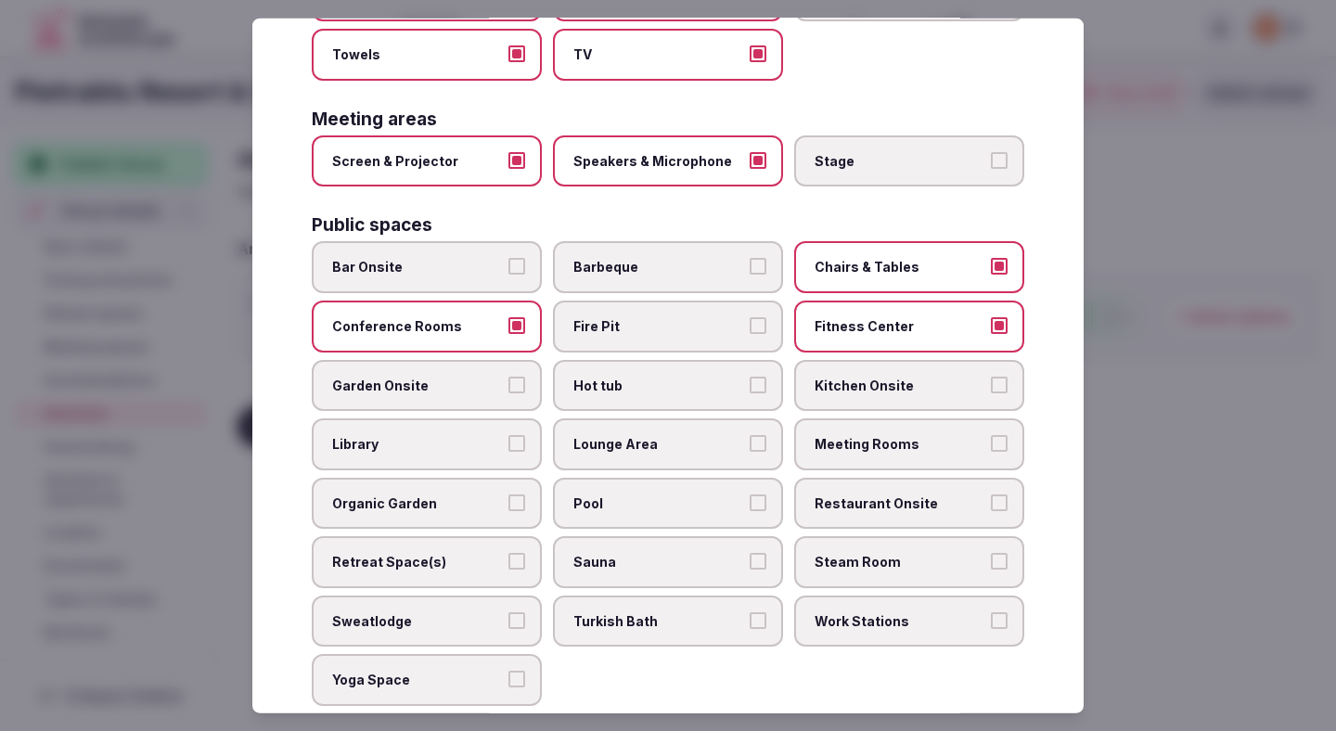
scroll to position [529, 0]
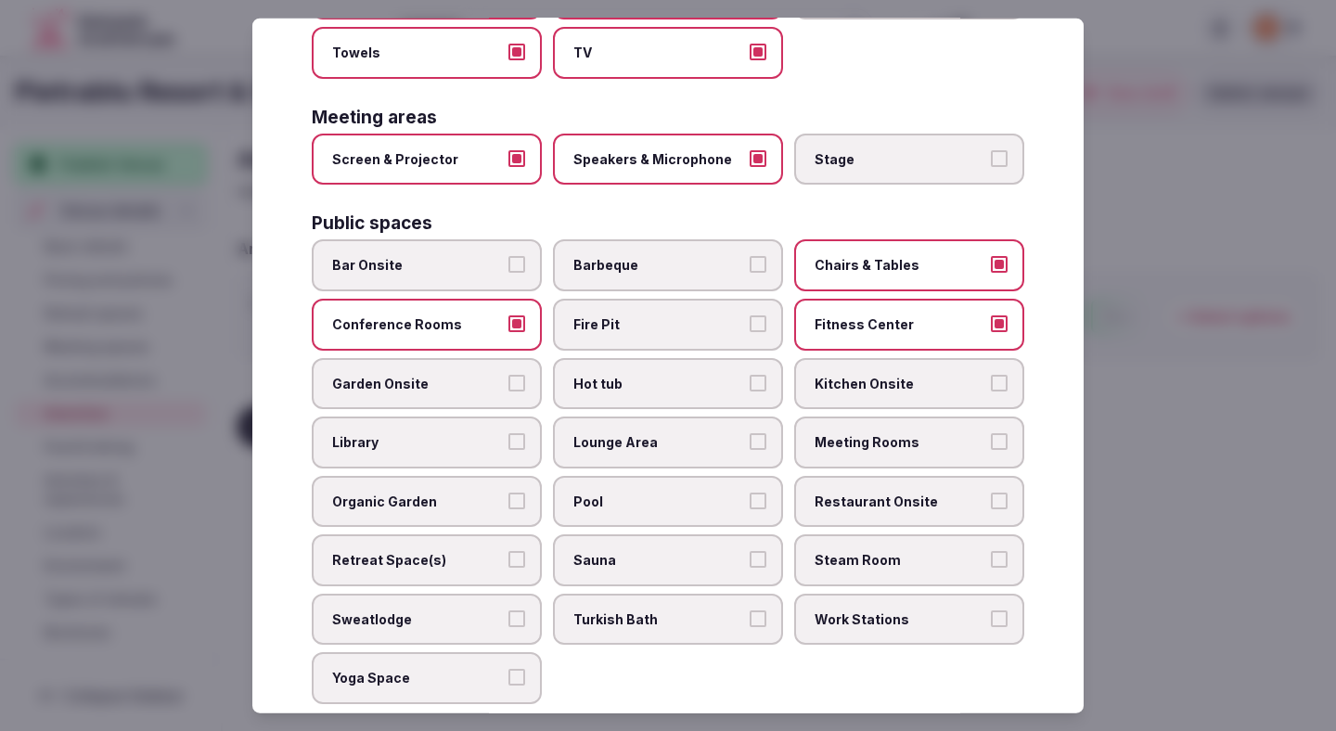
click at [649, 445] on label "Lounge Area" at bounding box center [668, 443] width 230 height 52
click at [750, 445] on button "Lounge Area" at bounding box center [758, 441] width 17 height 17
click at [890, 433] on span "Meeting Rooms" at bounding box center [900, 442] width 171 height 19
click at [991, 433] on button "Meeting Rooms" at bounding box center [999, 441] width 17 height 17
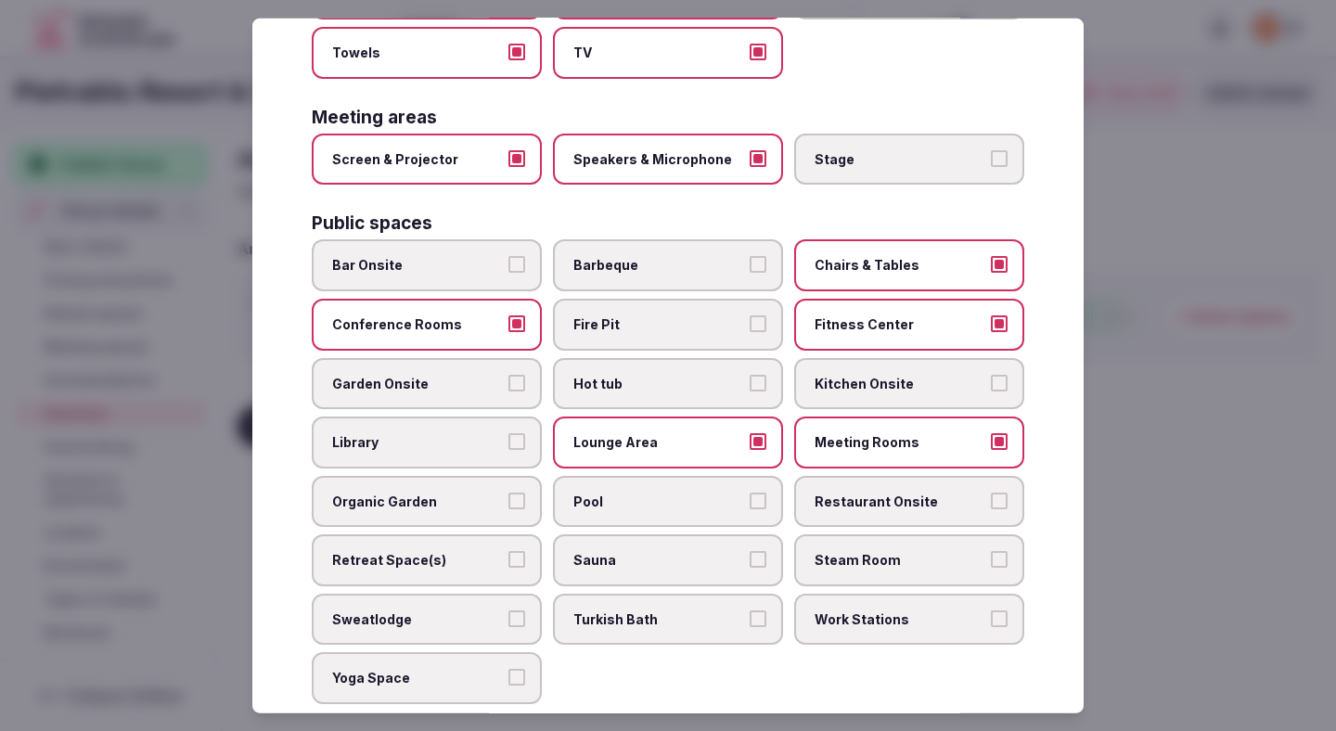
click at [664, 492] on span "Pool" at bounding box center [658, 501] width 171 height 19
click at [750, 492] on button "Pool" at bounding box center [758, 500] width 17 height 17
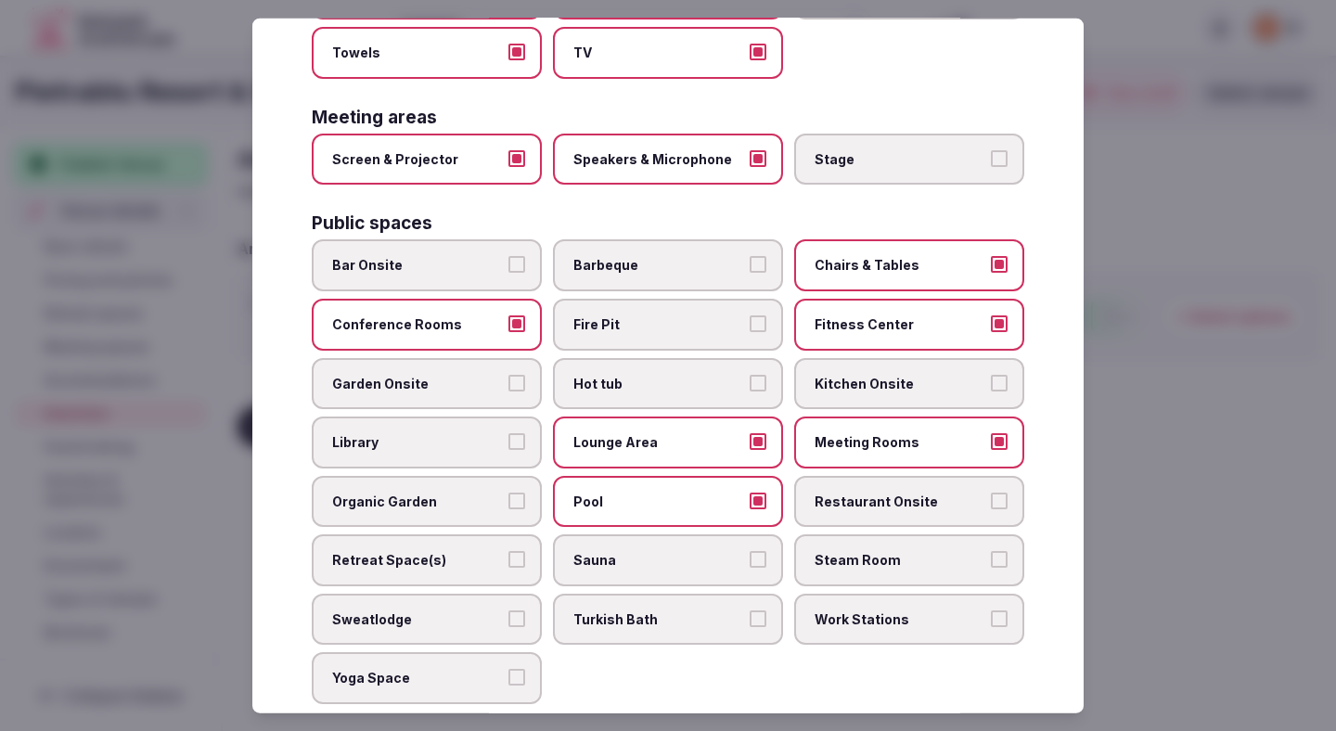
click at [844, 494] on label "Restaurant Onsite" at bounding box center [909, 501] width 230 height 52
click at [991, 494] on button "Restaurant Onsite" at bounding box center [999, 500] width 17 height 17
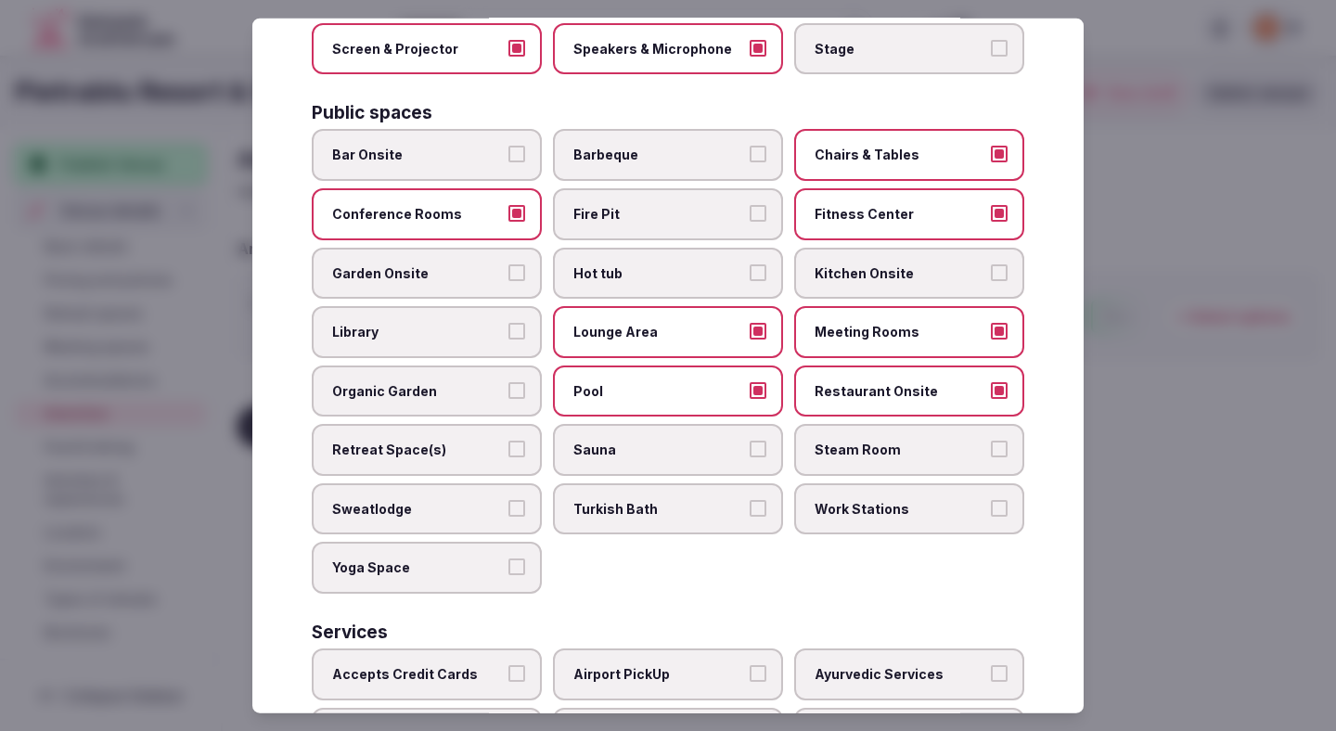
scroll to position [657, 0]
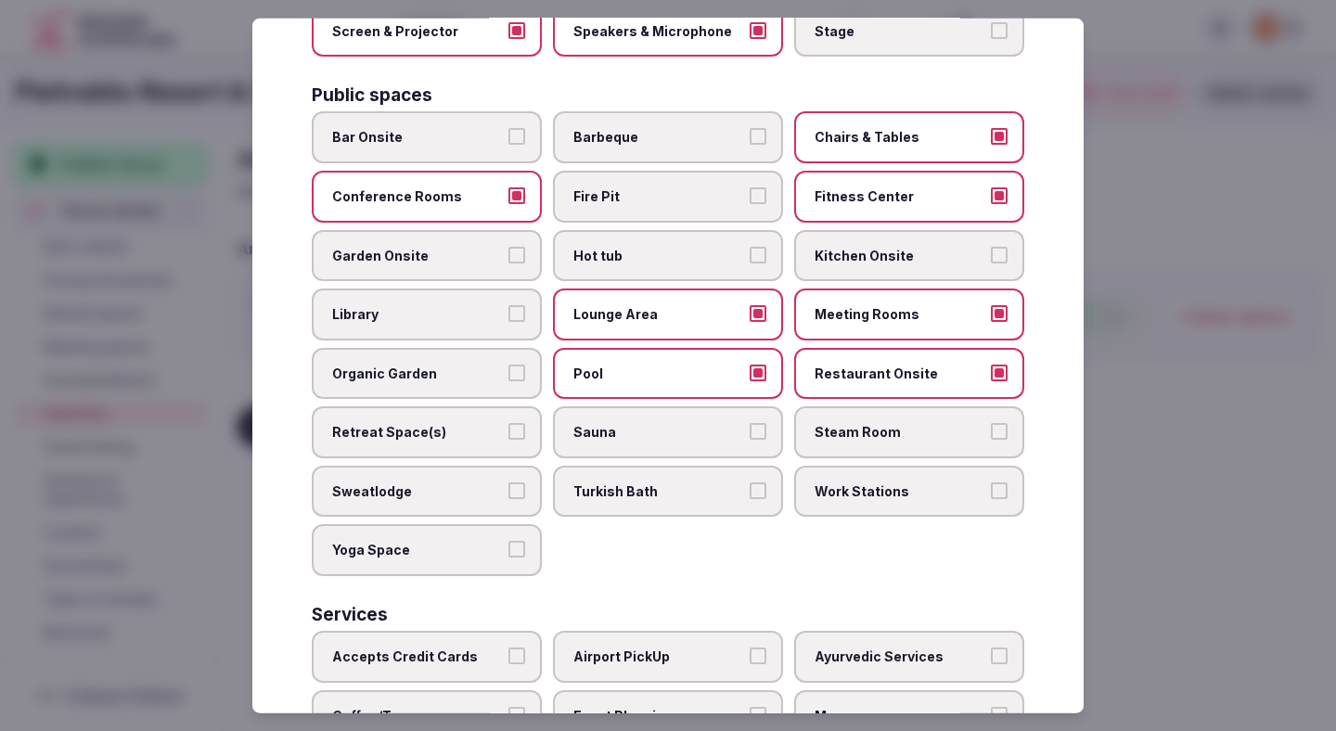
click at [865, 488] on label "Work Stations" at bounding box center [909, 492] width 230 height 52
click at [991, 488] on button "Work Stations" at bounding box center [999, 490] width 17 height 17
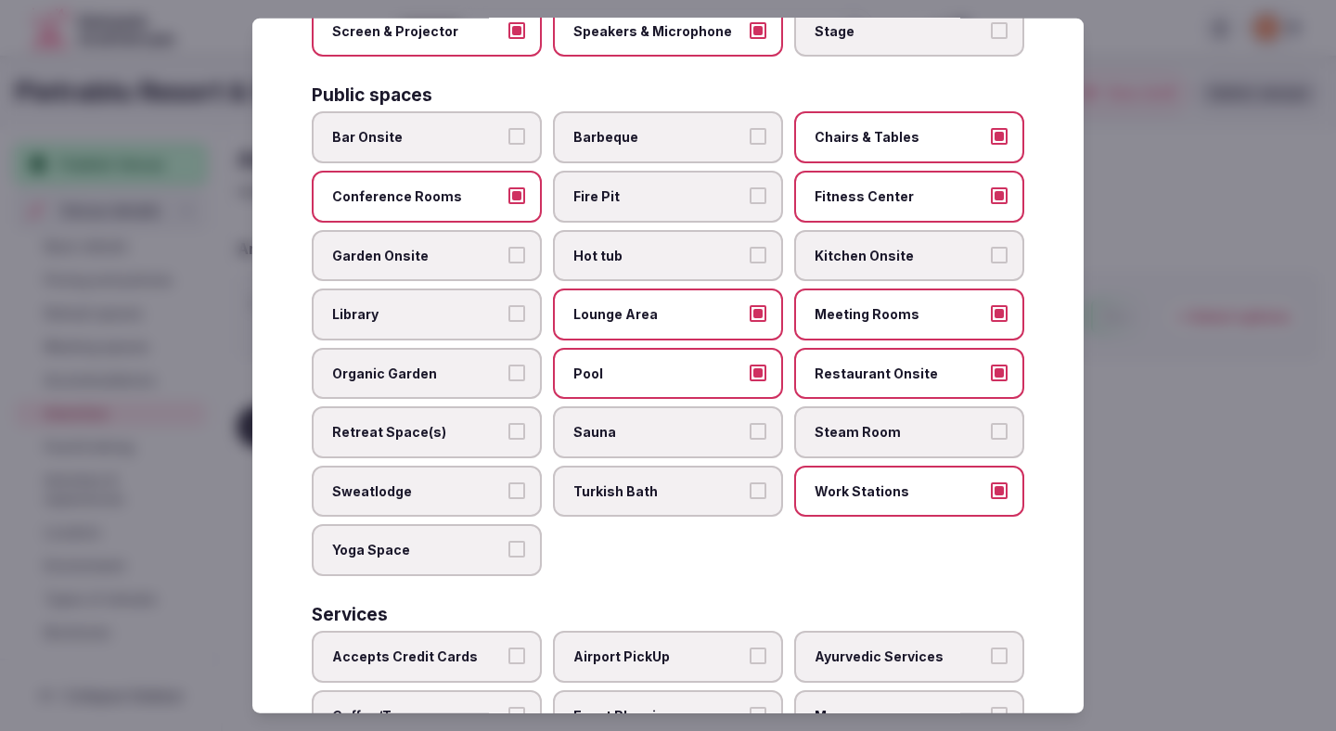
scroll to position [829, 0]
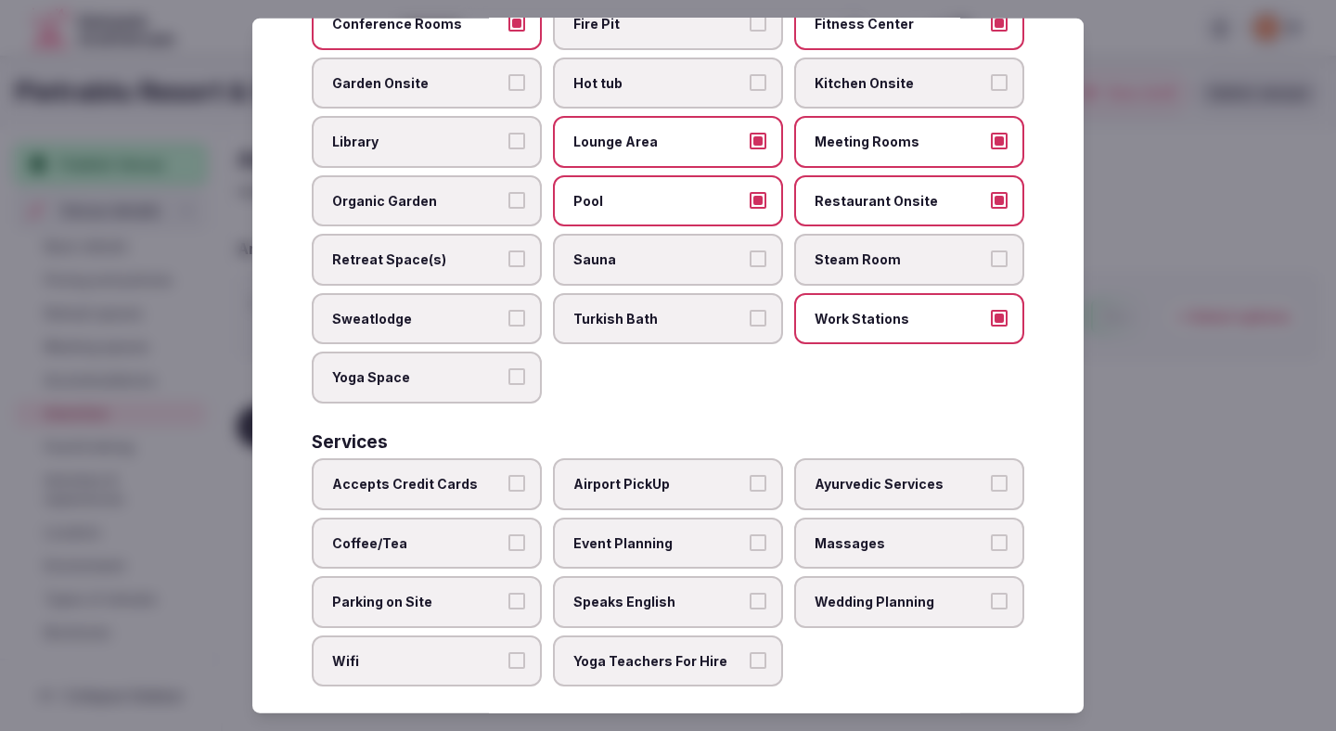
click at [475, 475] on span "Accepts Credit Cards" at bounding box center [417, 484] width 171 height 19
click at [508, 475] on button "Accepts Credit Cards" at bounding box center [516, 483] width 17 height 17
click at [473, 533] on span "Coffee/Tea" at bounding box center [417, 542] width 171 height 19
click at [508, 533] on button "Coffee/Tea" at bounding box center [516, 541] width 17 height 17
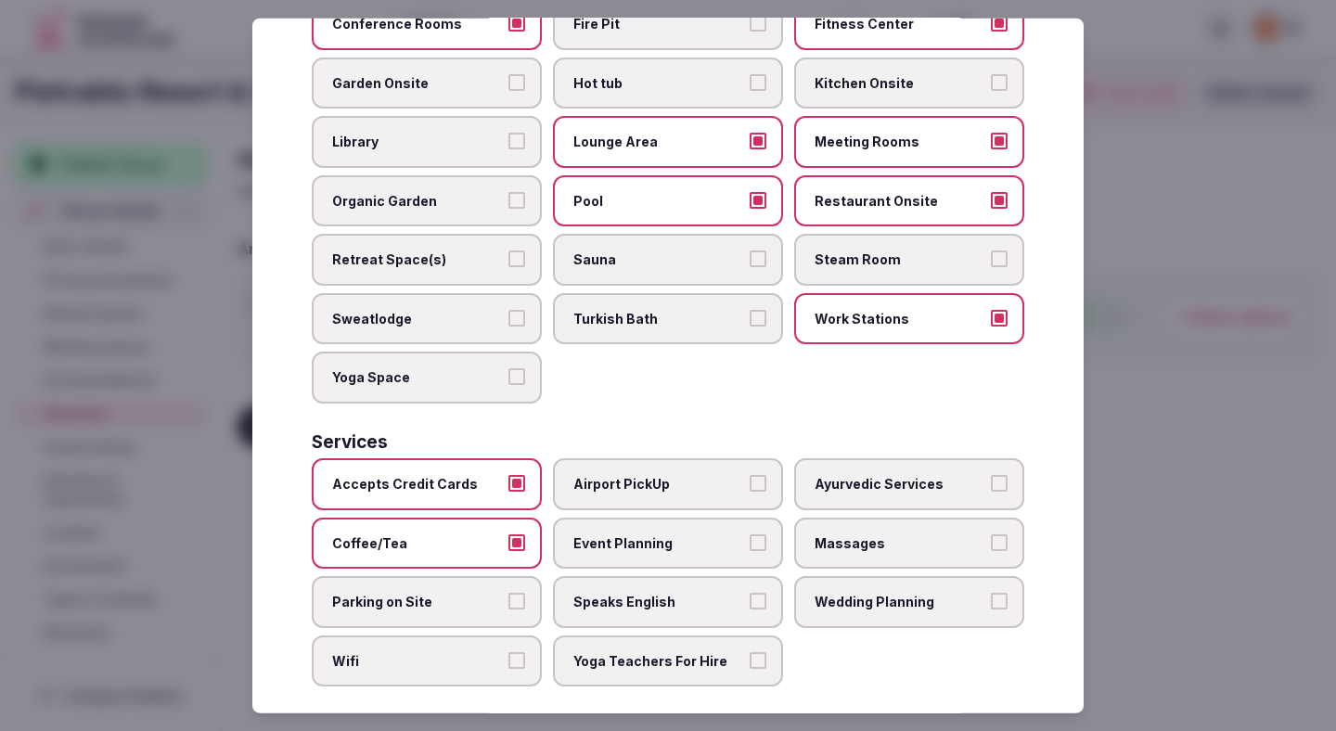
click at [473, 598] on label "Parking on Site" at bounding box center [427, 602] width 230 height 52
click at [508, 598] on button "Parking on Site" at bounding box center [516, 601] width 17 height 17
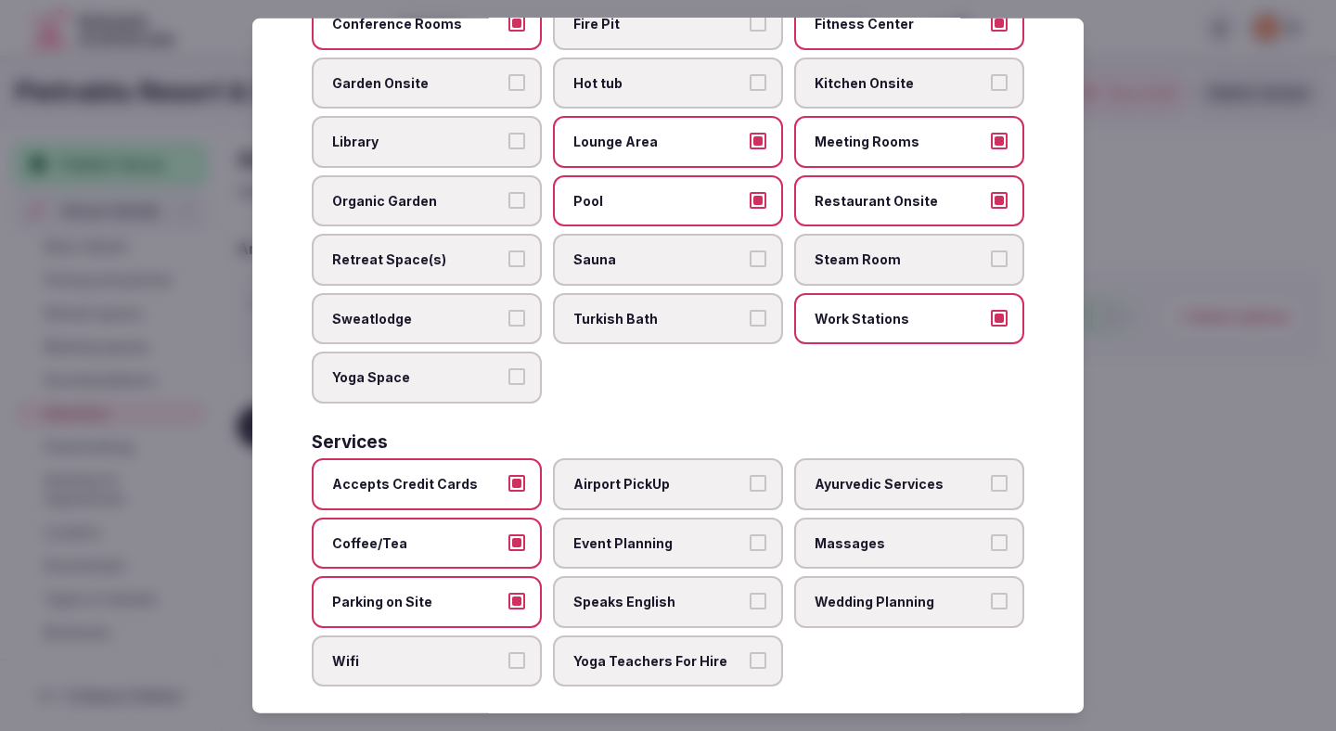
click at [469, 655] on label "Wifi" at bounding box center [427, 662] width 230 height 52
click at [508, 655] on button "Wifi" at bounding box center [516, 660] width 17 height 17
click at [583, 655] on label "Yoga Teachers For Hire" at bounding box center [668, 662] width 230 height 52
click at [750, 655] on button "Yoga Teachers For Hire" at bounding box center [758, 660] width 17 height 17
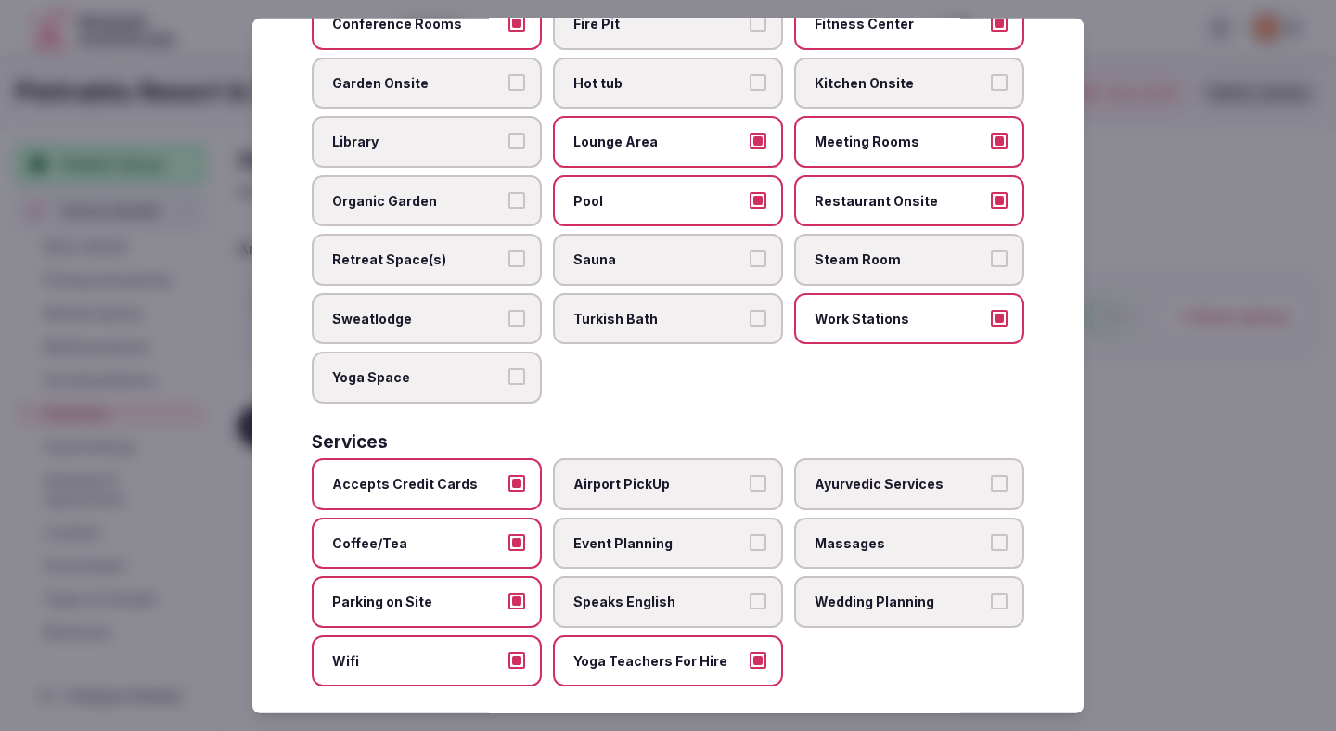
click at [608, 612] on div "Accepts Credit Cards Airport PickUp Ayurvedic Services Coffee/Tea Event Plannin…" at bounding box center [668, 572] width 713 height 228
click at [607, 593] on span "Speaks English" at bounding box center [658, 602] width 171 height 19
click at [750, 593] on button "Speaks English" at bounding box center [758, 601] width 17 height 17
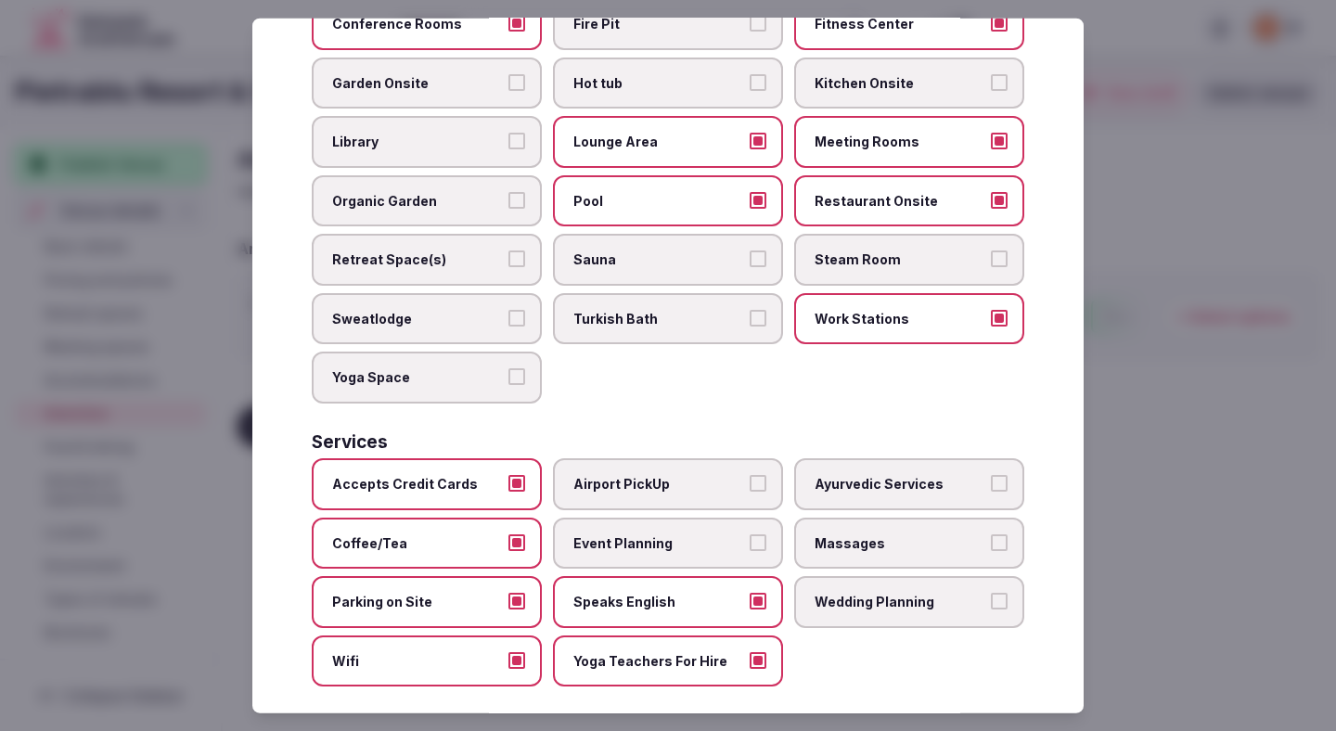
click at [613, 533] on span "Event Planning" at bounding box center [658, 542] width 171 height 19
click at [750, 533] on button "Event Planning" at bounding box center [758, 541] width 17 height 17
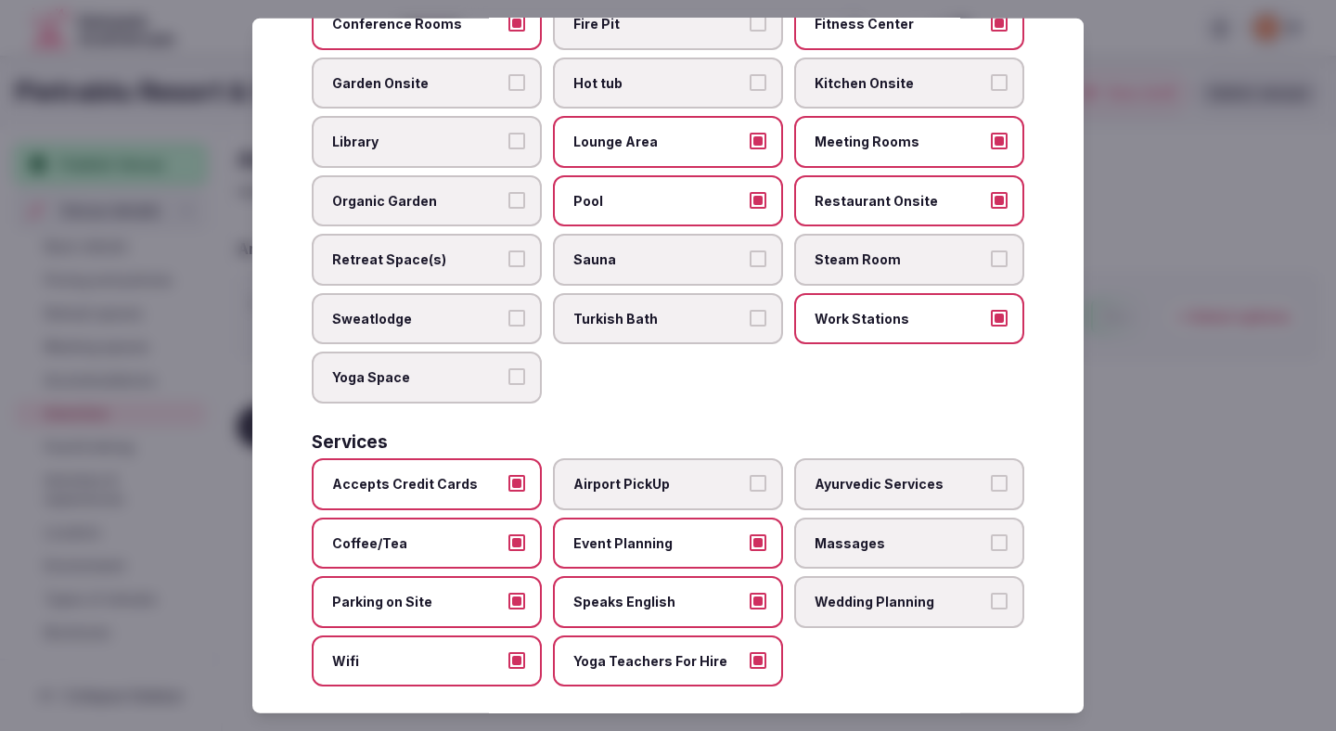
click at [1239, 467] on div at bounding box center [668, 365] width 1336 height 731
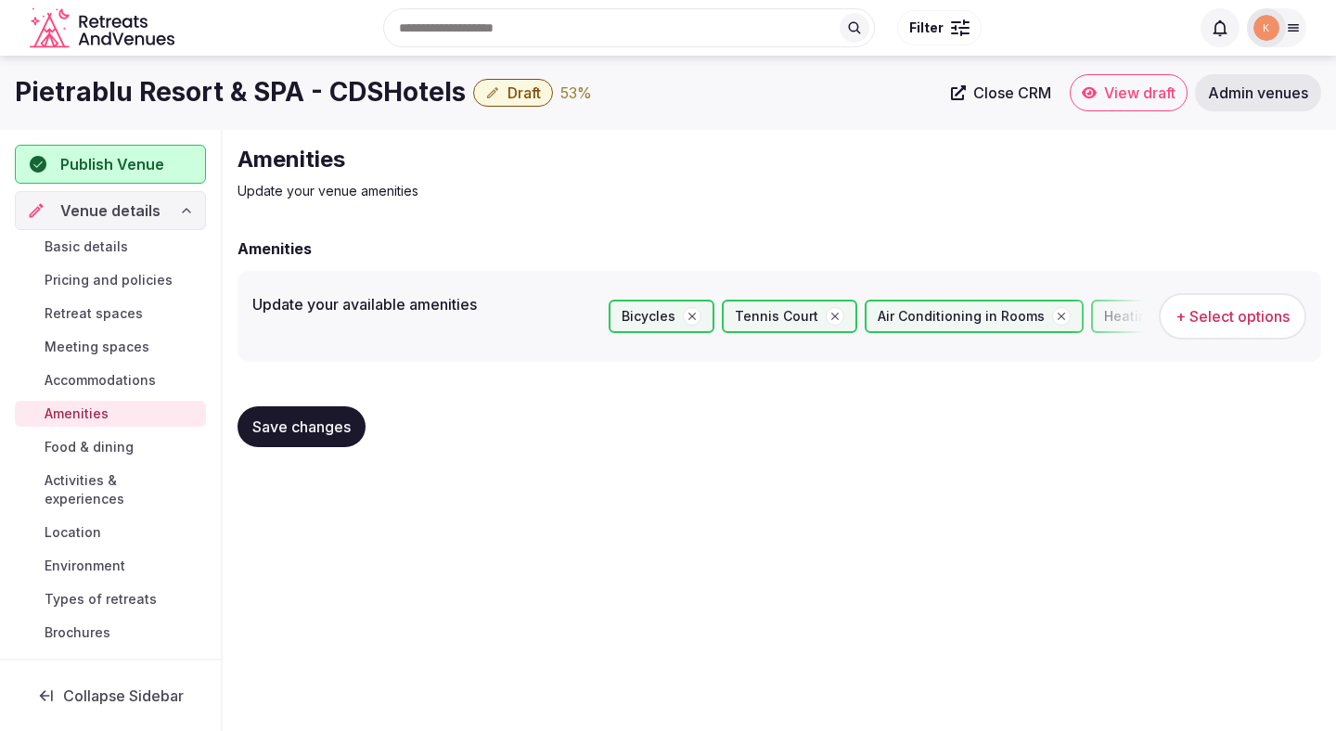
click at [1248, 323] on span "+ Select options" at bounding box center [1232, 316] width 114 height 20
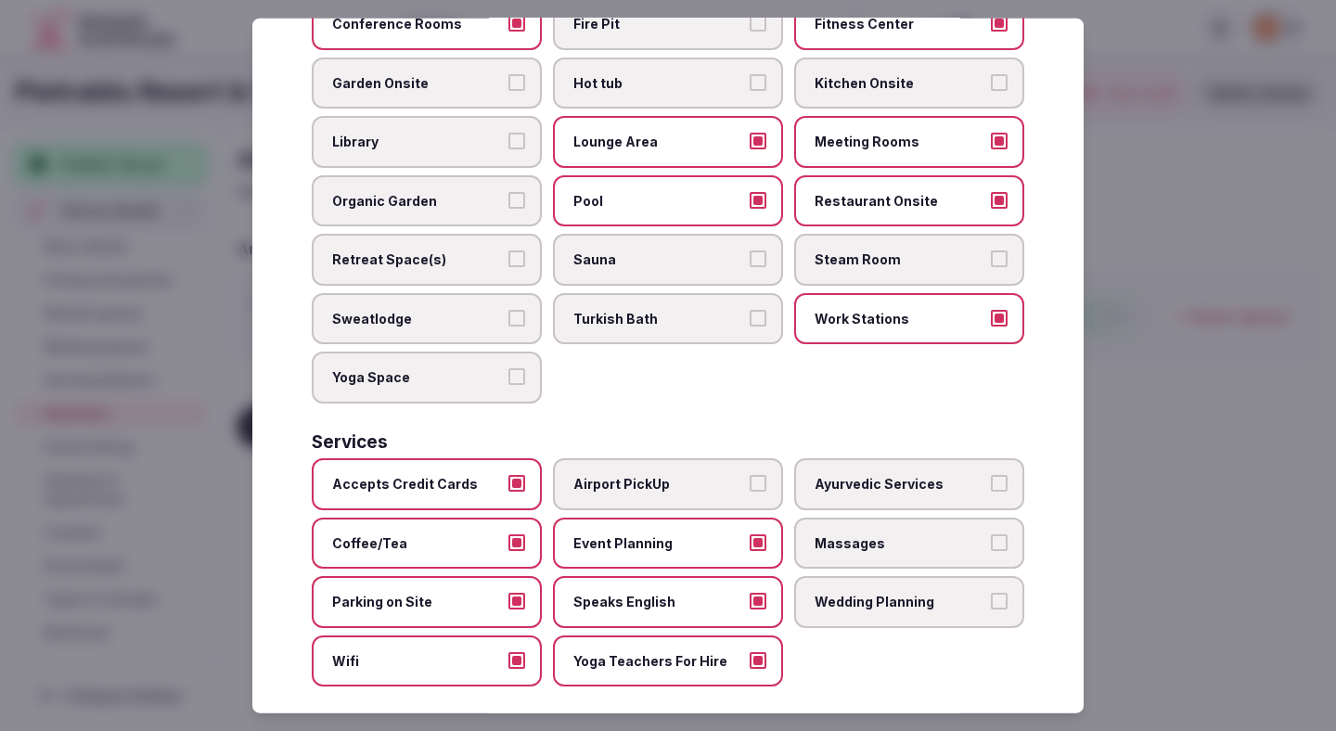
click at [681, 482] on label "Airport PickUp" at bounding box center [668, 484] width 230 height 52
click at [750, 482] on button "Airport PickUp" at bounding box center [758, 483] width 17 height 17
click at [1270, 399] on div at bounding box center [668, 365] width 1336 height 731
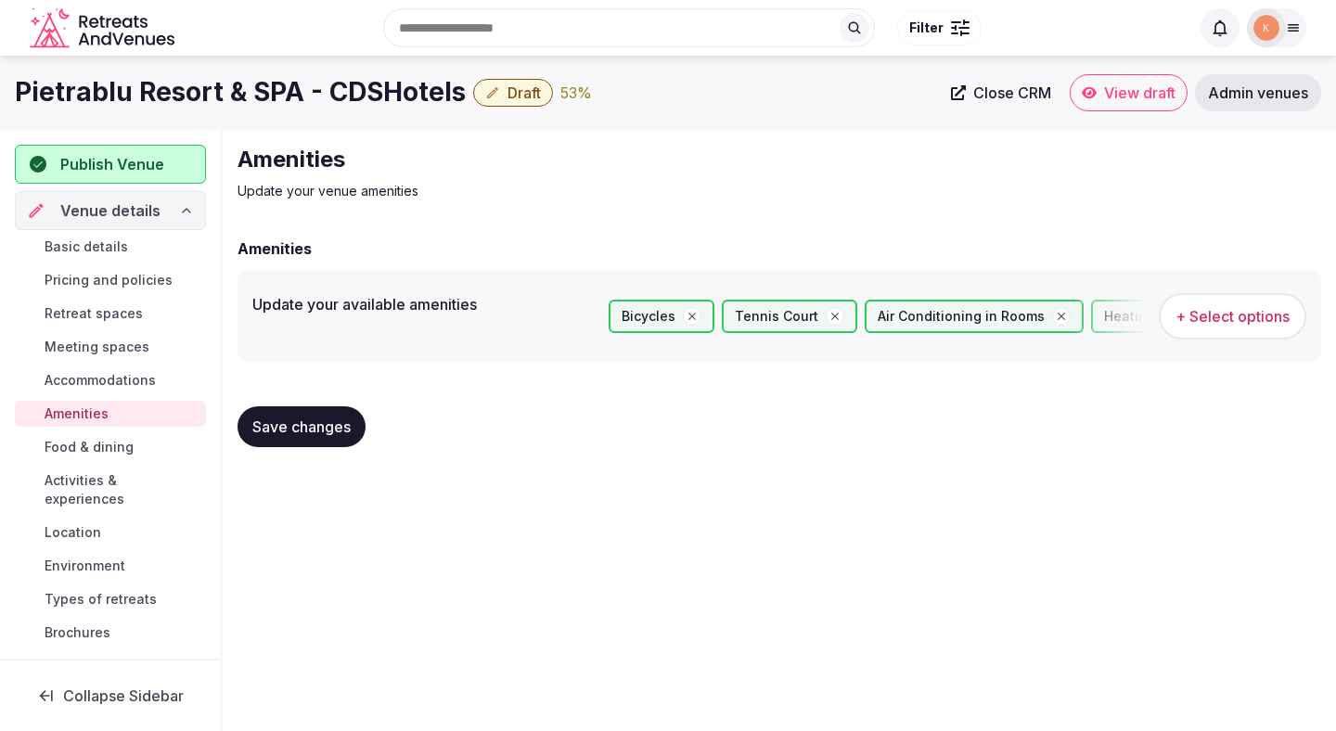
click at [334, 429] on span "Save changes" at bounding box center [301, 426] width 98 height 19
click at [277, 427] on span "Save changes" at bounding box center [301, 426] width 98 height 19
click at [131, 340] on span "Meeting spaces" at bounding box center [97, 347] width 105 height 19
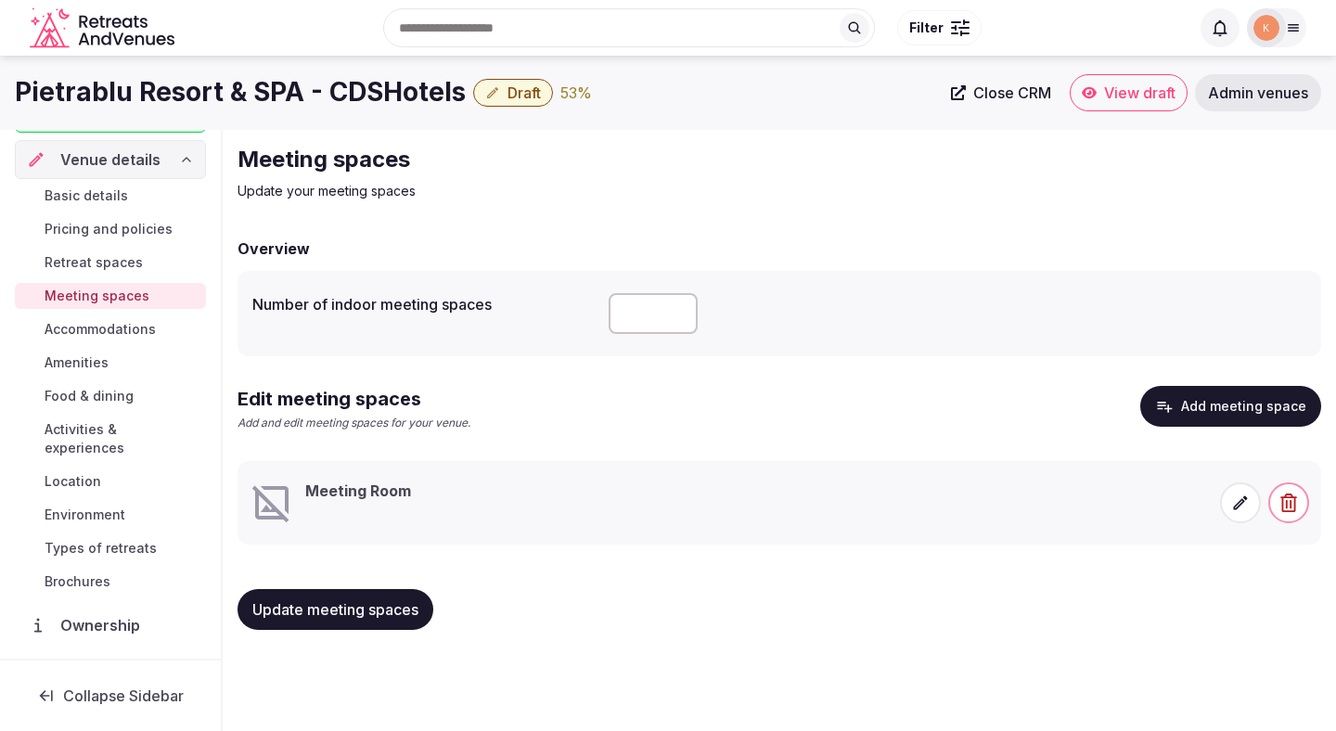
scroll to position [102, 0]
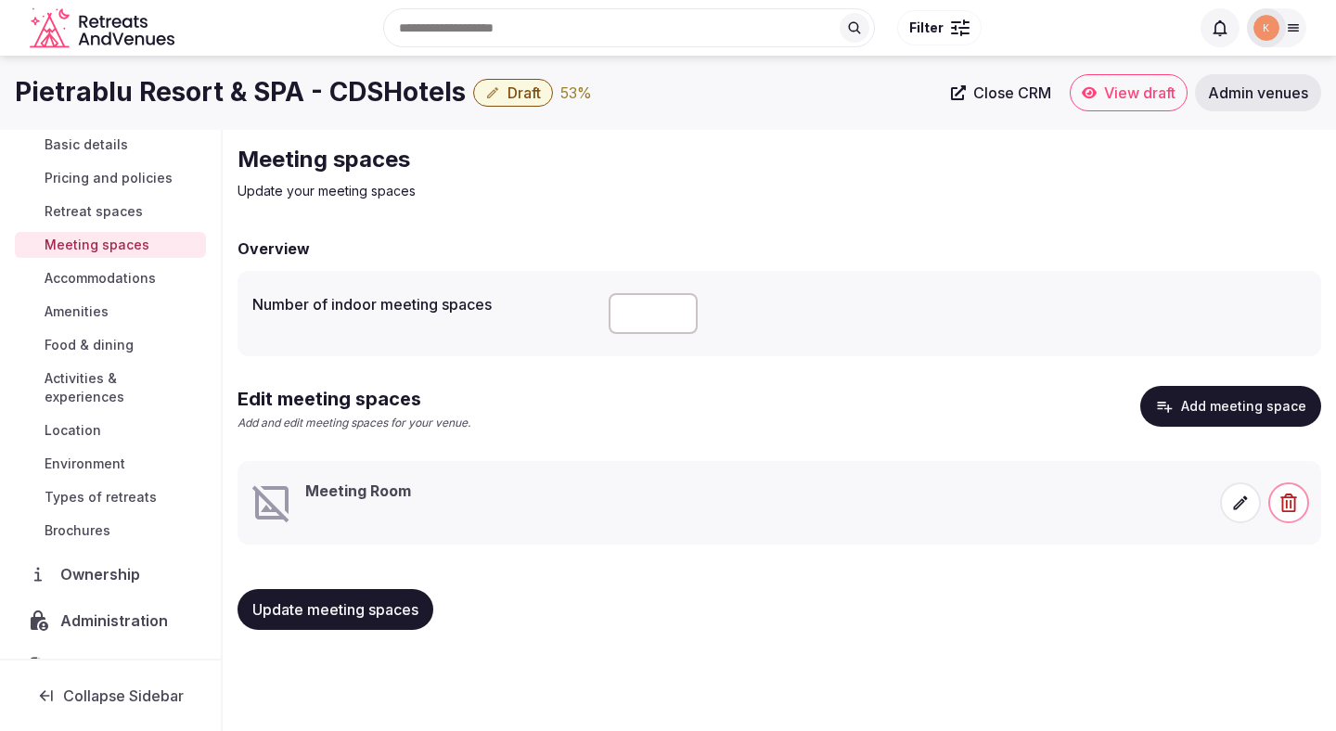
click at [103, 488] on span "Types of retreats" at bounding box center [101, 497] width 112 height 19
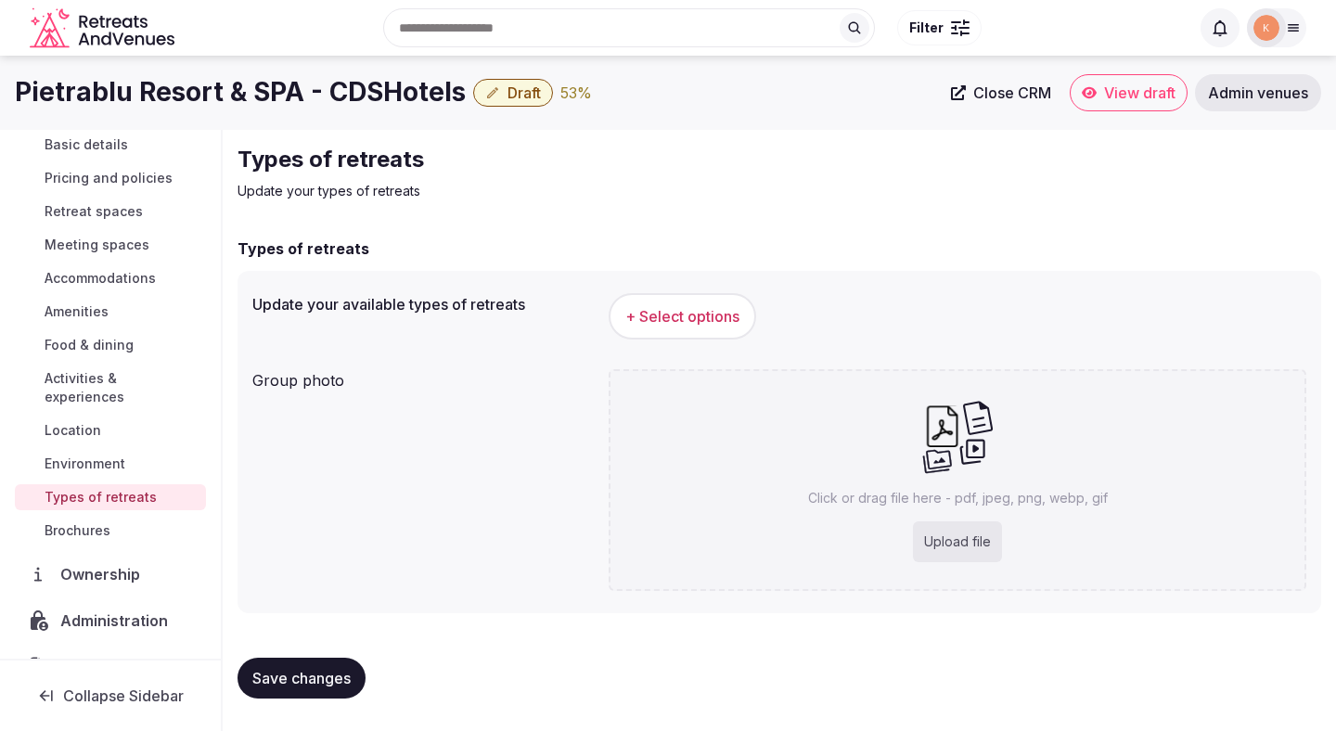
click at [642, 312] on span "+ Select options" at bounding box center [682, 316] width 114 height 20
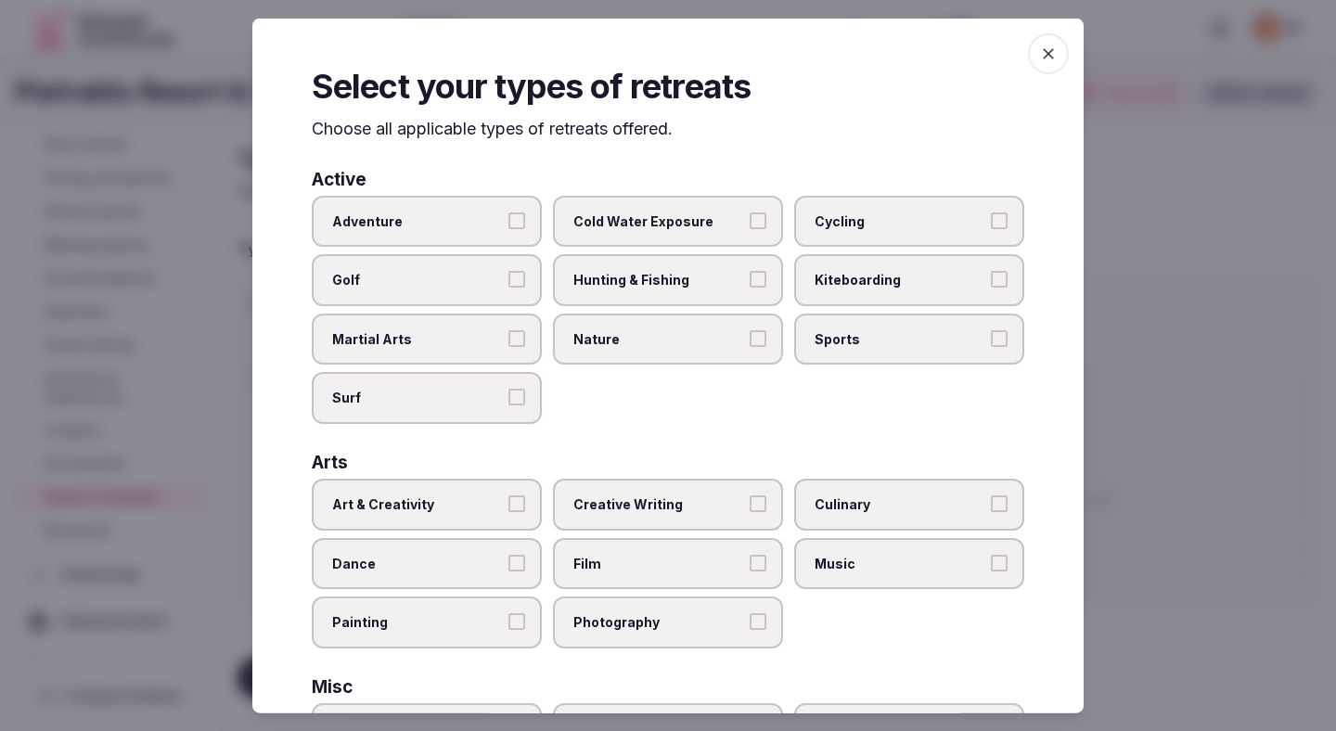
click at [609, 332] on span "Nature" at bounding box center [658, 338] width 171 height 19
click at [750, 332] on button "Nature" at bounding box center [758, 337] width 17 height 17
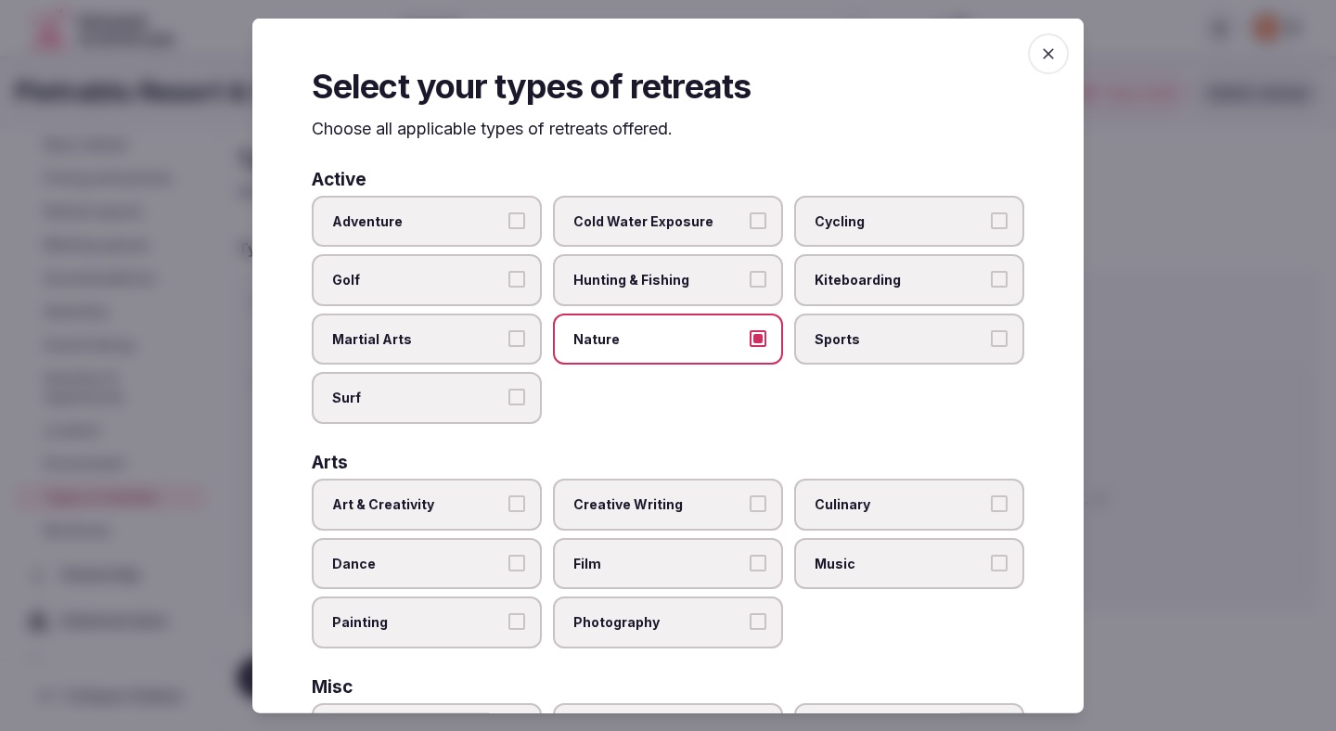
click at [834, 231] on label "Cycling" at bounding box center [909, 221] width 230 height 52
click at [991, 228] on button "Cycling" at bounding box center [999, 220] width 17 height 17
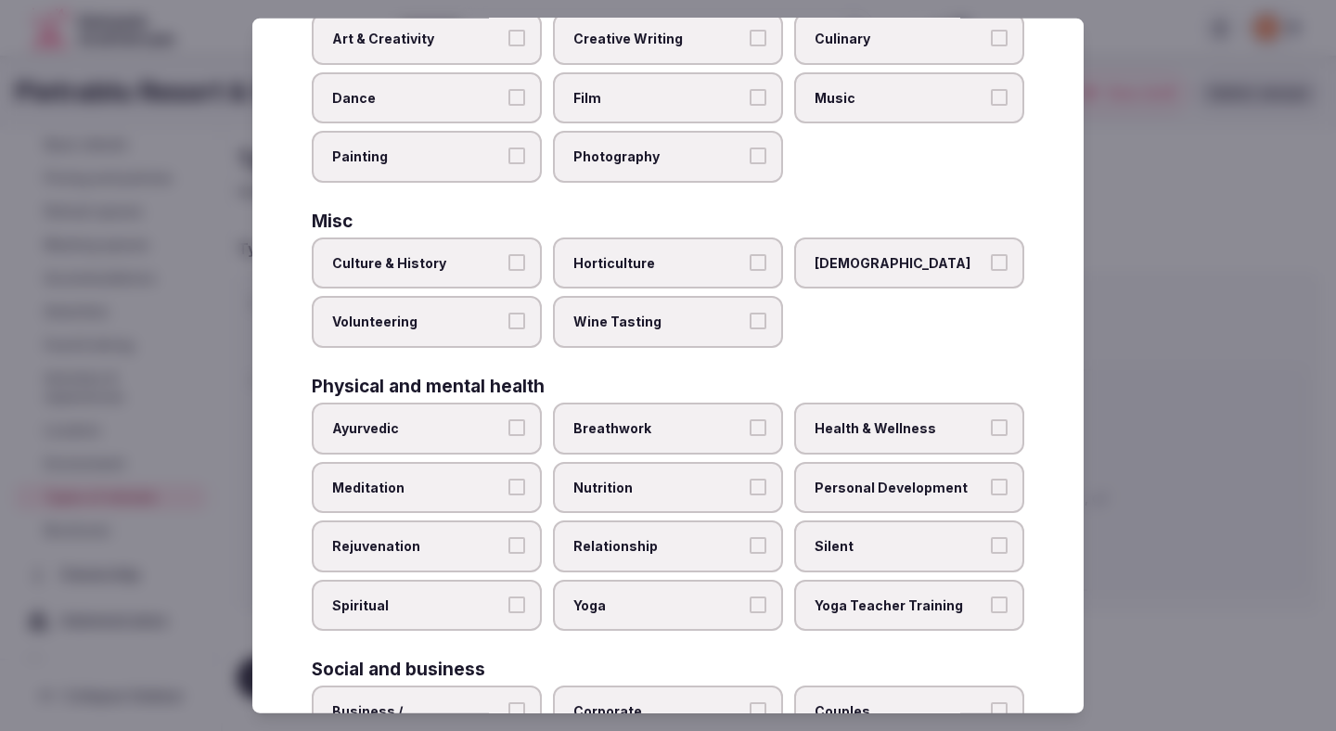
scroll to position [510, 0]
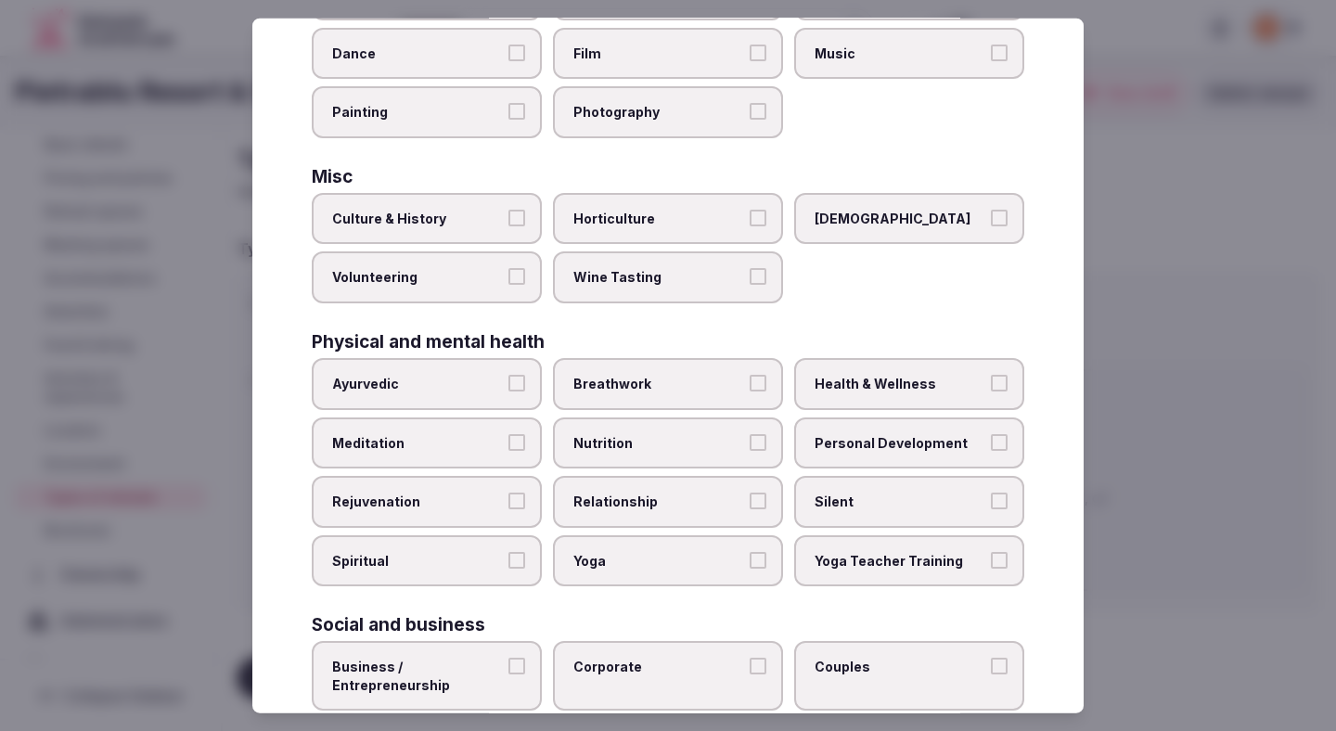
click at [837, 379] on span "Health & Wellness" at bounding box center [900, 384] width 171 height 19
click at [991, 379] on button "Health & Wellness" at bounding box center [999, 383] width 17 height 17
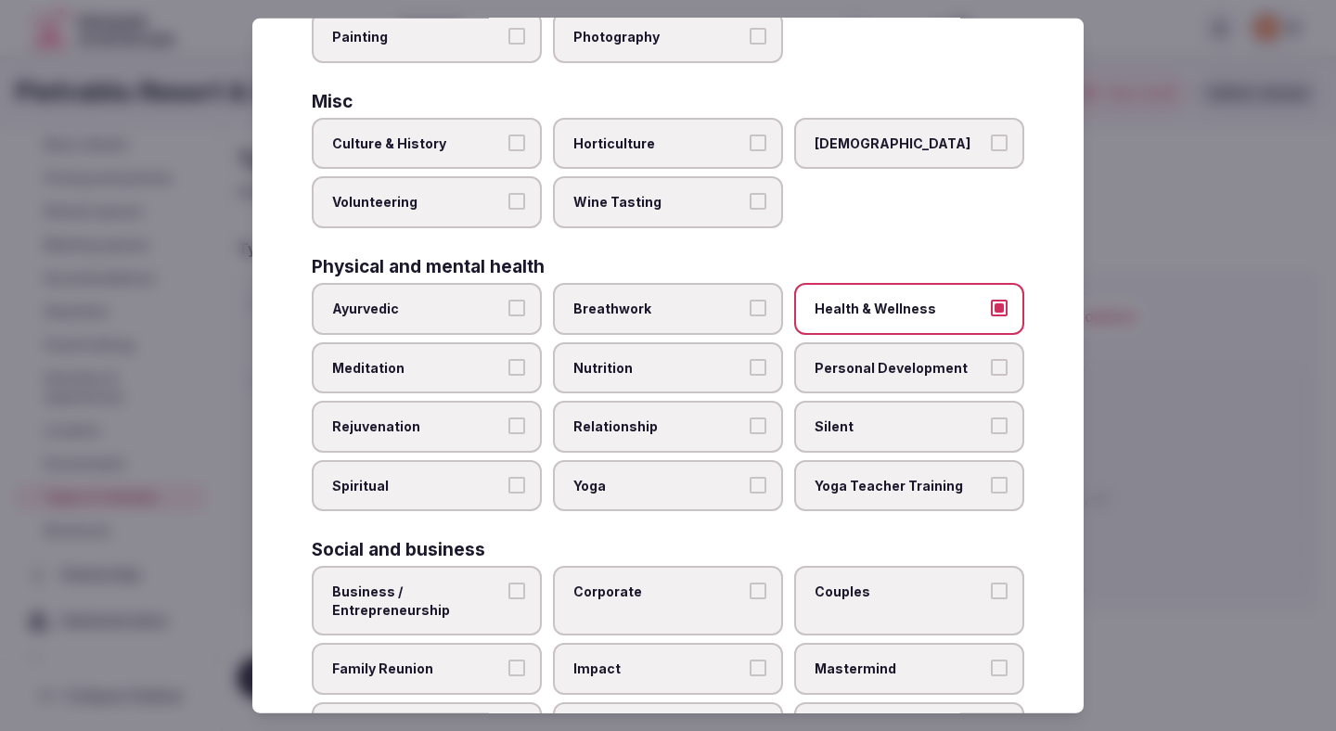
scroll to position [671, 0]
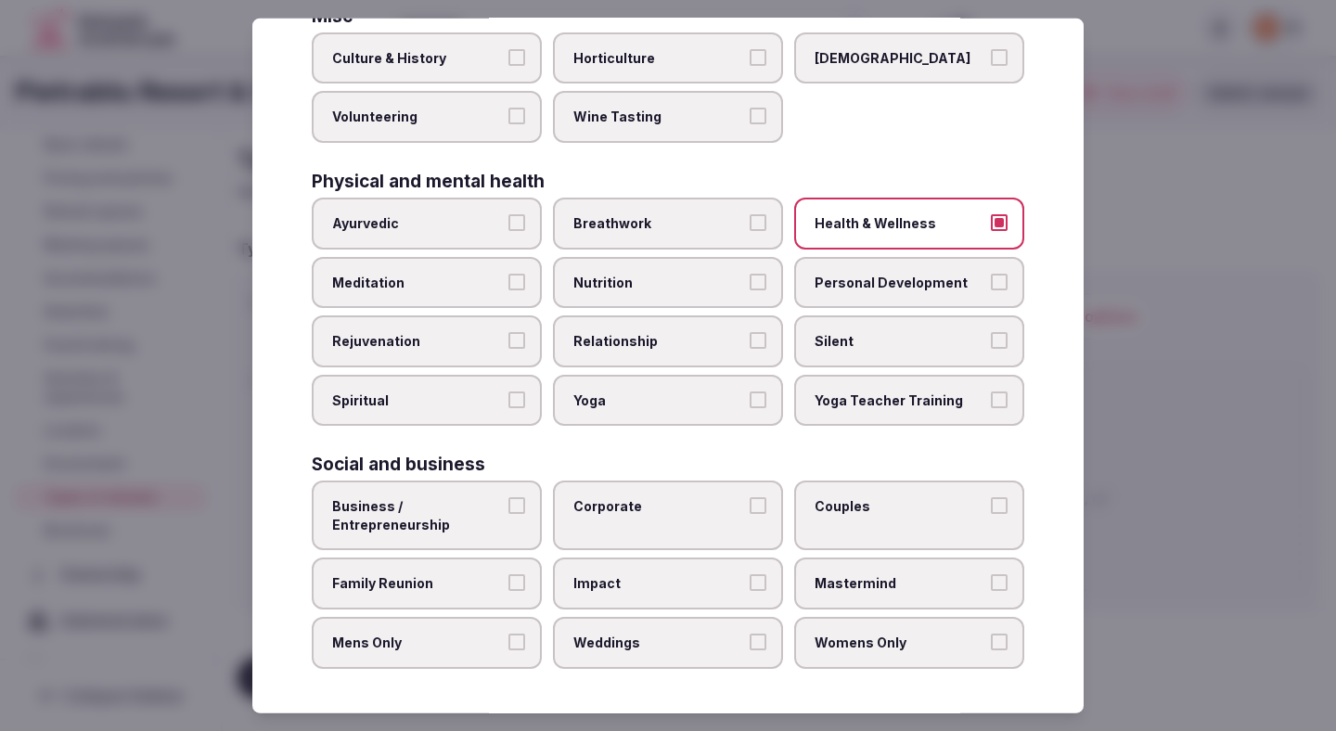
click at [490, 532] on span "Business / Entrepreneurship" at bounding box center [417, 515] width 171 height 36
click at [508, 514] on button "Business / Entrepreneurship" at bounding box center [516, 505] width 17 height 17
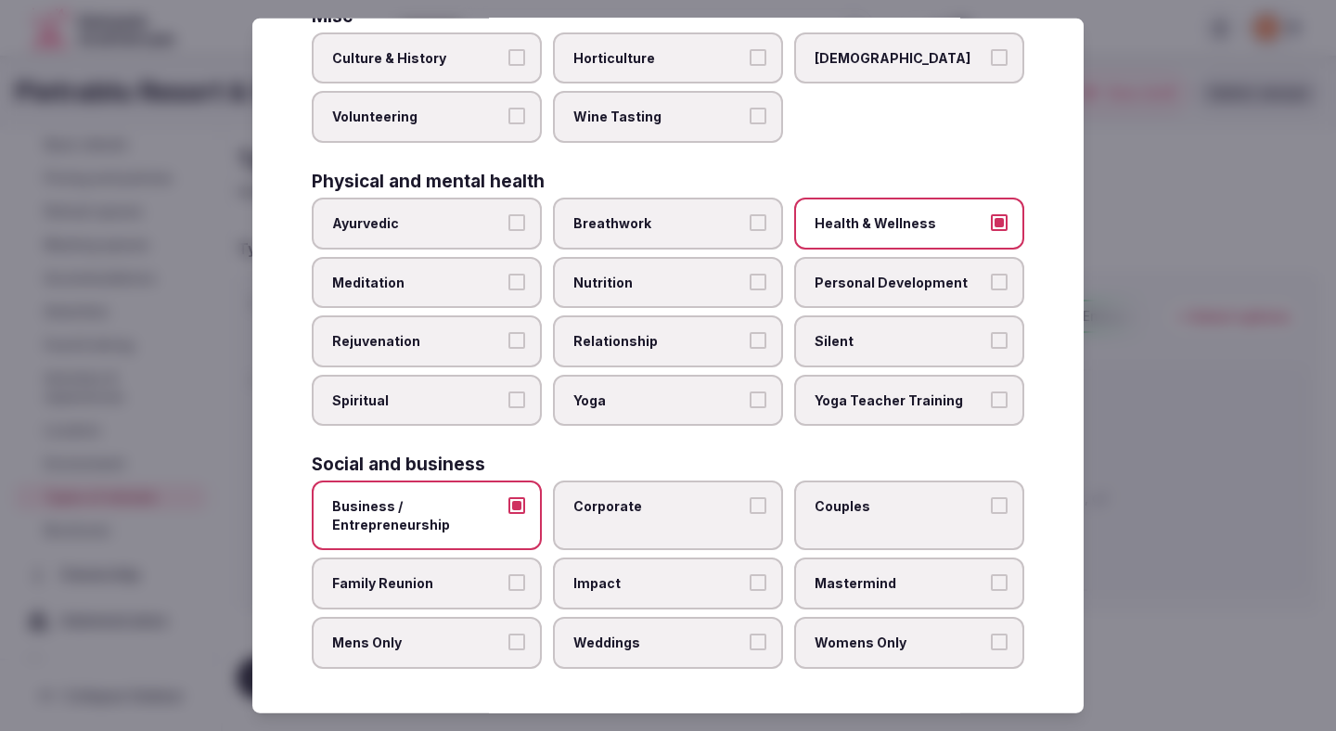
click at [616, 525] on label "Corporate" at bounding box center [668, 516] width 230 height 70
click at [750, 514] on button "Corporate" at bounding box center [758, 505] width 17 height 17
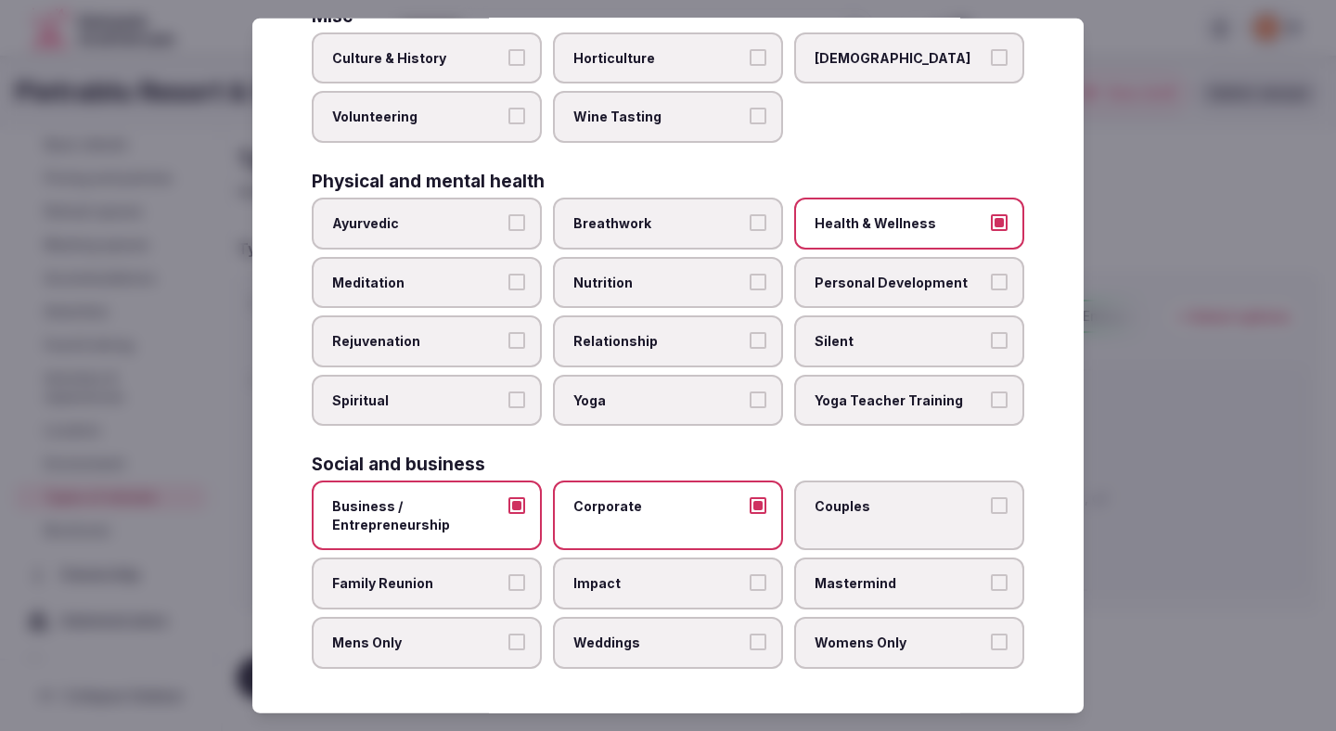
click at [849, 518] on label "Couples" at bounding box center [909, 516] width 230 height 70
click at [991, 514] on button "Couples" at bounding box center [999, 505] width 17 height 17
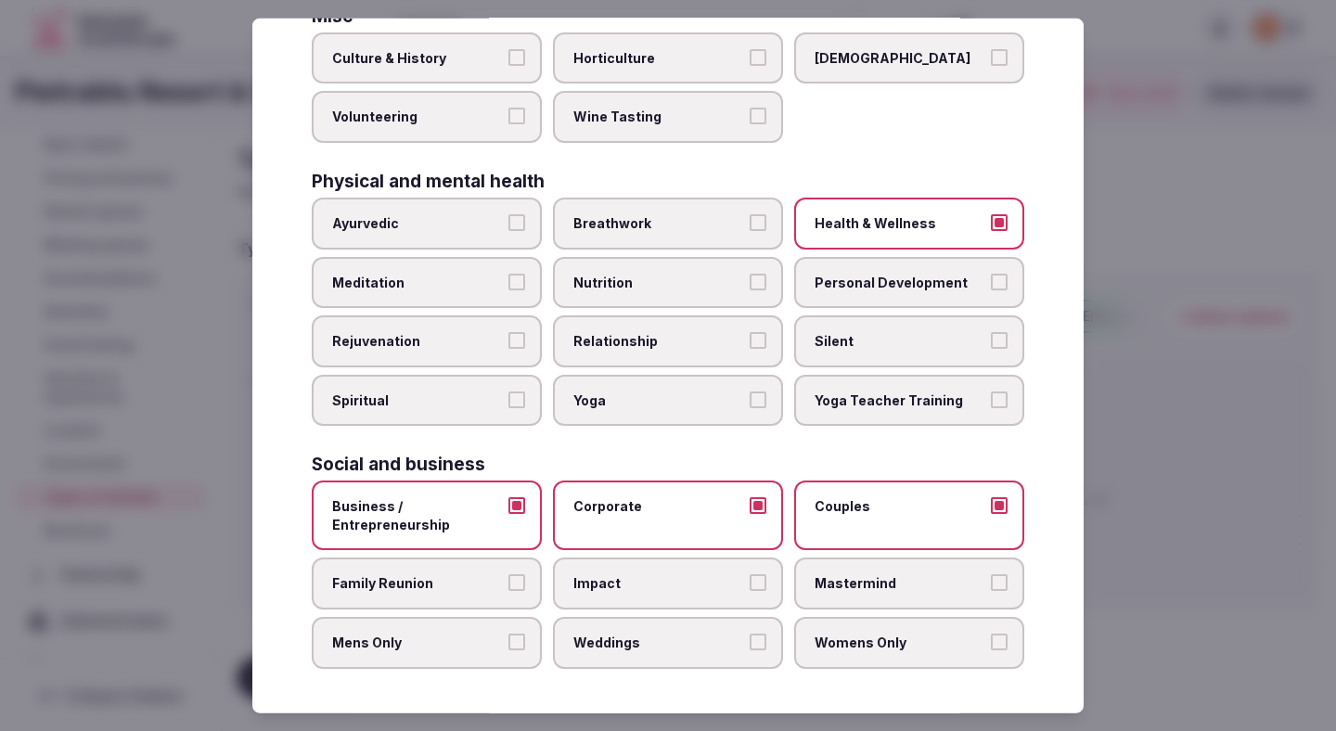
click at [506, 590] on label "Family Reunion" at bounding box center [427, 584] width 230 height 52
click at [508, 590] on button "Family Reunion" at bounding box center [516, 582] width 17 height 17
click at [516, 643] on button "Mens Only" at bounding box center [516, 642] width 17 height 17
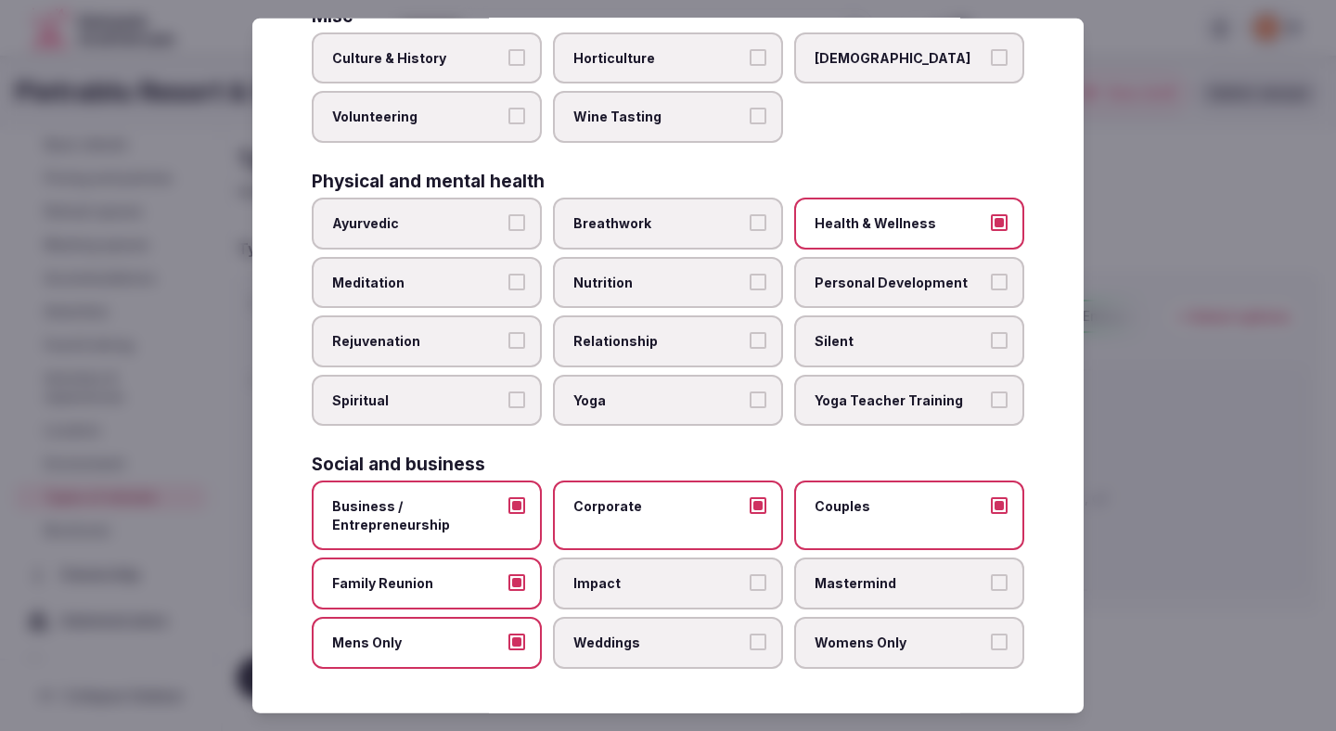
click at [606, 643] on span "Weddings" at bounding box center [658, 643] width 171 height 19
click at [750, 643] on button "Weddings" at bounding box center [758, 642] width 17 height 17
click at [889, 647] on span "Womens Only" at bounding box center [900, 643] width 171 height 19
click at [991, 647] on button "Womens Only" at bounding box center [999, 642] width 17 height 17
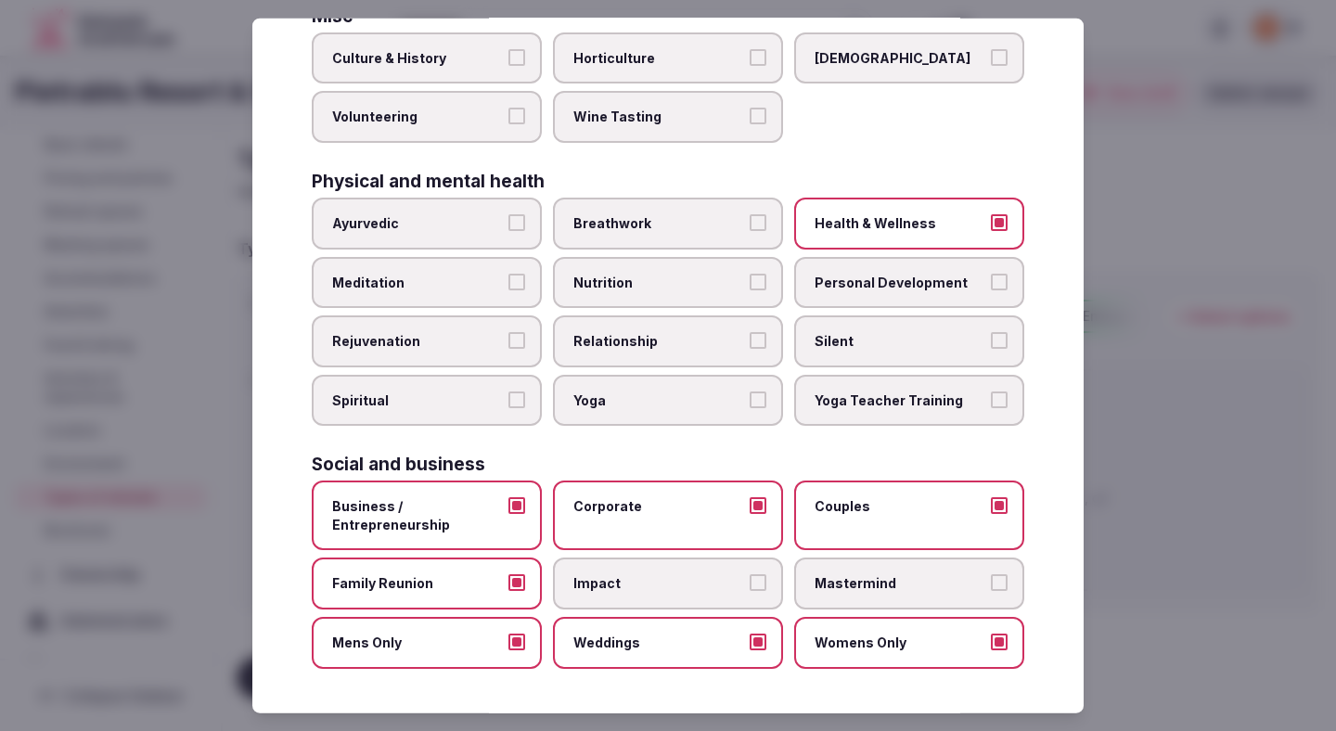
click at [1248, 407] on div at bounding box center [668, 365] width 1336 height 731
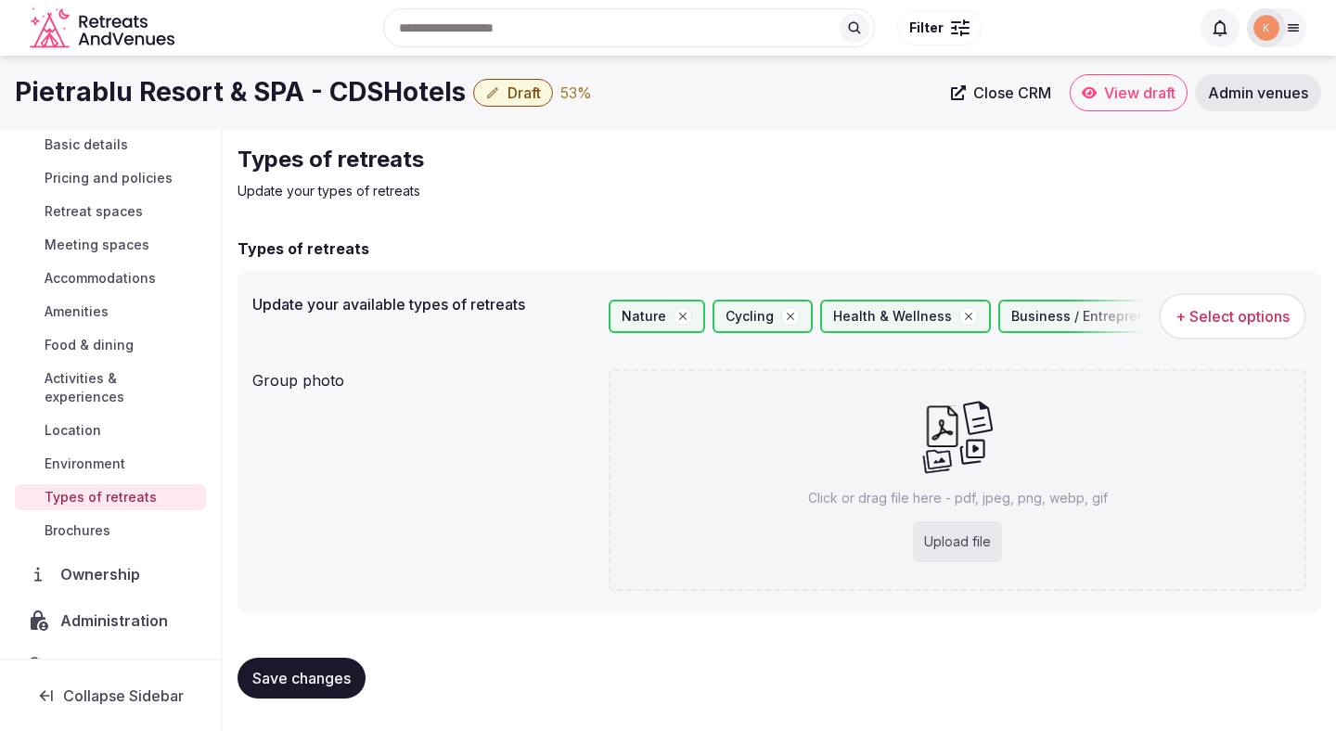
click at [308, 686] on span "Save changes" at bounding box center [301, 678] width 98 height 19
click at [967, 541] on div "Upload file" at bounding box center [957, 541] width 89 height 41
type input "**********"
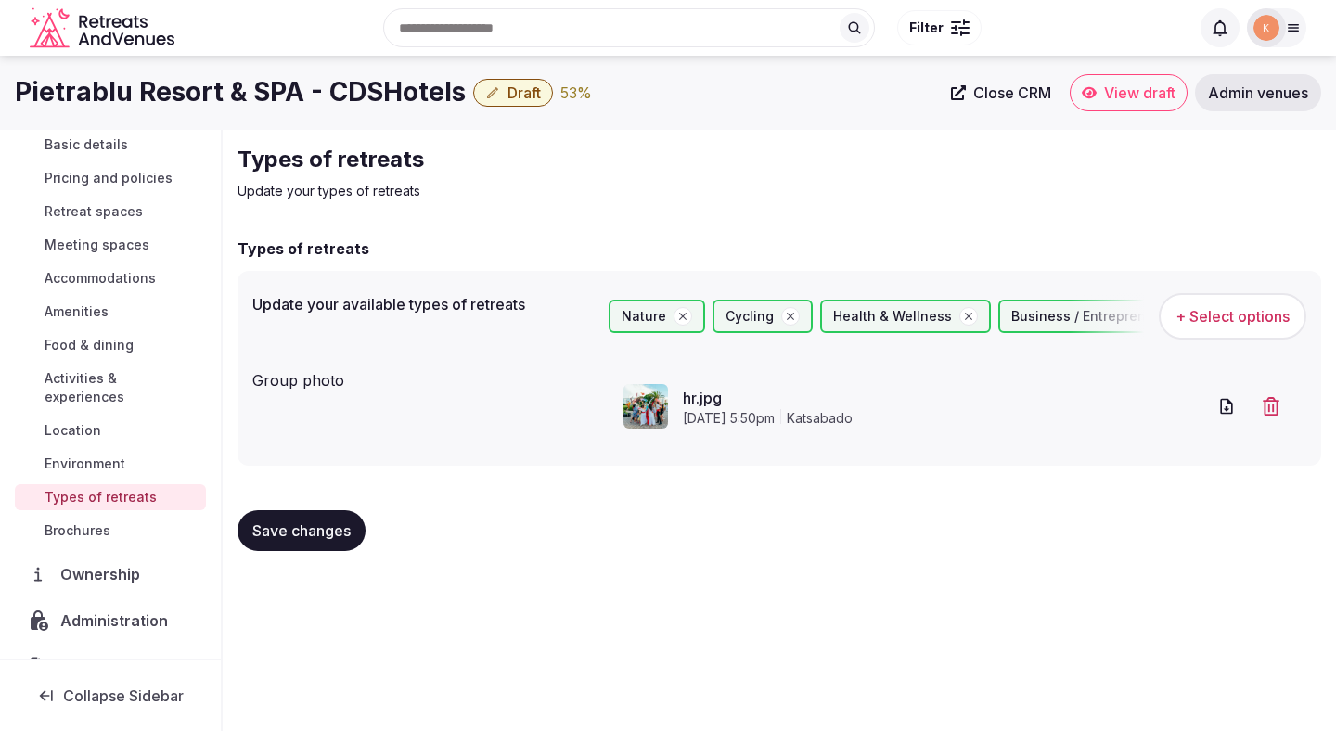
click at [327, 542] on button "Save changes" at bounding box center [302, 530] width 128 height 41
click at [311, 534] on span "Save changes" at bounding box center [301, 530] width 98 height 19
click at [123, 245] on span "Meeting spaces" at bounding box center [97, 245] width 105 height 19
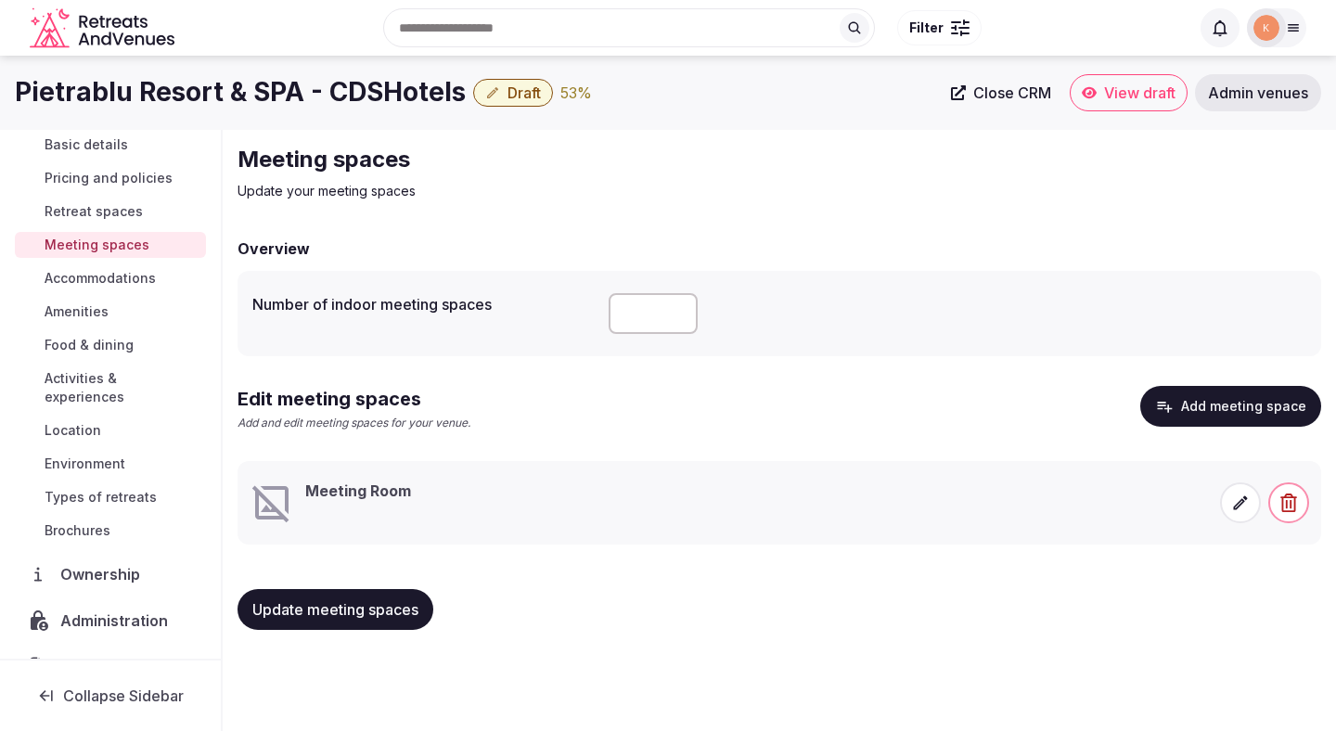
click at [1232, 504] on icon at bounding box center [1240, 503] width 19 height 19
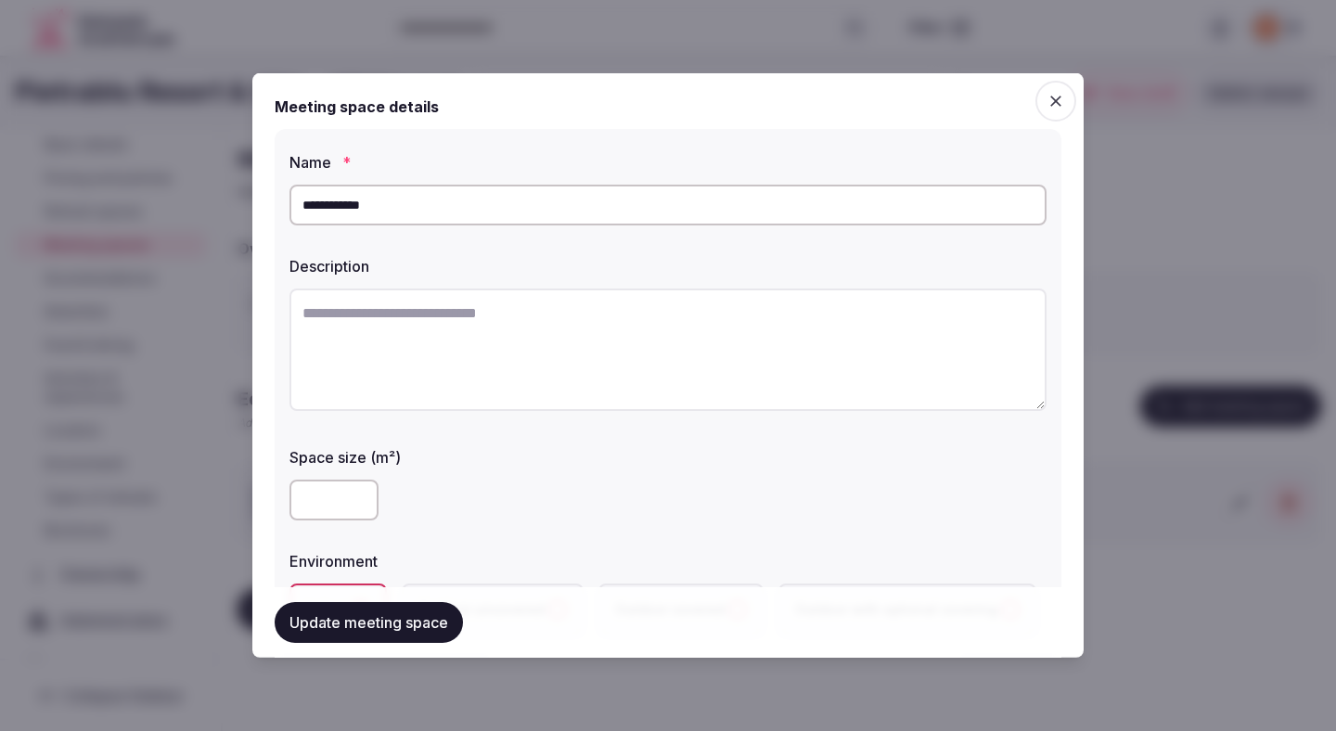
click at [705, 212] on input "**********" at bounding box center [667, 205] width 757 height 41
type input "********"
click at [421, 363] on textarea at bounding box center [667, 350] width 757 height 122
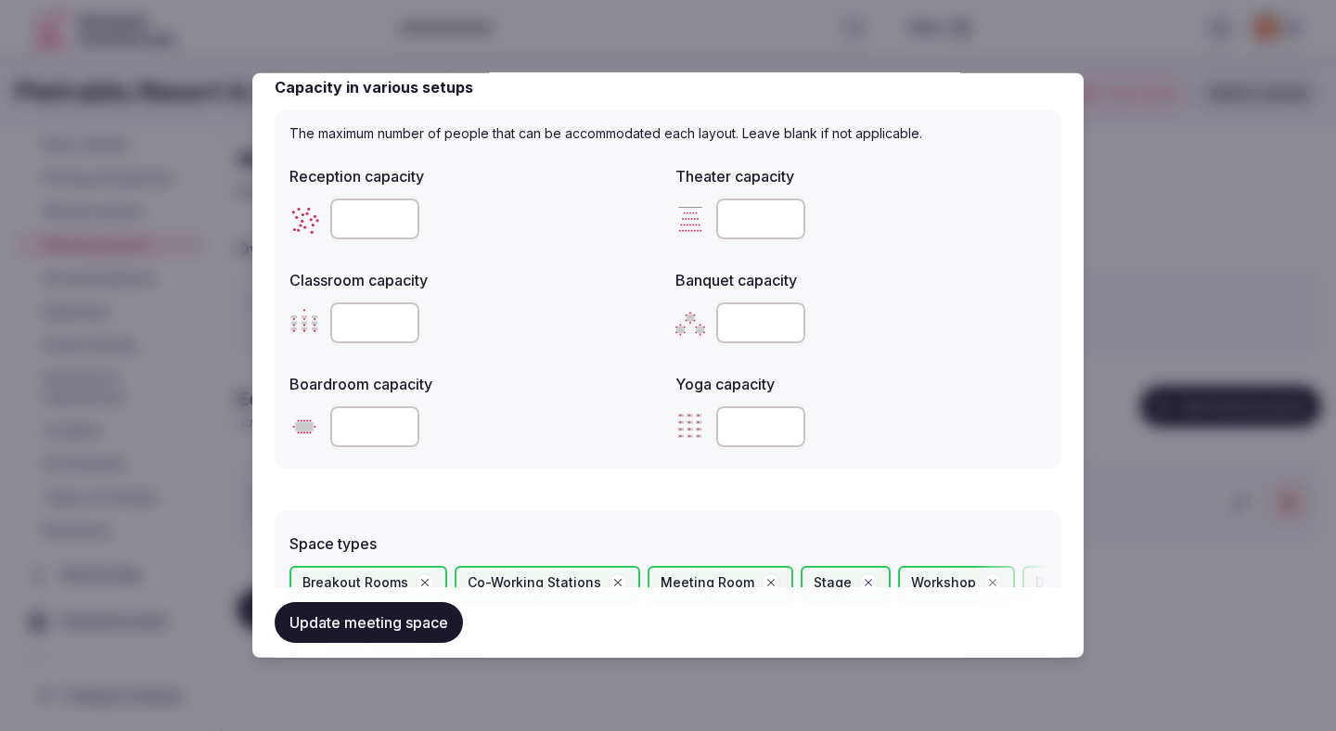
scroll to position [619, 0]
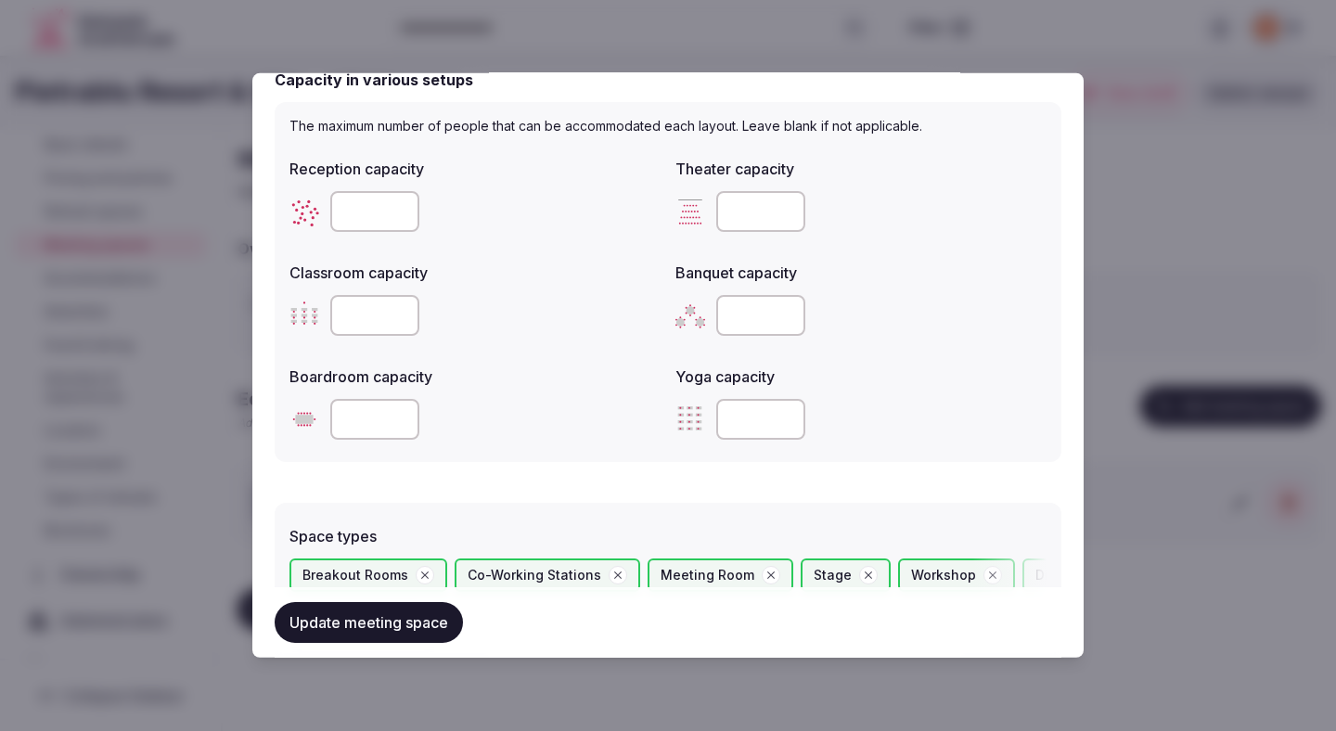
click at [393, 611] on button "Update meeting space" at bounding box center [369, 622] width 188 height 41
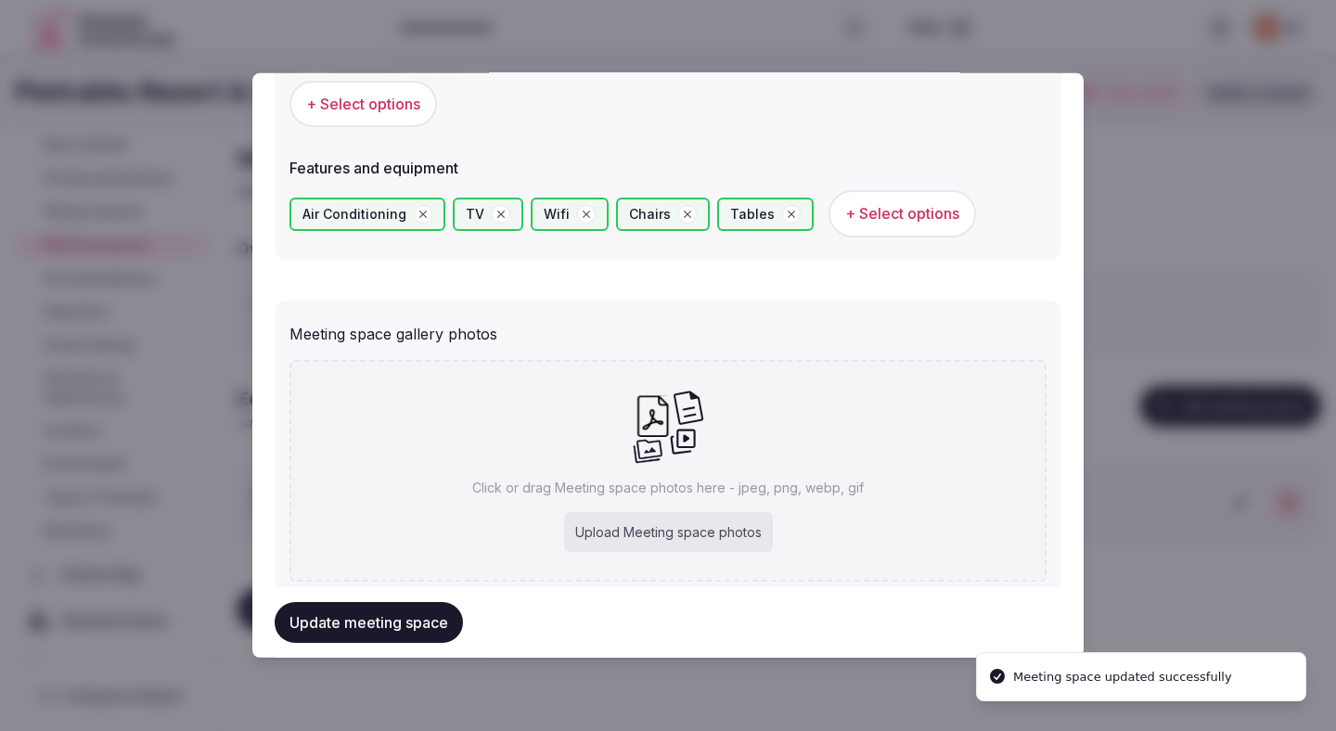
scroll to position [1199, 0]
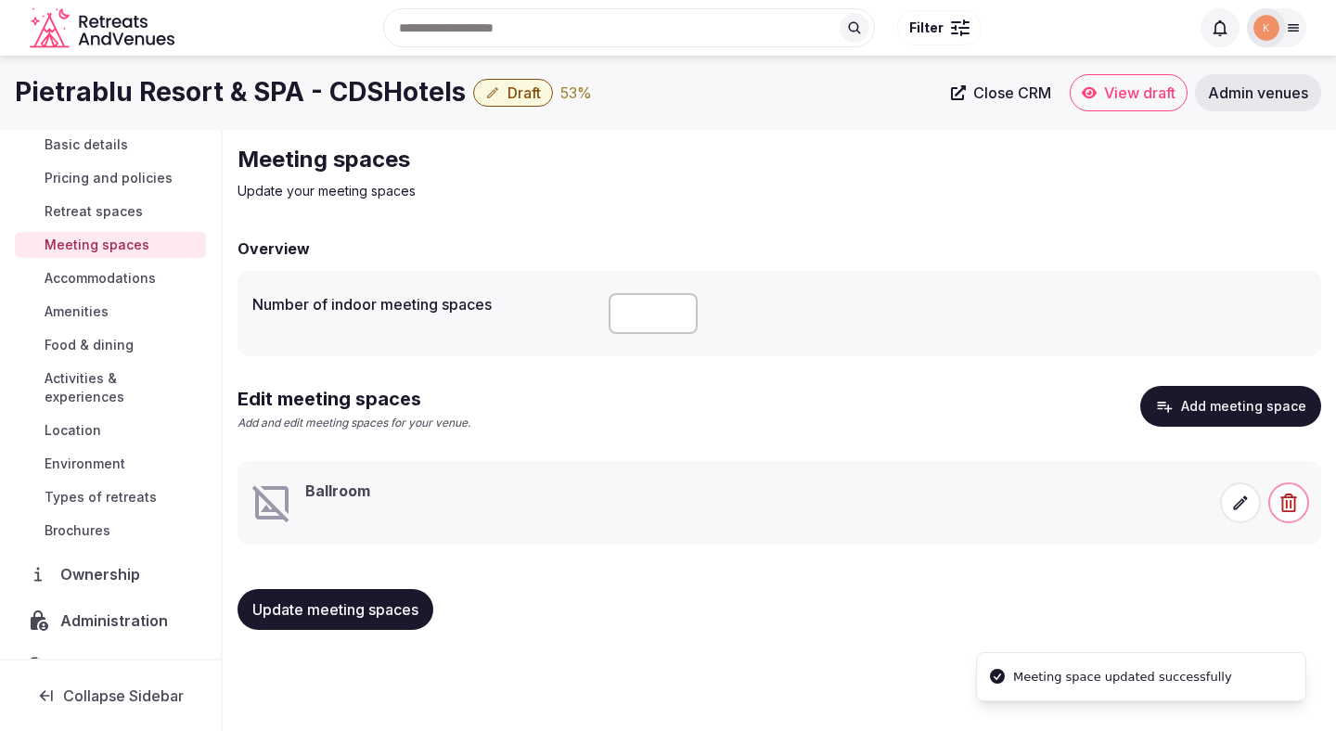
click at [1242, 492] on span at bounding box center [1240, 502] width 41 height 41
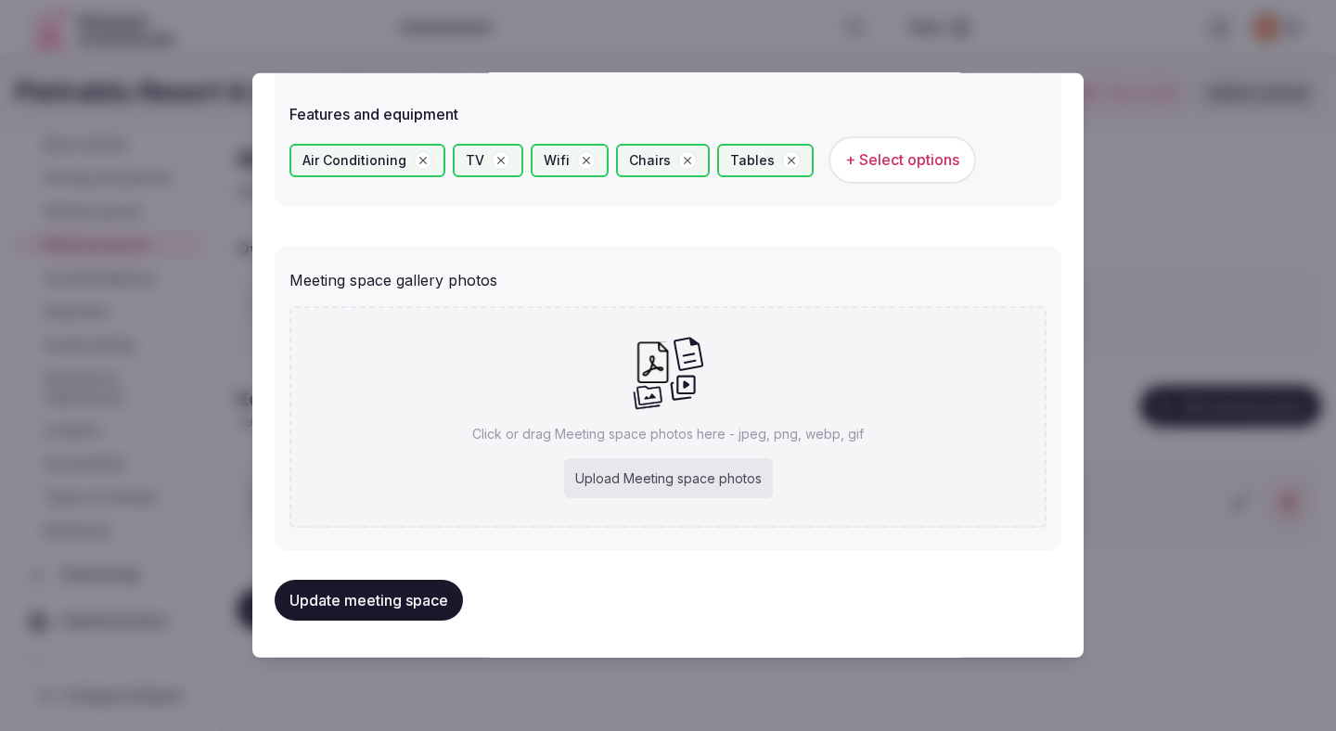
click at [724, 464] on div "Upload Meeting space photos" at bounding box center [668, 478] width 209 height 41
type input "**********"
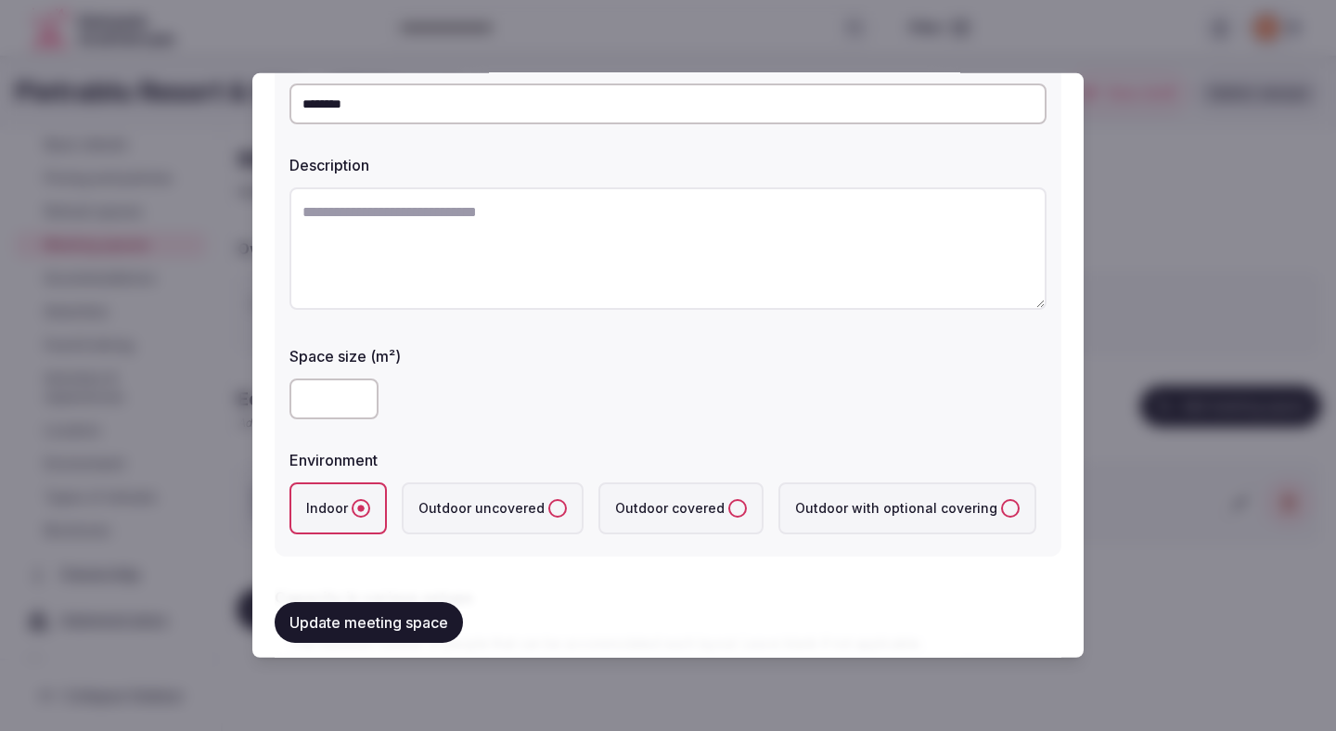
scroll to position [0, 0]
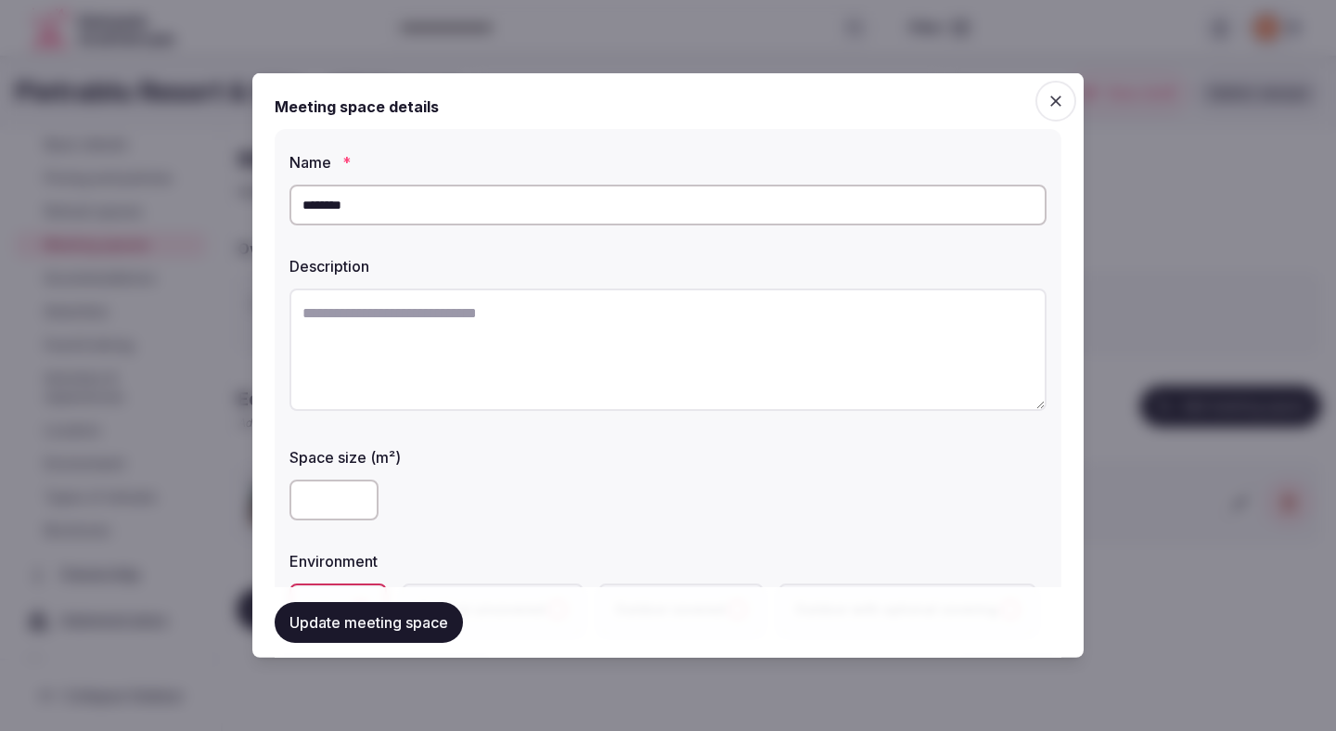
click at [652, 342] on textarea at bounding box center [667, 350] width 757 height 122
paste textarea "**********"
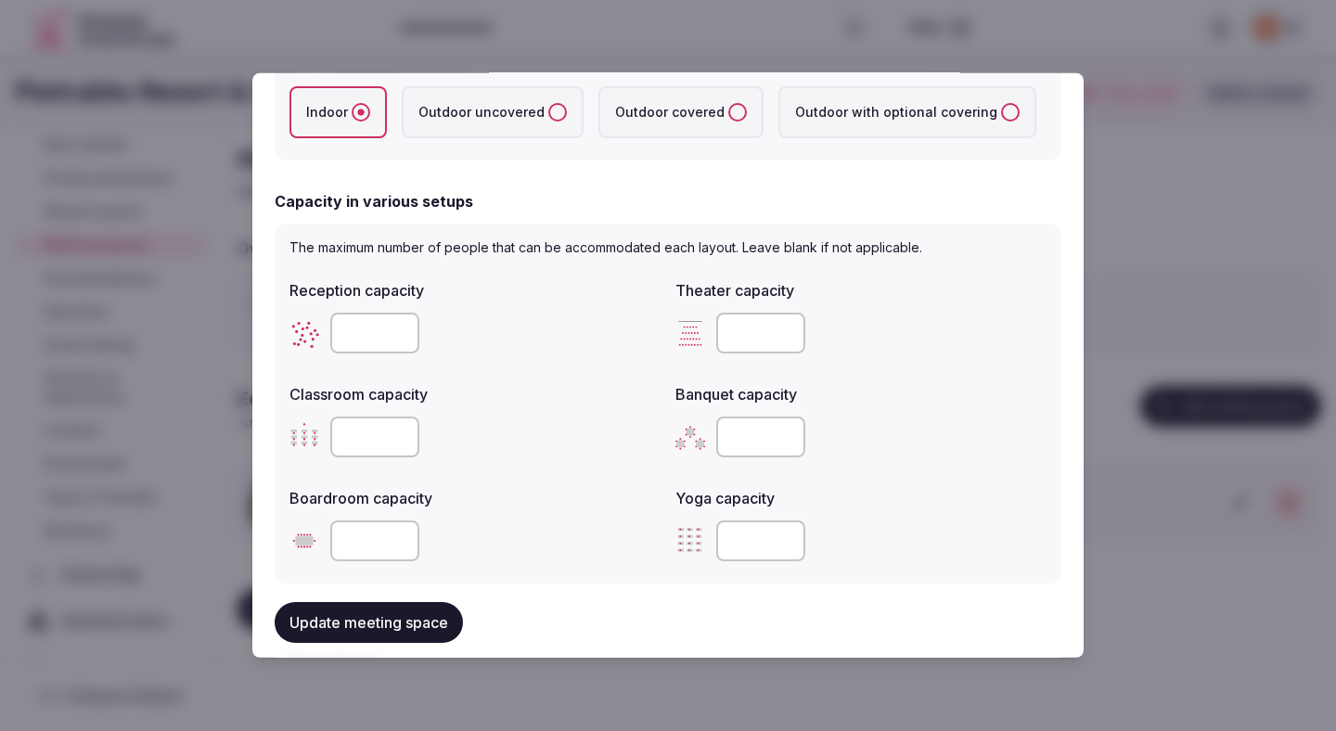
scroll to position [505, 0]
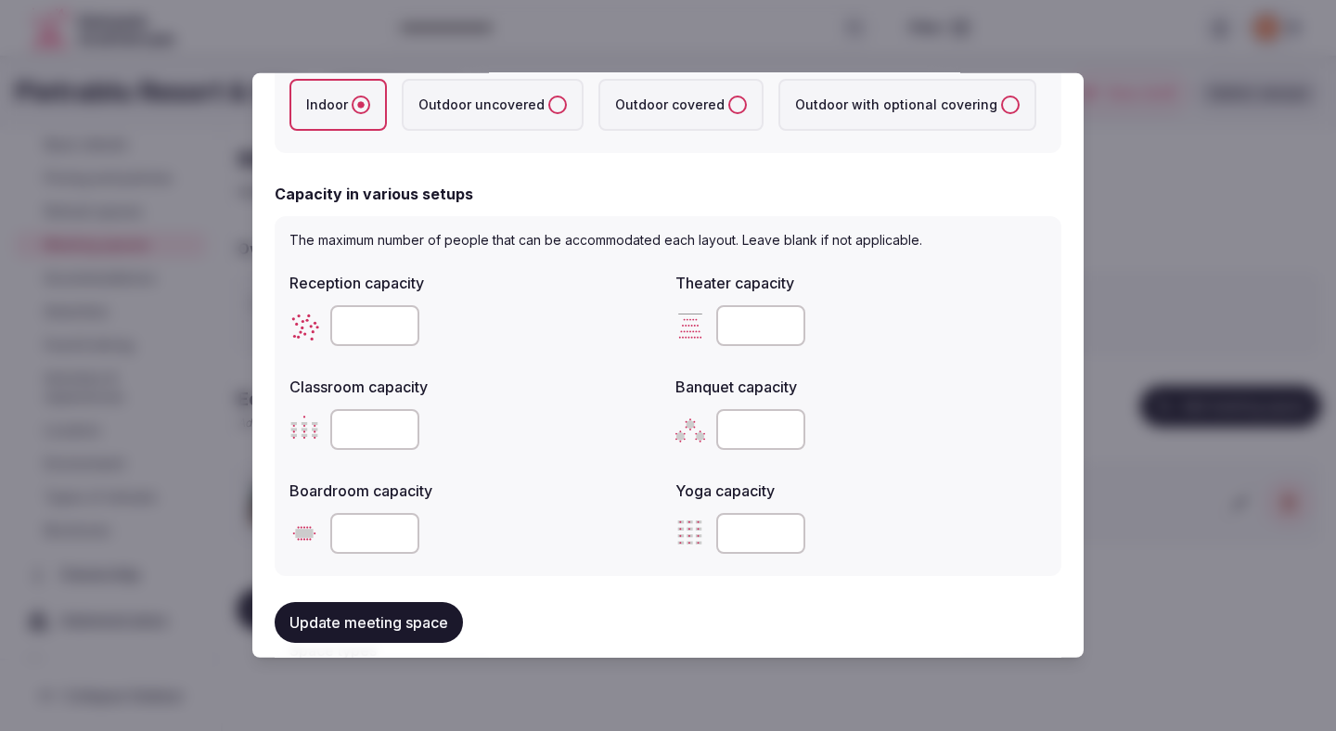
type textarea "**********"
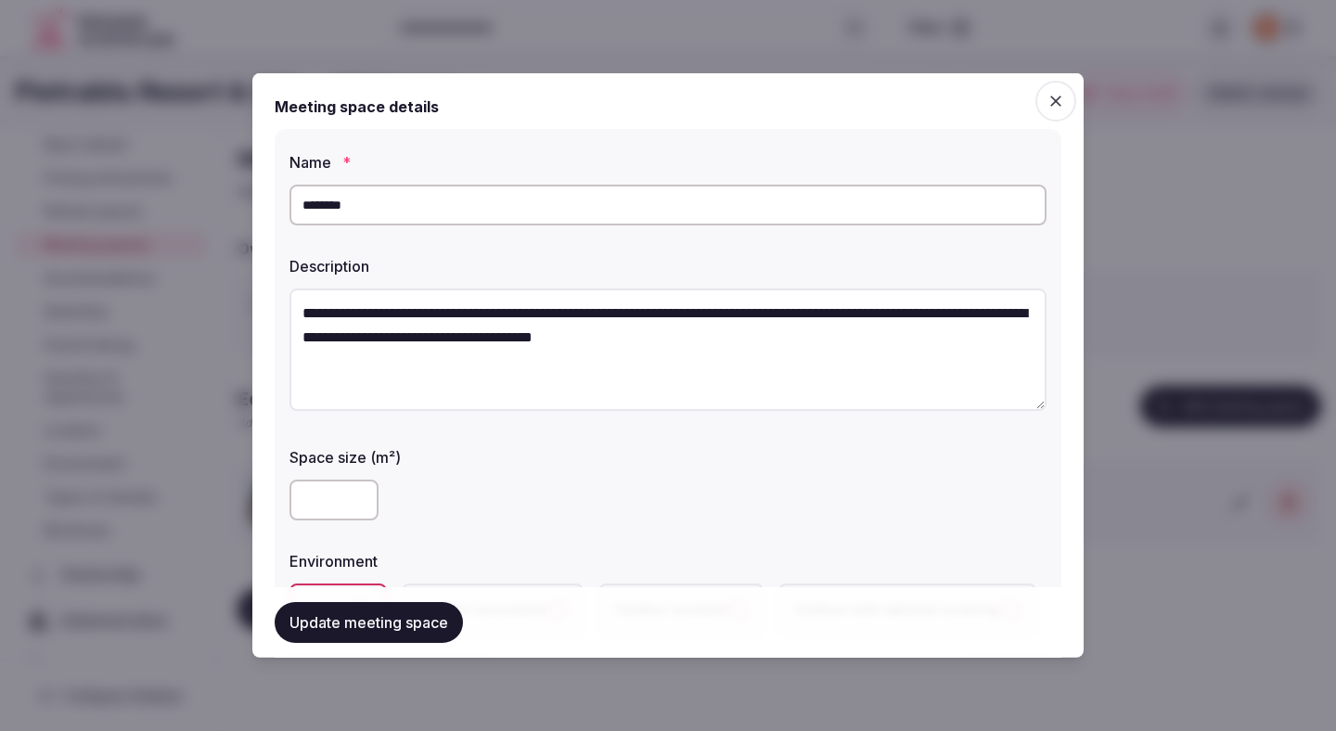
click at [507, 200] on input "********" at bounding box center [667, 205] width 757 height 41
type input "**********"
click at [502, 440] on div "Space size (m²)" at bounding box center [667, 452] width 757 height 26
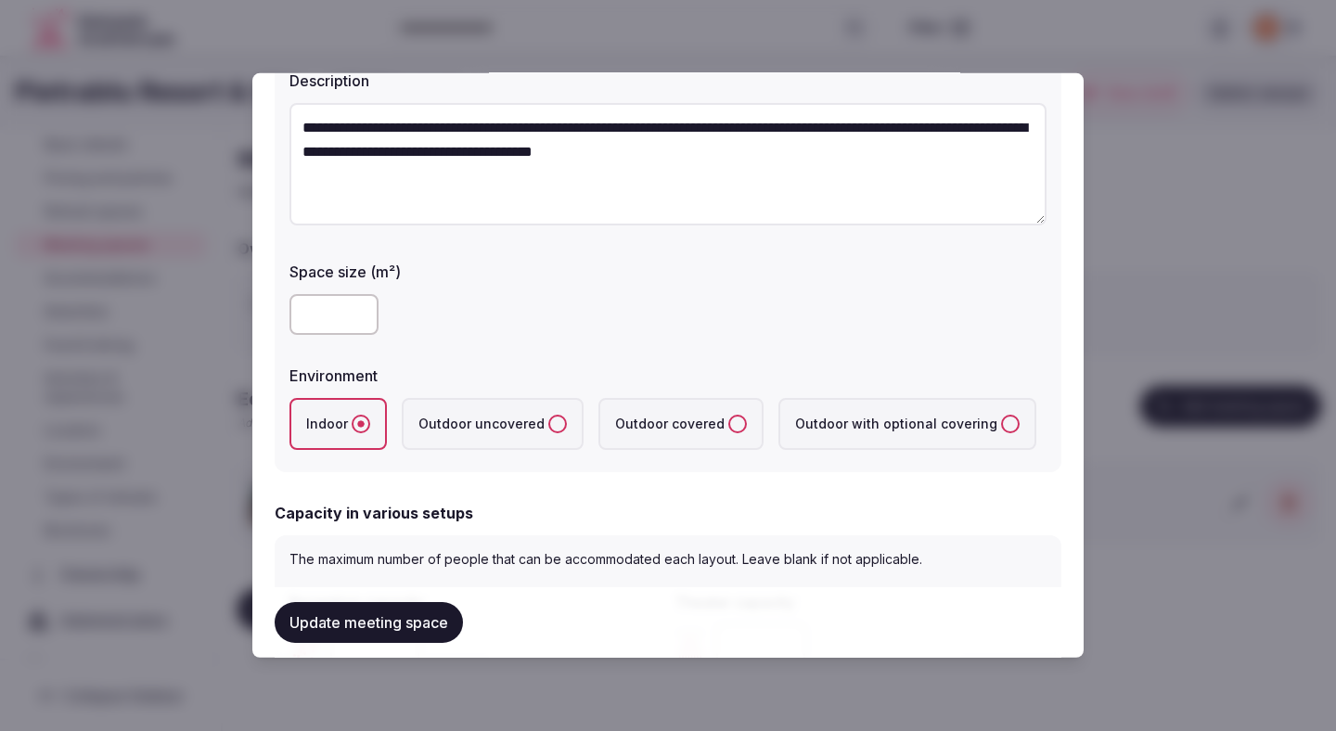
scroll to position [200, 0]
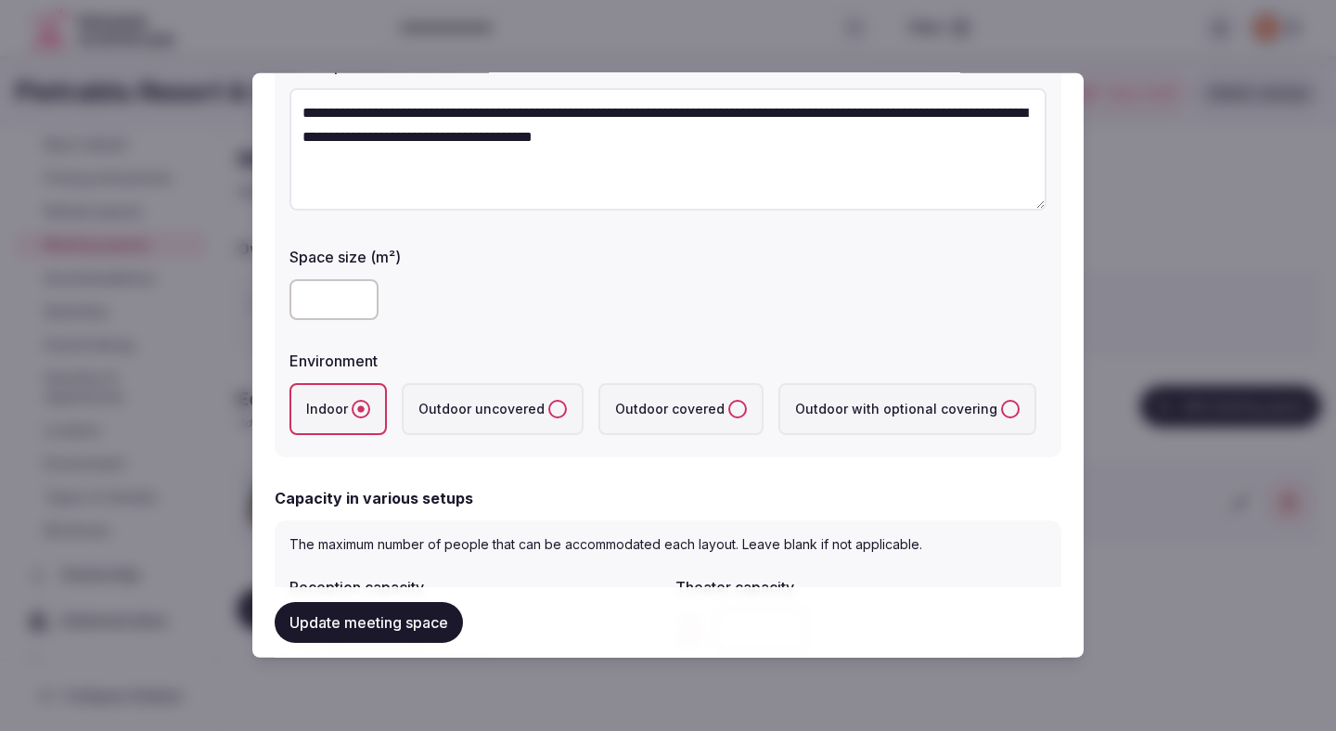
click at [336, 290] on input "number" at bounding box center [333, 299] width 89 height 41
type input "***"
click at [509, 288] on div "***" at bounding box center [667, 299] width 757 height 41
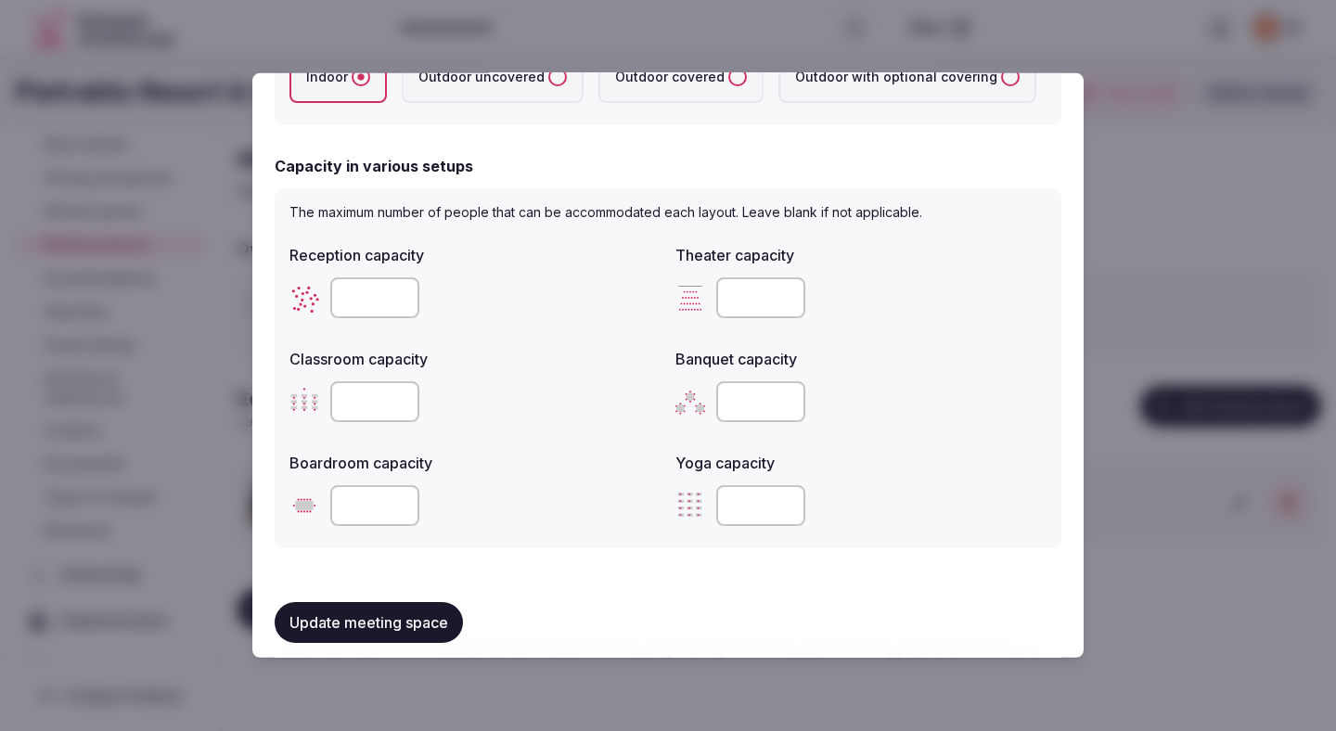
scroll to position [546, 0]
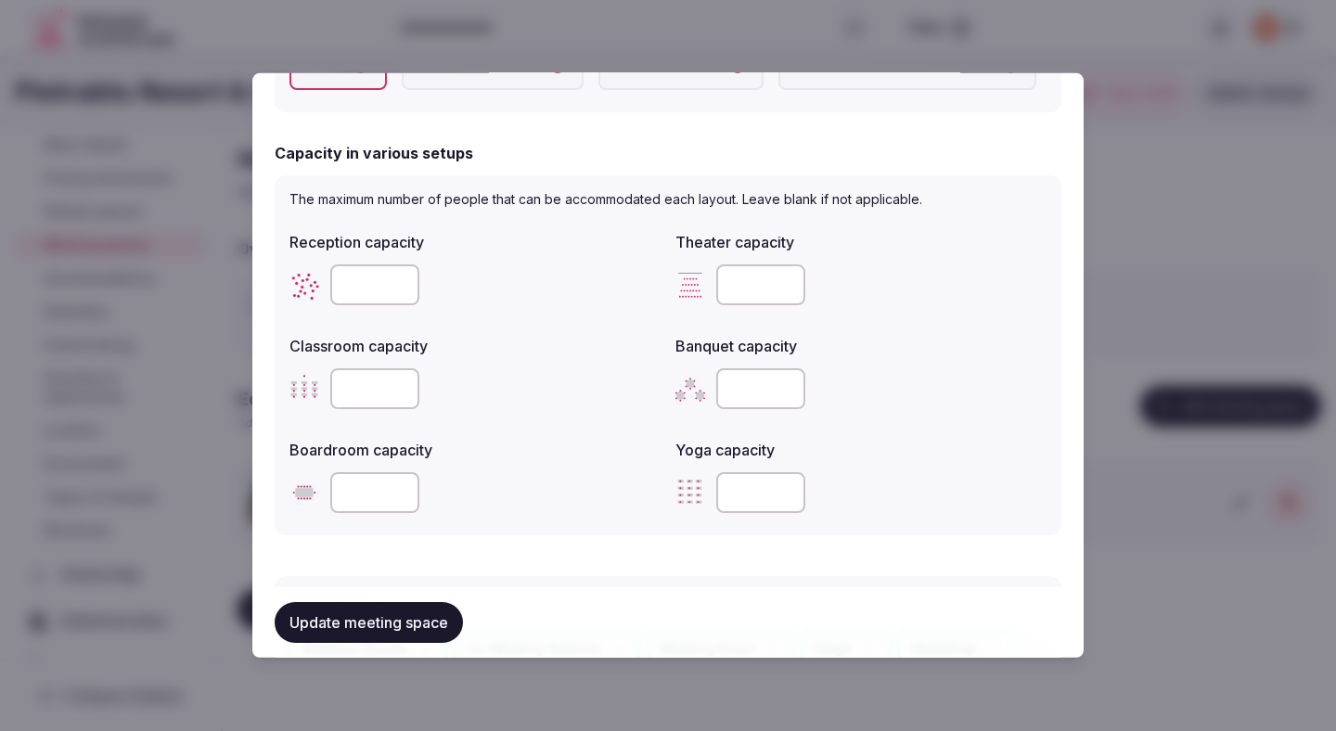
click at [365, 276] on input "number" at bounding box center [374, 284] width 89 height 41
type input "***"
click at [749, 280] on input "number" at bounding box center [760, 284] width 89 height 41
type input "***"
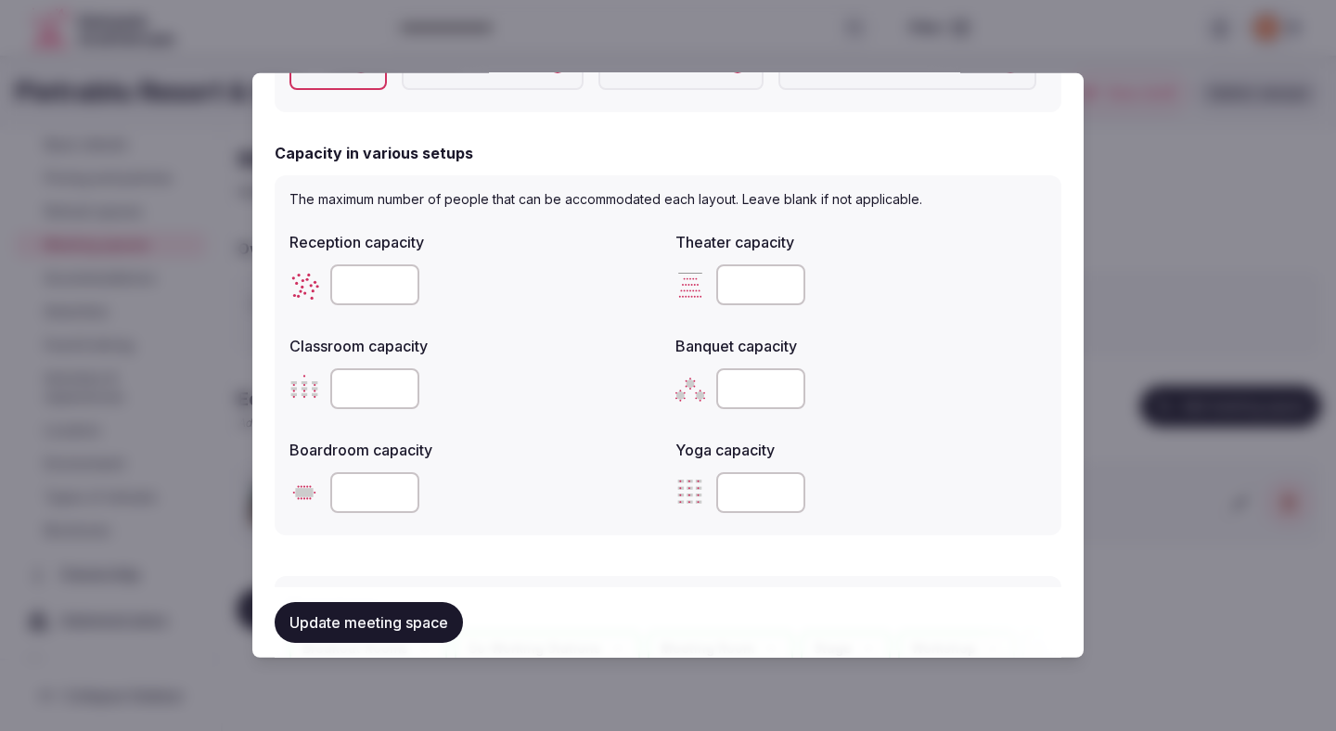
click at [636, 365] on div at bounding box center [474, 389] width 371 height 56
click at [356, 385] on input "number" at bounding box center [374, 388] width 89 height 41
type input "***"
click at [752, 402] on input "number" at bounding box center [760, 388] width 89 height 41
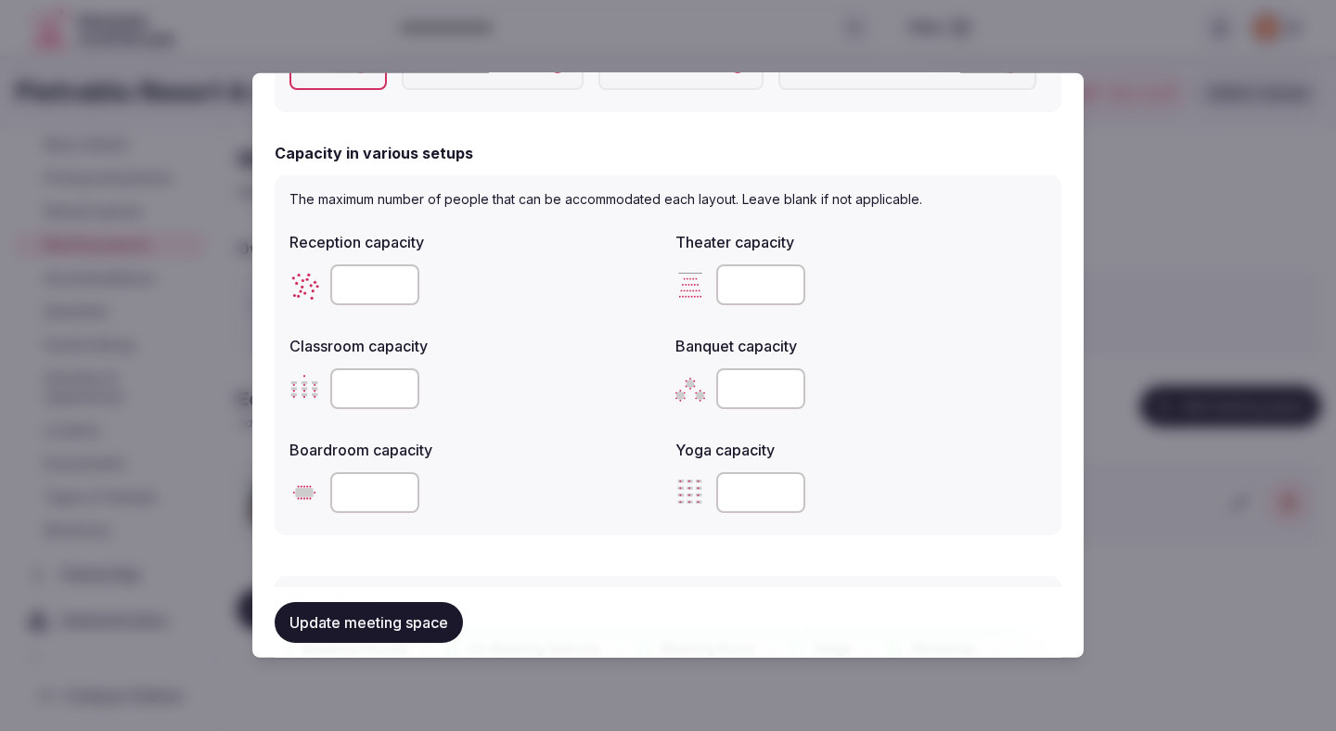
type input "***"
click at [384, 491] on input "number" at bounding box center [374, 492] width 89 height 41
type input "***"
click at [557, 514] on div "***" at bounding box center [474, 493] width 371 height 56
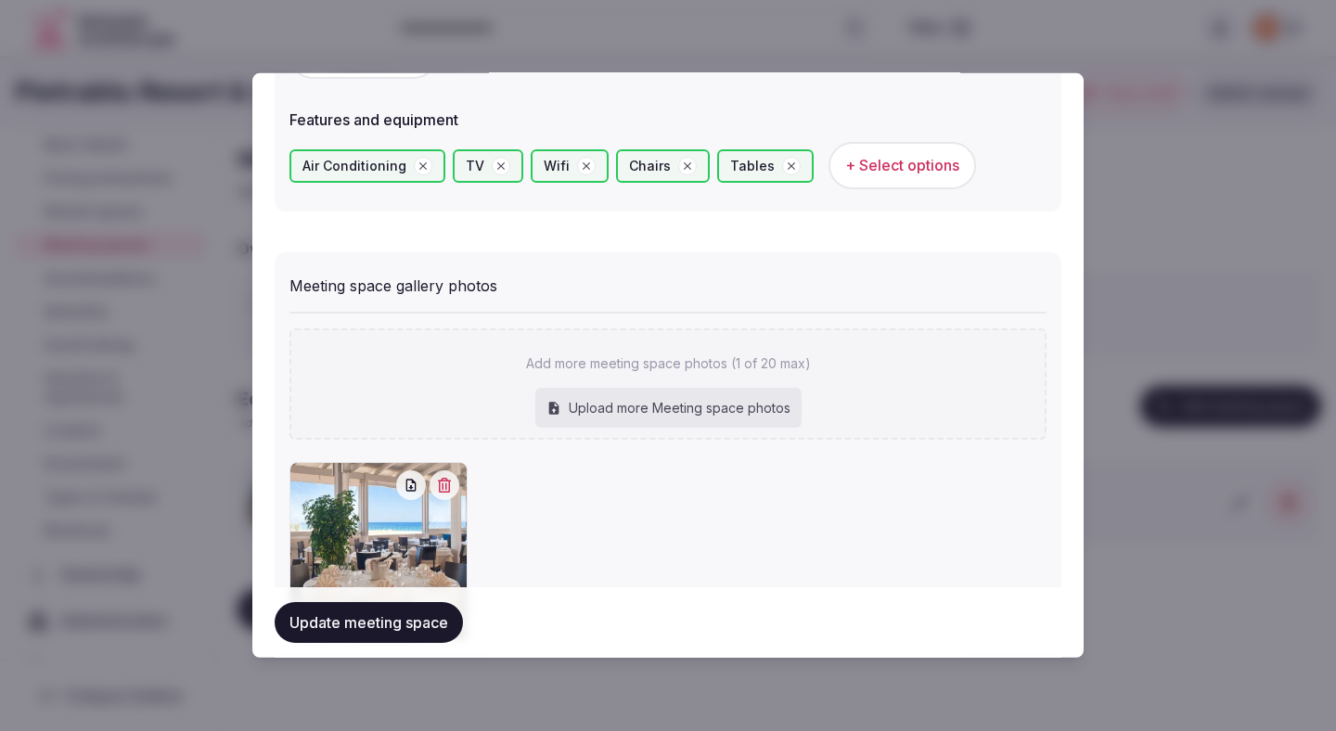
scroll to position [1305, 0]
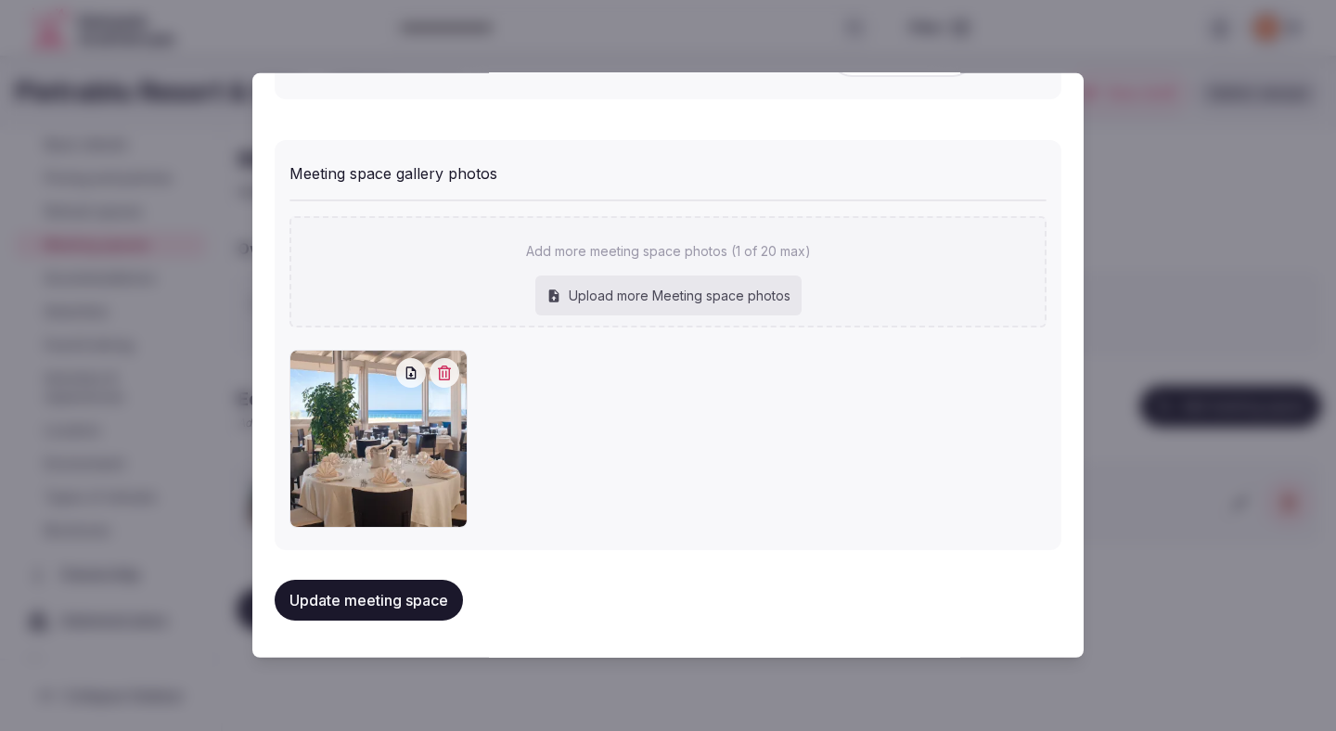
click at [417, 603] on button "Update meeting space" at bounding box center [369, 600] width 188 height 41
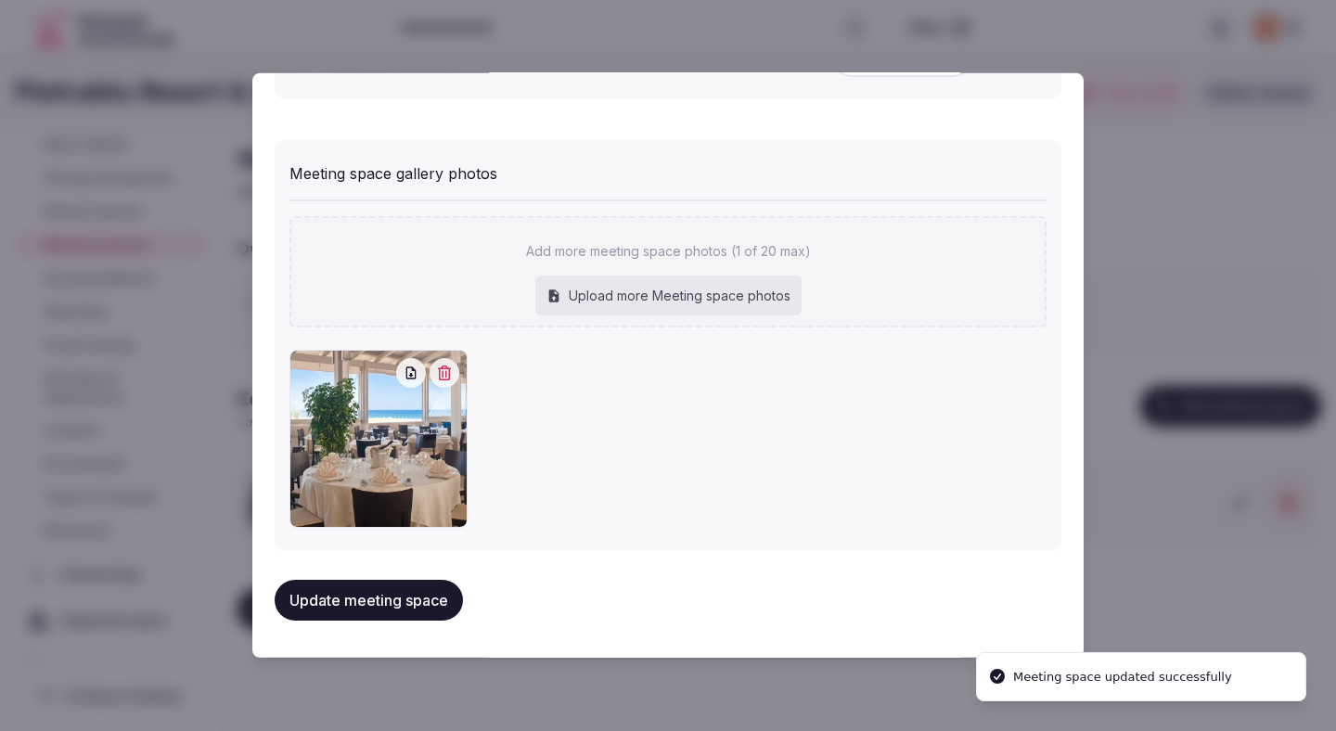
click at [417, 603] on button "Update meeting space" at bounding box center [369, 600] width 188 height 41
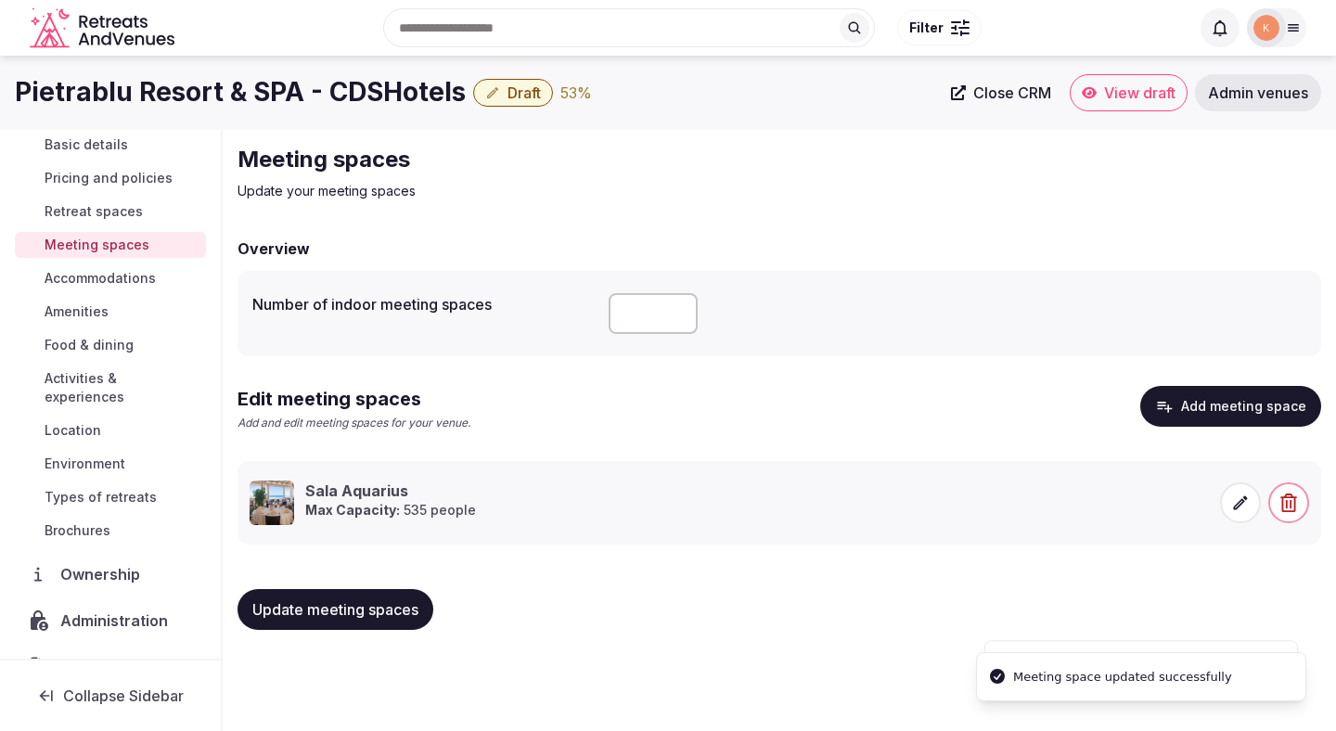
click at [399, 617] on span "Update meeting spaces" at bounding box center [335, 609] width 166 height 19
click at [652, 328] on input "*" at bounding box center [653, 313] width 89 height 41
type input "*"
click at [391, 598] on button "Update meeting spaces" at bounding box center [336, 609] width 196 height 41
click at [120, 281] on span "Accommodations" at bounding box center [100, 278] width 111 height 19
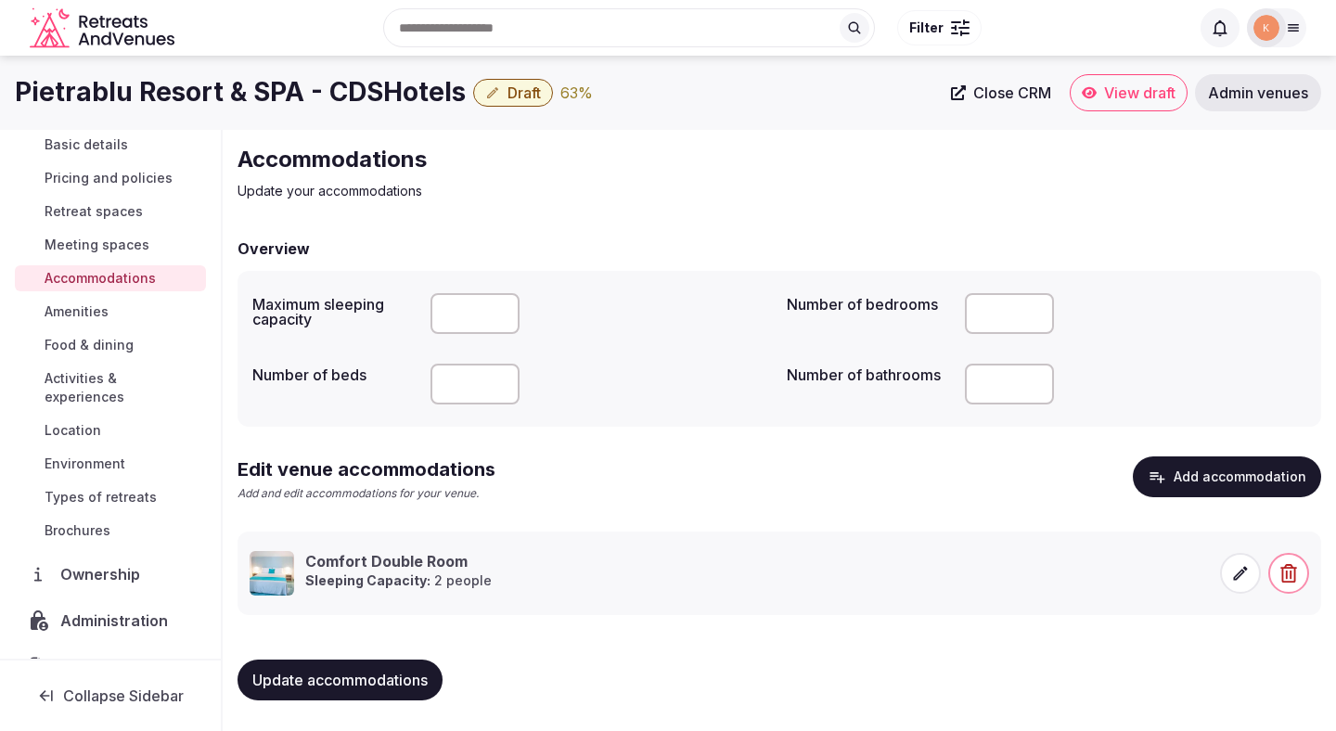
click at [94, 309] on span "Amenities" at bounding box center [77, 311] width 64 height 19
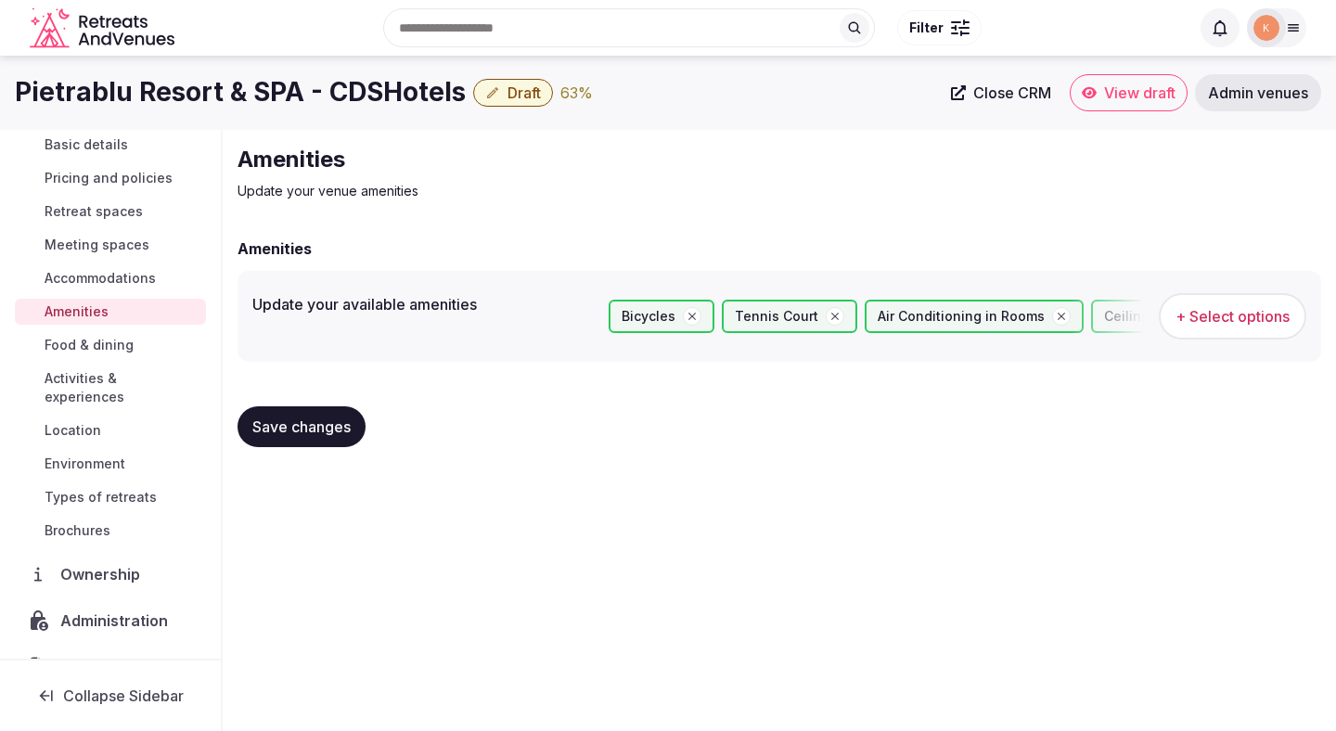
click at [99, 350] on span "Food & dining" at bounding box center [89, 345] width 89 height 19
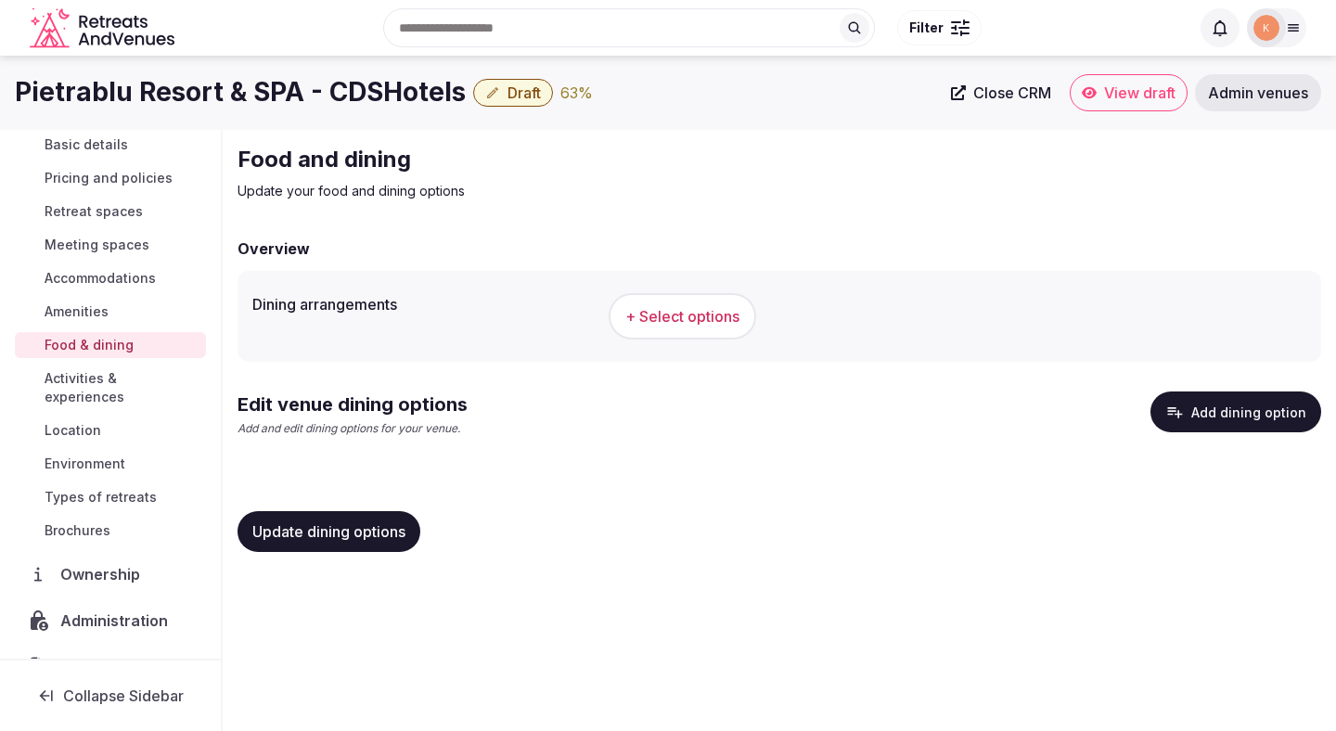
click at [662, 323] on span "+ Select options" at bounding box center [682, 316] width 114 height 20
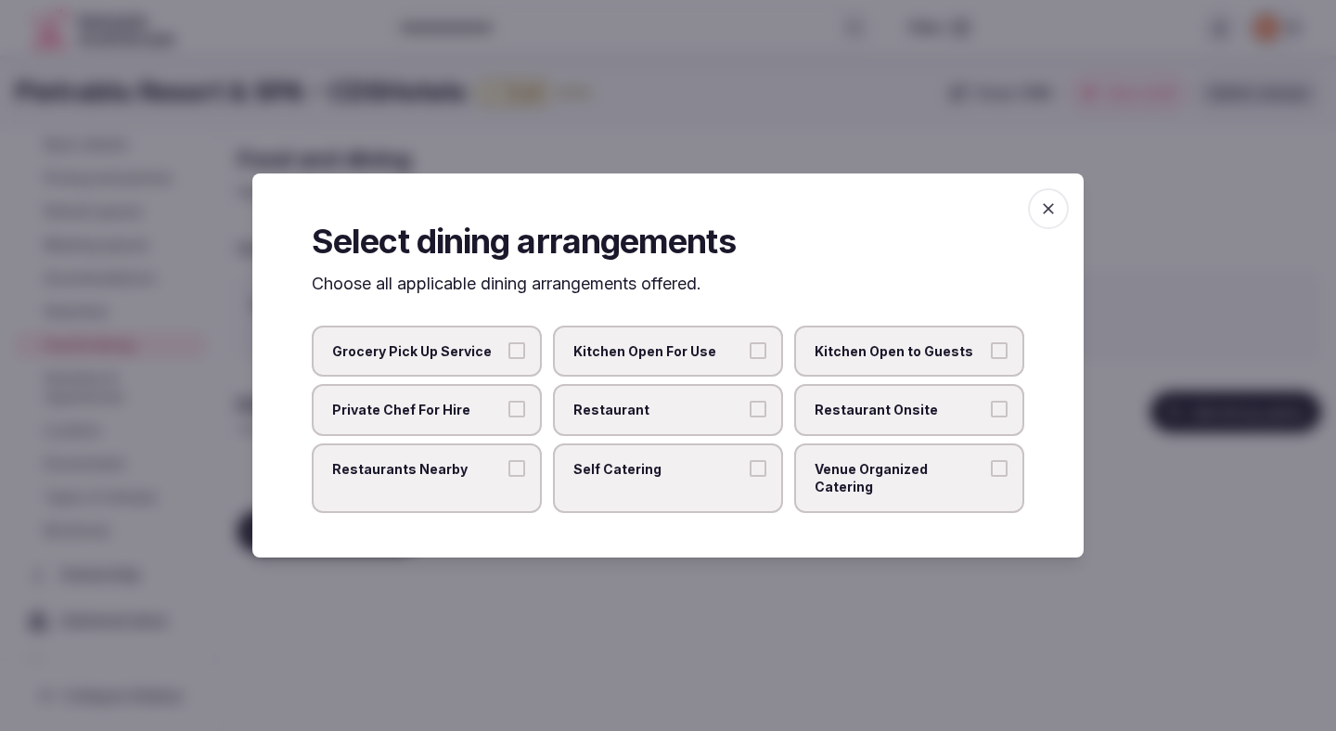
click at [730, 419] on span "Restaurant" at bounding box center [658, 410] width 171 height 19
click at [750, 417] on button "Restaurant" at bounding box center [758, 409] width 17 height 17
click at [885, 418] on span "Restaurant Onsite" at bounding box center [900, 410] width 171 height 19
click at [991, 417] on button "Restaurant Onsite" at bounding box center [999, 409] width 17 height 17
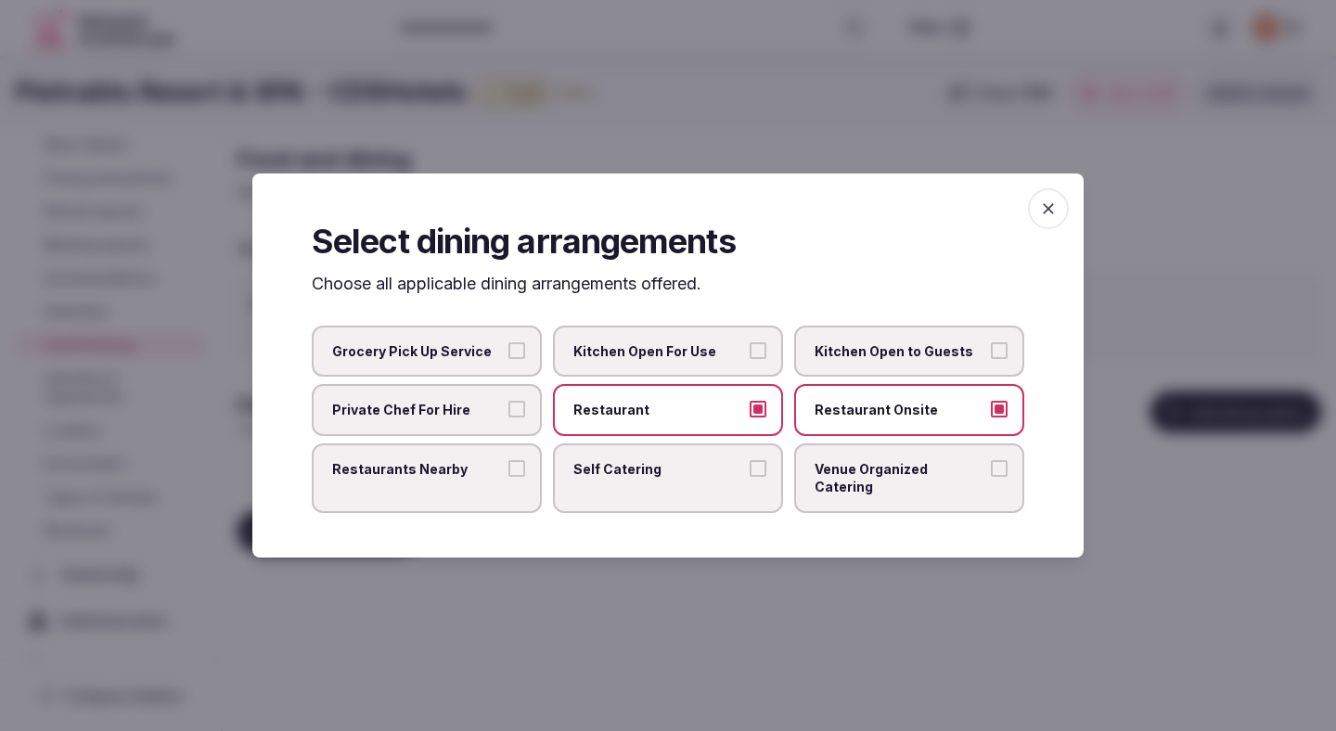
click at [658, 598] on div at bounding box center [668, 365] width 1336 height 731
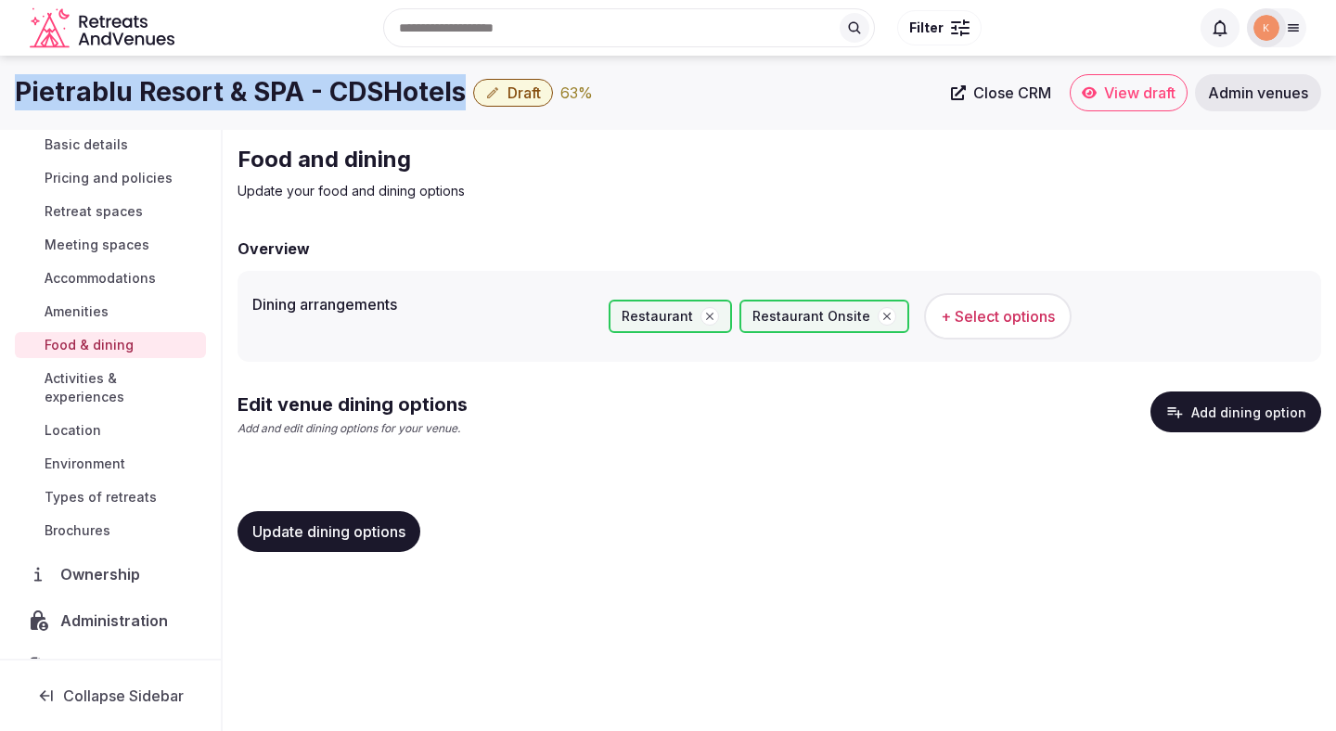
drag, startPoint x: 463, startPoint y: 92, endPoint x: 16, endPoint y: 88, distance: 447.2
click at [16, 88] on div "Pietrablu Resort & SPA - CDSHotels Draft 63 %" at bounding box center [477, 92] width 925 height 36
copy h1 "Pietrablu Resort & SPA - CDSHotels"
click at [358, 513] on button "Update dining options" at bounding box center [329, 531] width 183 height 41
click at [1220, 427] on button "Add dining option" at bounding box center [1235, 412] width 171 height 41
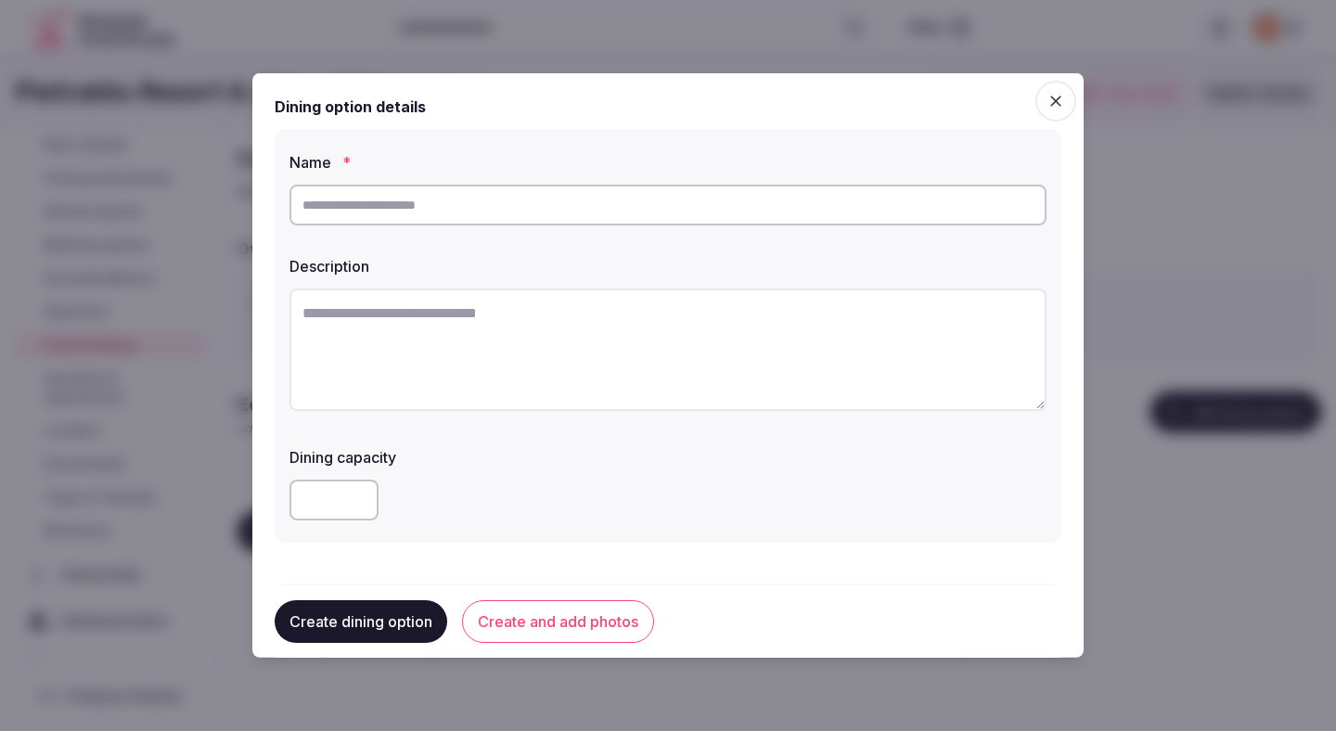
click at [631, 393] on textarea at bounding box center [667, 350] width 757 height 122
paste textarea "**********"
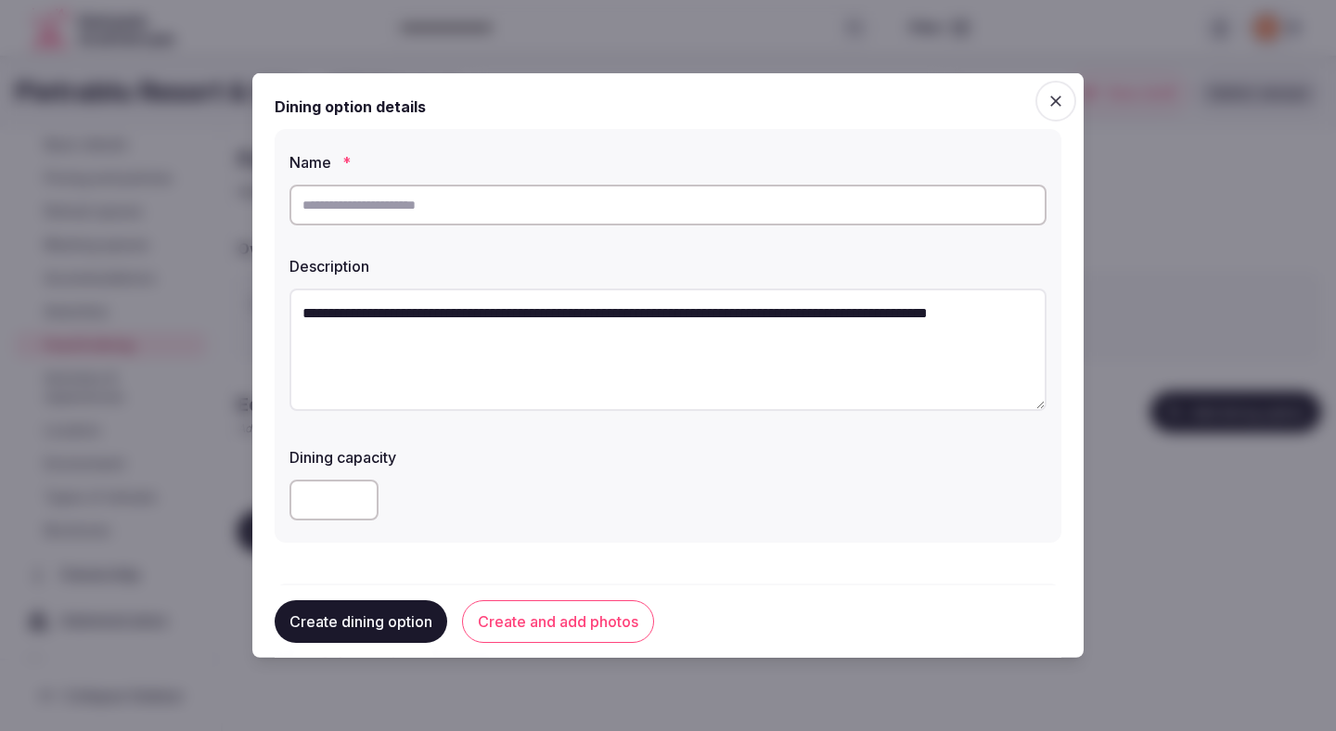
drag, startPoint x: 545, startPoint y: 310, endPoint x: 693, endPoint y: 312, distance: 148.5
click at [693, 312] on textarea "**********" at bounding box center [667, 350] width 757 height 122
type textarea "**********"
click at [592, 197] on input "text" at bounding box center [667, 205] width 757 height 41
paste input "**********"
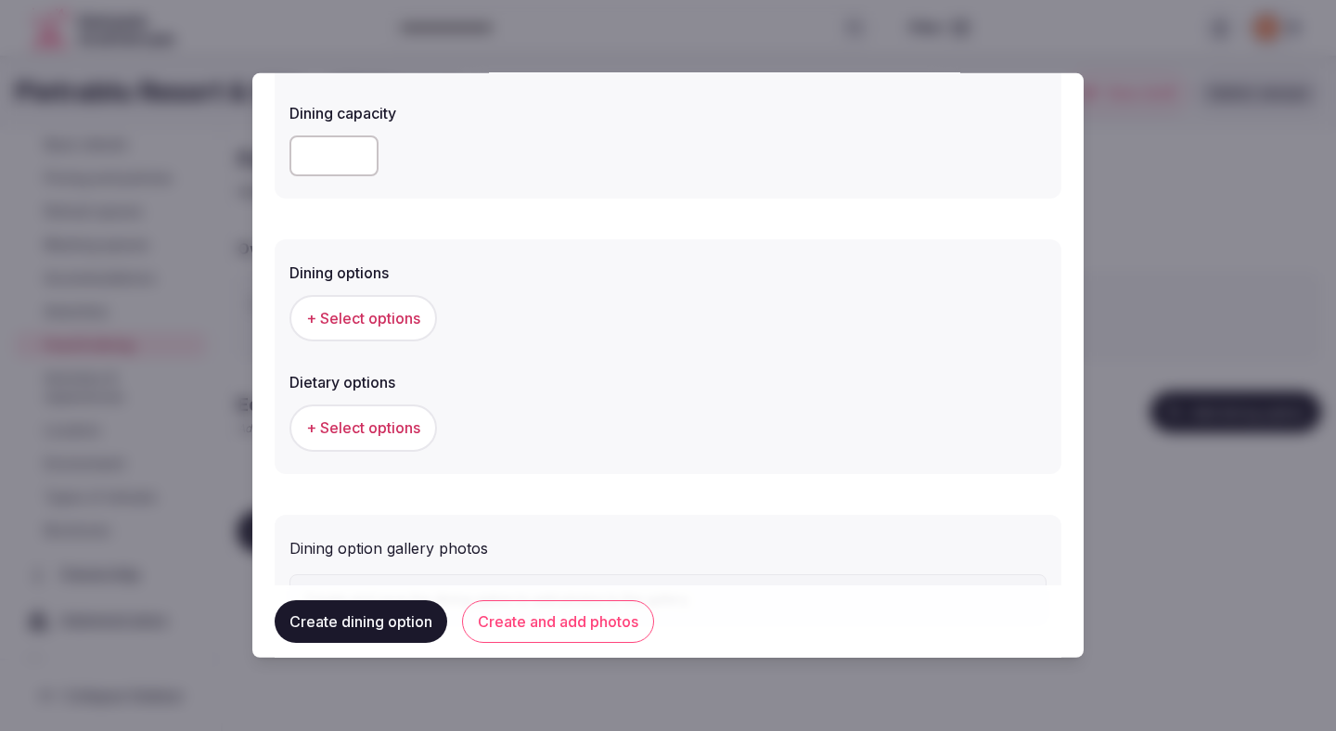
scroll to position [433, 0]
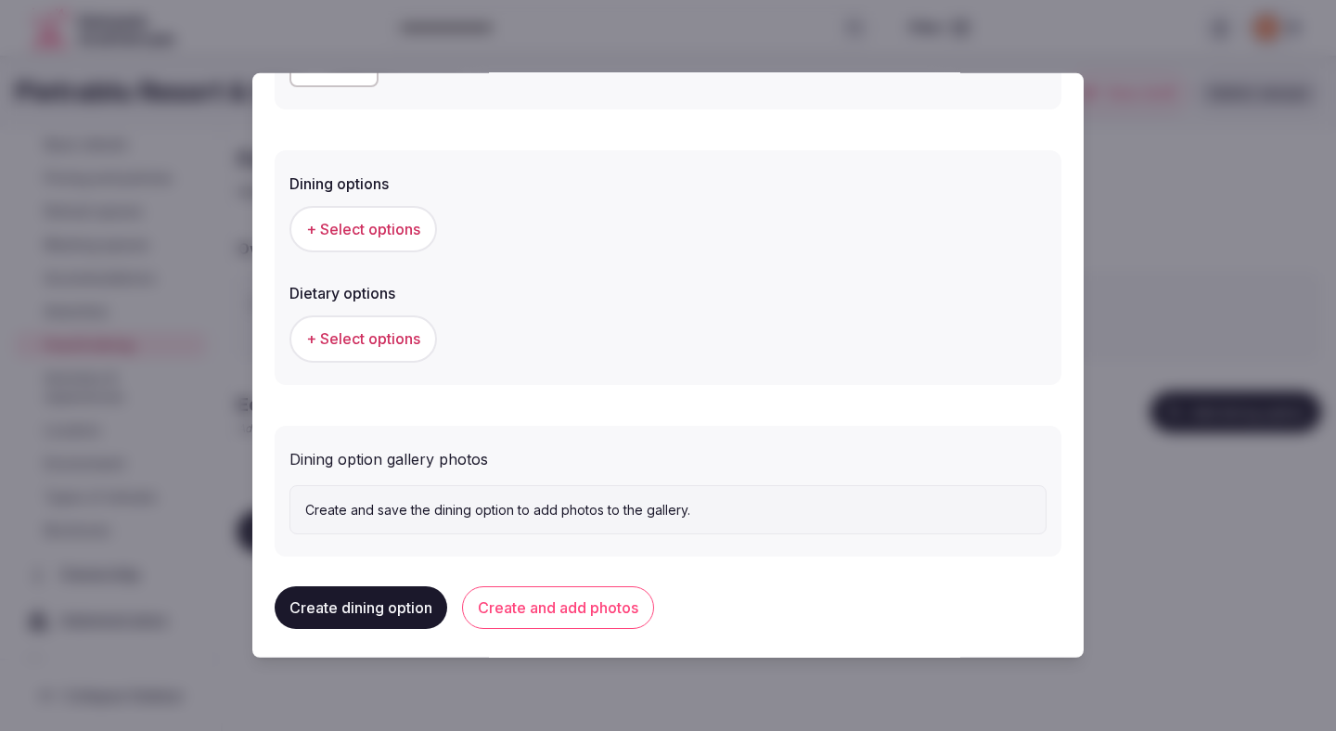
type input "**********"
click at [392, 261] on div "Dining options + Select options Dietary options + Select options" at bounding box center [668, 267] width 787 height 235
click at [399, 225] on span "+ Select options" at bounding box center [363, 229] width 114 height 20
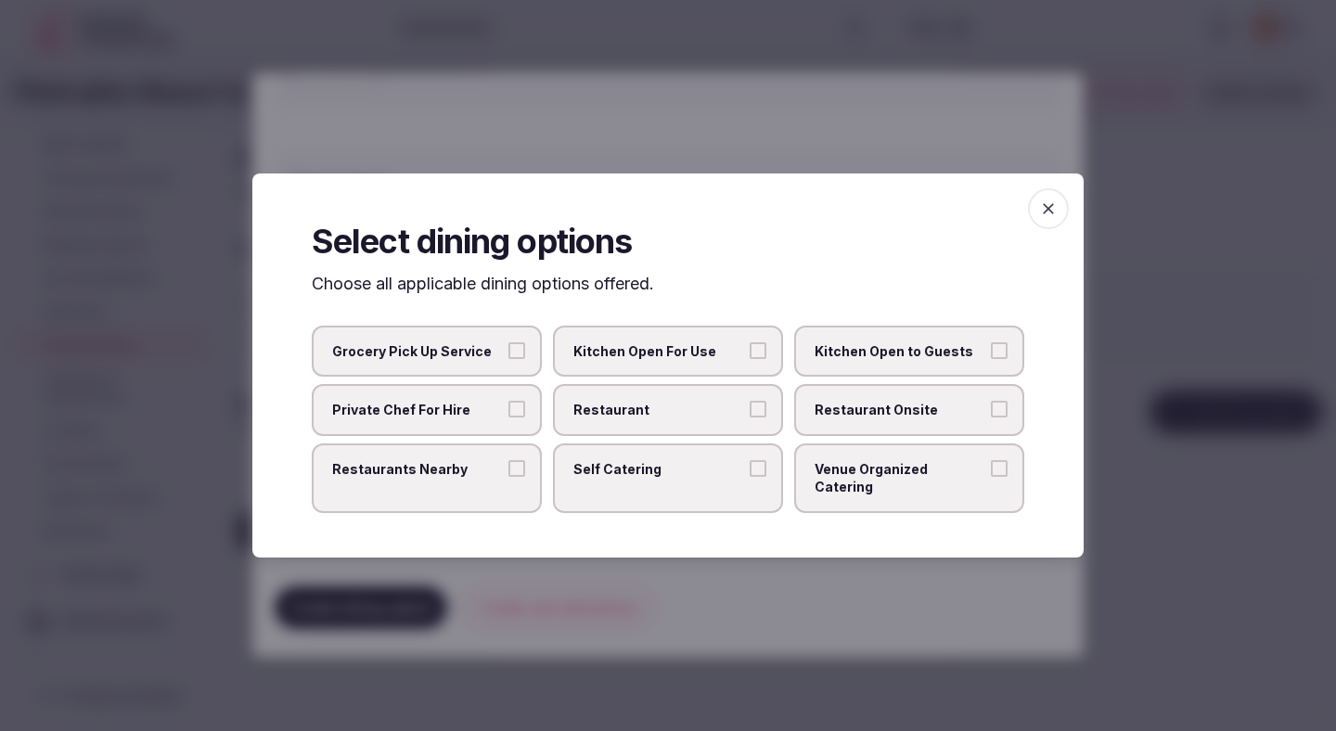
click at [642, 419] on span "Restaurant" at bounding box center [658, 410] width 171 height 19
click at [750, 417] on button "Restaurant" at bounding box center [758, 409] width 17 height 17
click at [854, 436] on label "Restaurant Onsite" at bounding box center [909, 410] width 230 height 52
click at [991, 417] on button "Restaurant Onsite" at bounding box center [999, 409] width 17 height 17
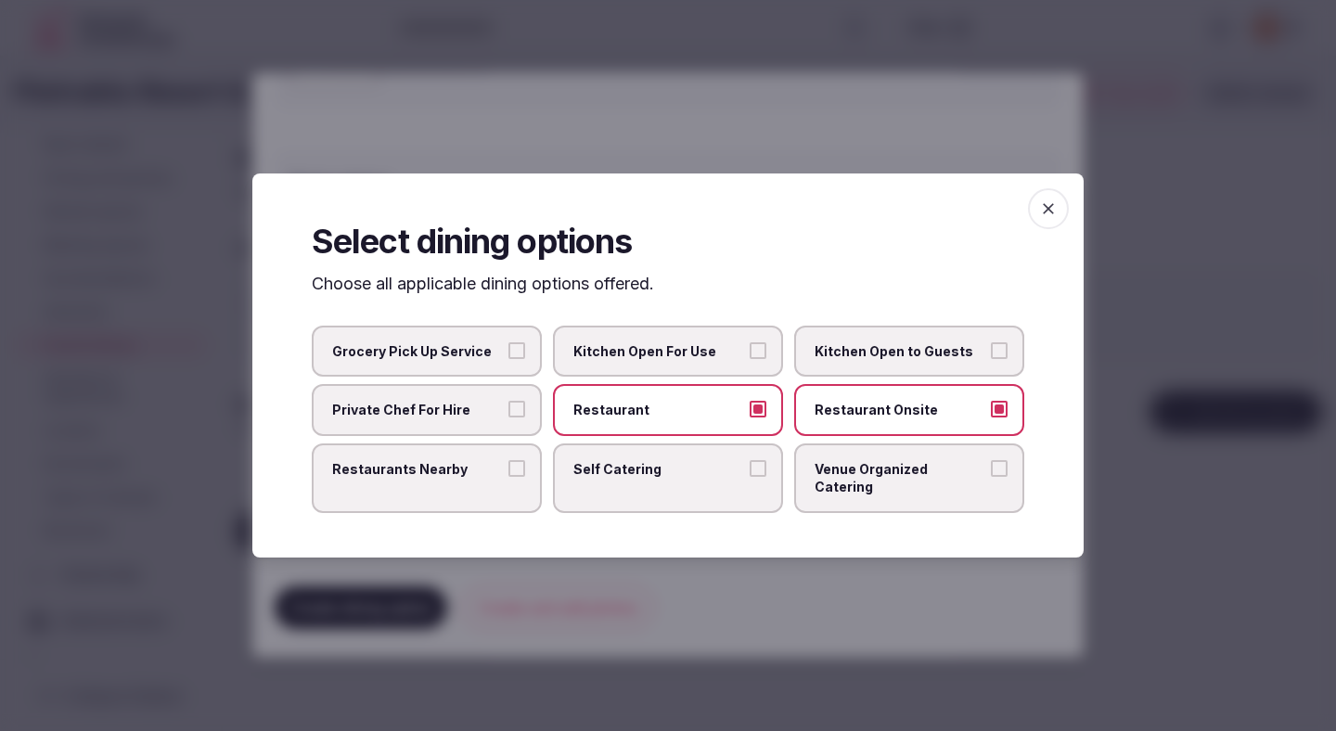
click at [681, 603] on div at bounding box center [668, 365] width 1336 height 731
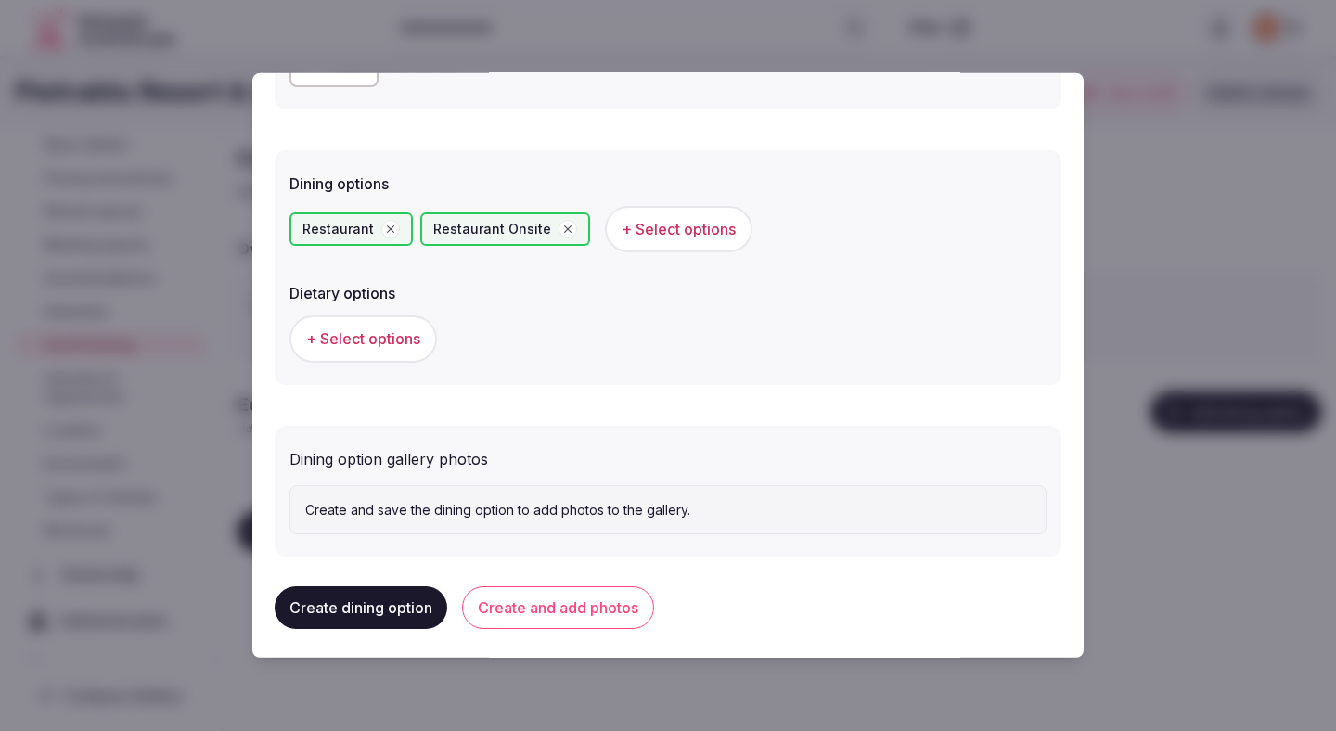
click at [379, 349] on span "+ Select options" at bounding box center [363, 338] width 114 height 20
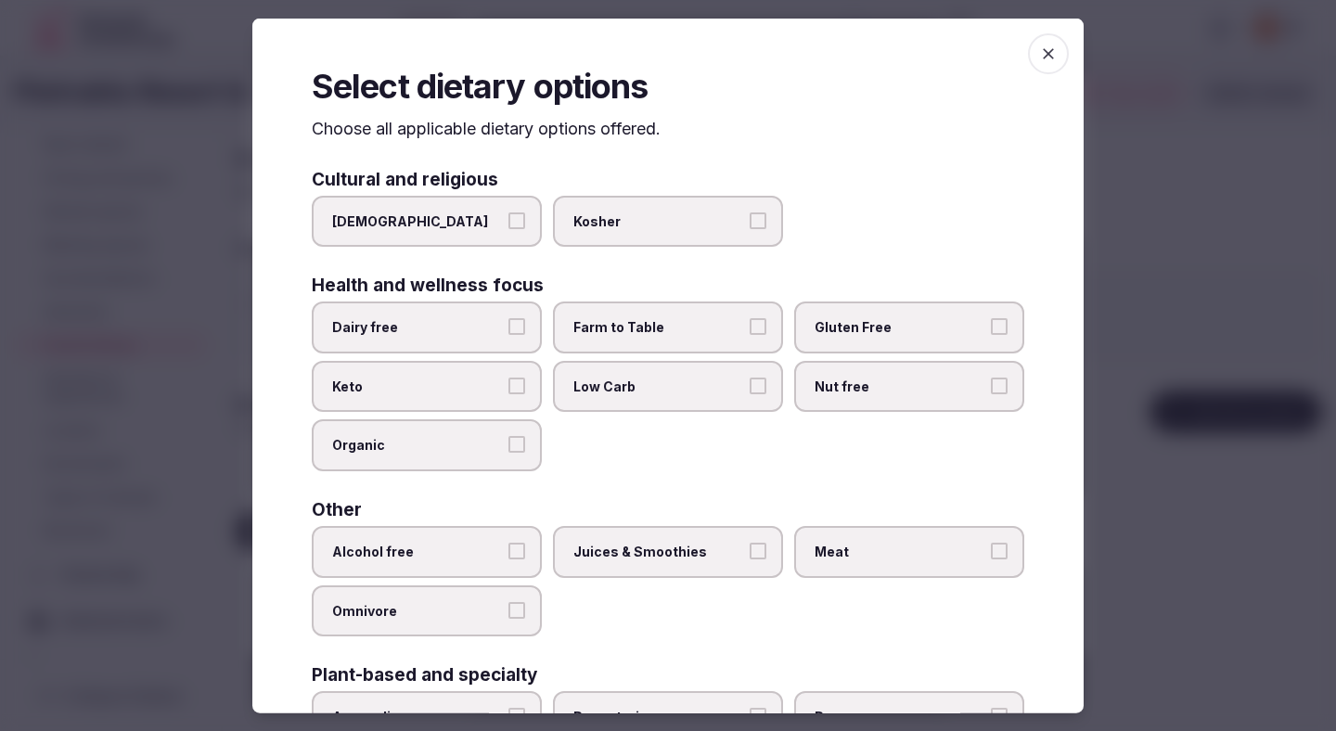
click at [469, 546] on span "Alcohol free" at bounding box center [417, 552] width 171 height 19
click at [508, 546] on button "Alcohol free" at bounding box center [516, 551] width 17 height 17
click at [599, 561] on label "Juices & Smoothies" at bounding box center [668, 552] width 230 height 52
click at [750, 559] on button "Juices & Smoothies" at bounding box center [758, 551] width 17 height 17
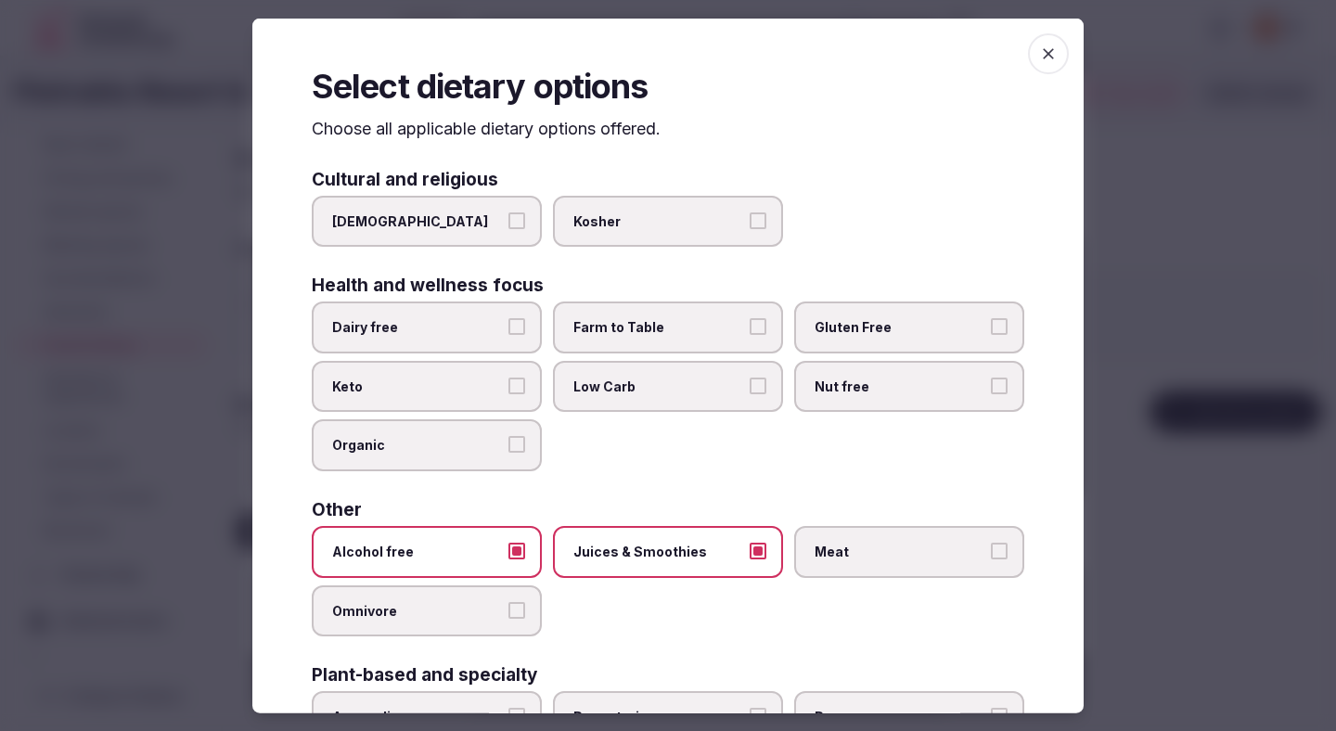
click at [853, 543] on span "Meat" at bounding box center [900, 552] width 171 height 19
click at [991, 543] on button "Meat" at bounding box center [999, 551] width 17 height 17
click at [635, 320] on span "Farm to Table" at bounding box center [658, 327] width 171 height 19
click at [750, 320] on button "Farm to Table" at bounding box center [758, 326] width 17 height 17
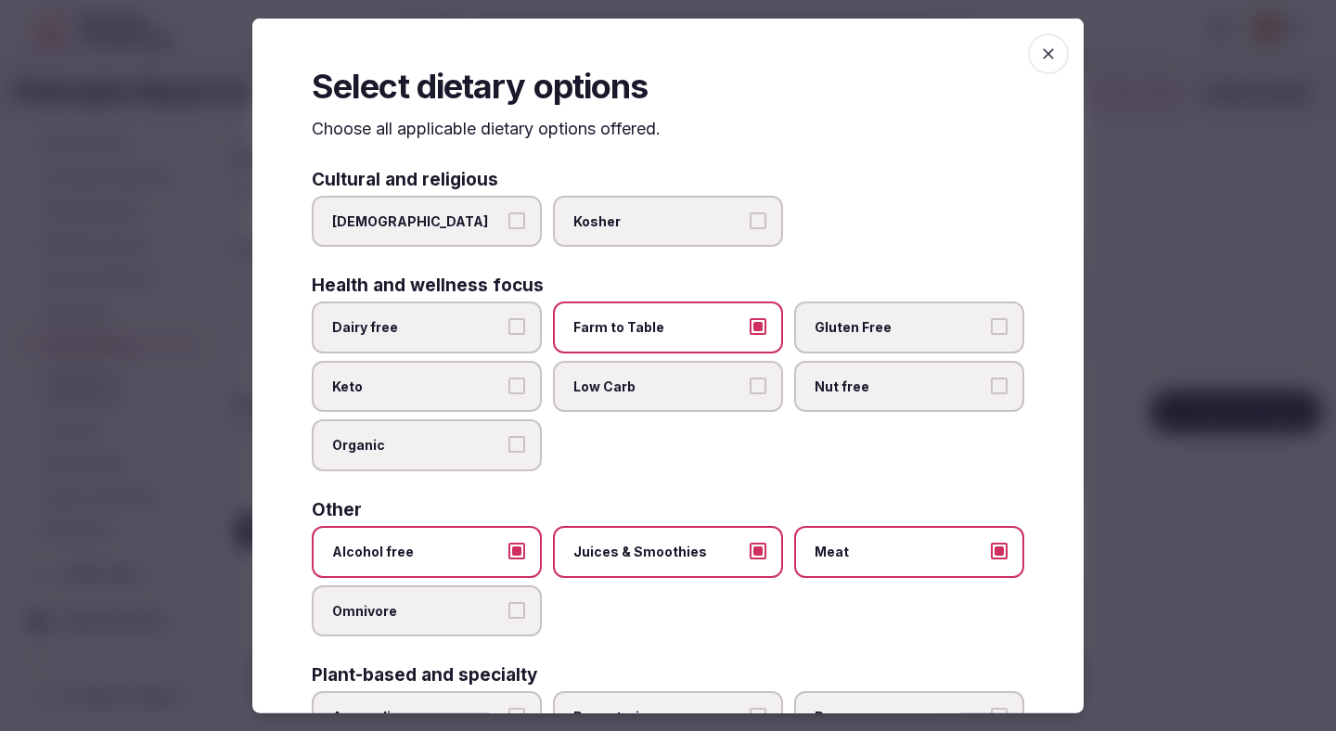
click at [397, 313] on label "Dairy free" at bounding box center [427, 328] width 230 height 52
click at [508, 318] on button "Dairy free" at bounding box center [516, 326] width 17 height 17
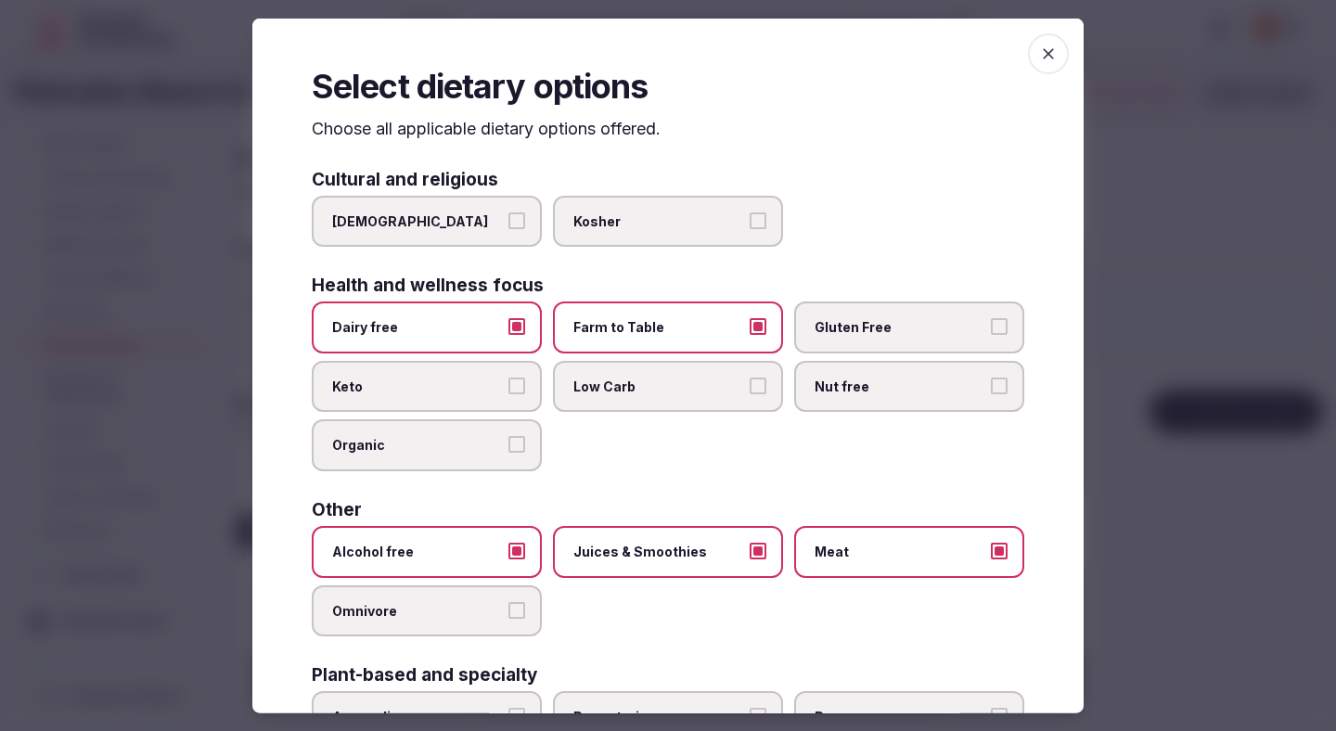
click at [841, 310] on label "Gluten Free" at bounding box center [909, 328] width 230 height 52
click at [991, 318] on button "Gluten Free" at bounding box center [999, 326] width 17 height 17
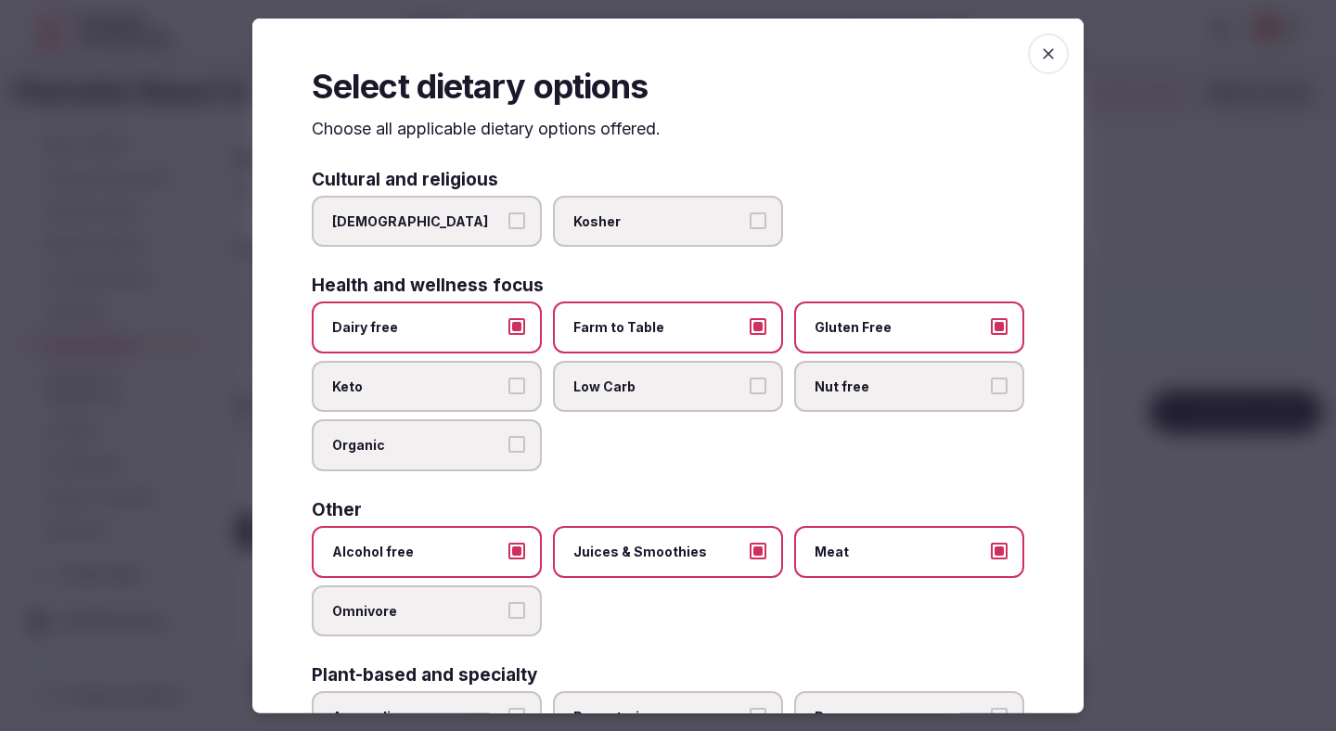
scroll to position [134, 0]
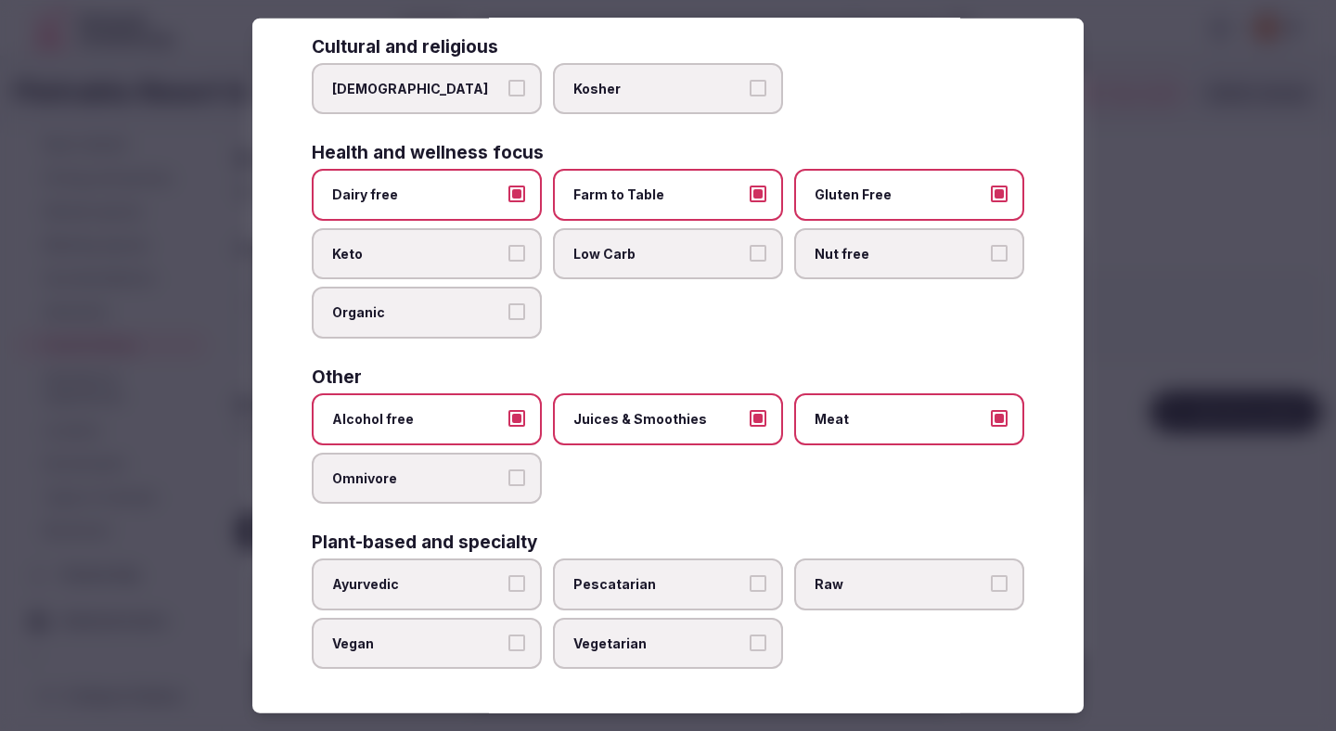
click at [1121, 179] on div at bounding box center [668, 365] width 1336 height 731
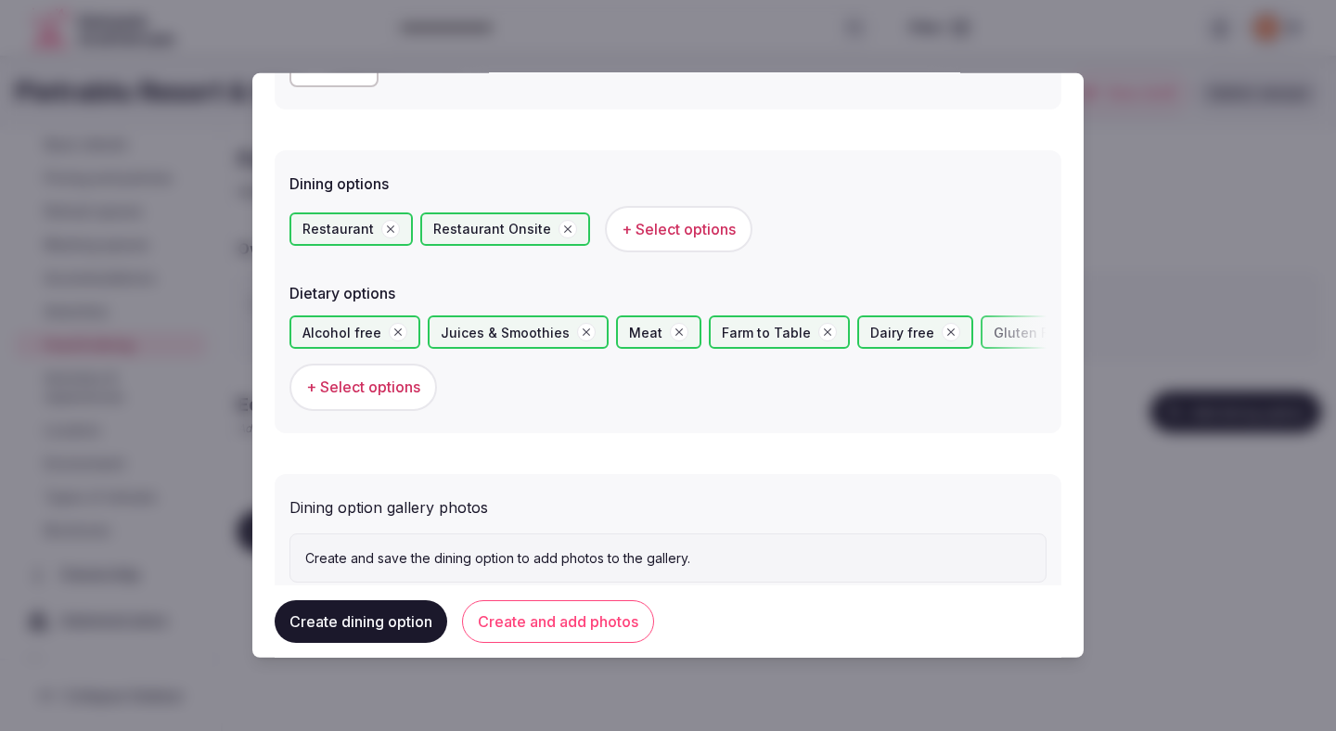
scroll to position [490, 0]
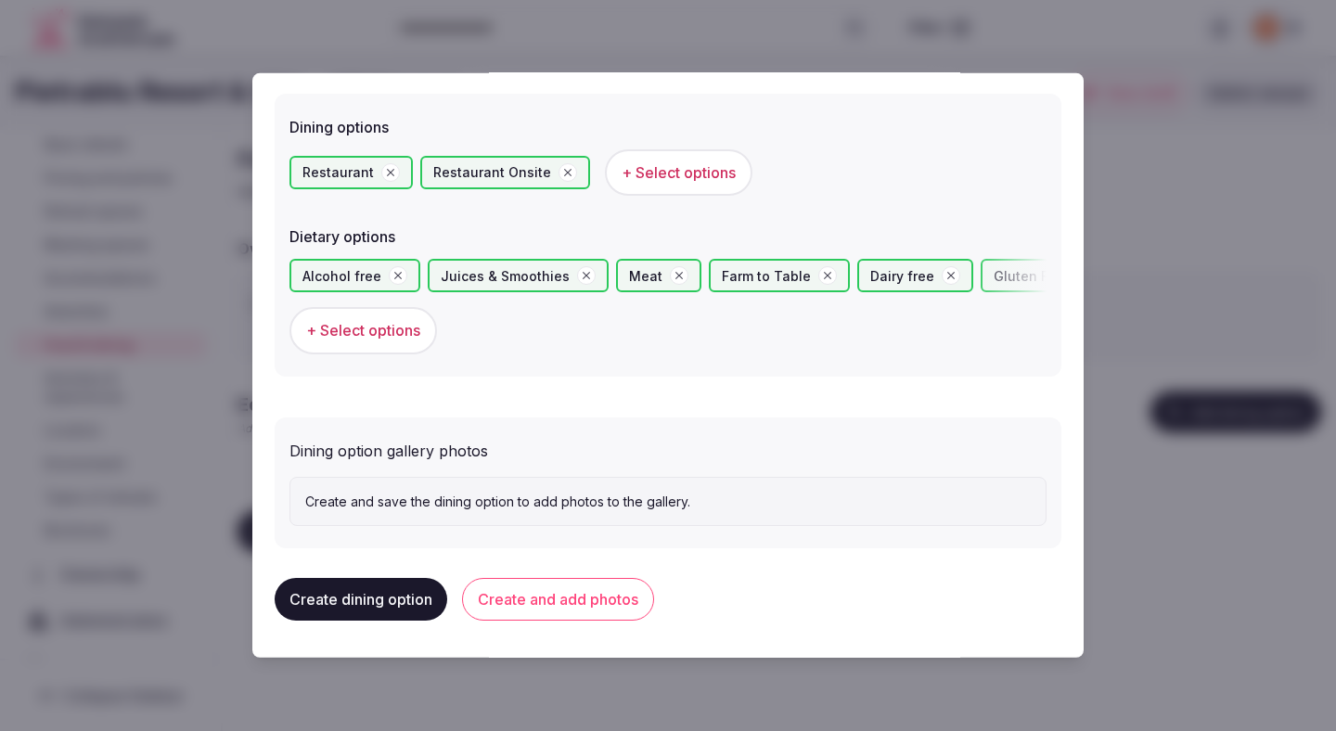
click at [595, 615] on button "Create and add photos" at bounding box center [558, 599] width 192 height 43
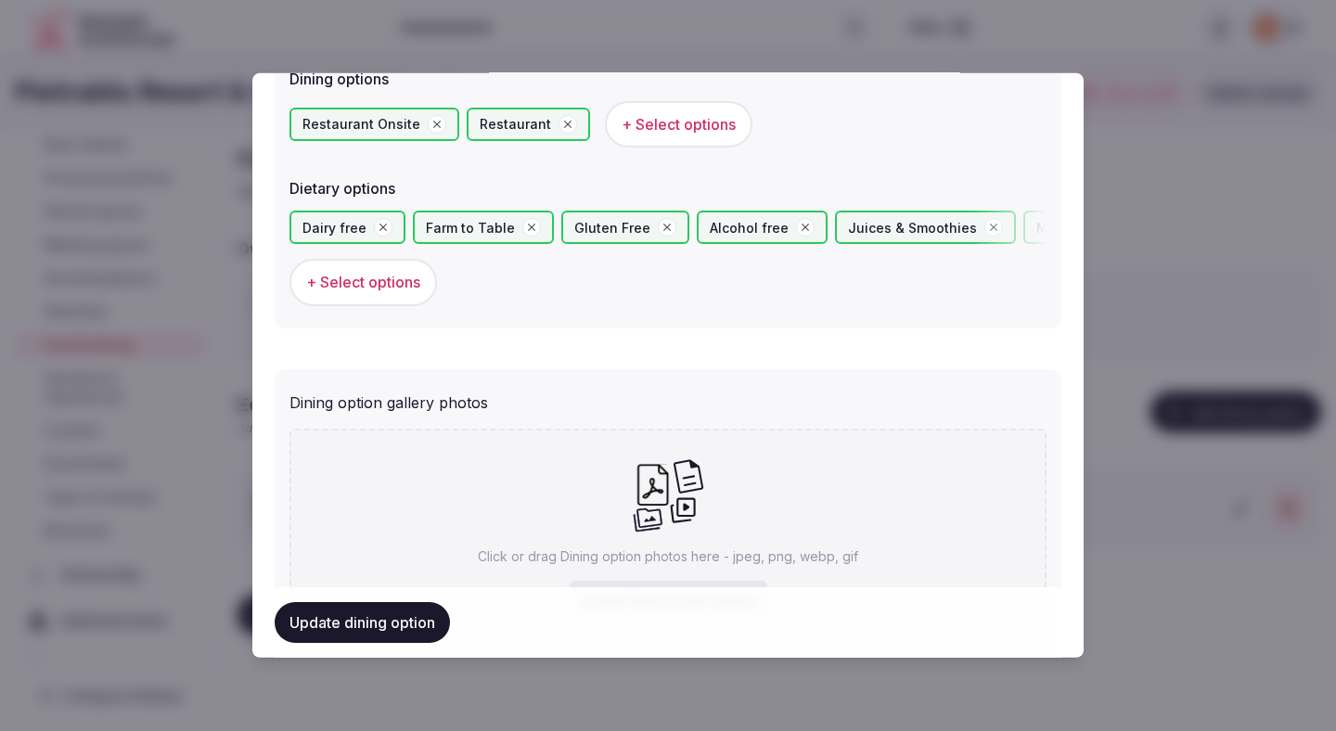
scroll to position [661, 0]
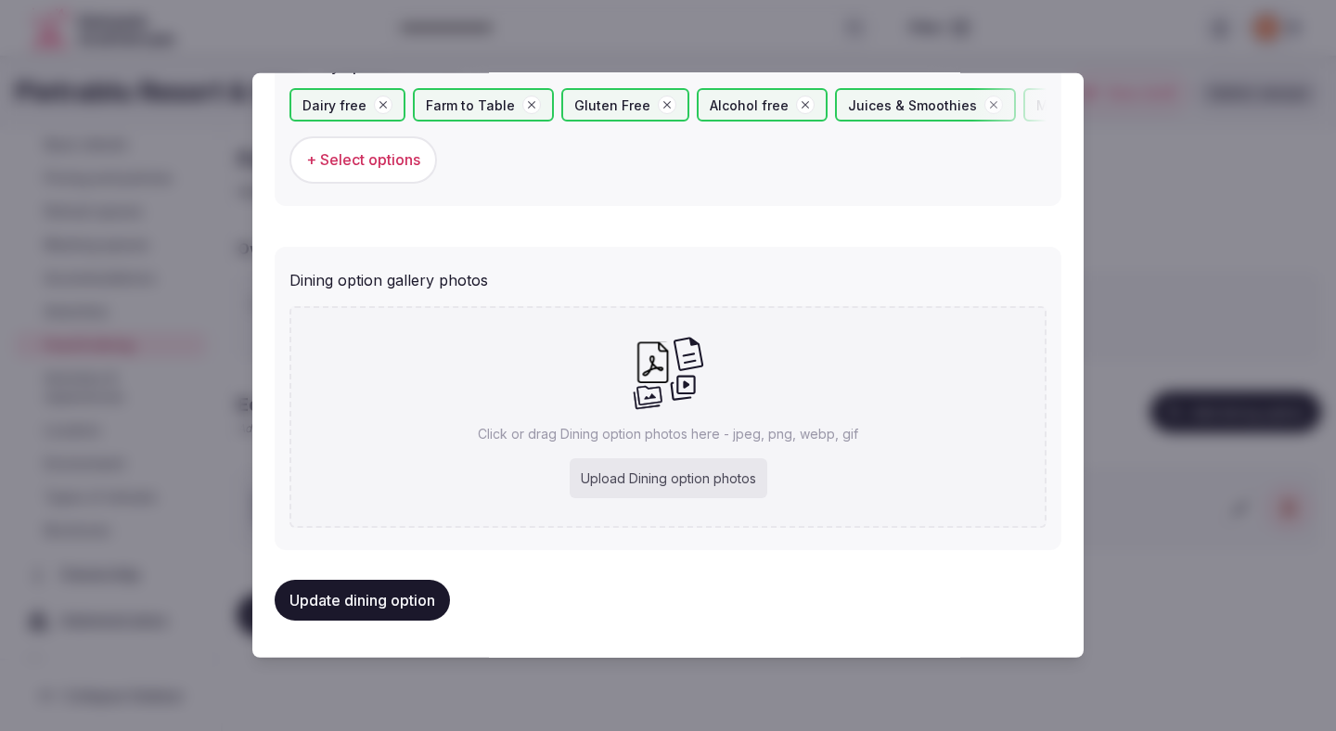
click at [648, 470] on div "Upload Dining option photos" at bounding box center [669, 478] width 198 height 41
click at [660, 451] on div "Click or drag Dining option photos here - jpeg, png, webp, gif Upload Dining op…" at bounding box center [667, 417] width 757 height 222
type input "**********"
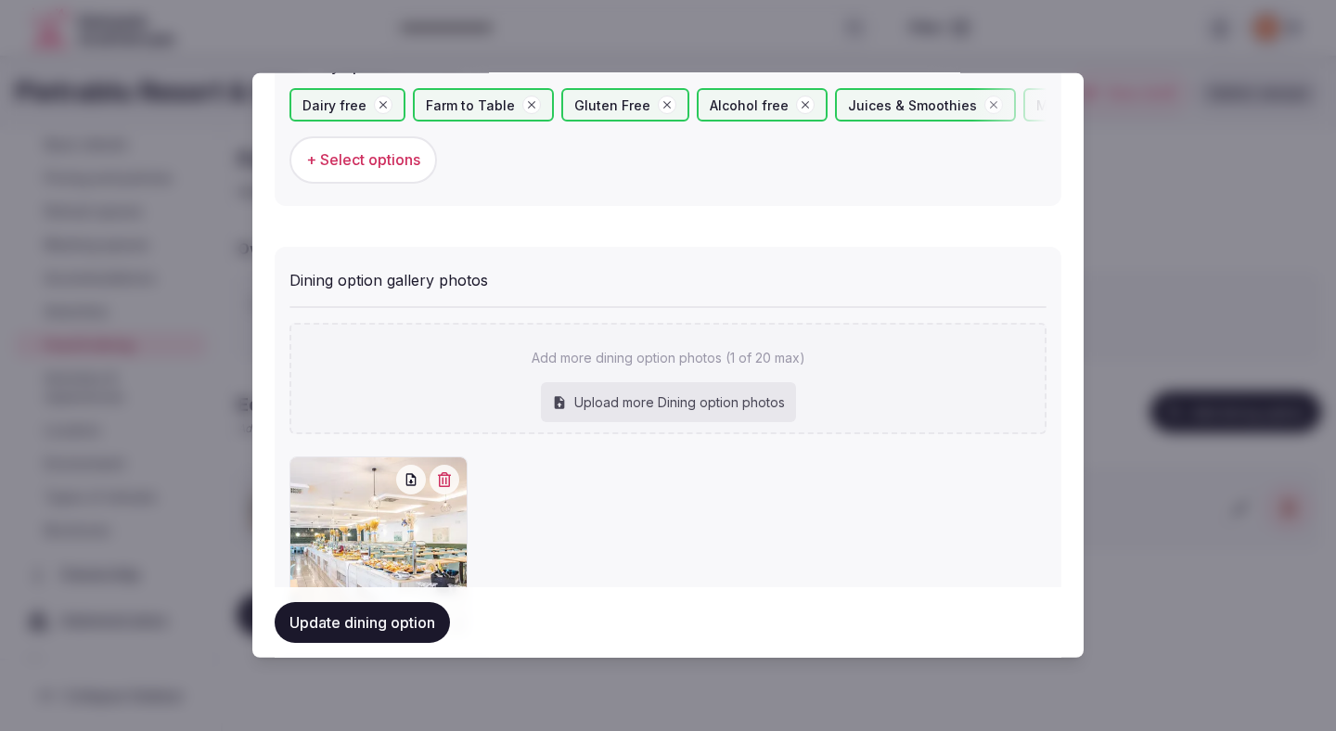
scroll to position [767, 0]
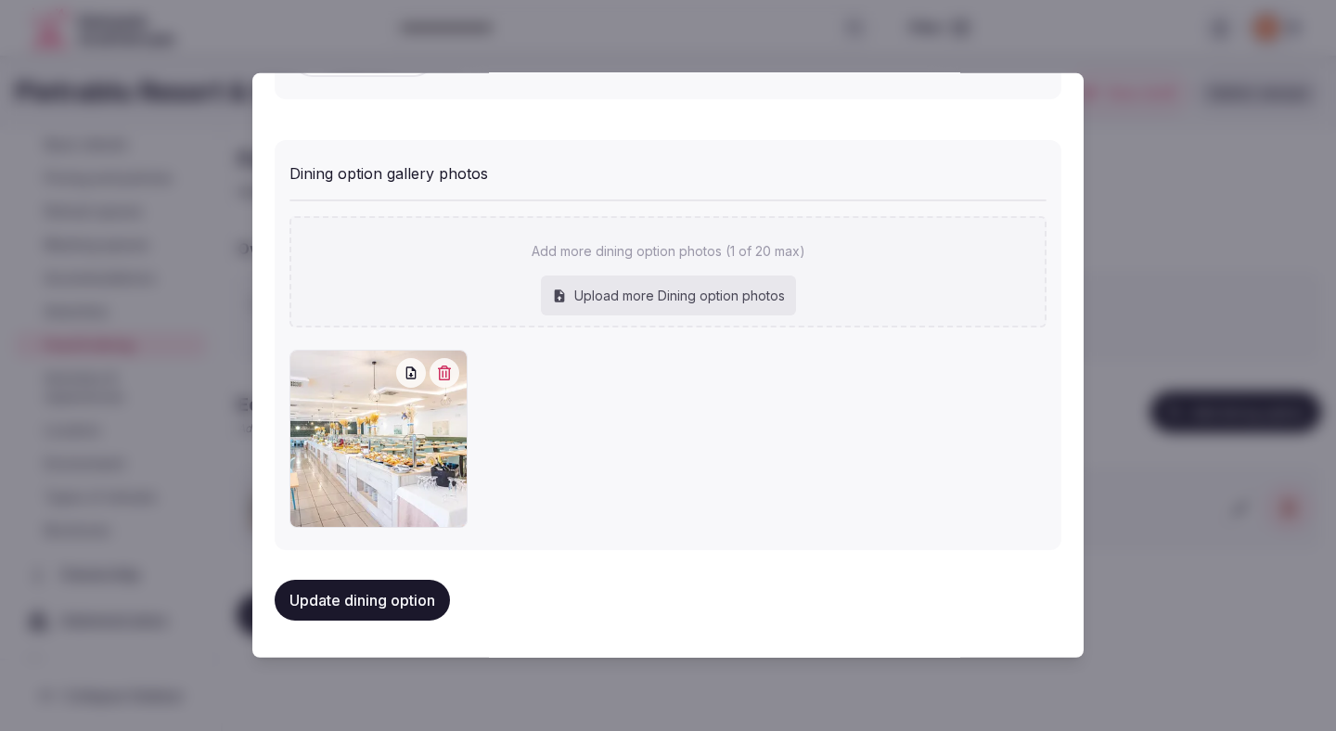
click at [417, 596] on button "Update dining option" at bounding box center [362, 600] width 175 height 41
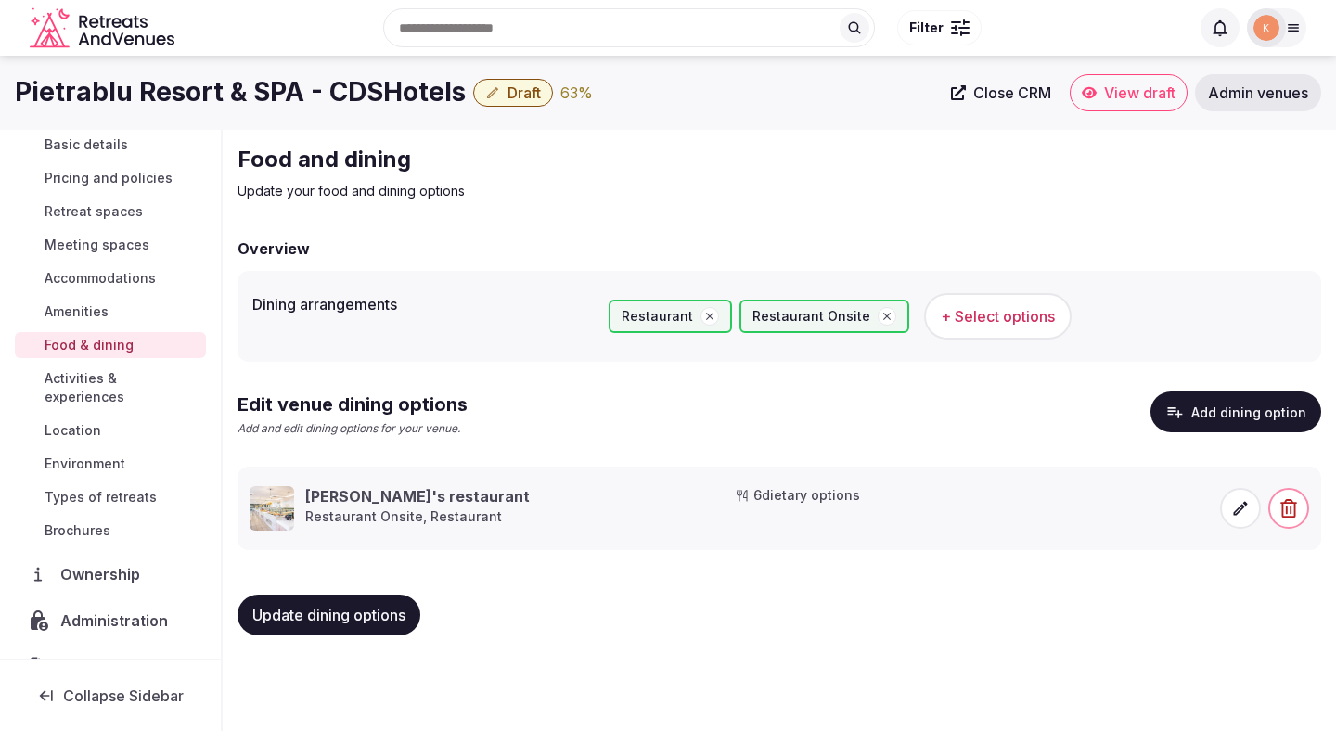
click at [377, 610] on span "Update dining options" at bounding box center [328, 615] width 153 height 19
click at [162, 388] on link "Activities & experiences" at bounding box center [110, 388] width 191 height 45
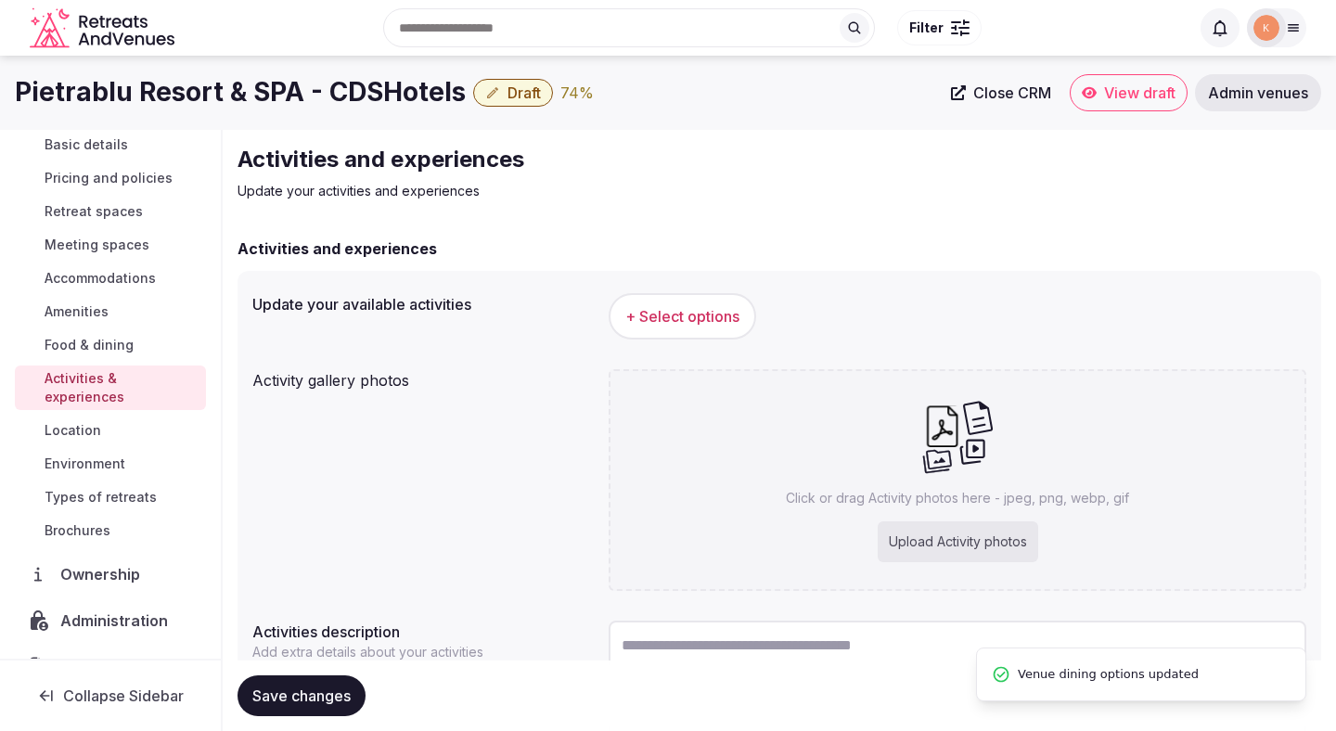
click at [671, 316] on span "+ Select options" at bounding box center [682, 316] width 114 height 20
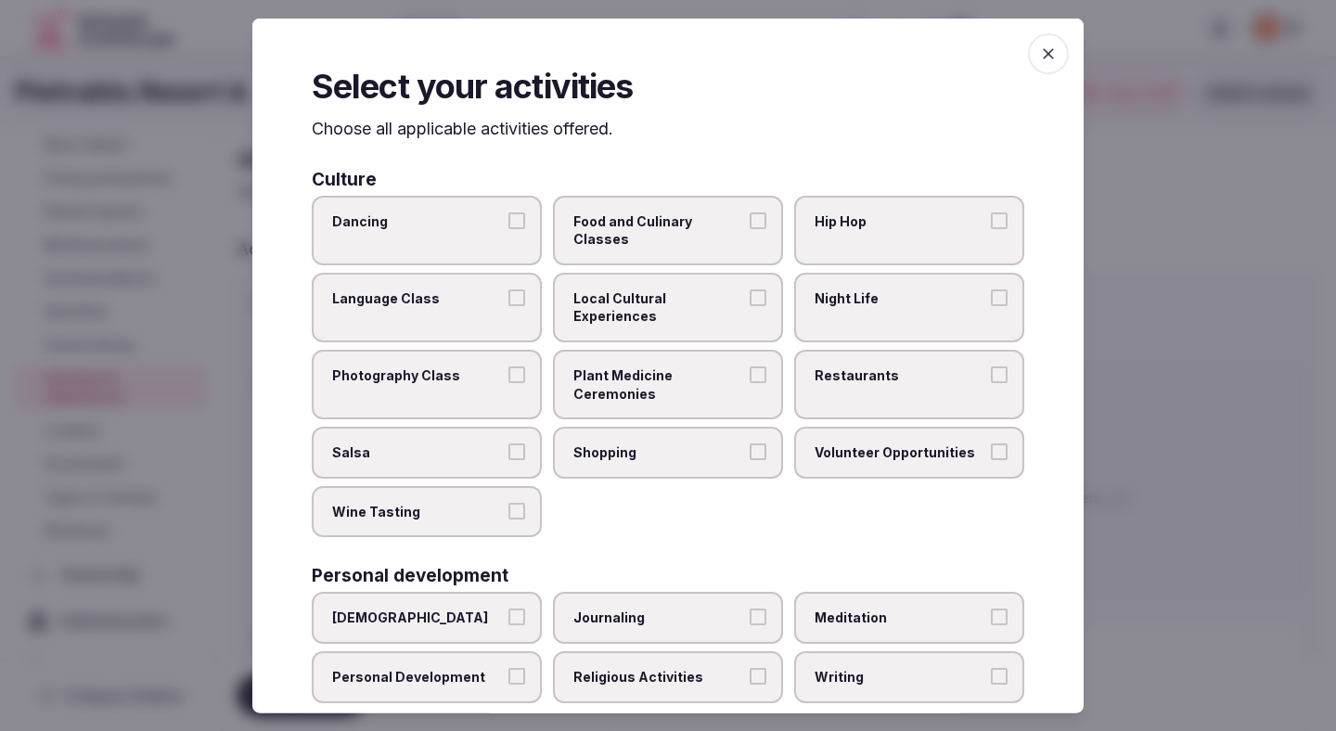
click at [667, 212] on span "Food and Culinary Classes" at bounding box center [658, 230] width 171 height 36
click at [750, 212] on button "Food and Culinary Classes" at bounding box center [758, 220] width 17 height 17
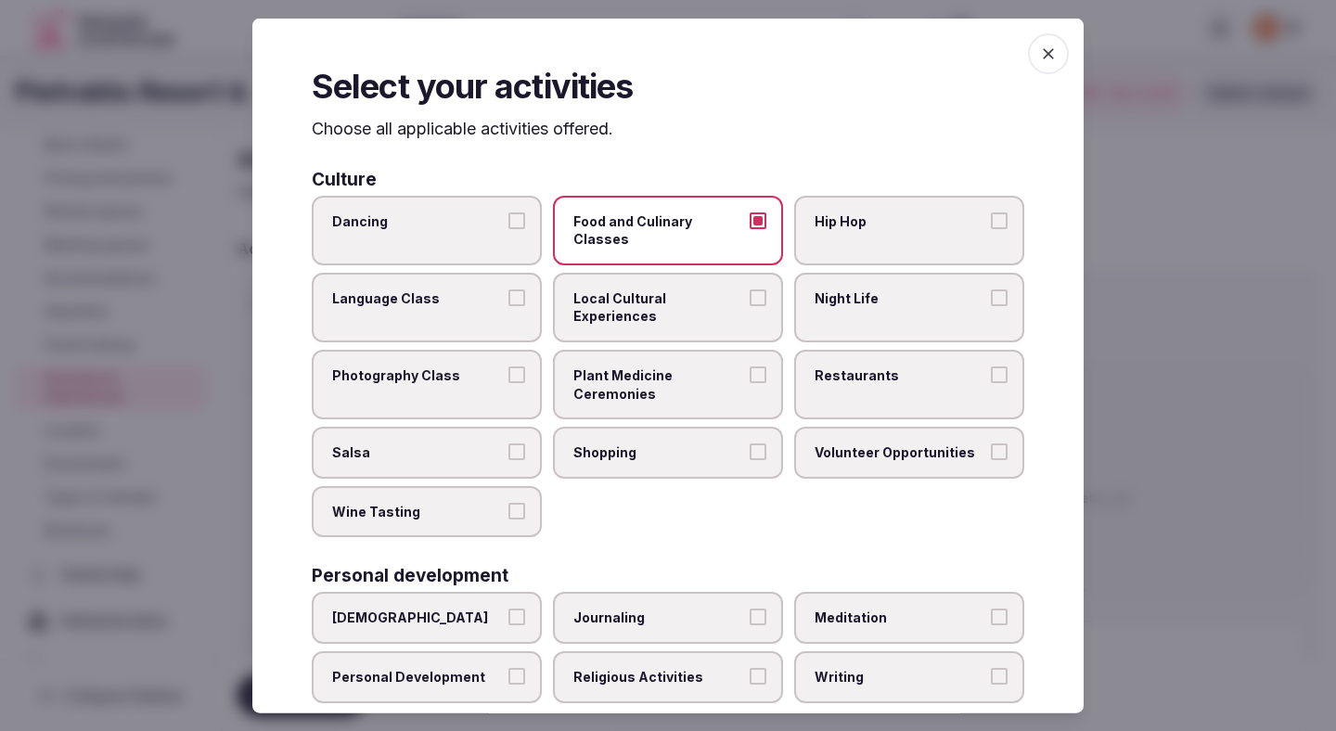
click at [895, 366] on span "Restaurants" at bounding box center [900, 375] width 171 height 19
click at [991, 366] on button "Restaurants" at bounding box center [999, 374] width 17 height 17
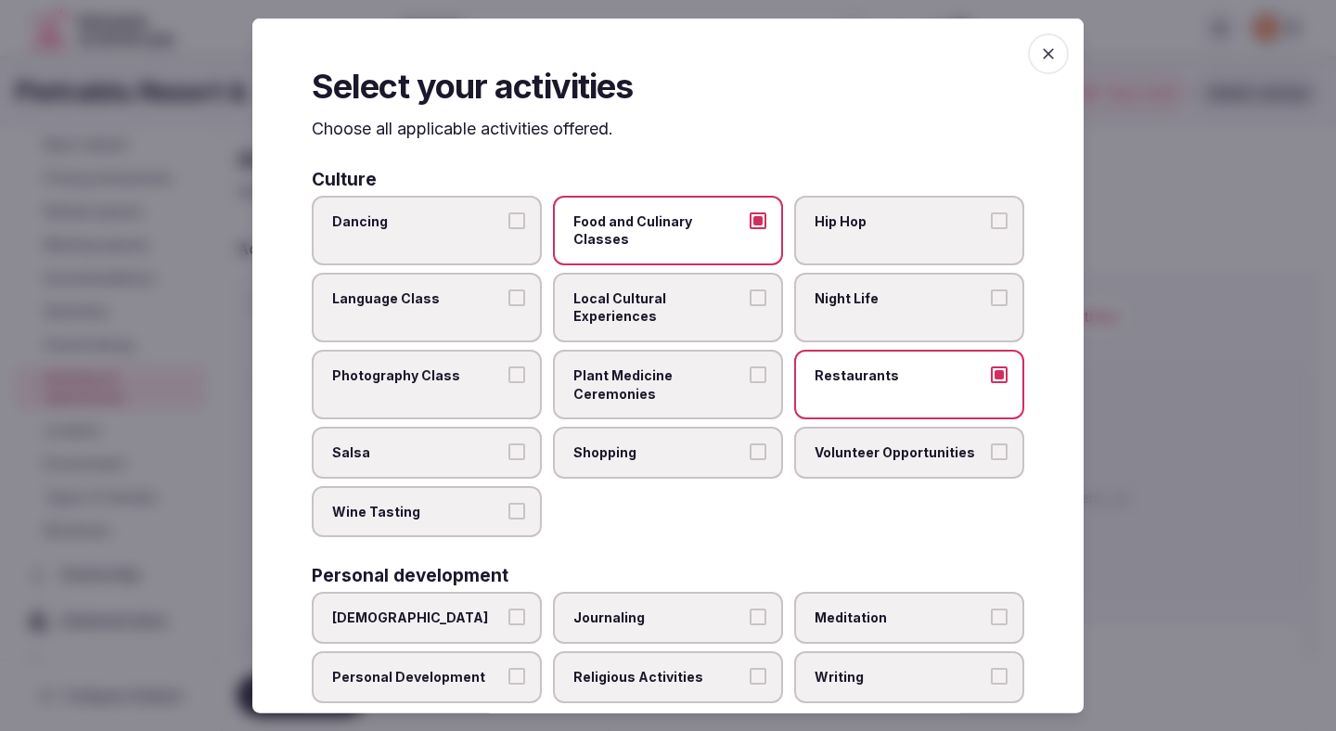
click at [702, 443] on span "Shopping" at bounding box center [658, 452] width 171 height 19
click at [750, 443] on button "Shopping" at bounding box center [758, 451] width 17 height 17
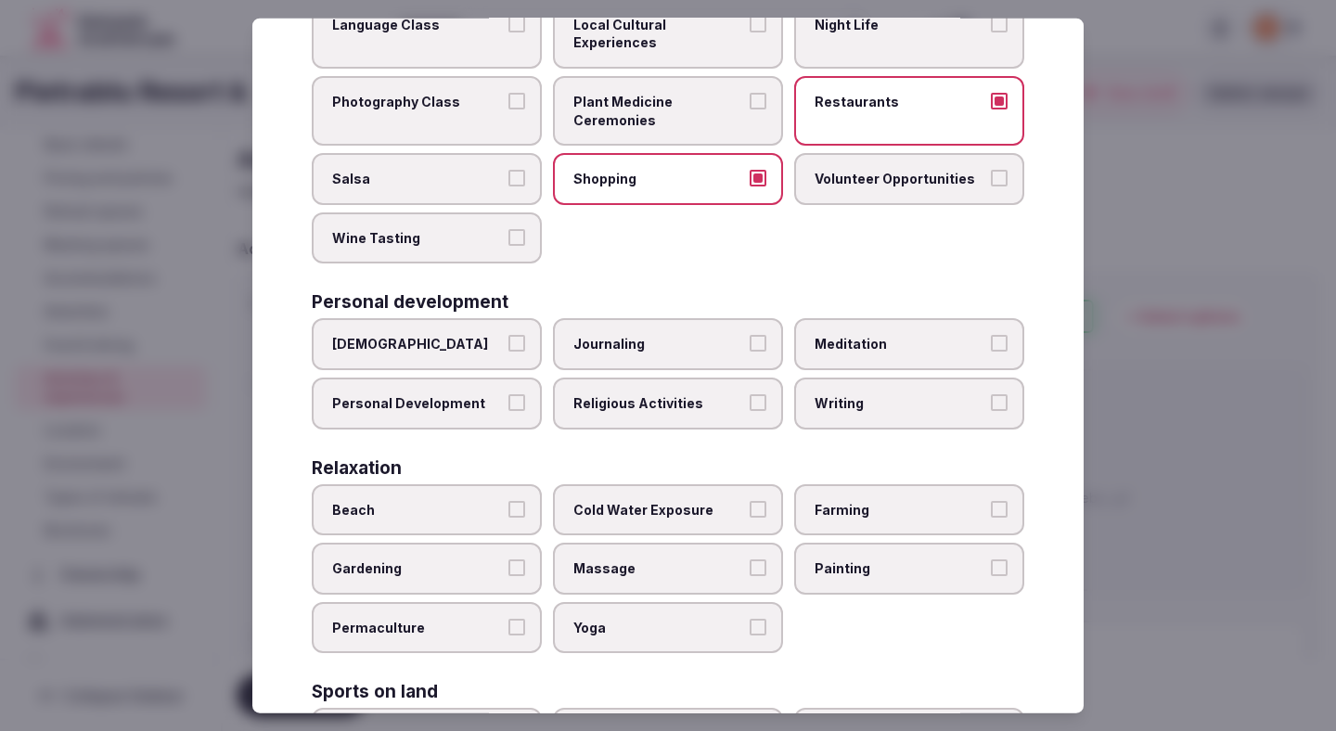
scroll to position [306, 0]
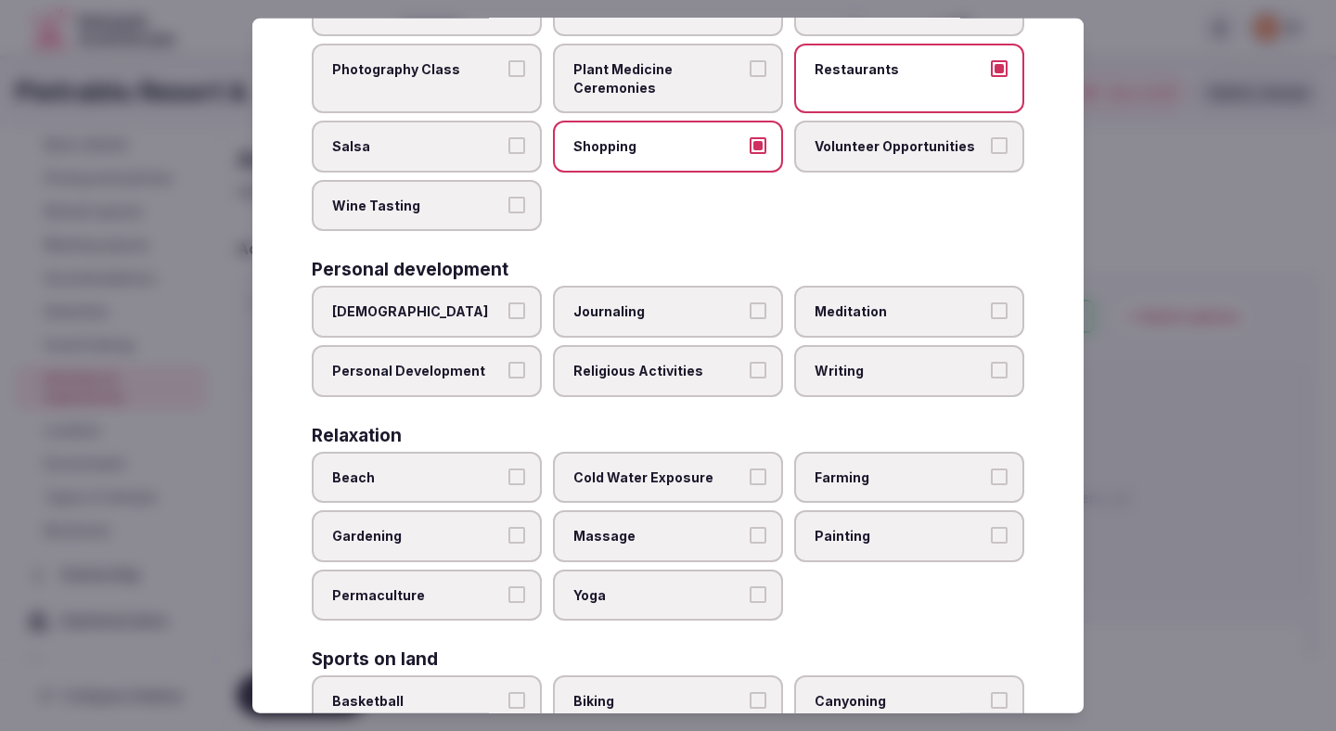
click at [507, 451] on label "Beach" at bounding box center [427, 477] width 230 height 52
click at [508, 468] on button "Beach" at bounding box center [516, 476] width 17 height 17
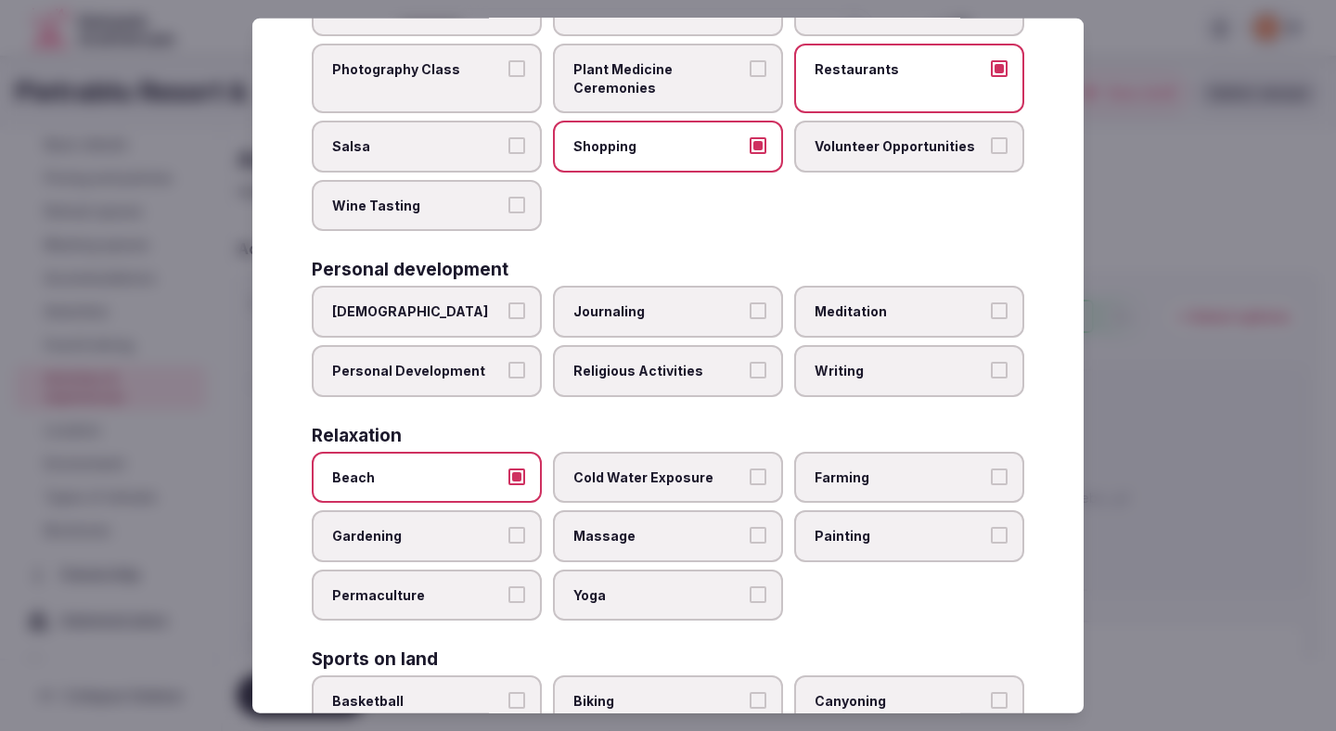
scroll to position [353, 0]
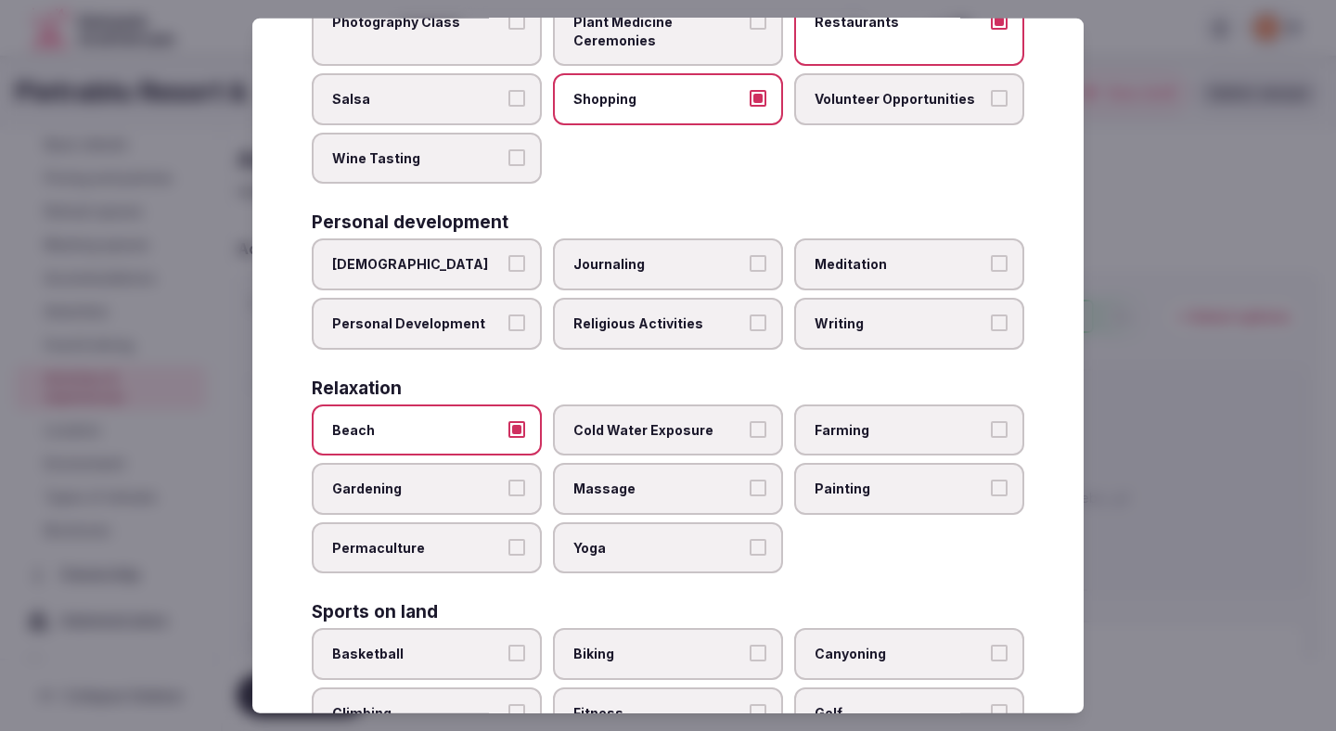
click at [670, 527] on label "Yoga" at bounding box center [668, 547] width 230 height 52
click at [750, 538] on button "Yoga" at bounding box center [758, 546] width 17 height 17
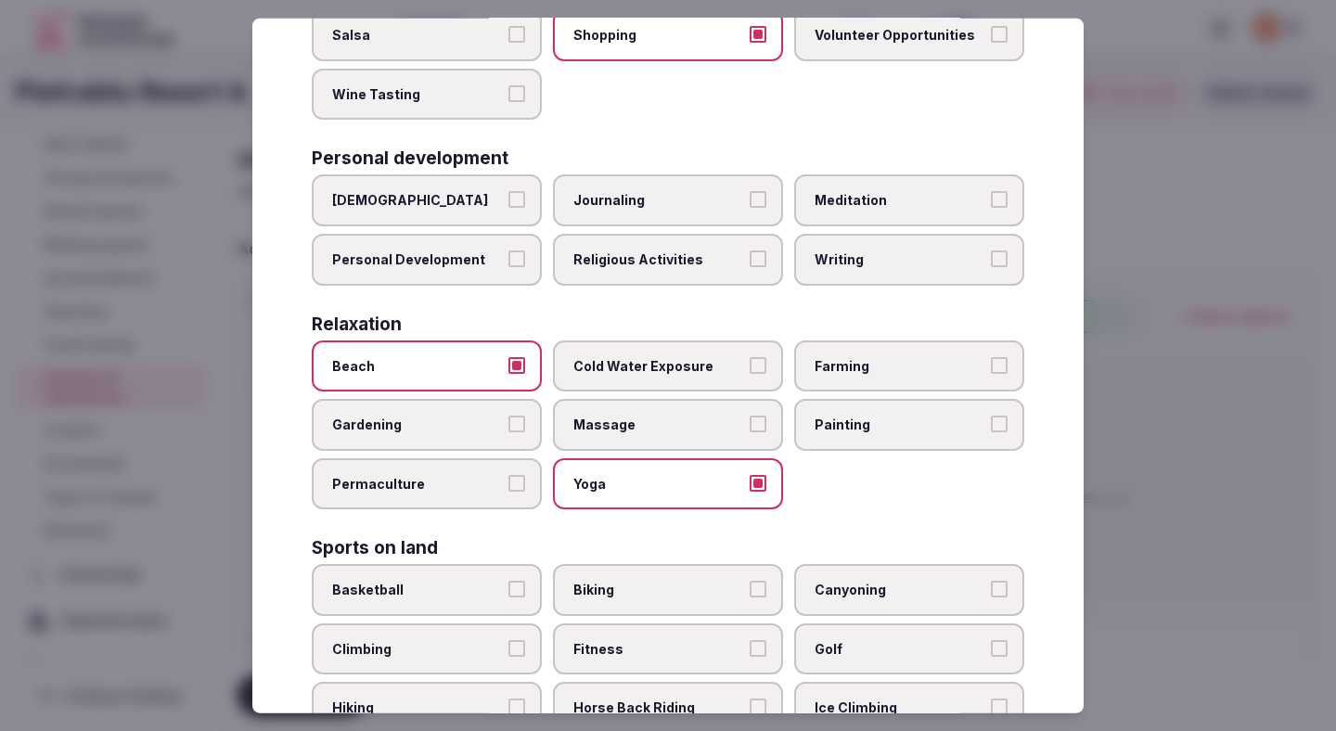
scroll to position [442, 0]
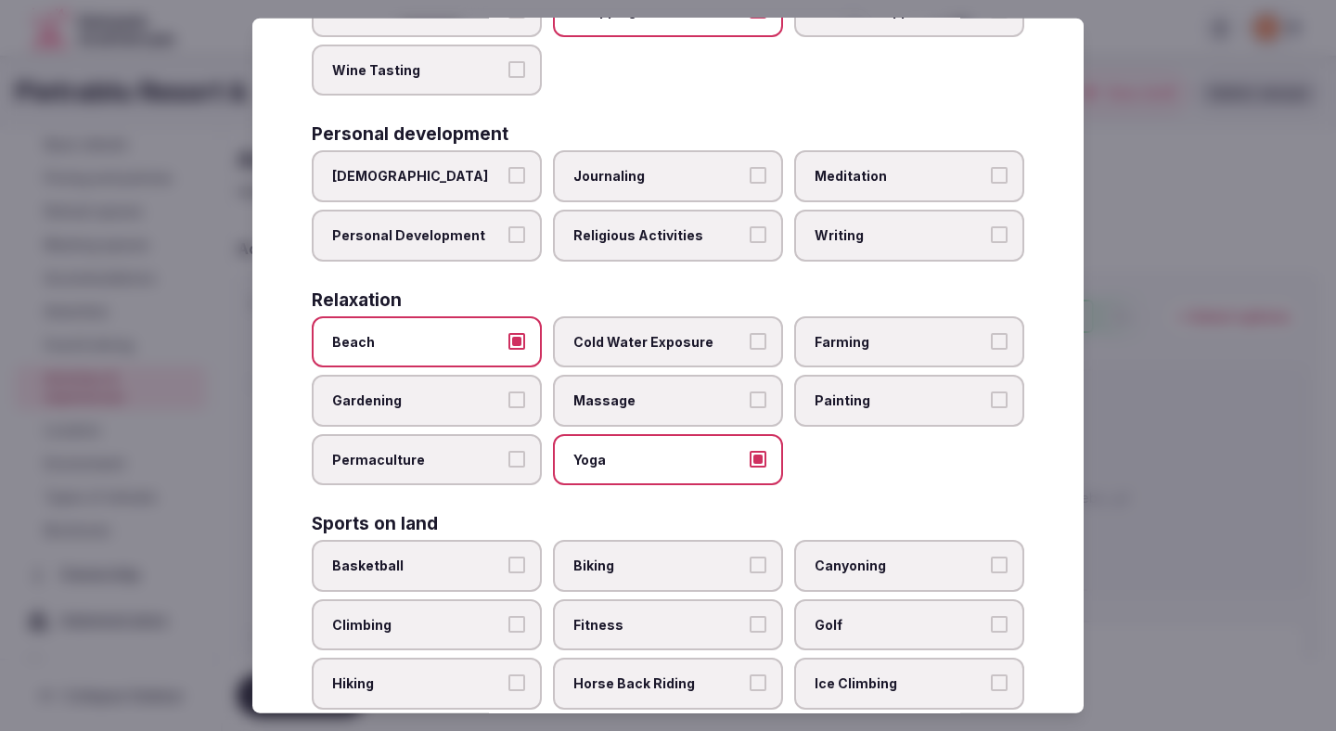
click at [663, 557] on span "Biking" at bounding box center [658, 566] width 171 height 19
click at [750, 557] on button "Biking" at bounding box center [758, 565] width 17 height 17
click at [481, 557] on span "Basketball" at bounding box center [417, 566] width 171 height 19
click at [508, 557] on button "Basketball" at bounding box center [516, 565] width 17 height 17
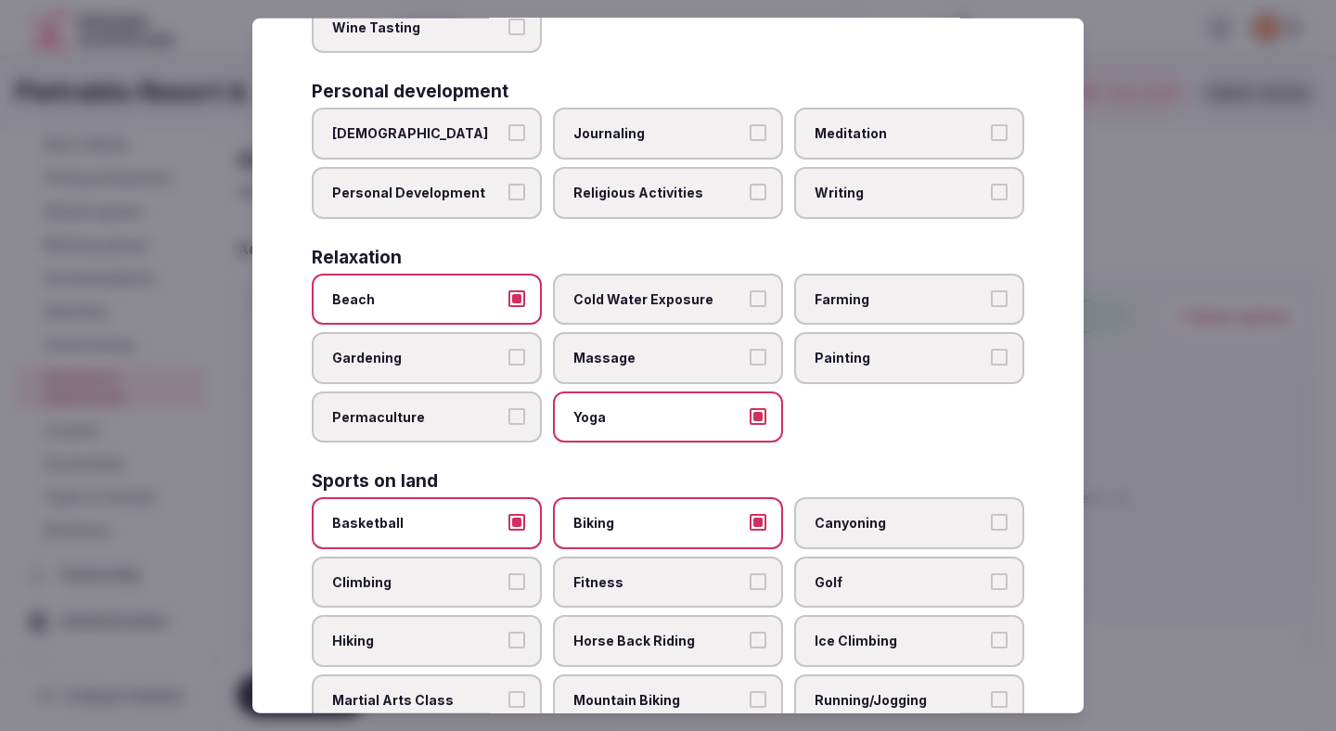
scroll to position [550, 0]
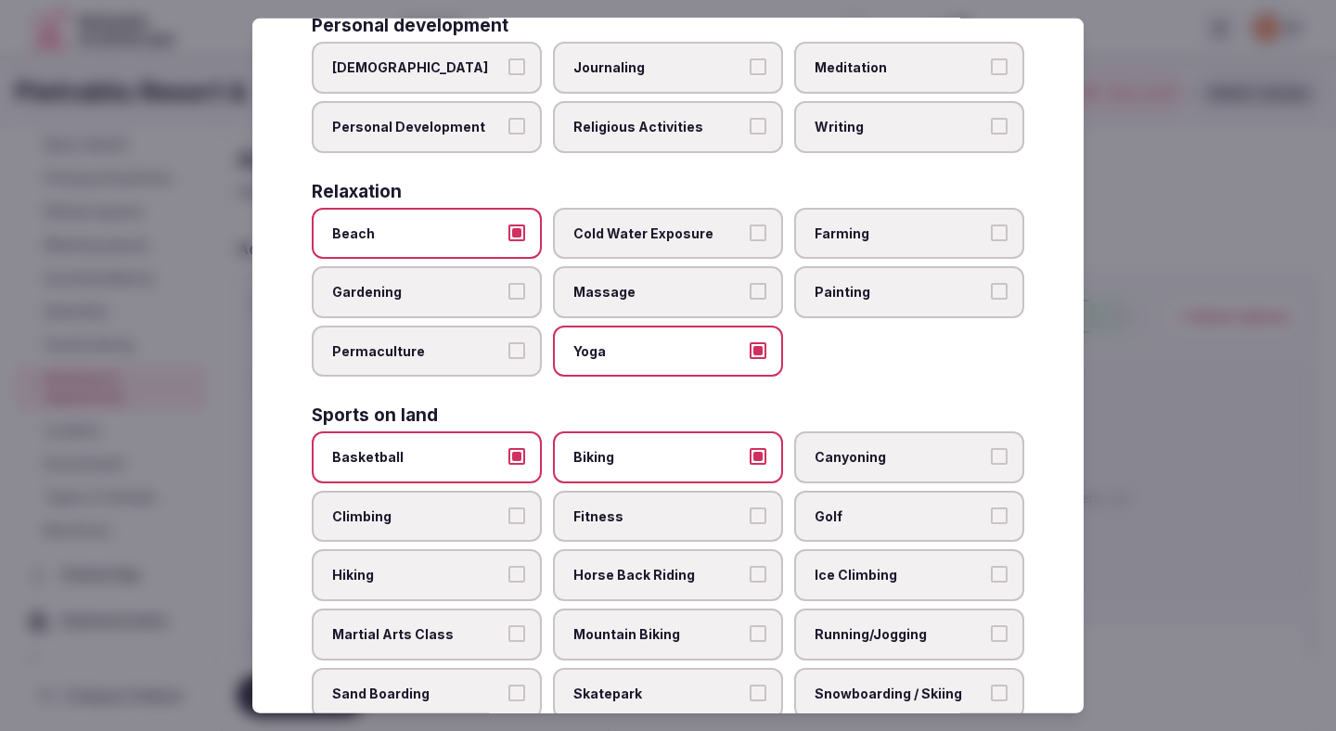
click at [737, 507] on span "Fitness" at bounding box center [658, 516] width 171 height 19
click at [750, 507] on button "Fitness" at bounding box center [758, 515] width 17 height 17
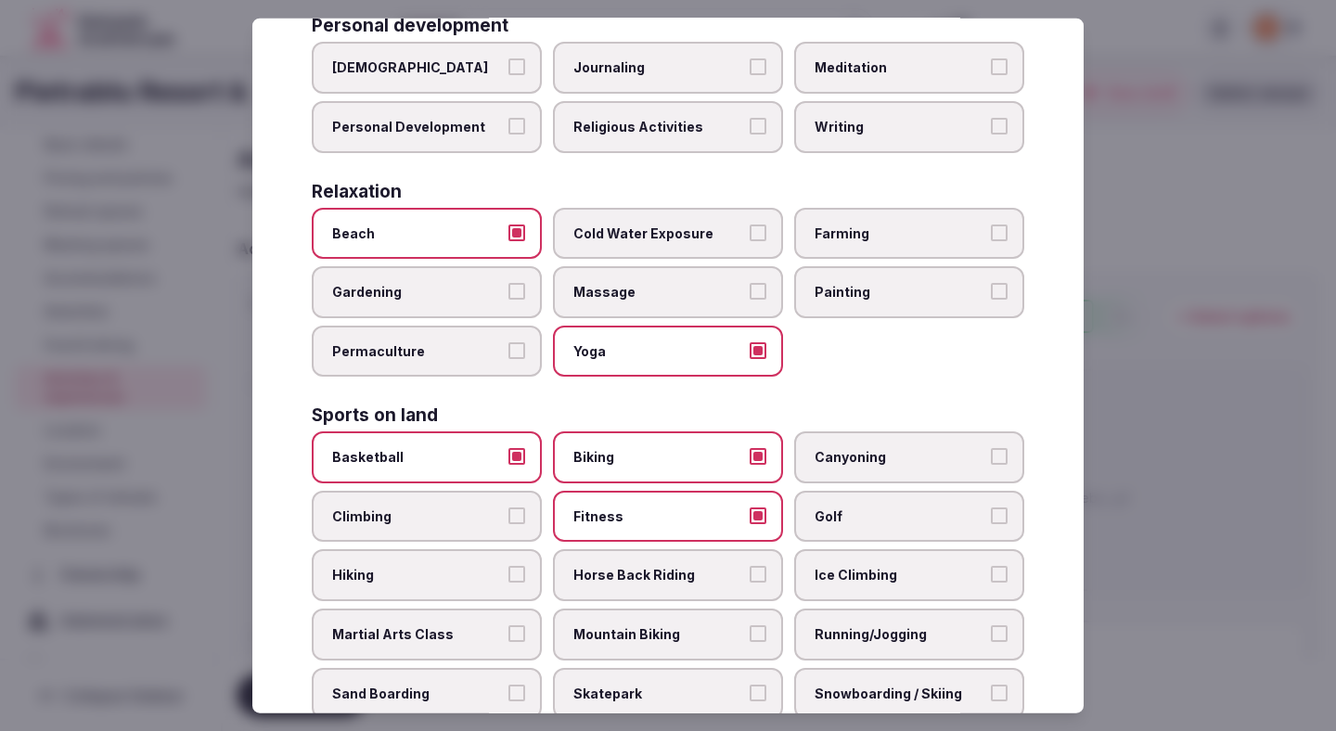
click at [860, 609] on label "Running/Jogging" at bounding box center [909, 635] width 230 height 52
click at [991, 625] on button "Running/Jogging" at bounding box center [999, 633] width 17 height 17
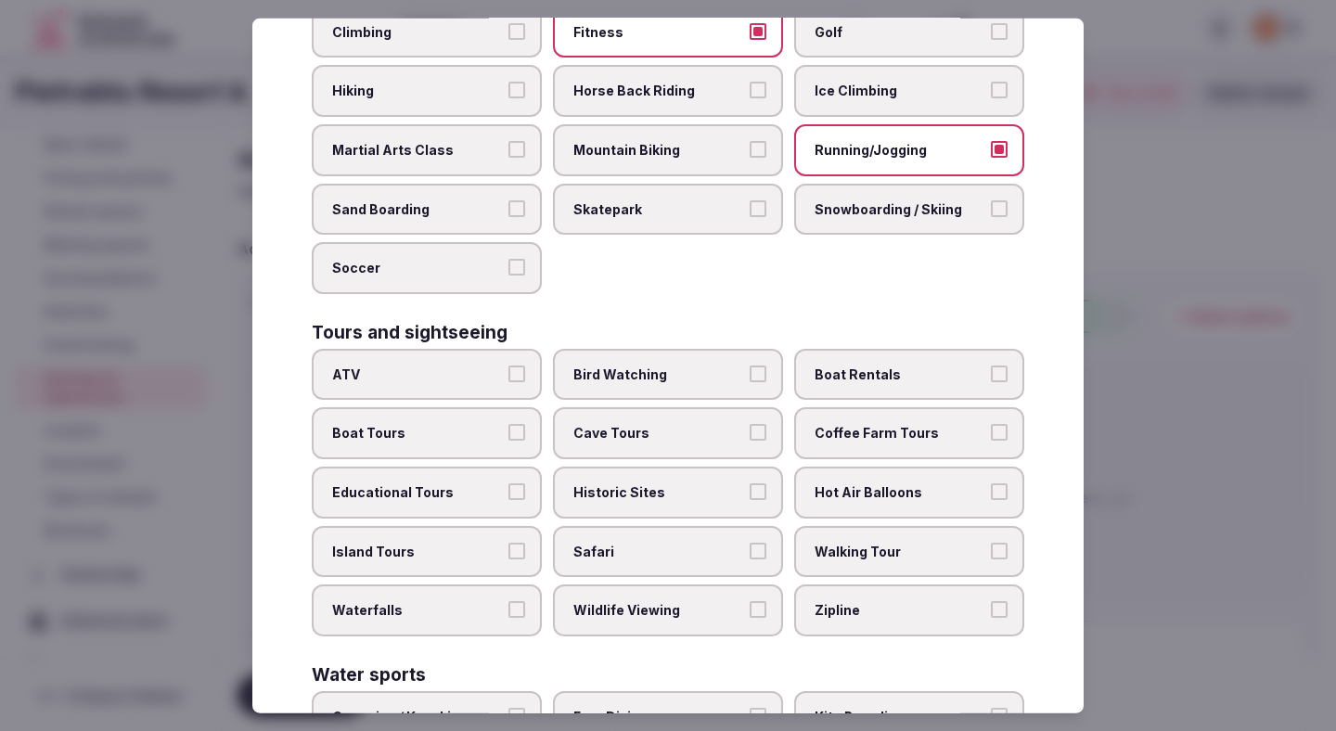
scroll to position [1036, 0]
click at [855, 533] on label "Walking Tour" at bounding box center [909, 549] width 230 height 52
click at [991, 540] on button "Walking Tour" at bounding box center [999, 548] width 17 height 17
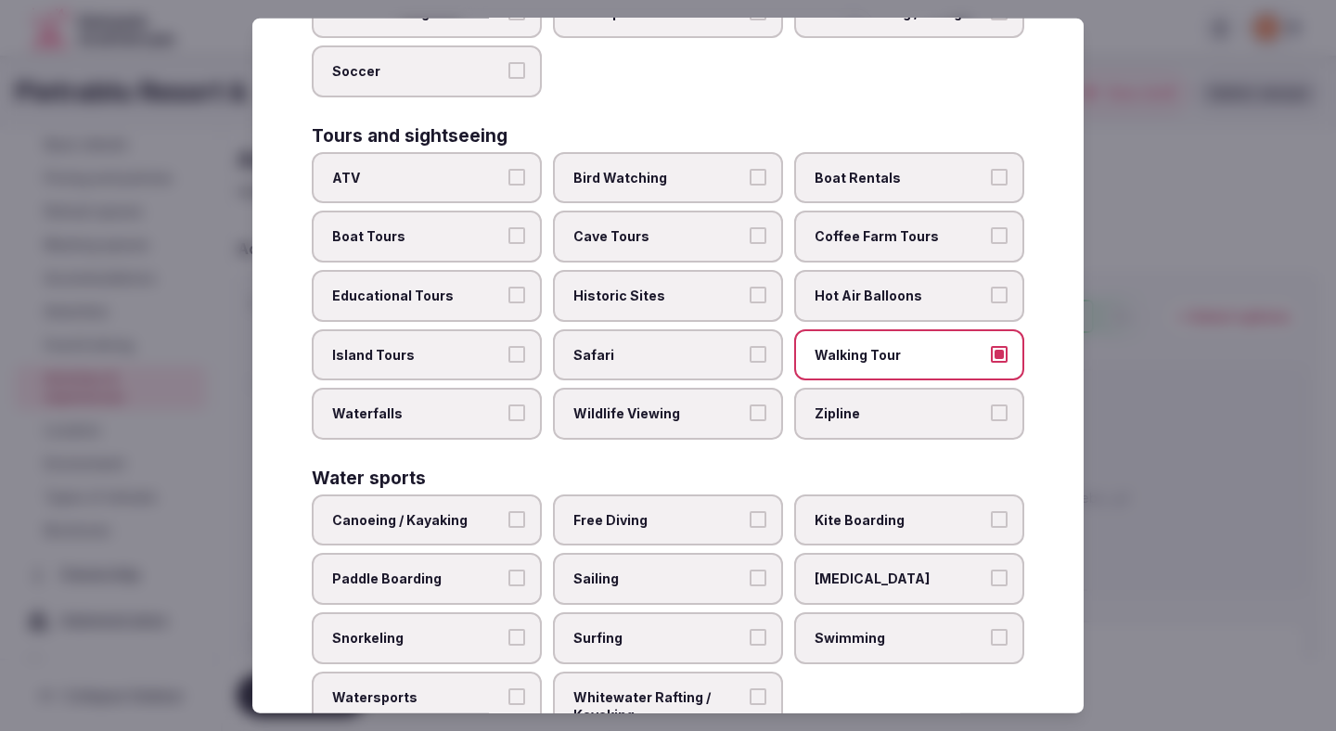
scroll to position [1267, 0]
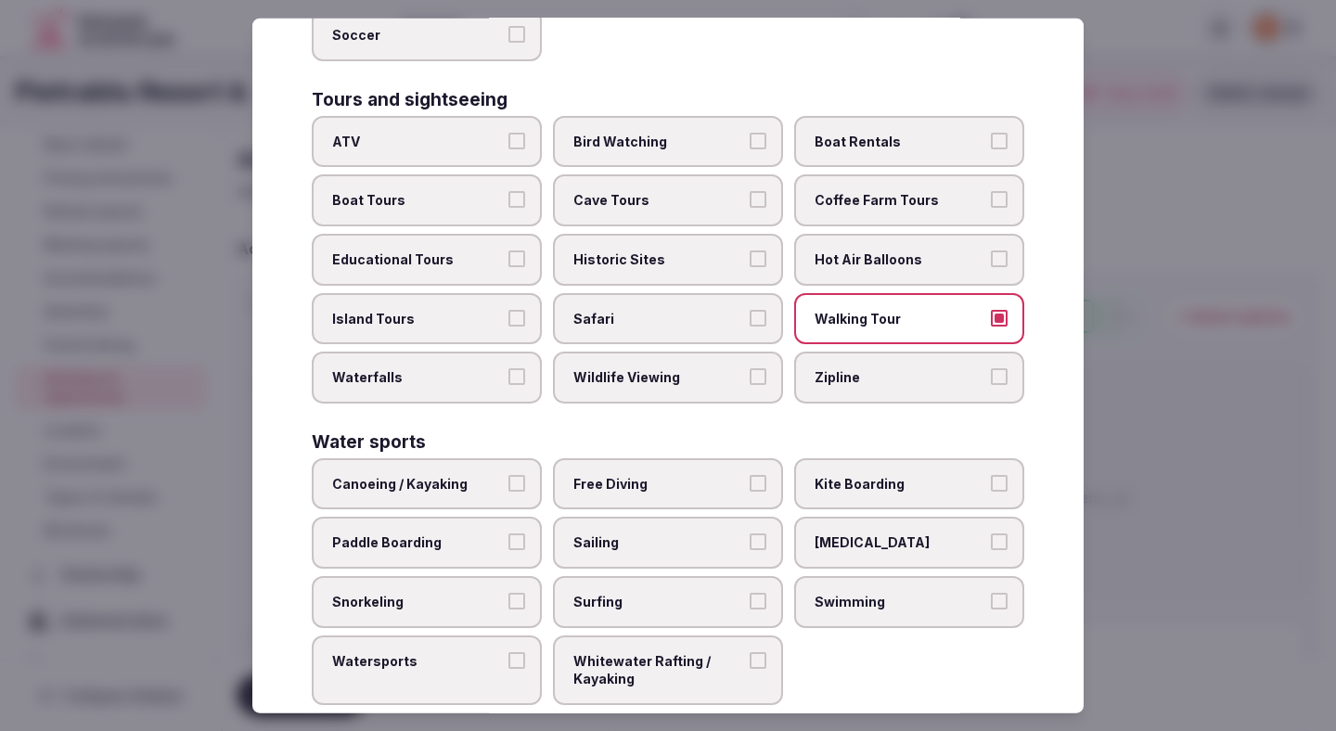
click at [844, 593] on span "Swimming" at bounding box center [900, 602] width 171 height 19
click at [991, 593] on button "Swimming" at bounding box center [999, 601] width 17 height 17
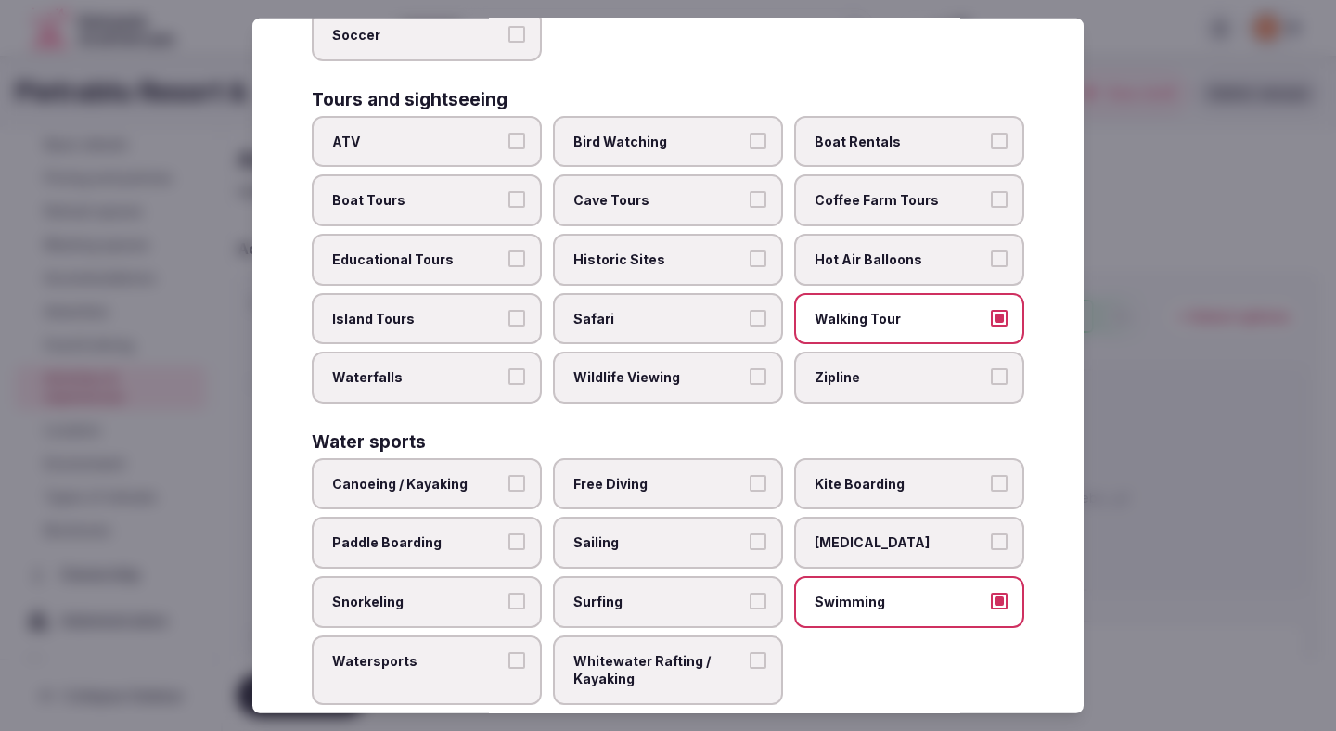
click at [1160, 267] on div at bounding box center [668, 365] width 1336 height 731
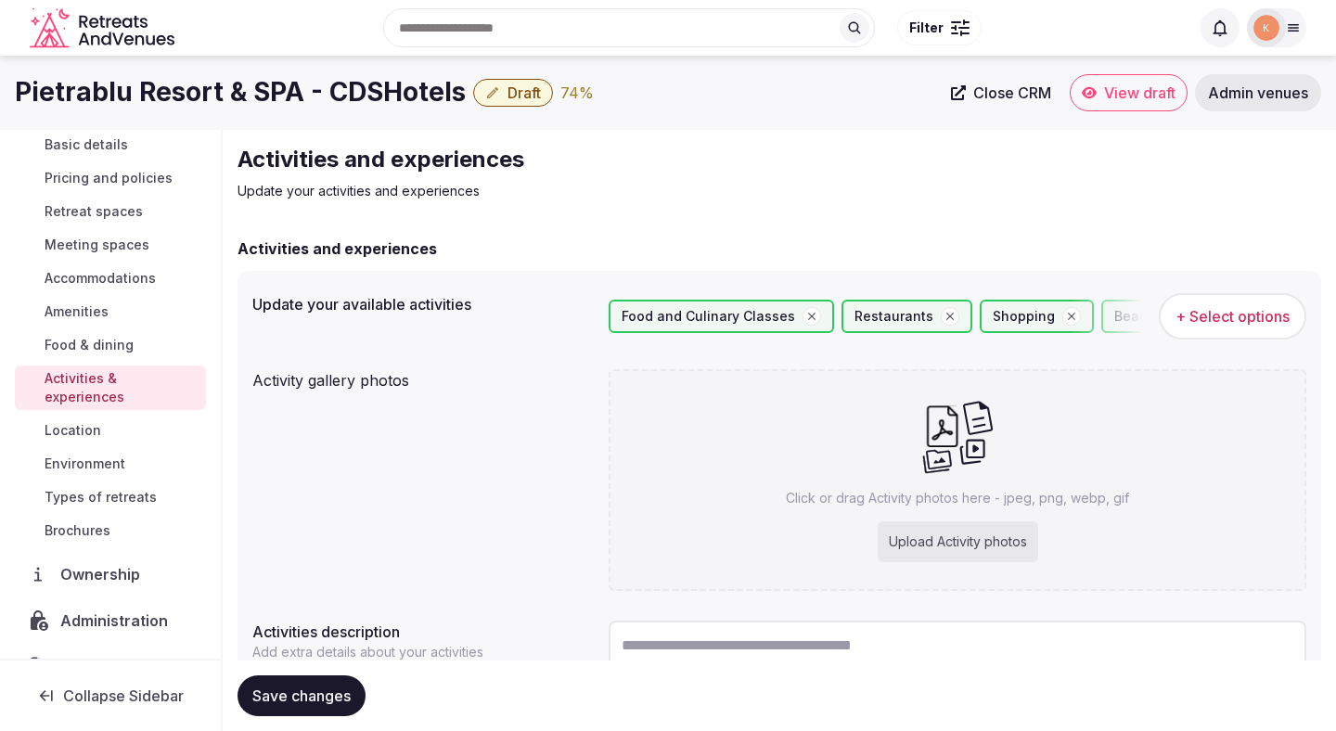
scroll to position [156, 0]
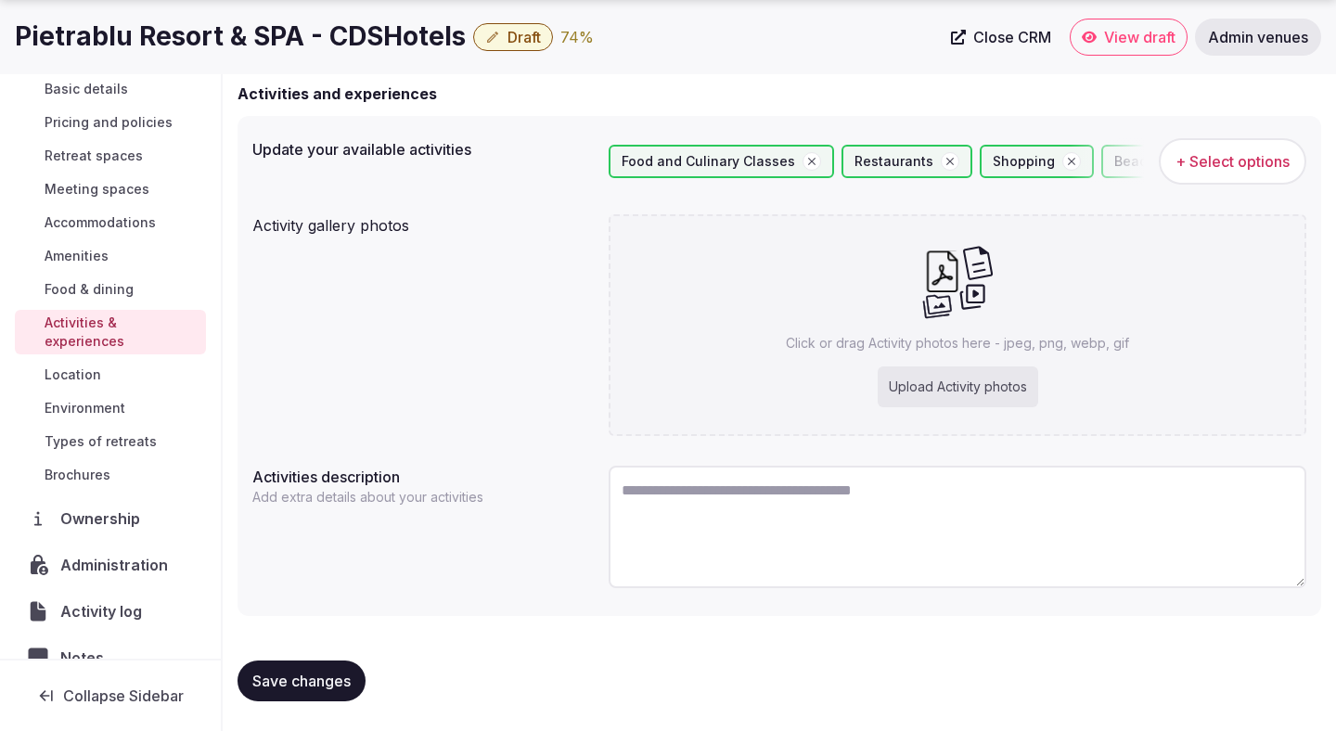
click at [933, 391] on div "Upload Activity photos" at bounding box center [958, 386] width 161 height 41
click at [663, 516] on textarea at bounding box center [958, 527] width 698 height 122
paste textarea "**********"
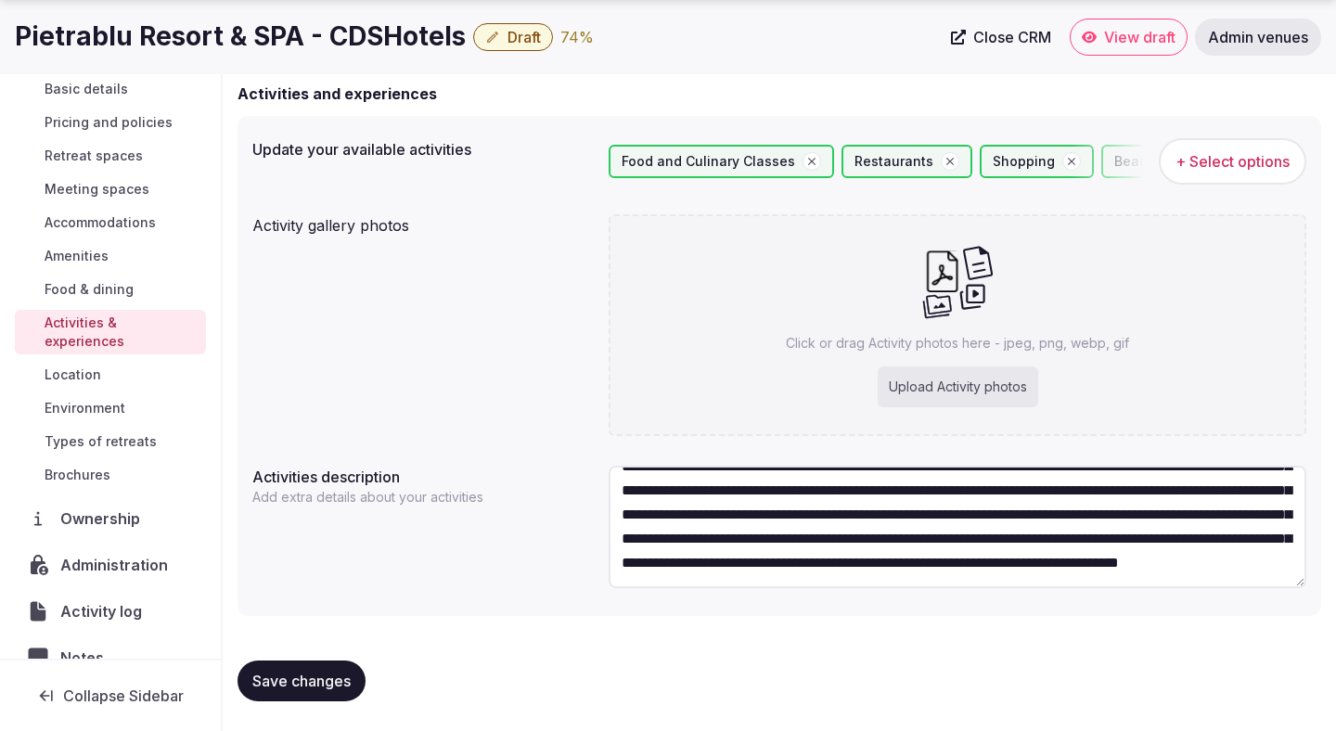
scroll to position [0, 0]
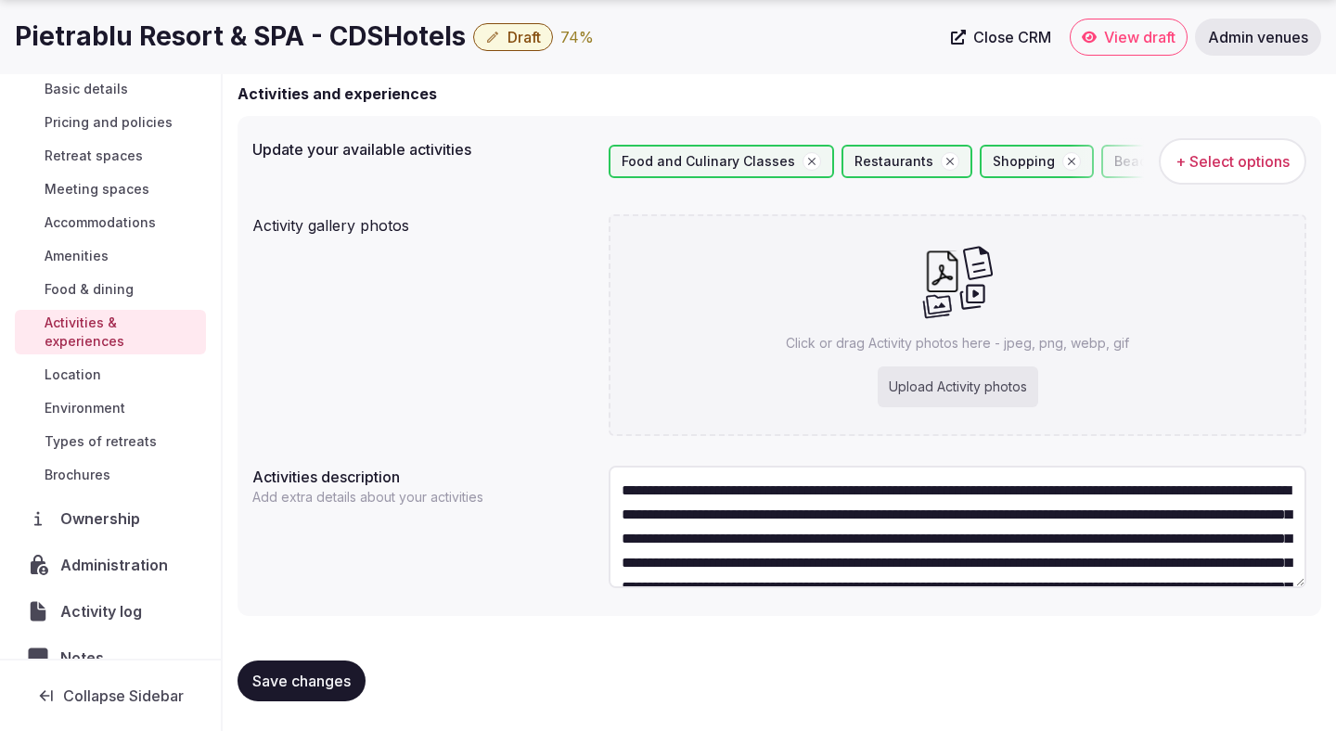
click at [622, 488] on textarea "**********" at bounding box center [958, 527] width 698 height 122
type textarea "**********"
click at [333, 666] on button "Save changes" at bounding box center [302, 681] width 128 height 41
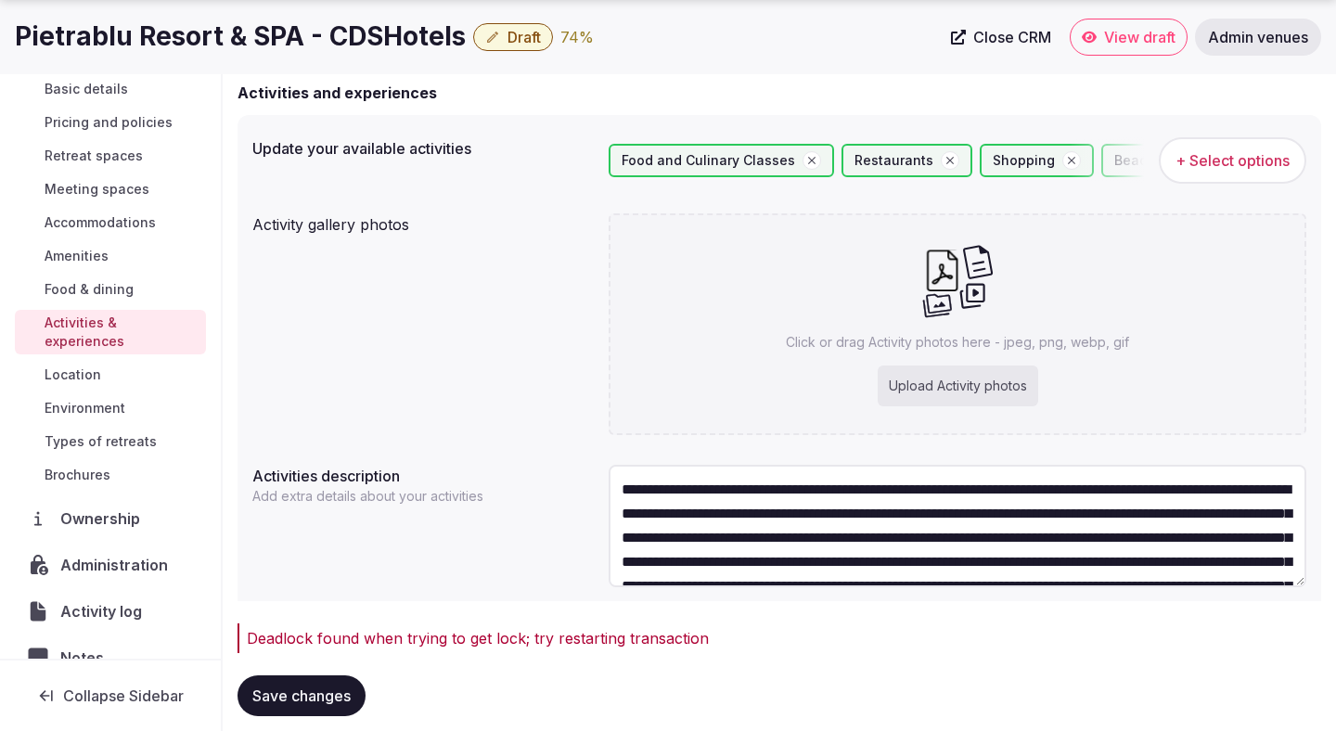
scroll to position [215, 0]
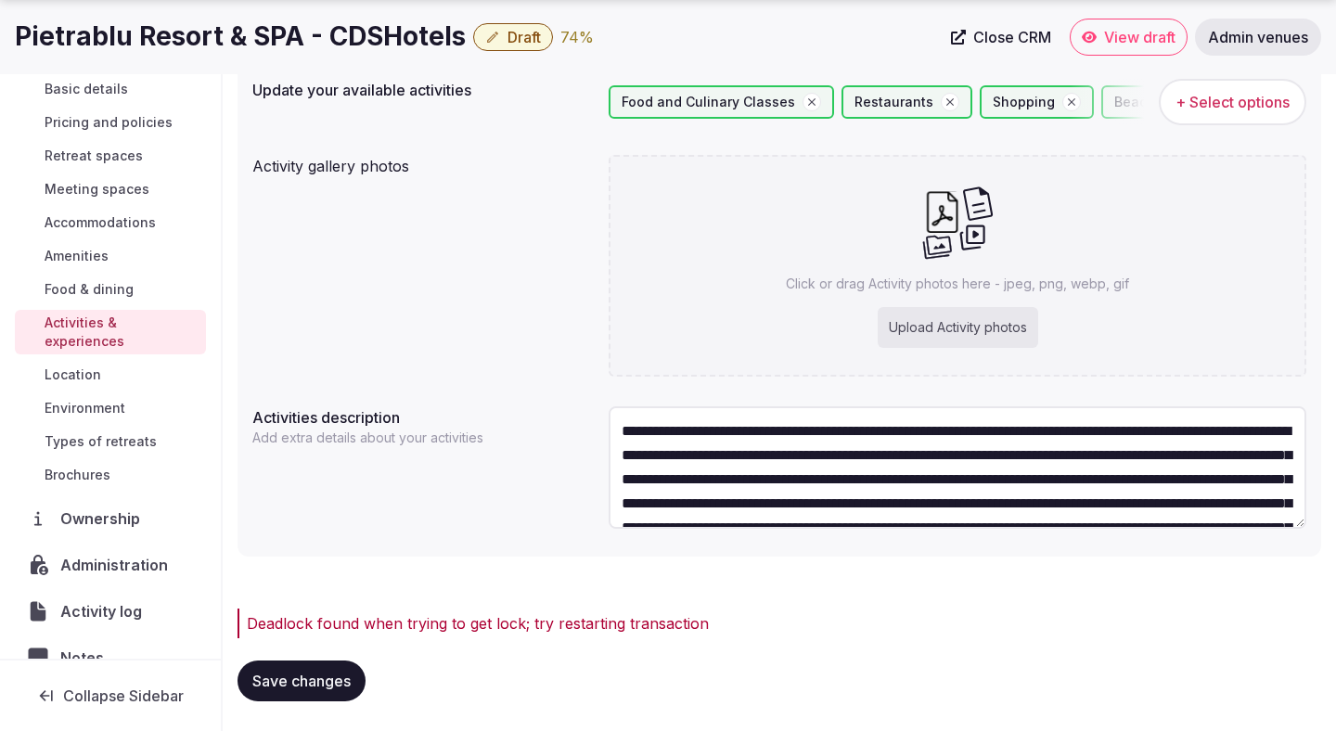
click at [331, 681] on span "Save changes" at bounding box center [301, 681] width 98 height 19
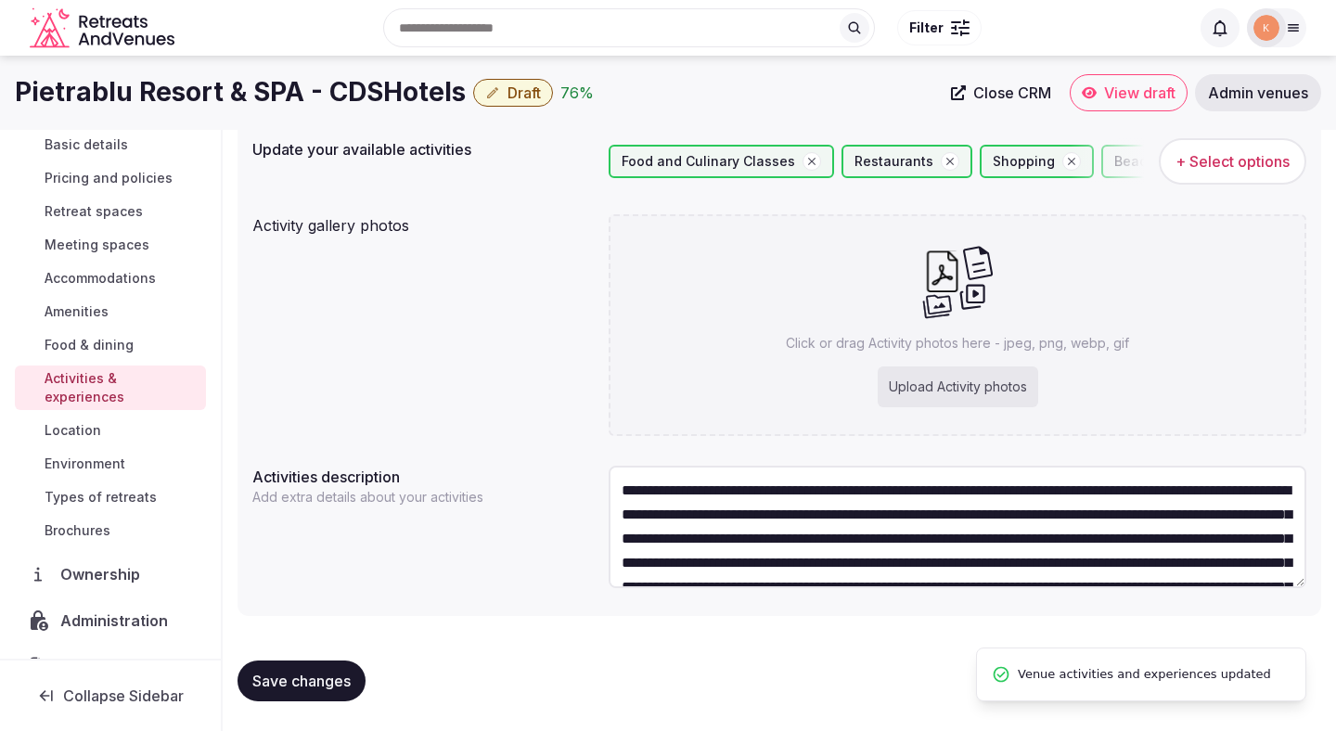
scroll to position [96, 0]
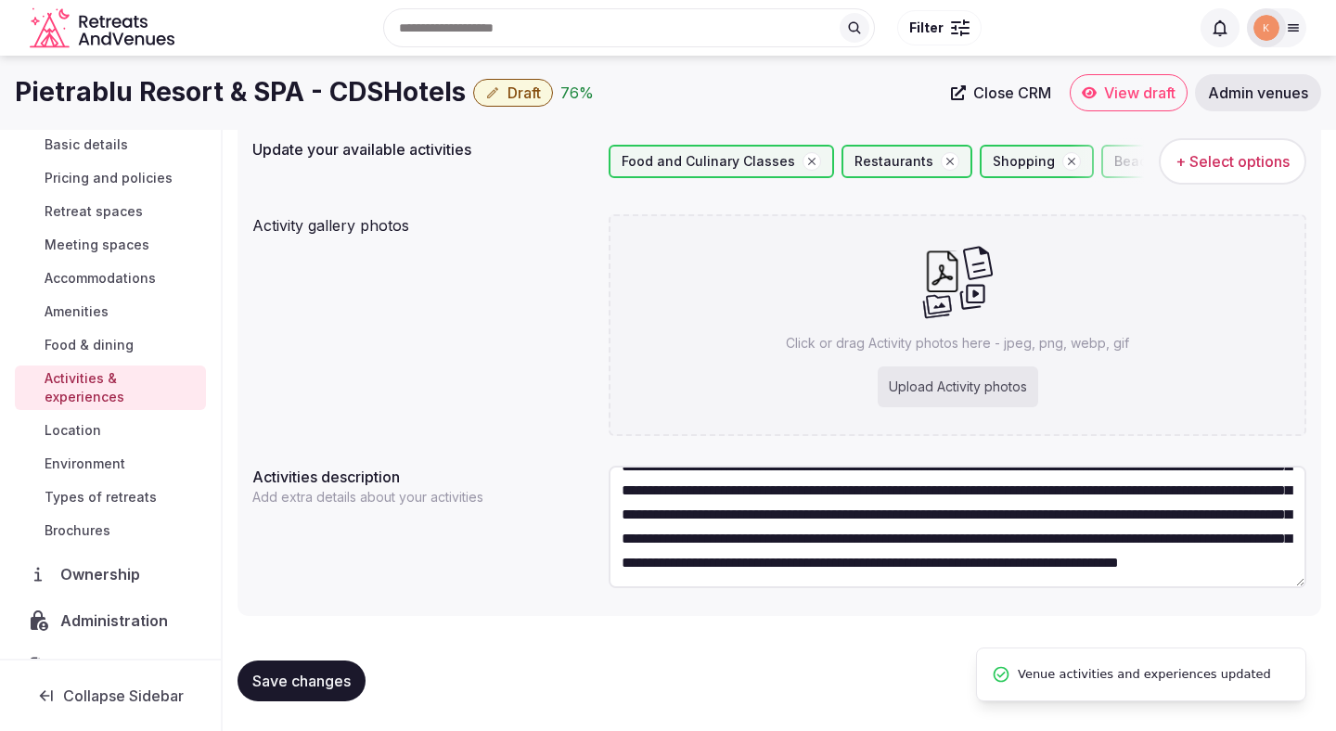
click at [985, 388] on div "Upload Activity photos" at bounding box center [958, 386] width 161 height 41
type input "**********"
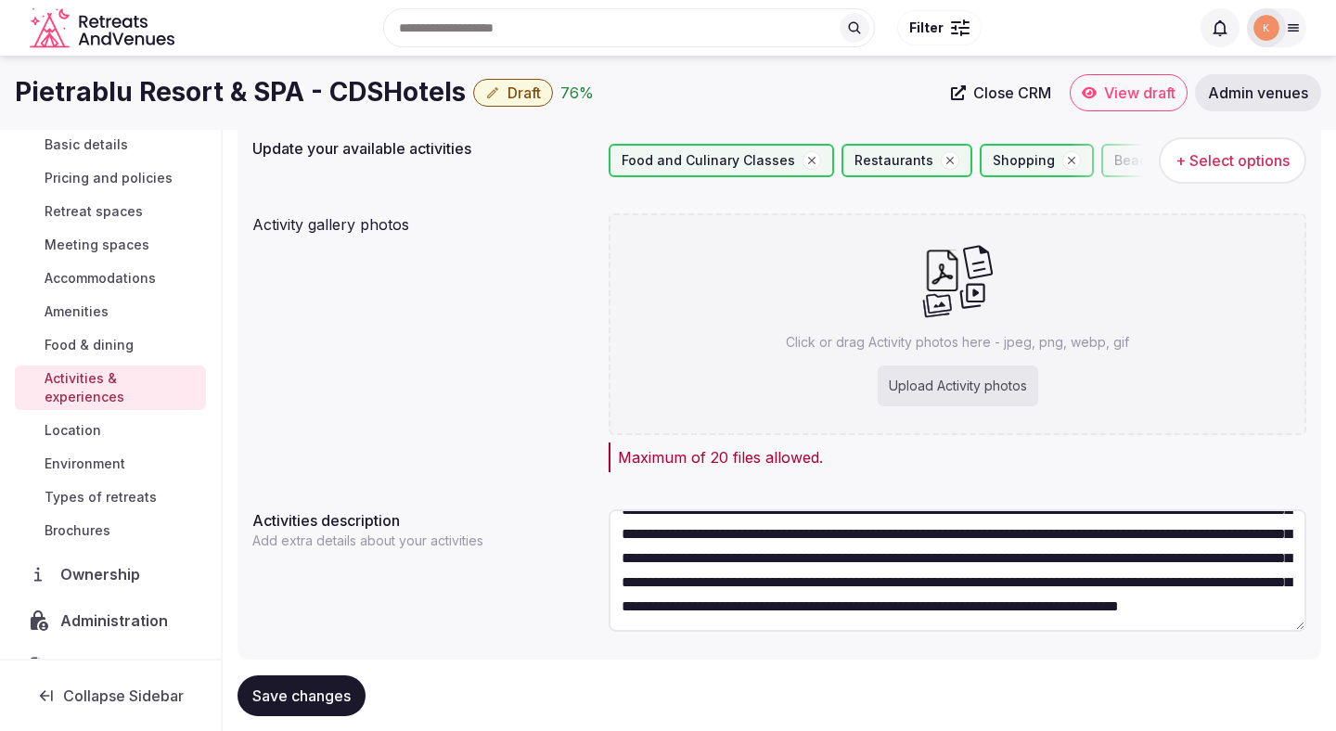
click at [891, 383] on div "Upload Activity photos" at bounding box center [958, 386] width 161 height 41
type input "**********"
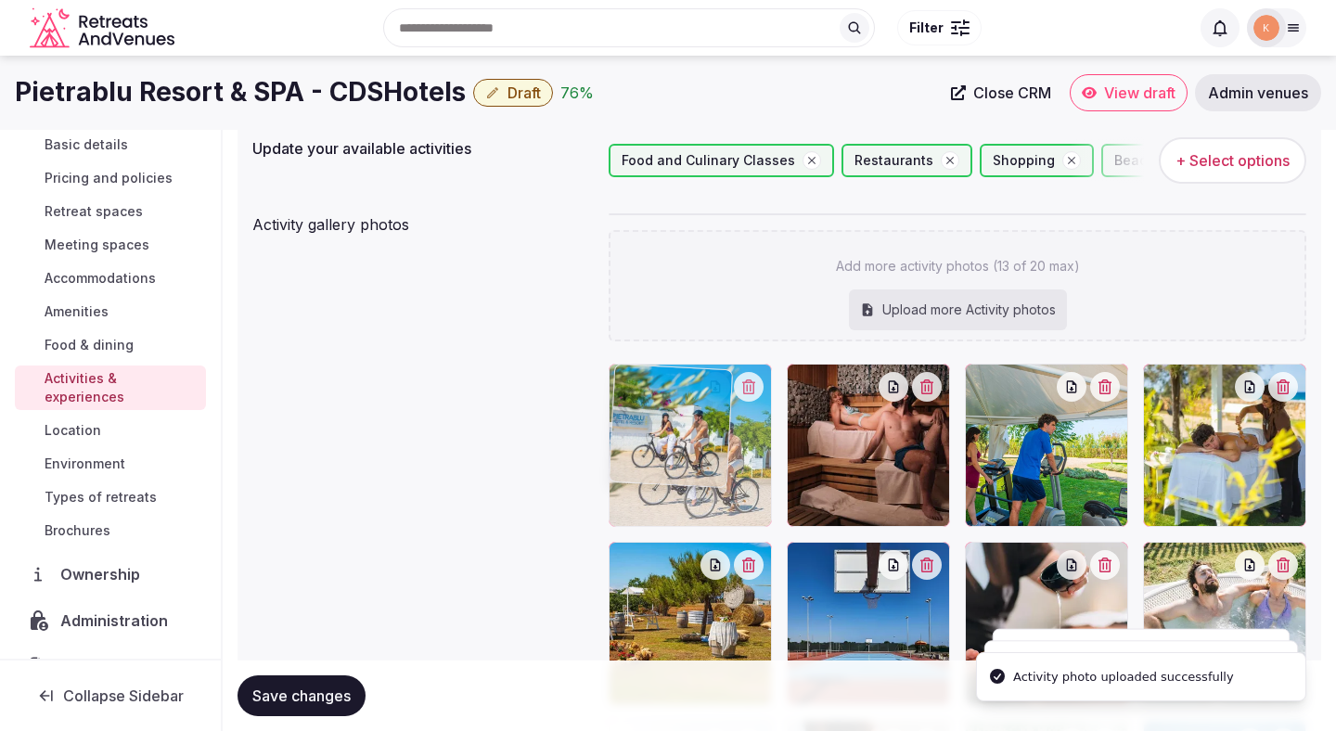
drag, startPoint x: 856, startPoint y: 475, endPoint x: 649, endPoint y: 489, distance: 207.4
click at [649, 489] on body "Search Popular Destinations [GEOGRAPHIC_DATA], [GEOGRAPHIC_DATA] [GEOGRAPHIC_DA…" at bounding box center [668, 600] width 1336 height 1512
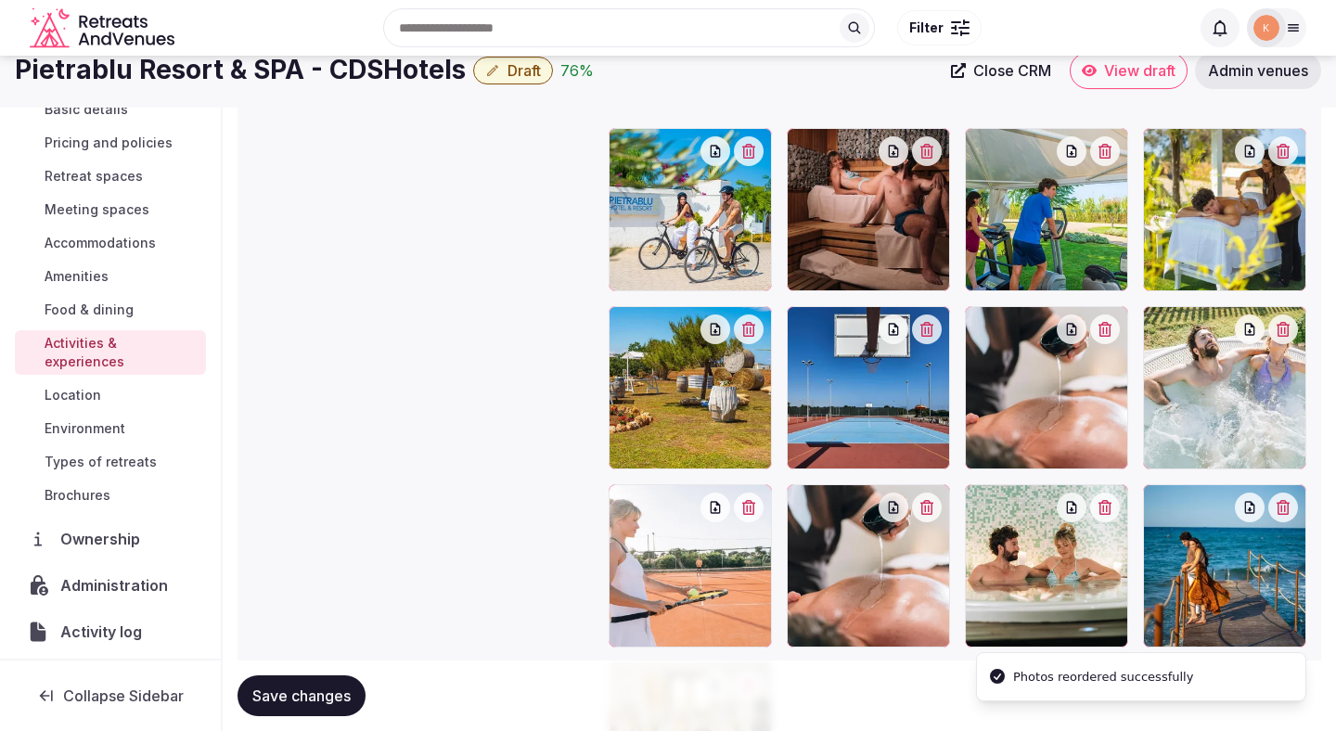
scroll to position [389, 0]
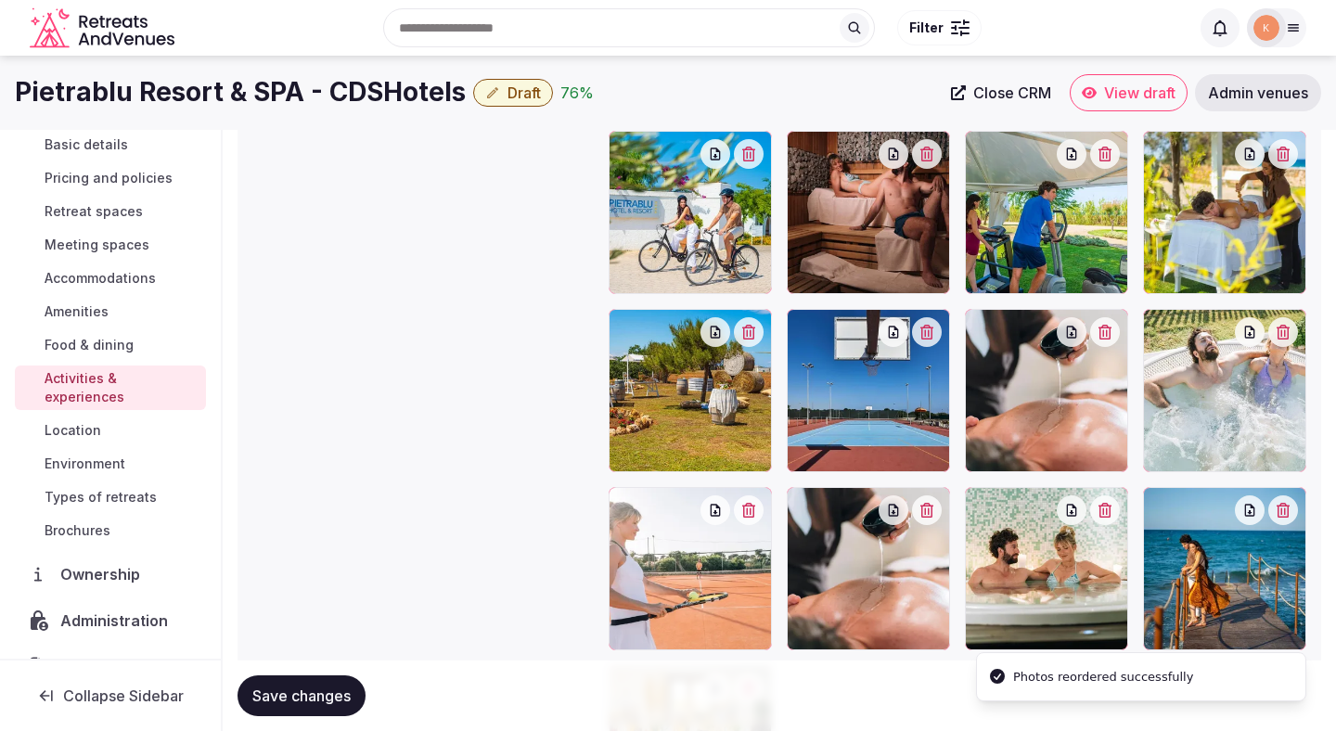
click at [337, 692] on span "Save changes" at bounding box center [301, 696] width 98 height 19
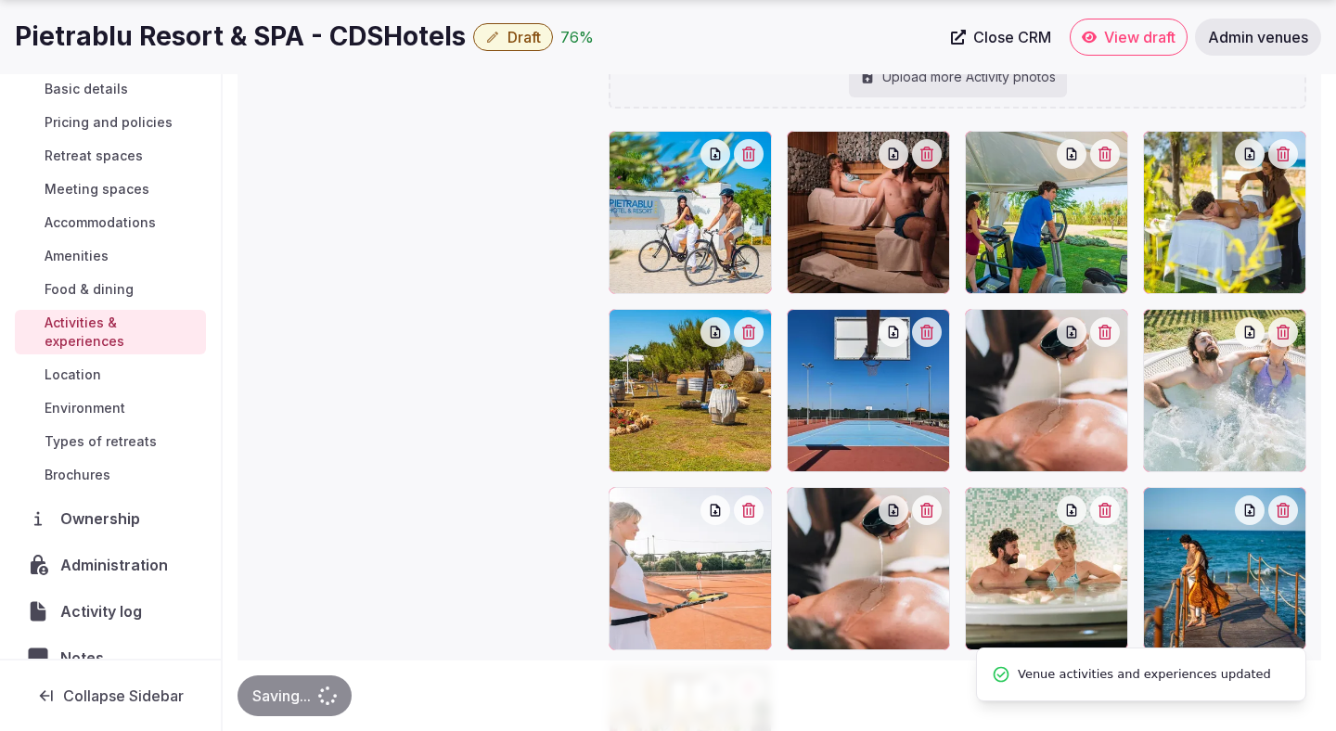
scroll to position [782, 0]
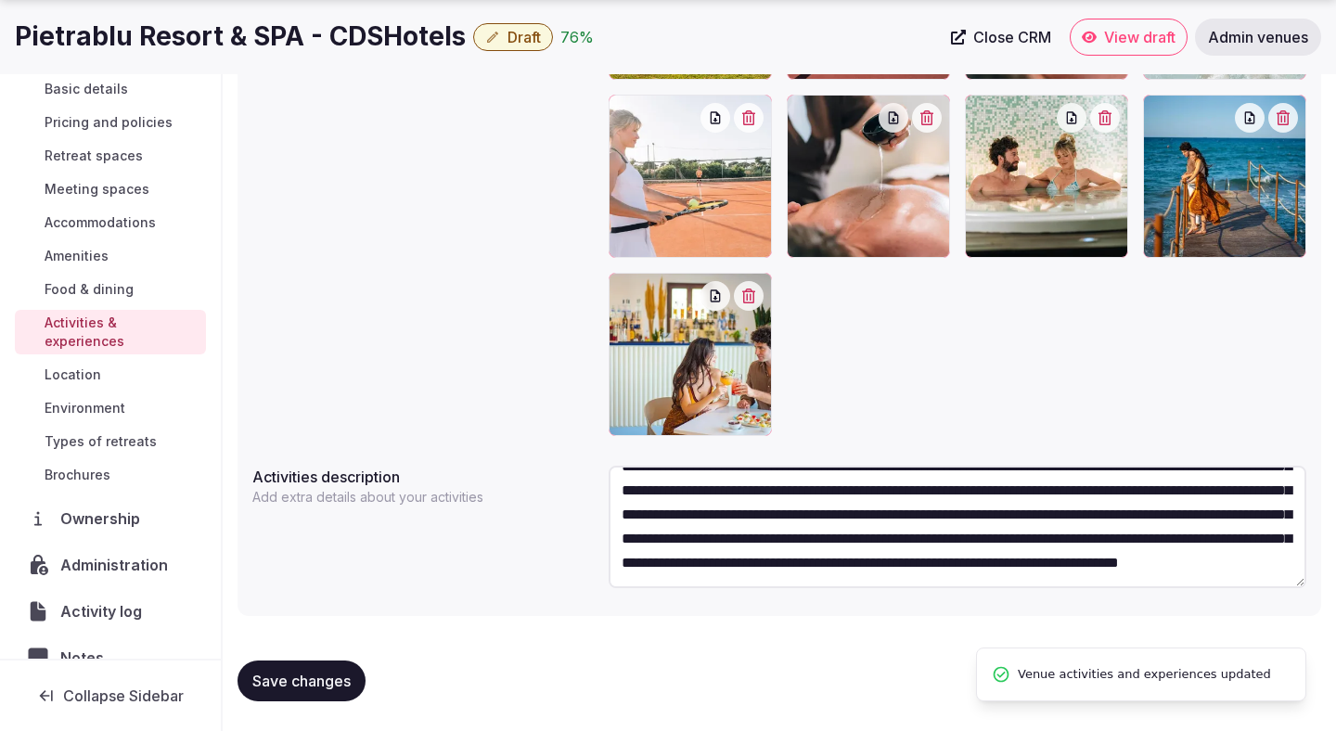
click at [92, 366] on span "Location" at bounding box center [73, 375] width 57 height 19
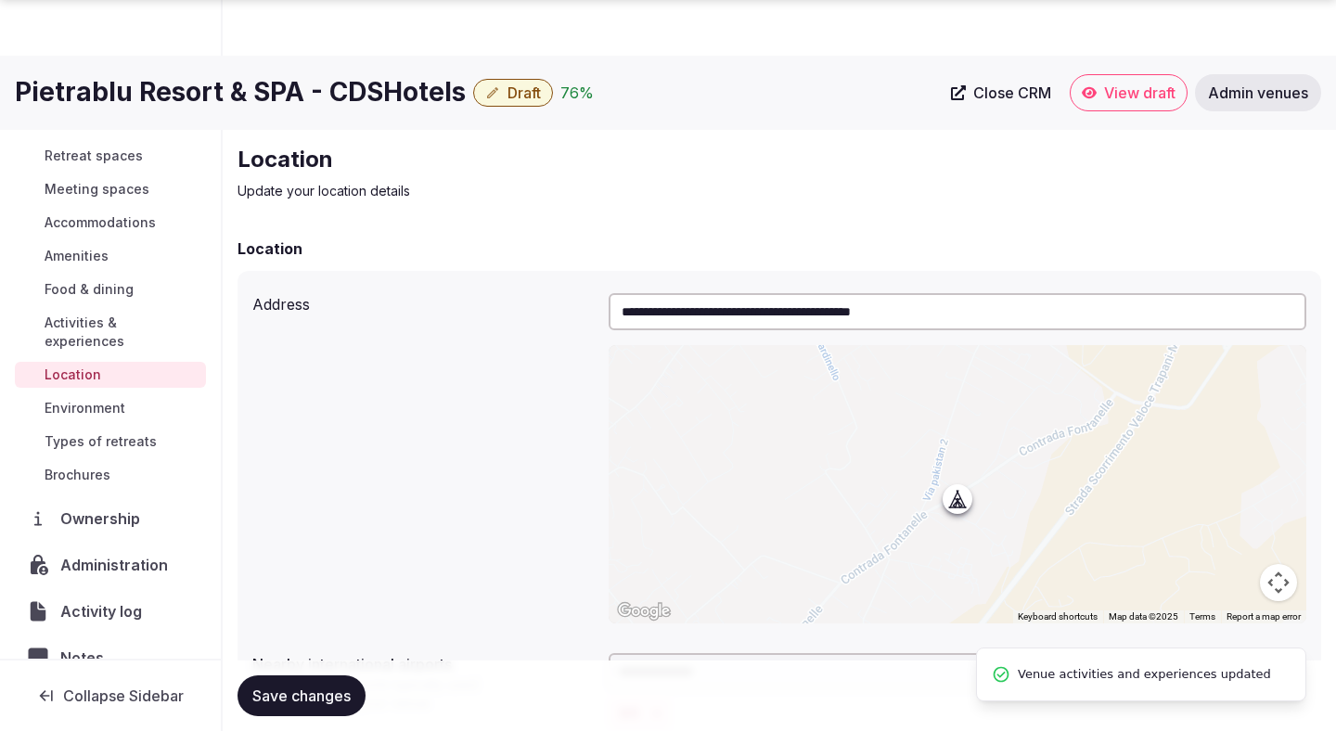
scroll to position [375, 0]
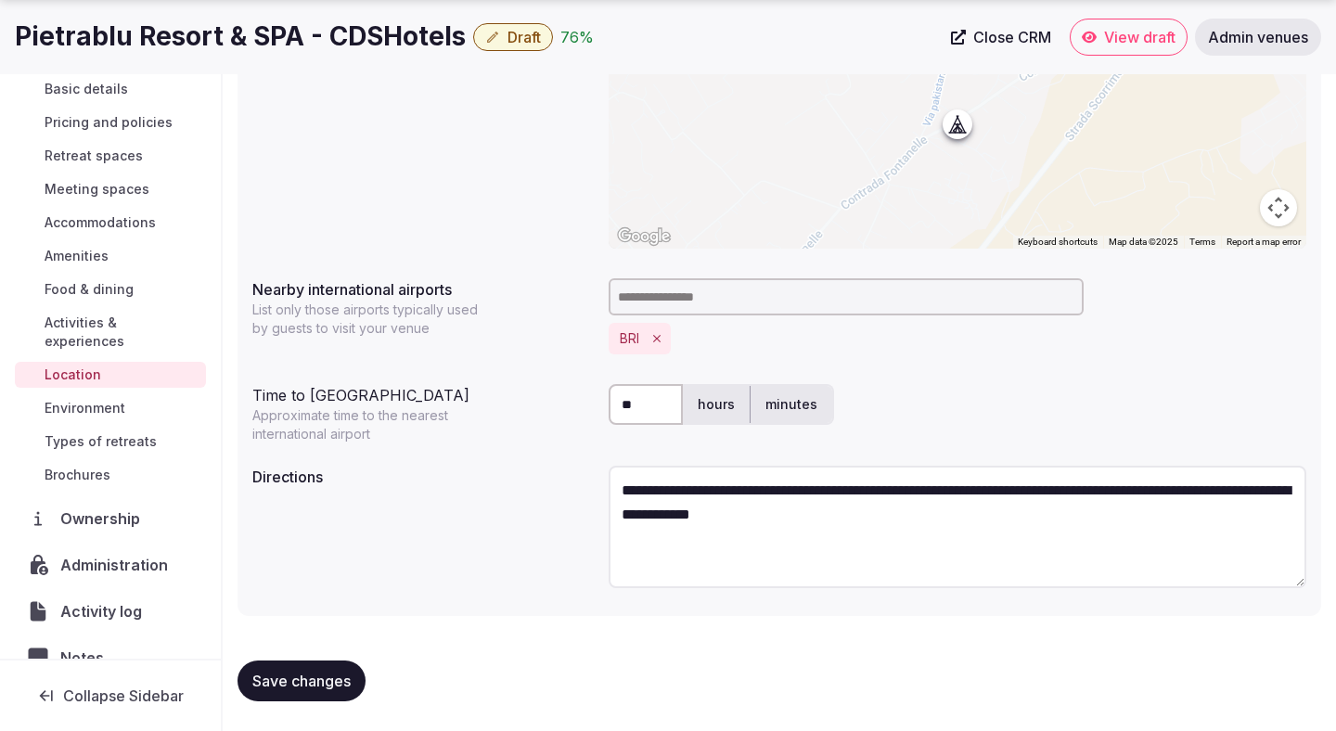
click at [674, 517] on textarea "**********" at bounding box center [958, 527] width 698 height 122
paste textarea "**********"
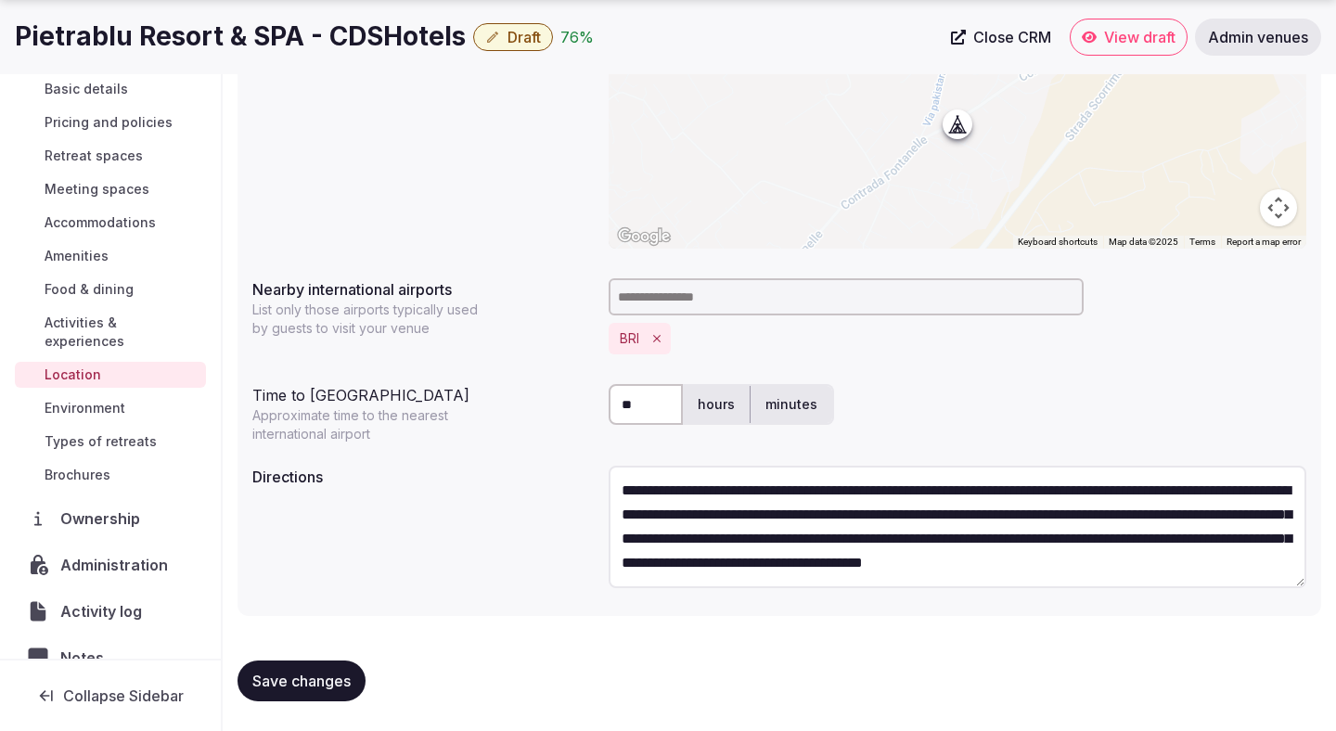
scroll to position [9, 0]
click at [635, 517] on textarea "**********" at bounding box center [958, 527] width 698 height 122
click at [622, 490] on textarea "**********" at bounding box center [958, 527] width 698 height 122
type textarea "**********"
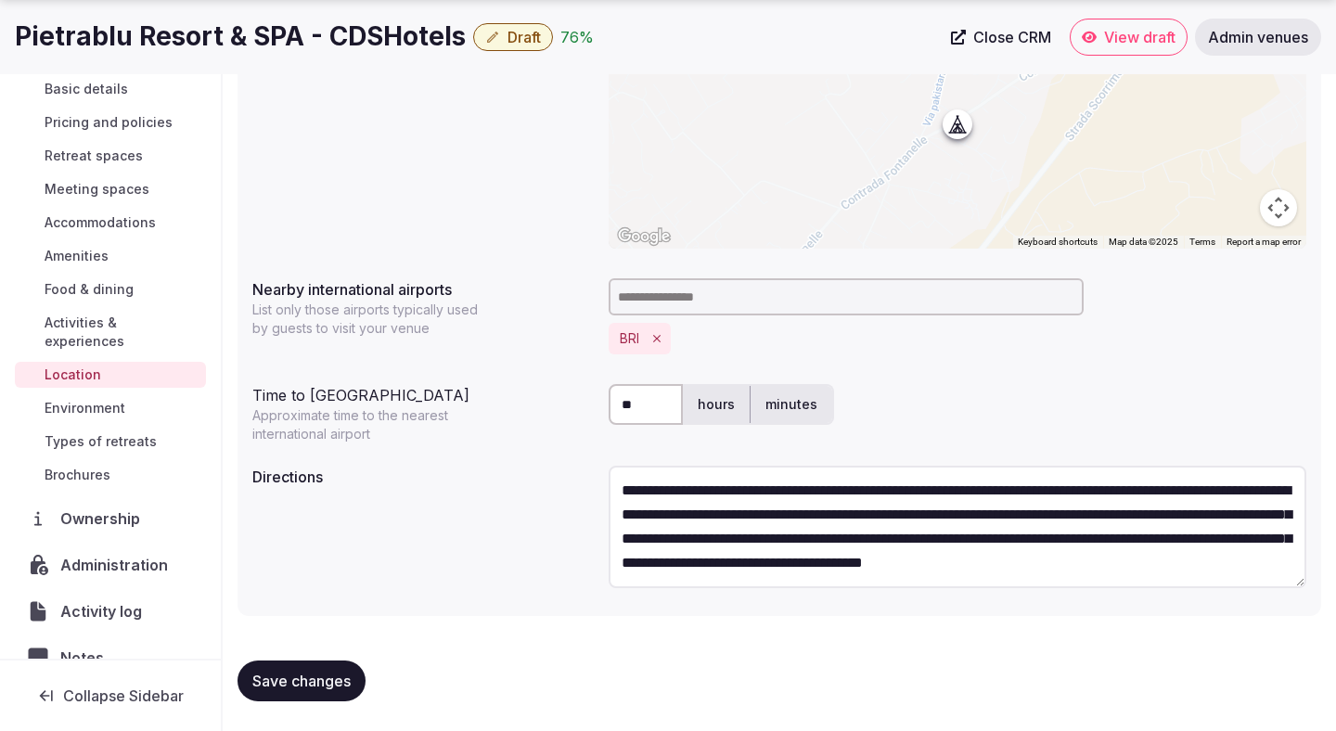
click at [338, 674] on span "Save changes" at bounding box center [301, 681] width 98 height 19
click at [110, 399] on span "Environment" at bounding box center [85, 408] width 81 height 19
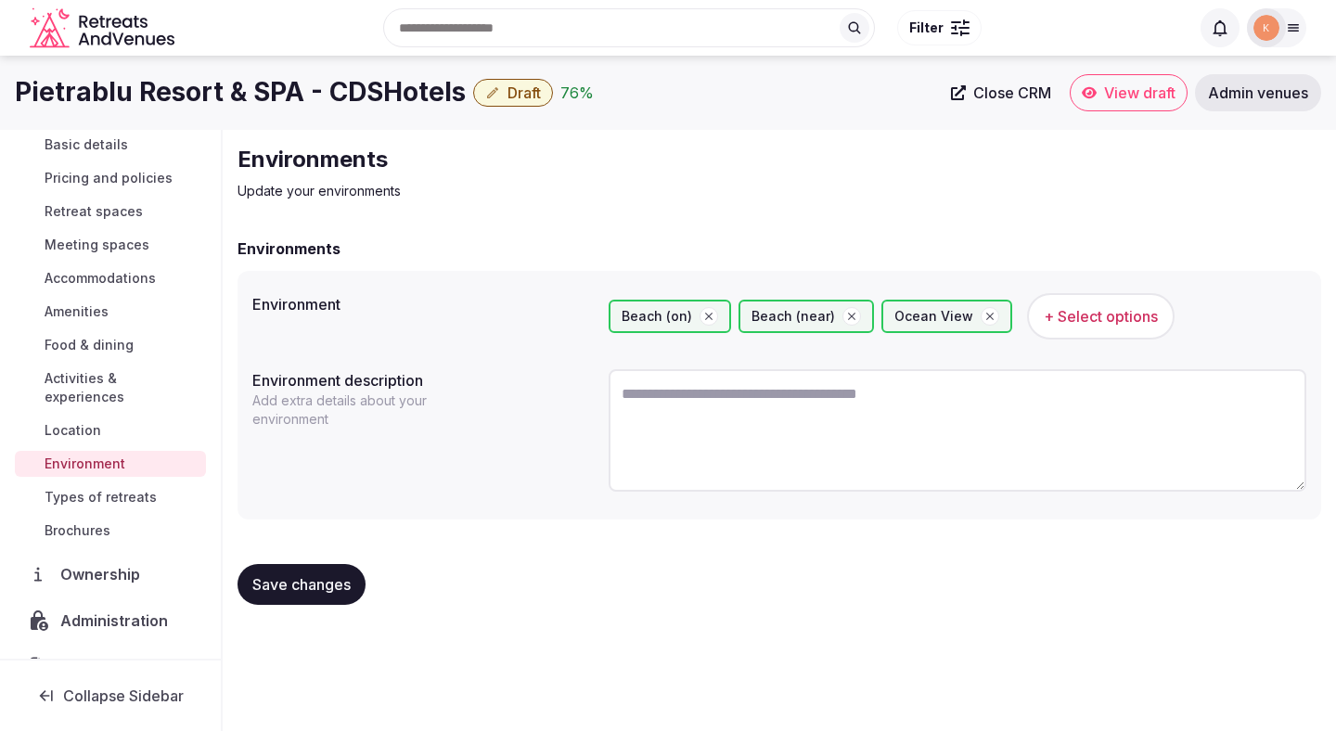
click at [667, 423] on textarea at bounding box center [958, 430] width 698 height 122
click at [689, 435] on textarea at bounding box center [958, 430] width 698 height 122
paste textarea "**********"
type textarea "**********"
paste textarea "**********"
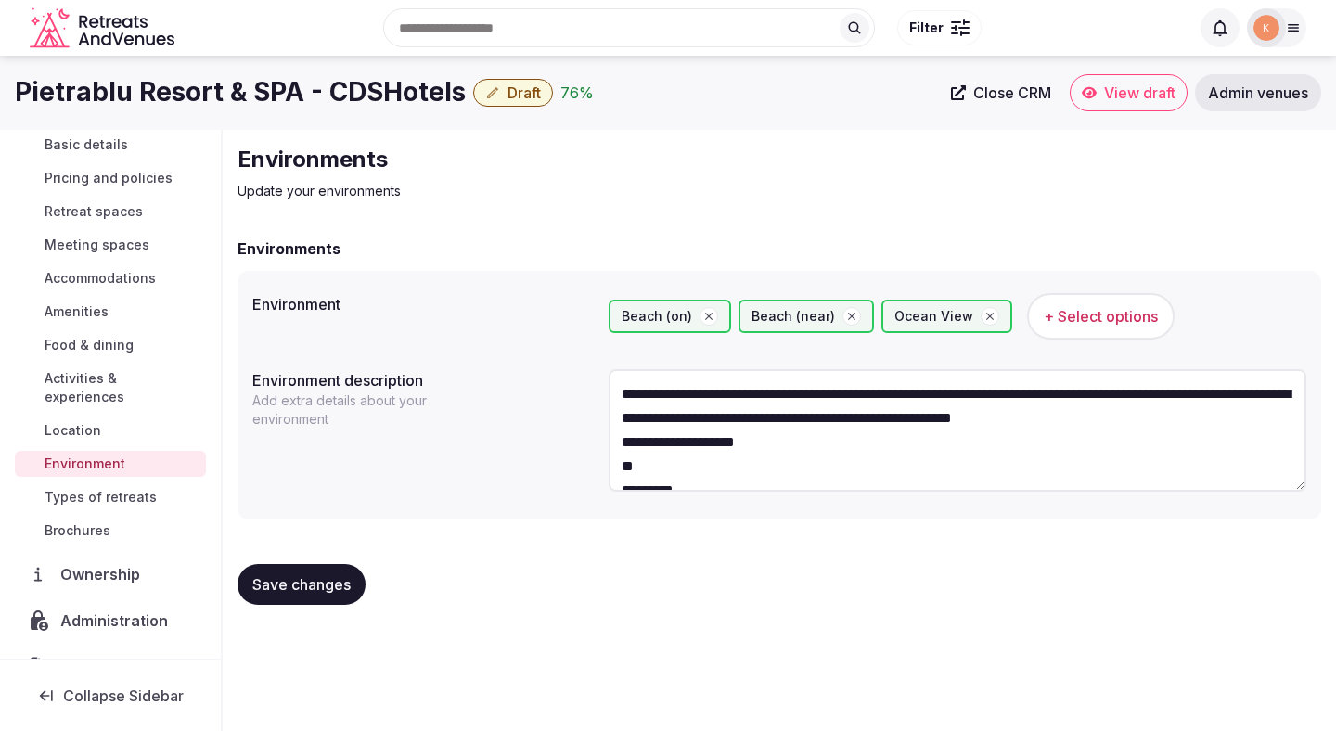
click at [670, 469] on textarea "**********" at bounding box center [958, 430] width 698 height 122
click at [619, 438] on textarea "**********" at bounding box center [958, 430] width 698 height 122
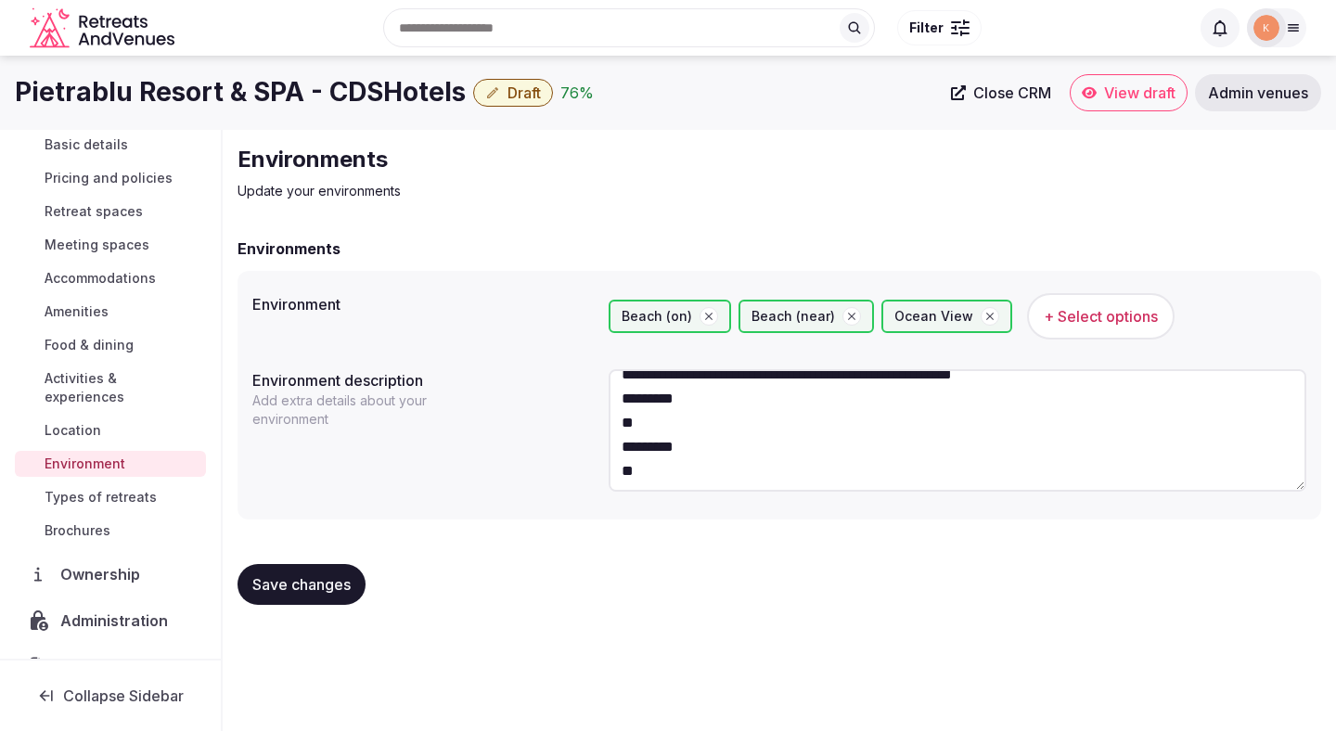
scroll to position [48, 0]
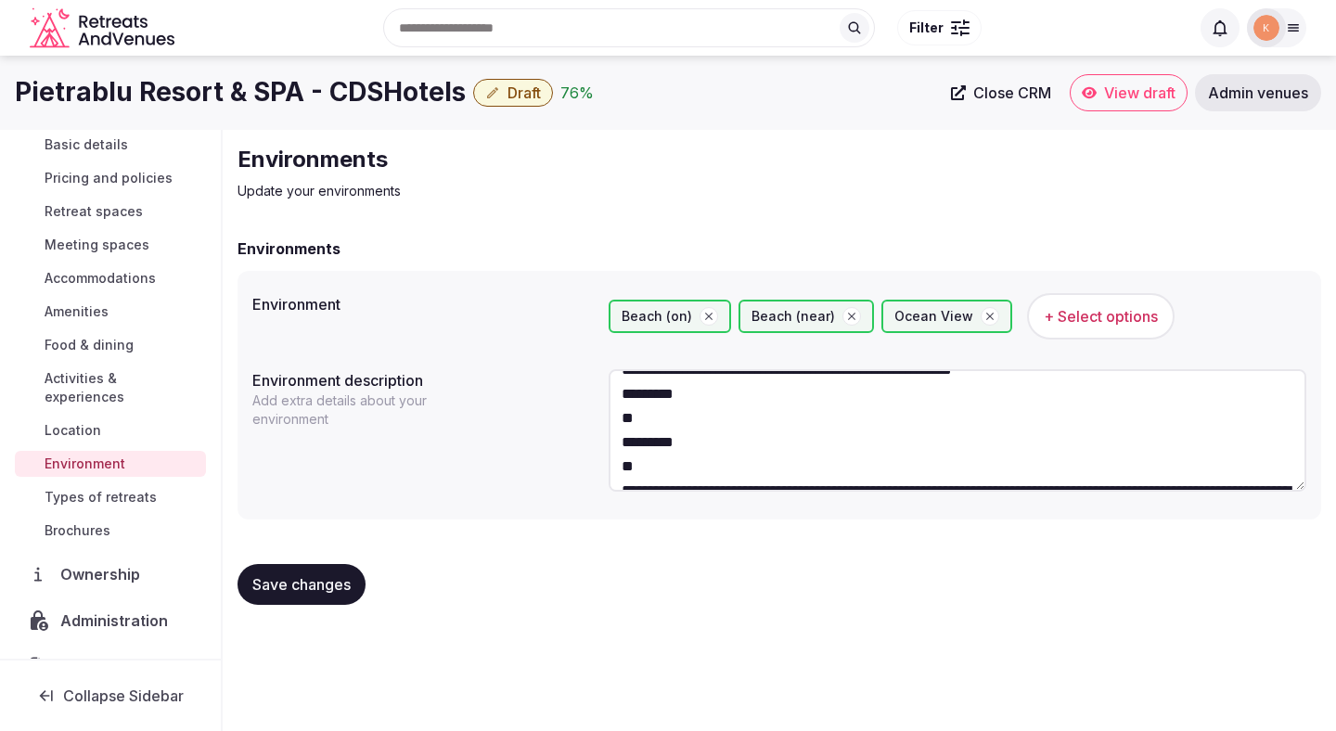
drag, startPoint x: 684, startPoint y: 469, endPoint x: 612, endPoint y: 400, distance: 99.7
click at [612, 400] on textarea "**********" at bounding box center [958, 430] width 698 height 122
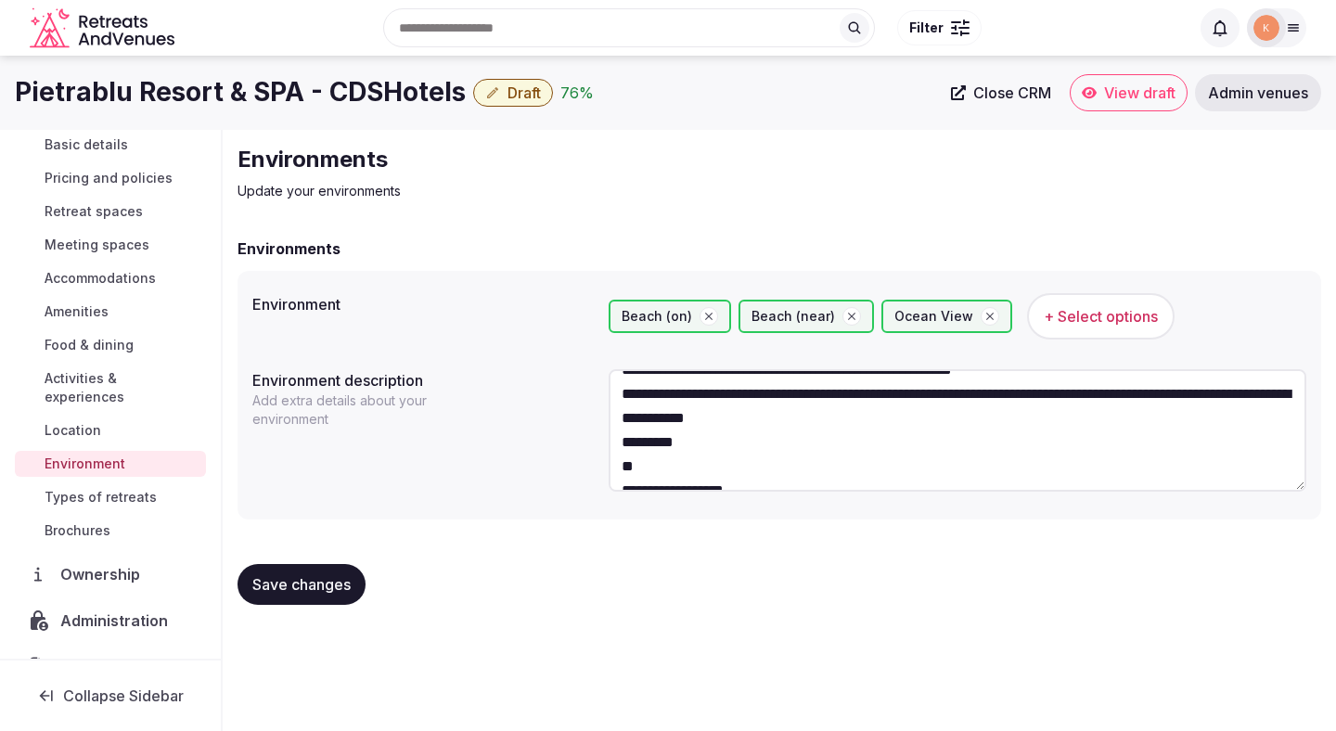
scroll to position [24, 0]
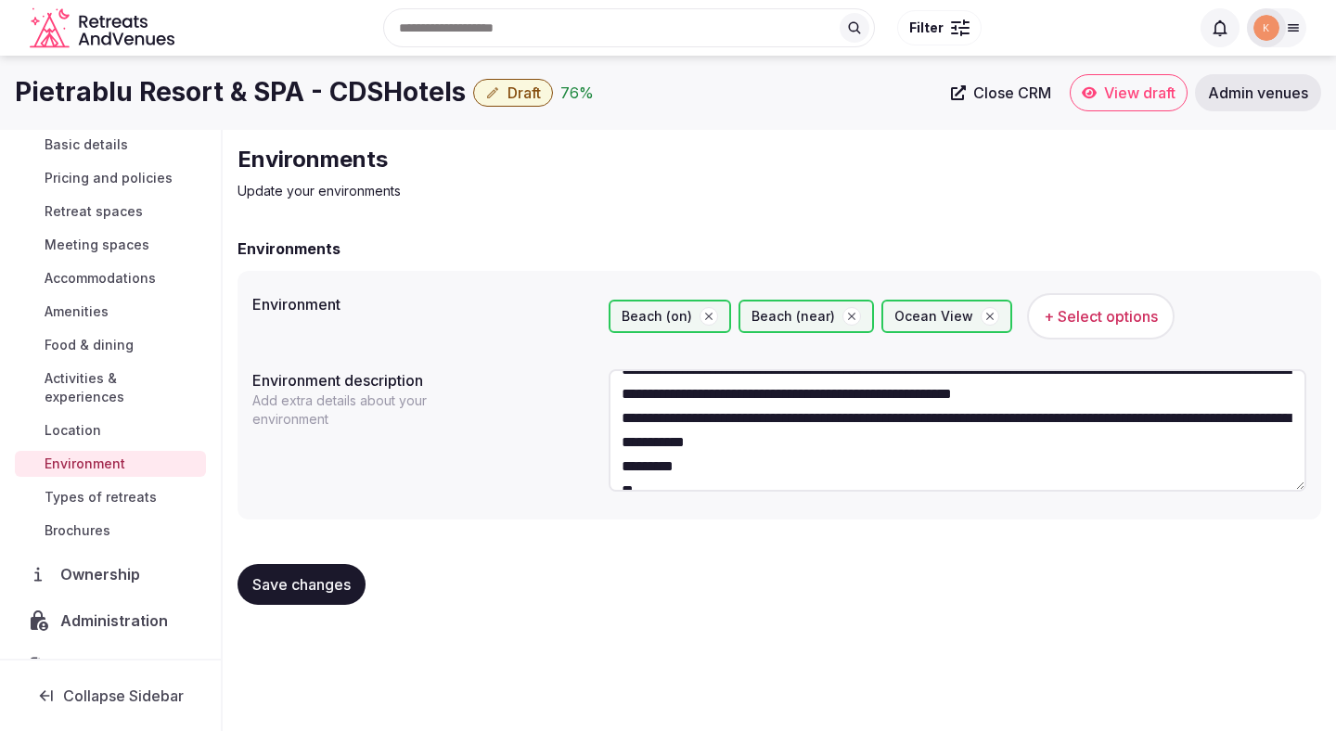
click at [619, 417] on textarea "**********" at bounding box center [958, 430] width 698 height 122
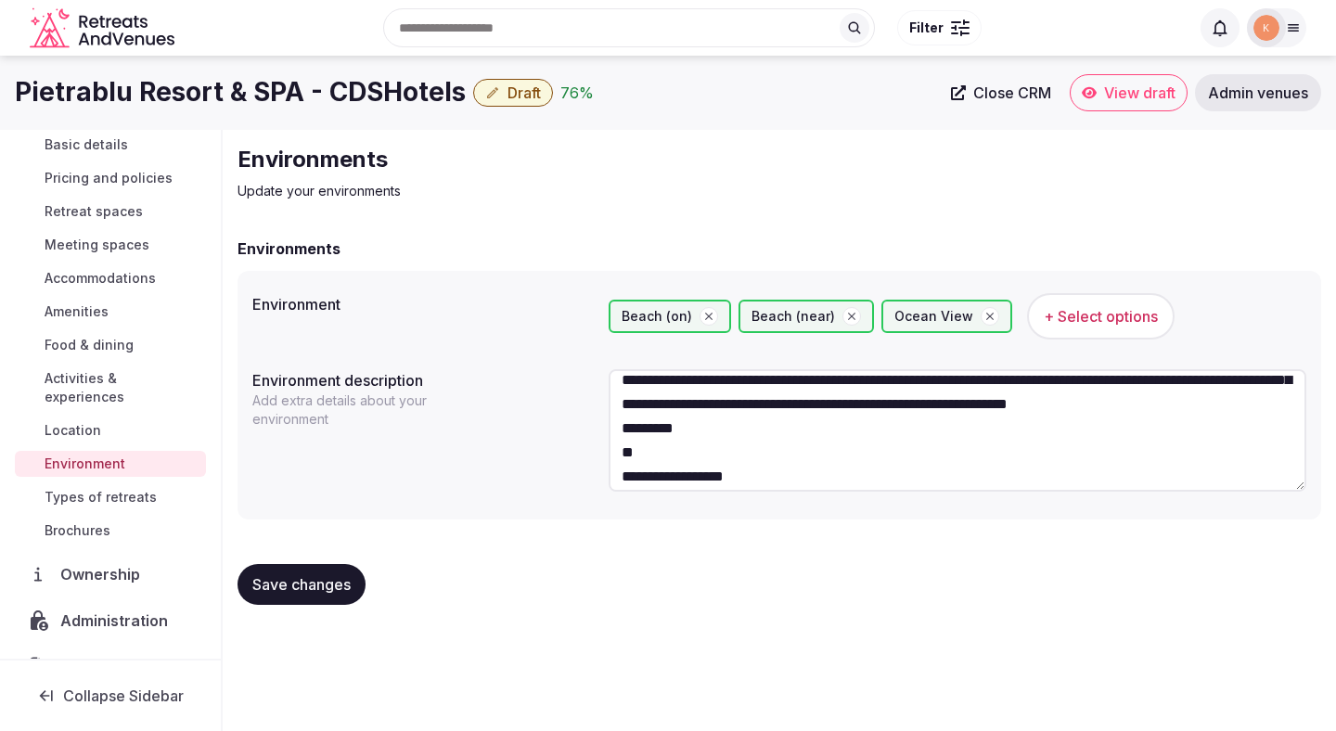
scroll to position [42, 0]
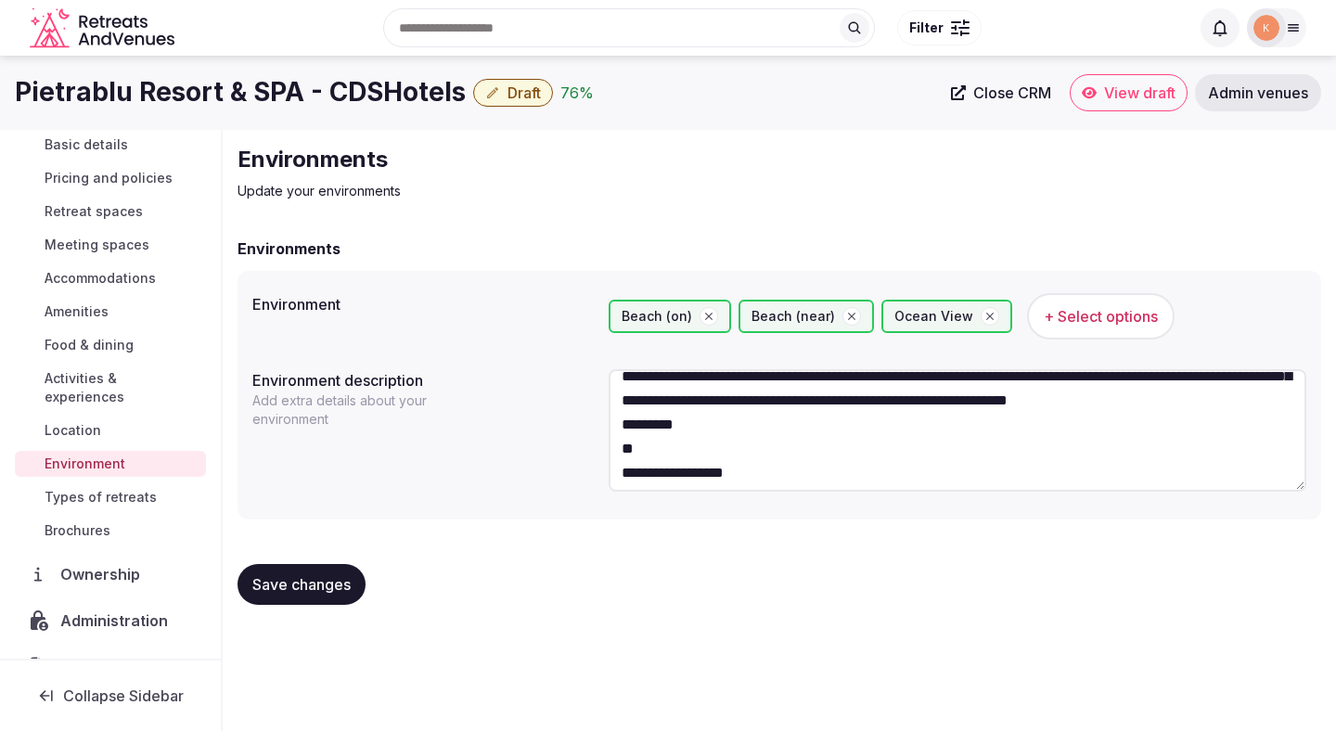
drag, startPoint x: 684, startPoint y: 475, endPoint x: 616, endPoint y: 453, distance: 71.3
click at [616, 453] on textarea "**********" at bounding box center [958, 430] width 698 height 122
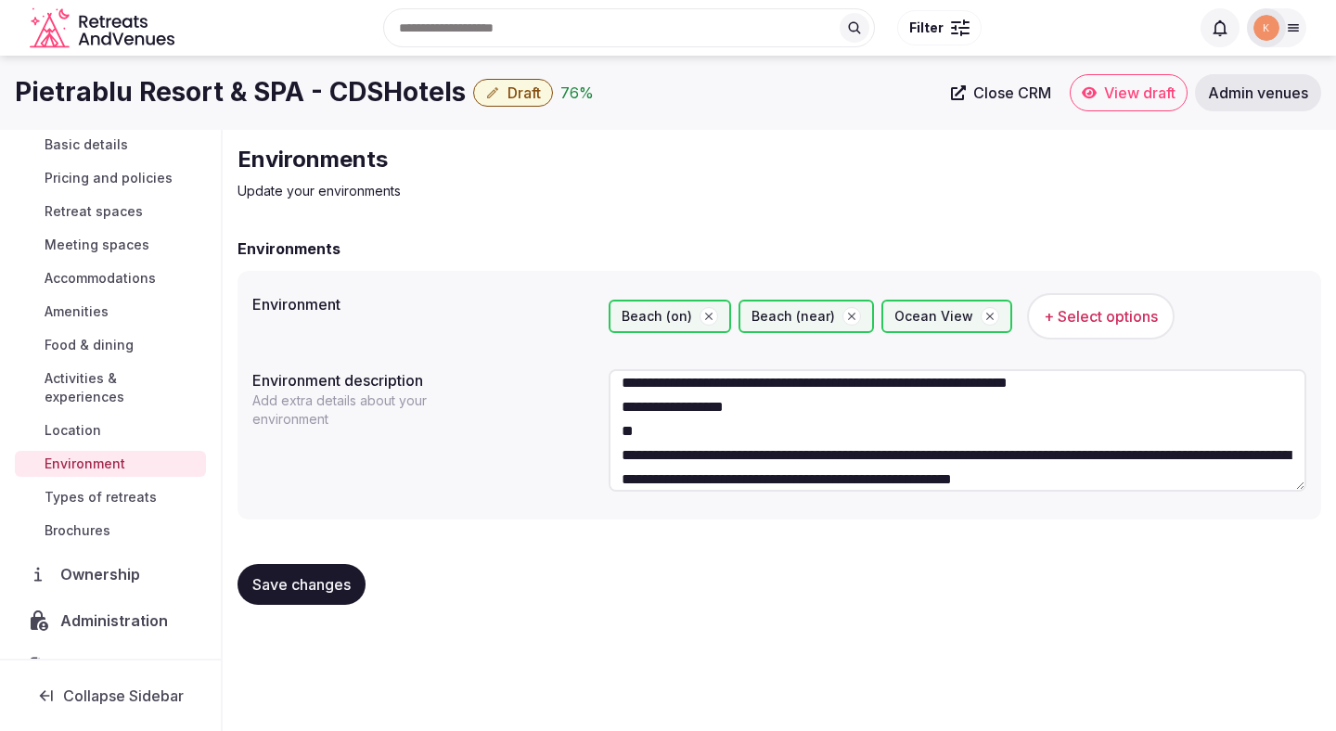
scroll to position [96, 0]
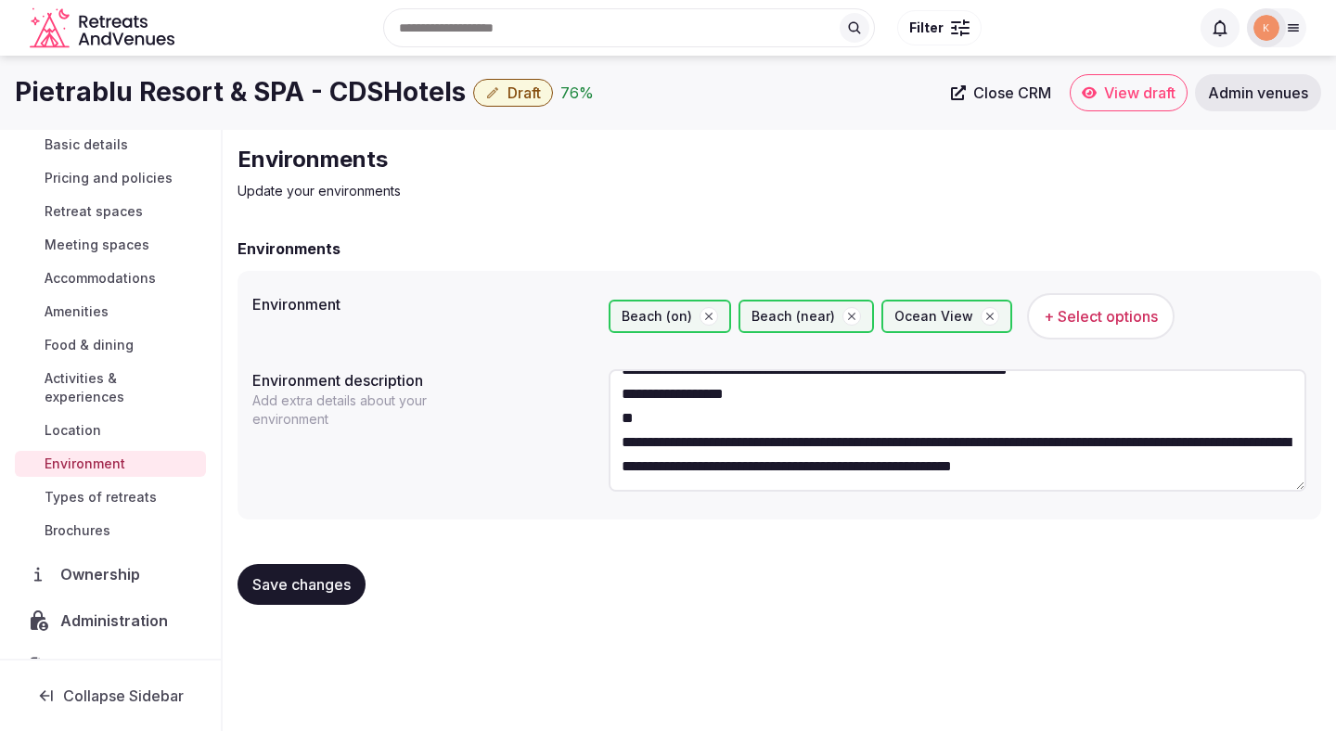
drag, startPoint x: 705, startPoint y: 420, endPoint x: 613, endPoint y: 387, distance: 97.7
click at [613, 387] on textarea "**********" at bounding box center [958, 430] width 698 height 122
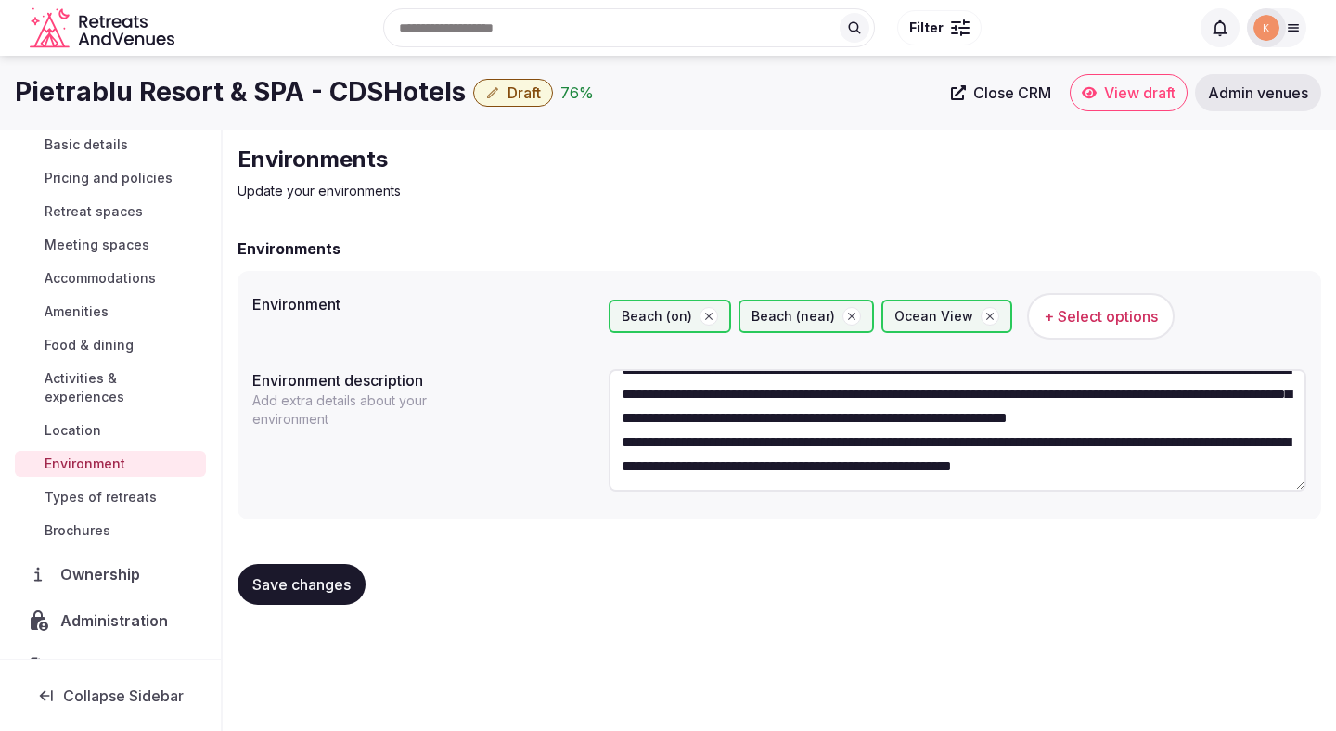
scroll to position [48, 0]
click at [626, 445] on textarea "**********" at bounding box center [958, 430] width 698 height 122
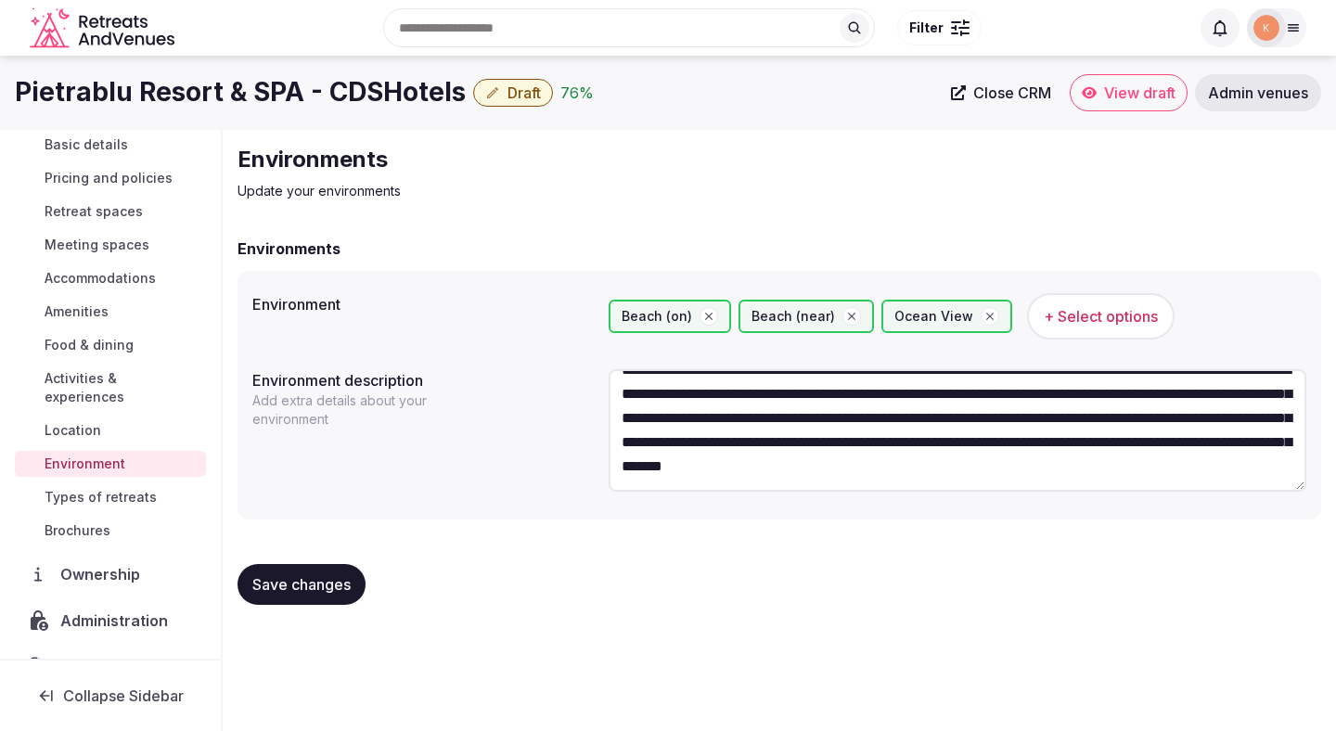
click at [704, 458] on textarea "**********" at bounding box center [958, 430] width 698 height 122
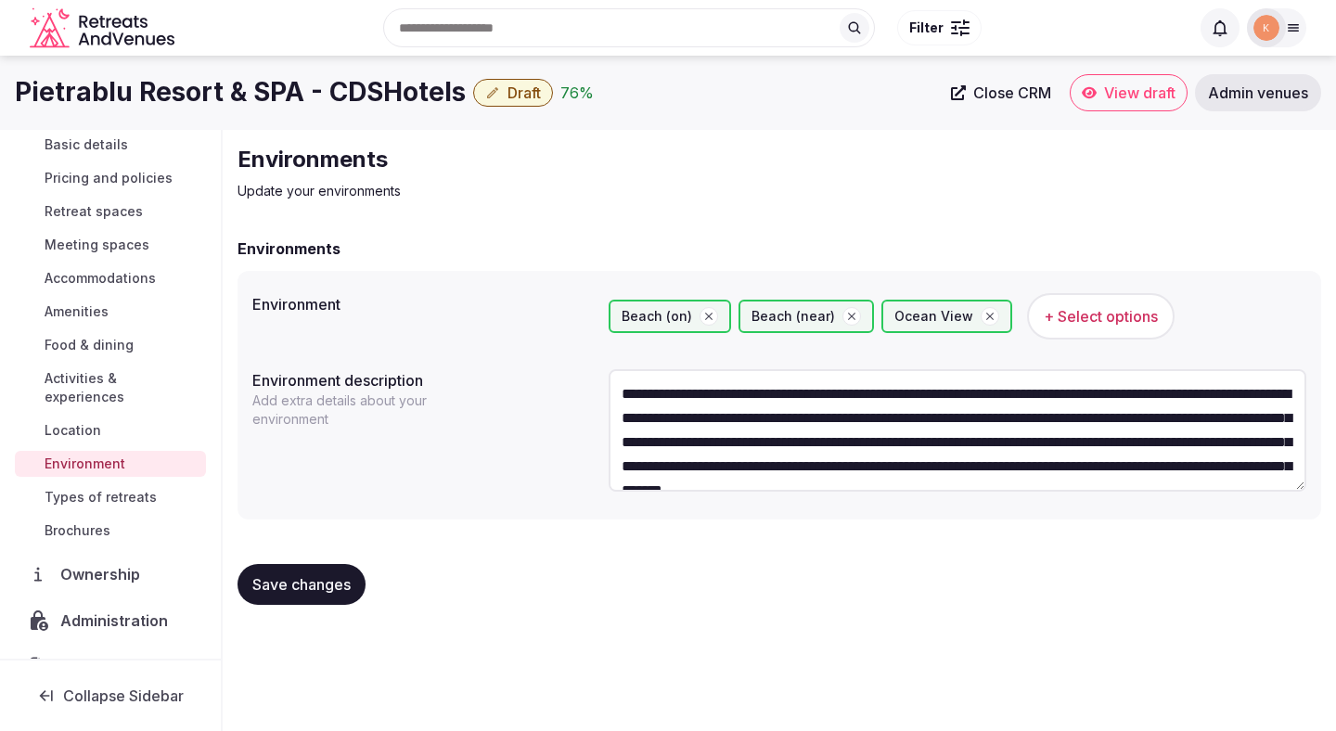
click at [624, 397] on textarea "**********" at bounding box center [958, 430] width 698 height 122
type textarea "**********"
click at [327, 574] on button "Save changes" at bounding box center [302, 584] width 128 height 41
click at [118, 488] on span "Types of retreats" at bounding box center [101, 497] width 112 height 19
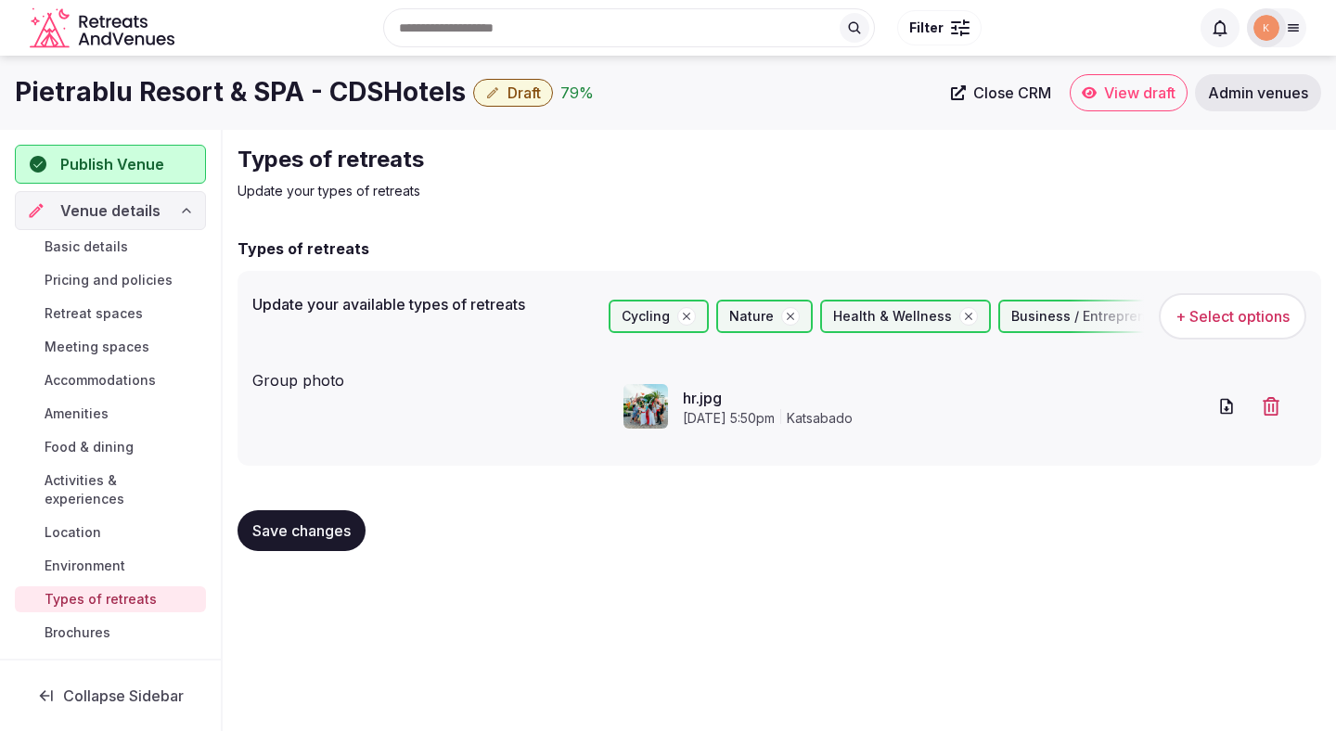
click at [94, 250] on span "Basic details" at bounding box center [86, 247] width 83 height 19
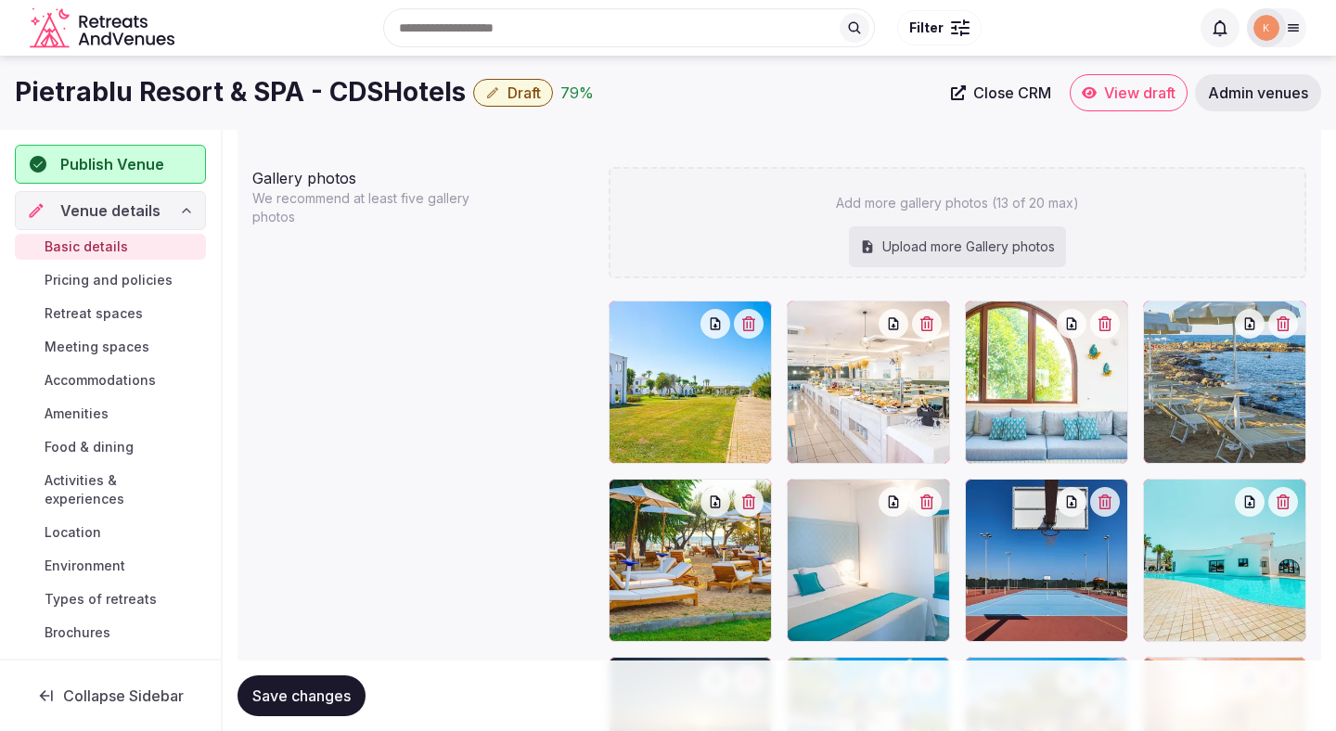
scroll to position [1872, 0]
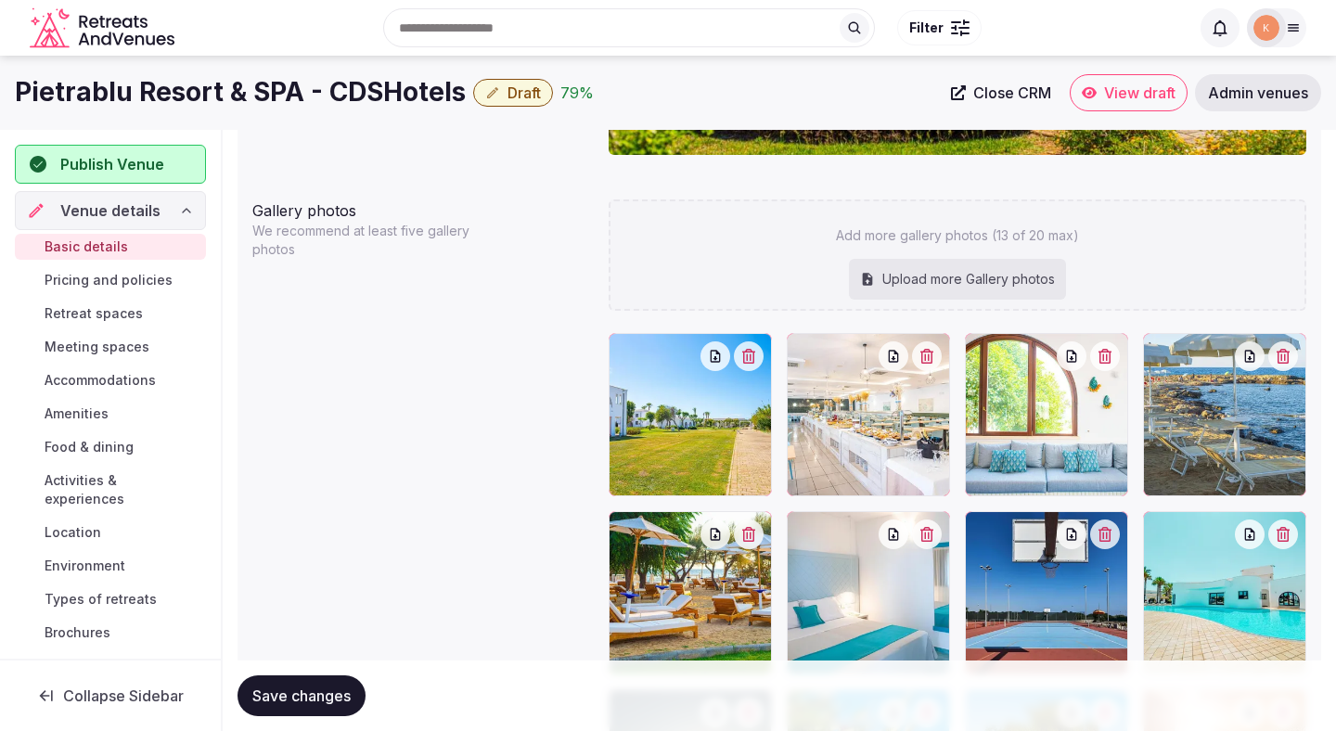
click at [979, 275] on div "Upload more Gallery photos" at bounding box center [957, 279] width 217 height 41
type input "**********"
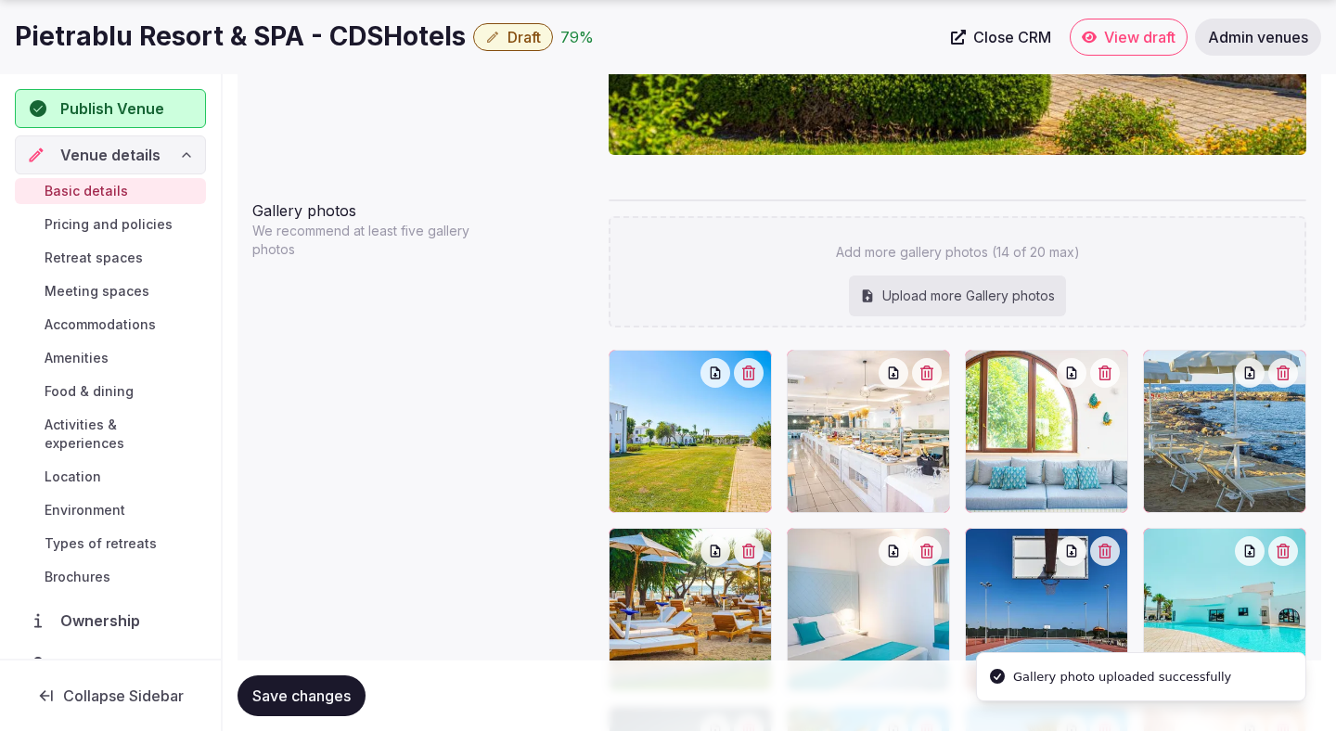
scroll to position [2327, 0]
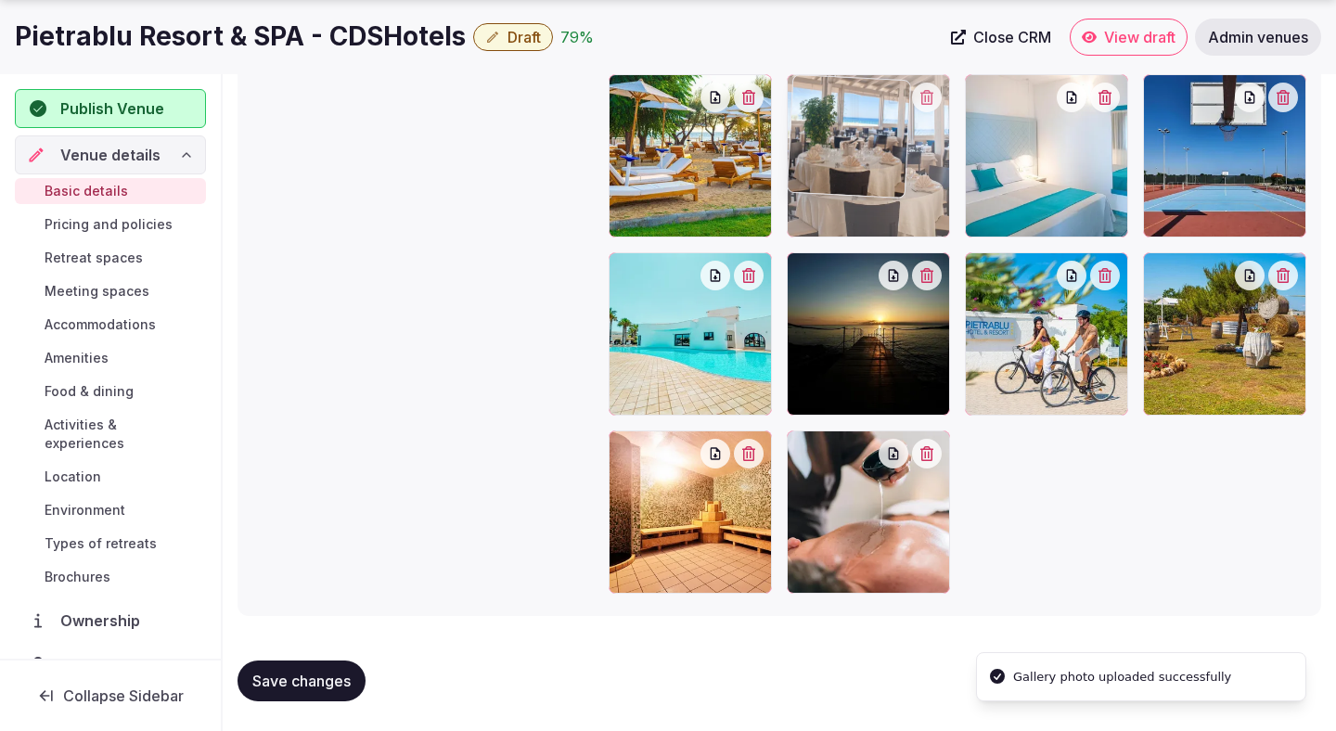
drag, startPoint x: 887, startPoint y: 529, endPoint x: 880, endPoint y: 220, distance: 309.0
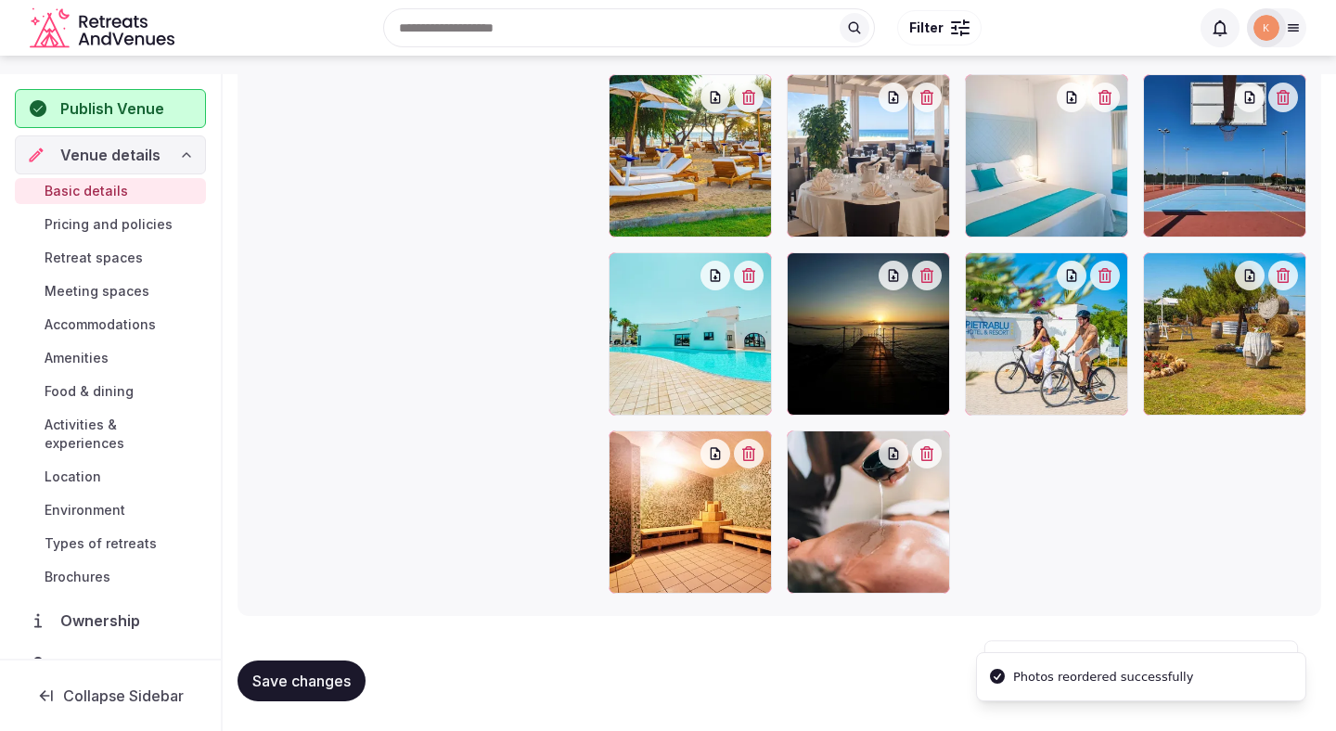
scroll to position [2166, 0]
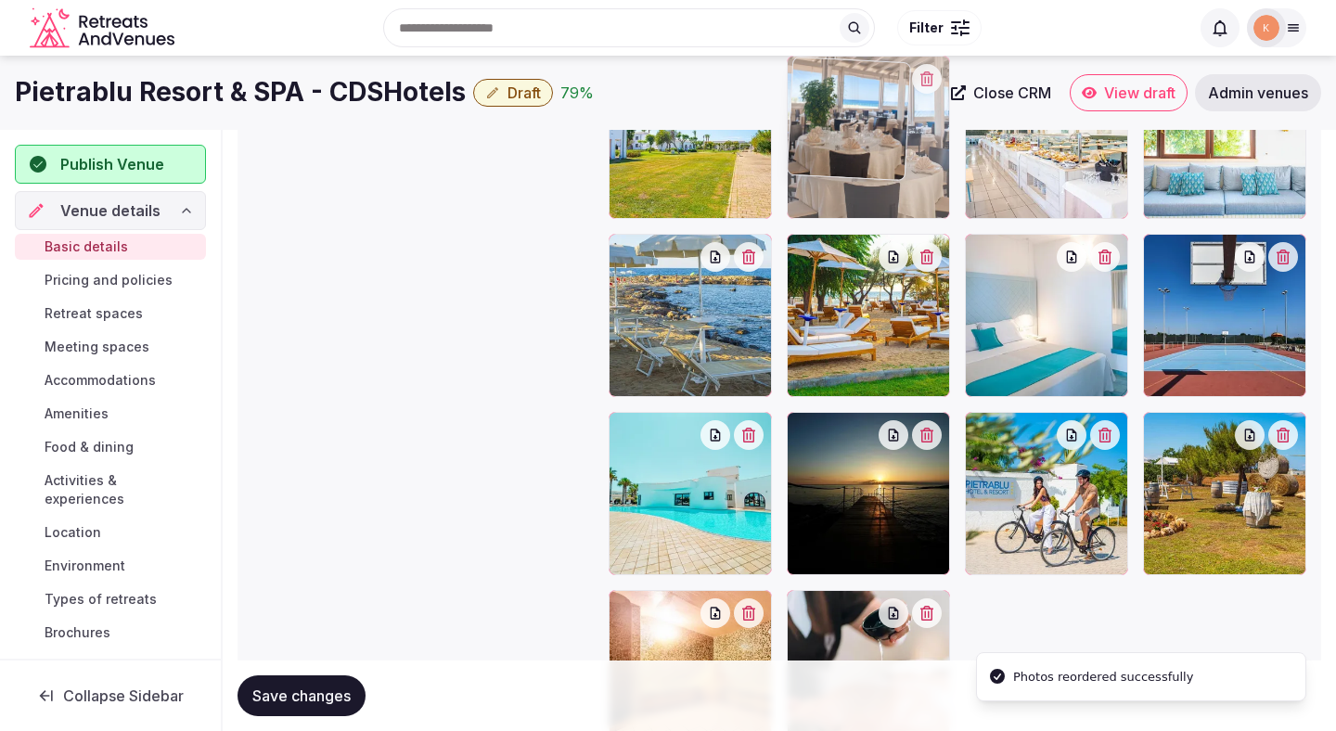
drag, startPoint x: 871, startPoint y: 332, endPoint x: 868, endPoint y: 200, distance: 131.8
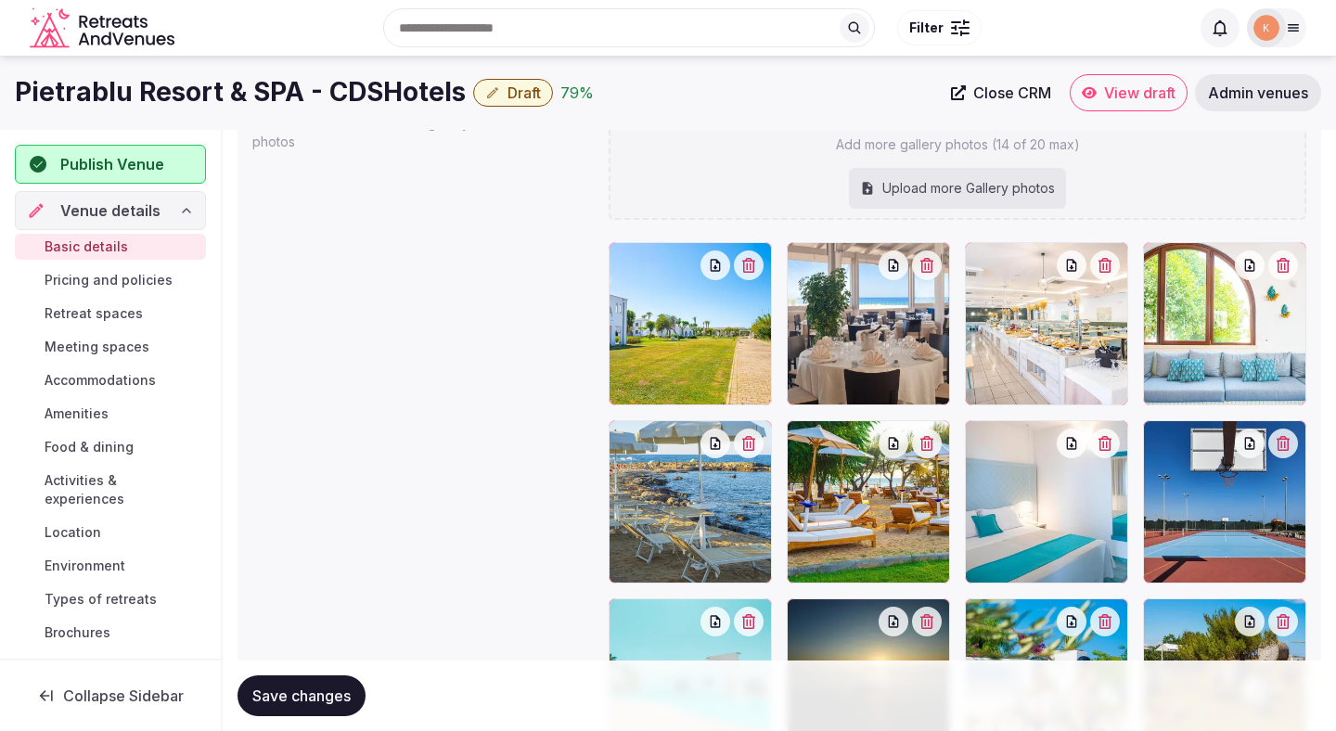
scroll to position [1972, 0]
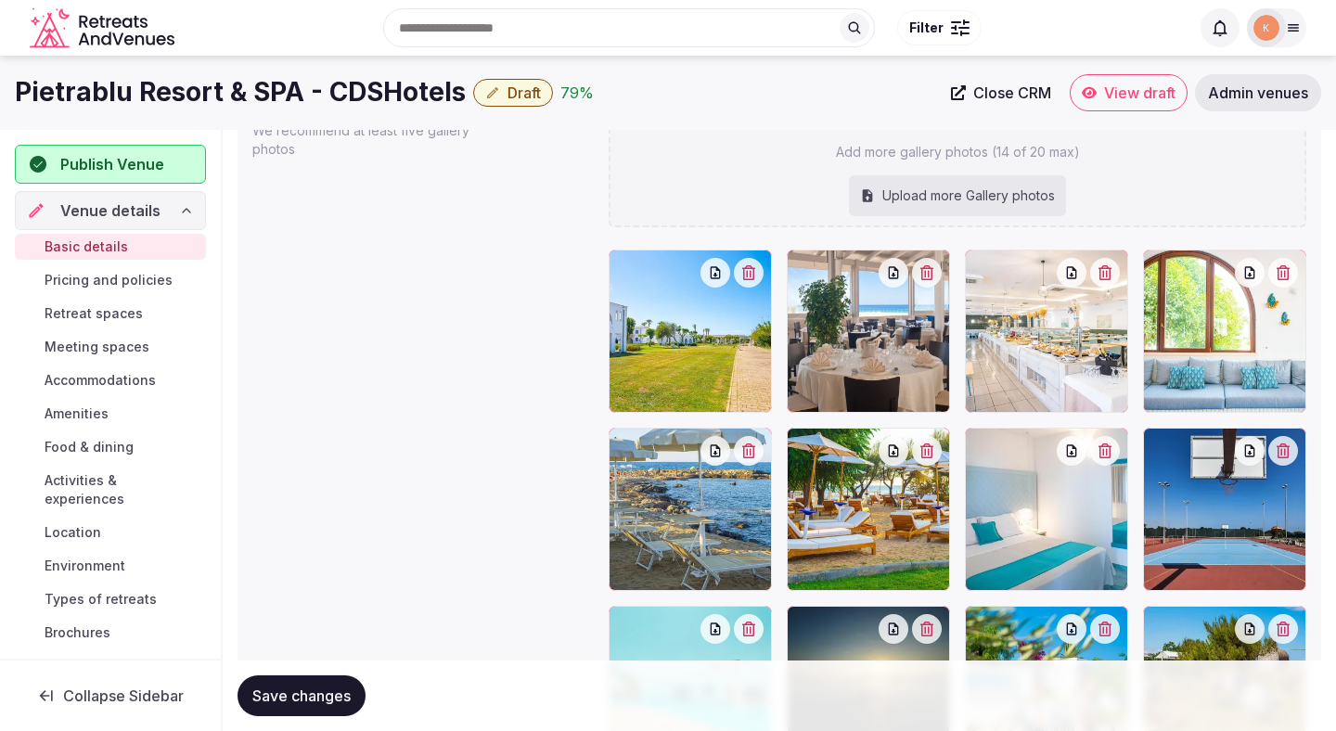
click at [327, 693] on span "Save changes" at bounding box center [301, 696] width 98 height 19
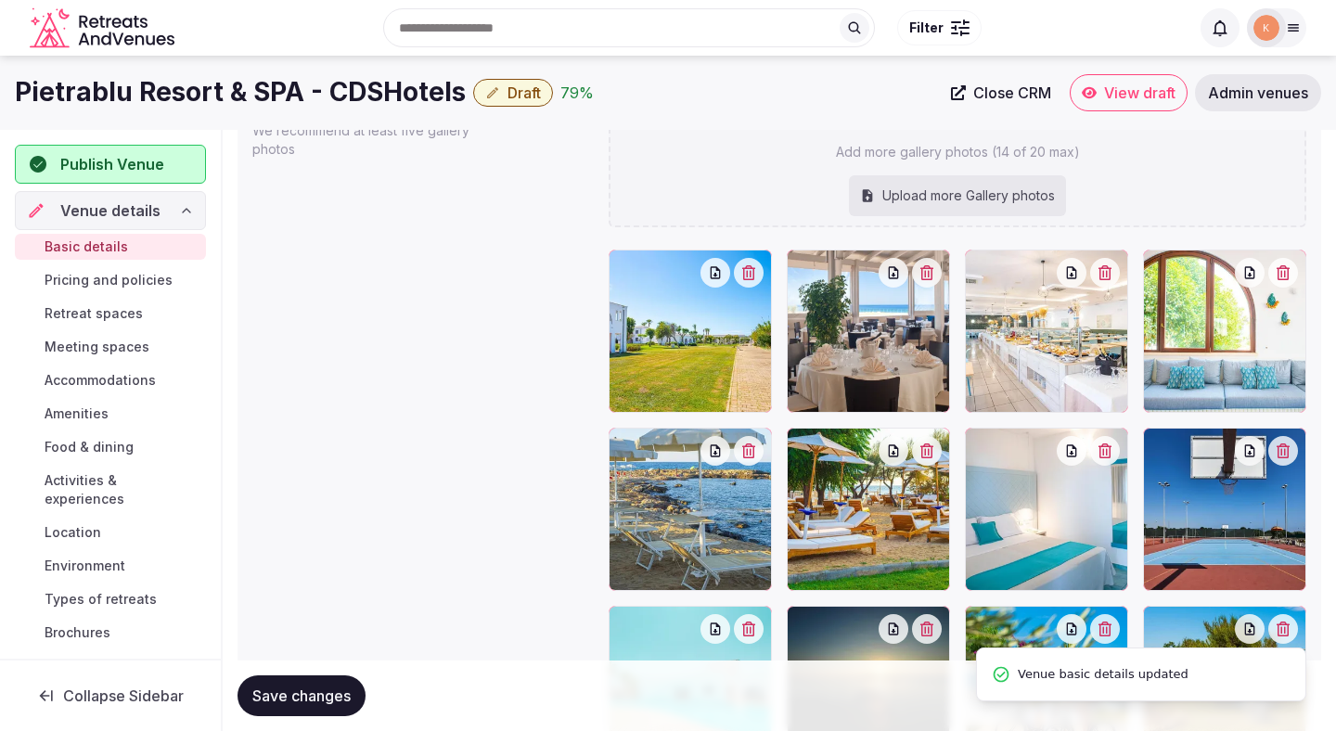
click at [328, 695] on span "Save changes" at bounding box center [301, 696] width 98 height 19
click at [508, 95] on span "Draft" at bounding box center [523, 92] width 33 height 19
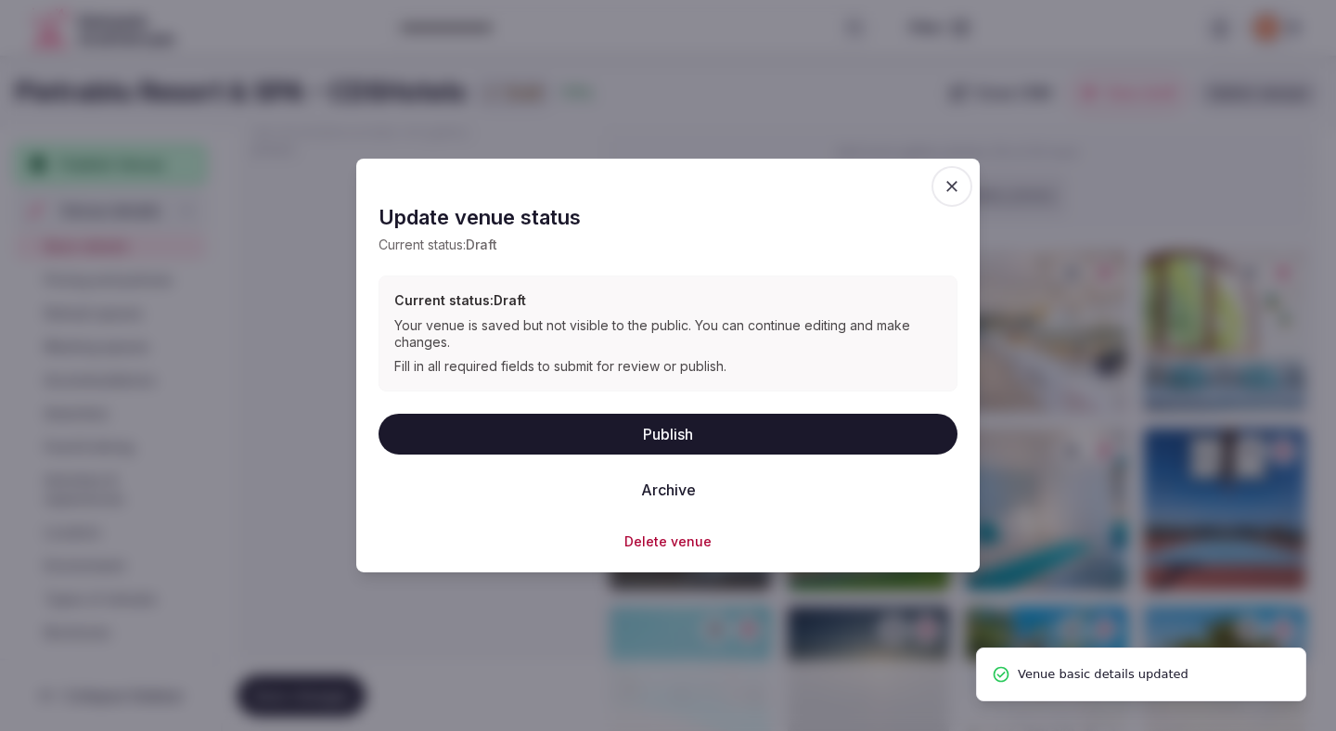
click at [517, 427] on button "Publish" at bounding box center [668, 433] width 579 height 41
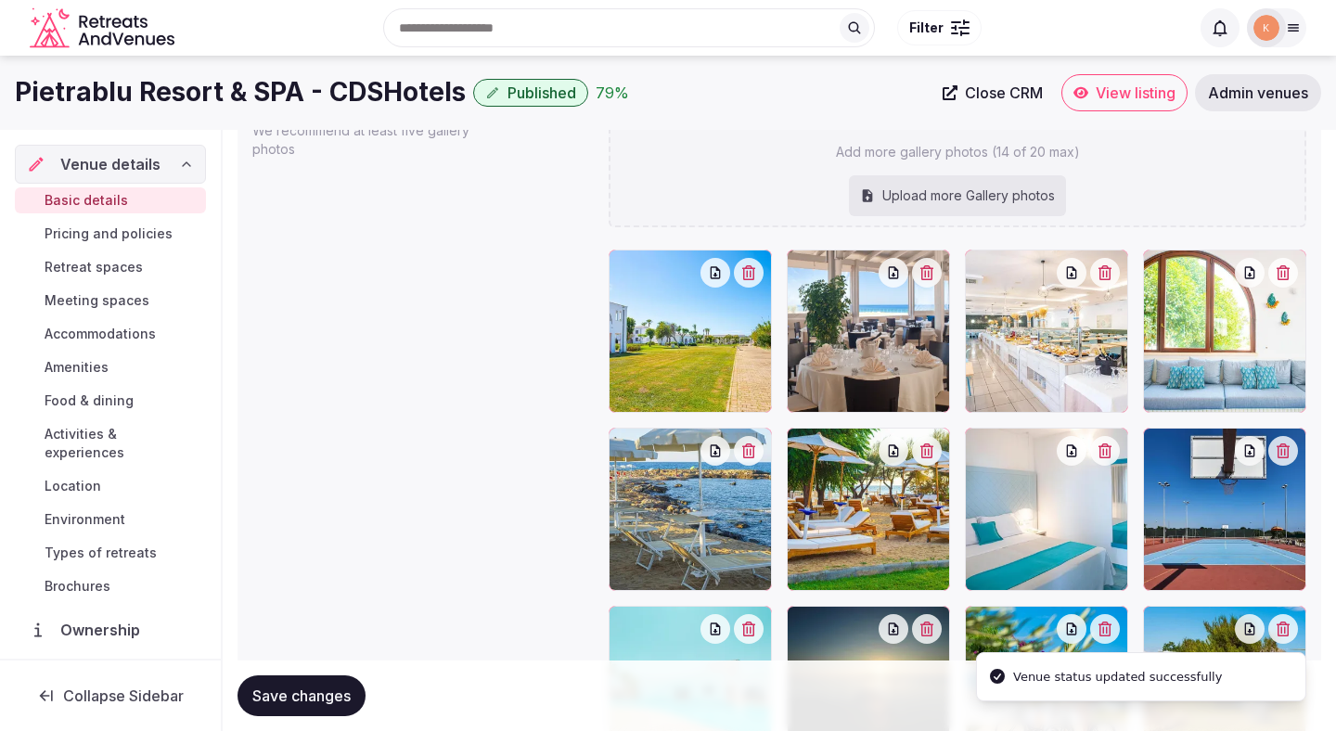
click at [1096, 97] on span "View listing" at bounding box center [1136, 92] width 80 height 19
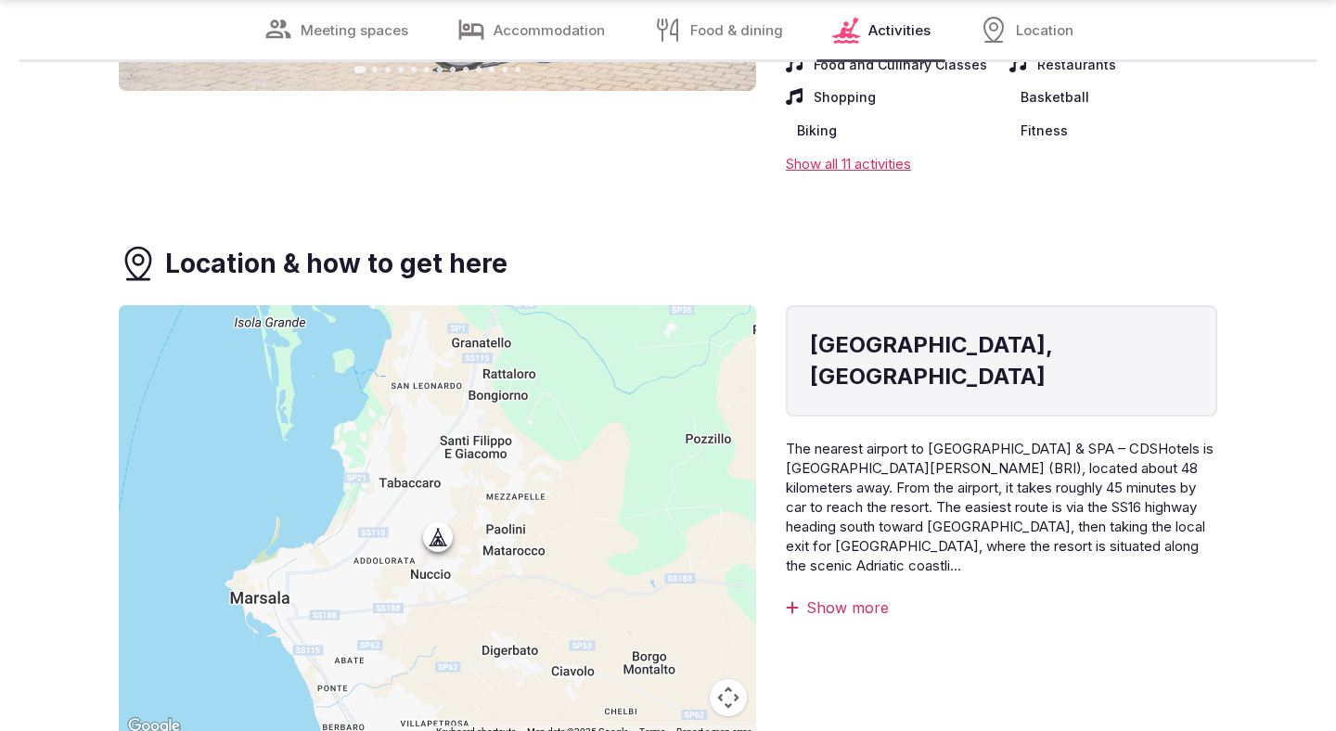
scroll to position [4833, 0]
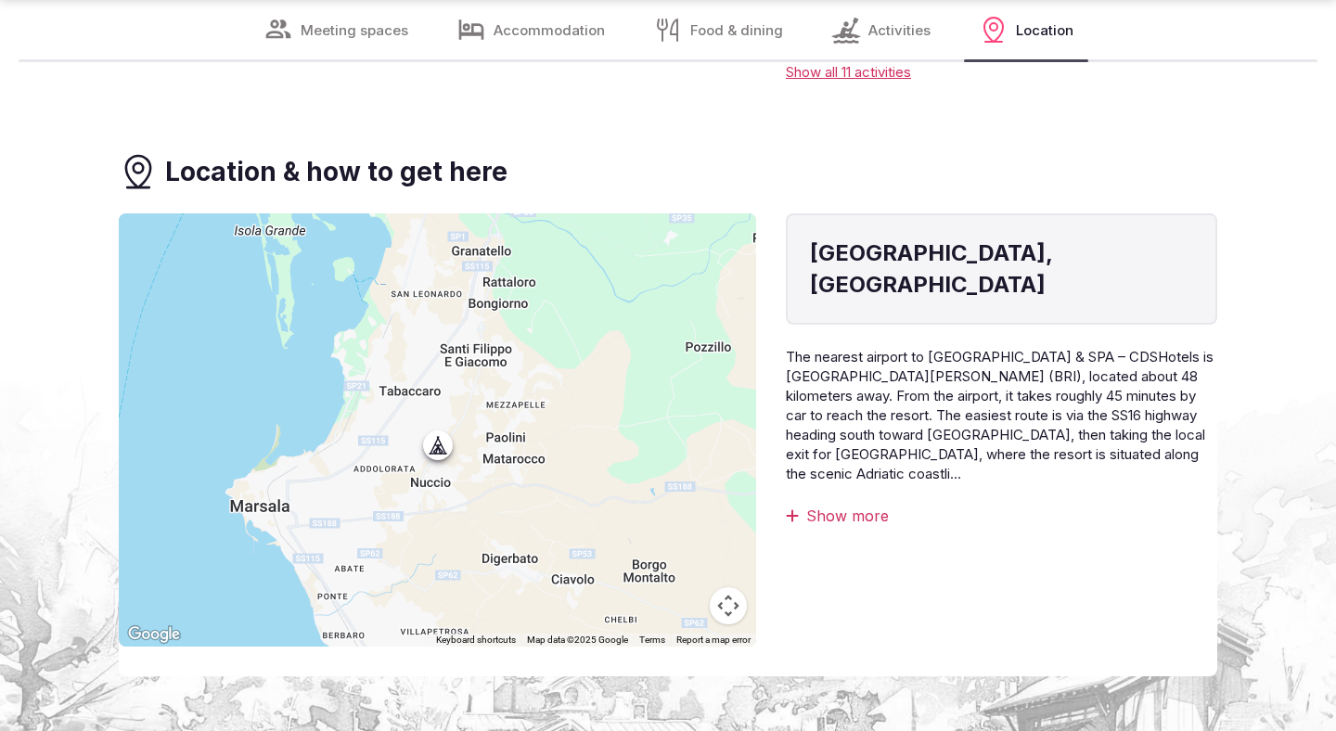
click at [875, 506] on div "Show more" at bounding box center [1001, 516] width 431 height 20
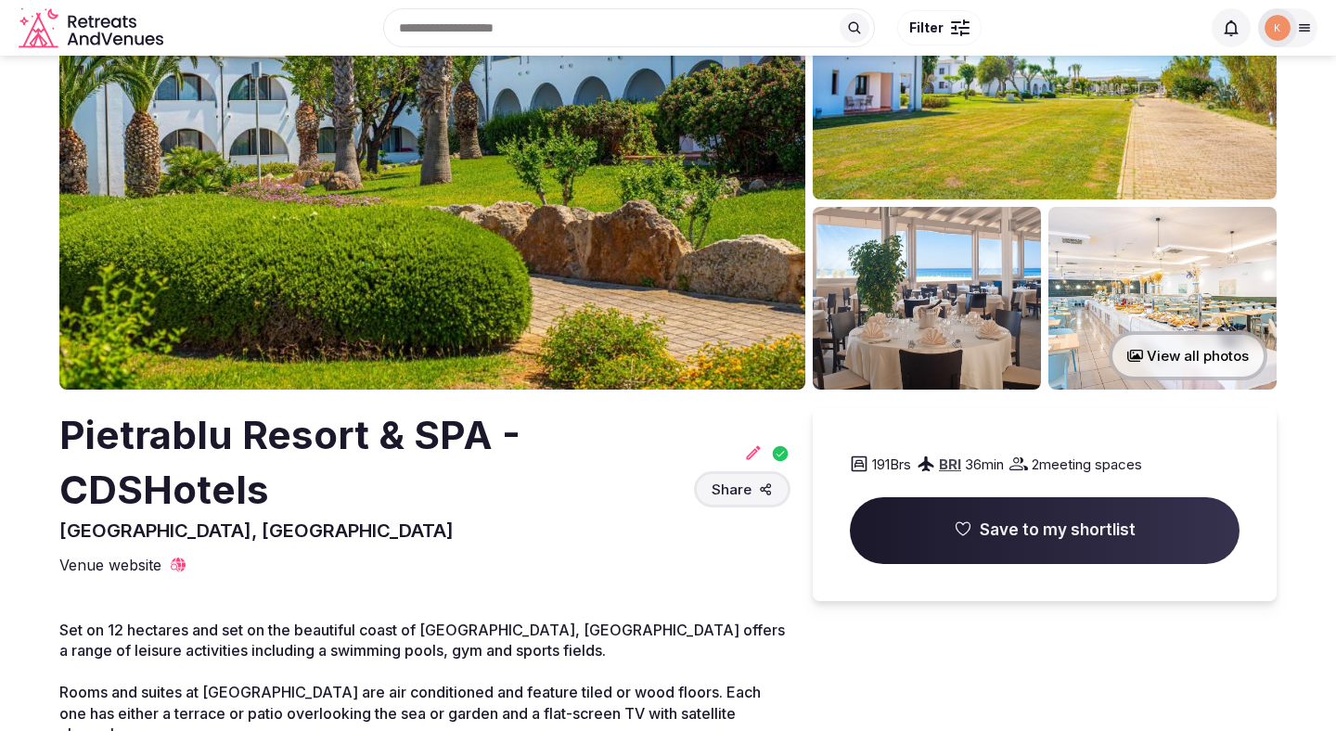
scroll to position [0, 0]
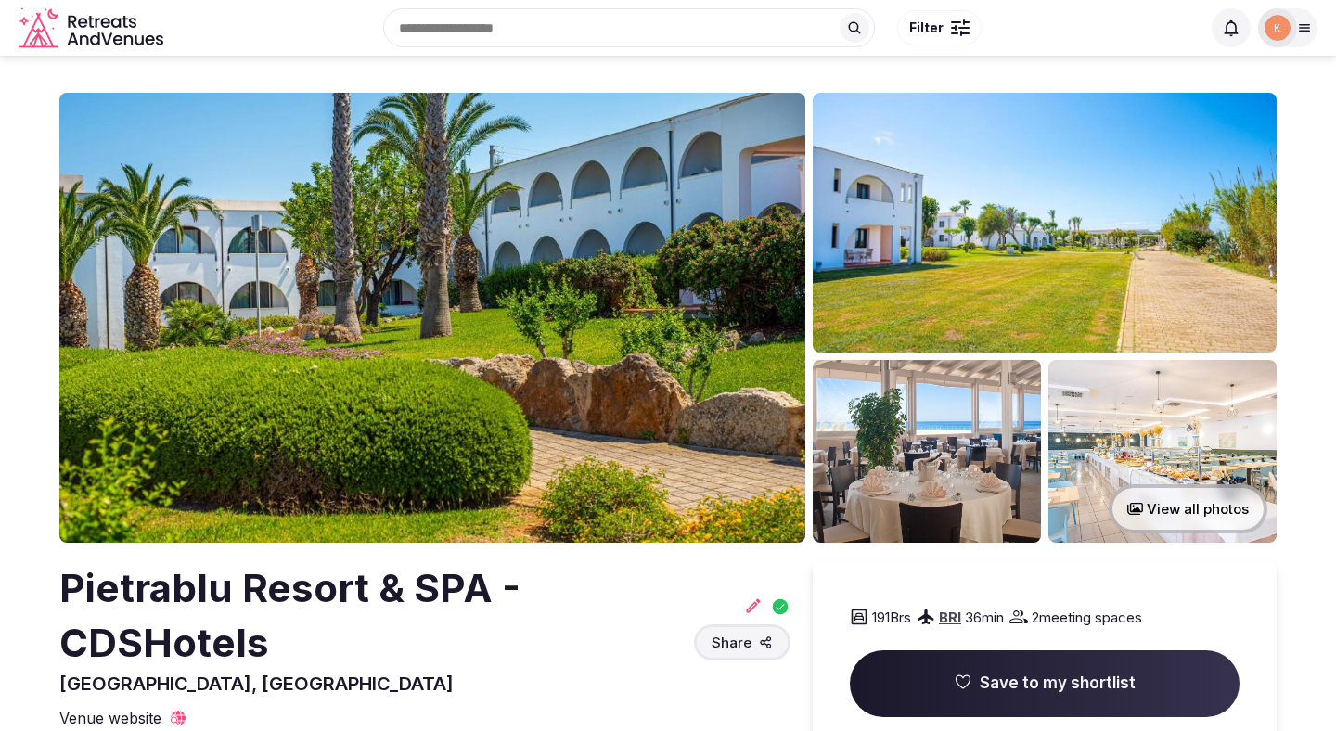
click at [1297, 32] on icon at bounding box center [1304, 27] width 15 height 15
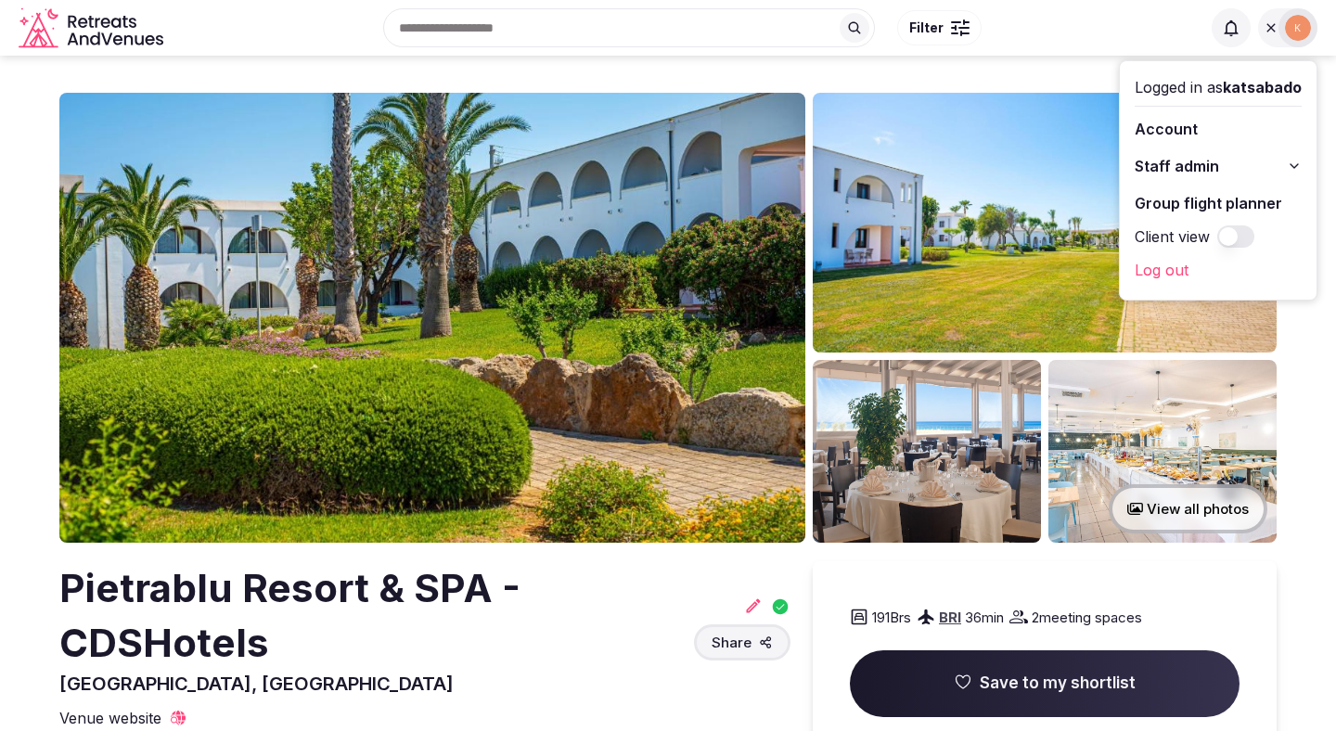
click at [1199, 166] on span "Staff admin" at bounding box center [1177, 166] width 84 height 22
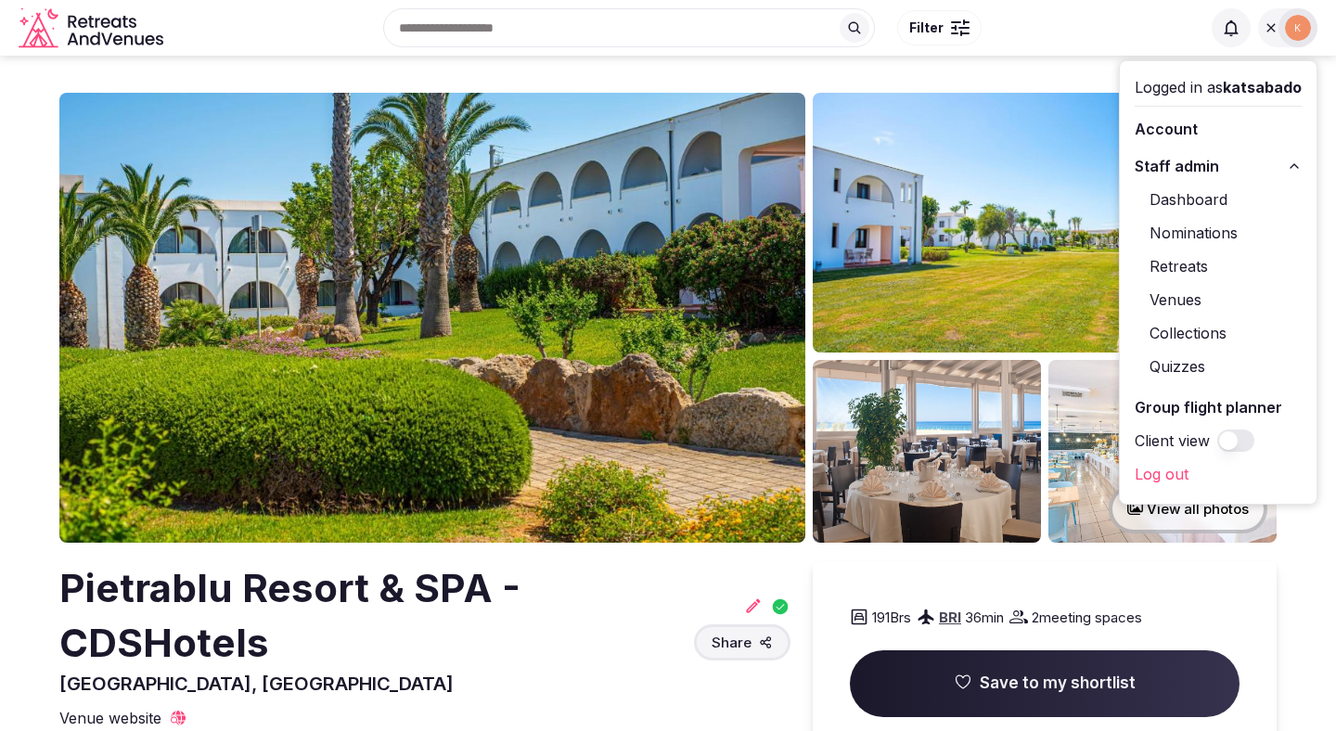
click at [1175, 296] on link "Venues" at bounding box center [1218, 300] width 167 height 30
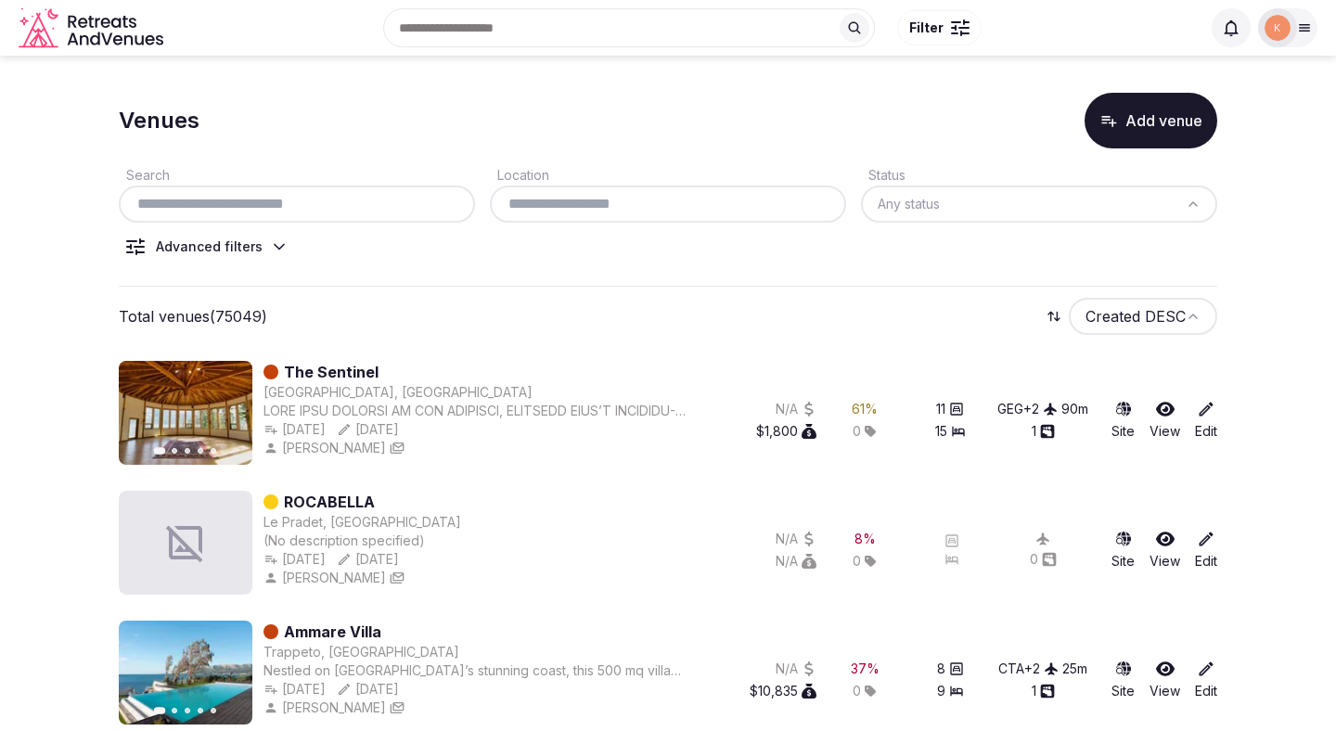
click at [389, 209] on input "text" at bounding box center [296, 204] width 341 height 22
paste input "**********"
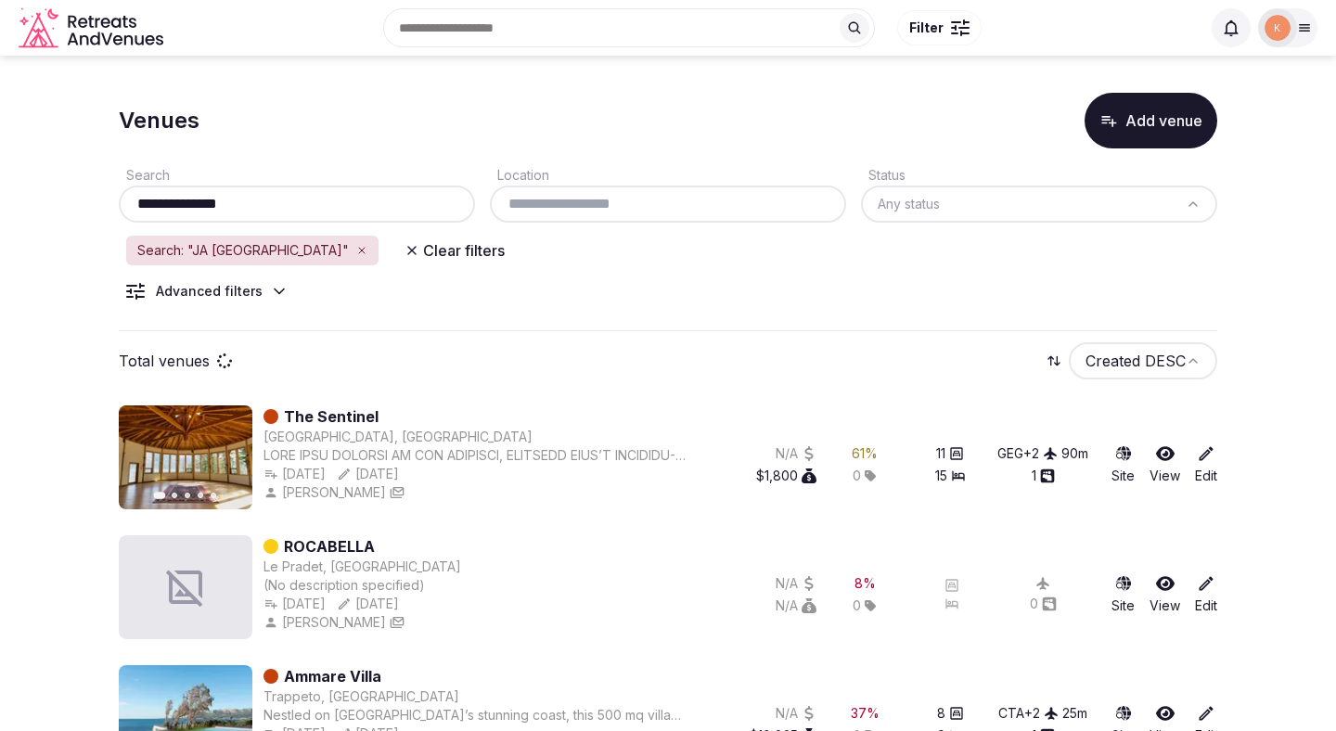
type input "**********"
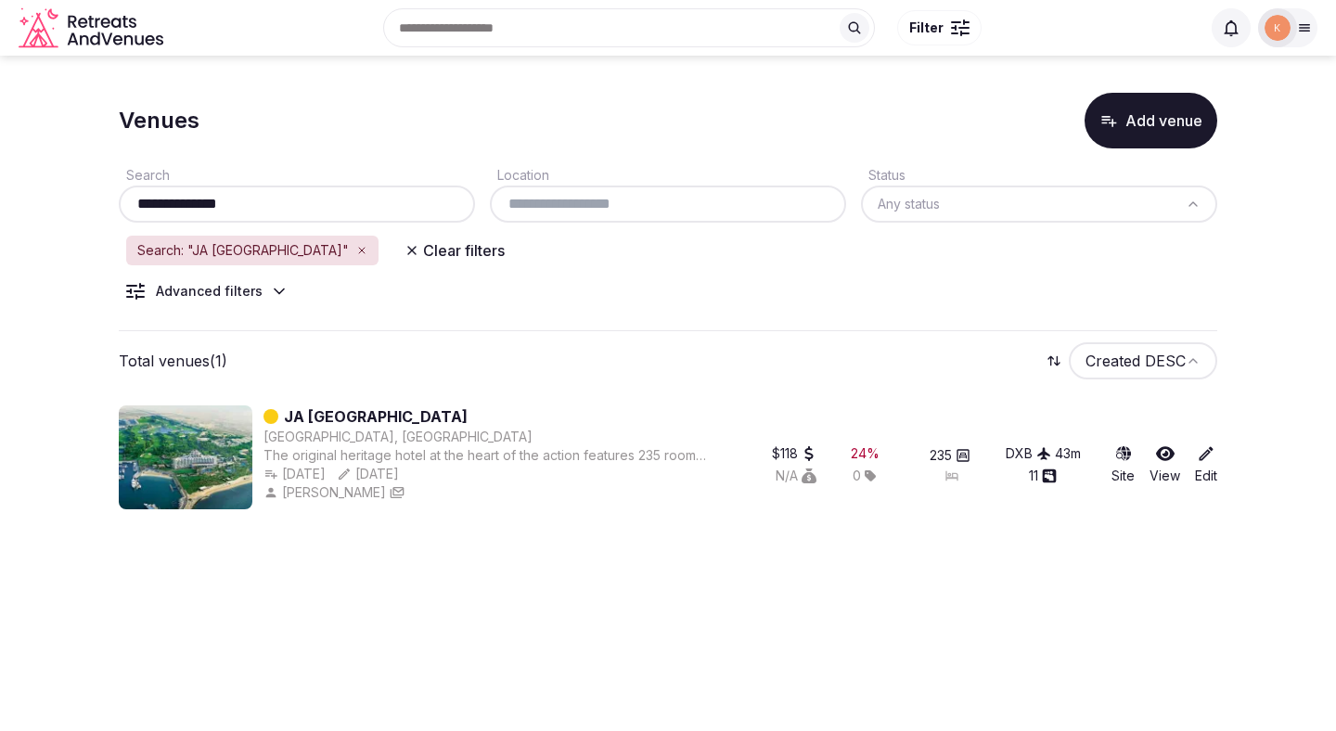
click at [361, 409] on link "JA [GEOGRAPHIC_DATA]" at bounding box center [376, 416] width 184 height 22
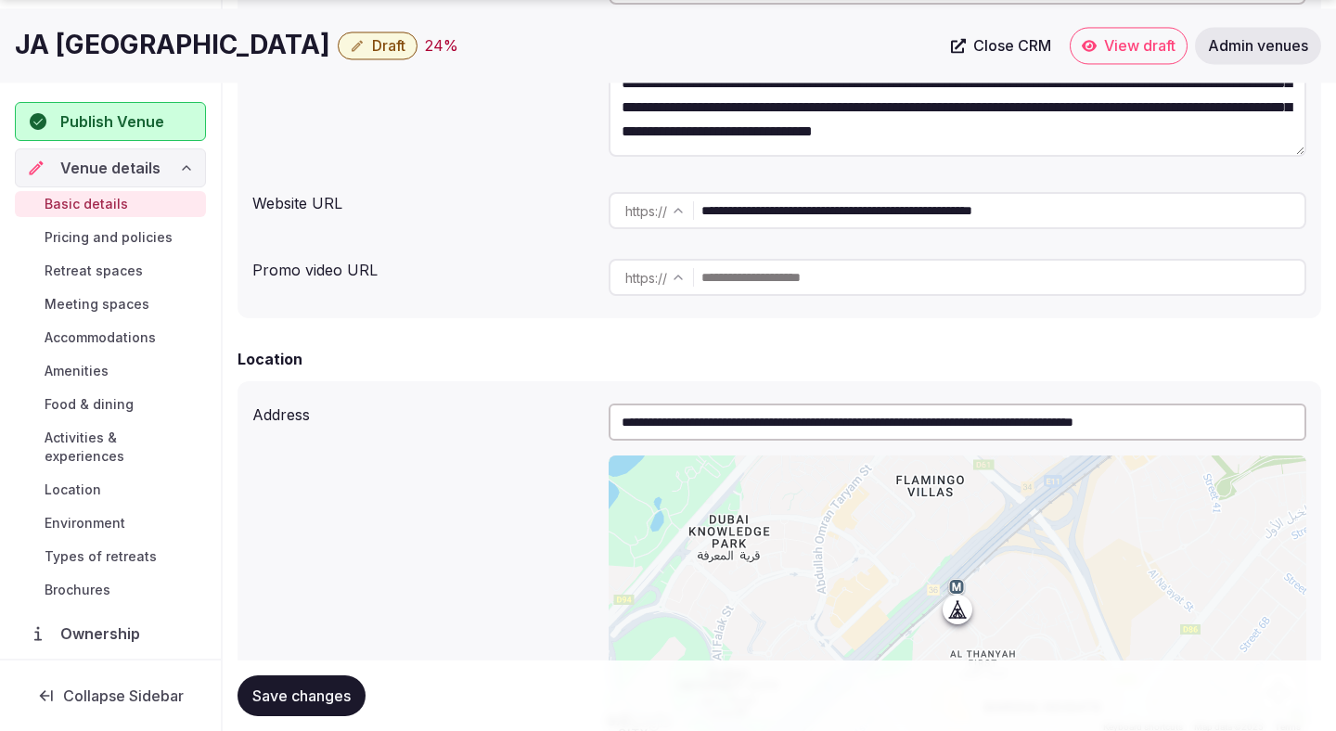
scroll to position [337, 0]
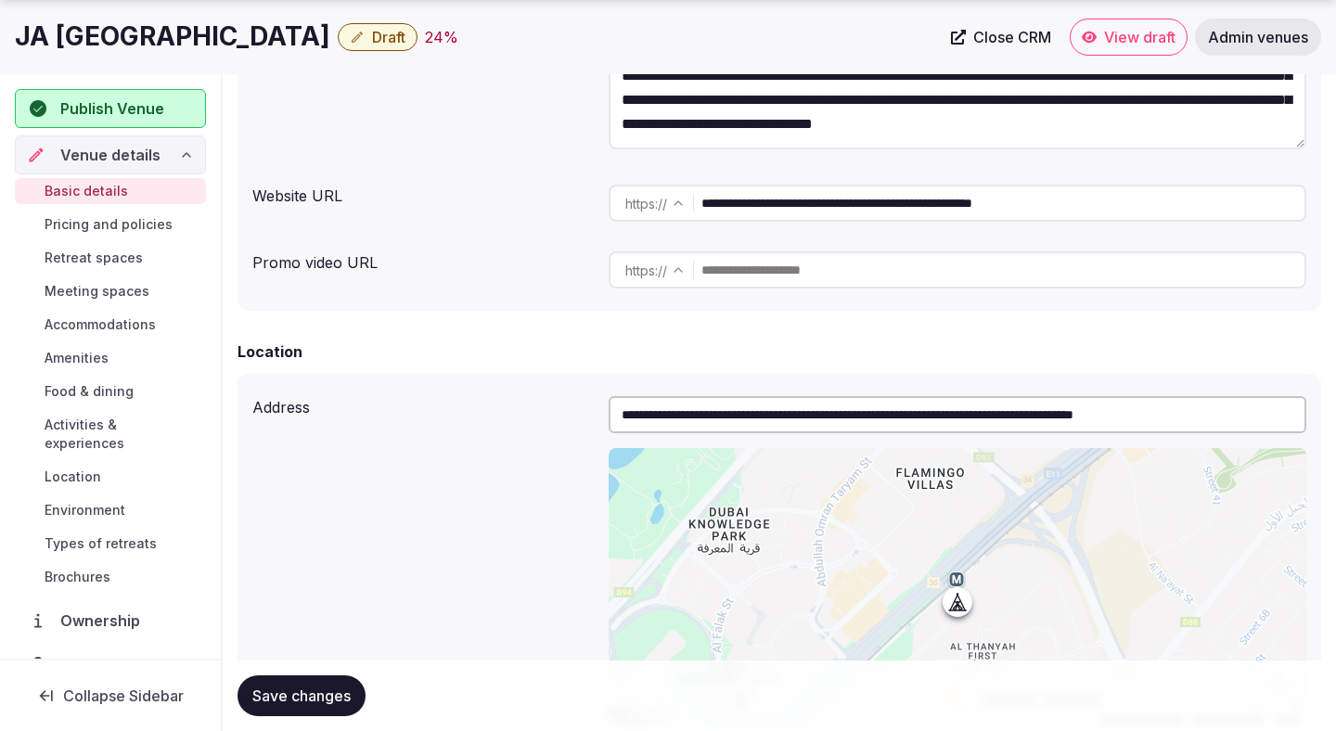
click at [820, 205] on input "**********" at bounding box center [1002, 203] width 603 height 37
